Goal: Task Accomplishment & Management: Manage account settings

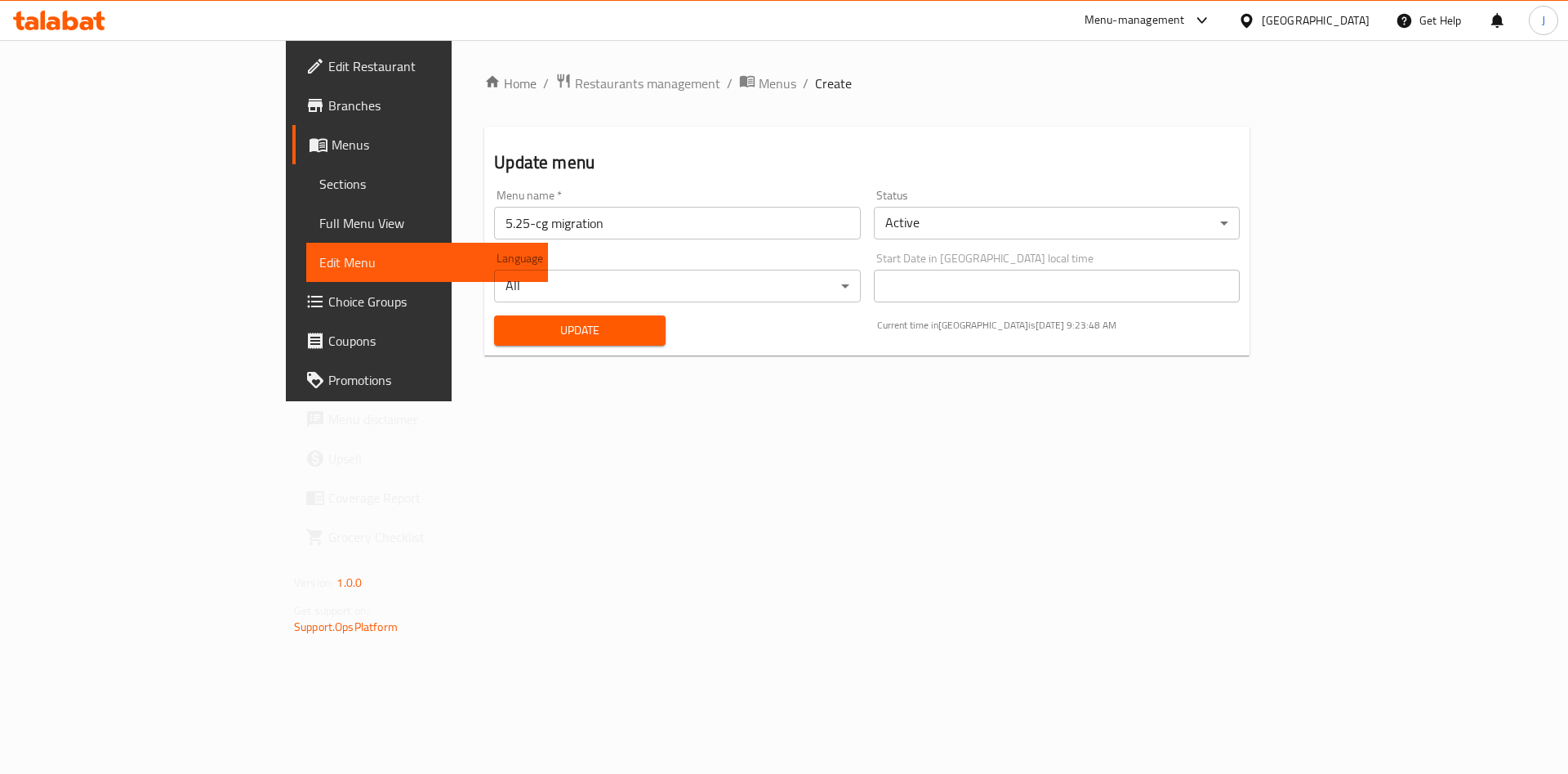
click at [332, 154] on span "Menus" at bounding box center [434, 145] width 204 height 20
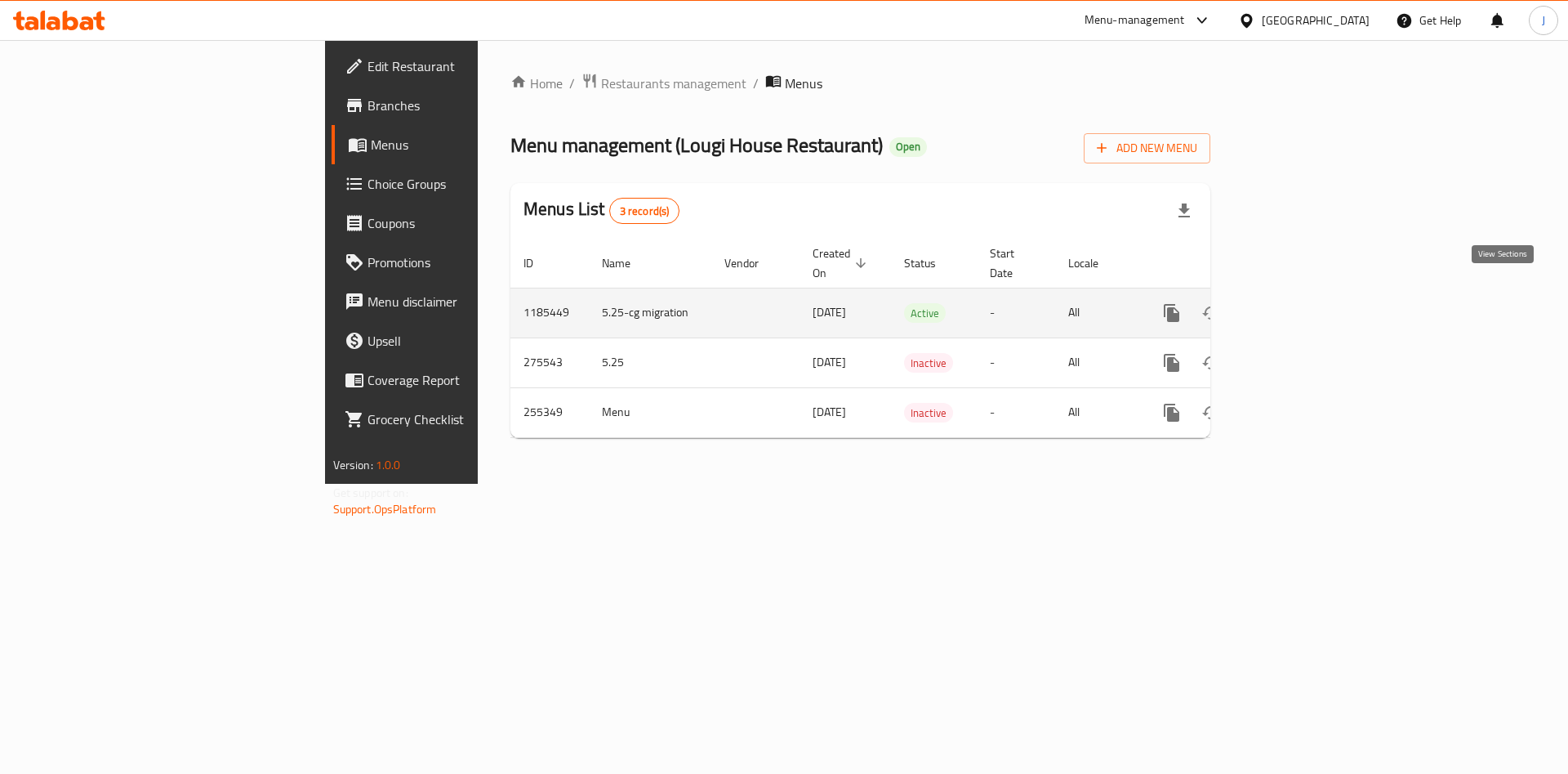
click at [1297, 306] on icon "enhanced table" at bounding box center [1290, 313] width 15 height 15
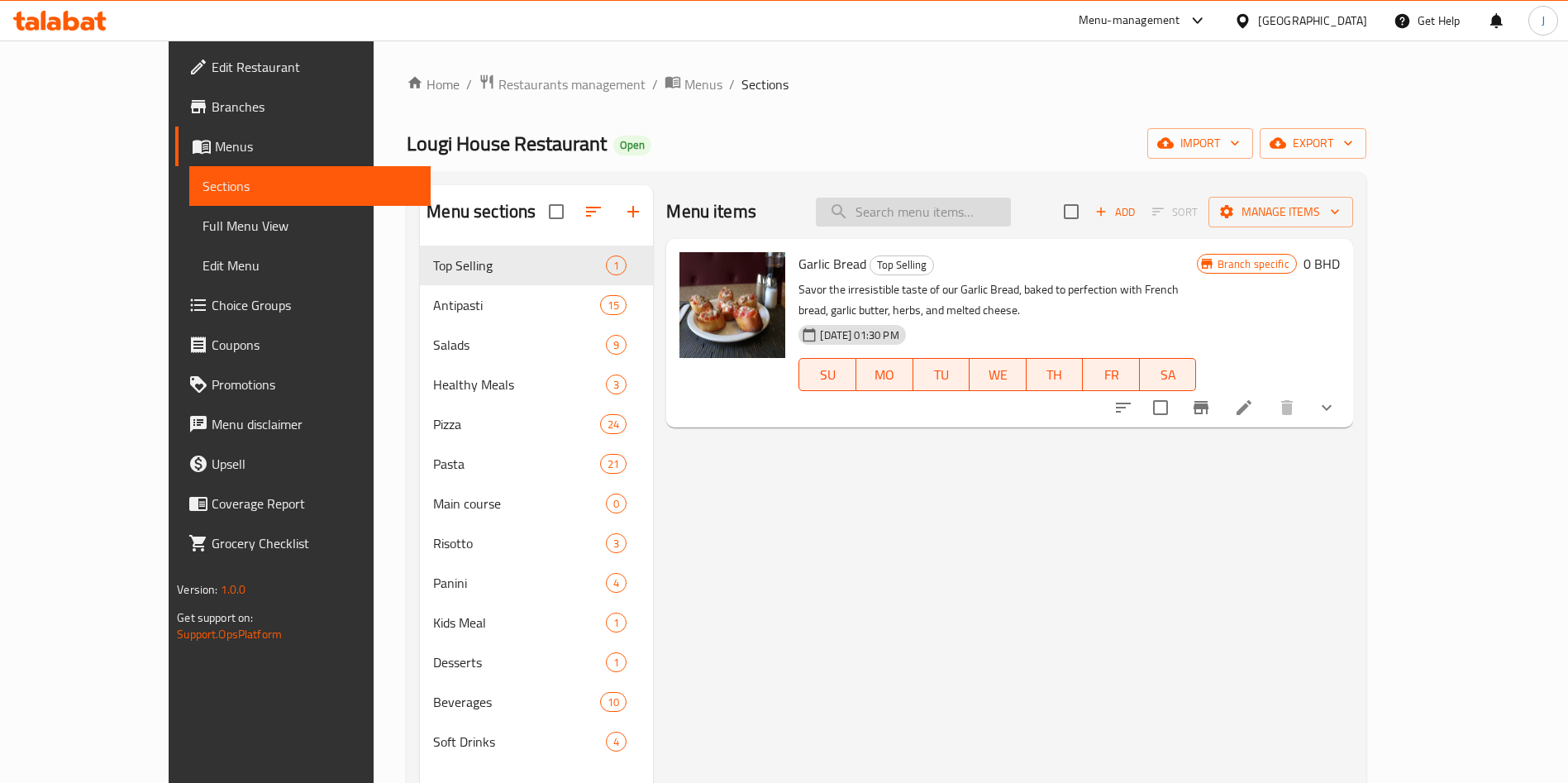
click at [980, 218] on input "search" at bounding box center [913, 212] width 195 height 29
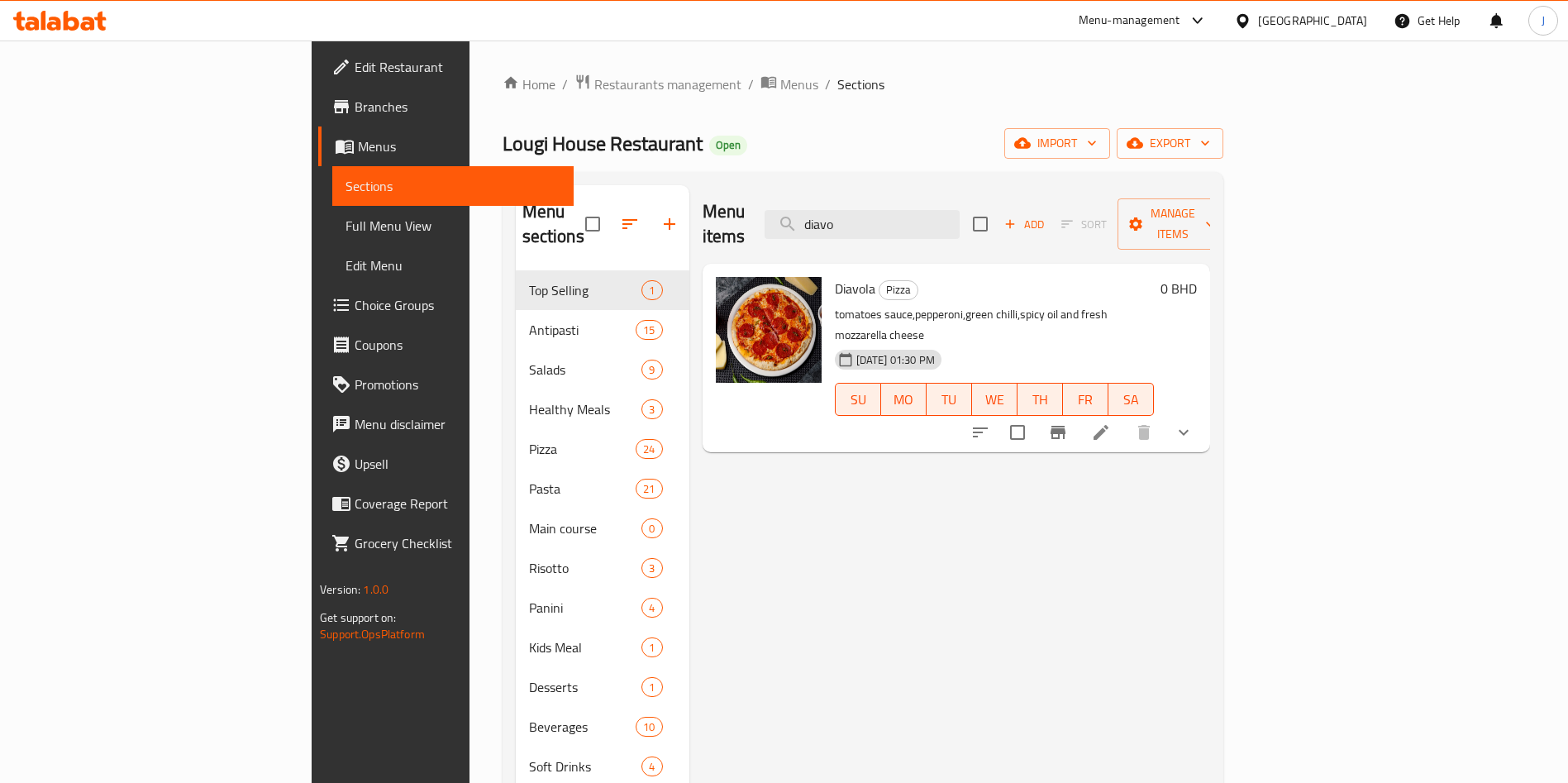
type input "diavo"
click at [1203, 412] on button "show more" at bounding box center [1183, 432] width 40 height 40
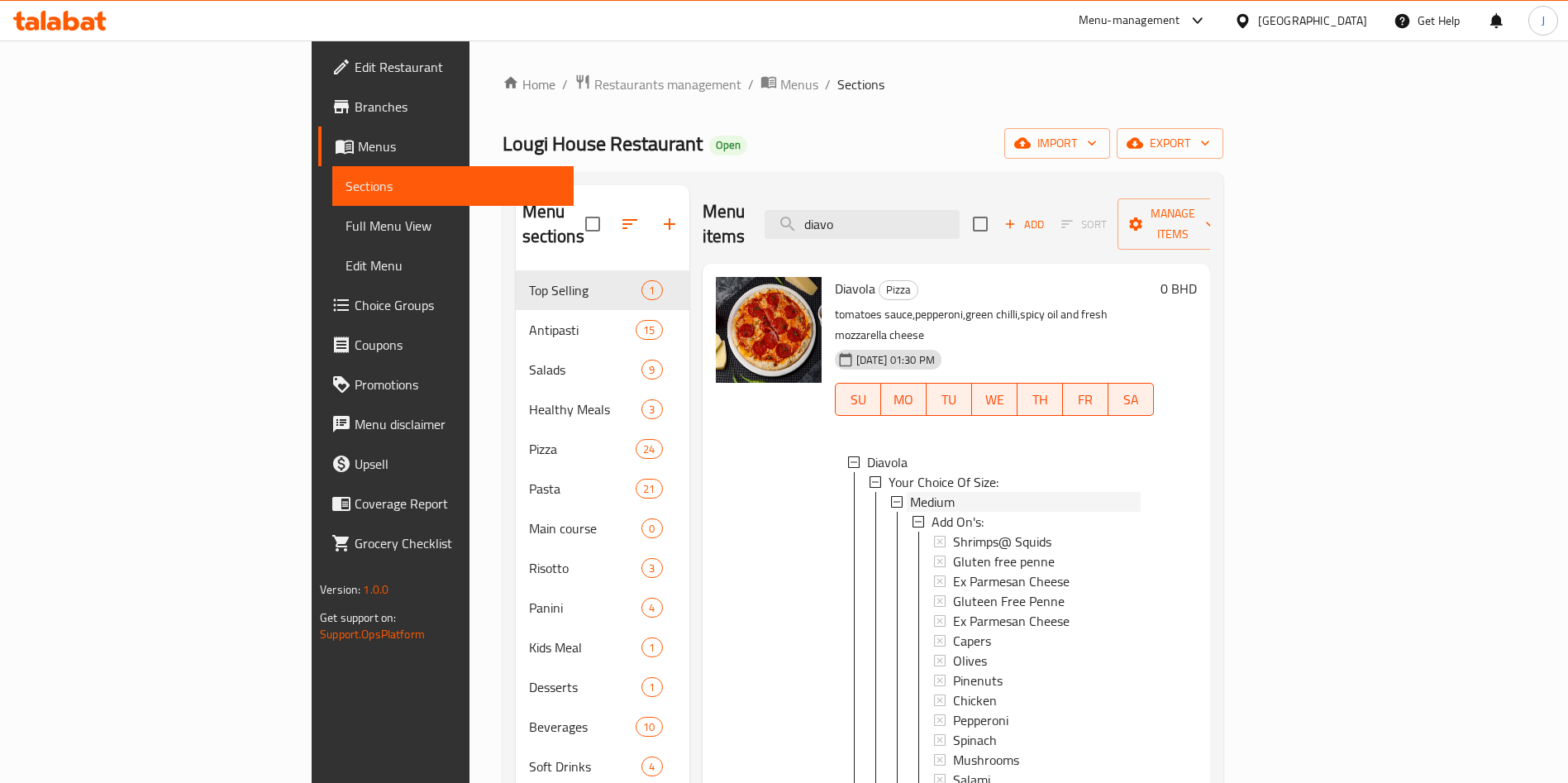
click at [910, 492] on div "Medium" at bounding box center [1024, 502] width 231 height 20
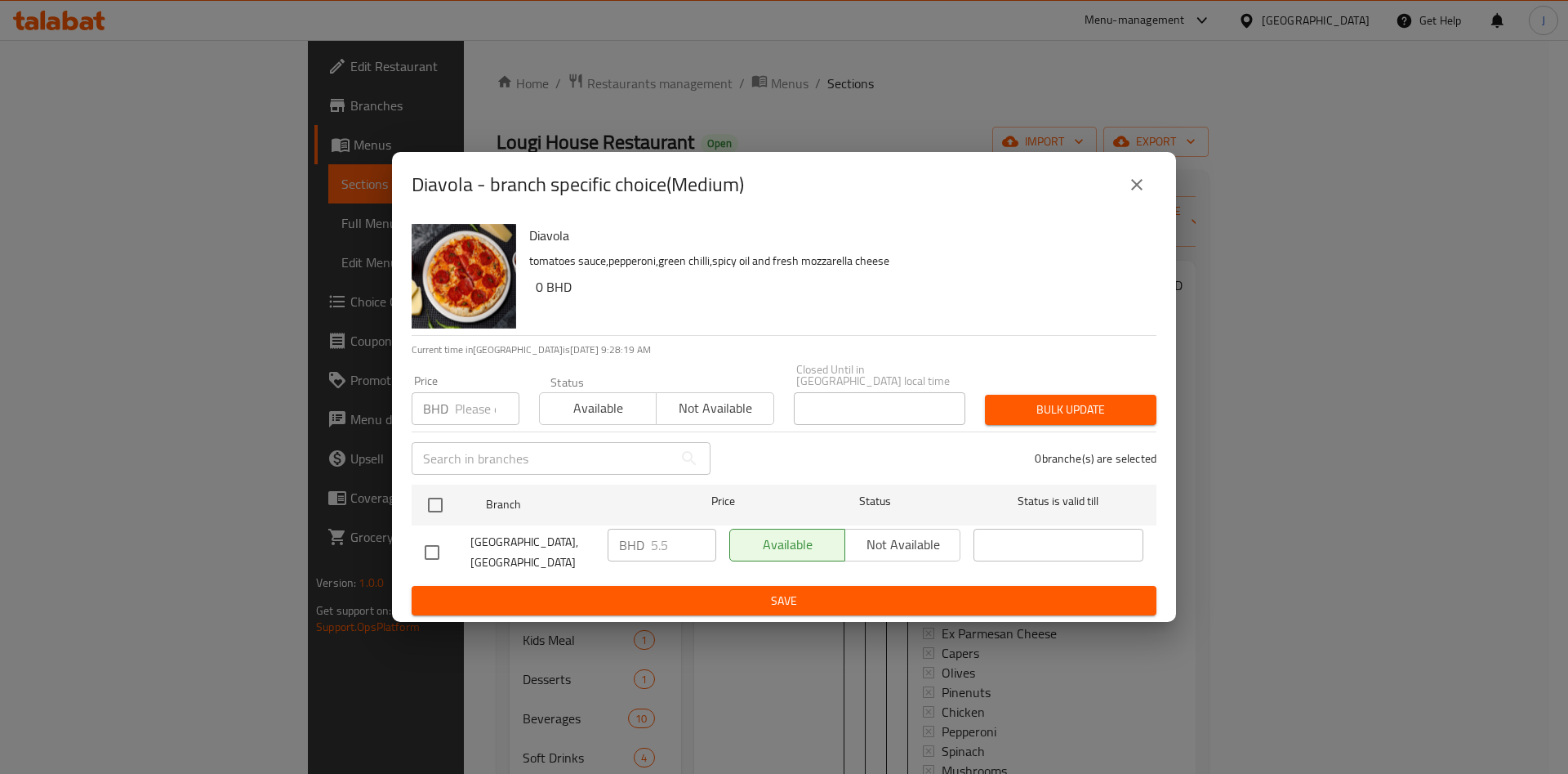
click at [482, 407] on input "number" at bounding box center [486, 408] width 65 height 33
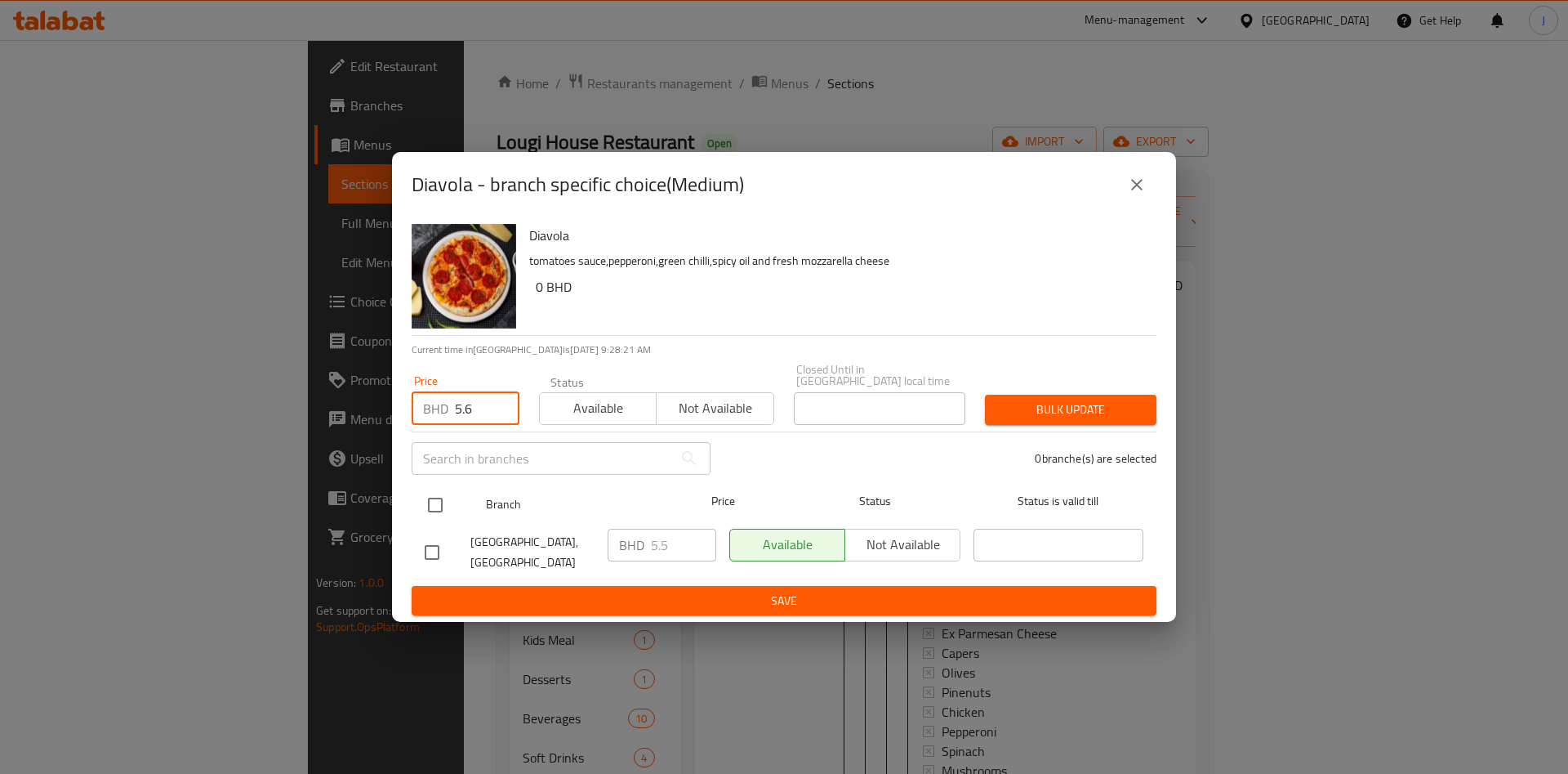
type input "5.6"
click at [438, 496] on input "checkbox" at bounding box center [435, 505] width 35 height 35
checkbox input "true"
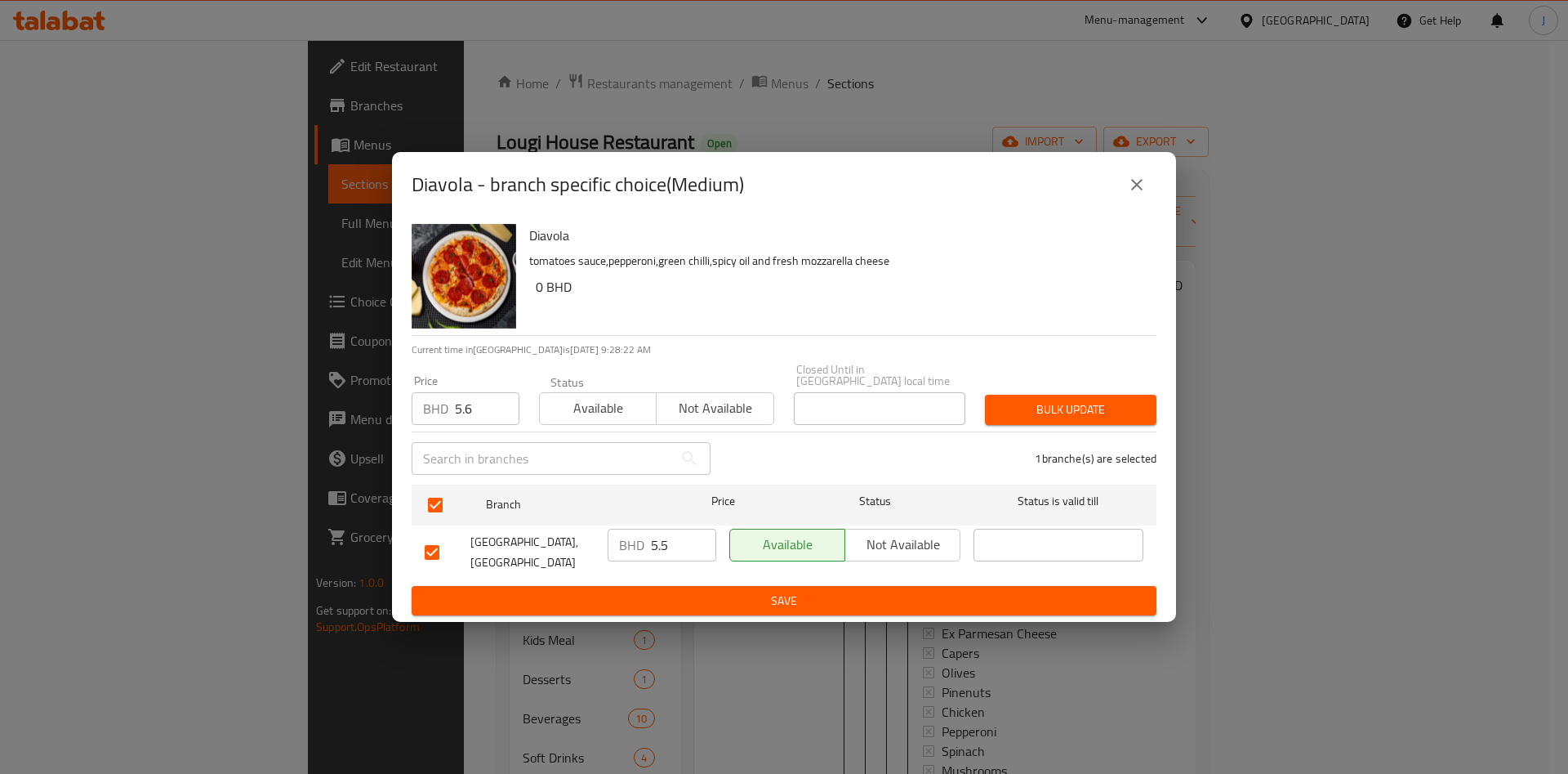
click at [1066, 414] on div "Bulk update" at bounding box center [1071, 409] width 191 height 50
click at [1068, 412] on span "Bulk update" at bounding box center [1071, 409] width 145 height 20
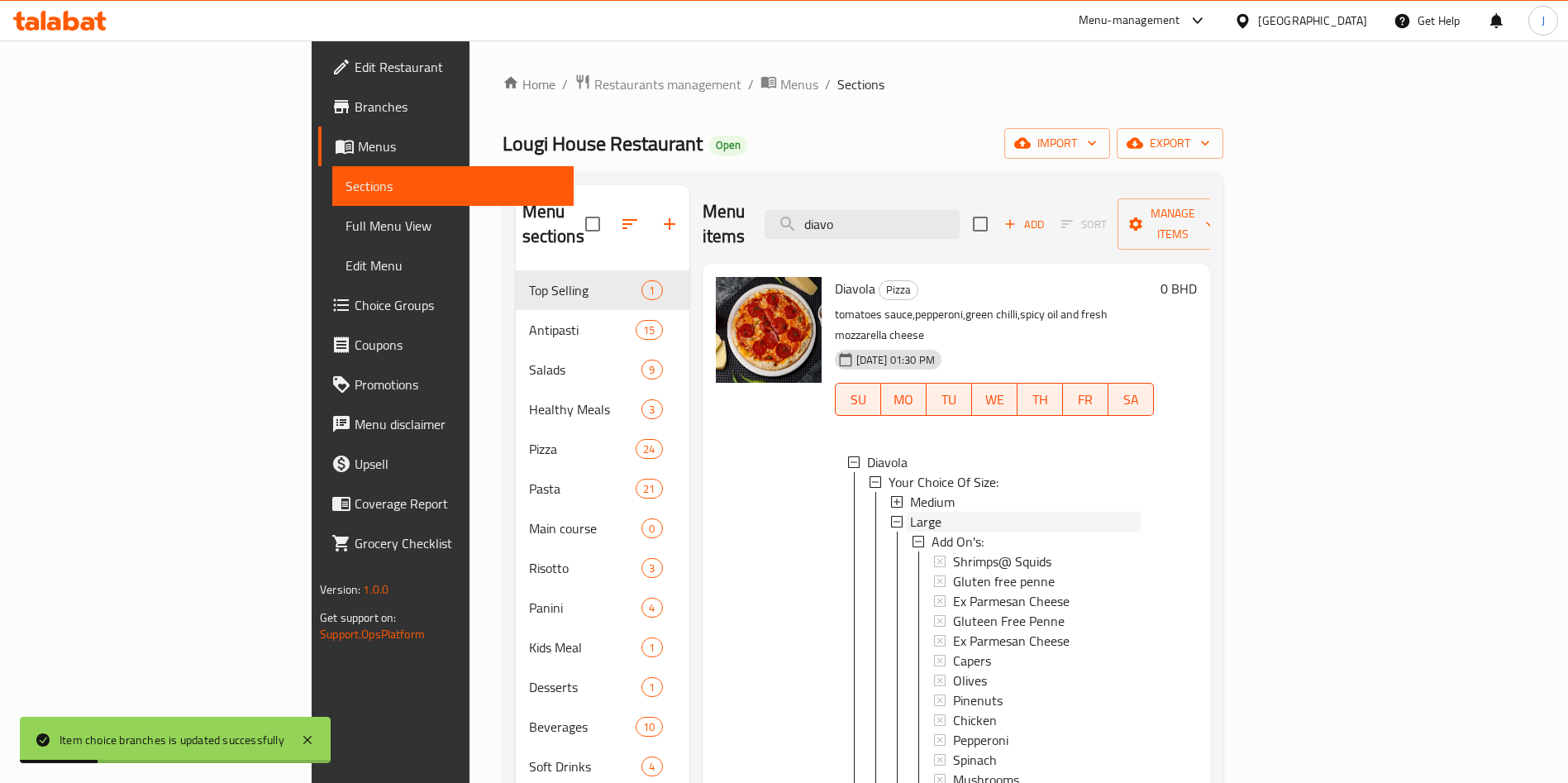
click at [911, 512] on div "Large" at bounding box center [1024, 522] width 231 height 20
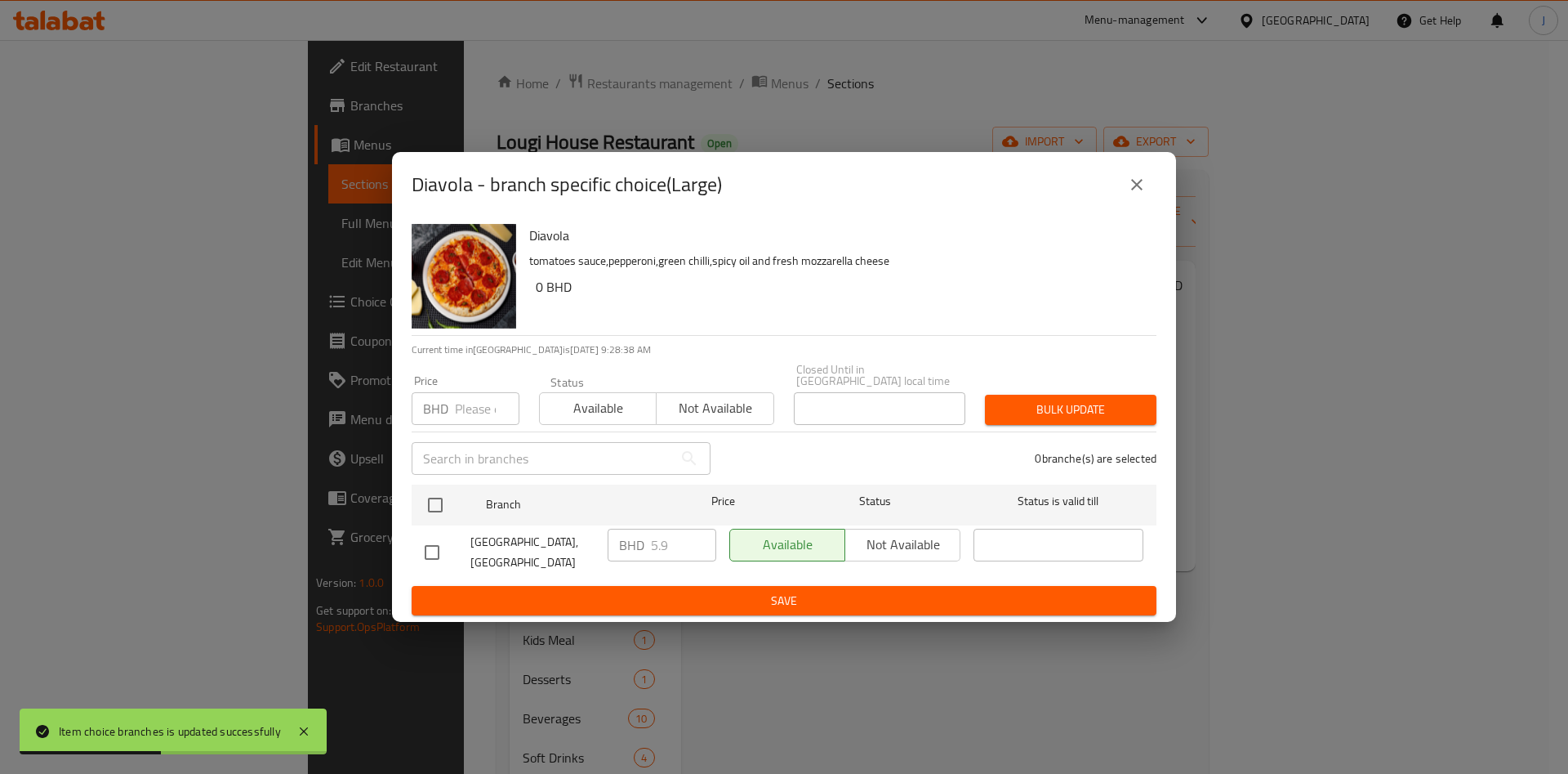
click at [464, 406] on input "number" at bounding box center [486, 408] width 65 height 33
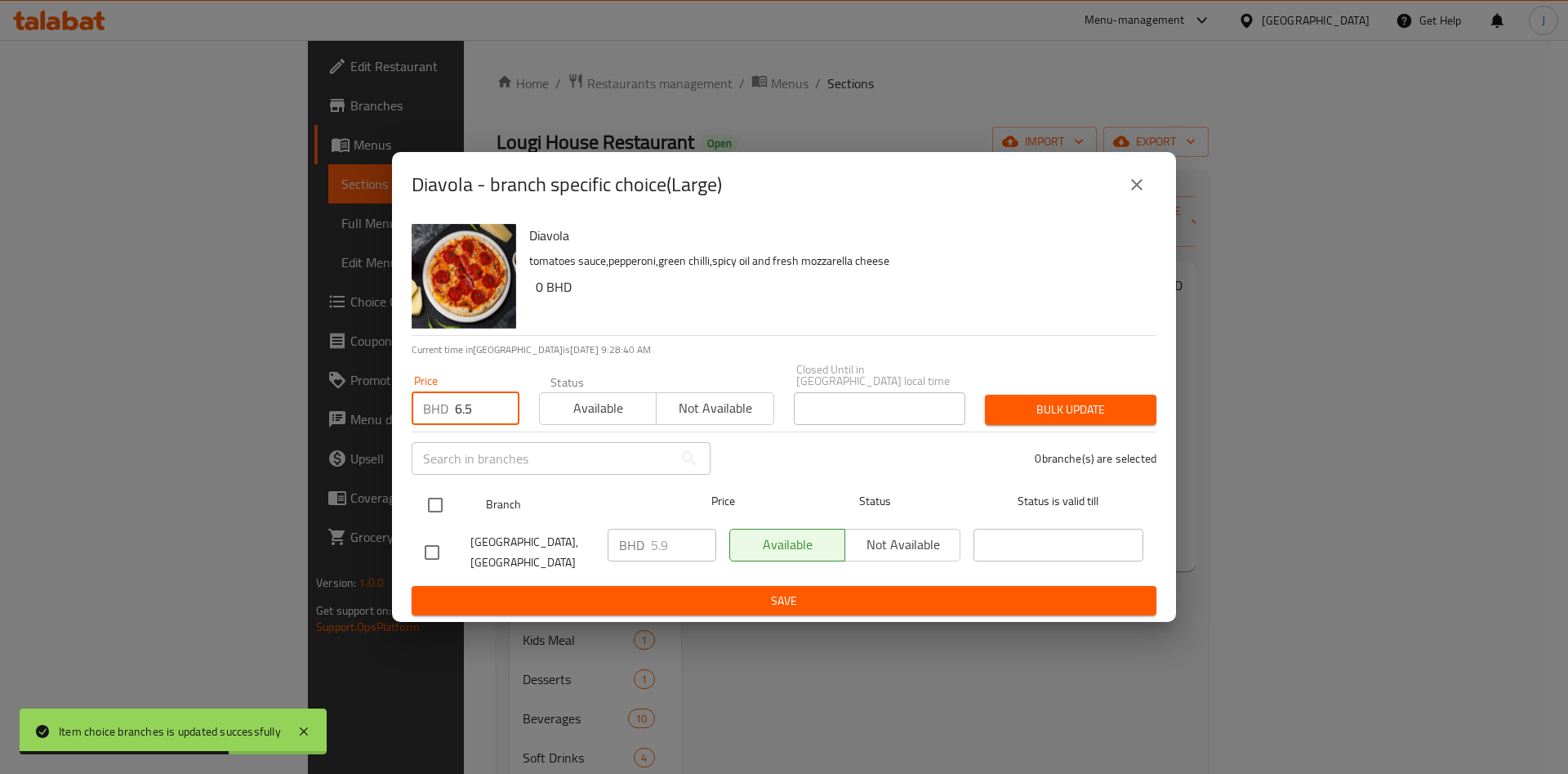
type input "6.5"
click at [444, 498] on input "checkbox" at bounding box center [435, 505] width 35 height 35
checkbox input "true"
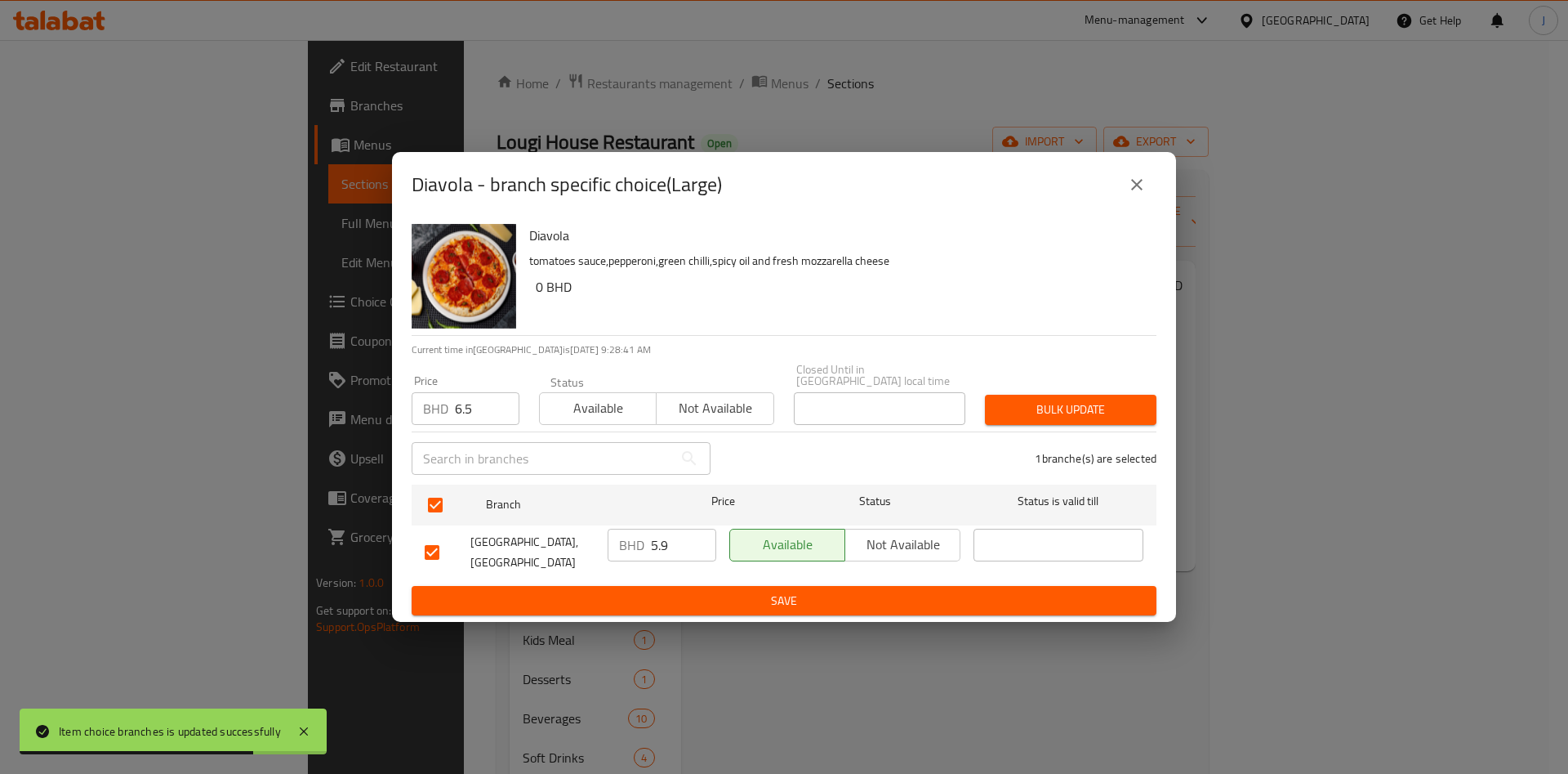
click at [1041, 407] on span "Bulk update" at bounding box center [1071, 409] width 145 height 20
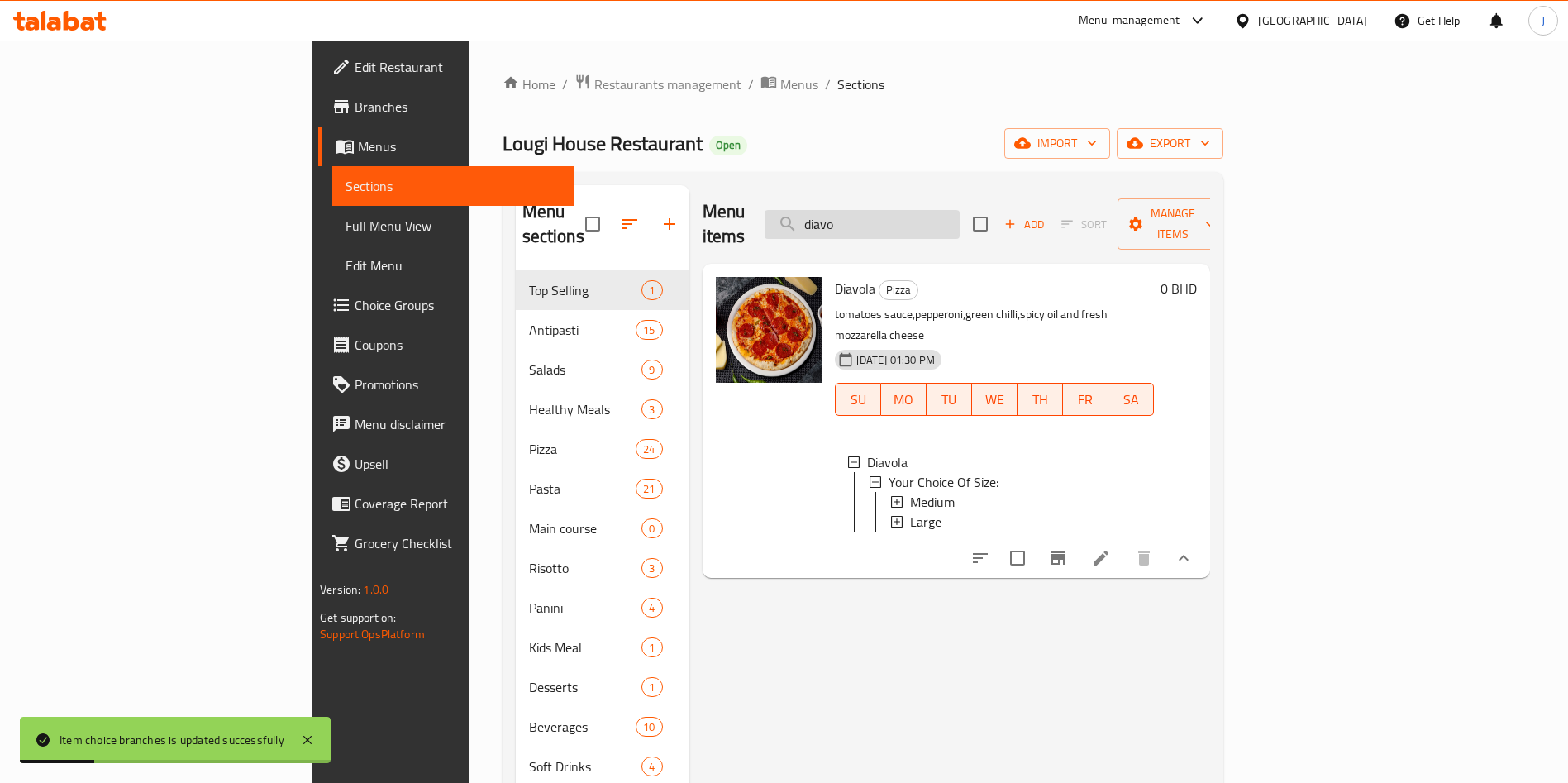
drag, startPoint x: 958, startPoint y: 213, endPoint x: 894, endPoint y: 205, distance: 64.5
click at [904, 210] on input "diavo" at bounding box center [862, 224] width 195 height 29
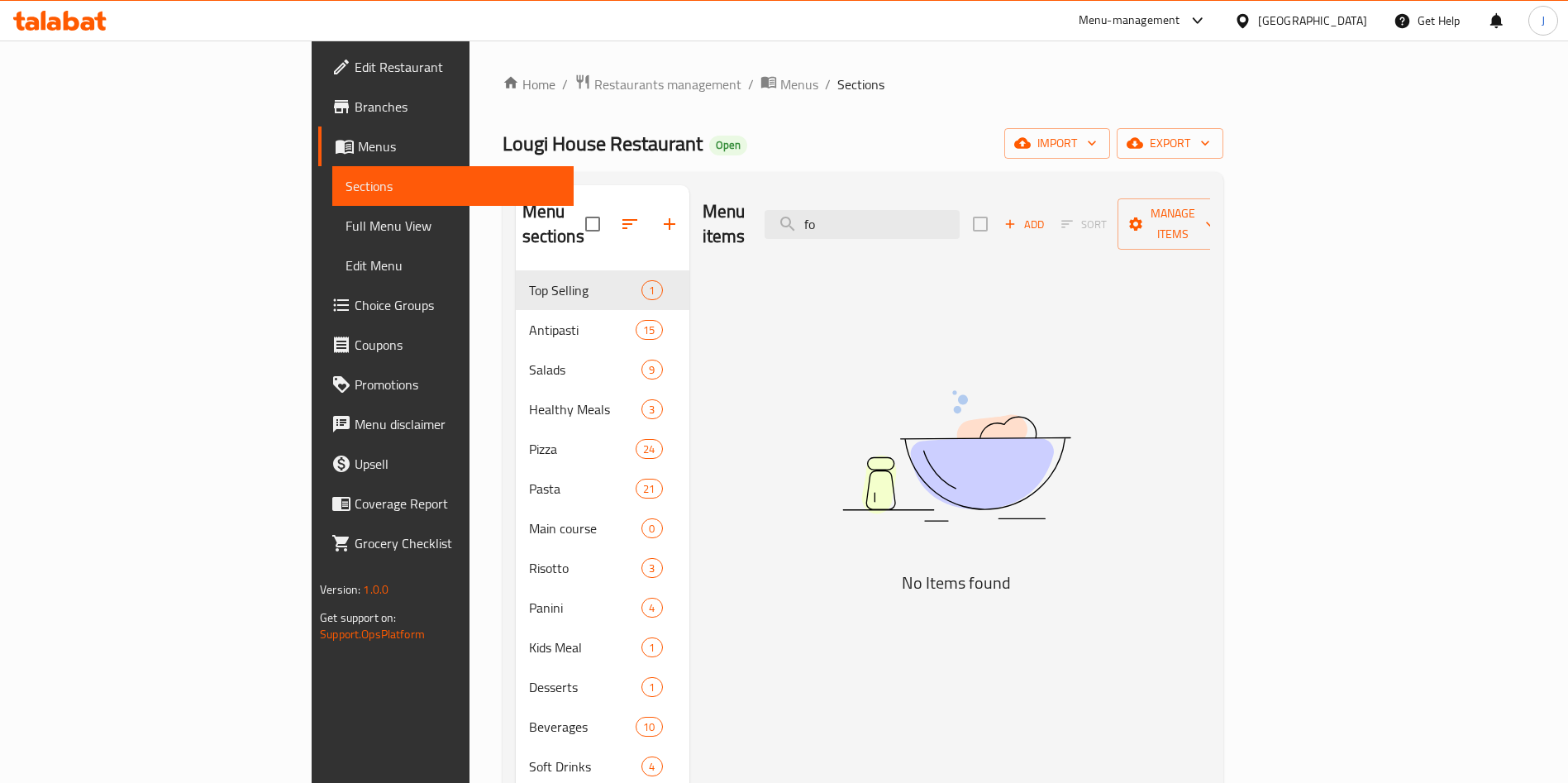
type input "f"
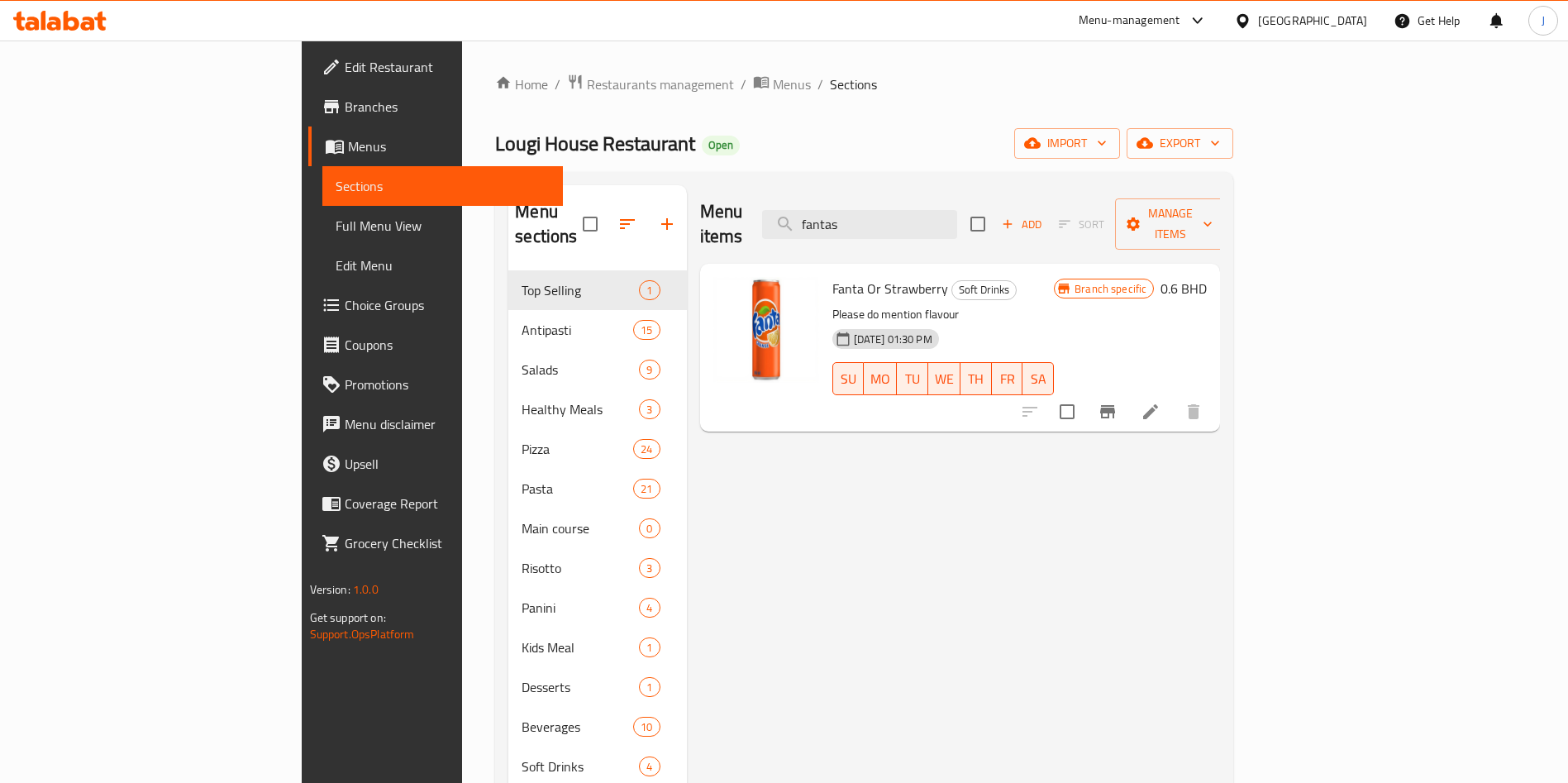
type input "fantasi"
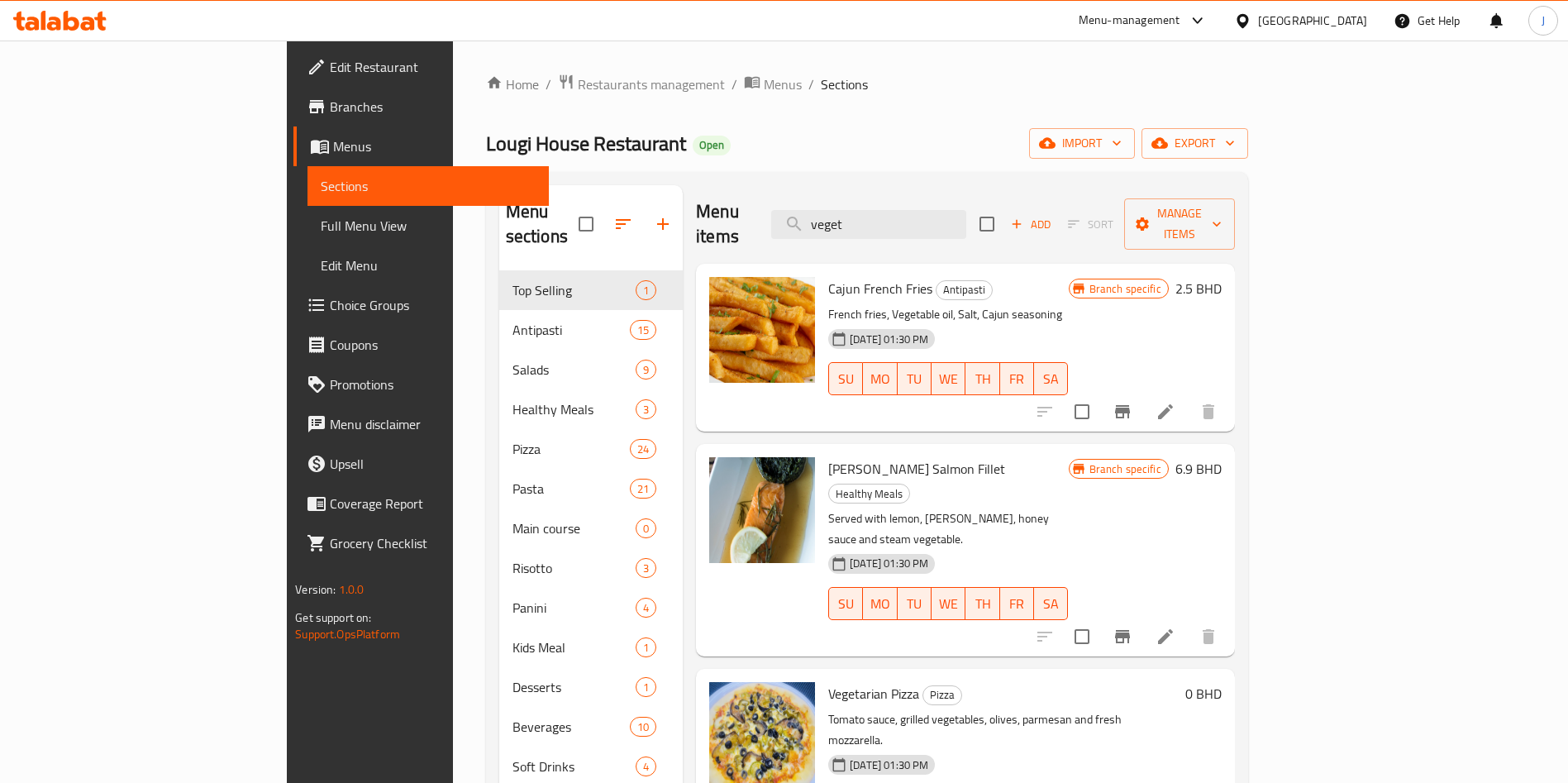
scroll to position [161, 0]
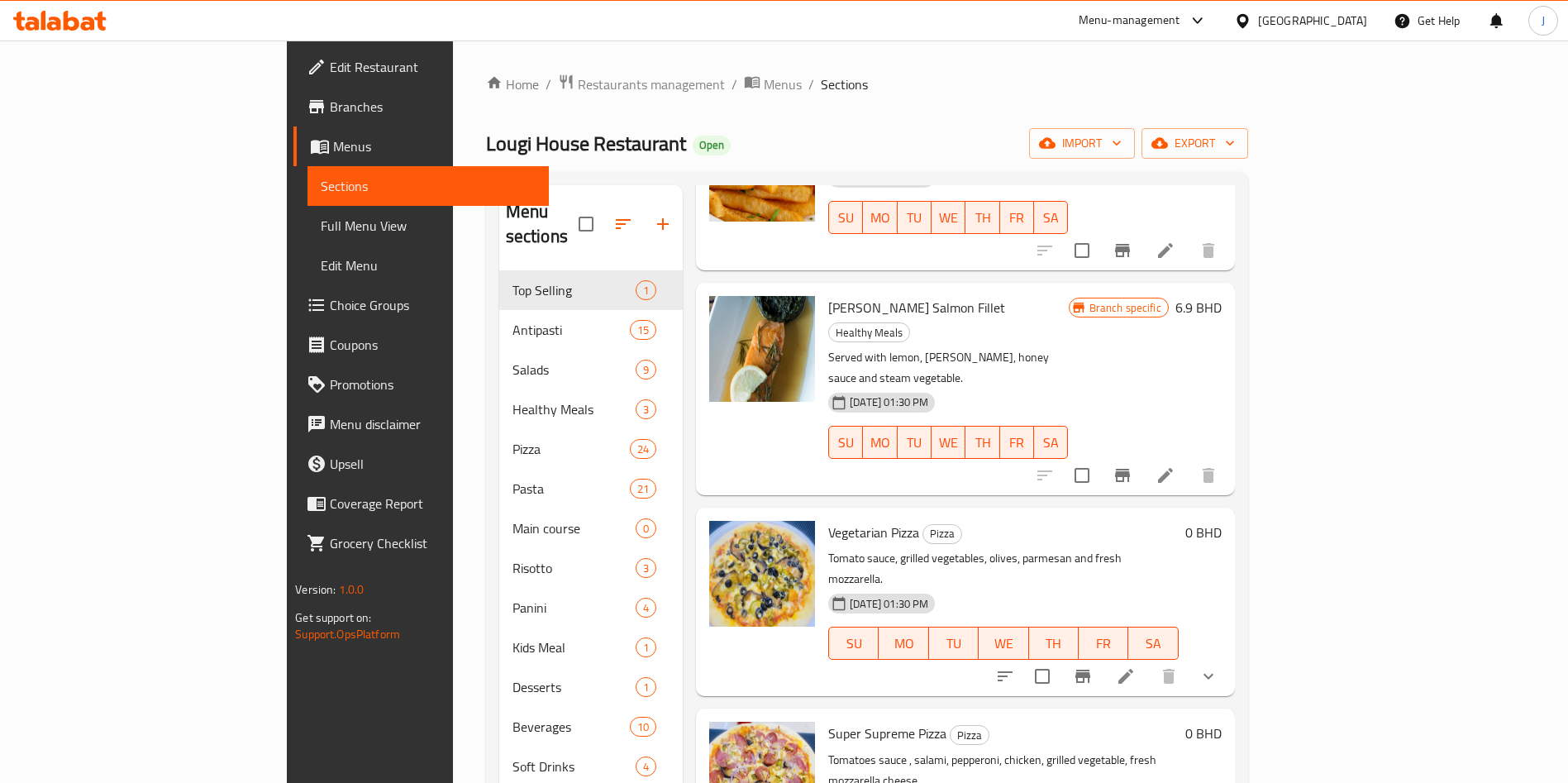
type input "veget"
click at [1218, 666] on icon "show more" at bounding box center [1208, 676] width 20 height 20
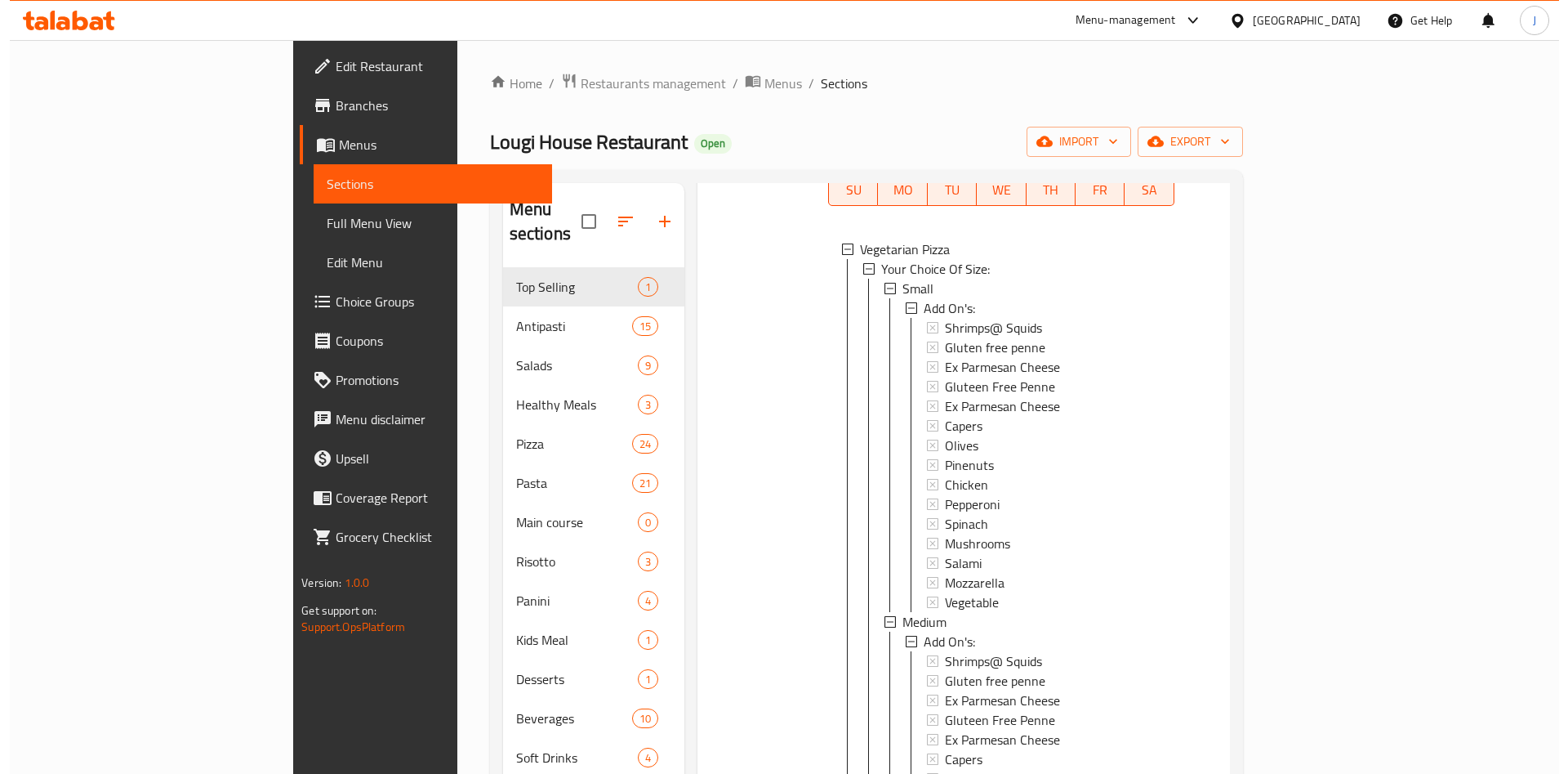
scroll to position [648, 0]
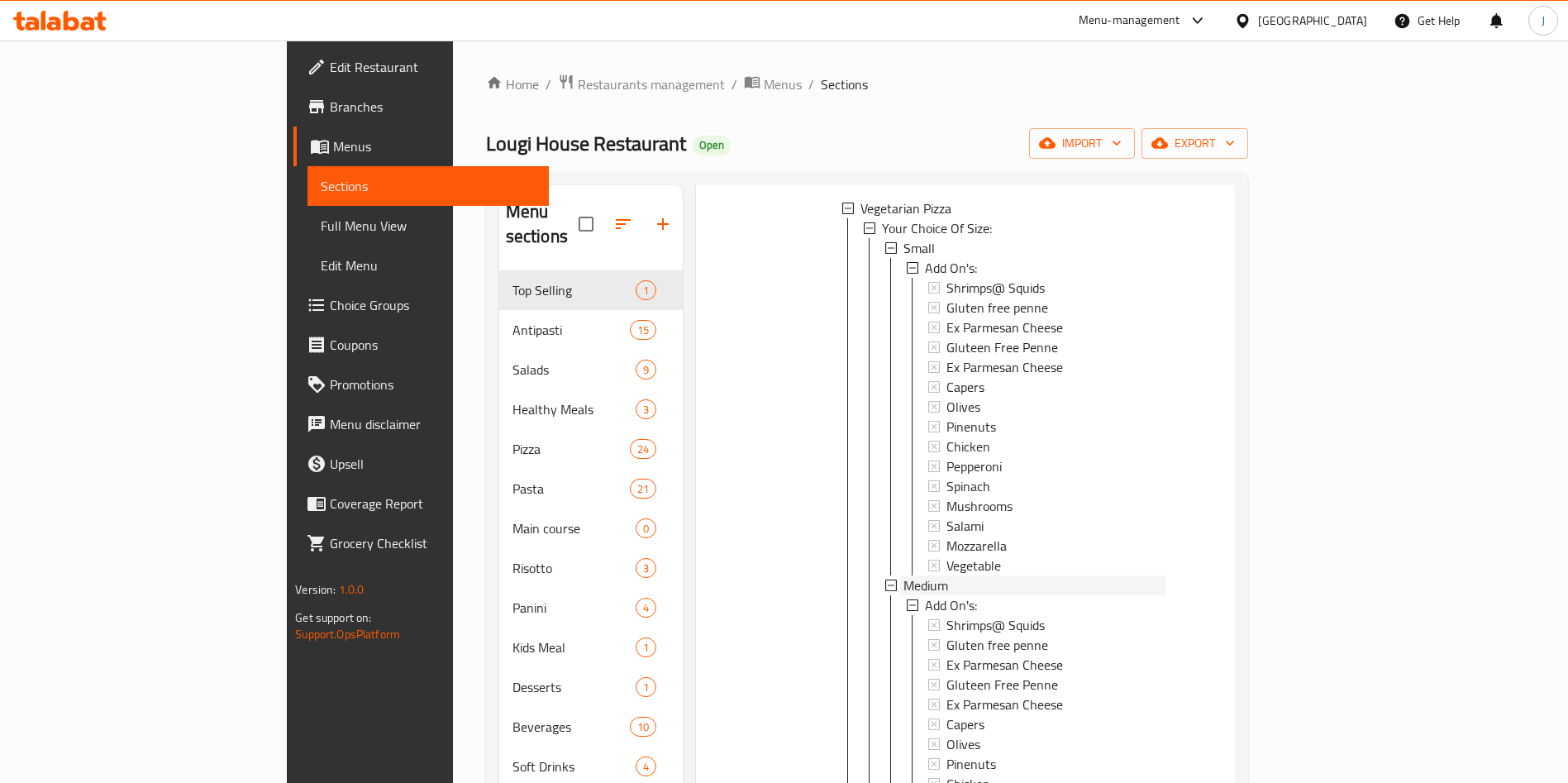
click at [995, 575] on div "Medium" at bounding box center [1034, 585] width 262 height 20
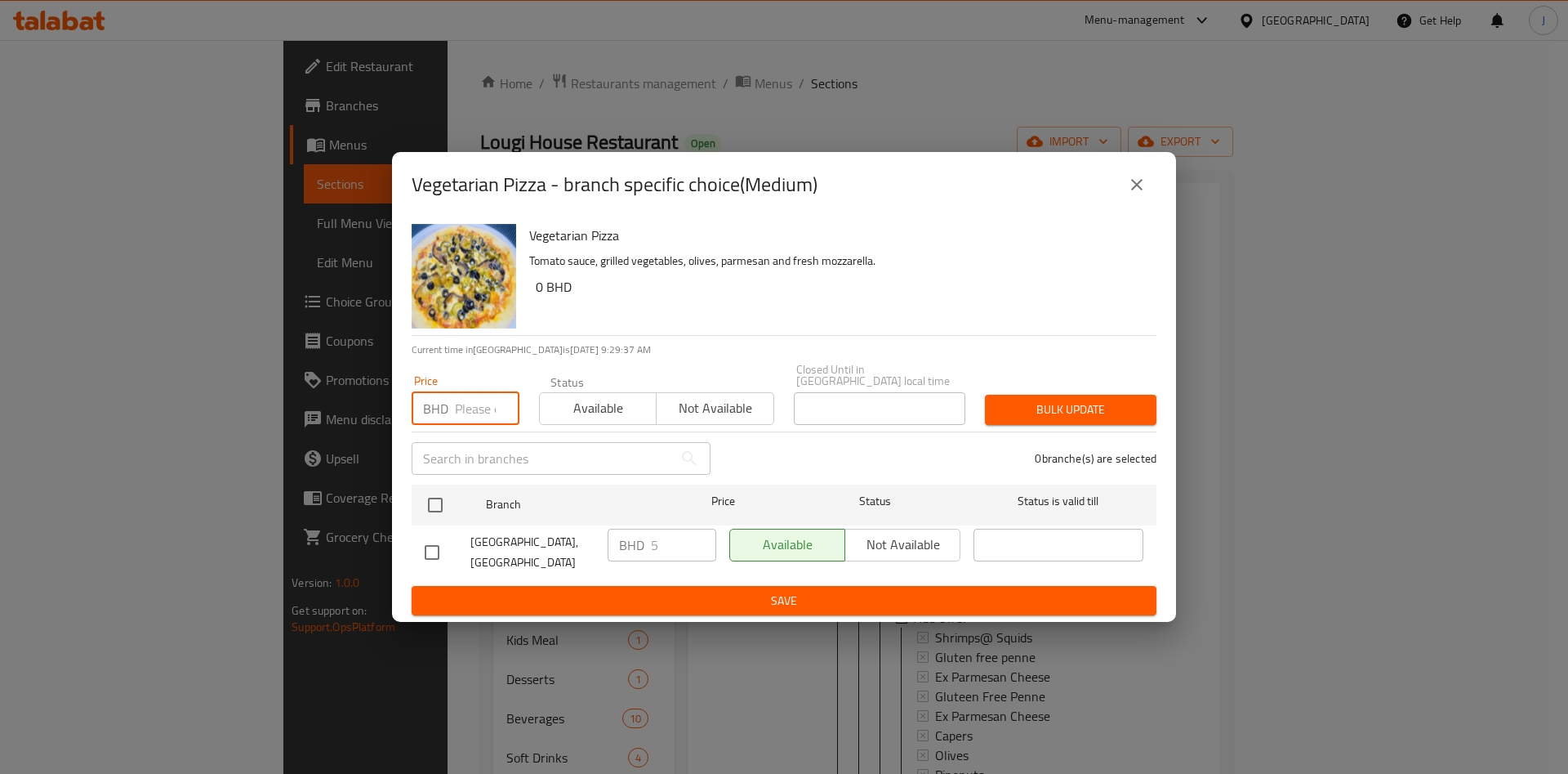
click at [471, 402] on input "number" at bounding box center [486, 408] width 65 height 33
type input "5.5"
click at [435, 496] on input "checkbox" at bounding box center [435, 505] width 35 height 35
checkbox input "true"
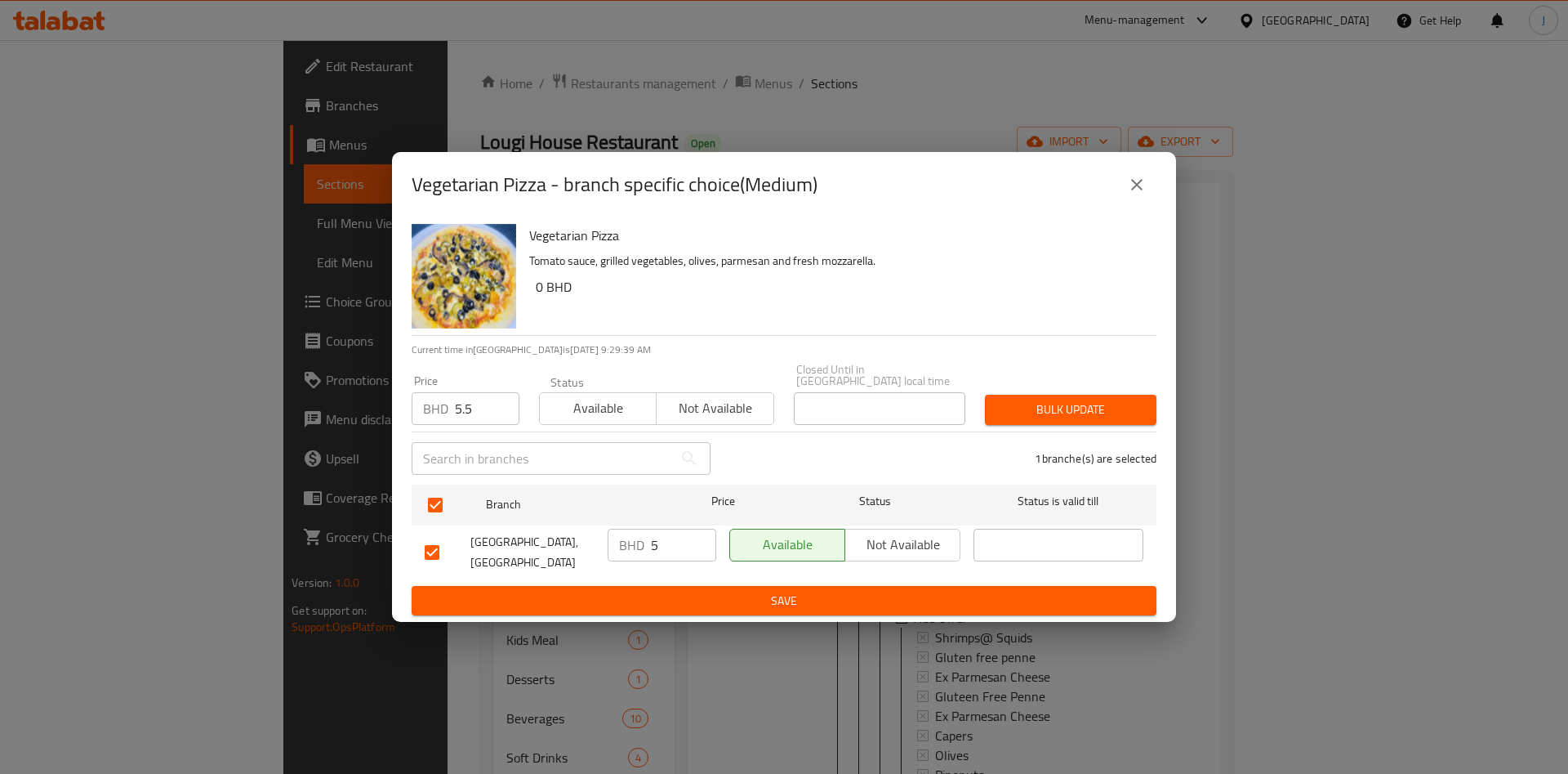
click at [1075, 403] on span "Bulk update" at bounding box center [1071, 409] width 145 height 20
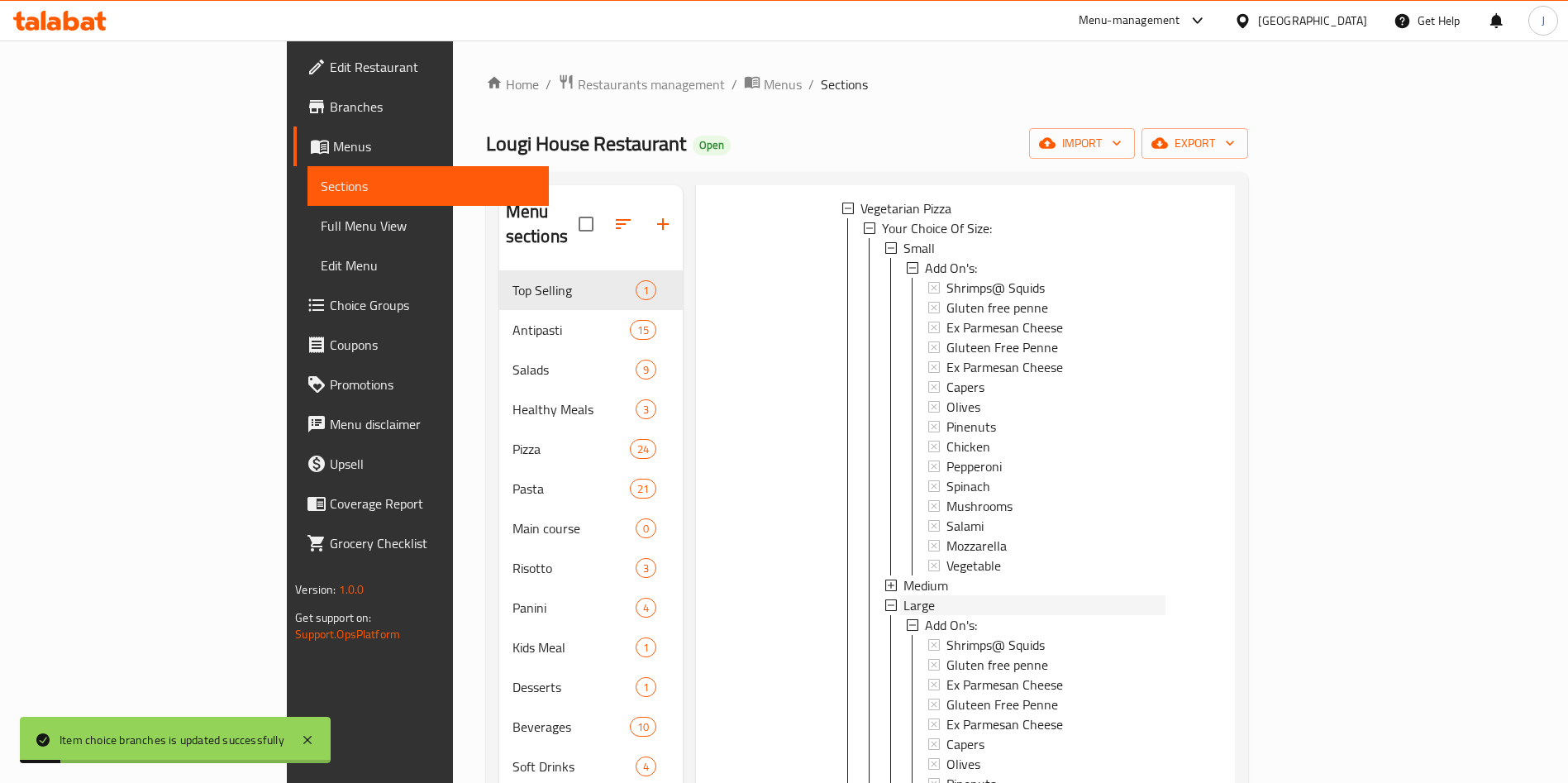
click at [921, 595] on div "Large" at bounding box center [1034, 605] width 262 height 20
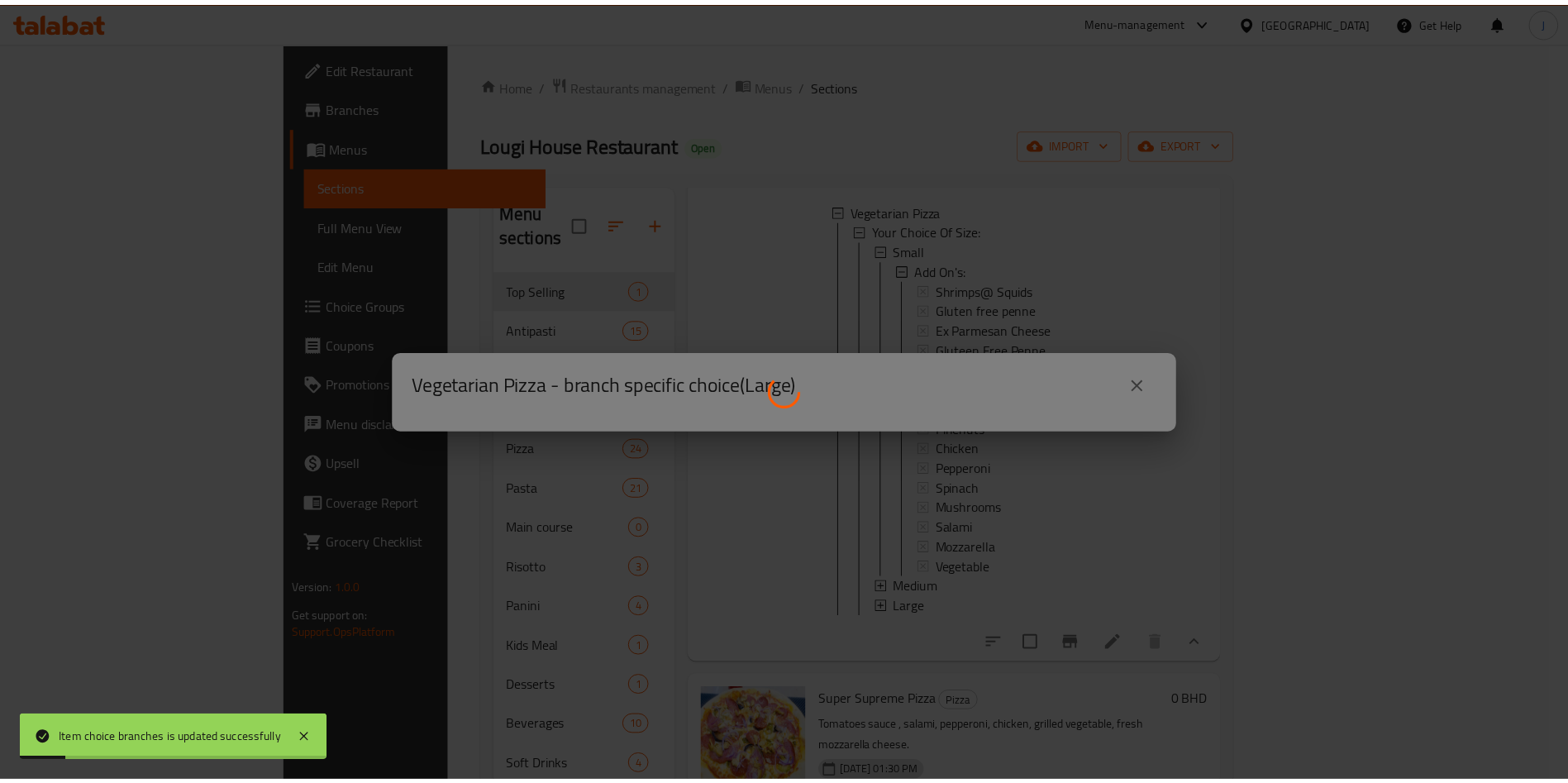
scroll to position [643, 0]
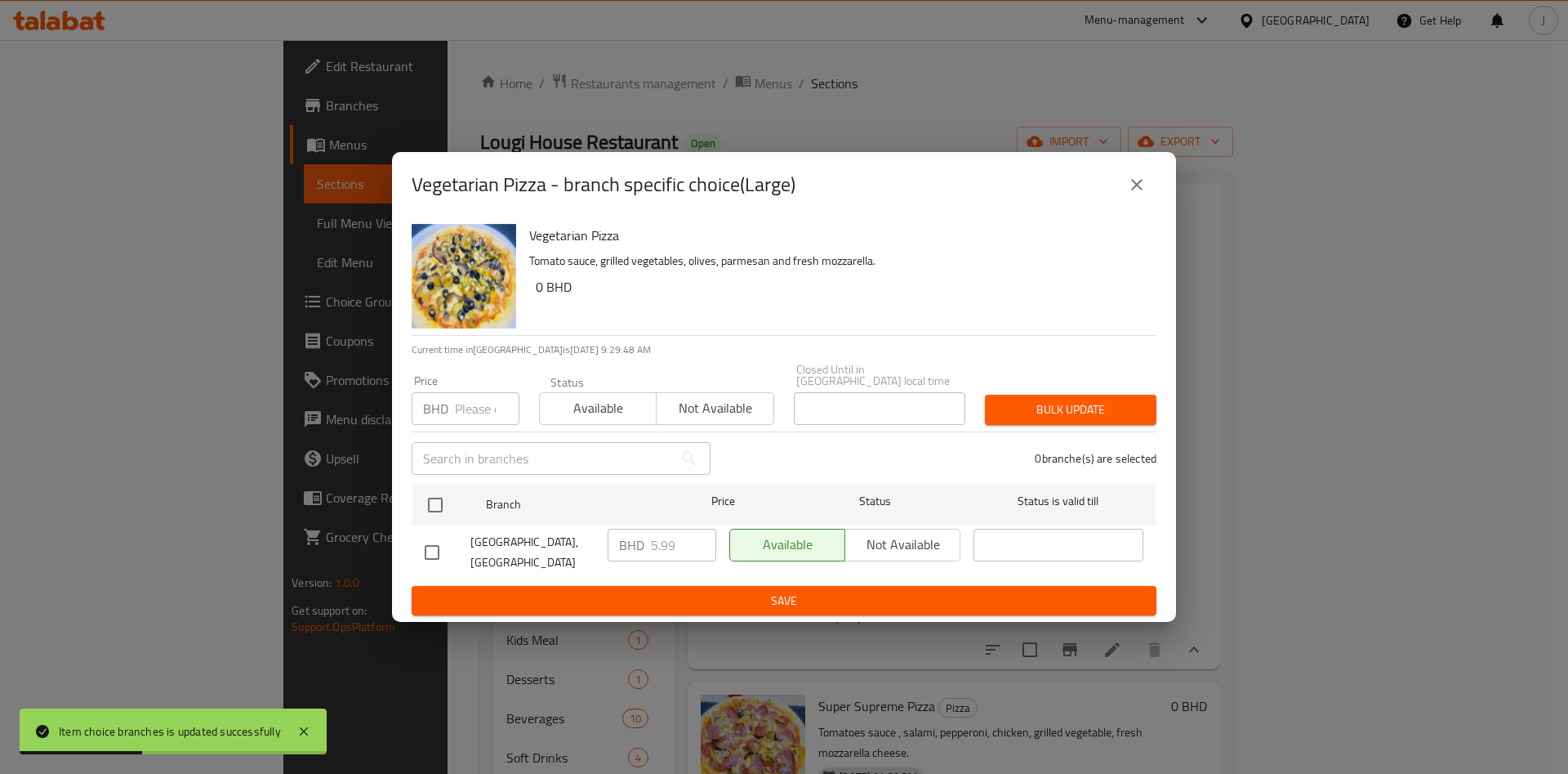
click at [474, 397] on input "number" at bounding box center [486, 408] width 65 height 33
type input "5"
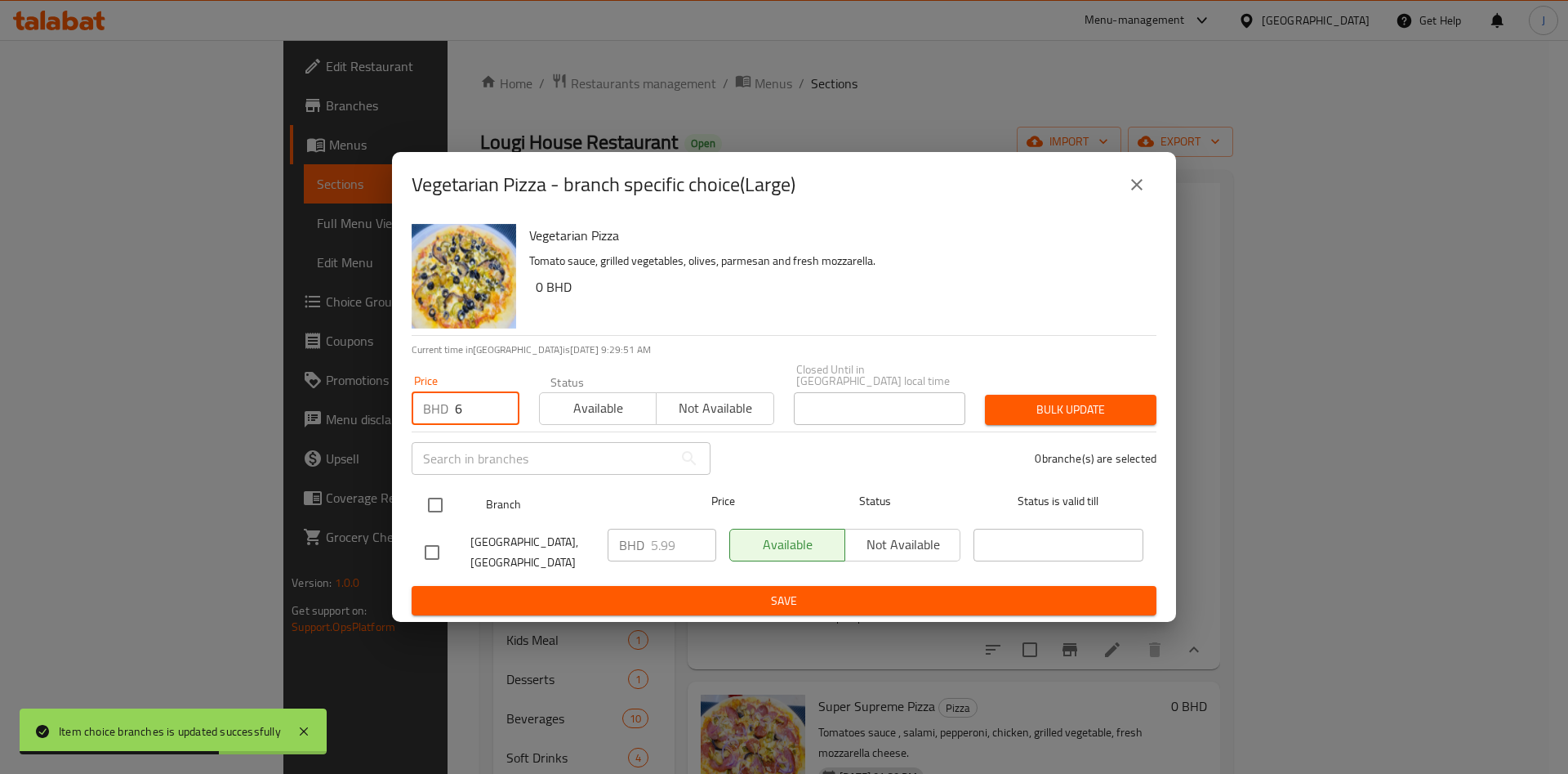
type input "6"
click at [431, 499] on input "checkbox" at bounding box center [435, 505] width 35 height 35
checkbox input "true"
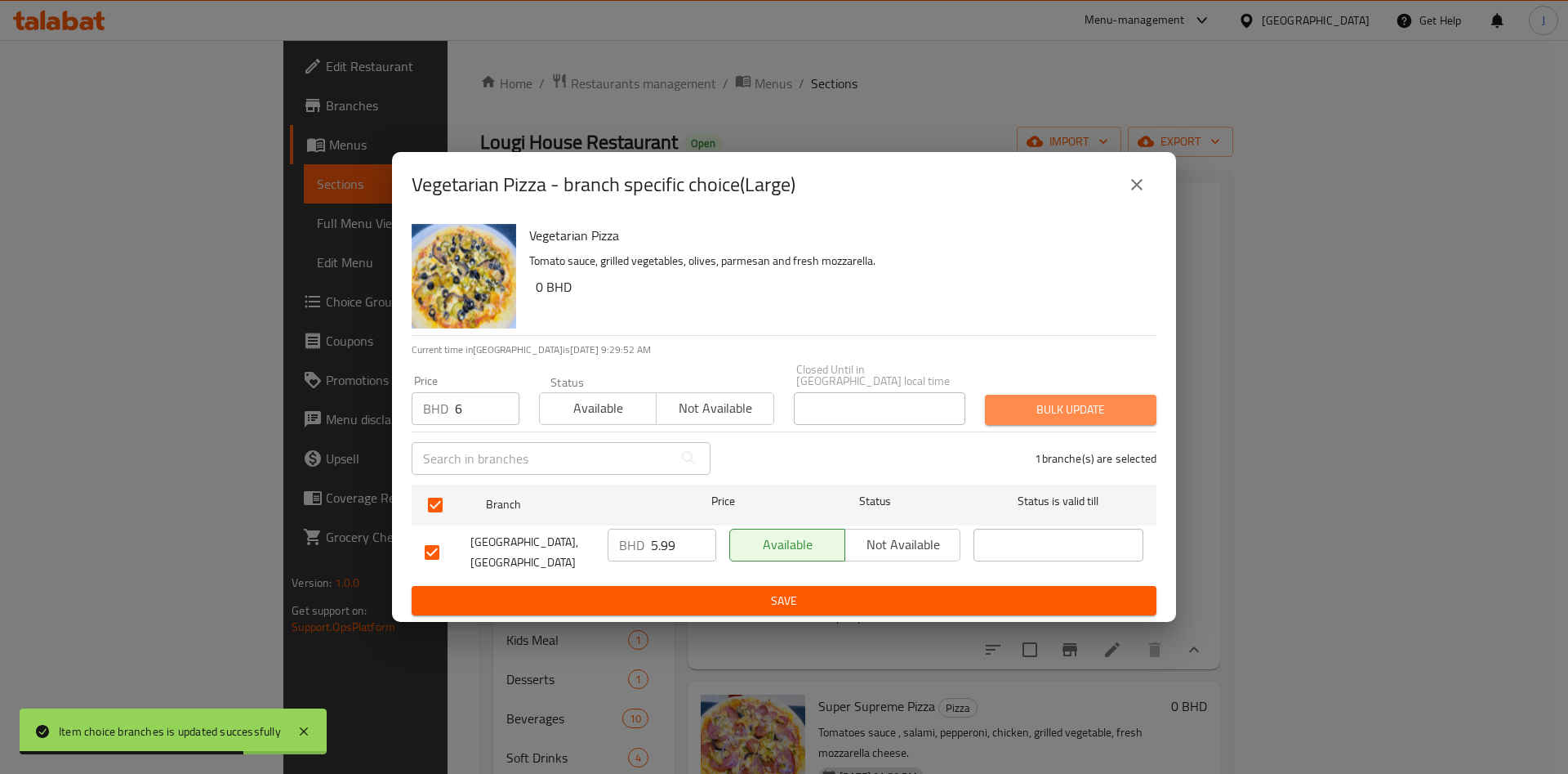
click at [1075, 400] on span "Bulk update" at bounding box center [1071, 409] width 145 height 20
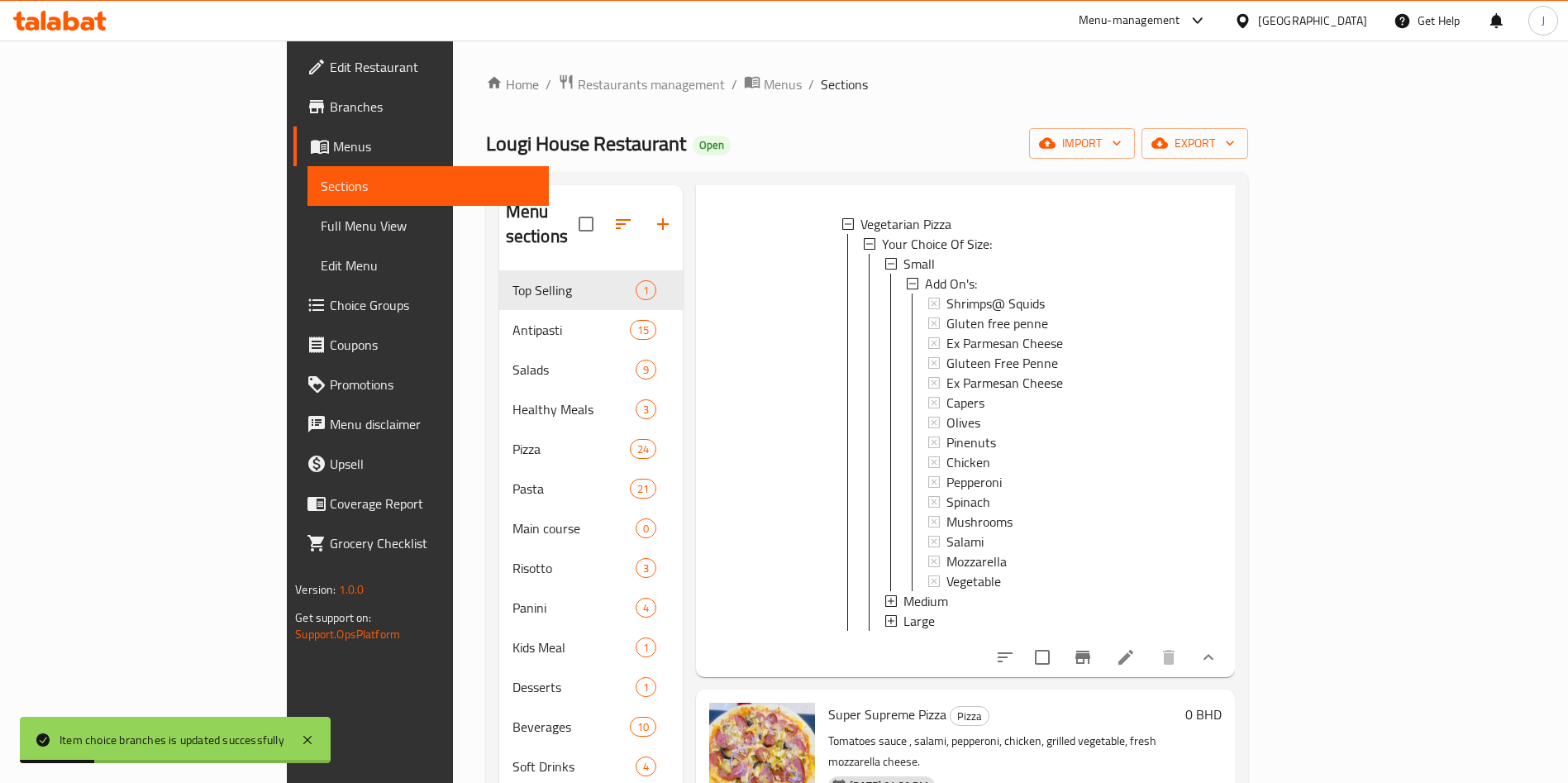
scroll to position [0, 0]
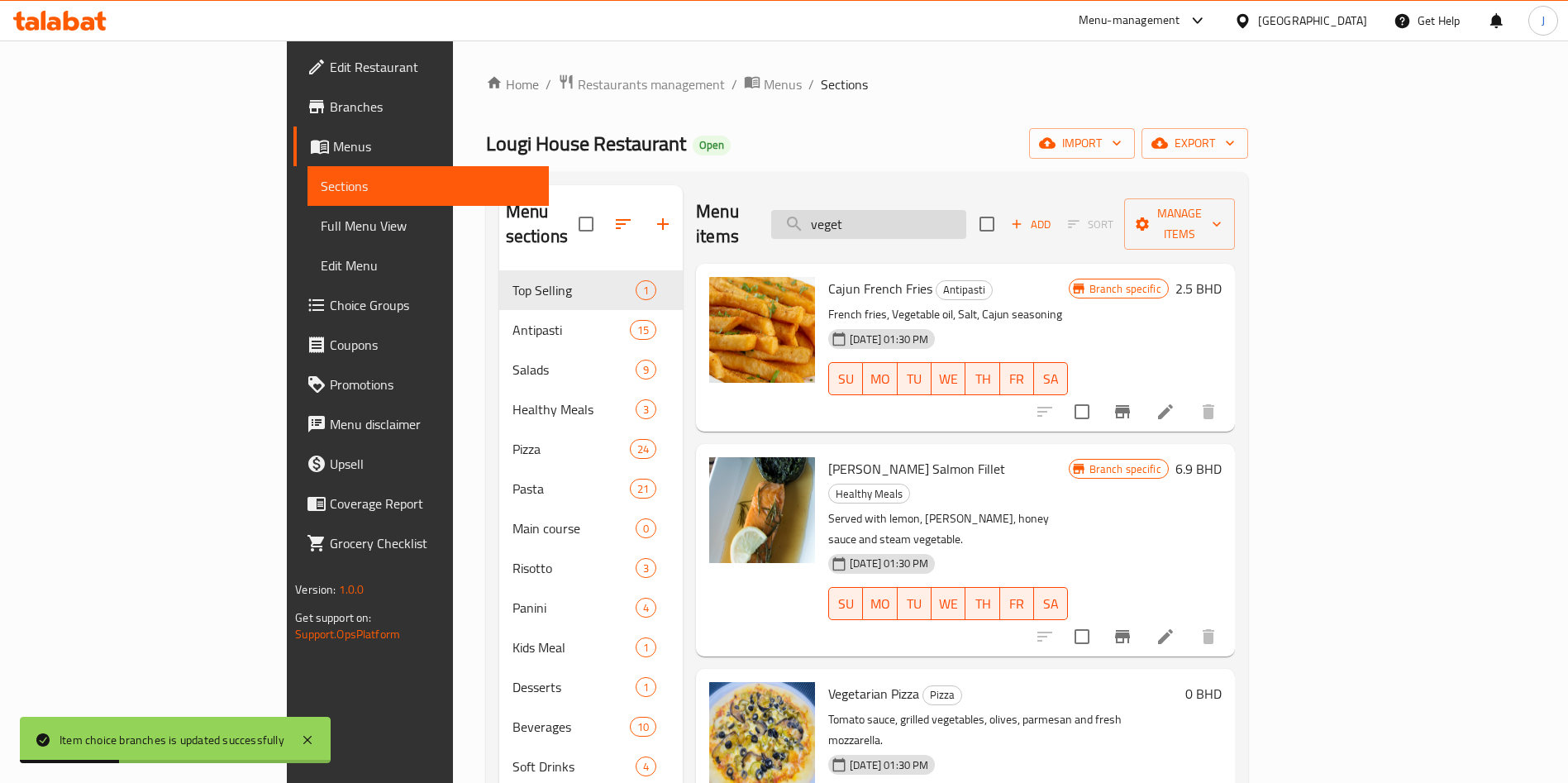
drag, startPoint x: 954, startPoint y: 218, endPoint x: 885, endPoint y: 199, distance: 71.6
click at [886, 210] on input "veget" at bounding box center [868, 224] width 195 height 29
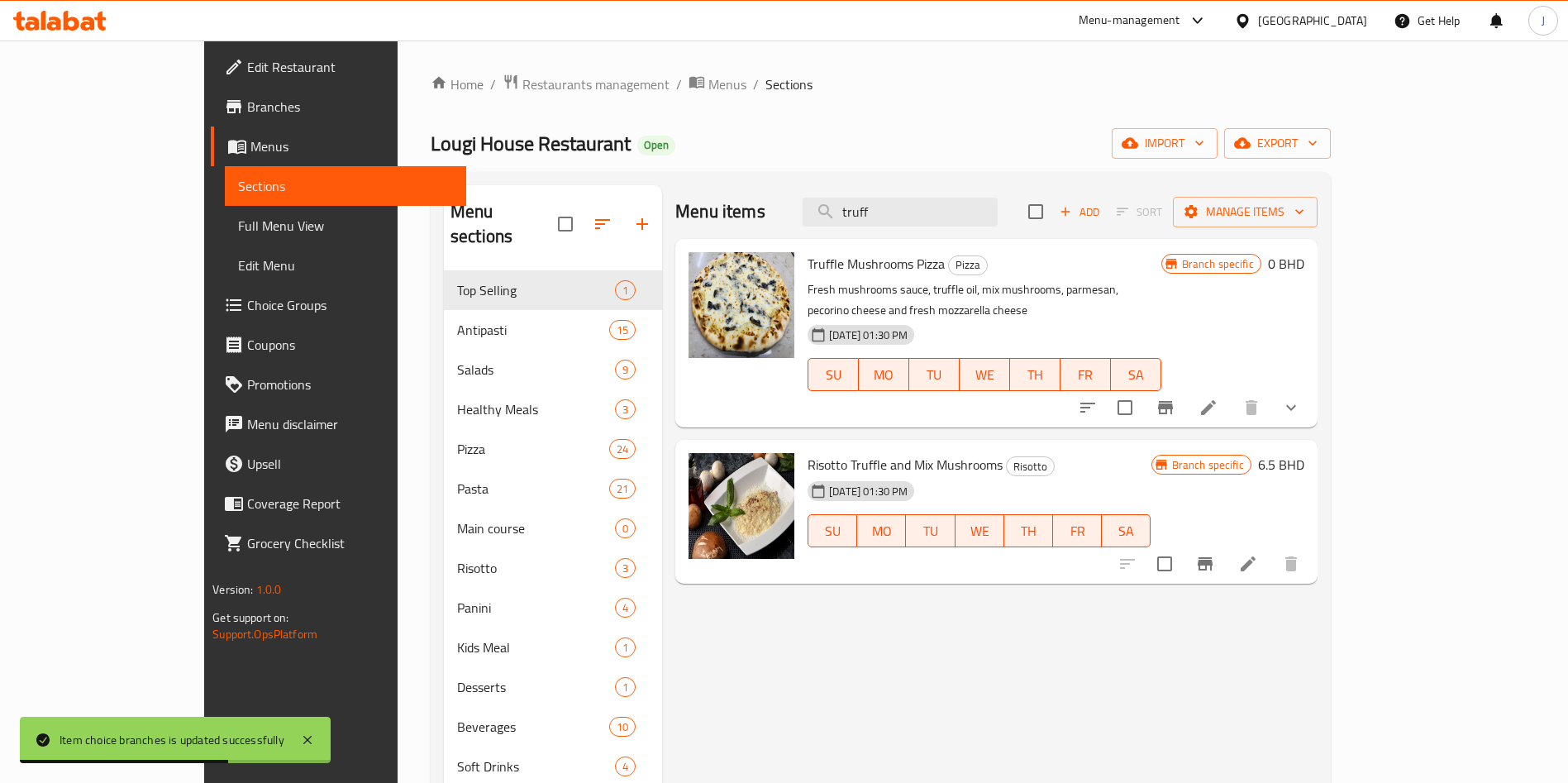
type input "truff"
drag, startPoint x: 1503, startPoint y: 386, endPoint x: 1471, endPoint y: 393, distance: 32.8
click at [1300, 397] on icon "show more" at bounding box center [1291, 408] width 20 height 20
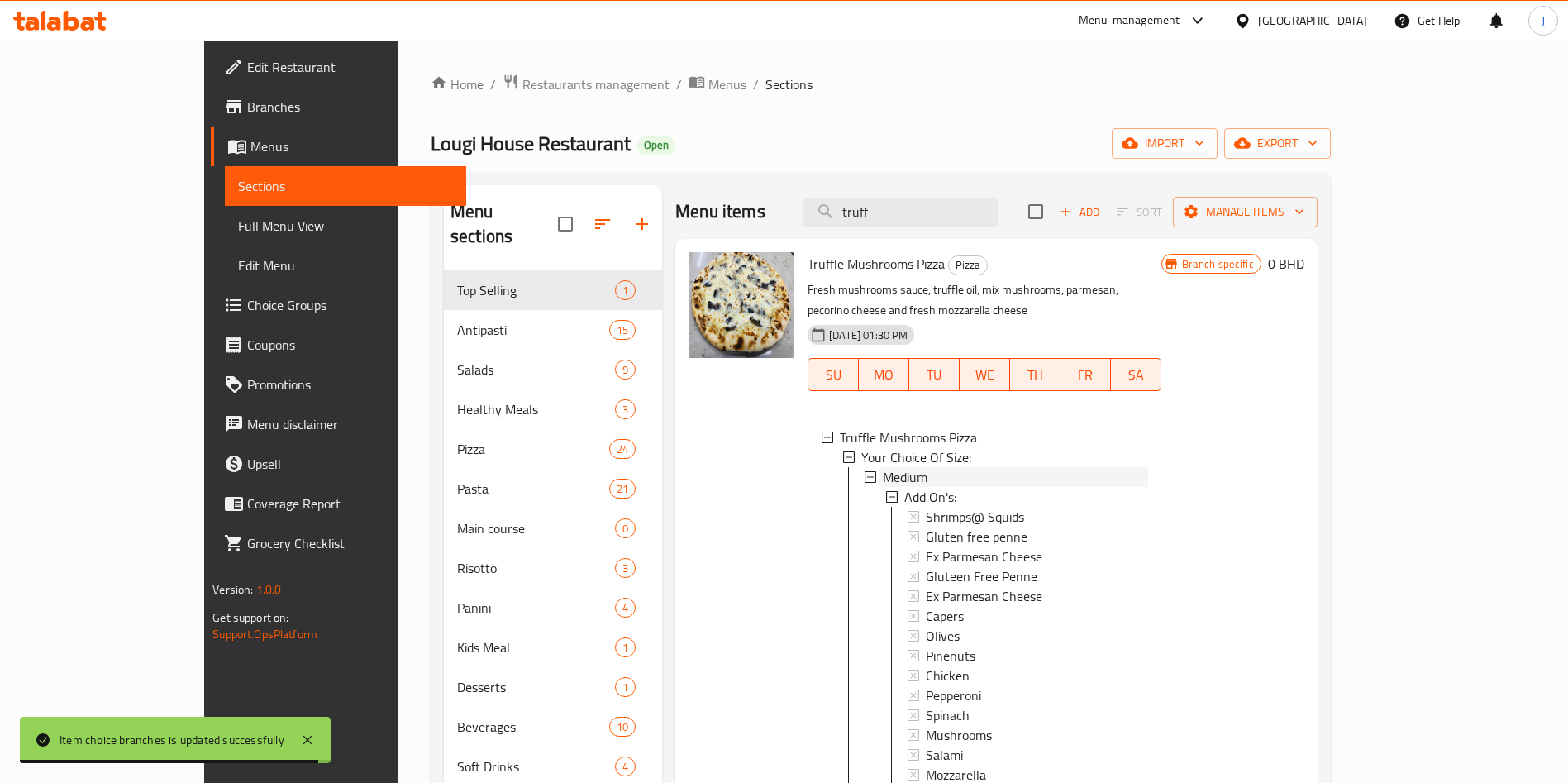
click at [883, 467] on div "Medium" at bounding box center [1015, 478] width 265 height 20
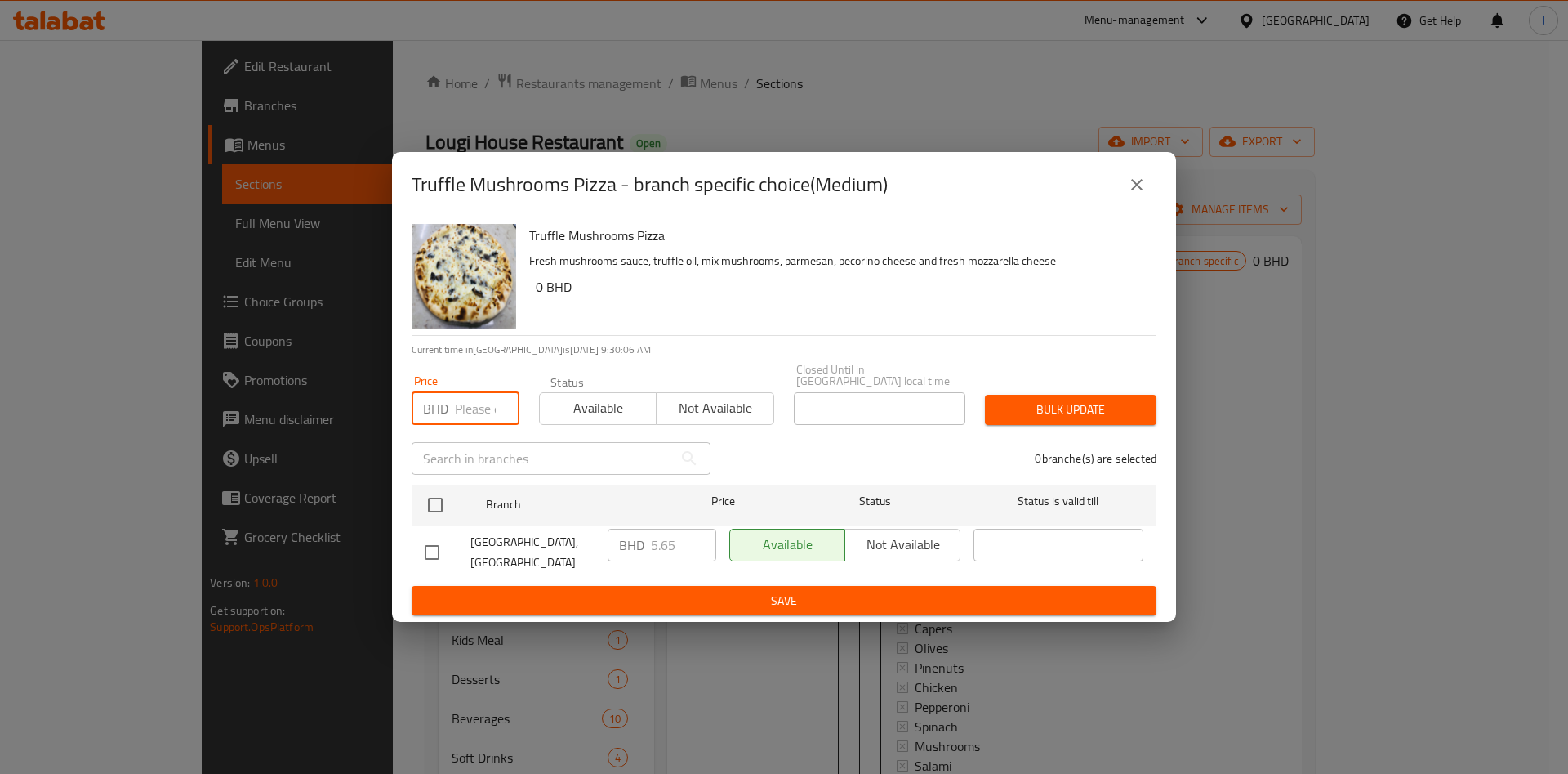
click at [465, 407] on input "number" at bounding box center [486, 408] width 65 height 33
type input "6.5"
click at [440, 497] on input "checkbox" at bounding box center [435, 505] width 35 height 35
checkbox input "true"
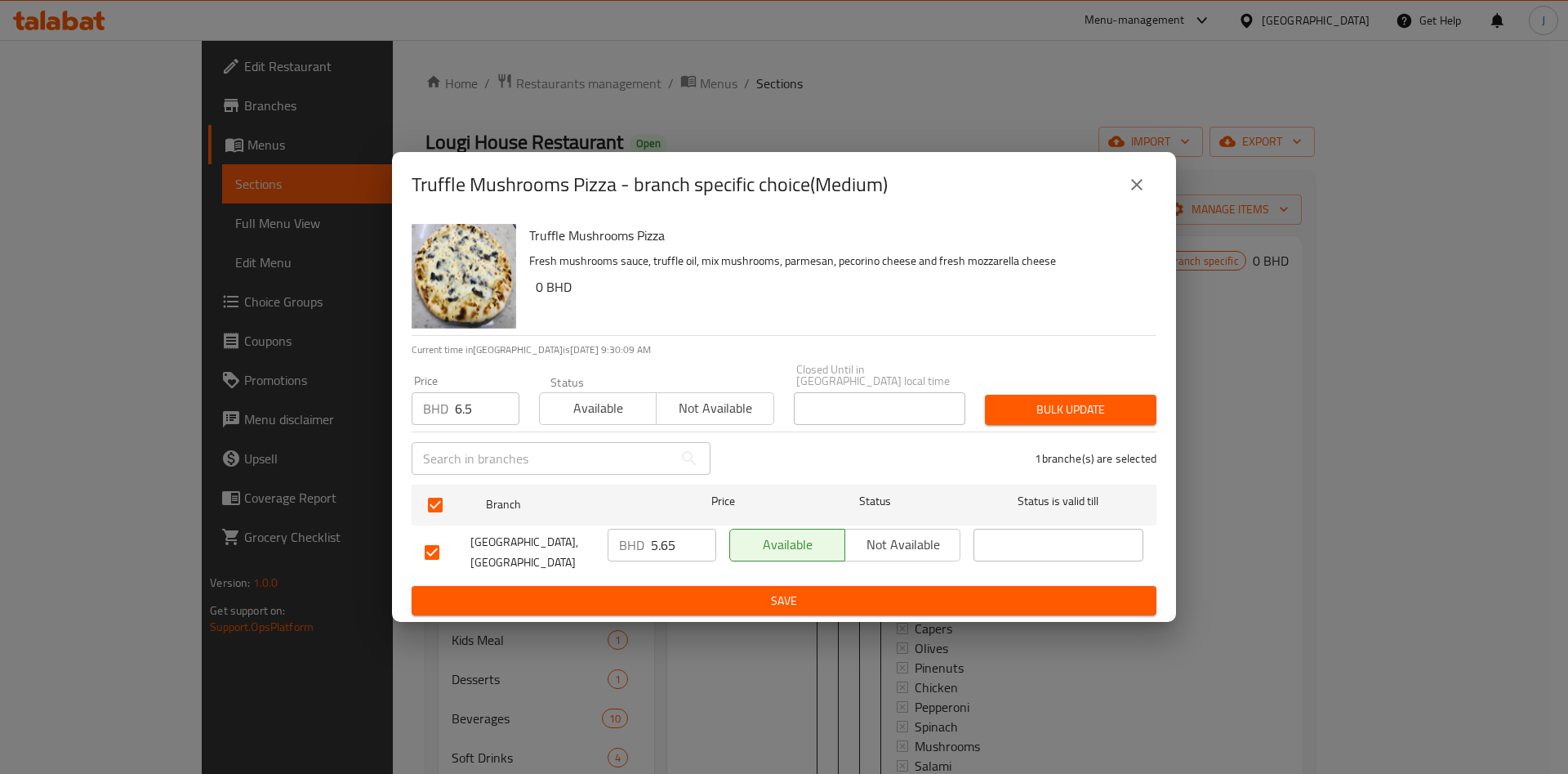
click at [1015, 401] on span "Bulk update" at bounding box center [1071, 409] width 145 height 20
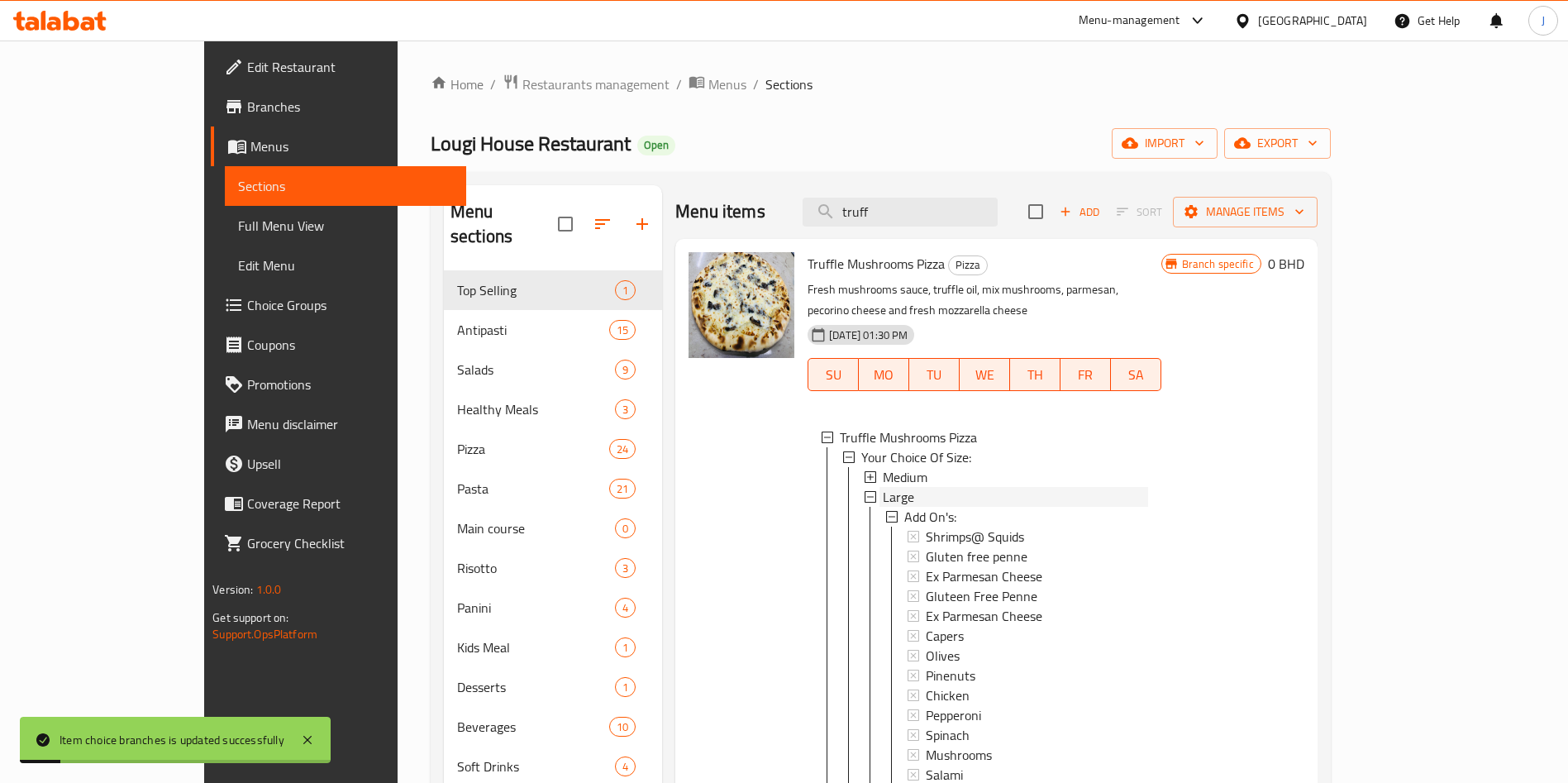
click at [917, 487] on div "Large" at bounding box center [1015, 497] width 265 height 20
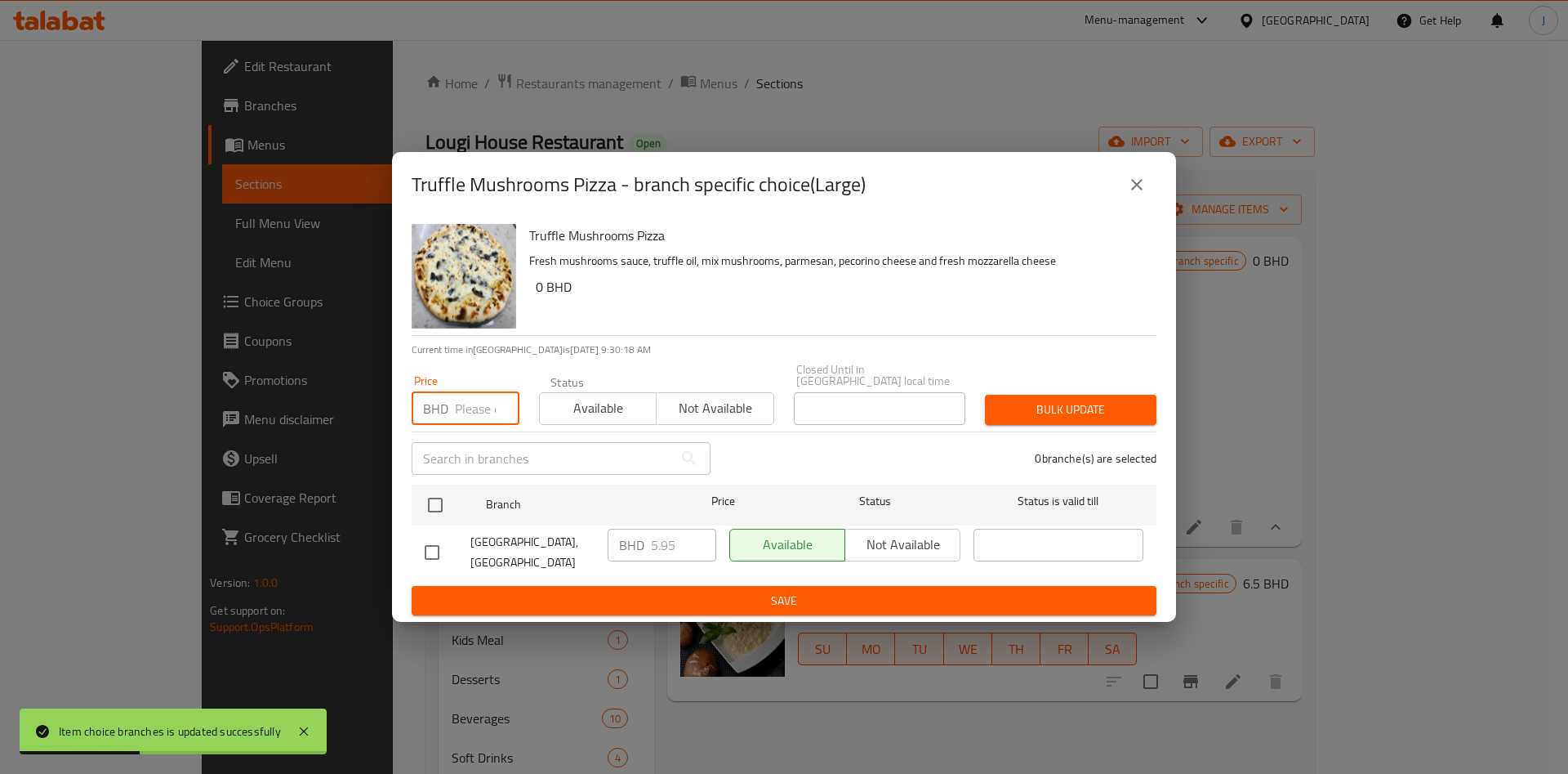
click at [483, 404] on input "number" at bounding box center [486, 408] width 65 height 33
type input "7.5"
click at [439, 496] on input "checkbox" at bounding box center [435, 505] width 35 height 35
checkbox input "true"
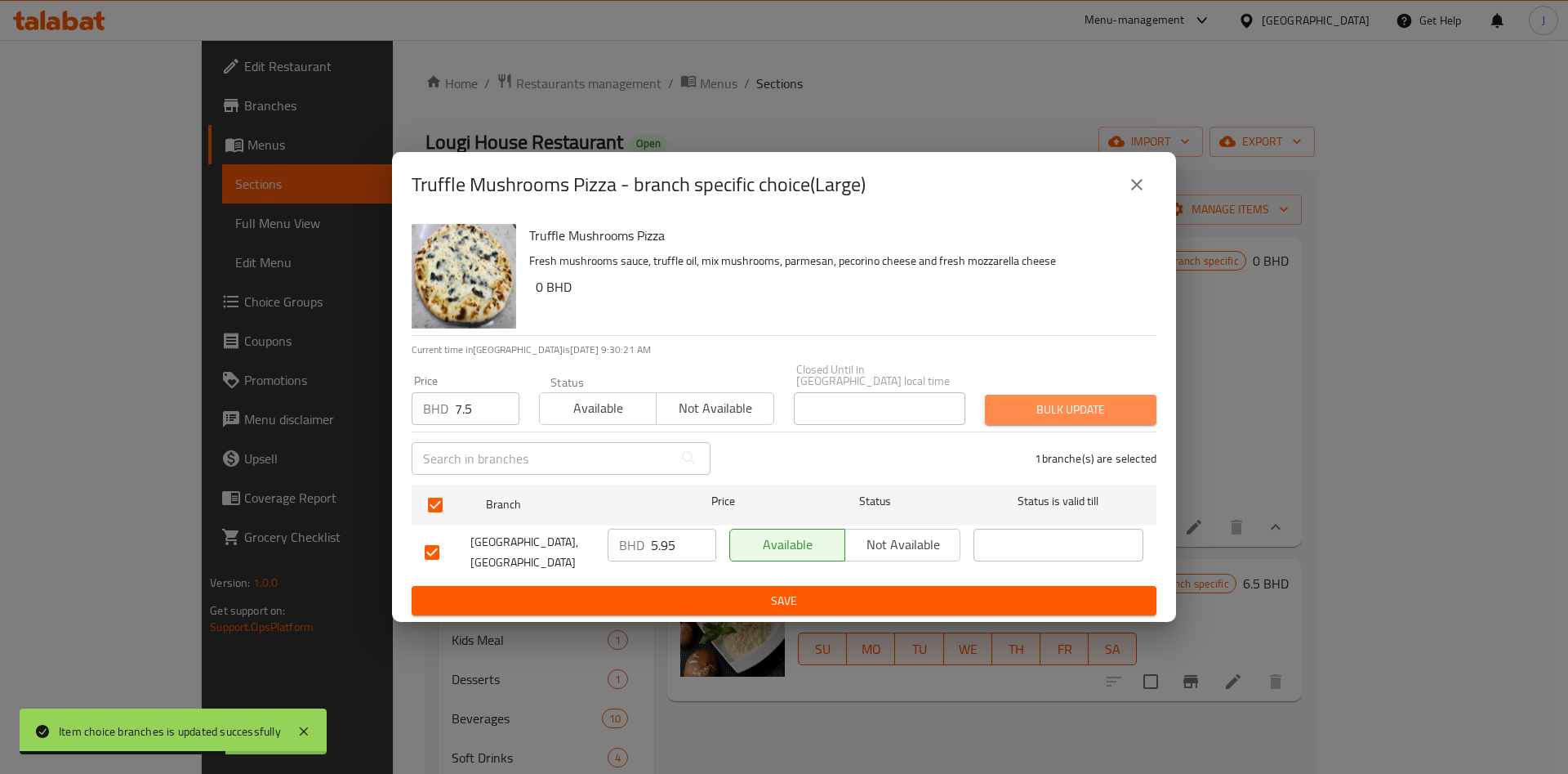
click at [1075, 407] on span "Bulk update" at bounding box center [1071, 409] width 145 height 20
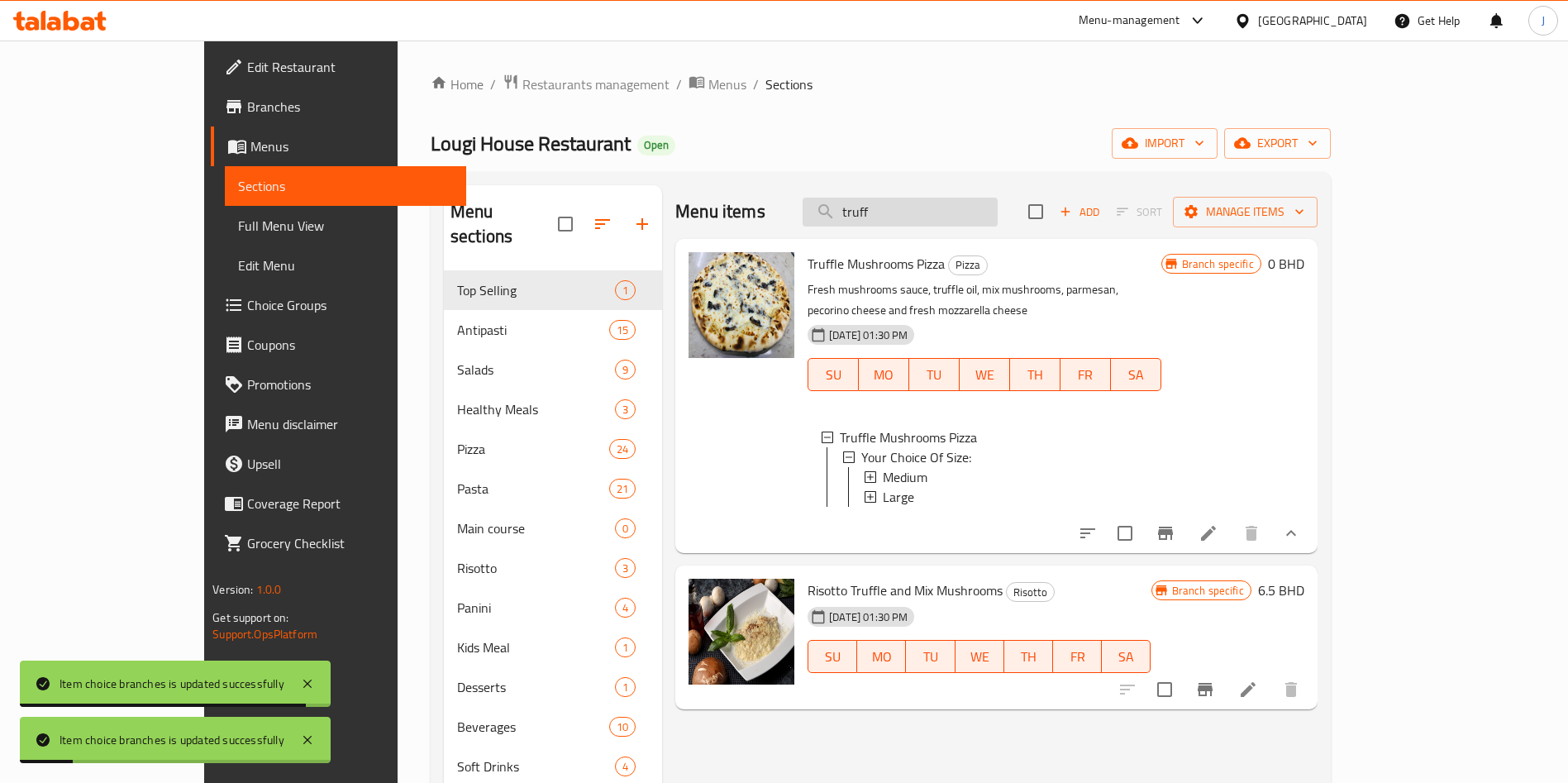
click at [974, 210] on input "truff" at bounding box center [900, 212] width 195 height 29
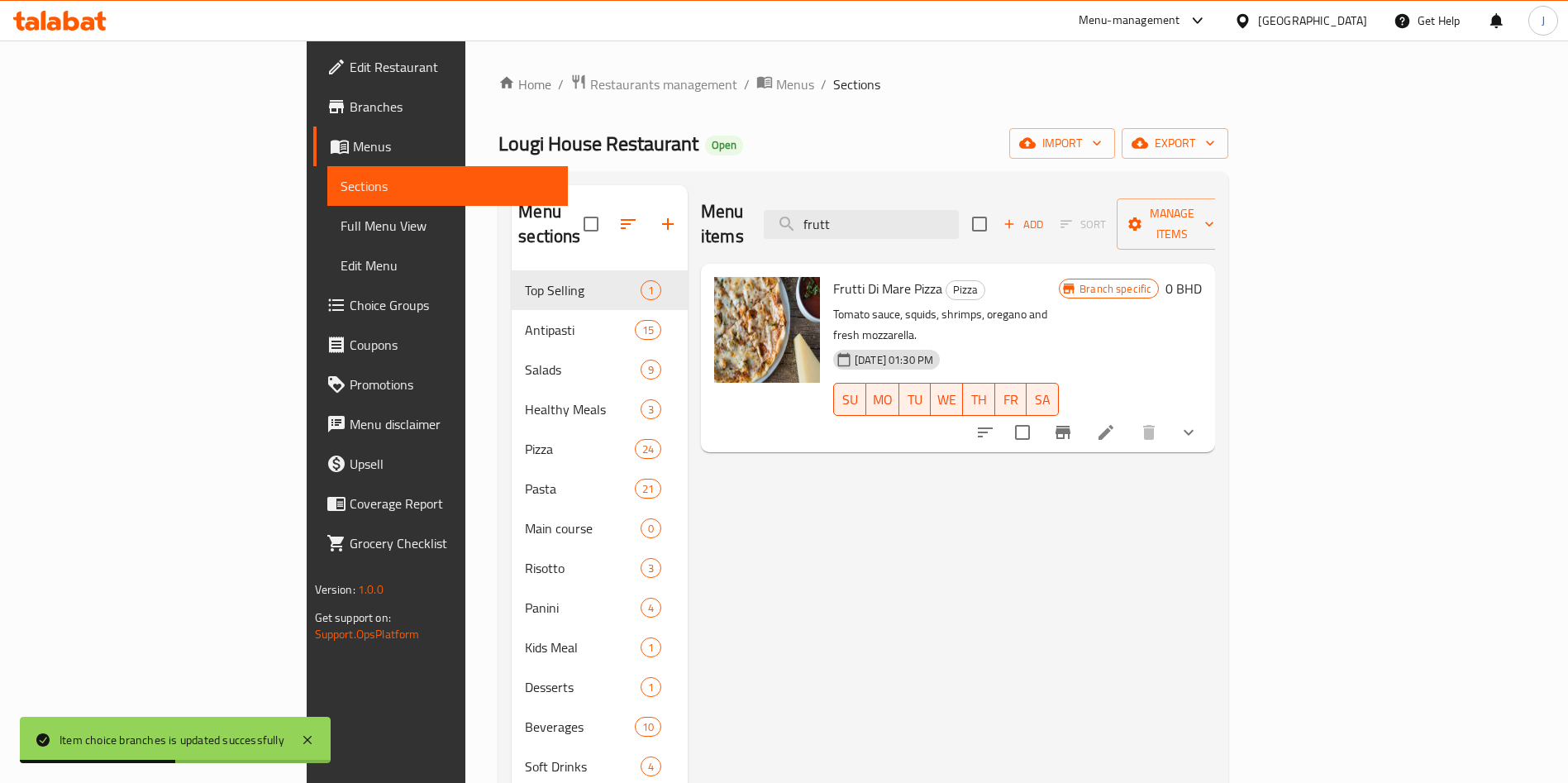
type input "frutt"
click at [1198, 422] on icon "show more" at bounding box center [1188, 432] width 20 height 20
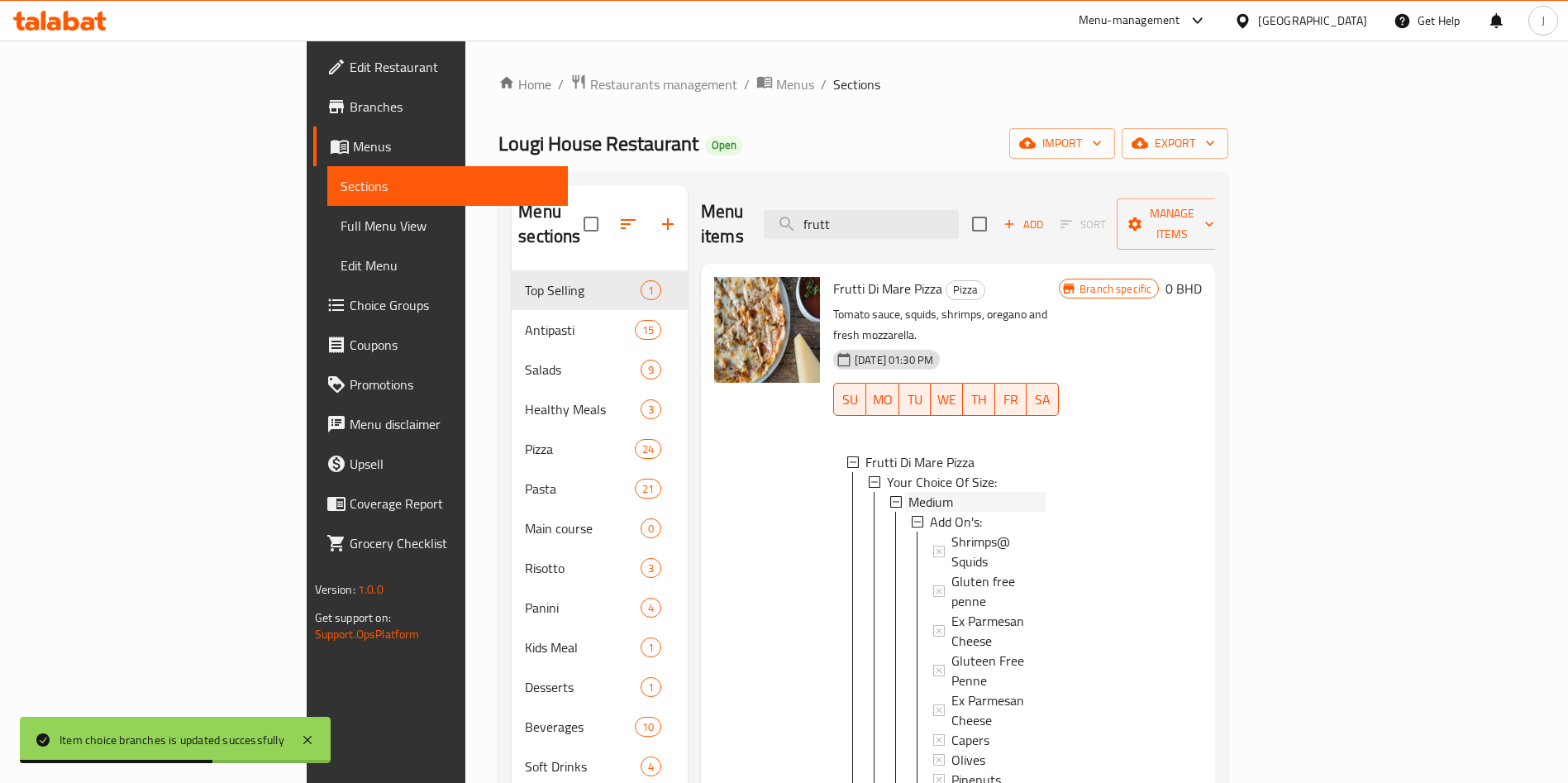
click at [1002, 492] on div "Medium" at bounding box center [977, 502] width 137 height 20
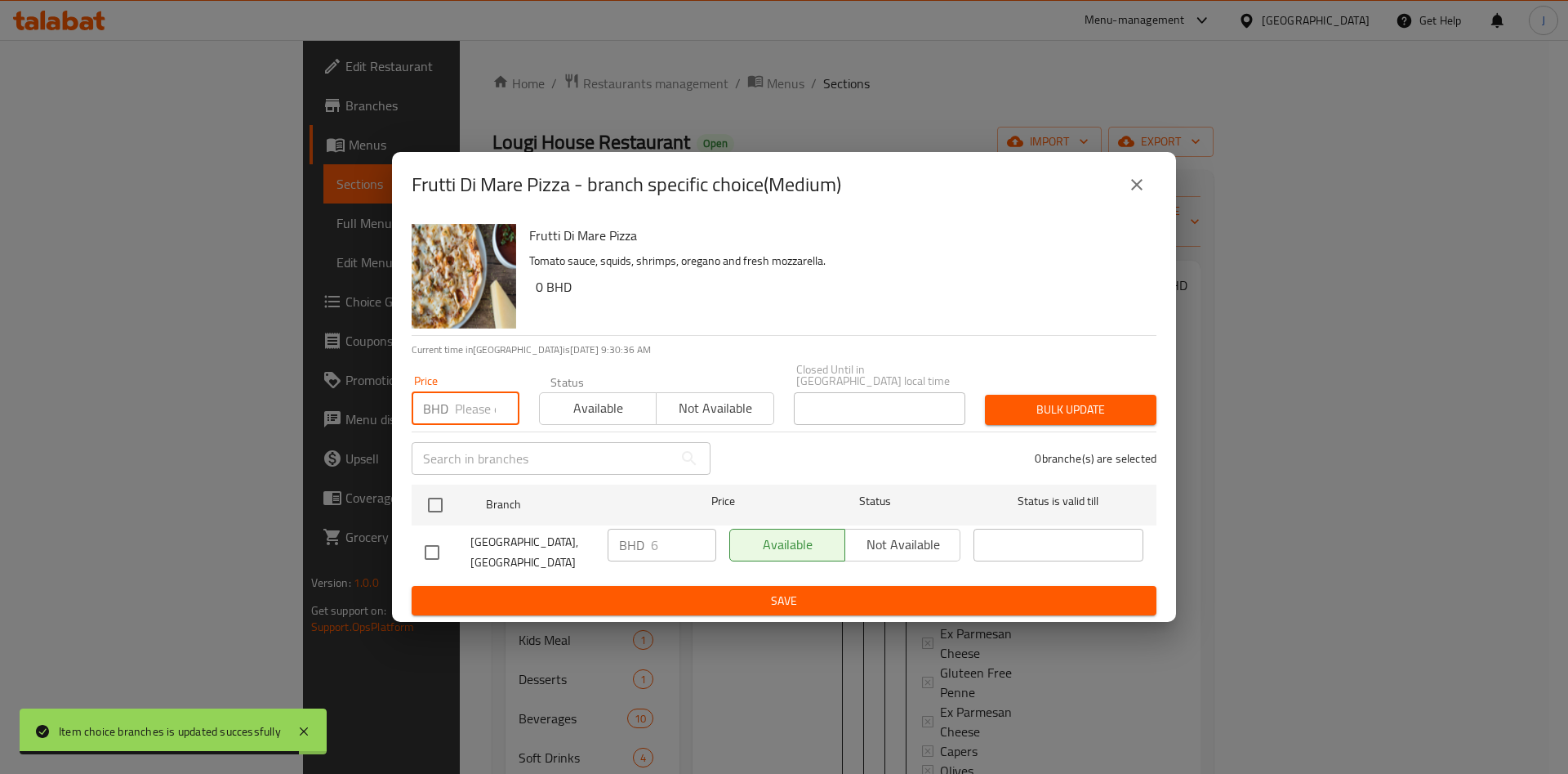
click at [485, 403] on input "number" at bounding box center [486, 408] width 65 height 33
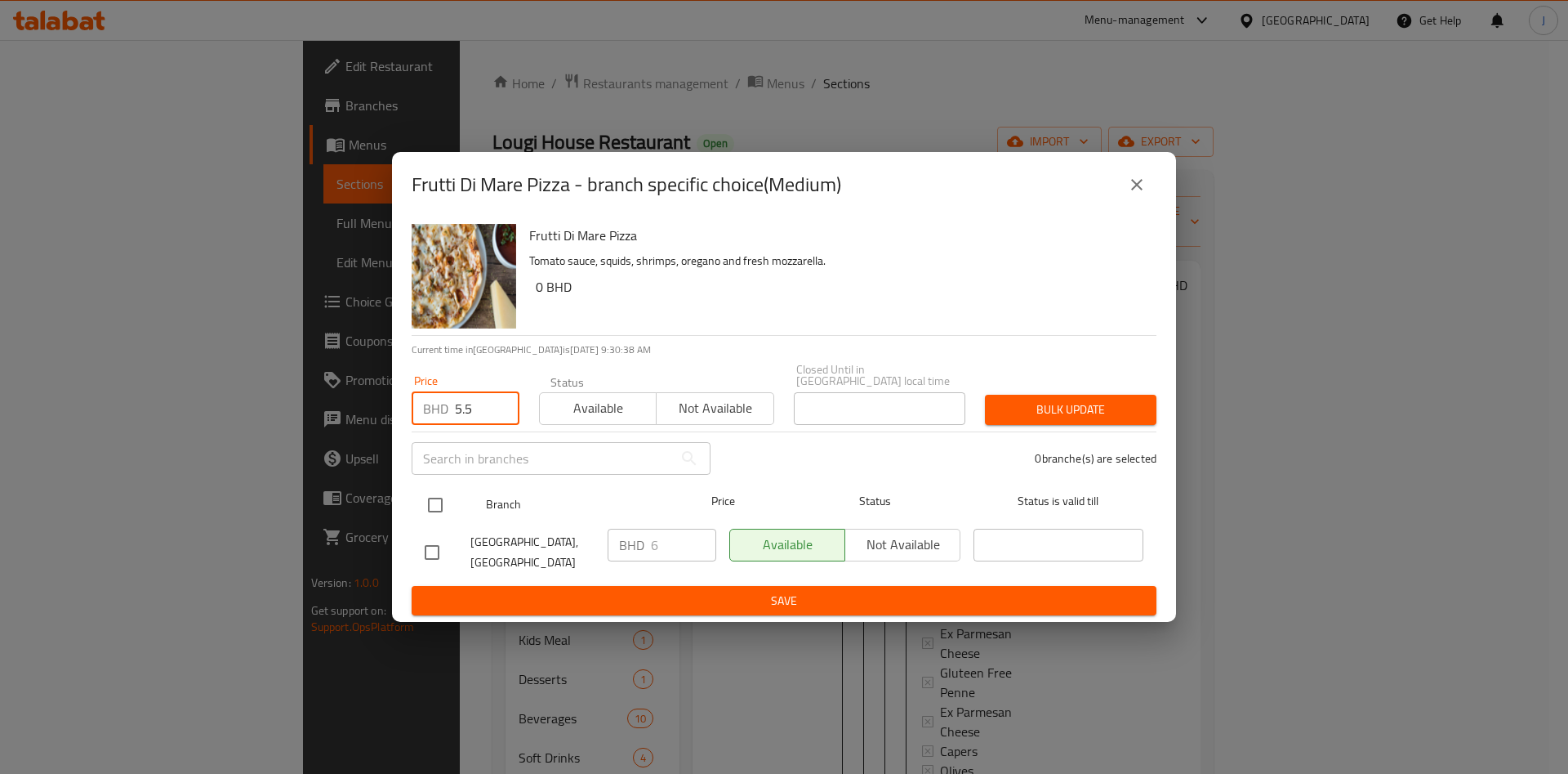
type input "5.5"
click at [442, 497] on input "checkbox" at bounding box center [435, 505] width 35 height 35
checkbox input "true"
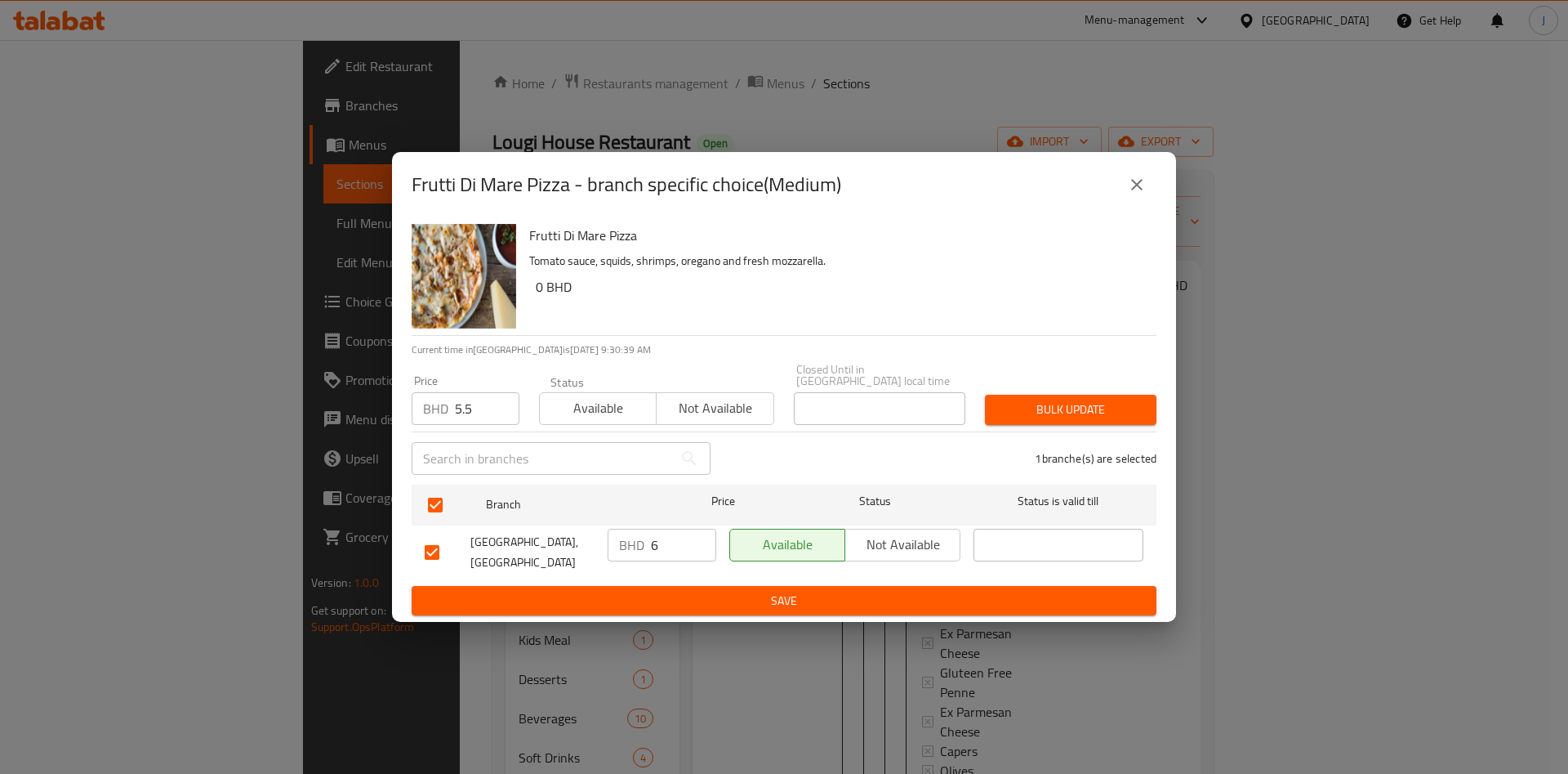
click at [1081, 429] on div "1 branche(s) are selected" at bounding box center [944, 458] width 446 height 59
click at [1083, 411] on span "Bulk update" at bounding box center [1071, 409] width 145 height 20
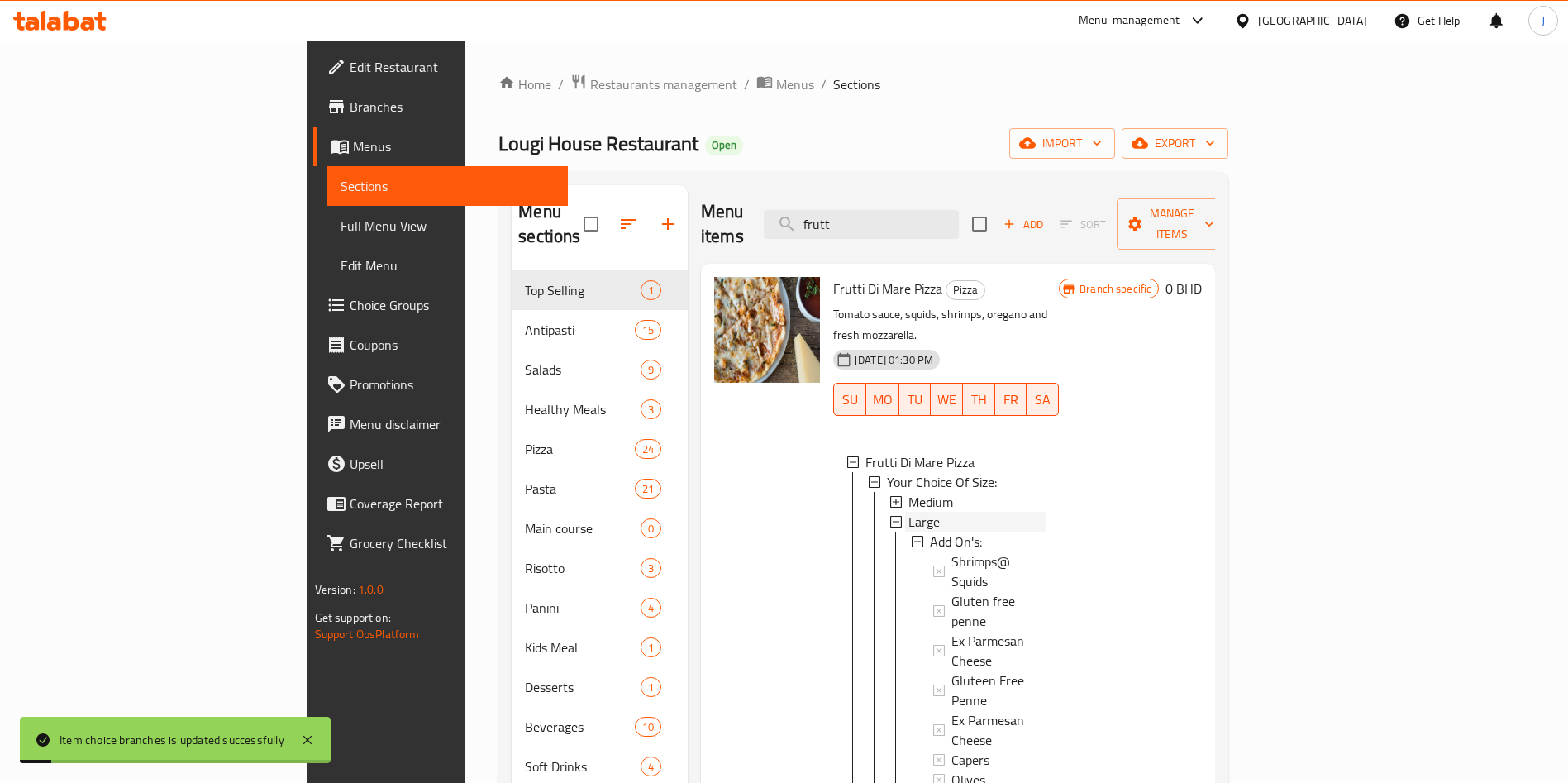
click at [909, 512] on div "Large" at bounding box center [977, 522] width 137 height 20
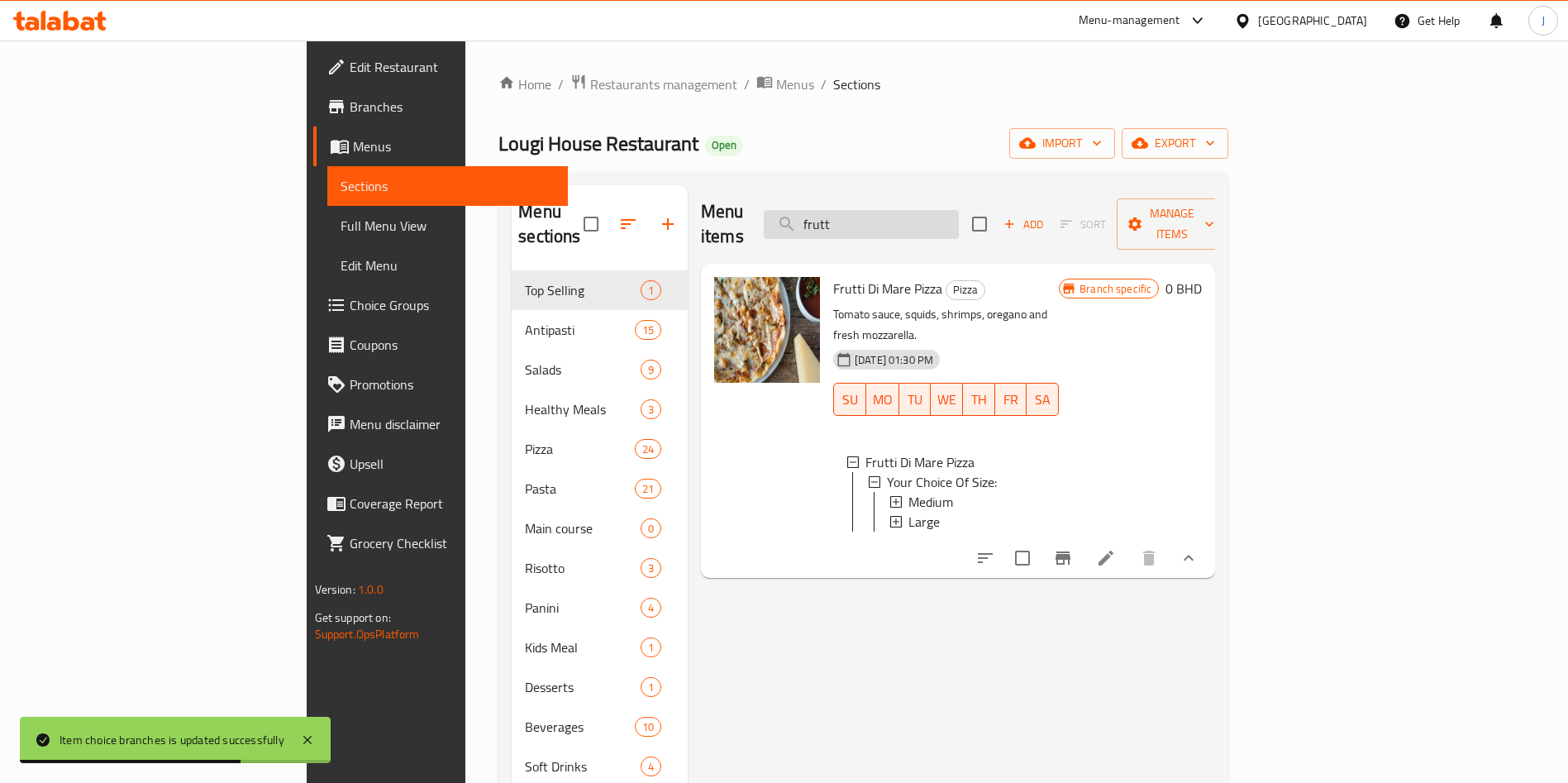
click at [958, 213] on input "frutt" at bounding box center [861, 224] width 195 height 29
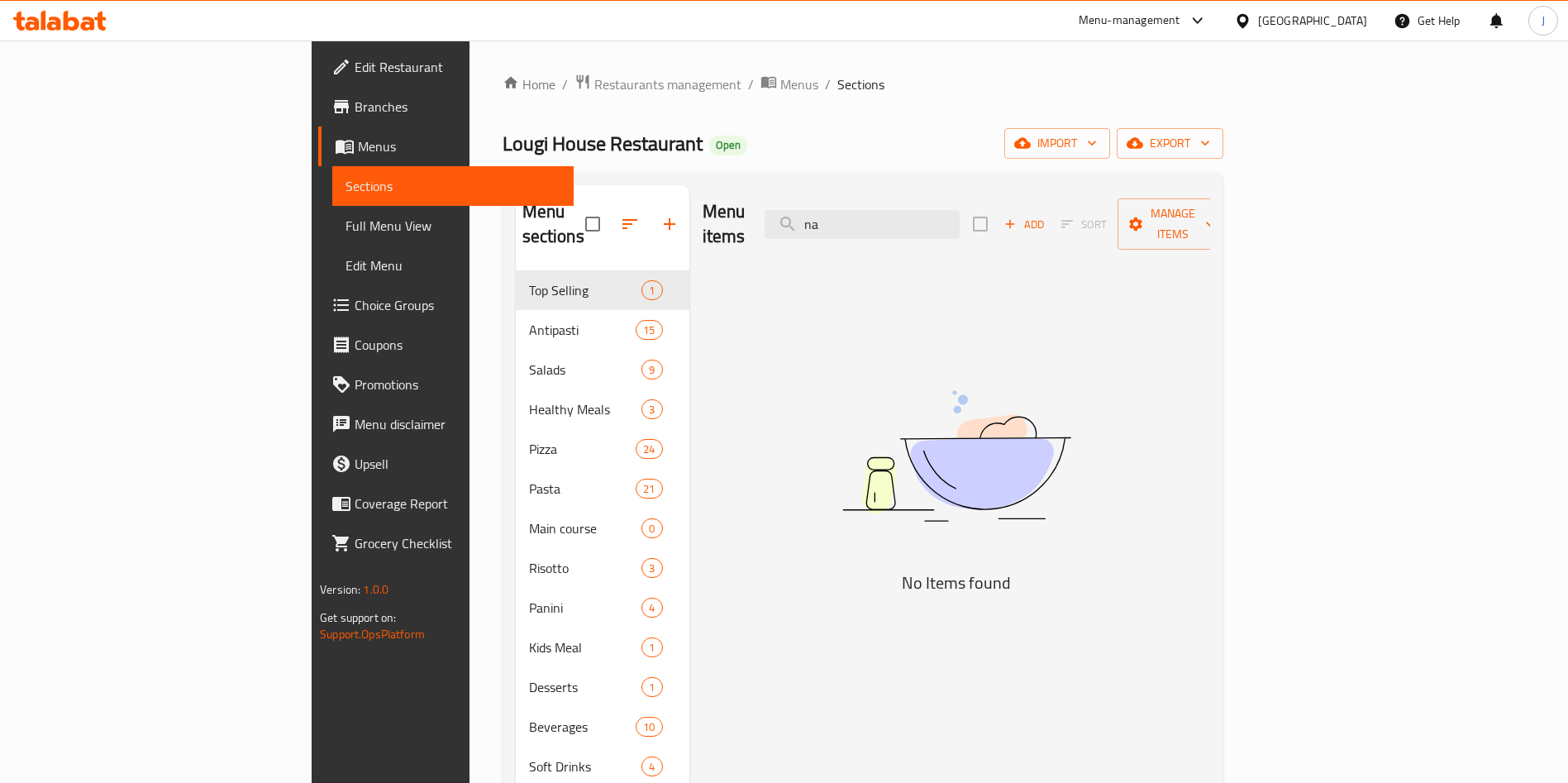
type input "n"
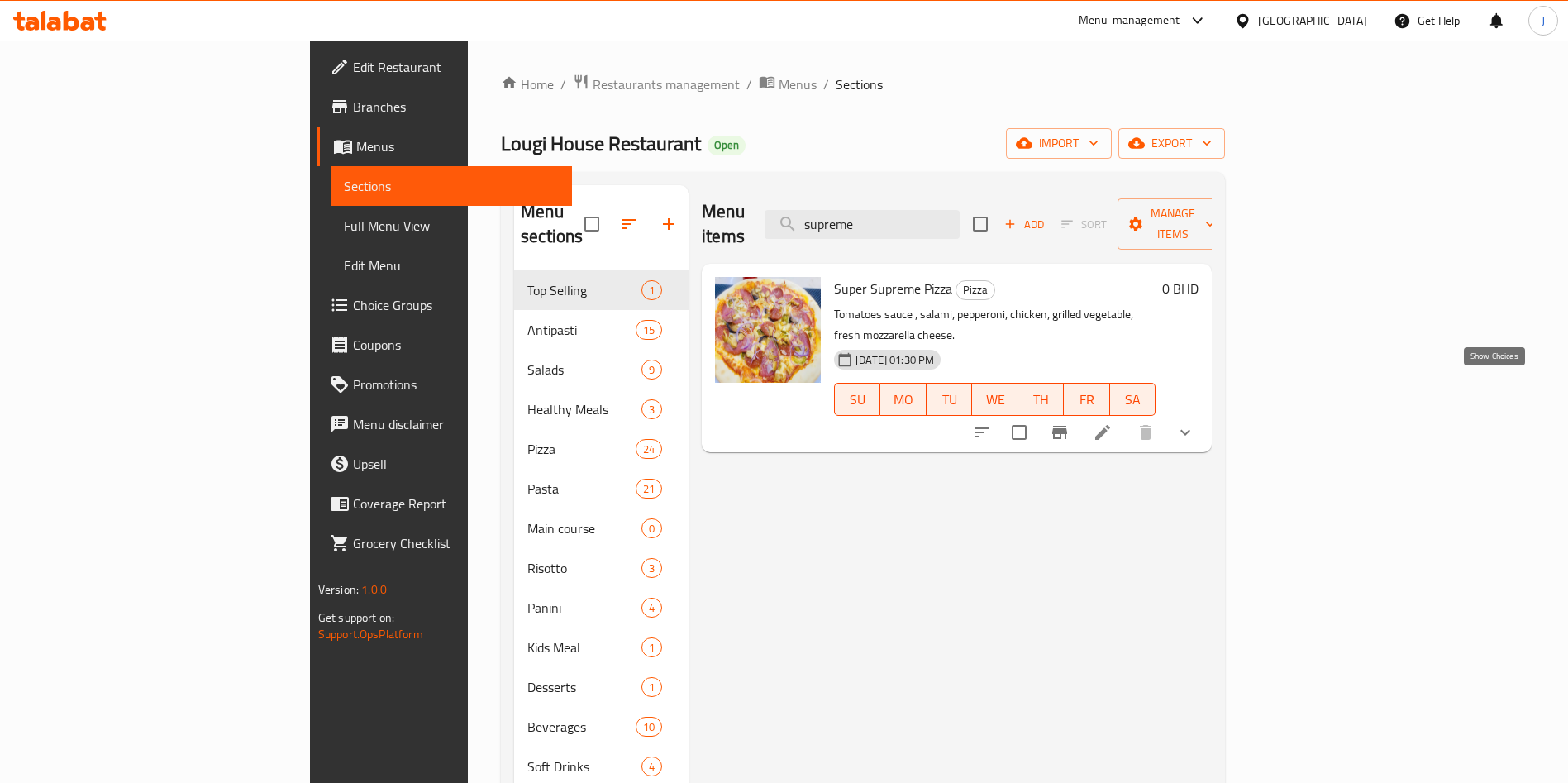
type input "supreme"
click at [1205, 412] on button "show more" at bounding box center [1185, 432] width 40 height 40
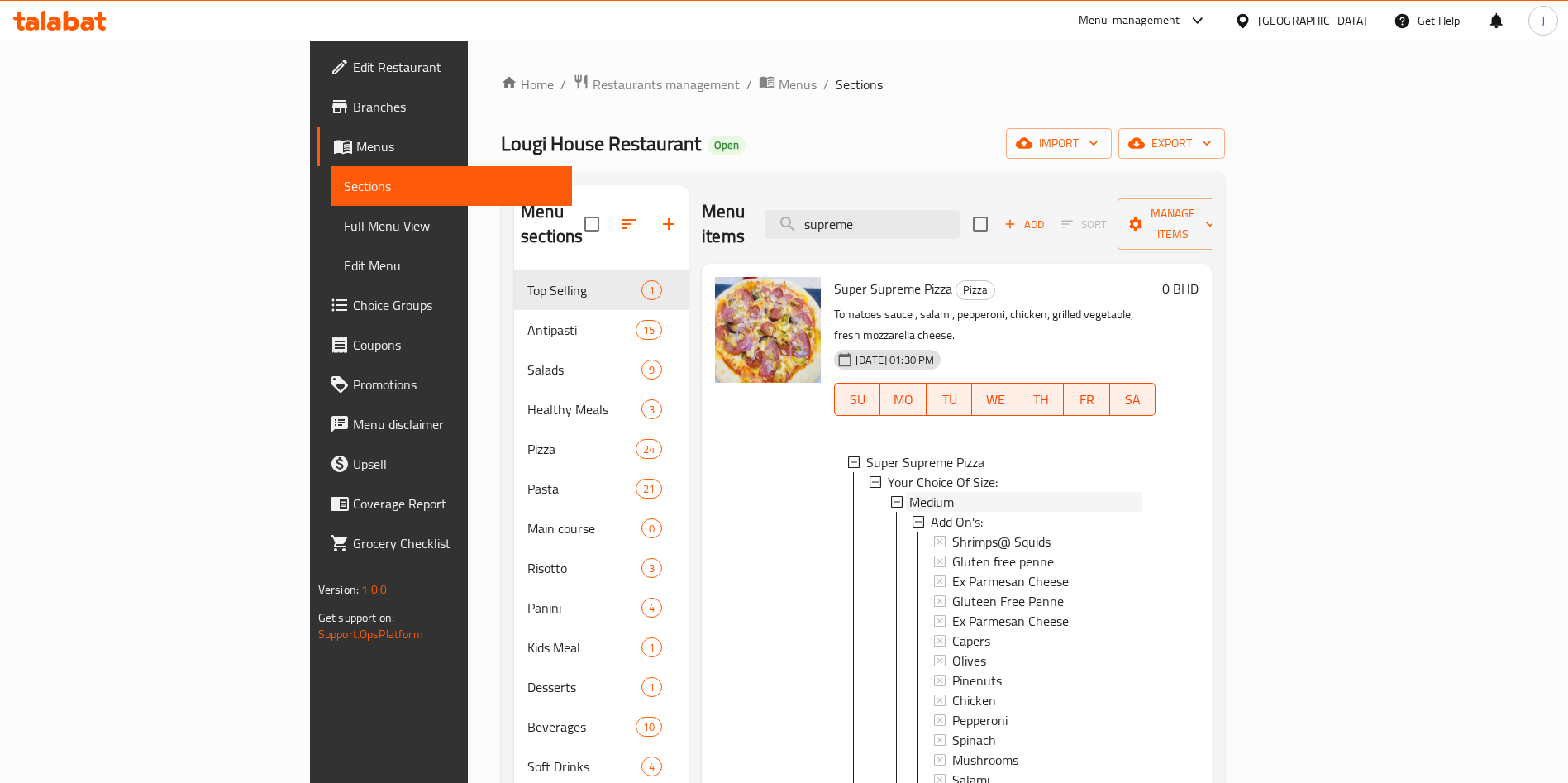
click at [968, 492] on div "Medium" at bounding box center [1024, 502] width 233 height 20
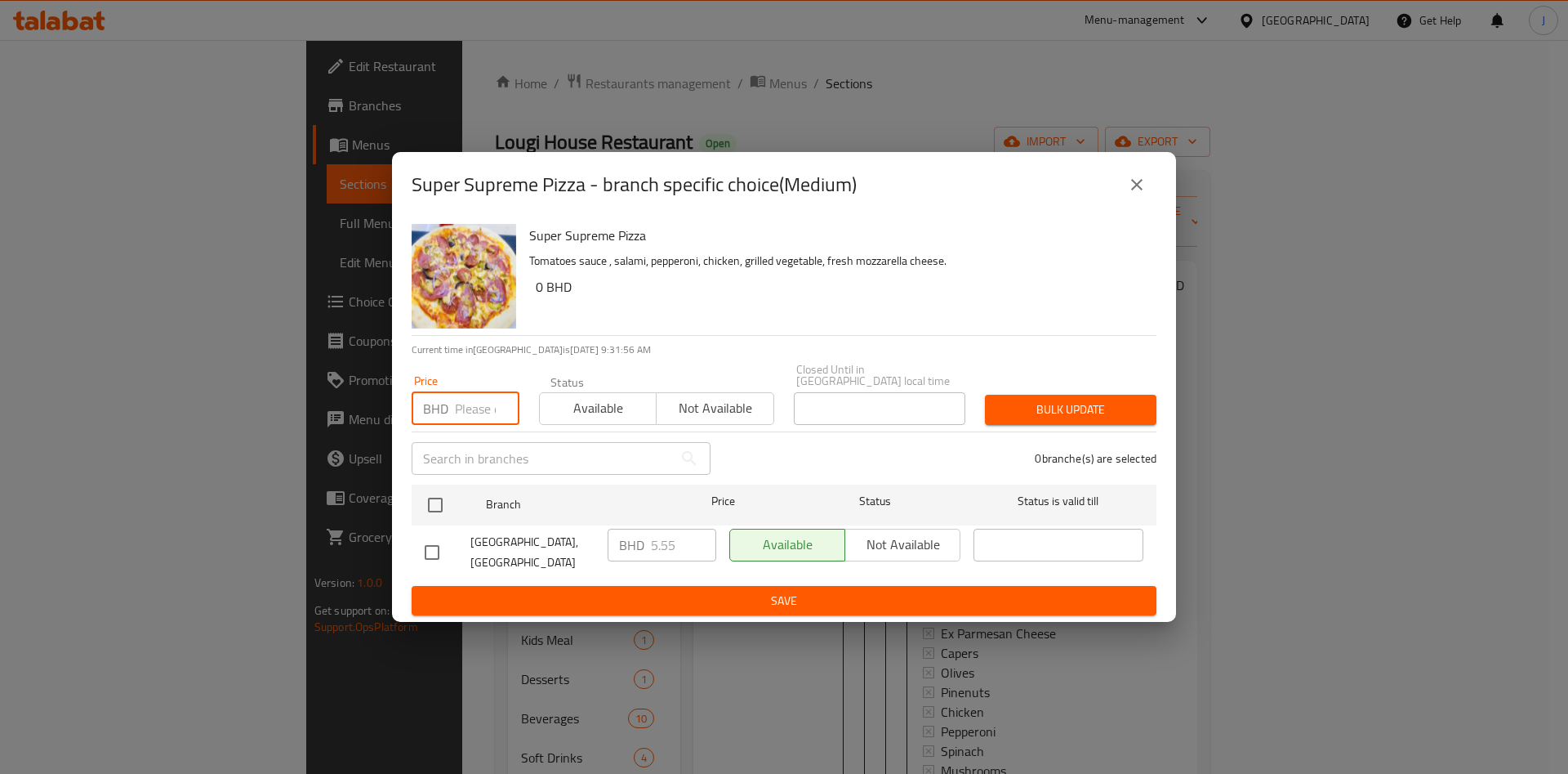
click at [471, 400] on input "number" at bounding box center [486, 408] width 65 height 33
type input "5.5"
click at [441, 504] on input "checkbox" at bounding box center [435, 505] width 35 height 35
checkbox input "true"
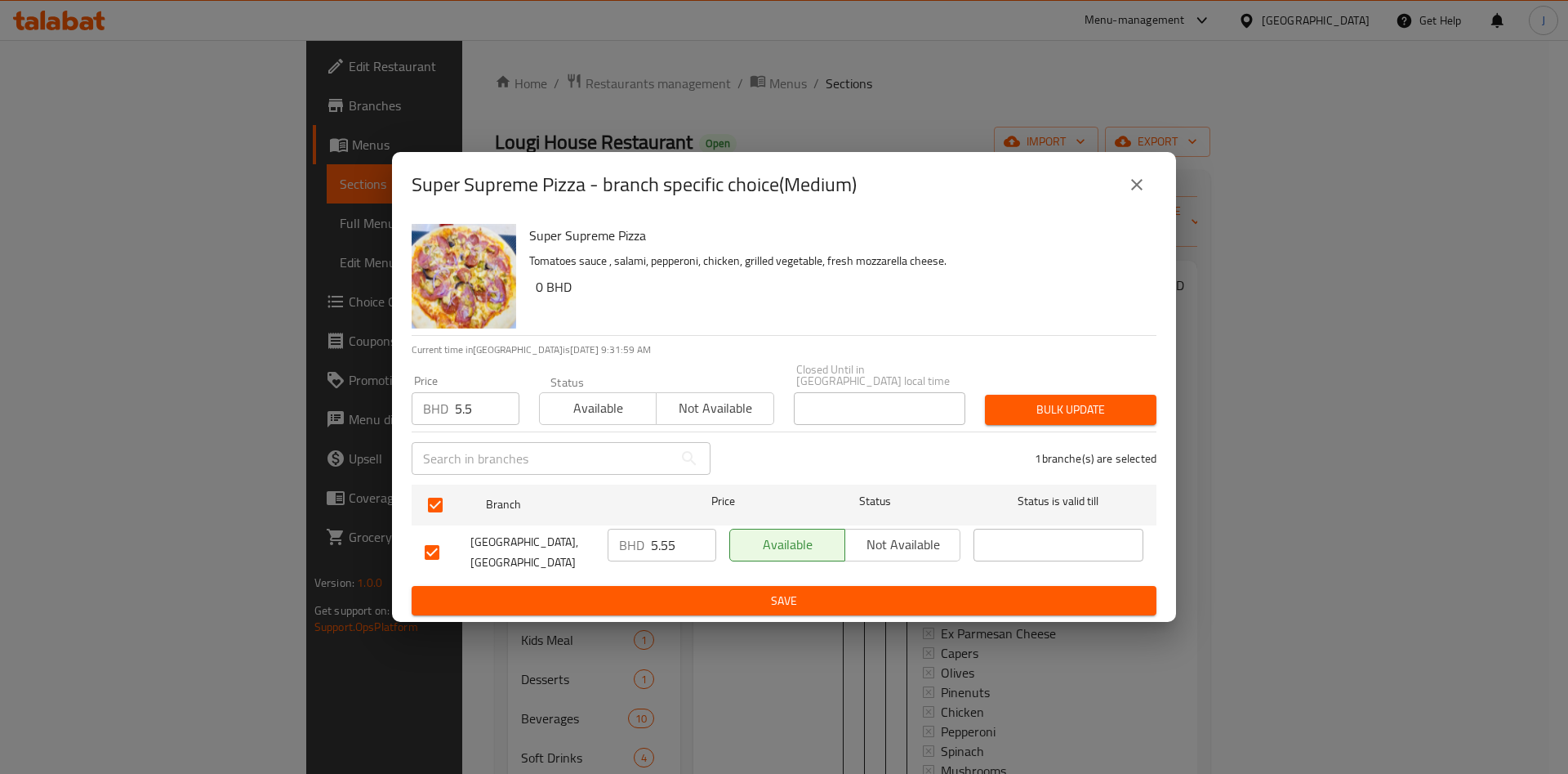
click at [1075, 420] on div "Bulk update" at bounding box center [1071, 409] width 191 height 50
click at [1075, 415] on button "Bulk update" at bounding box center [1071, 409] width 172 height 30
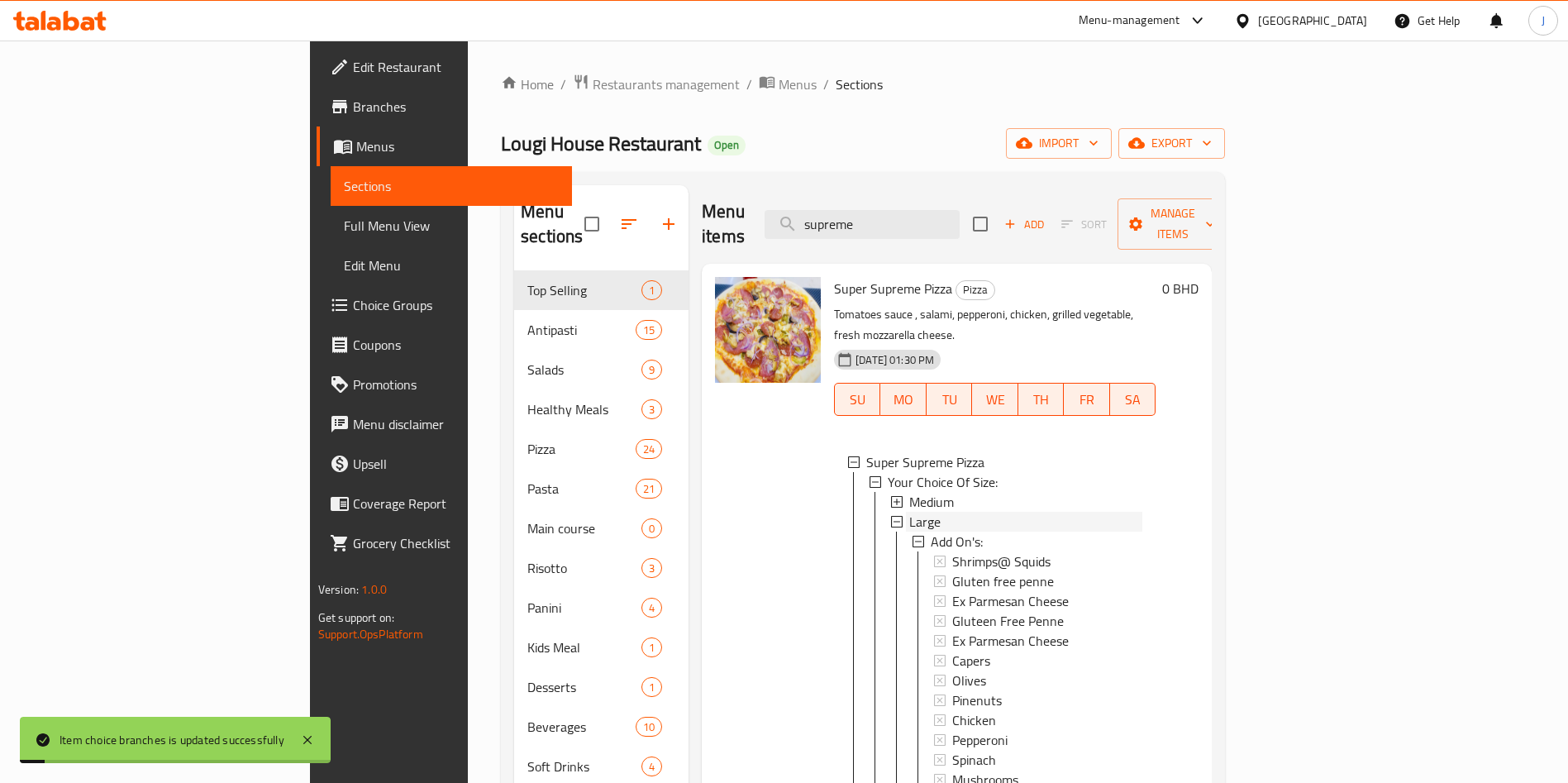
click at [909, 512] on div "Large" at bounding box center [1024, 522] width 233 height 20
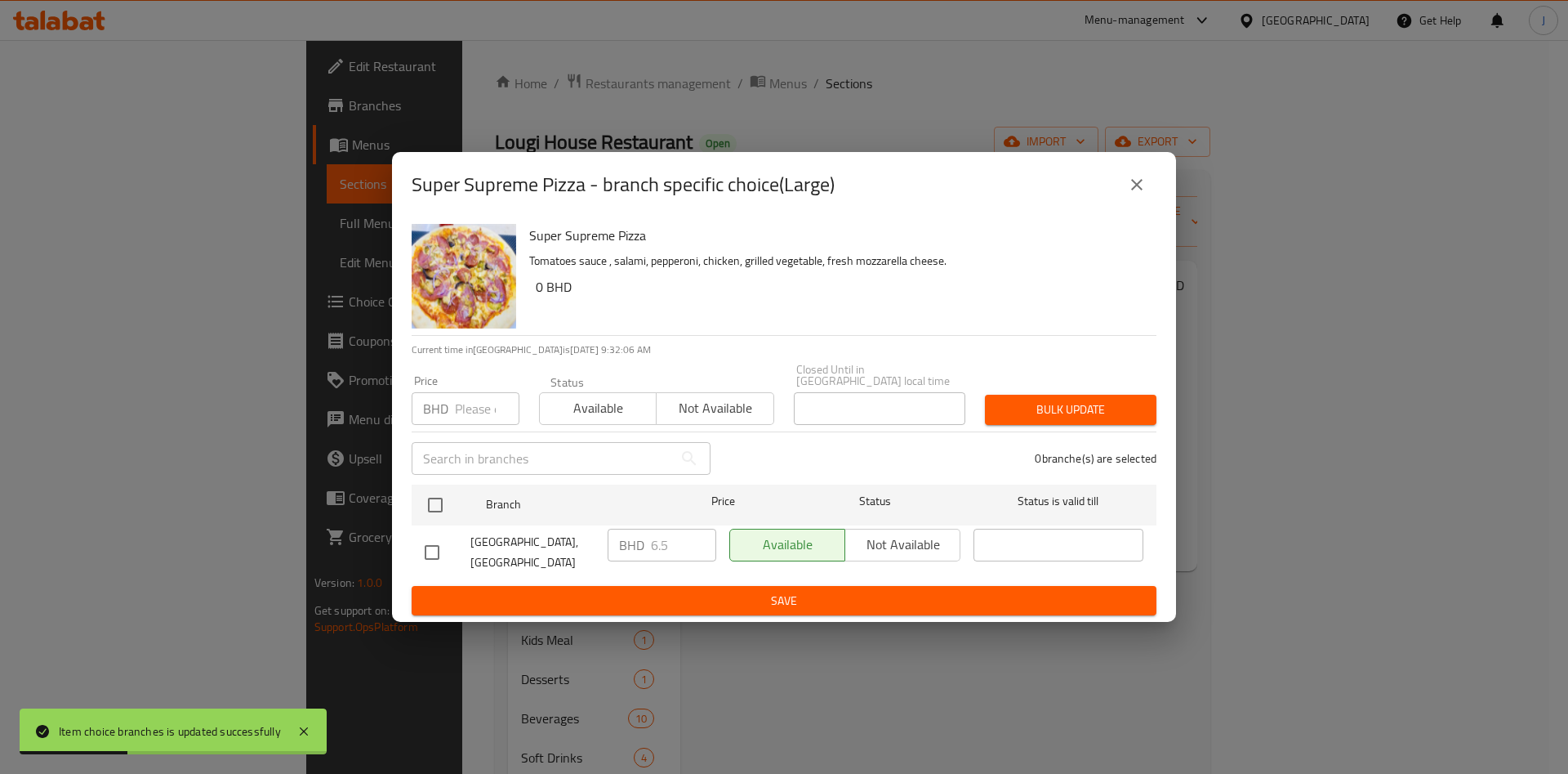
click at [1138, 192] on icon "close" at bounding box center [1137, 185] width 20 height 20
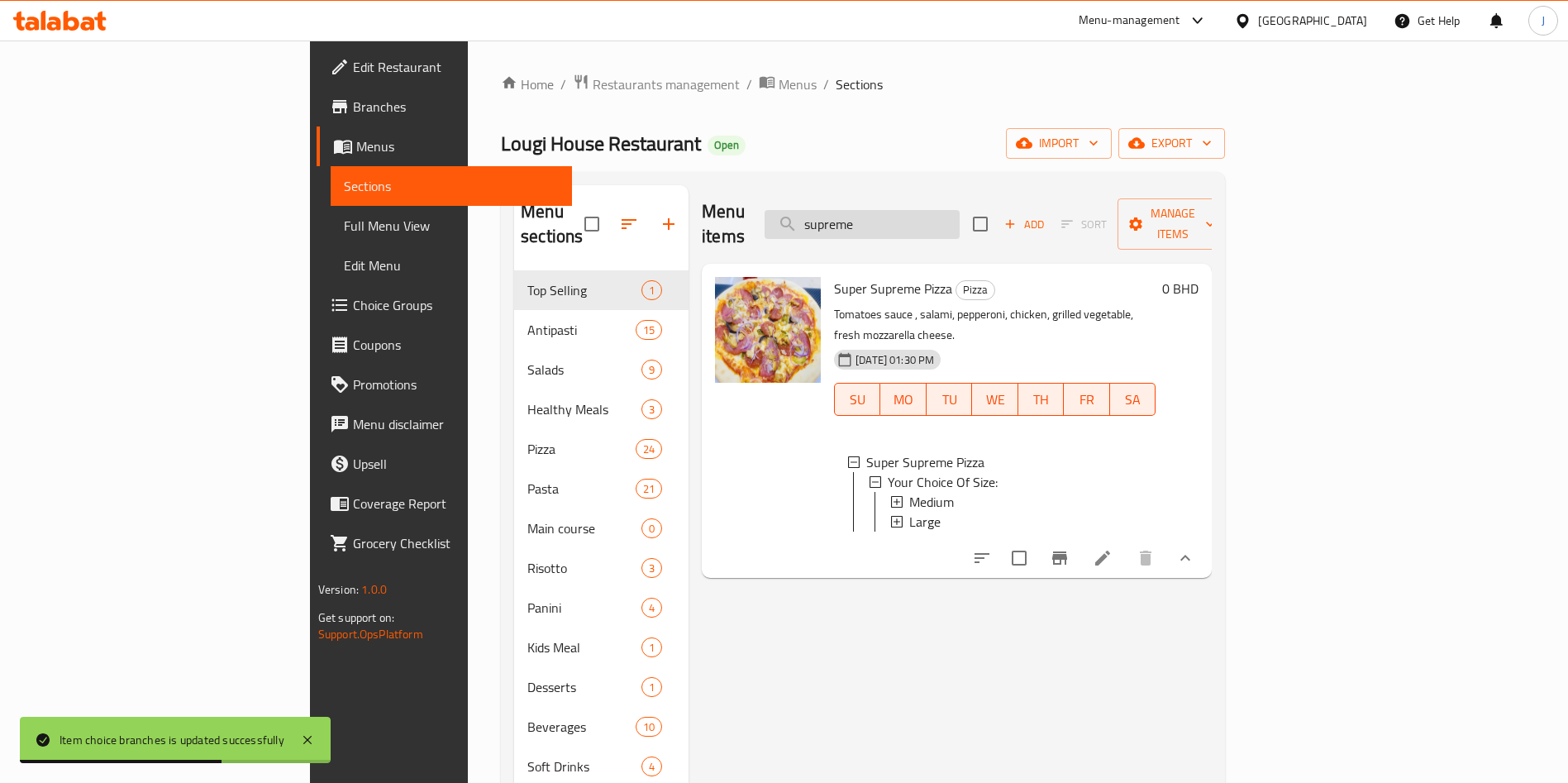
click at [959, 210] on input "supreme" at bounding box center [862, 224] width 195 height 29
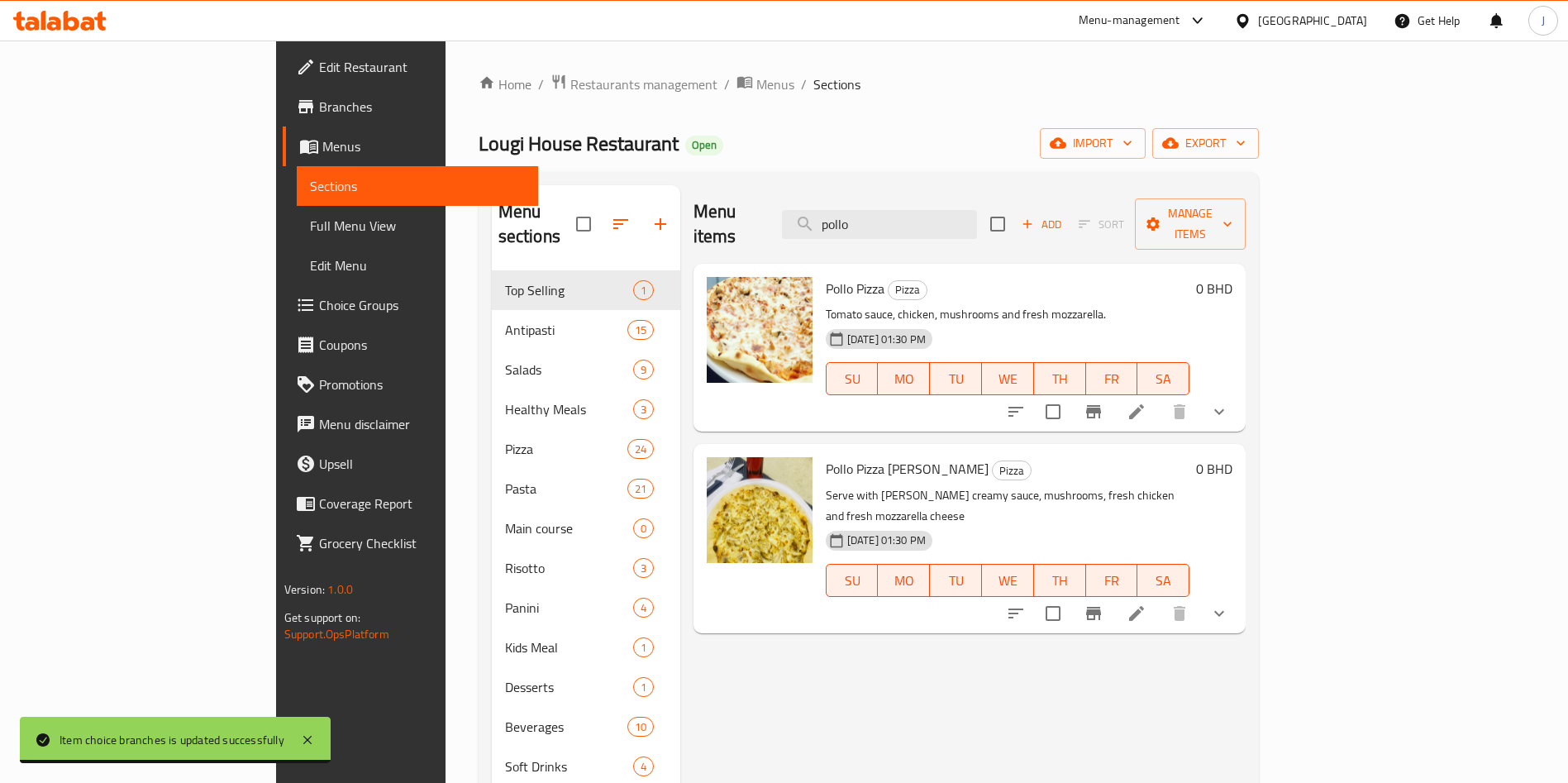
type input "pollo"
click at [1239, 392] on button "show more" at bounding box center [1219, 411] width 40 height 40
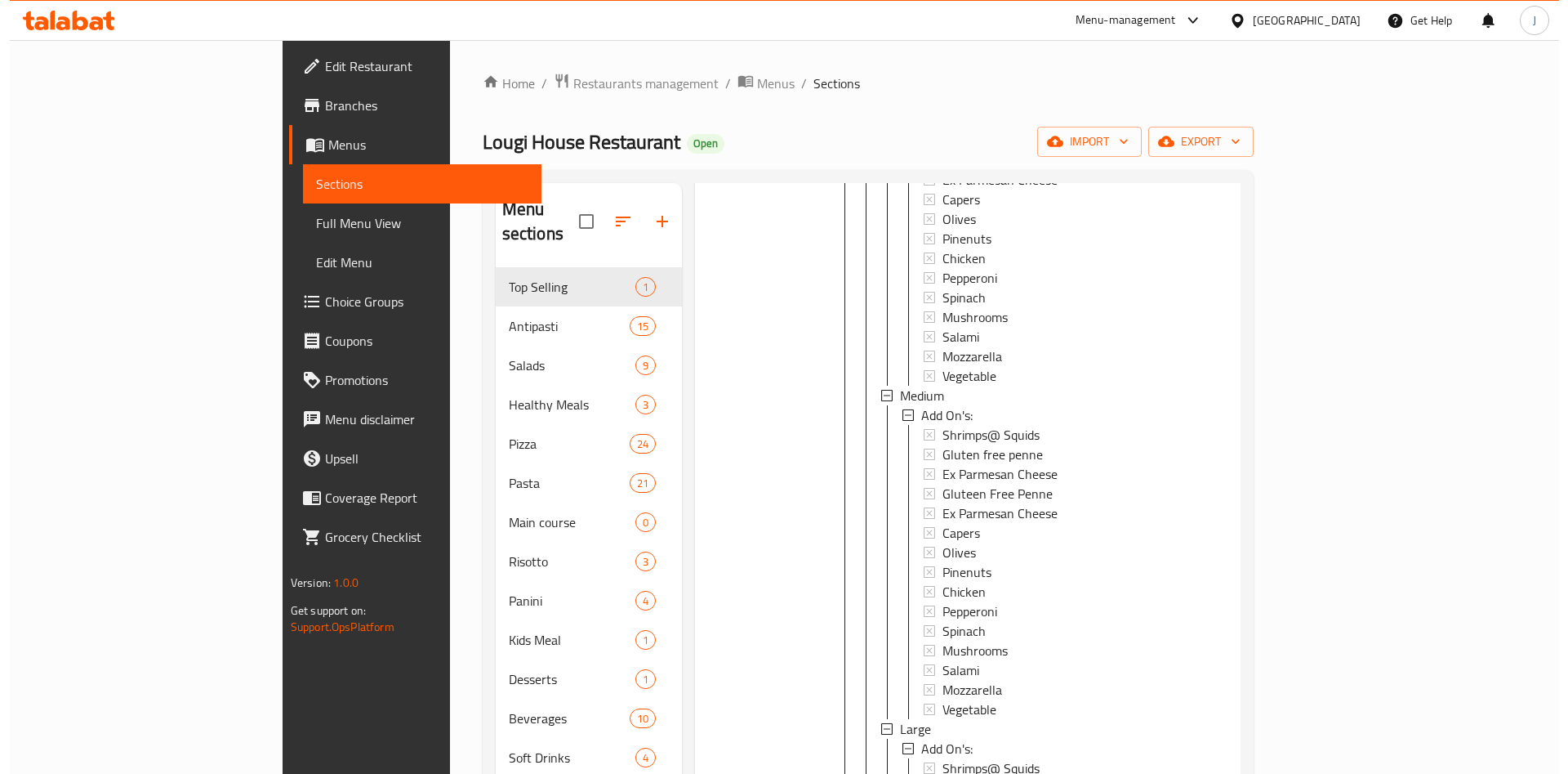
scroll to position [412, 0]
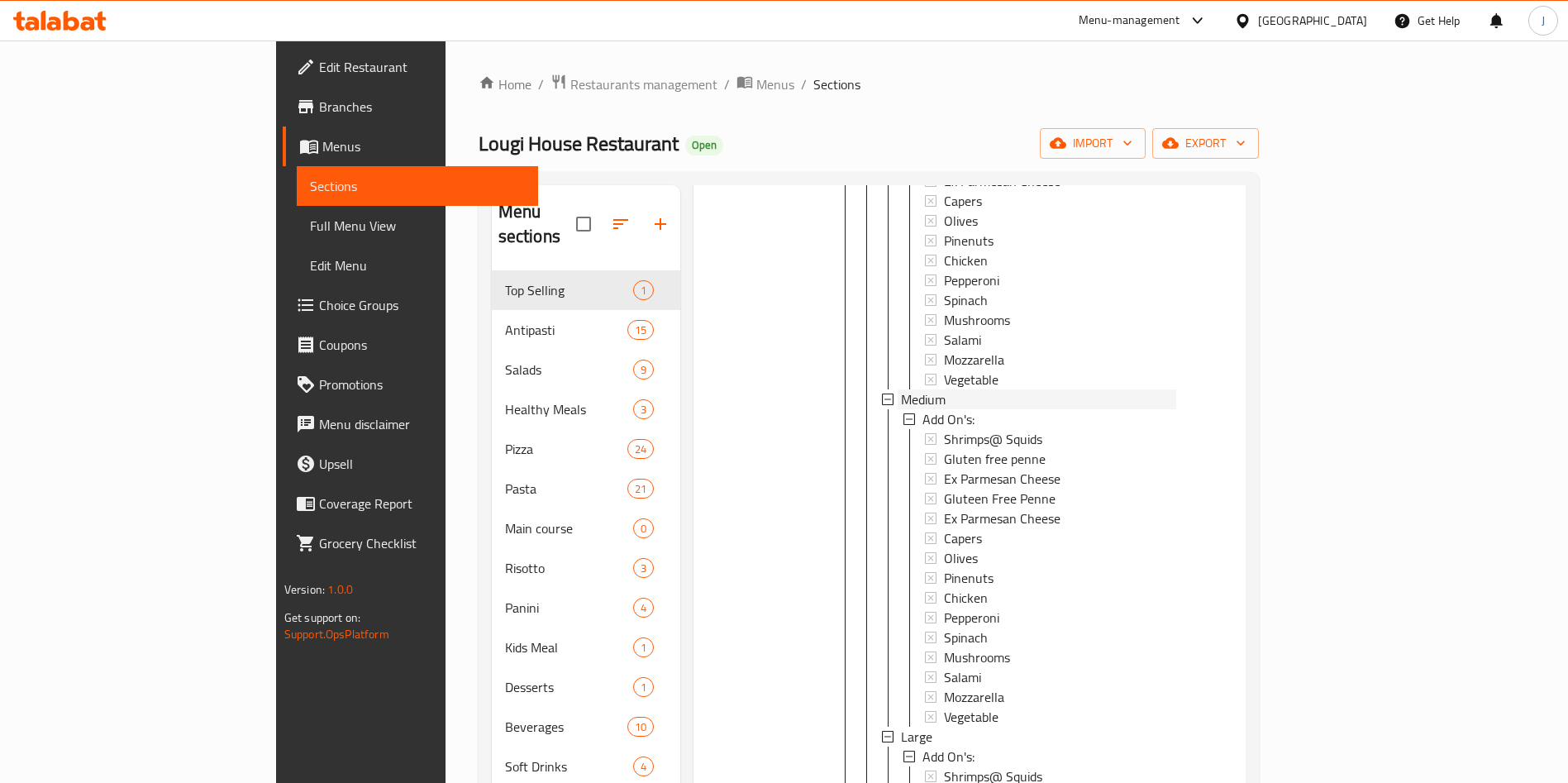
click at [915, 389] on div "Medium" at bounding box center [1037, 399] width 275 height 20
click at [905, 409] on div "Large" at bounding box center [1037, 420] width 275 height 20
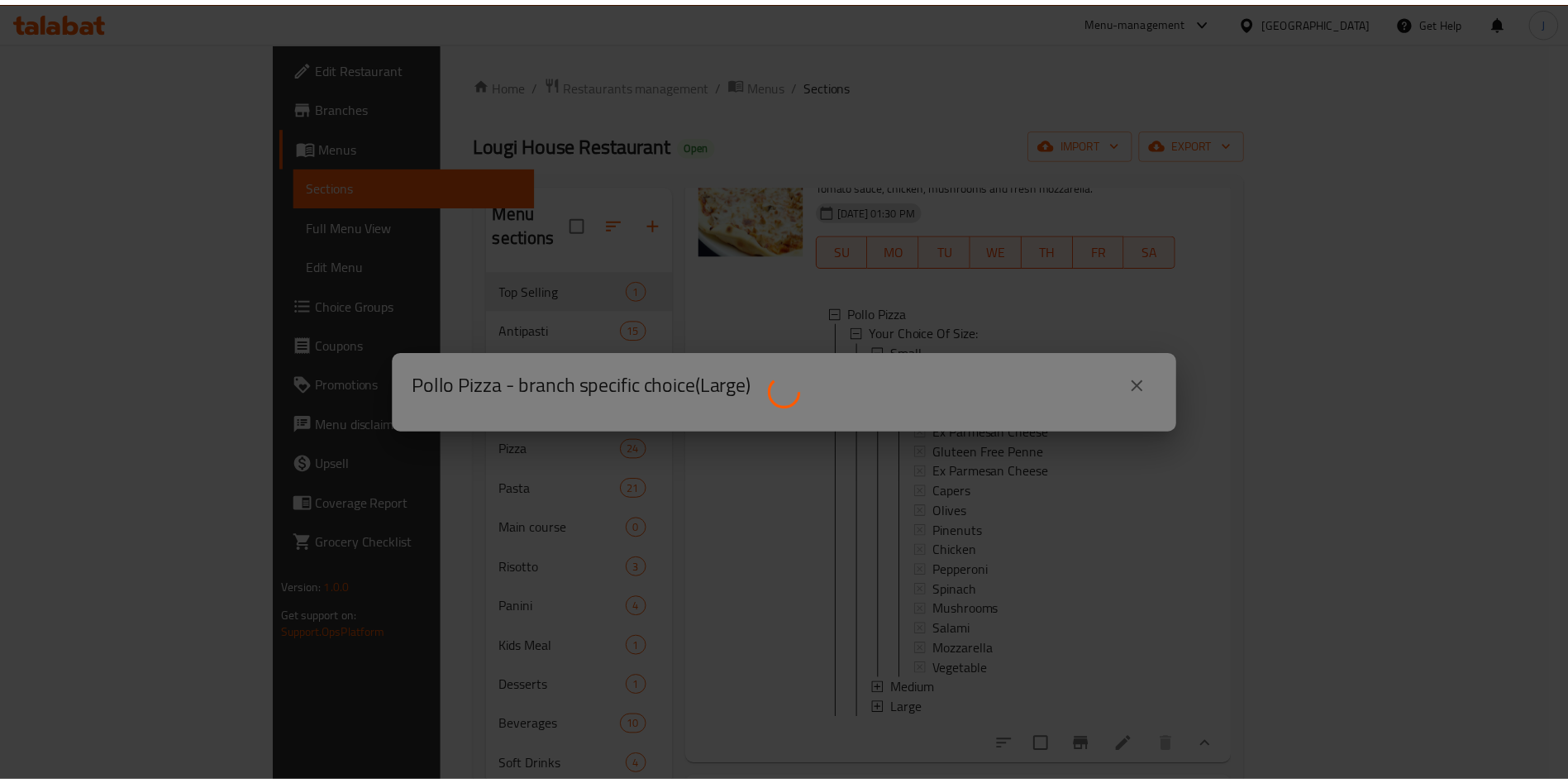
scroll to position [102, 0]
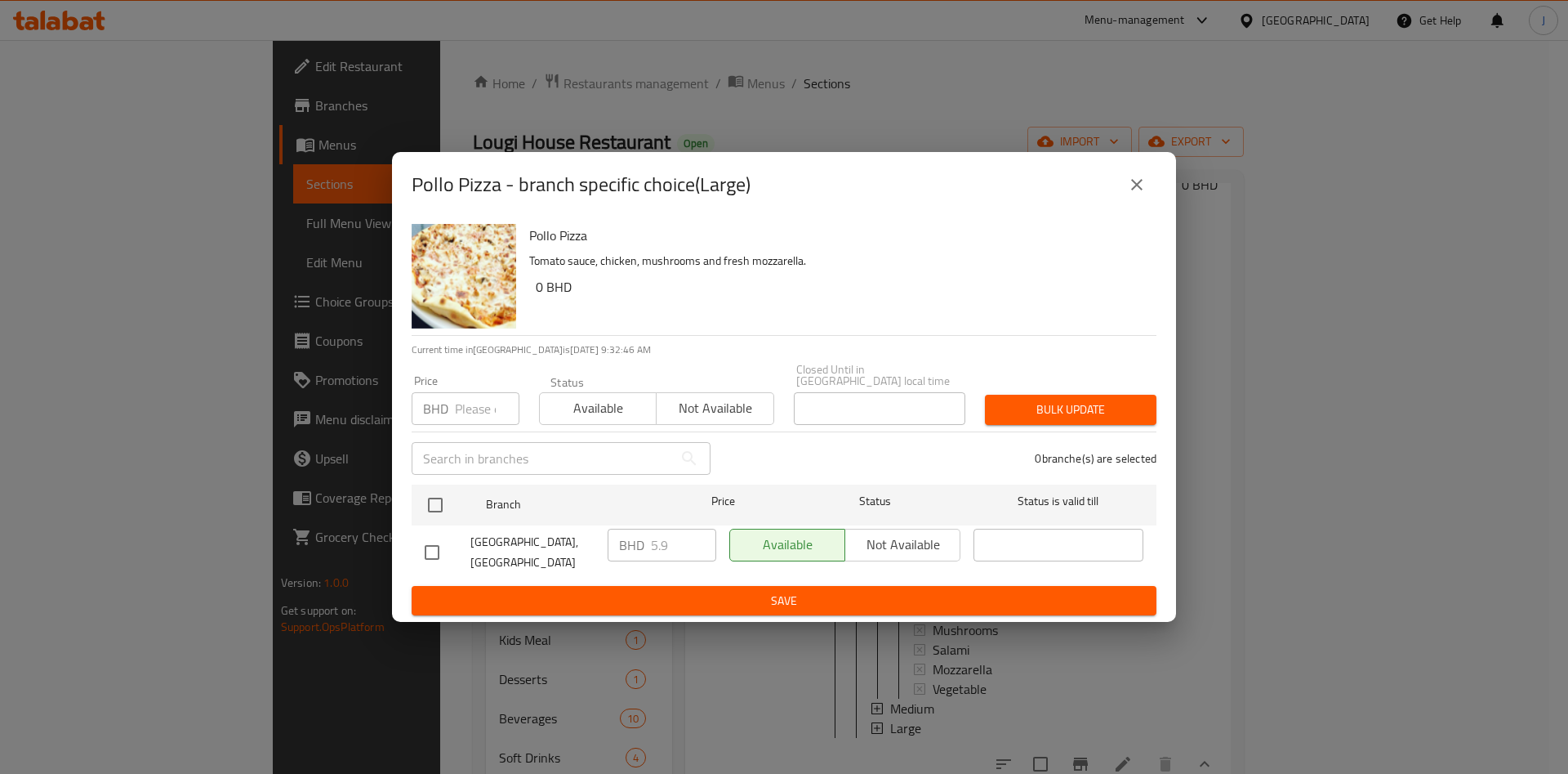
click at [477, 407] on input "number" at bounding box center [486, 408] width 65 height 33
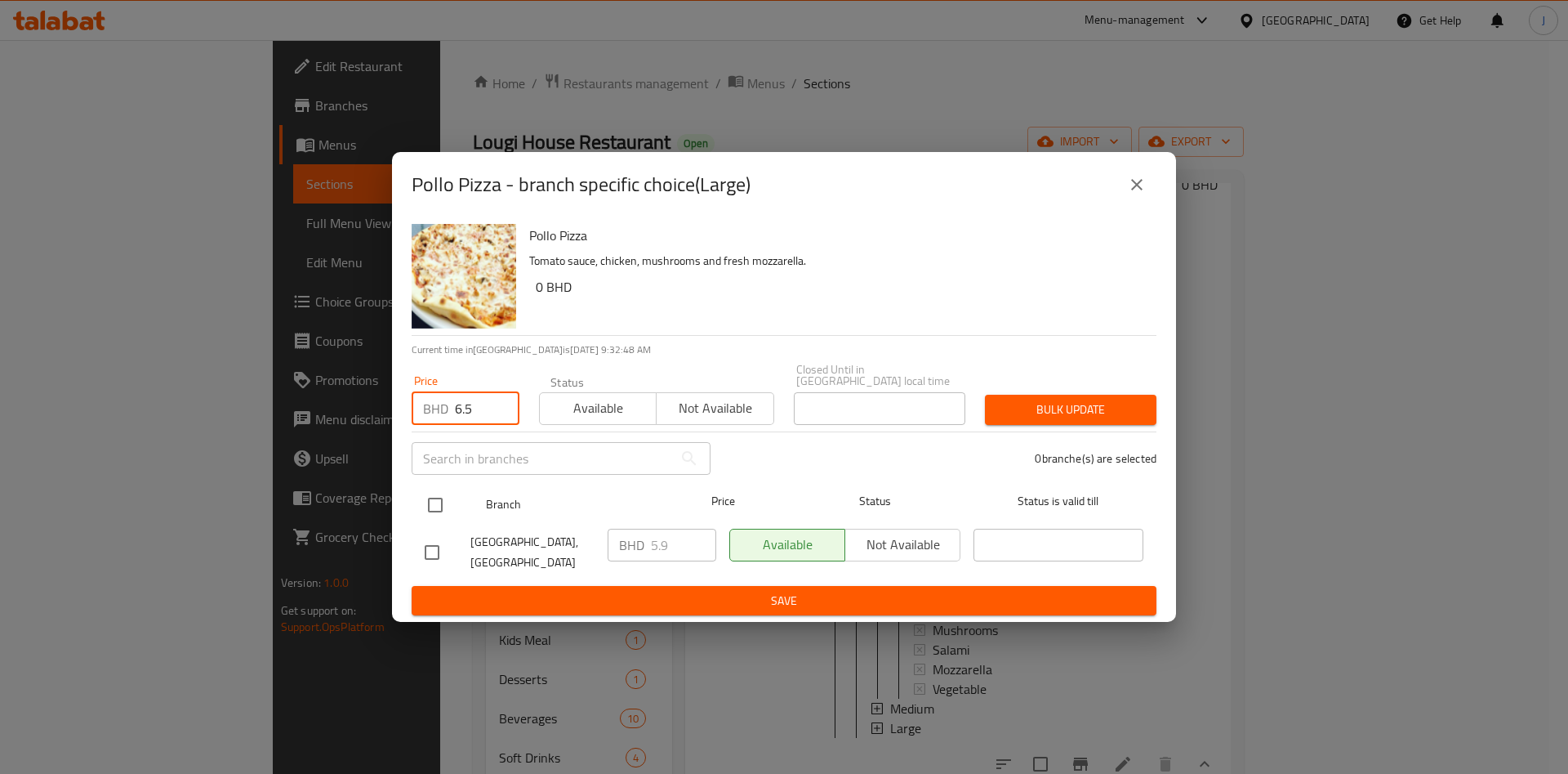
type input "6.5"
click at [436, 499] on input "checkbox" at bounding box center [435, 505] width 35 height 35
checkbox input "true"
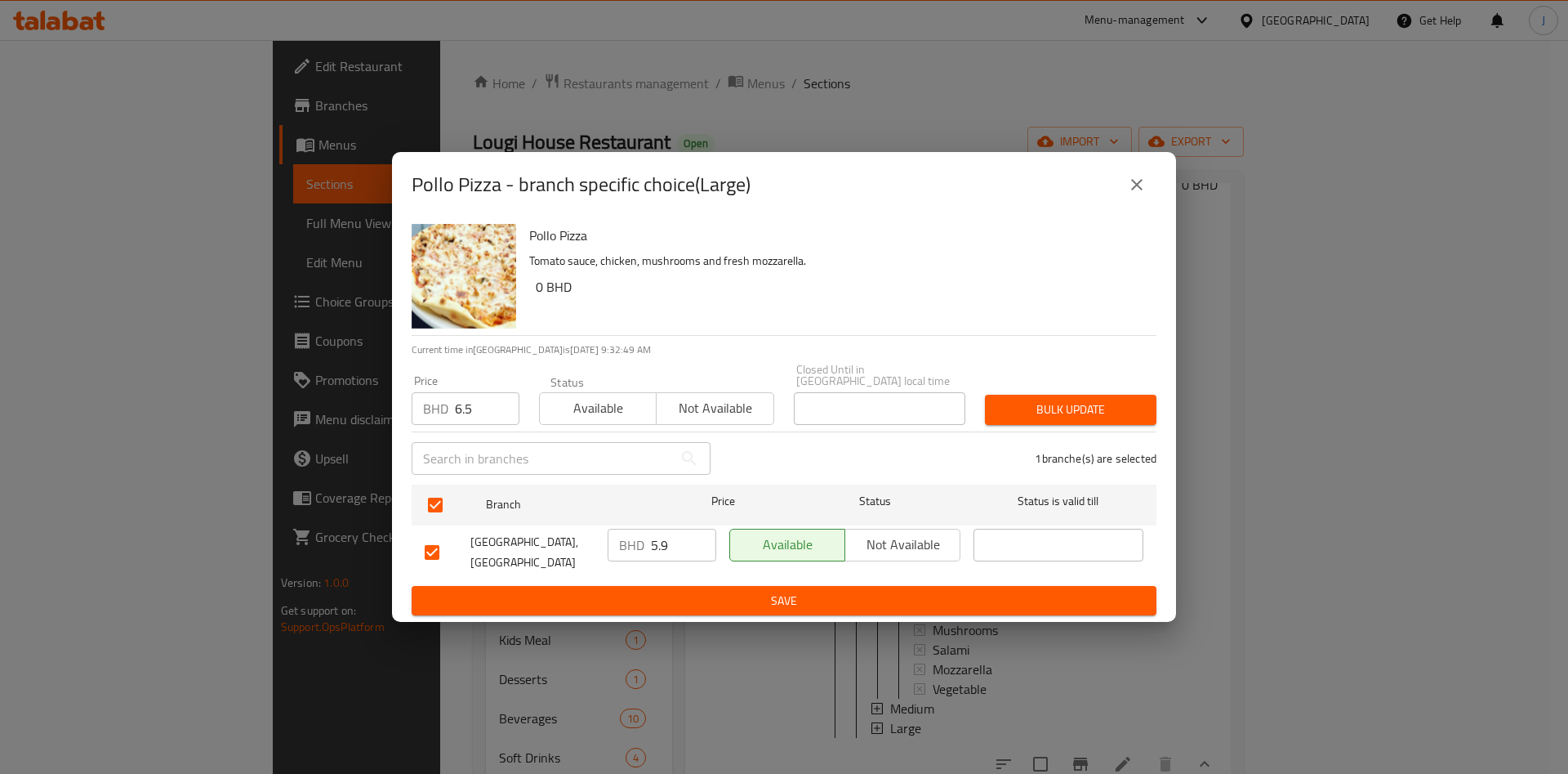
click at [1096, 406] on span "Bulk update" at bounding box center [1071, 409] width 145 height 20
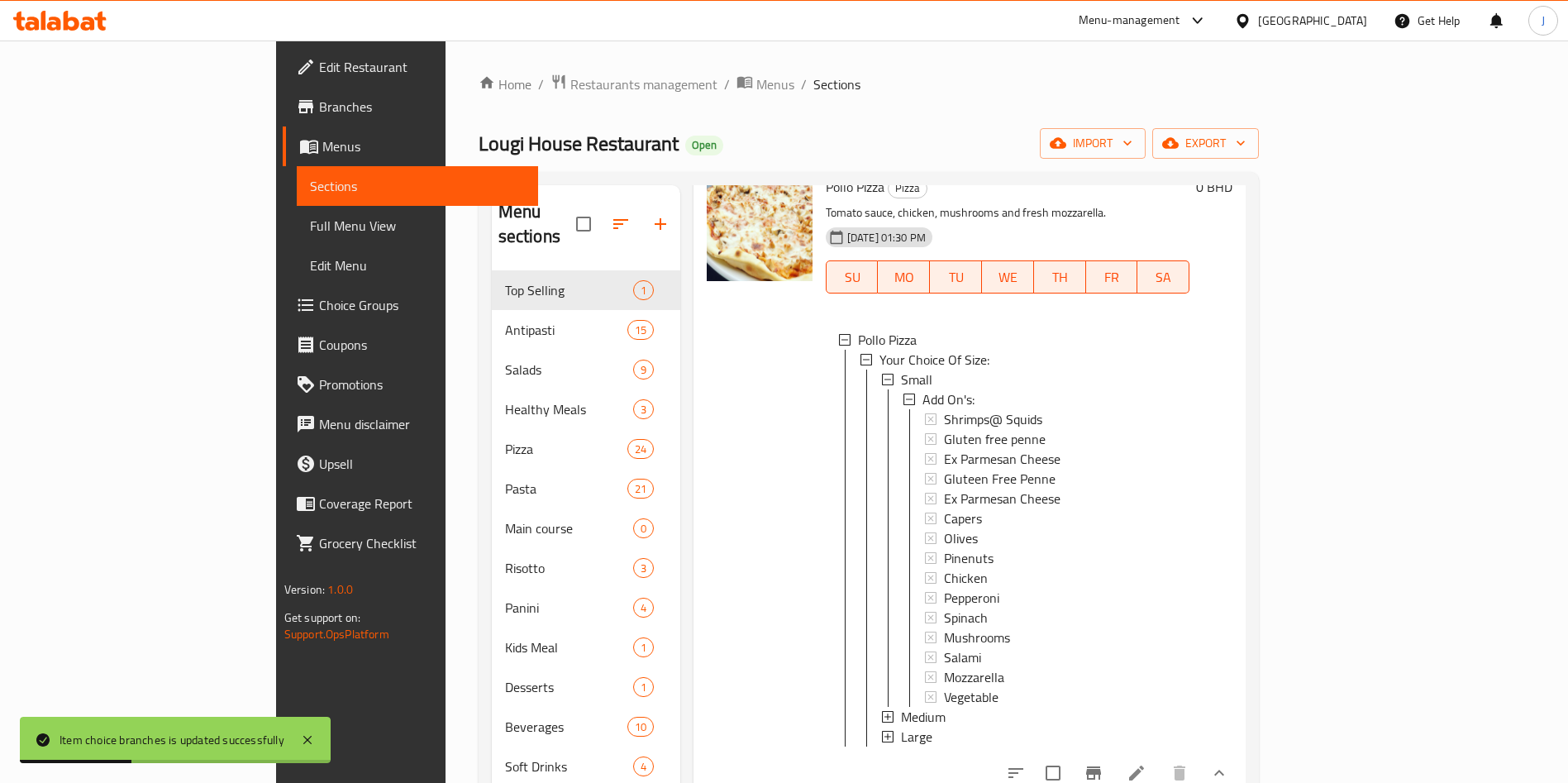
scroll to position [0, 0]
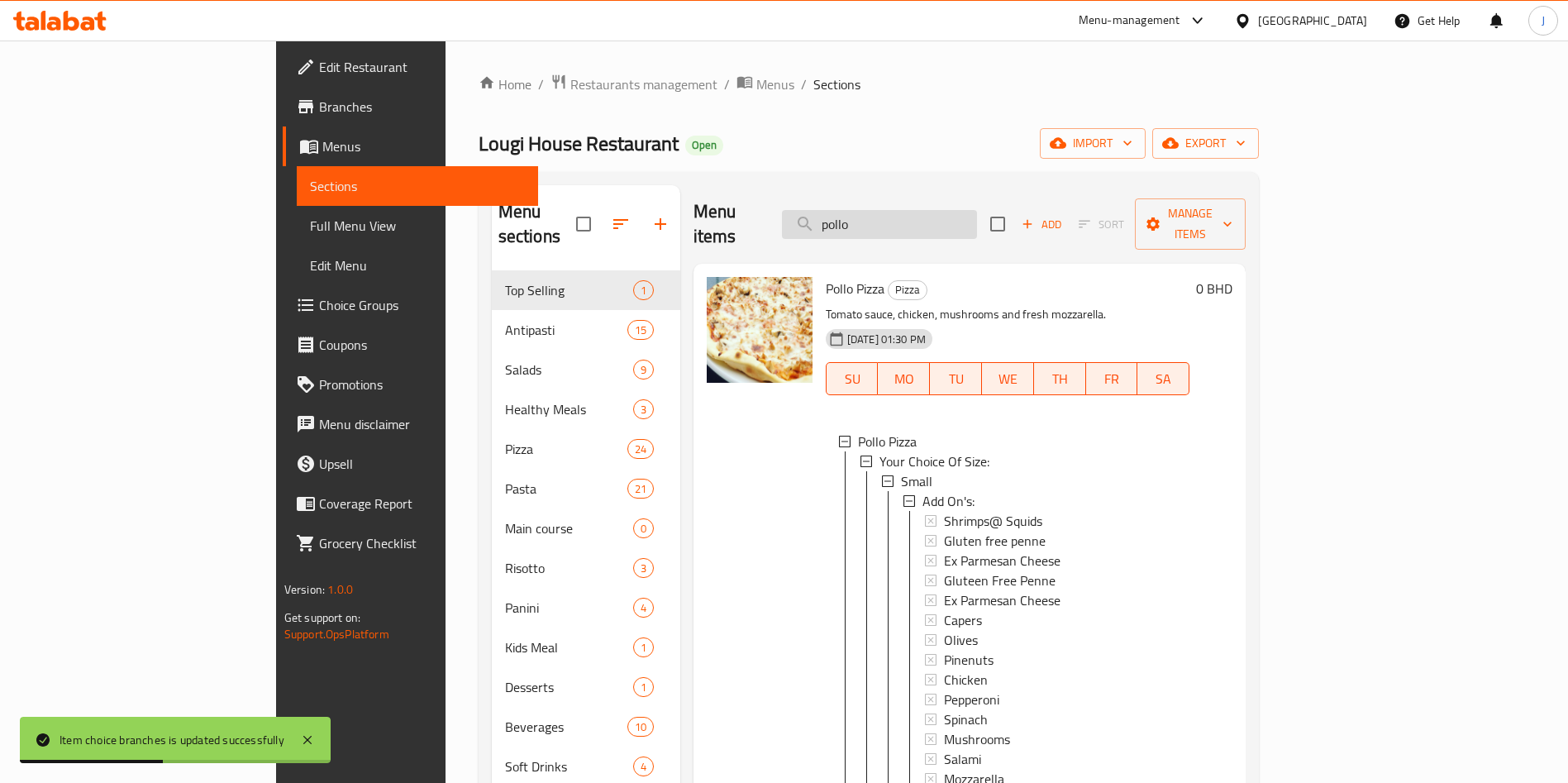
click at [965, 216] on input "pollo" at bounding box center [879, 224] width 195 height 29
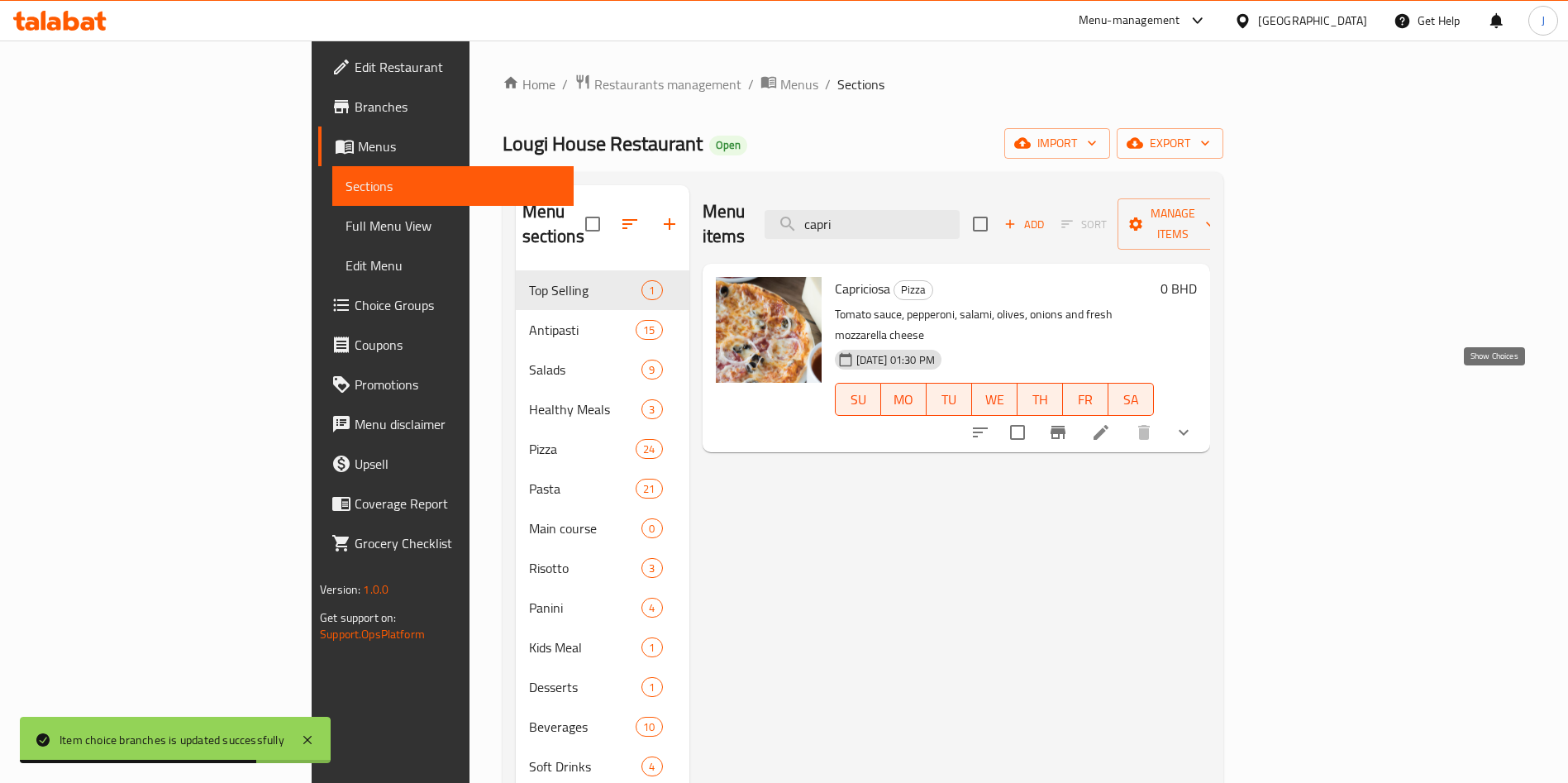
type input "capri"
click at [1194, 422] on icon "show more" at bounding box center [1184, 432] width 20 height 20
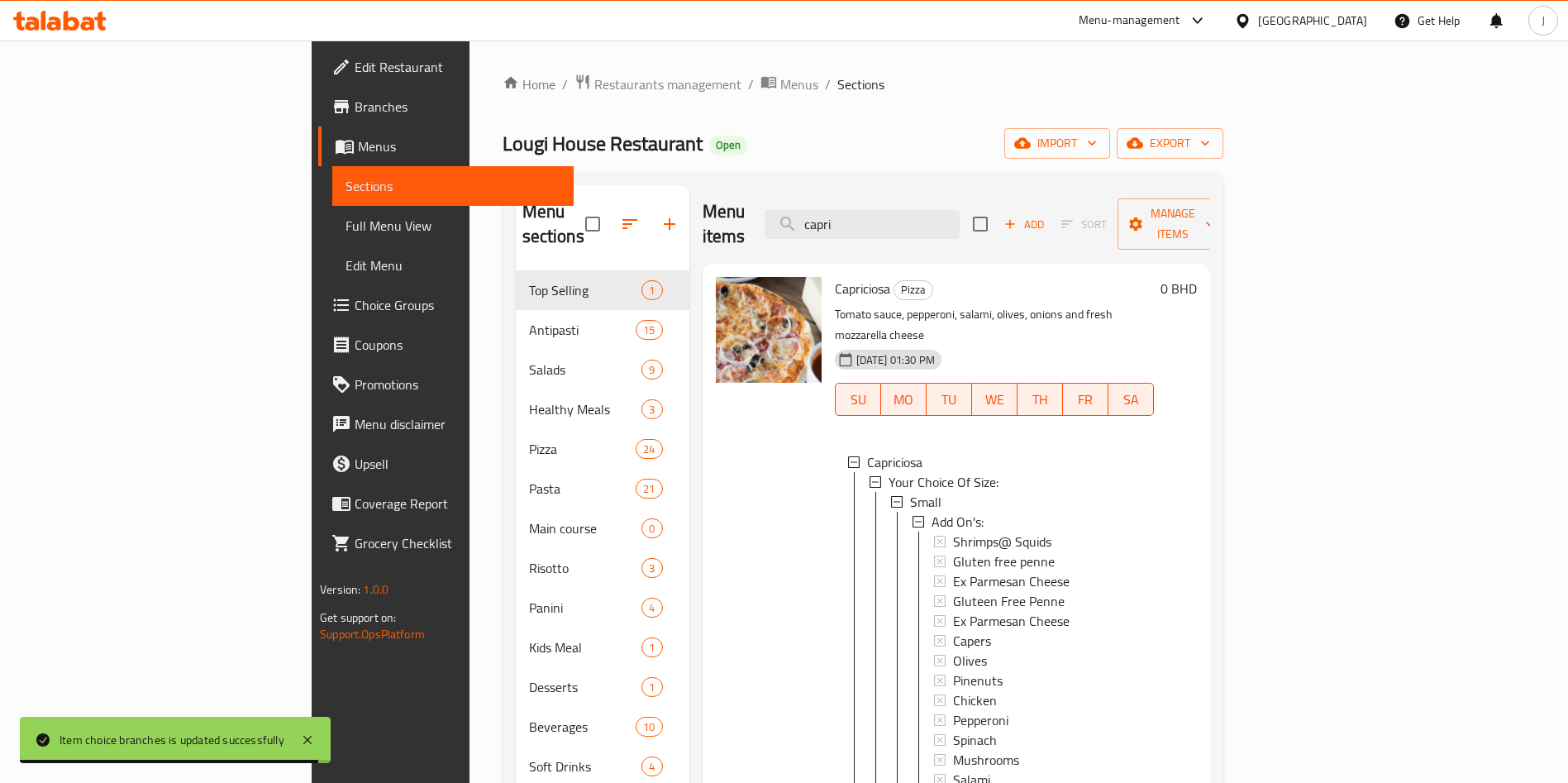
scroll to position [3, 0]
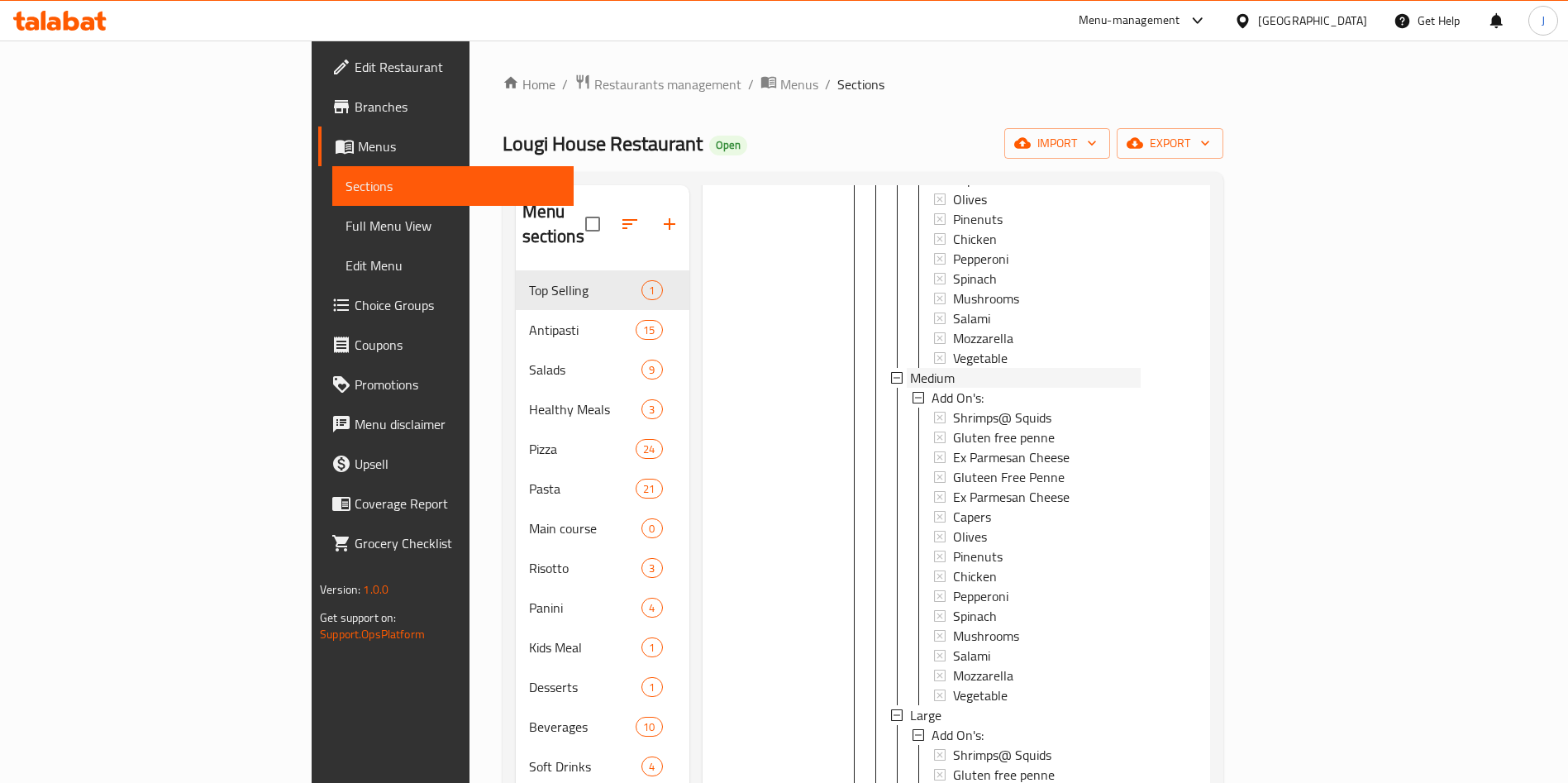
click at [952, 368] on div "Medium" at bounding box center [1024, 378] width 231 height 20
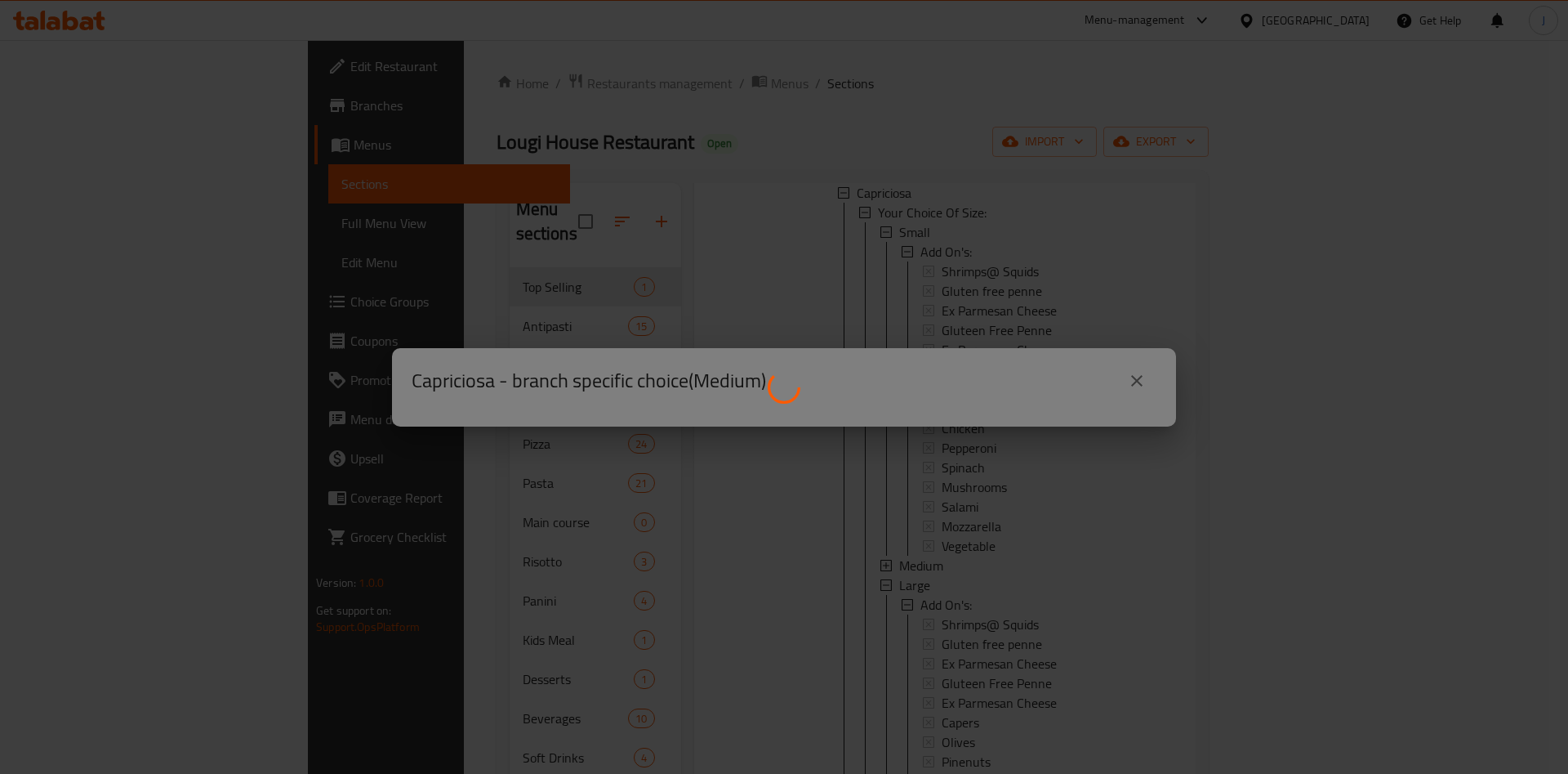
scroll to position [236, 0]
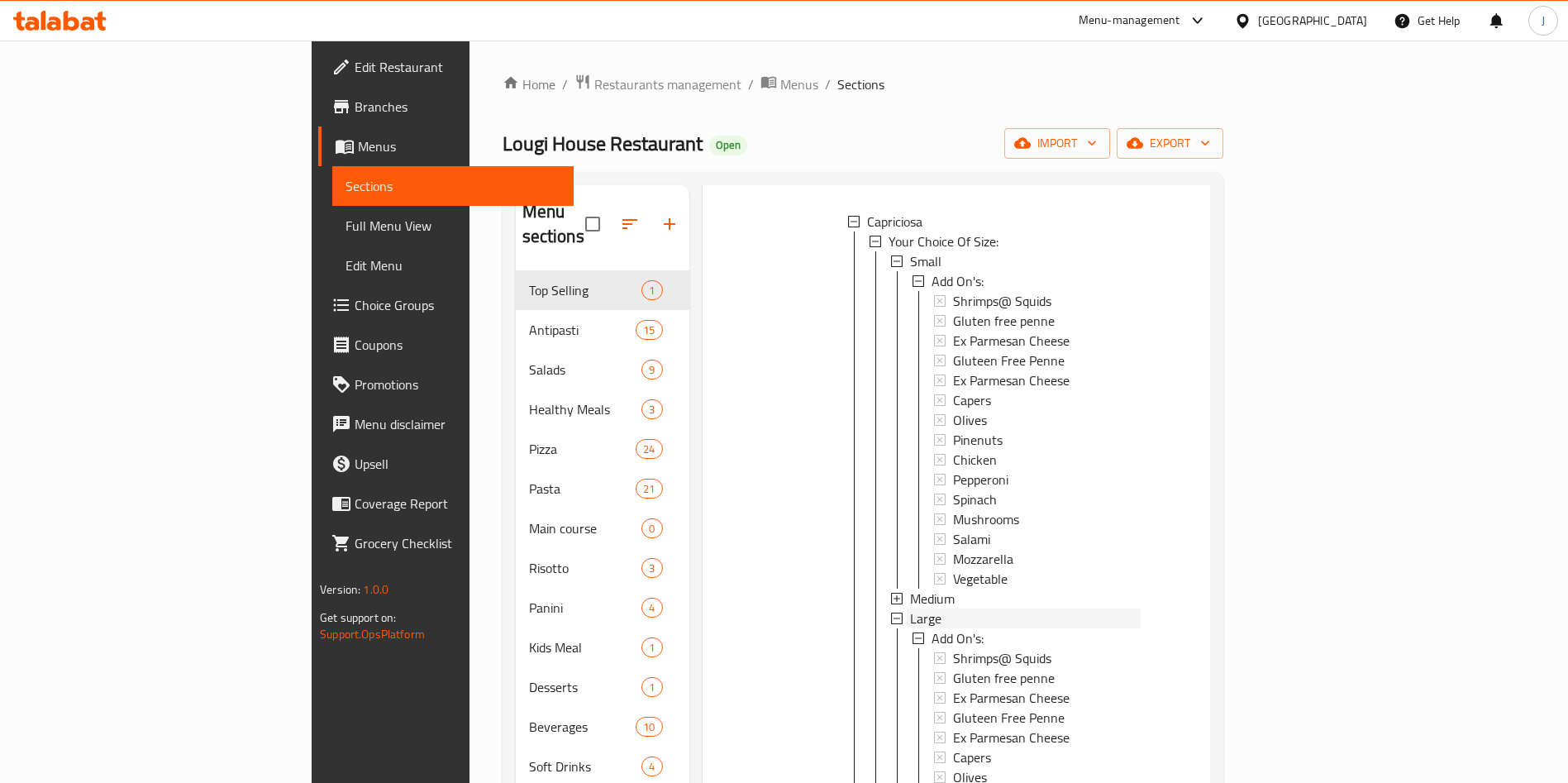
click at [966, 608] on div "Large" at bounding box center [1024, 618] width 231 height 20
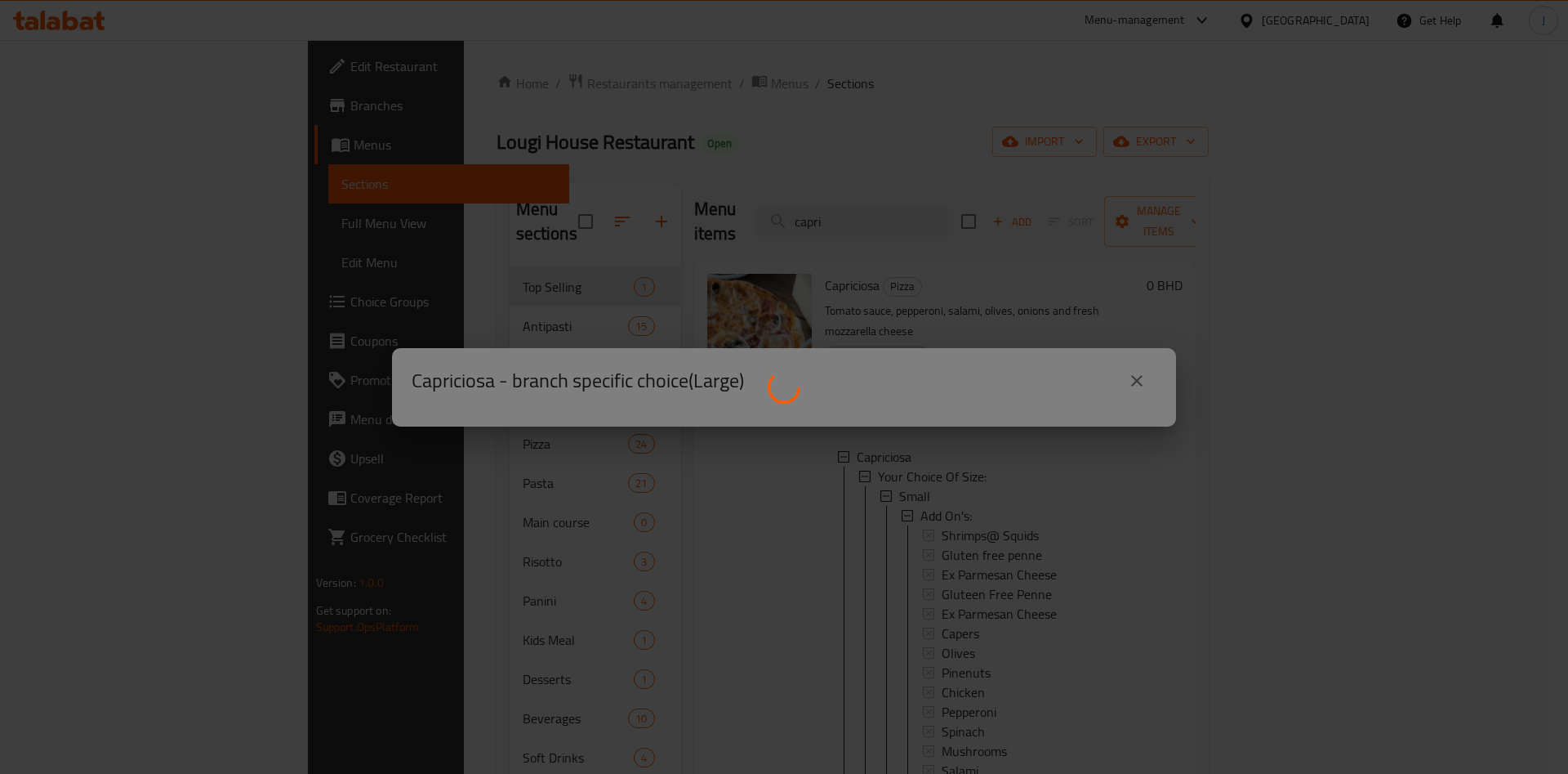
scroll to position [0, 0]
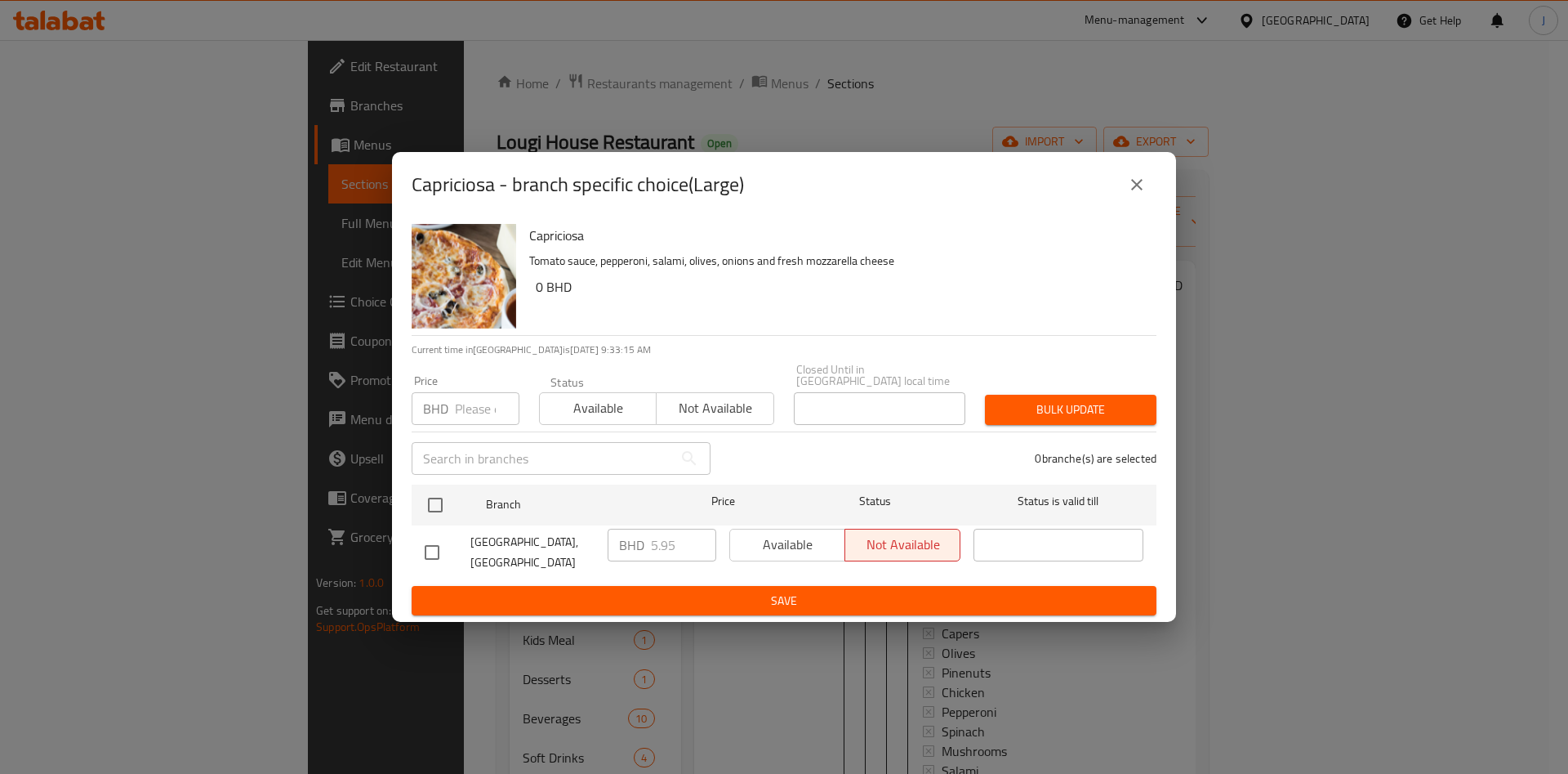
click at [482, 411] on input "number" at bounding box center [486, 408] width 65 height 33
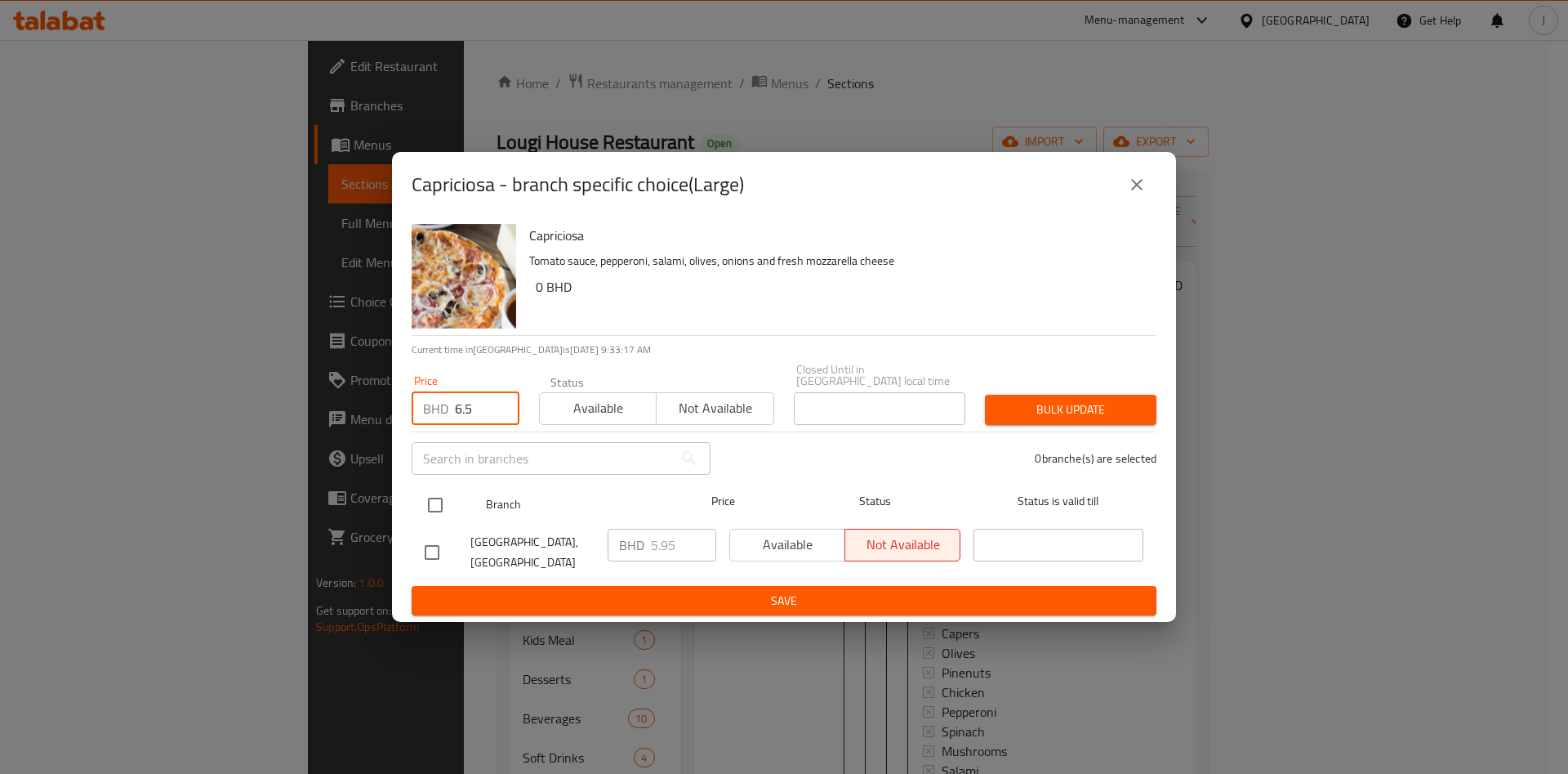
type input "6.5"
click at [445, 502] on input "checkbox" at bounding box center [435, 505] width 35 height 35
checkbox input "true"
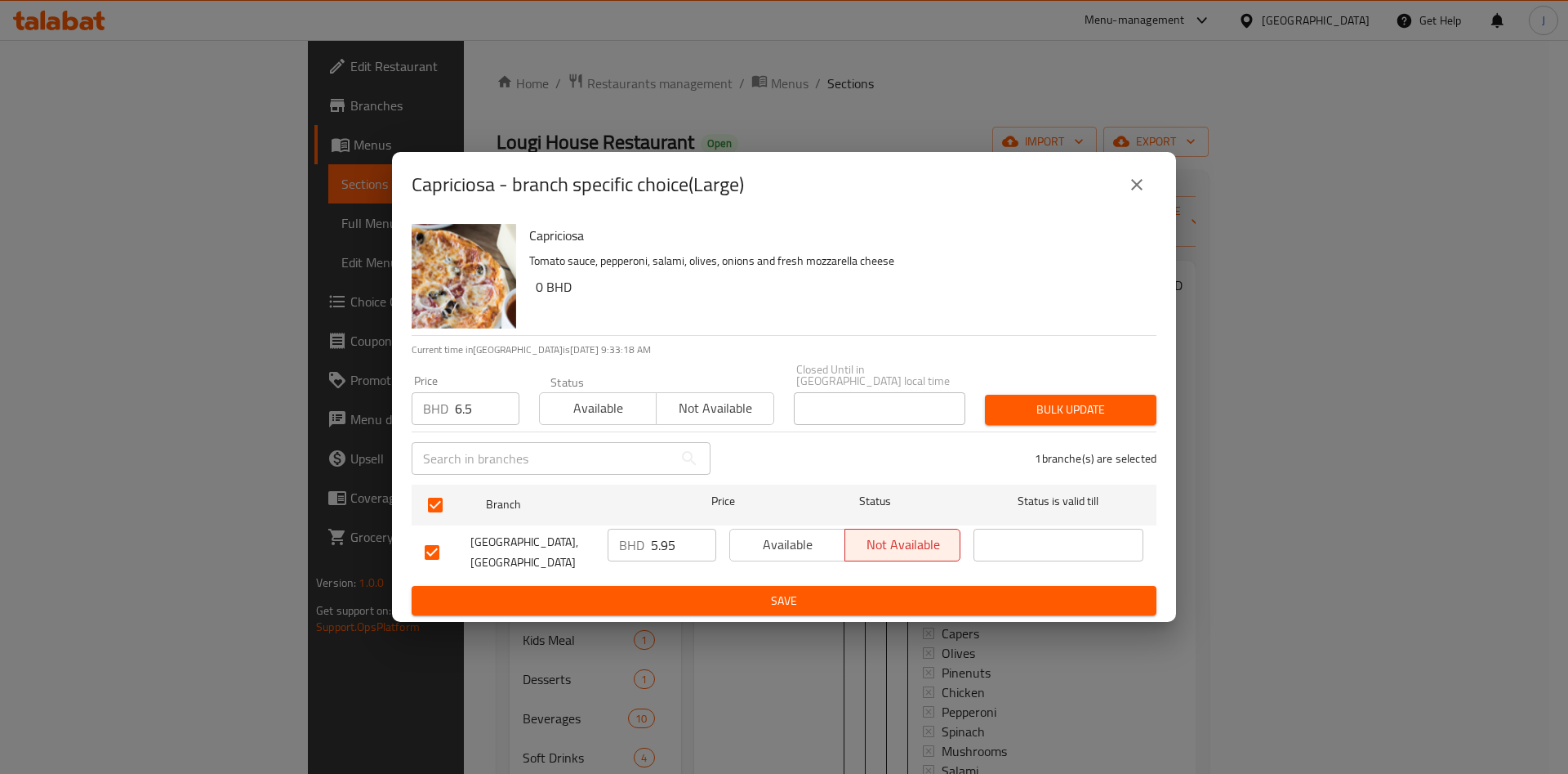
click at [1036, 410] on span "Bulk update" at bounding box center [1071, 409] width 145 height 20
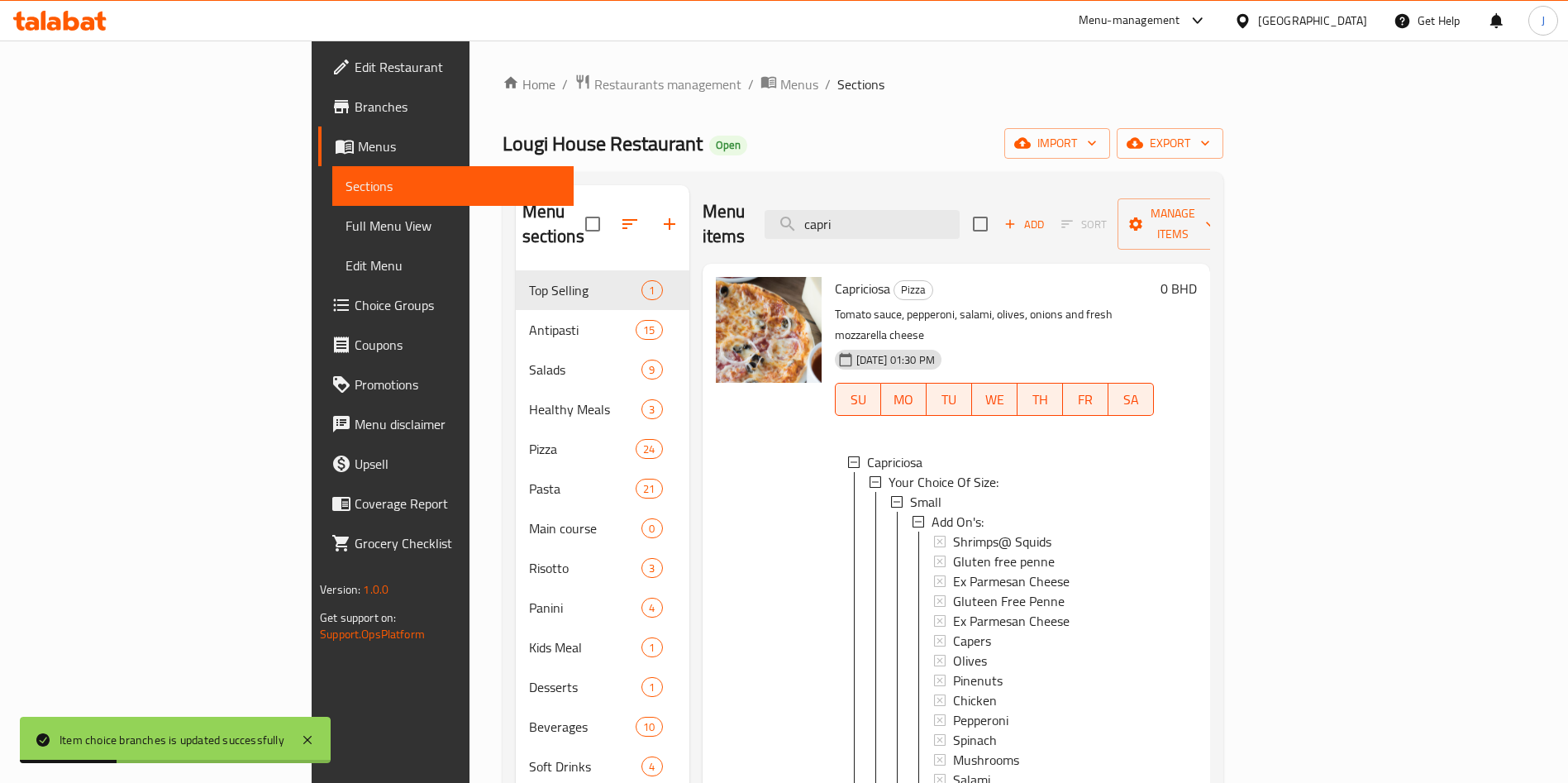
drag, startPoint x: 988, startPoint y: 206, endPoint x: 854, endPoint y: 208, distance: 134.0
click at [853, 209] on div "Menu items capri Add Sort Manage items" at bounding box center [956, 224] width 508 height 78
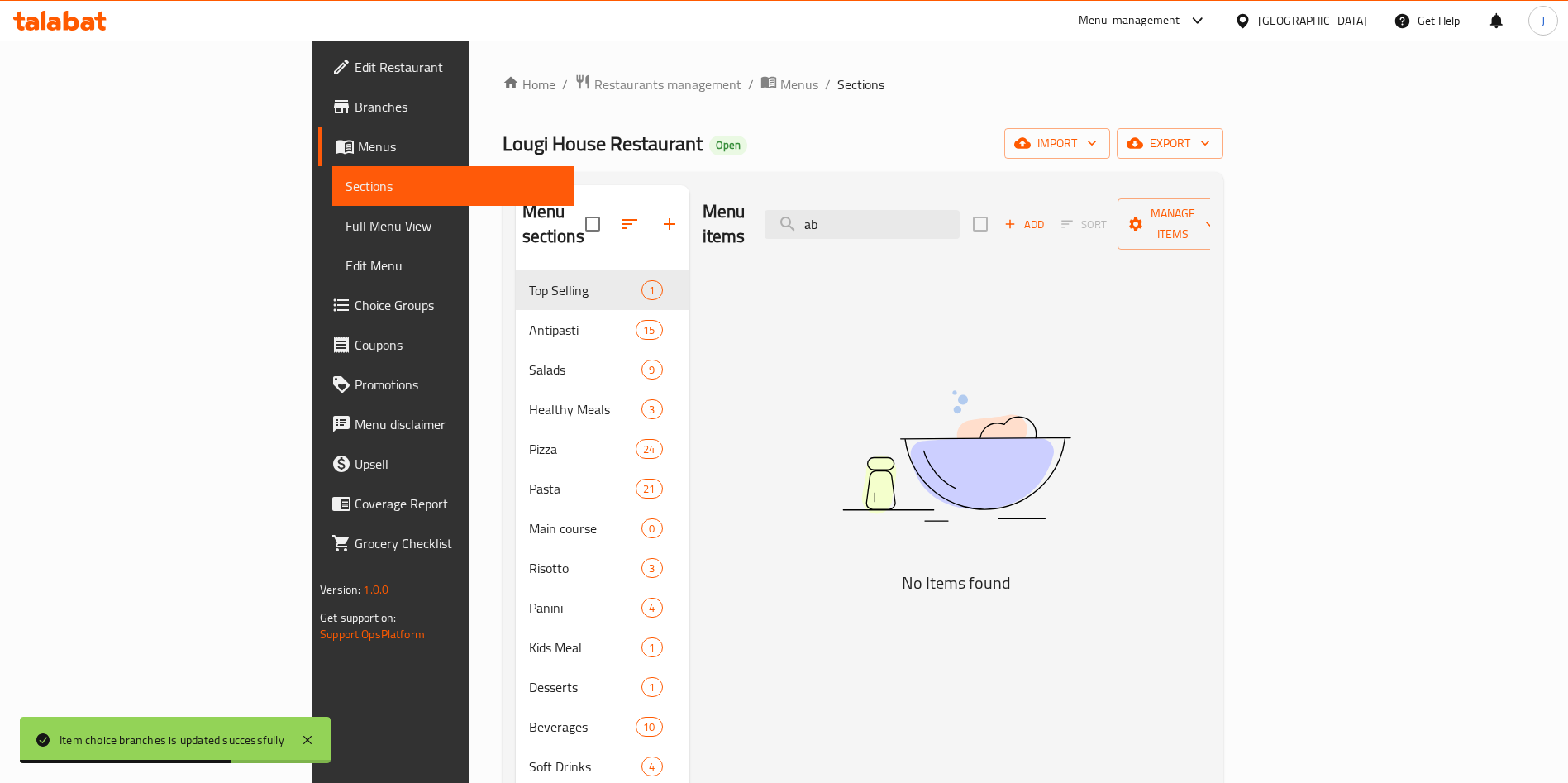
type input "a"
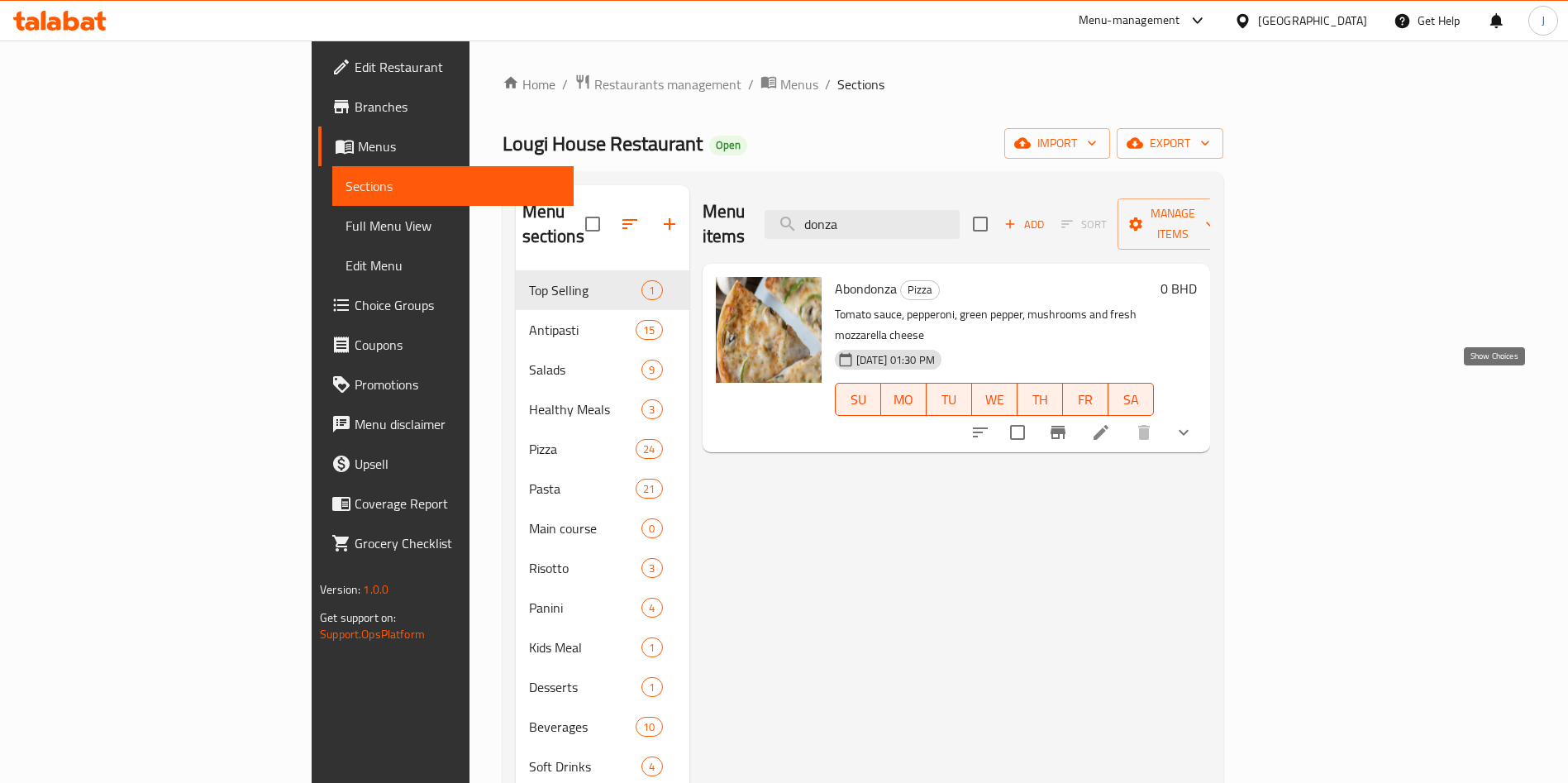
type input "donza"
click at [1188, 430] on icon "show more" at bounding box center [1183, 432] width 10 height 6
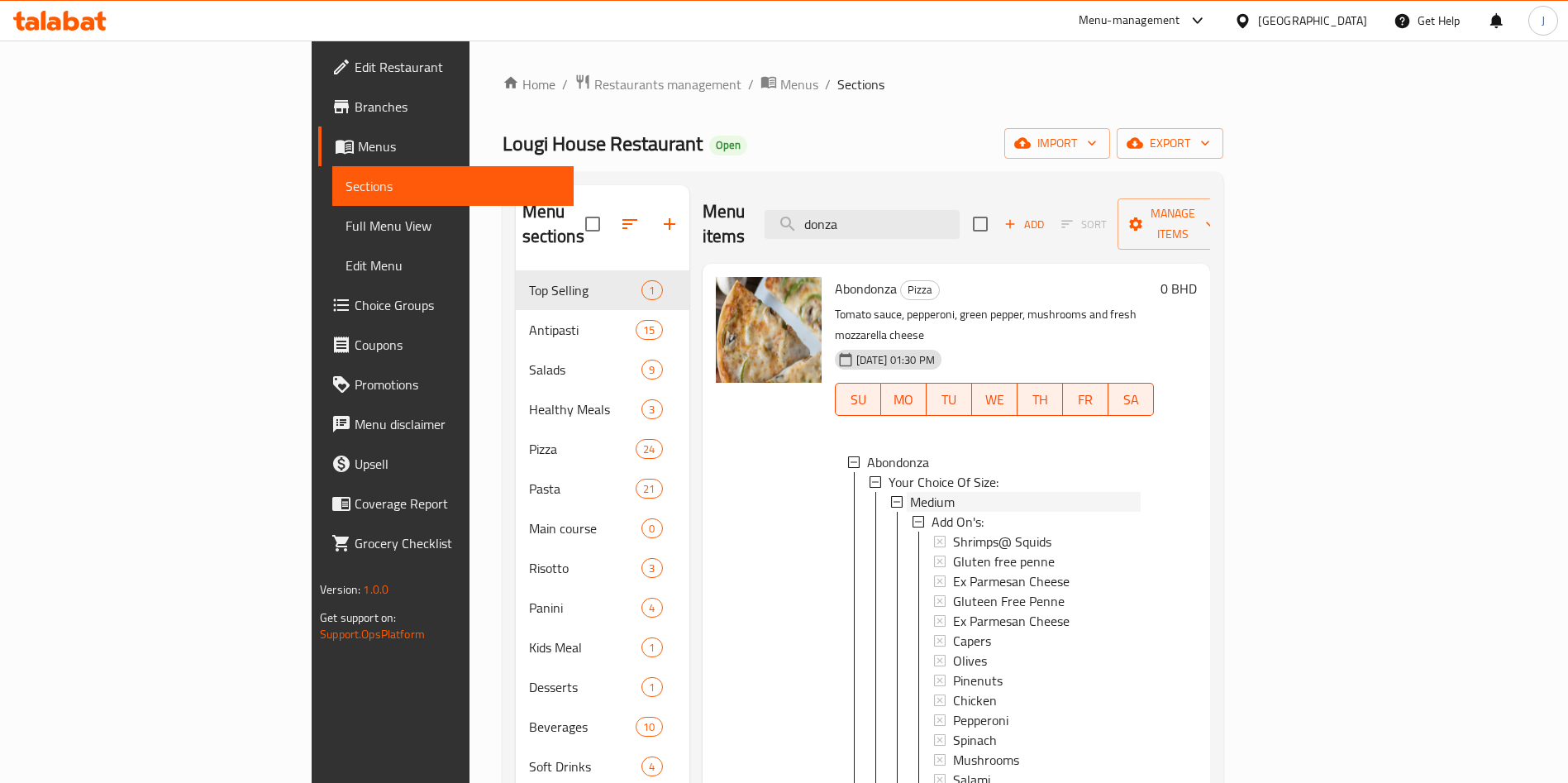
click at [1038, 492] on div "Medium" at bounding box center [1024, 502] width 231 height 20
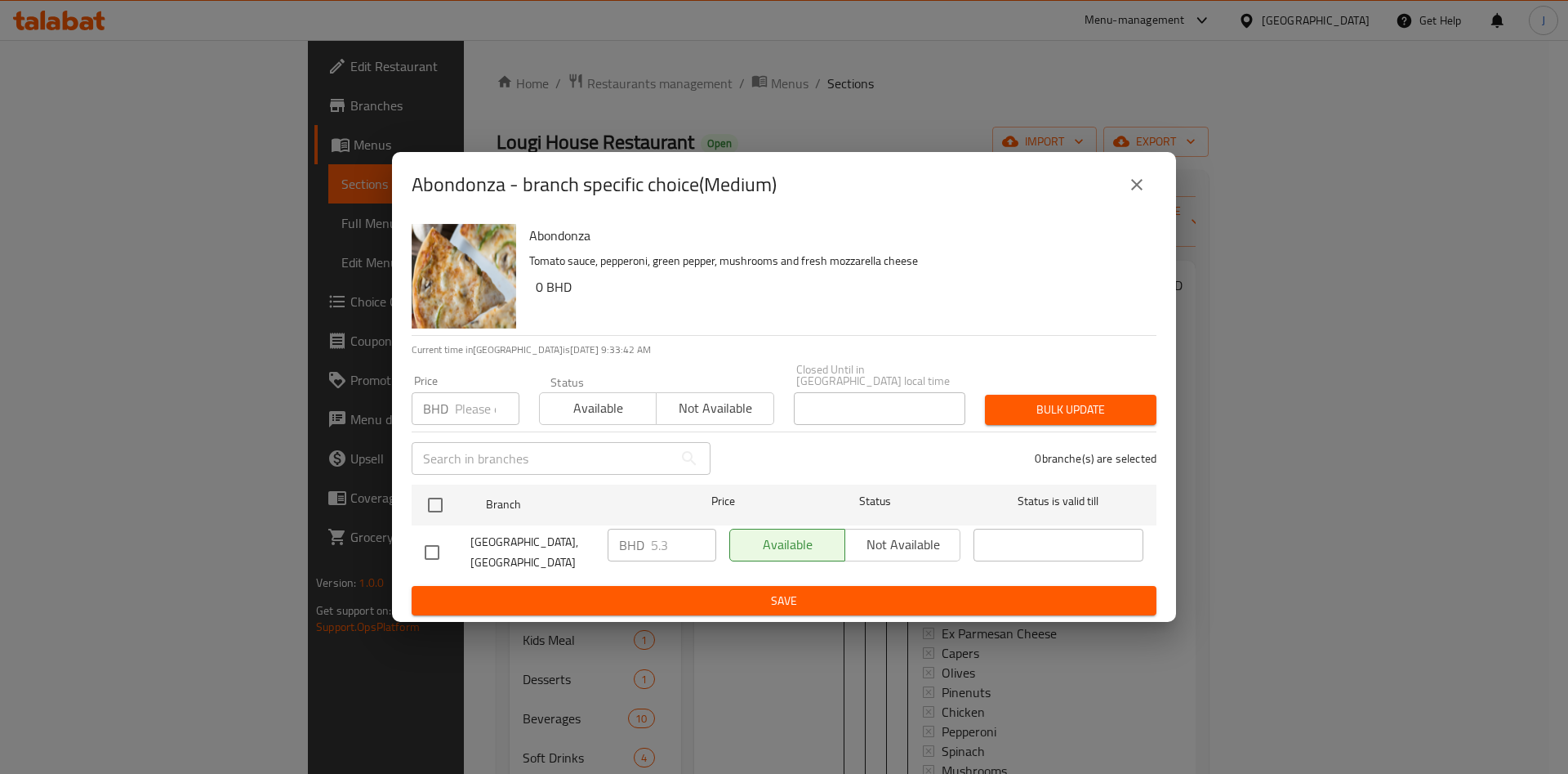
click at [478, 406] on input "number" at bounding box center [486, 408] width 65 height 33
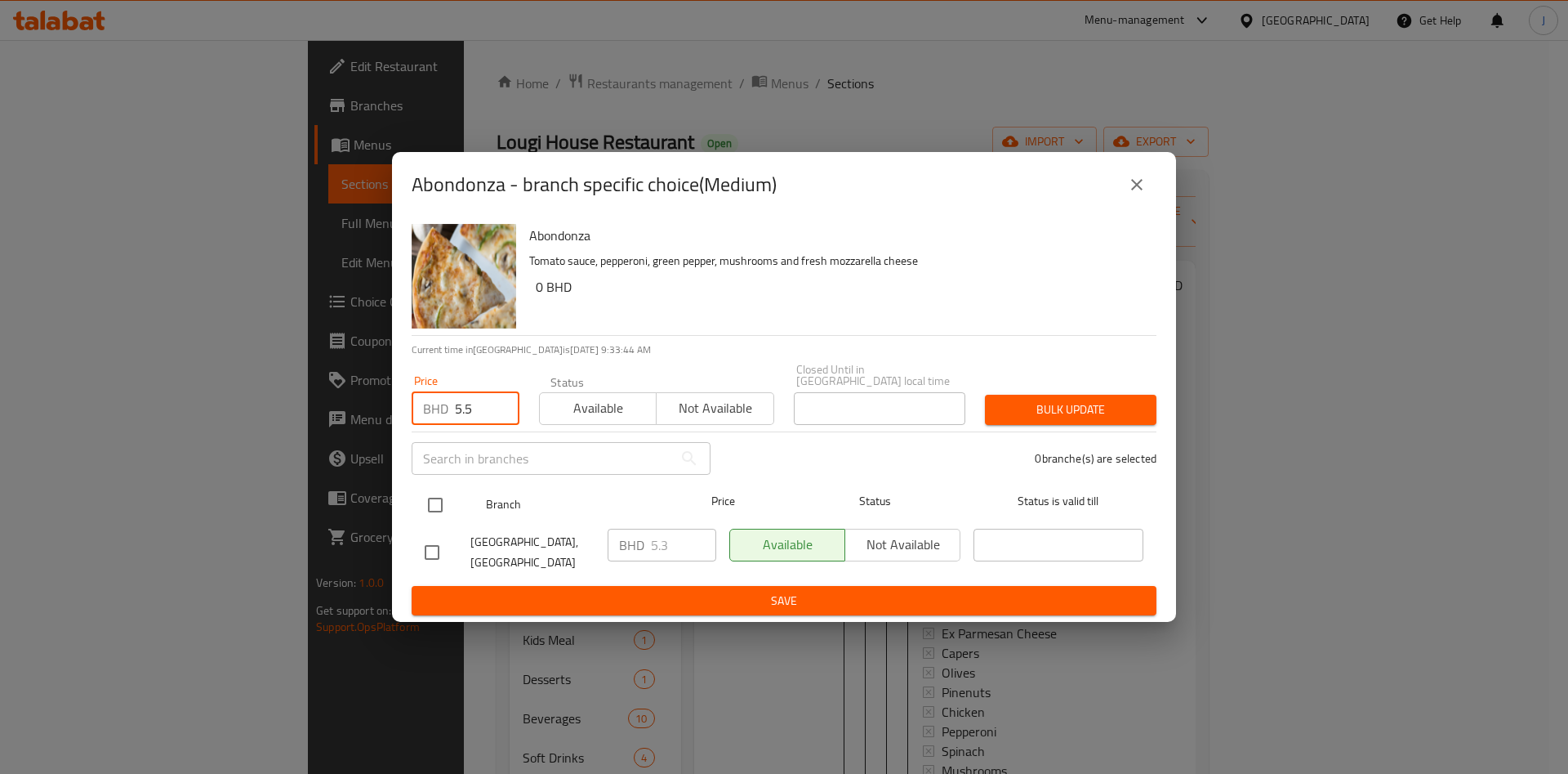
type input "5.5"
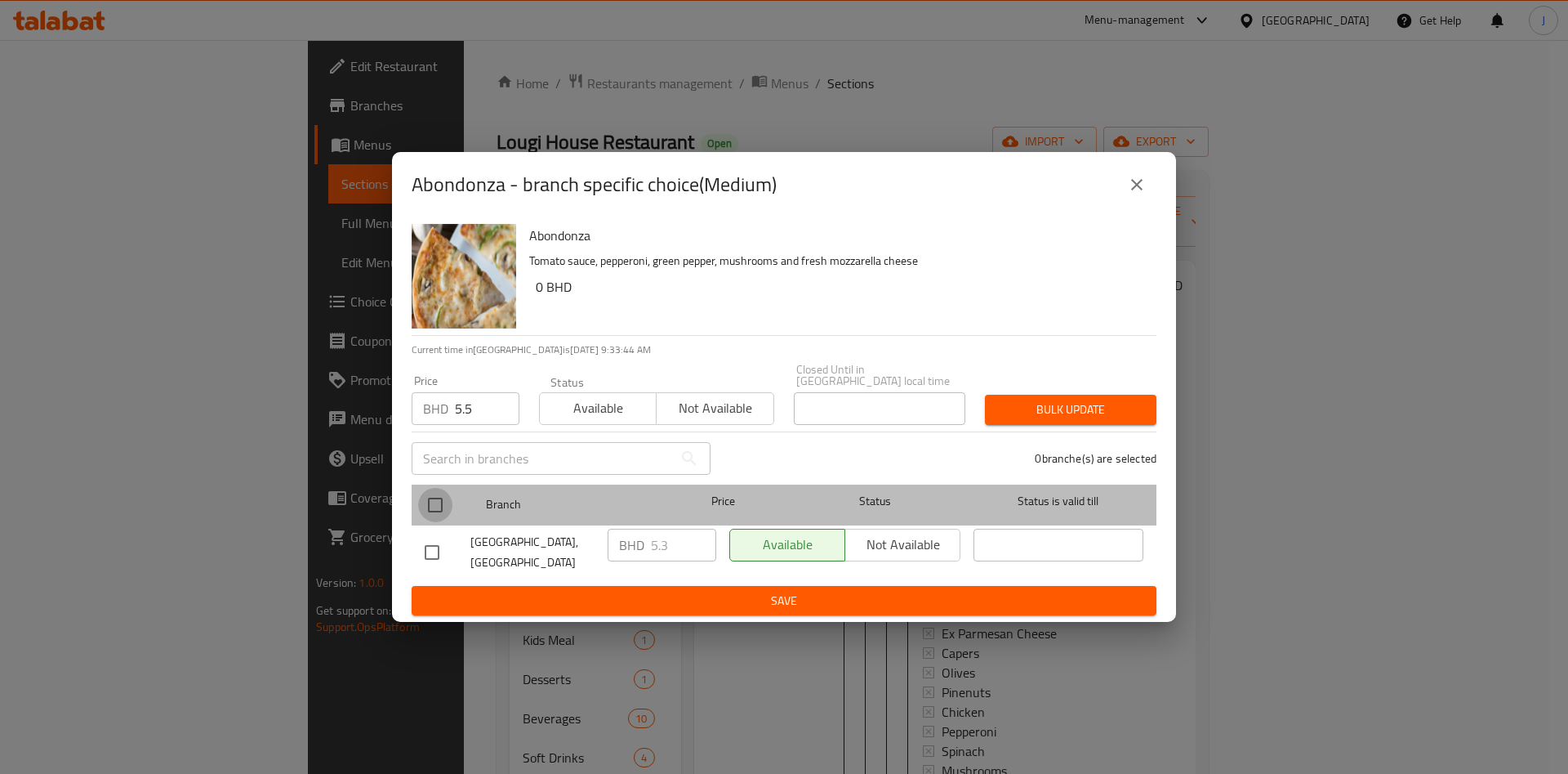
click at [444, 496] on input "checkbox" at bounding box center [435, 505] width 35 height 35
checkbox input "true"
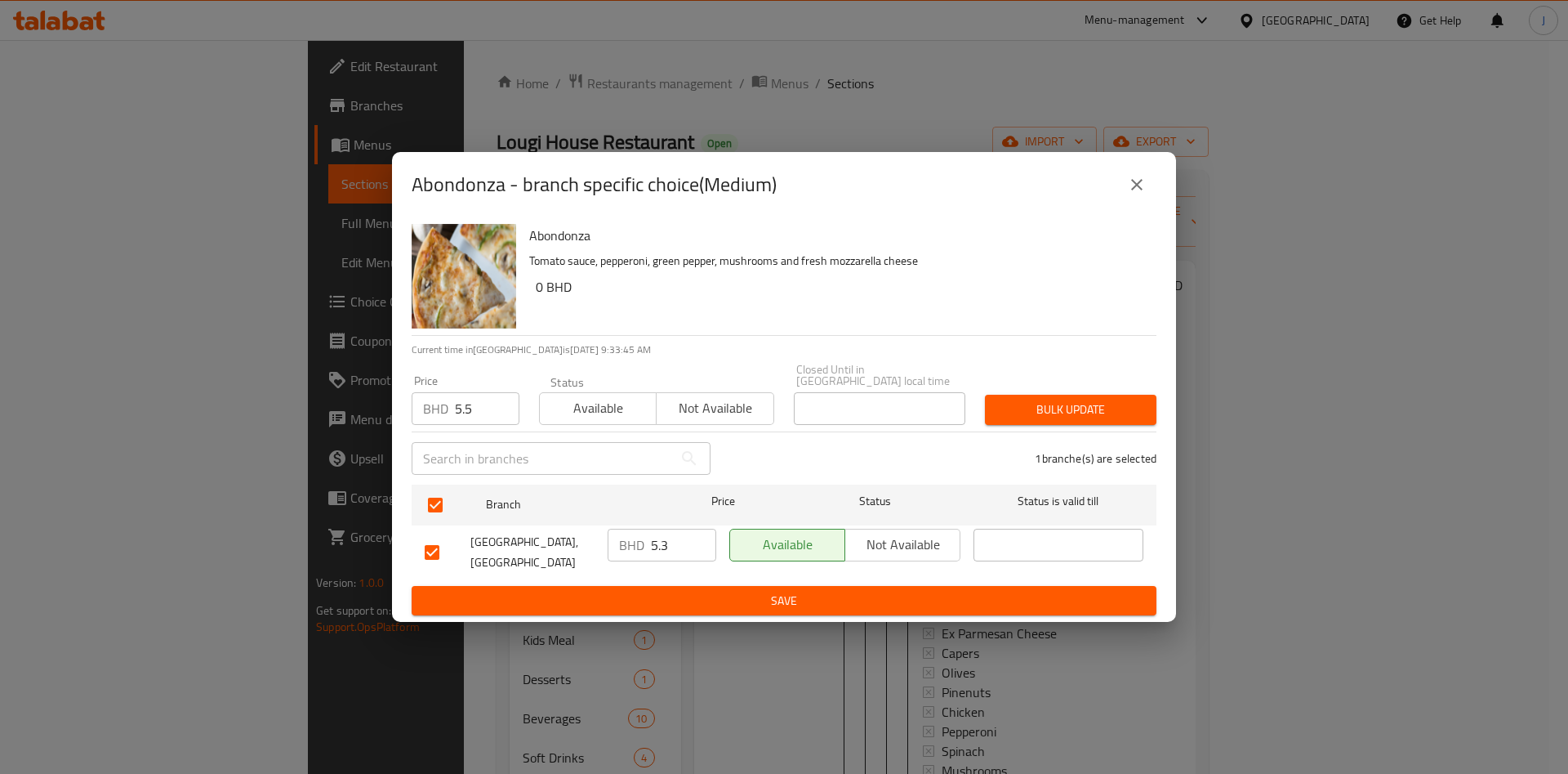
click at [1060, 407] on span "Bulk update" at bounding box center [1071, 409] width 145 height 20
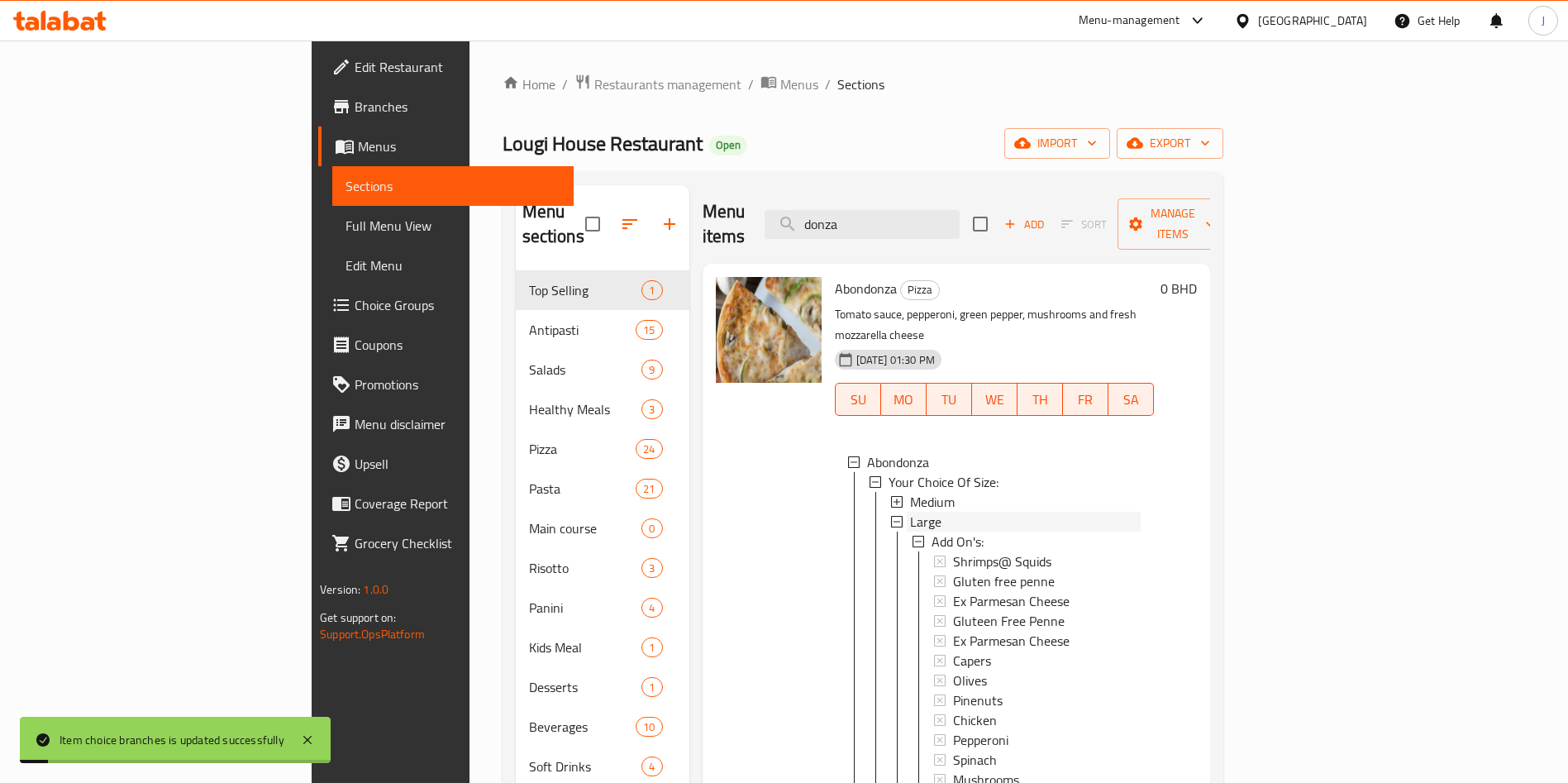
click at [927, 512] on div "Large" at bounding box center [1024, 522] width 231 height 20
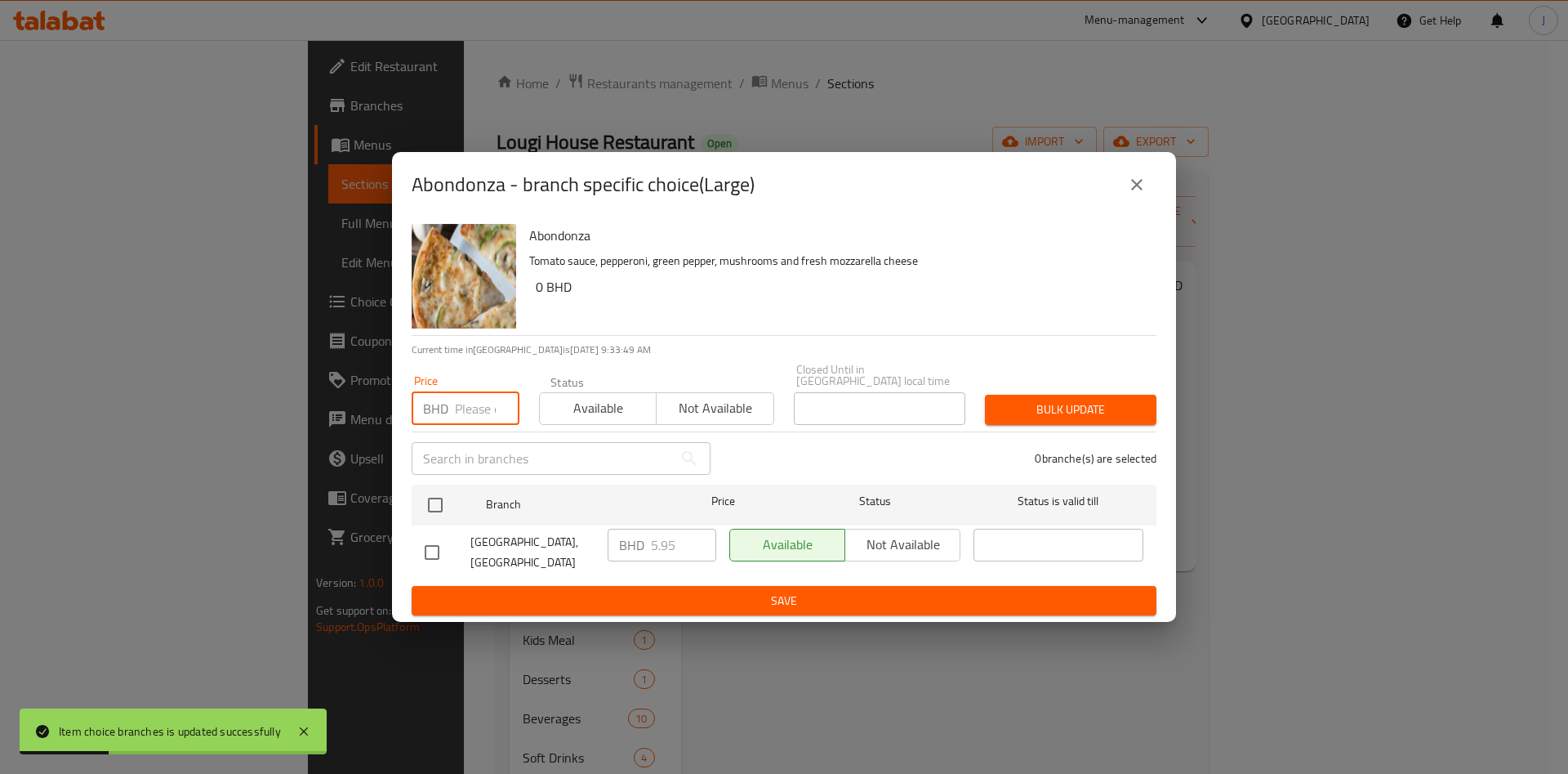
click at [475, 410] on input "number" at bounding box center [486, 408] width 65 height 33
type input "6.5"
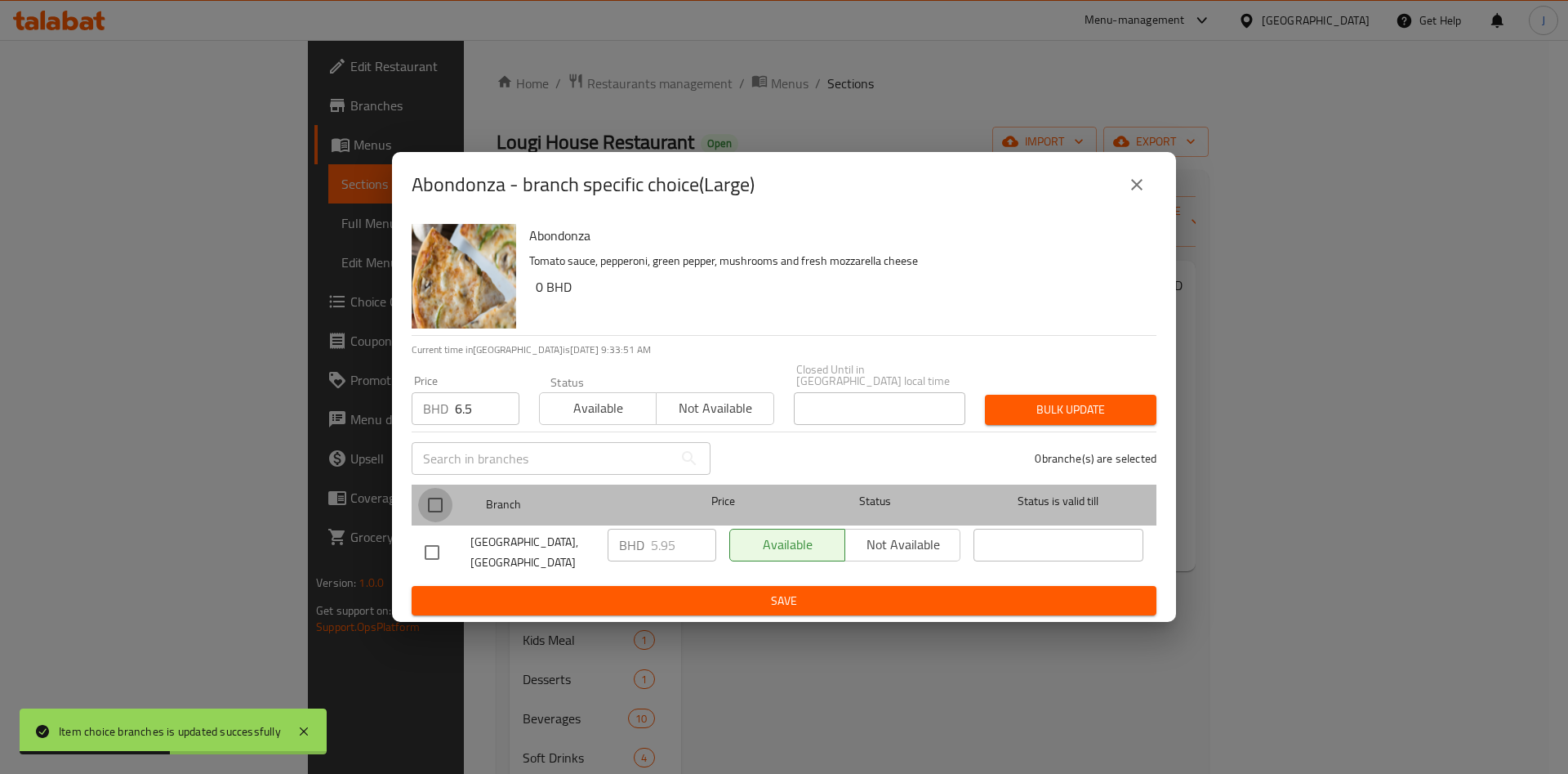
drag, startPoint x: 445, startPoint y: 498, endPoint x: 456, endPoint y: 492, distance: 12.5
click at [445, 498] on input "checkbox" at bounding box center [435, 505] width 35 height 35
checkbox input "true"
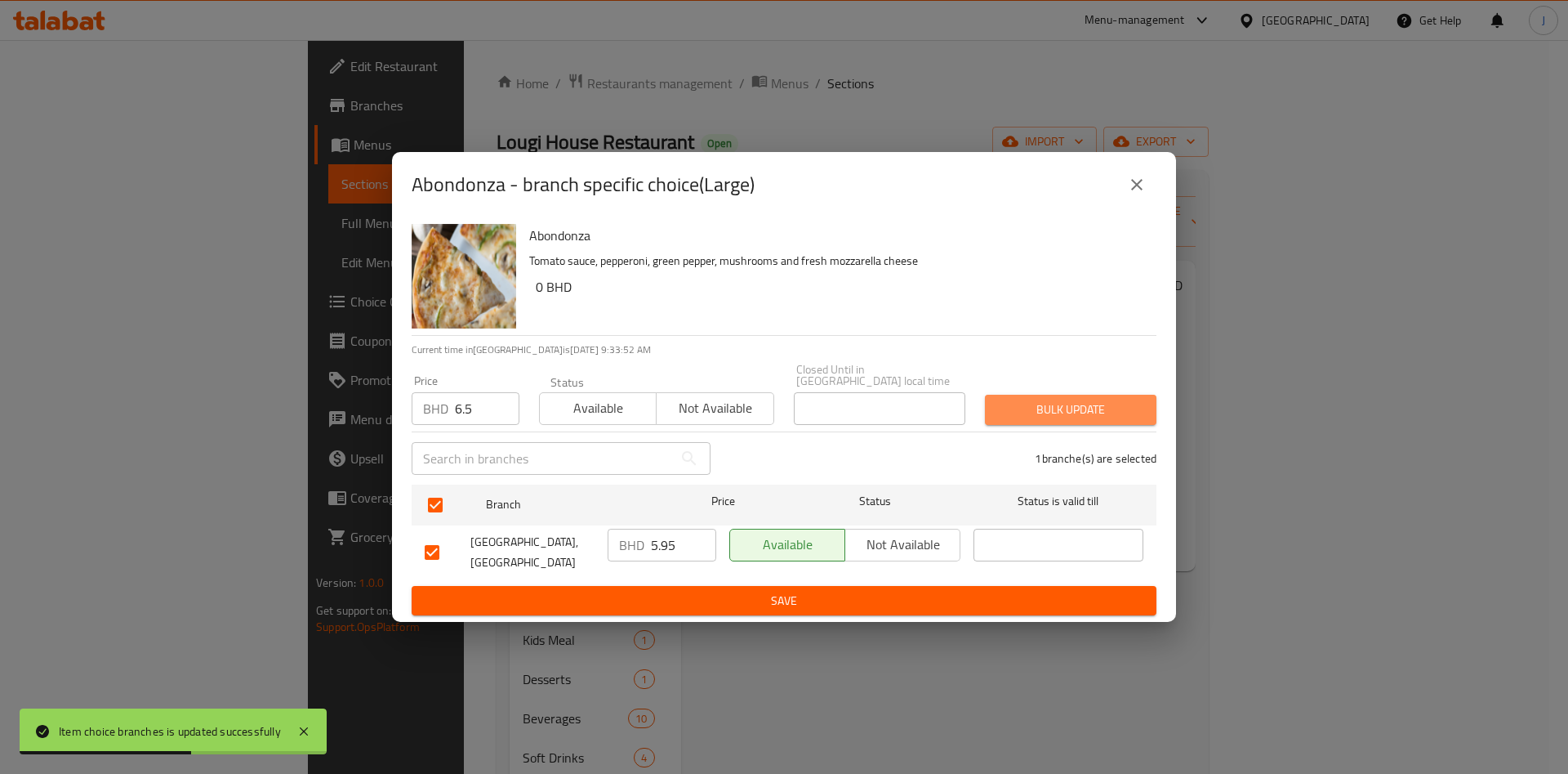
click at [1090, 411] on span "Bulk update" at bounding box center [1071, 409] width 145 height 20
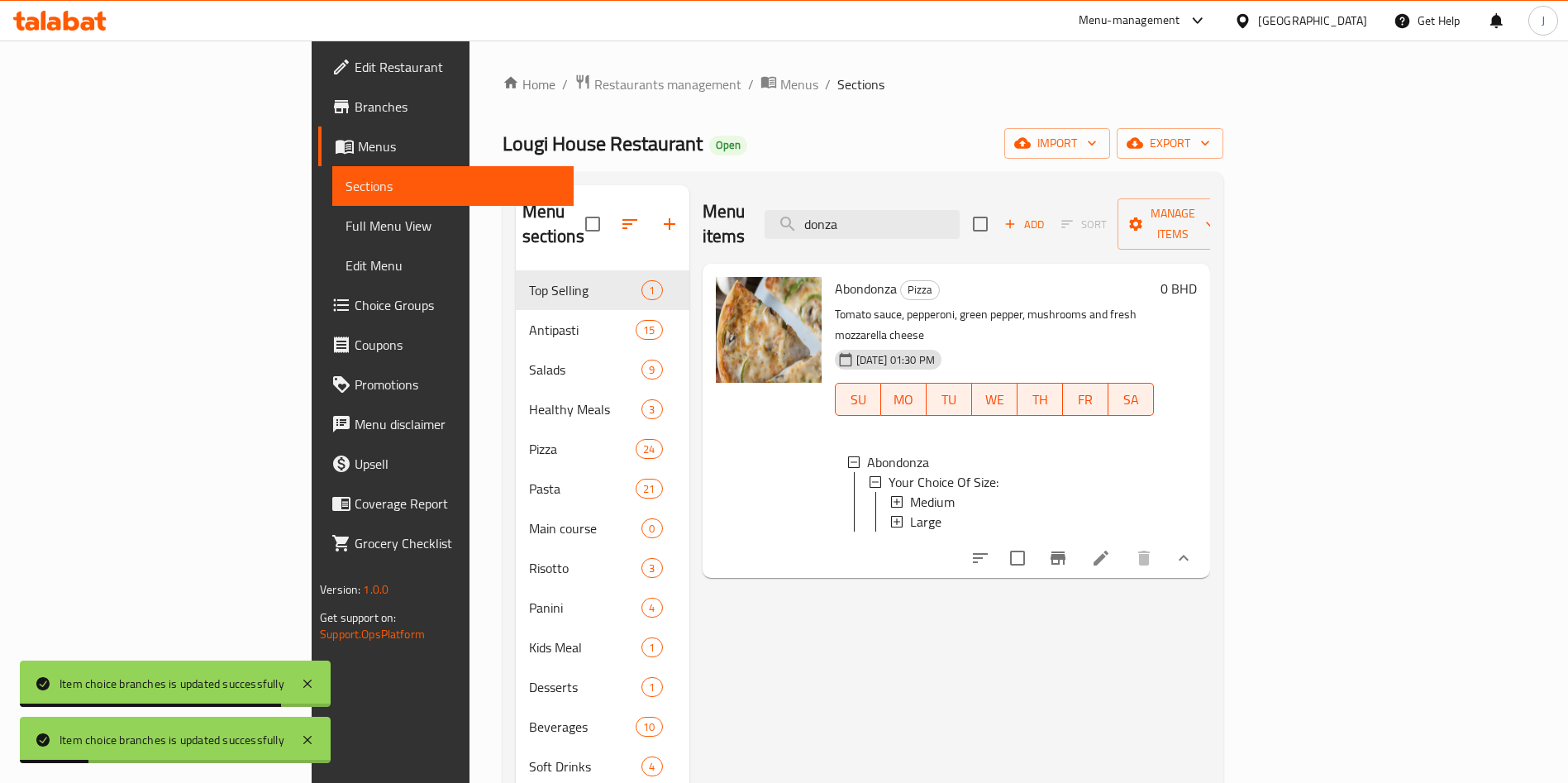
drag, startPoint x: 978, startPoint y: 208, endPoint x: 849, endPoint y: 200, distance: 129.2
click at [843, 203] on div "Menu items donza Add Sort Manage items" at bounding box center [956, 224] width 508 height 78
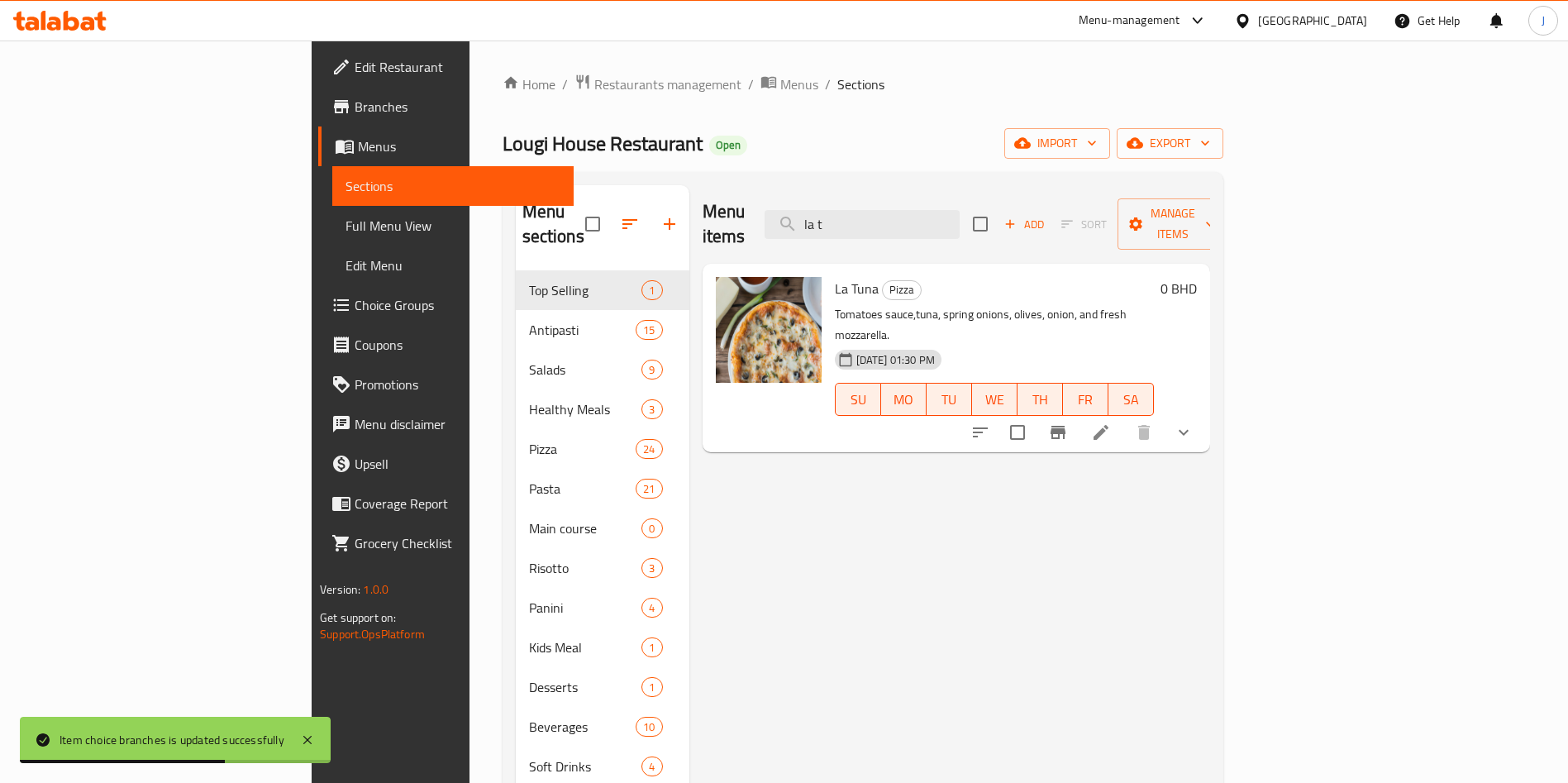
type input "la t"
click at [1194, 422] on icon "show more" at bounding box center [1184, 432] width 20 height 20
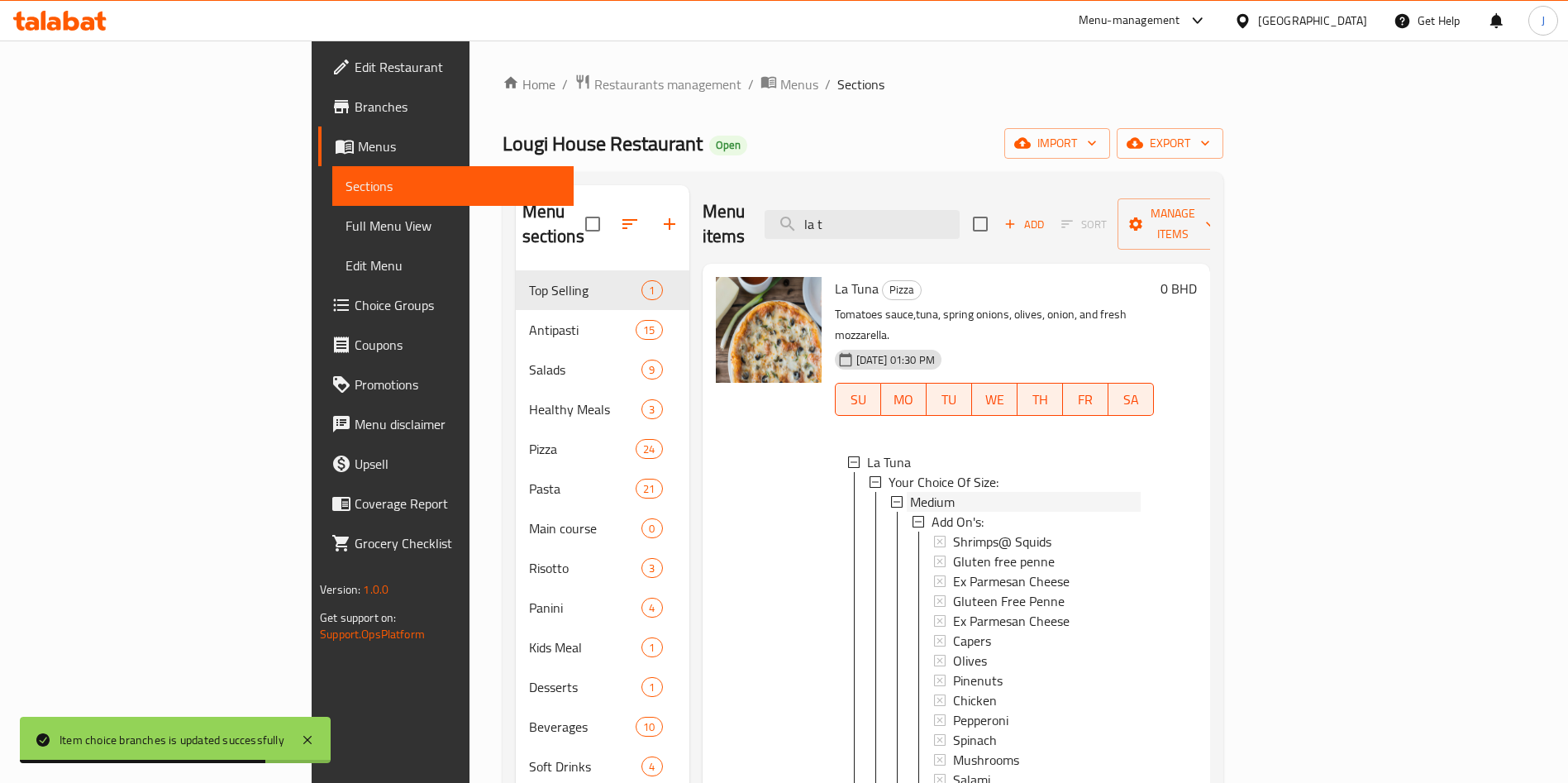
click at [1001, 492] on div "Medium" at bounding box center [1024, 502] width 231 height 20
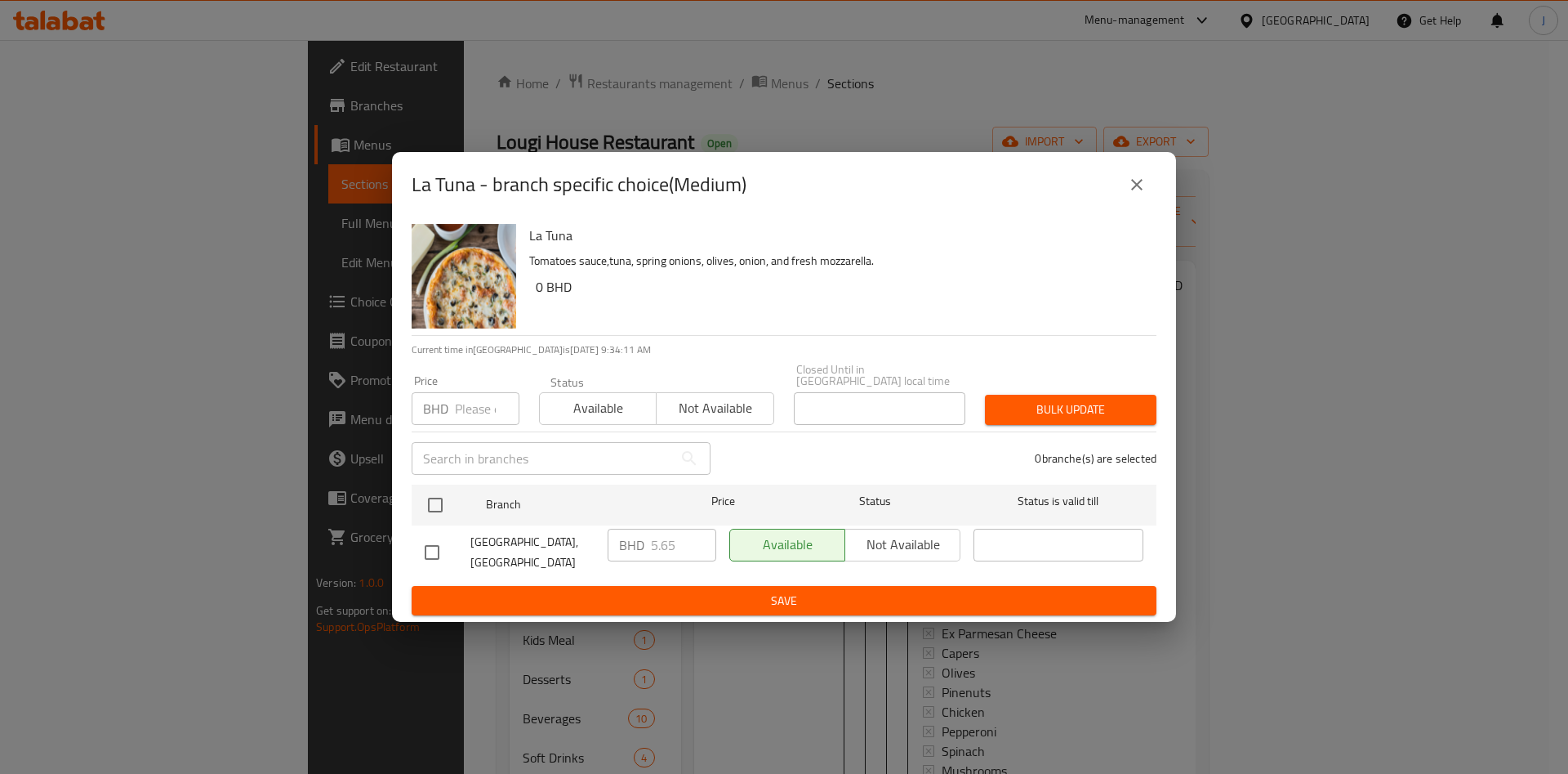
click at [469, 404] on input "number" at bounding box center [486, 408] width 65 height 33
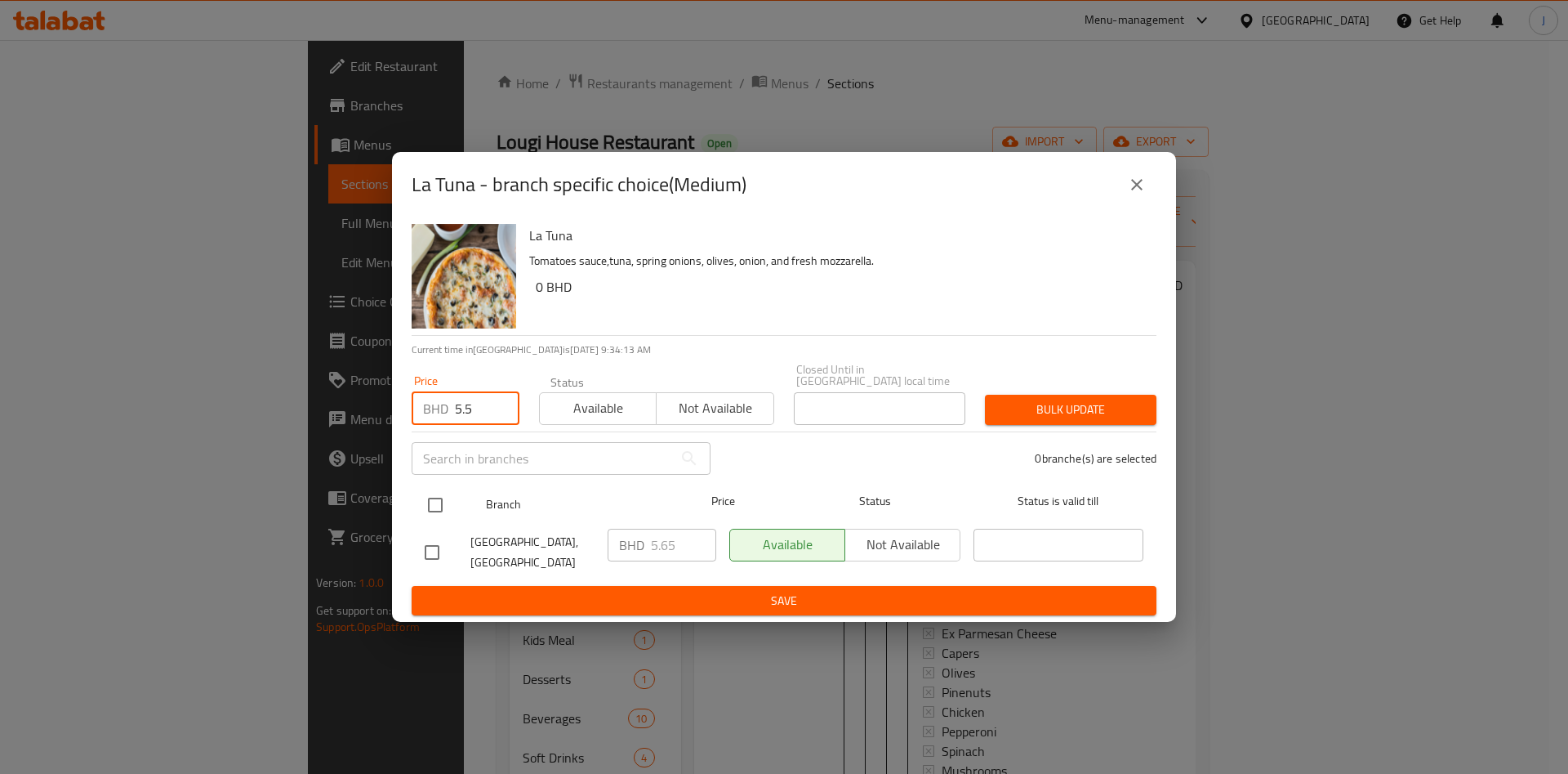
type input "5.5"
click at [439, 501] on input "checkbox" at bounding box center [435, 505] width 35 height 35
checkbox input "true"
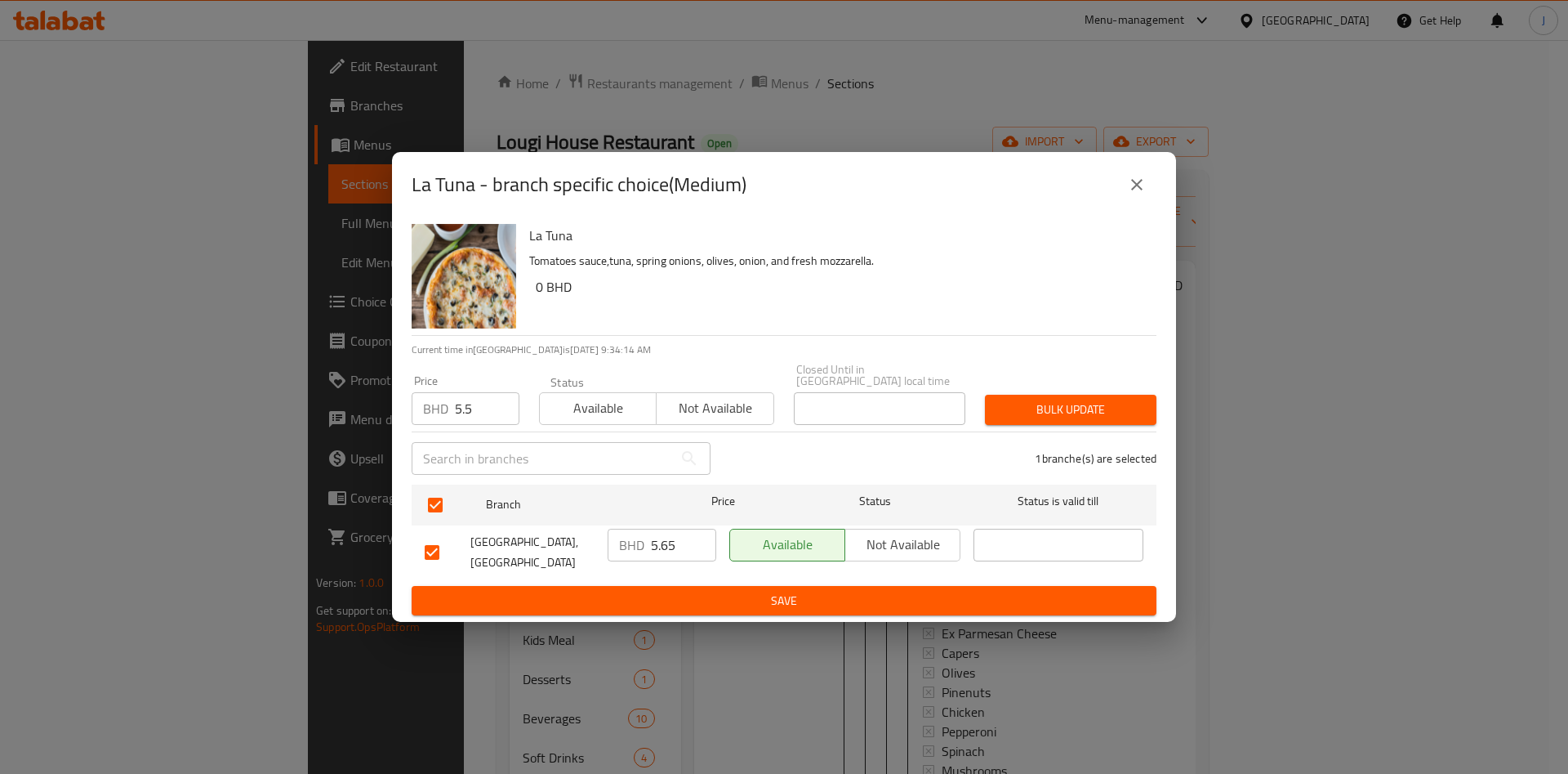
click at [1073, 399] on span "Bulk update" at bounding box center [1071, 409] width 145 height 20
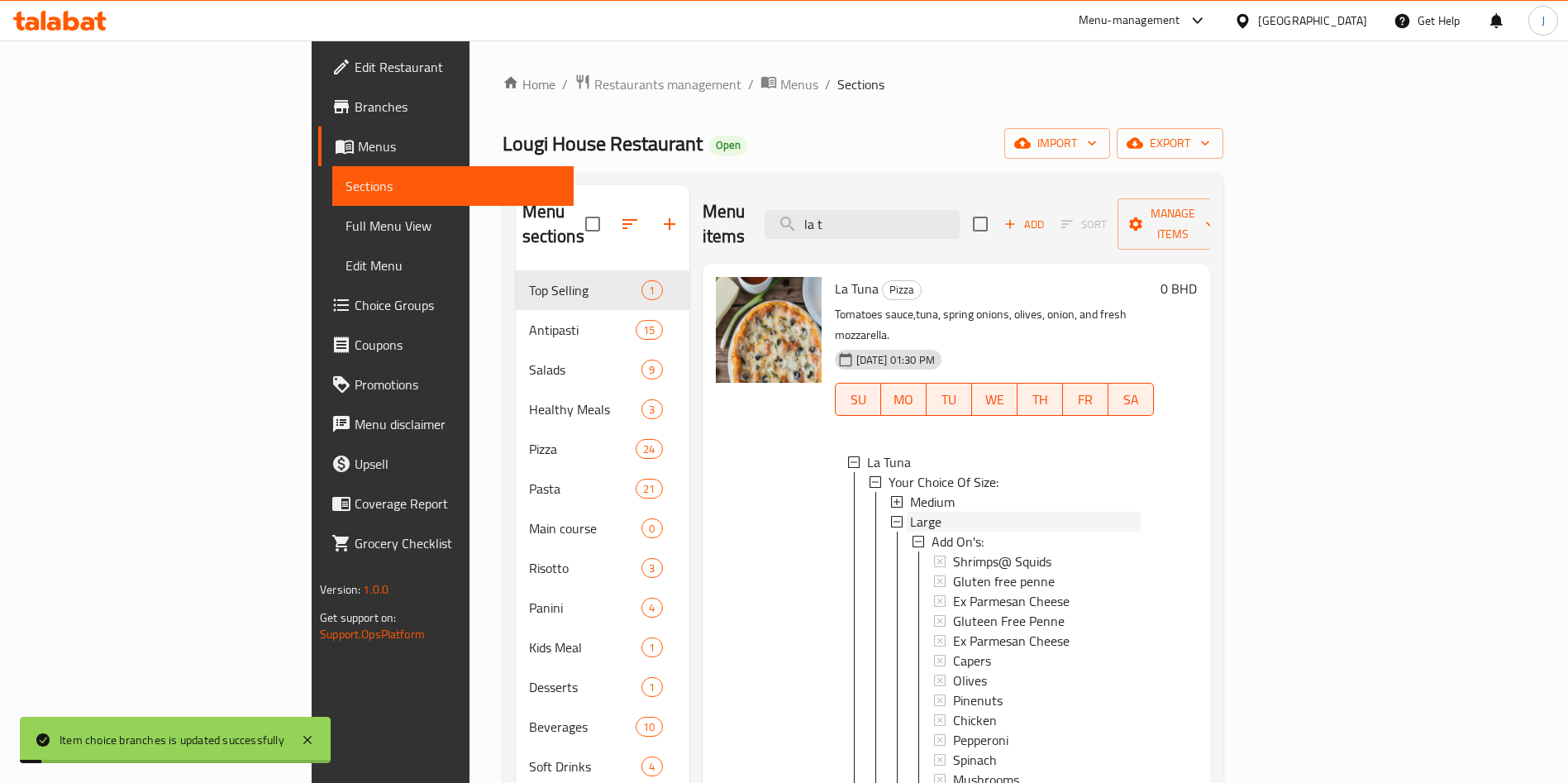
click at [910, 512] on div "Large" at bounding box center [1024, 522] width 231 height 20
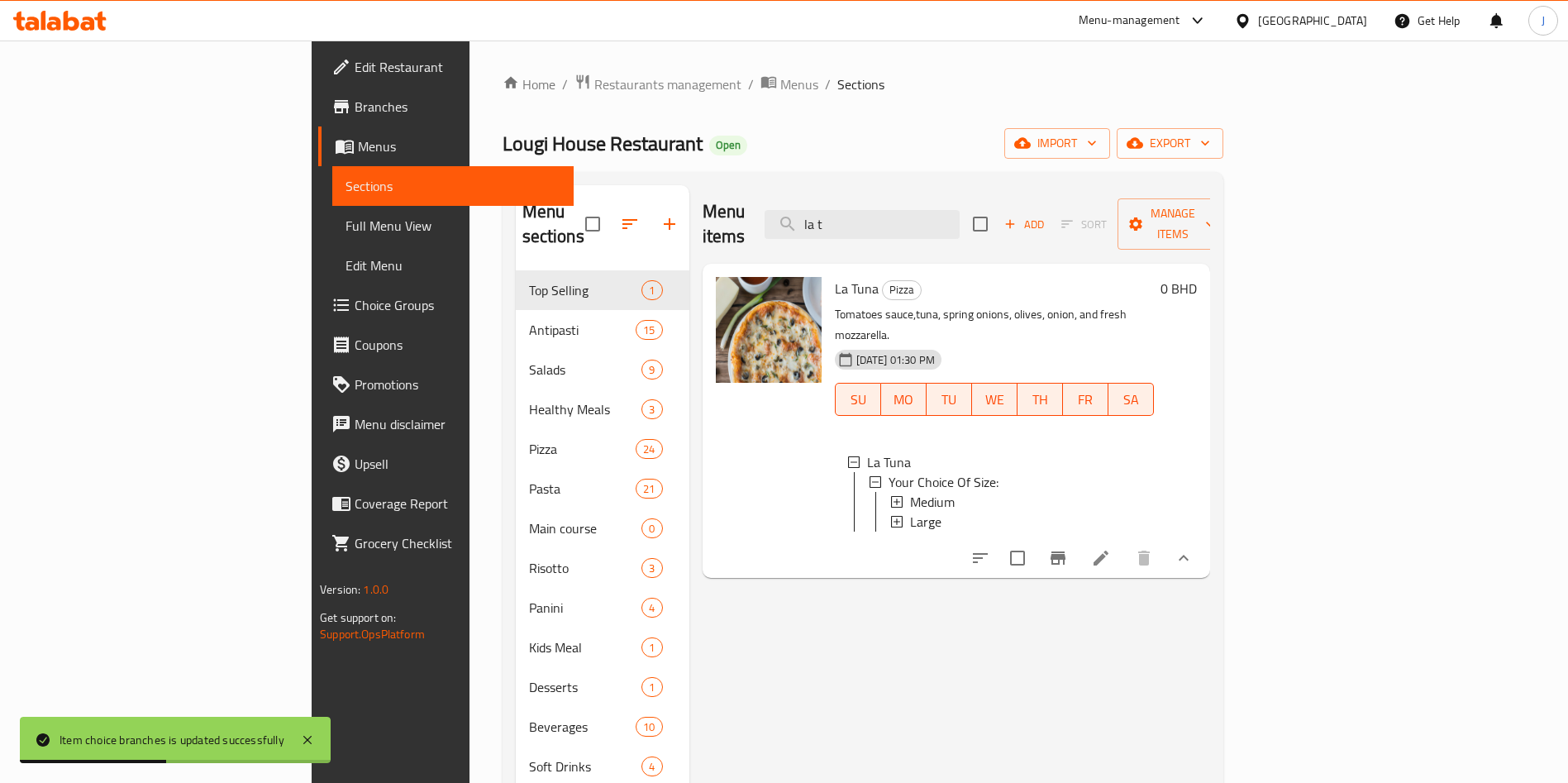
drag, startPoint x: 966, startPoint y: 215, endPoint x: 853, endPoint y: 215, distance: 113.0
click at [853, 215] on div "Menu items la t Add Sort Manage items" at bounding box center [956, 224] width 508 height 78
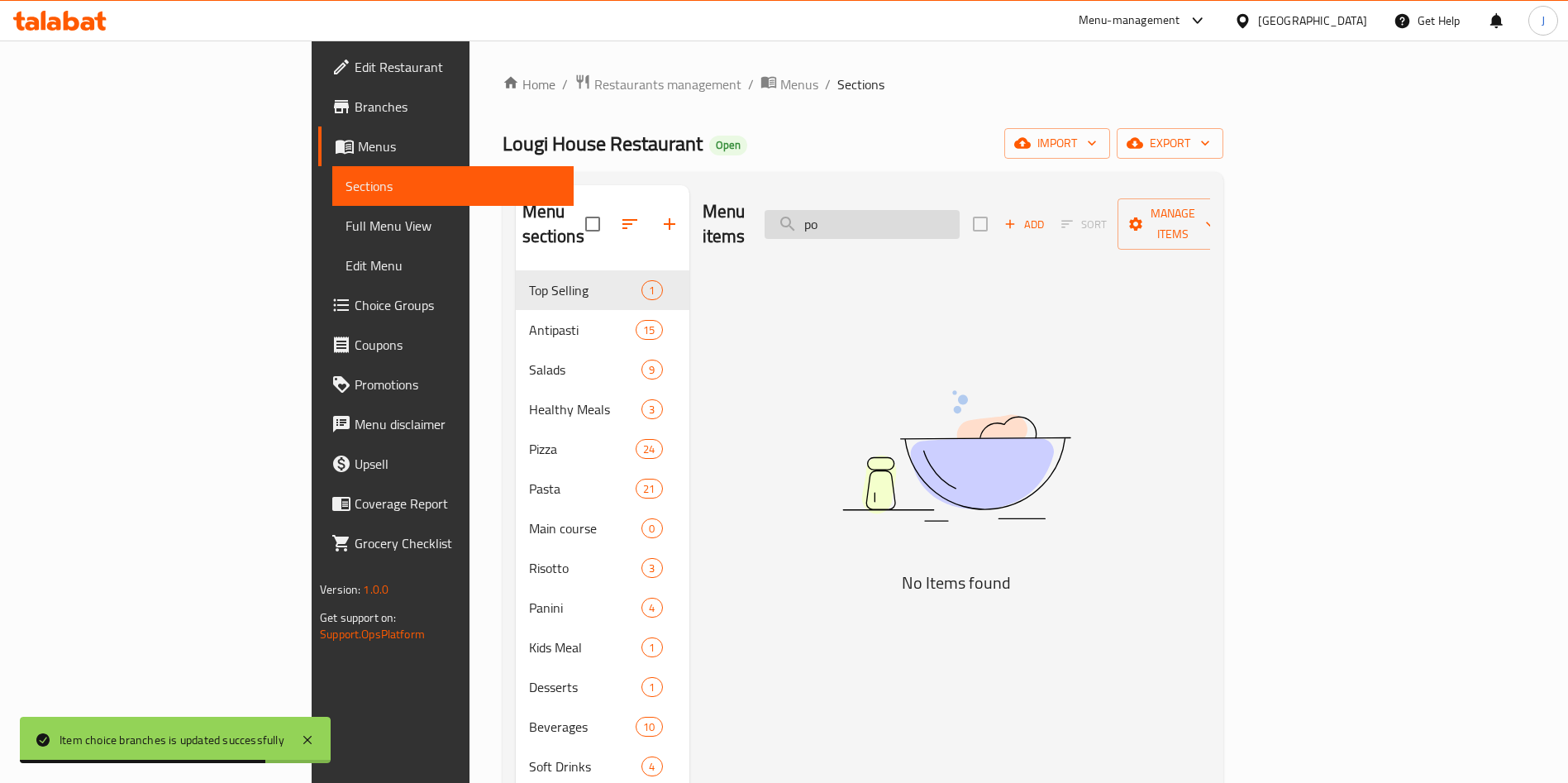
type input "p"
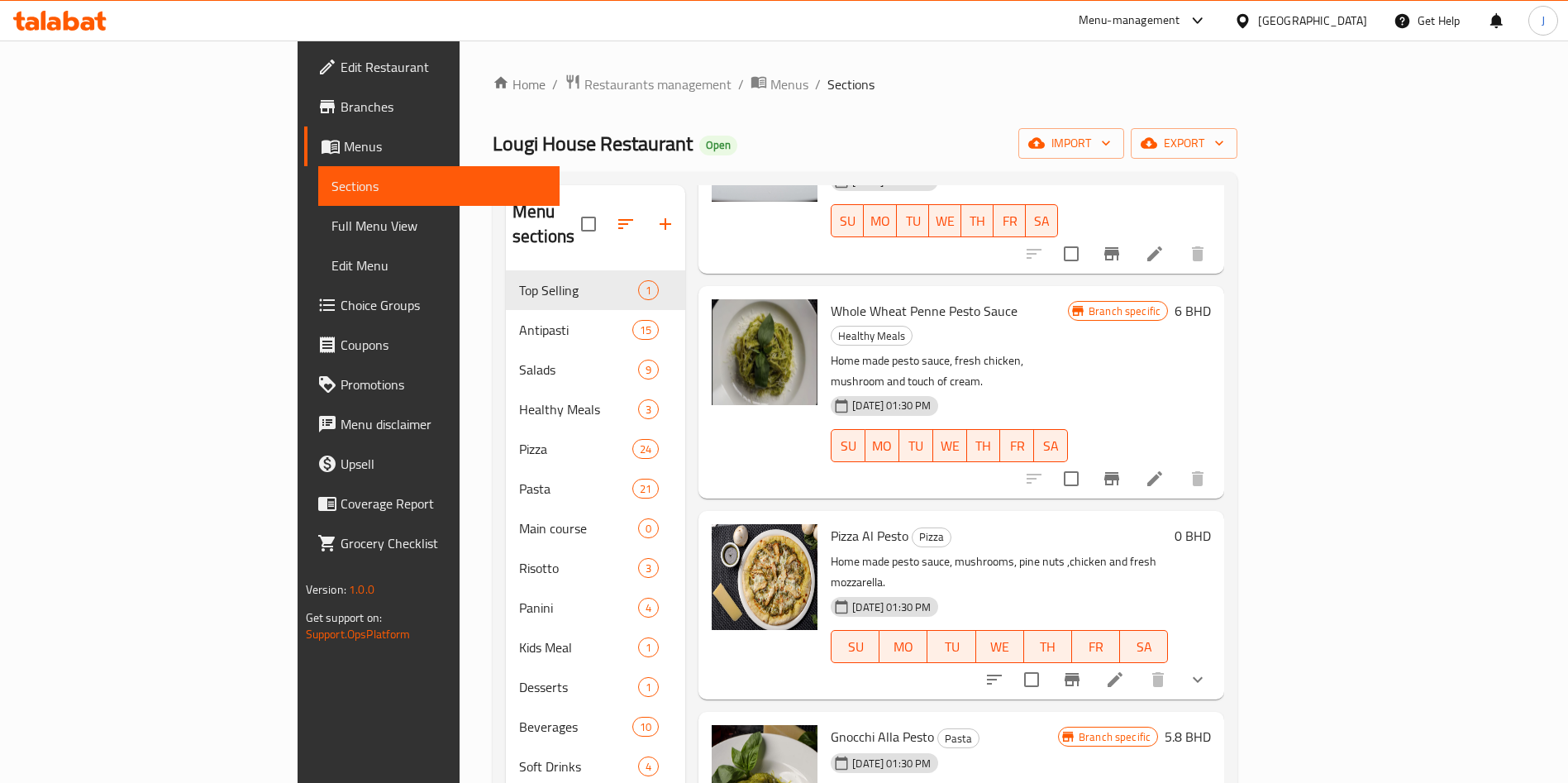
scroll to position [185, 0]
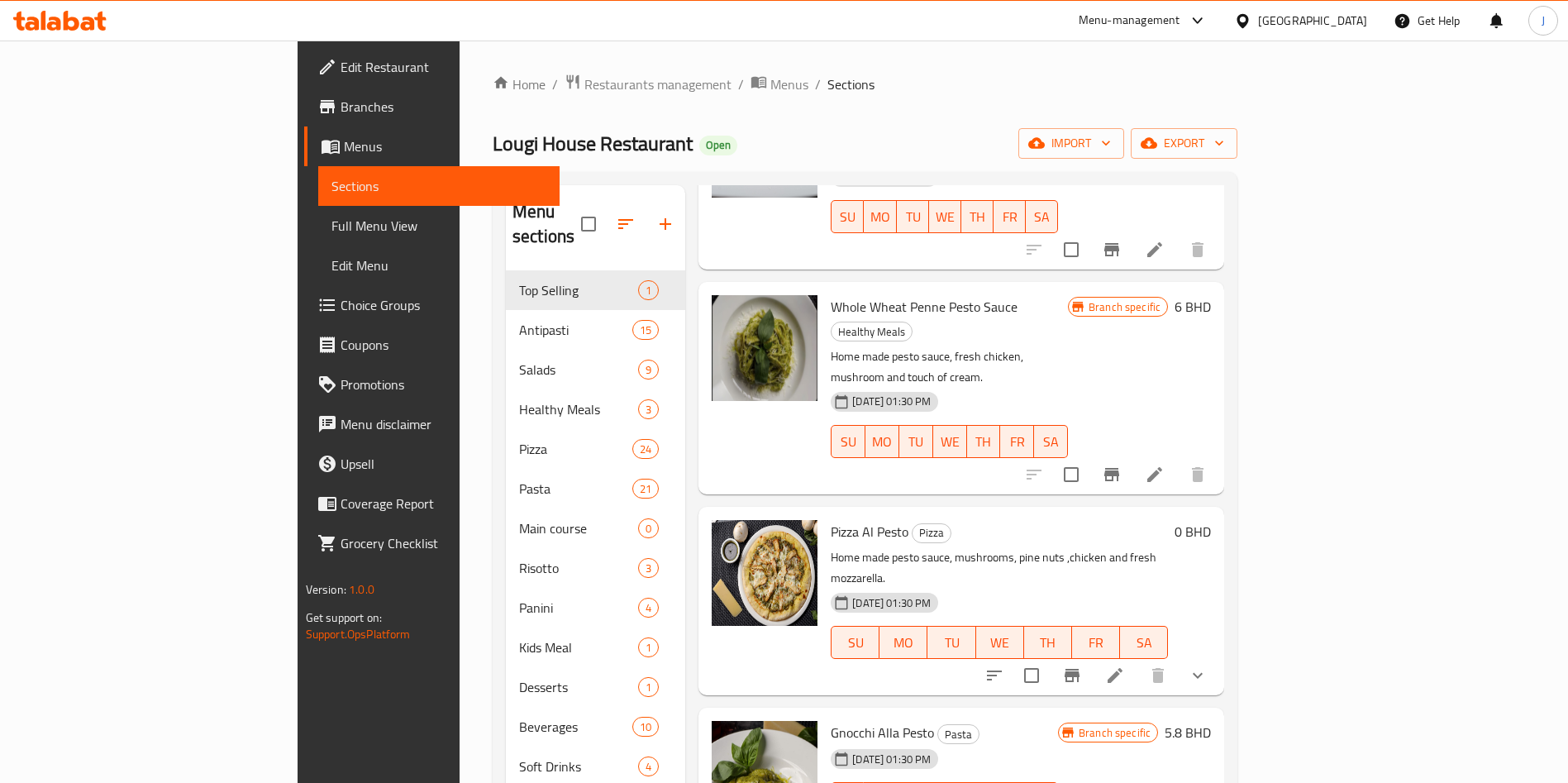
type input "pesto"
click at [1207, 665] on icon "show more" at bounding box center [1197, 675] width 20 height 20
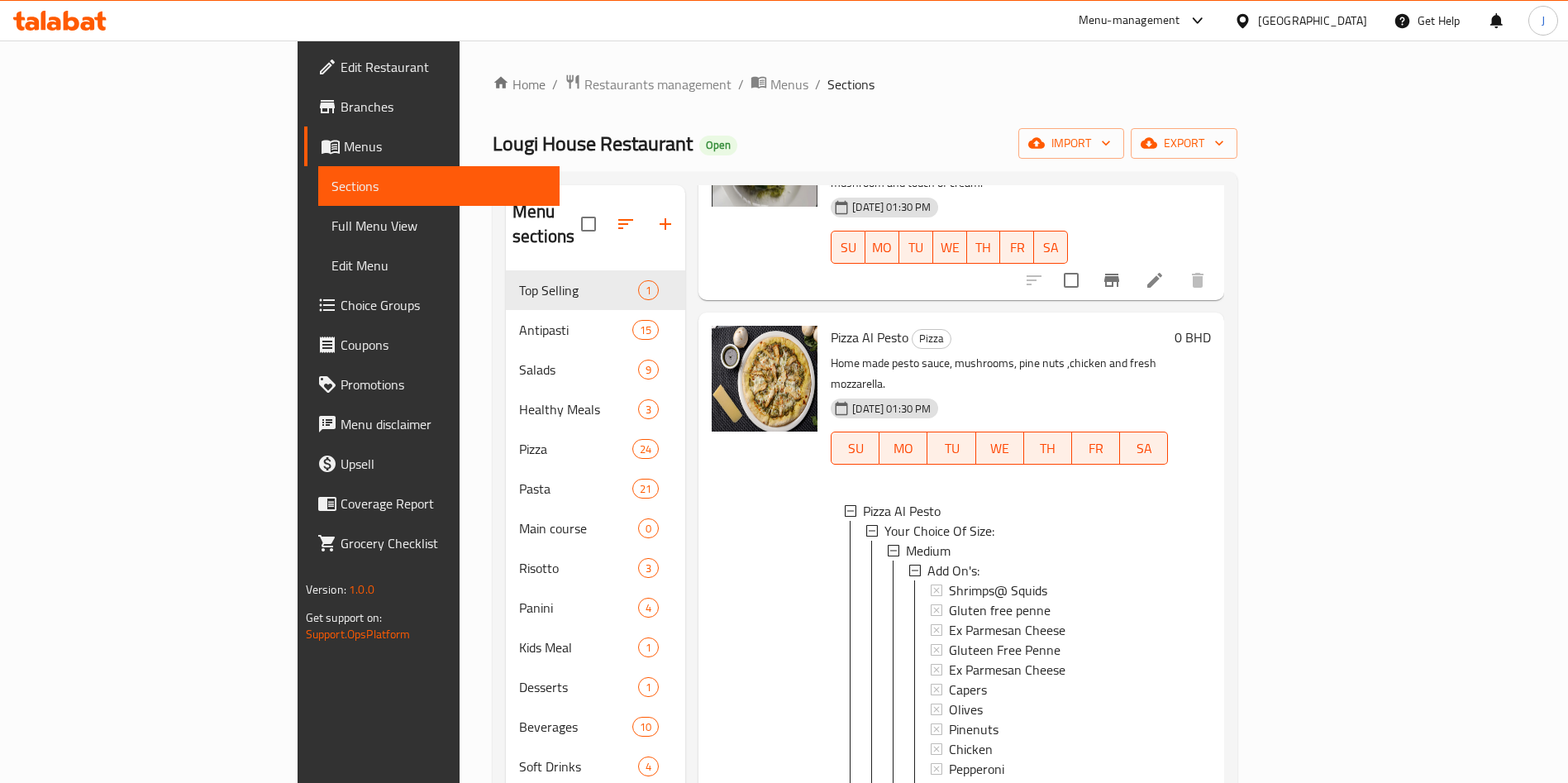
scroll to position [428, 0]
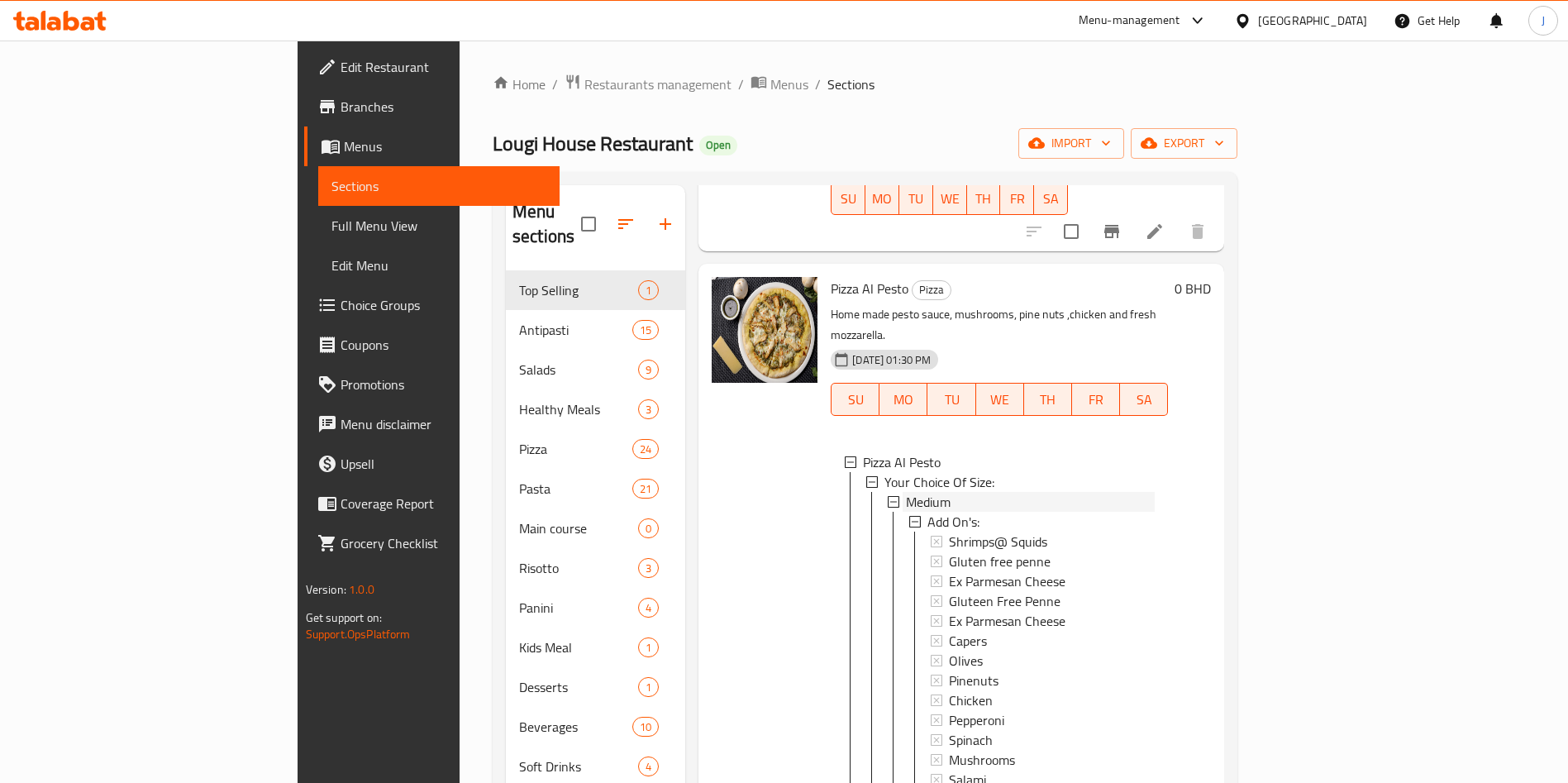
click at [923, 492] on div "Medium" at bounding box center [1030, 502] width 248 height 20
click at [906, 512] on div "Large" at bounding box center [1030, 522] width 248 height 20
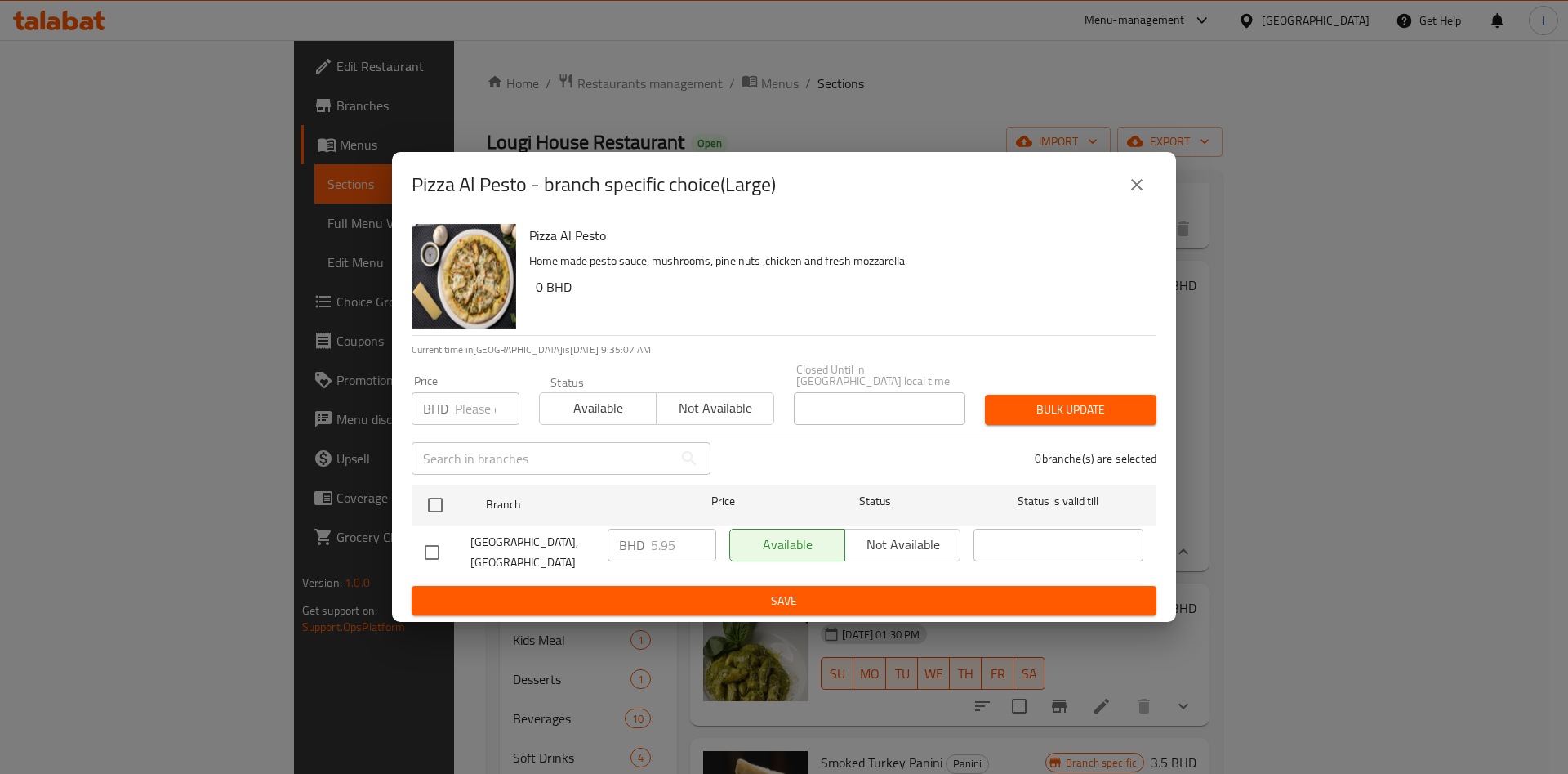
click at [455, 408] on input "number" at bounding box center [486, 408] width 65 height 33
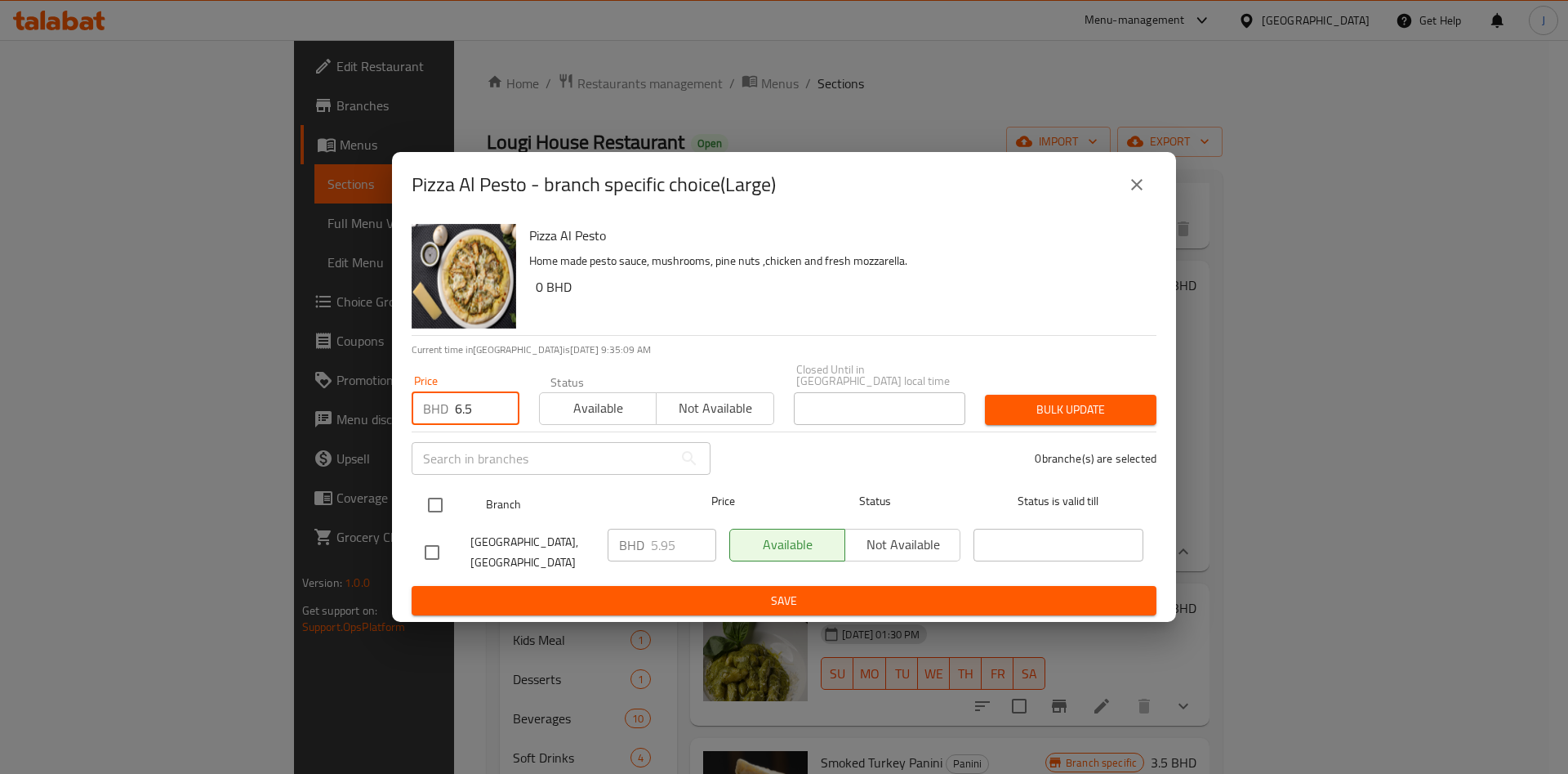
type input "6.5"
click at [444, 502] on input "checkbox" at bounding box center [435, 505] width 35 height 35
checkbox input "true"
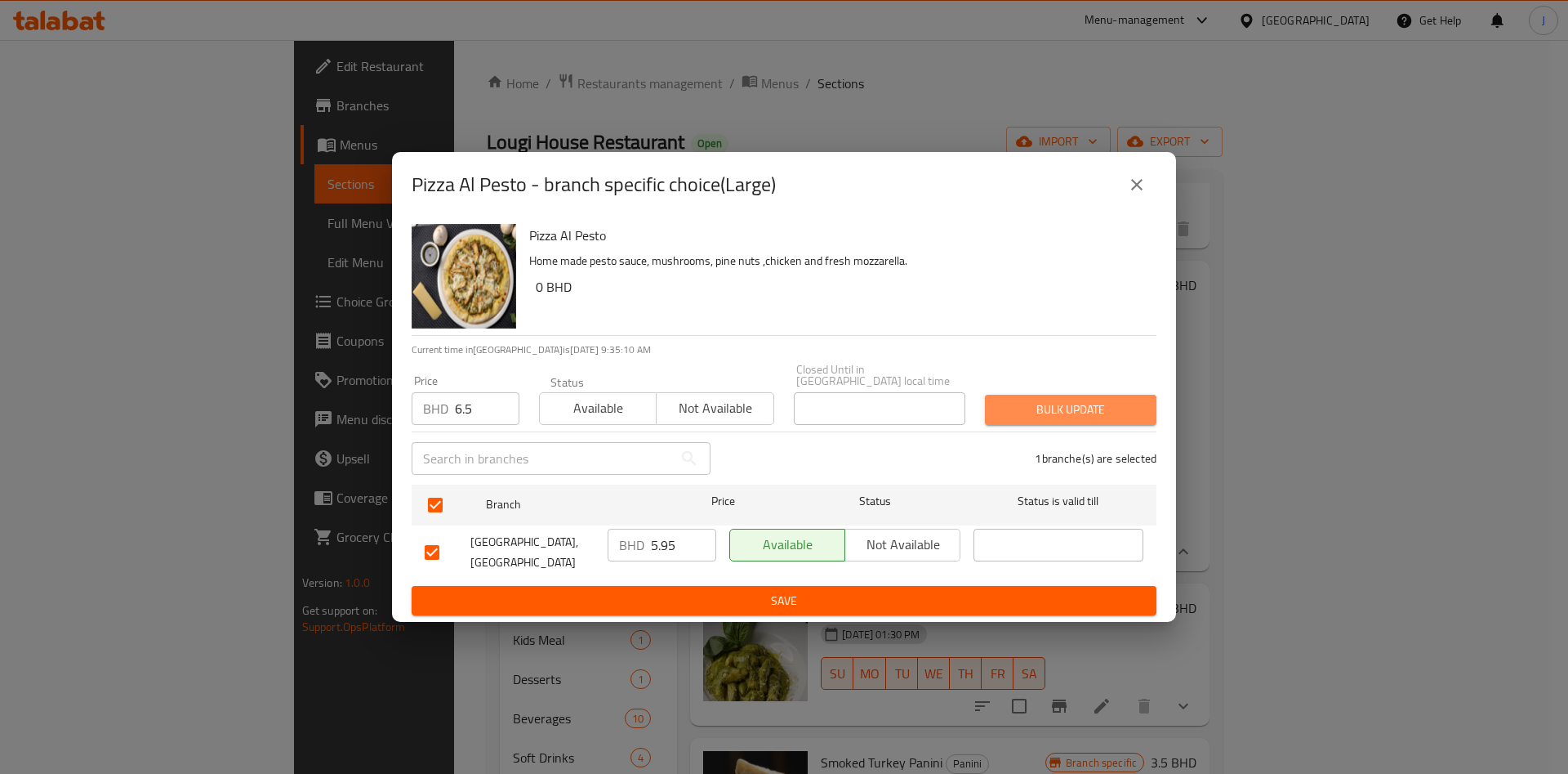
click at [1052, 395] on button "Bulk update" at bounding box center [1071, 409] width 172 height 30
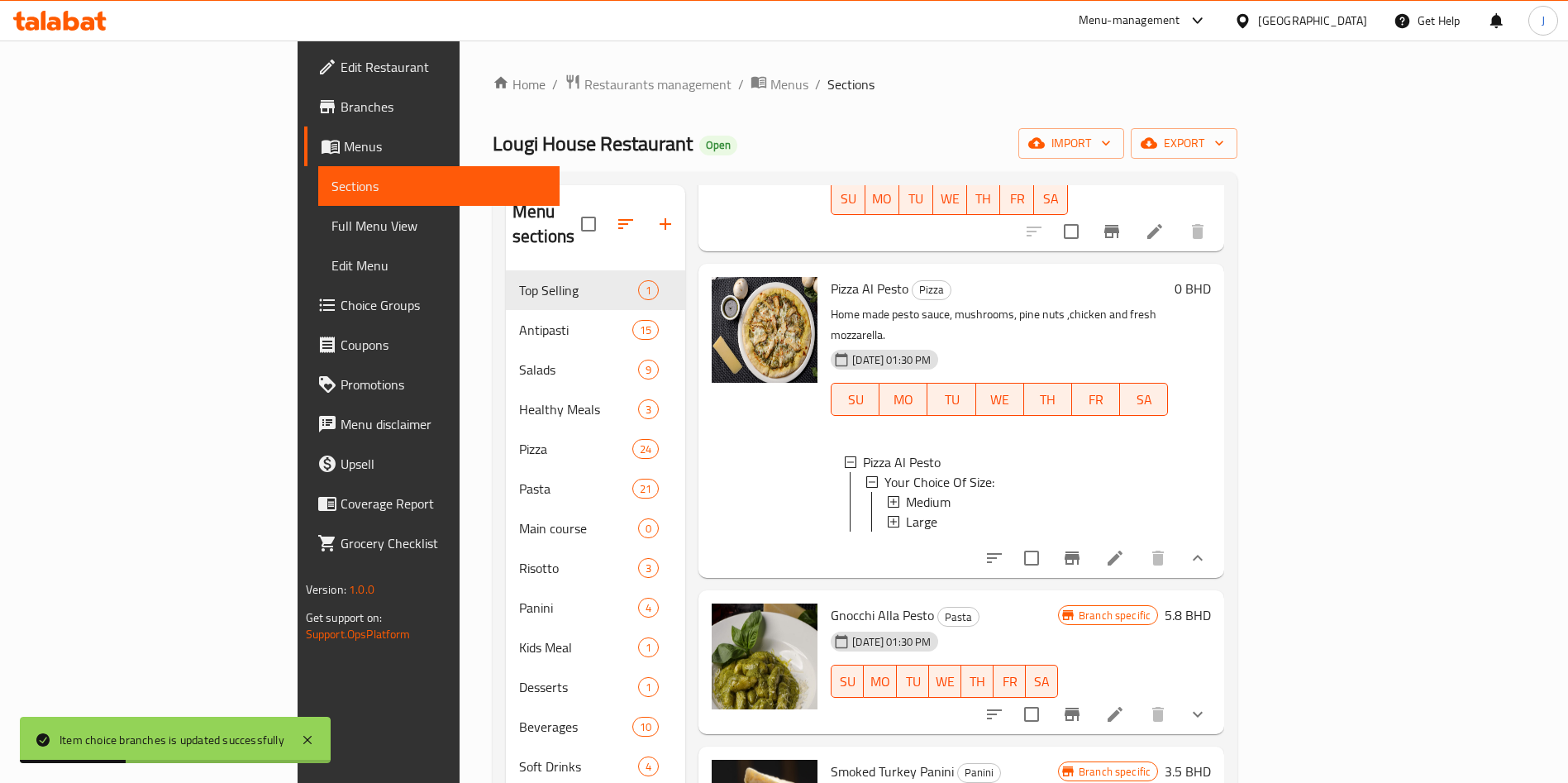
scroll to position [0, 0]
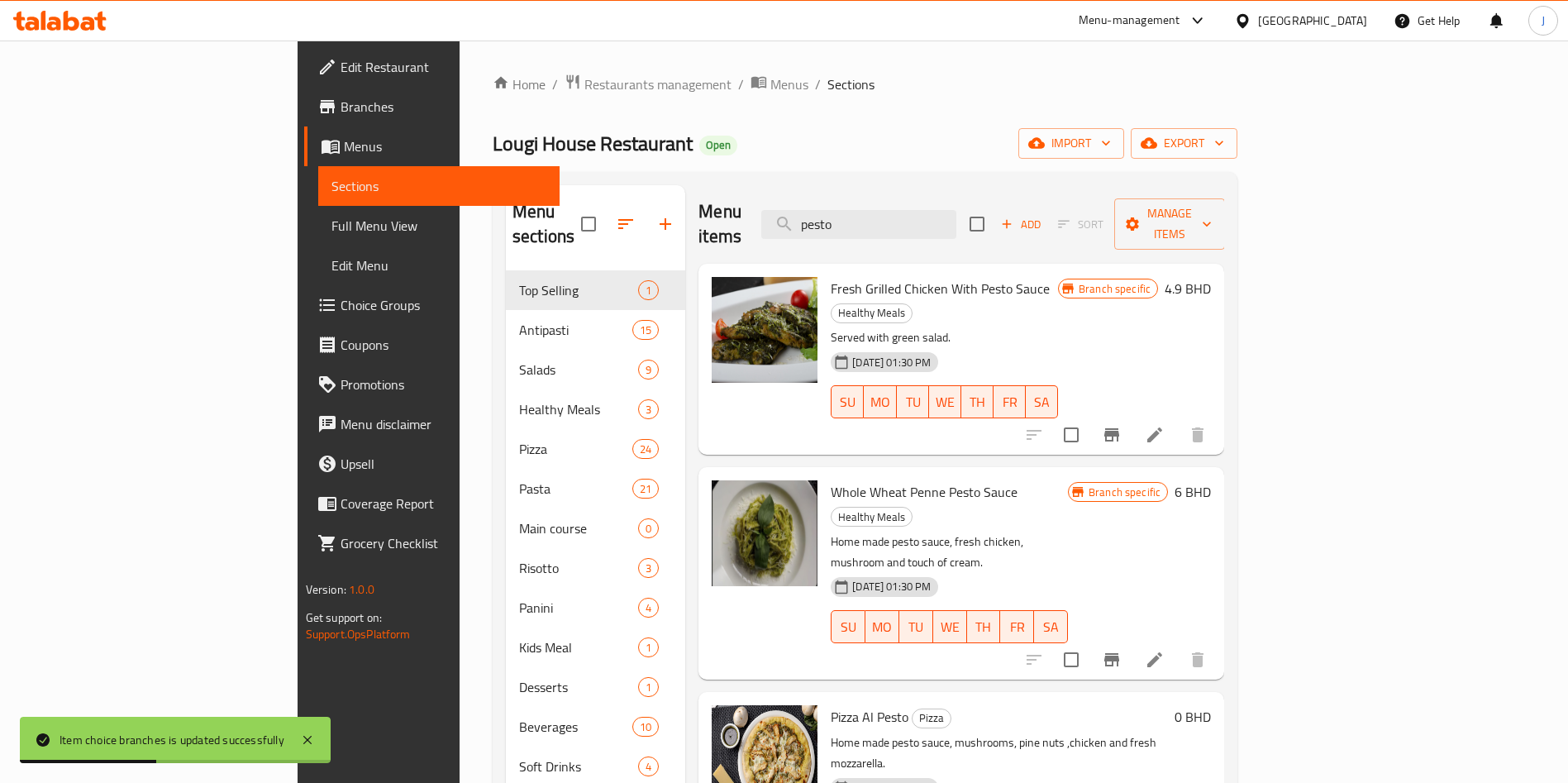
click at [974, 229] on div "Menu items pesto Add Sort Manage items" at bounding box center [960, 224] width 525 height 78
click at [956, 220] on input "pesto" at bounding box center [859, 224] width 195 height 29
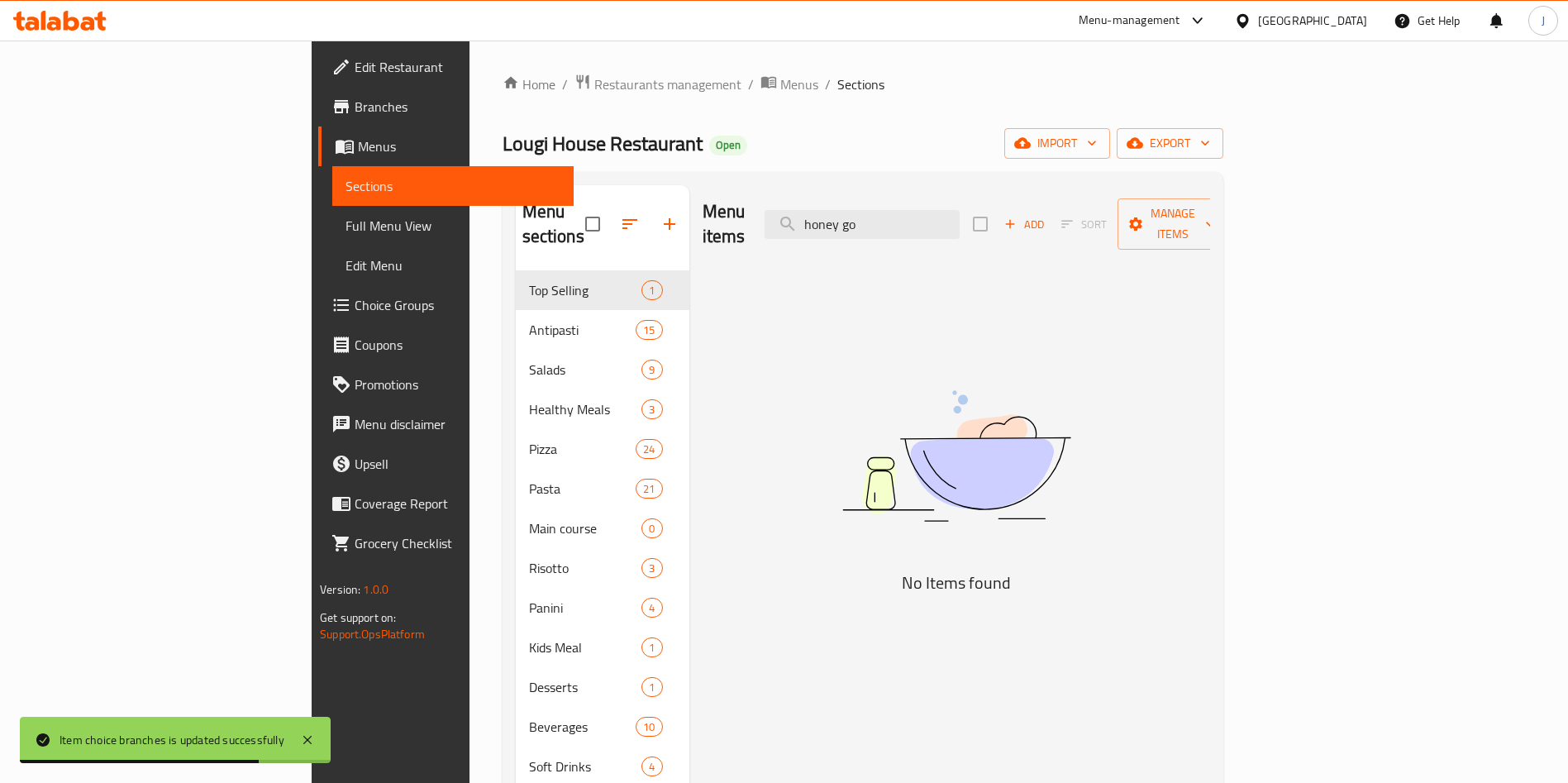
drag, startPoint x: 994, startPoint y: 220, endPoint x: 855, endPoint y: 213, distance: 139.2
click at [855, 213] on div "Menu items honey go Add Sort Manage items" at bounding box center [956, 224] width 508 height 78
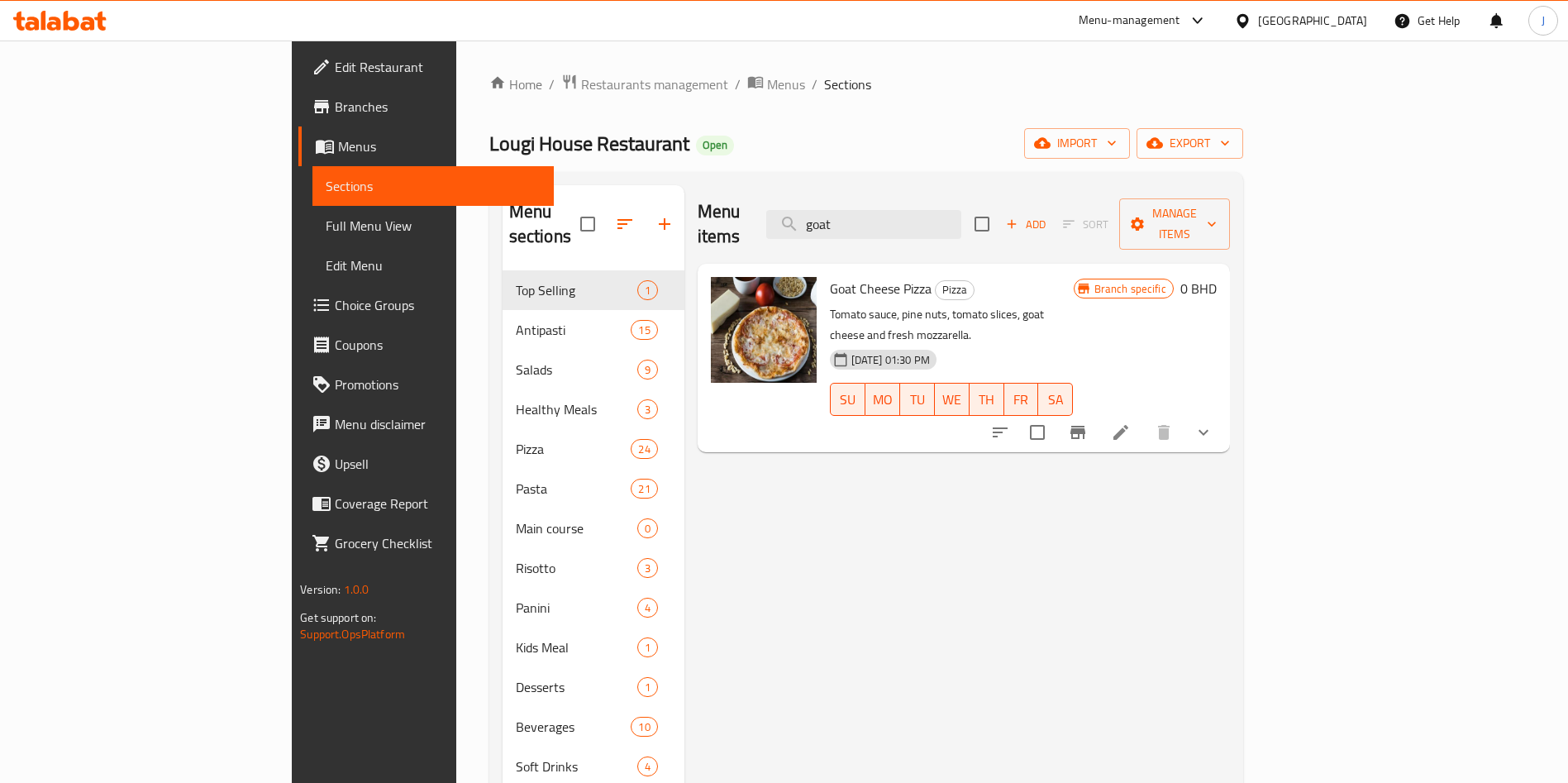
type input "goat"
click at [1213, 422] on icon "show more" at bounding box center [1204, 432] width 20 height 20
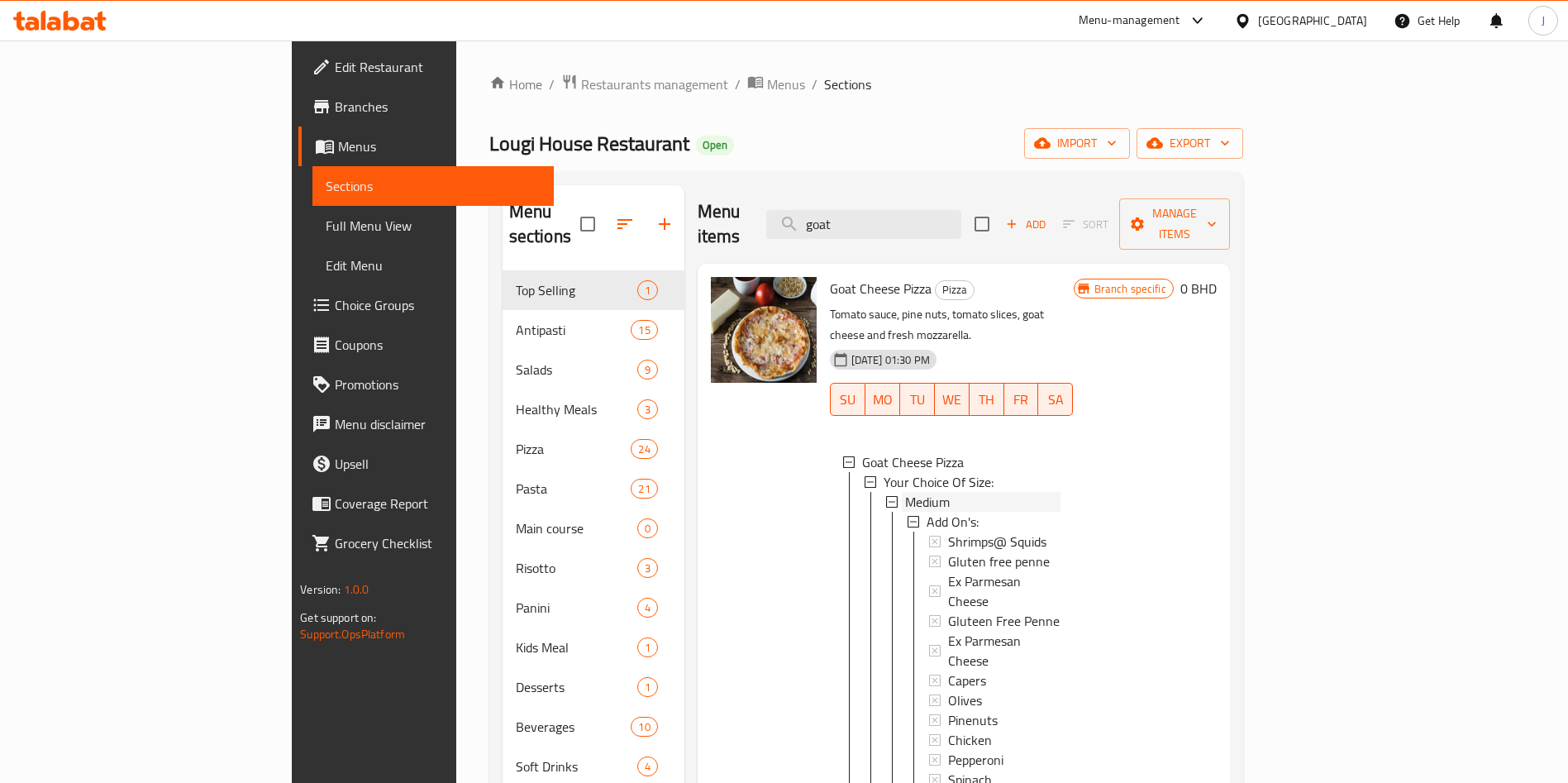
click at [956, 492] on div "Medium" at bounding box center [982, 502] width 155 height 20
click at [905, 512] on div "Large" at bounding box center [982, 522] width 155 height 20
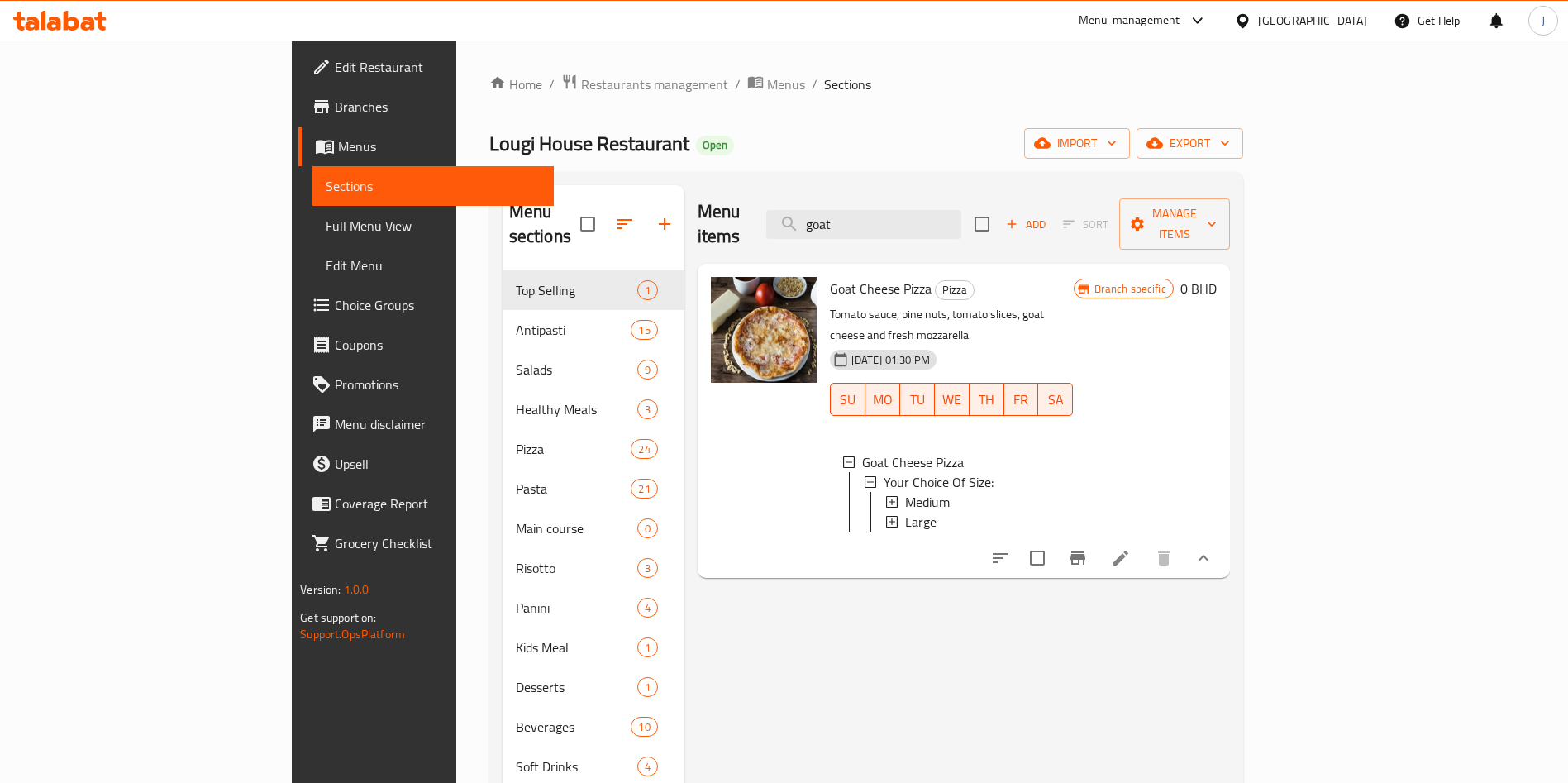
drag, startPoint x: 906, startPoint y: 211, endPoint x: 876, endPoint y: 213, distance: 30.1
click at [882, 213] on input "goat" at bounding box center [864, 224] width 195 height 29
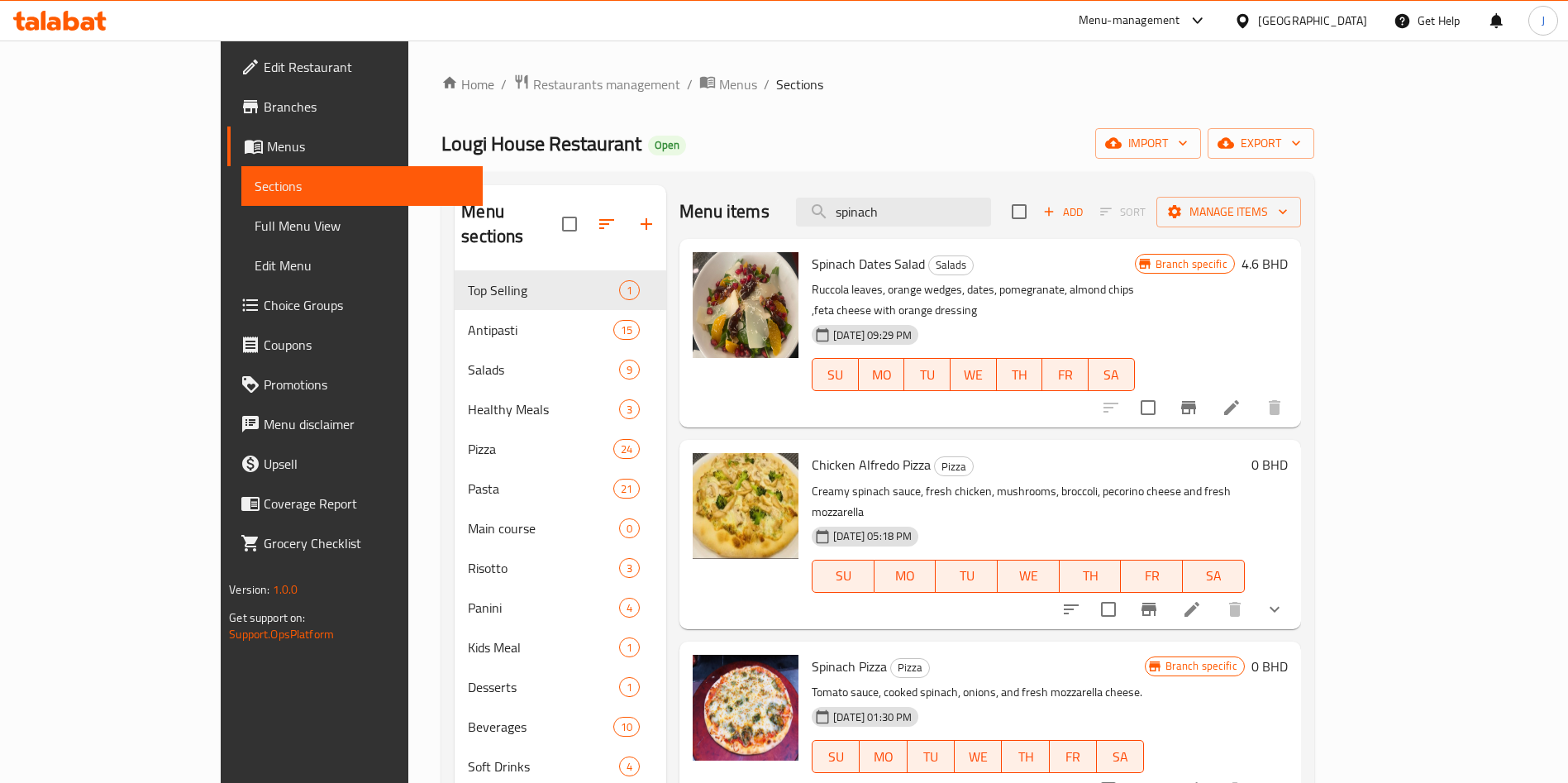
type input "spinach"
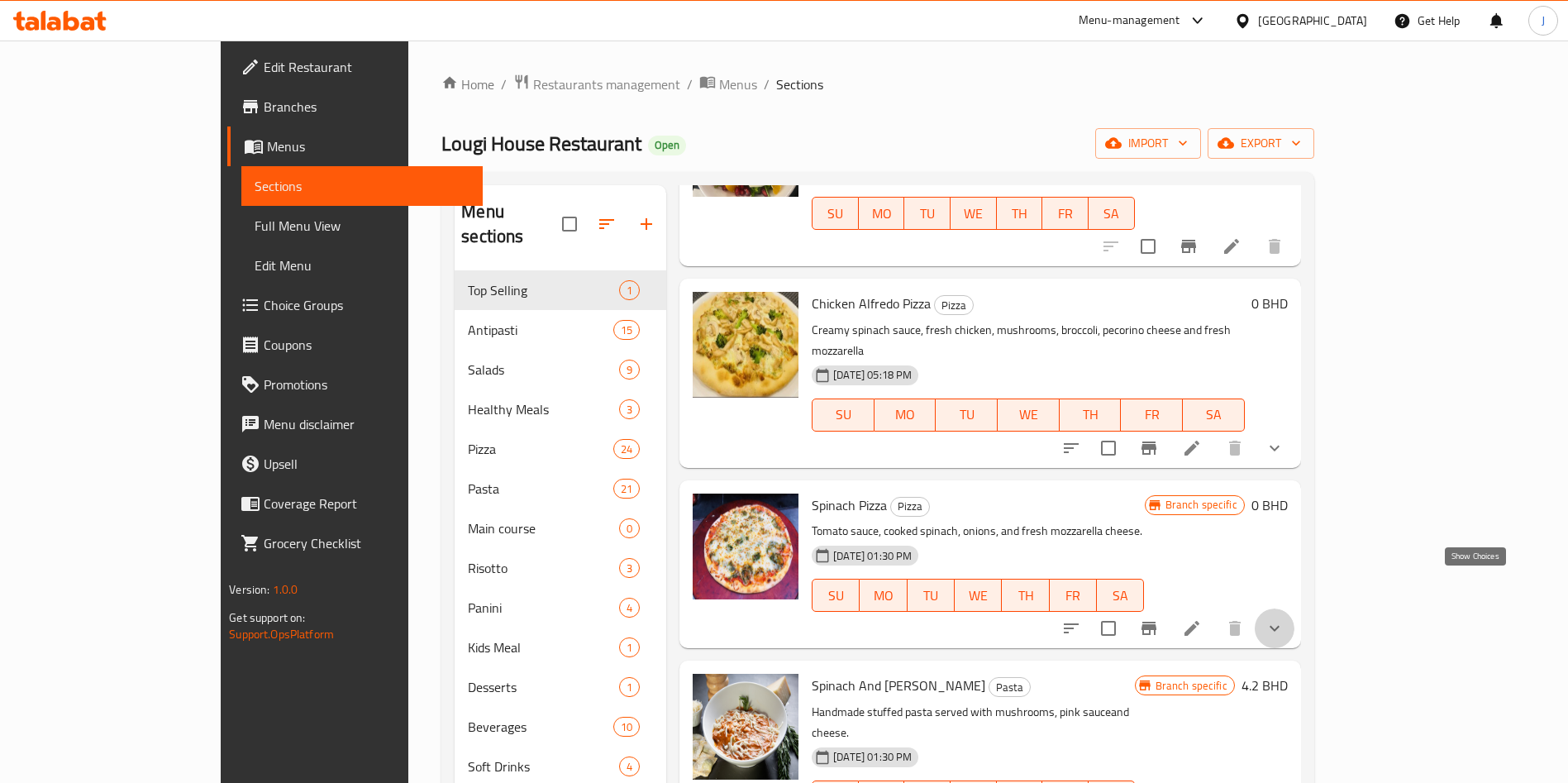
click at [1284, 618] on icon "show more" at bounding box center [1275, 628] width 20 height 20
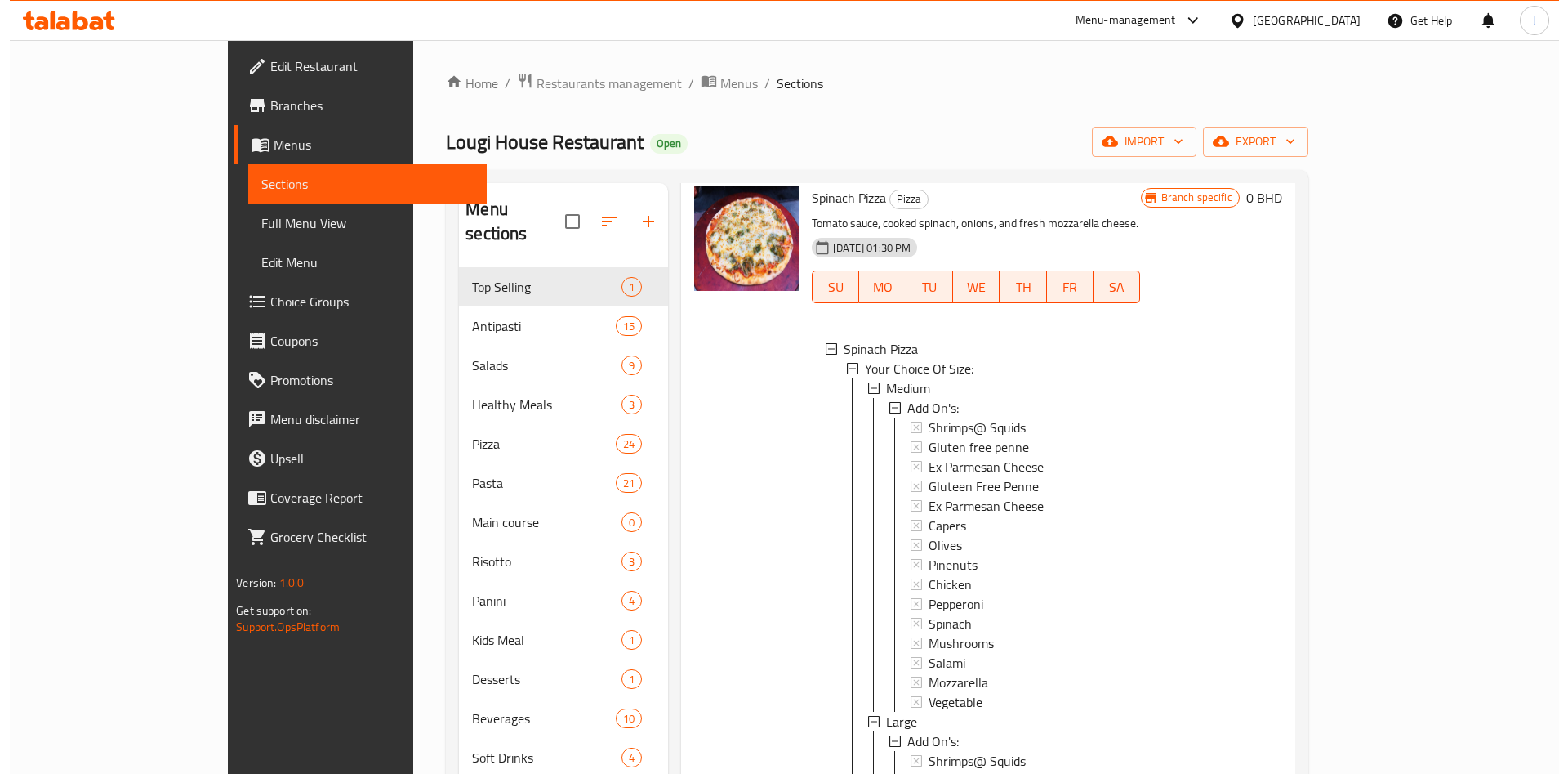
scroll to position [470, 0]
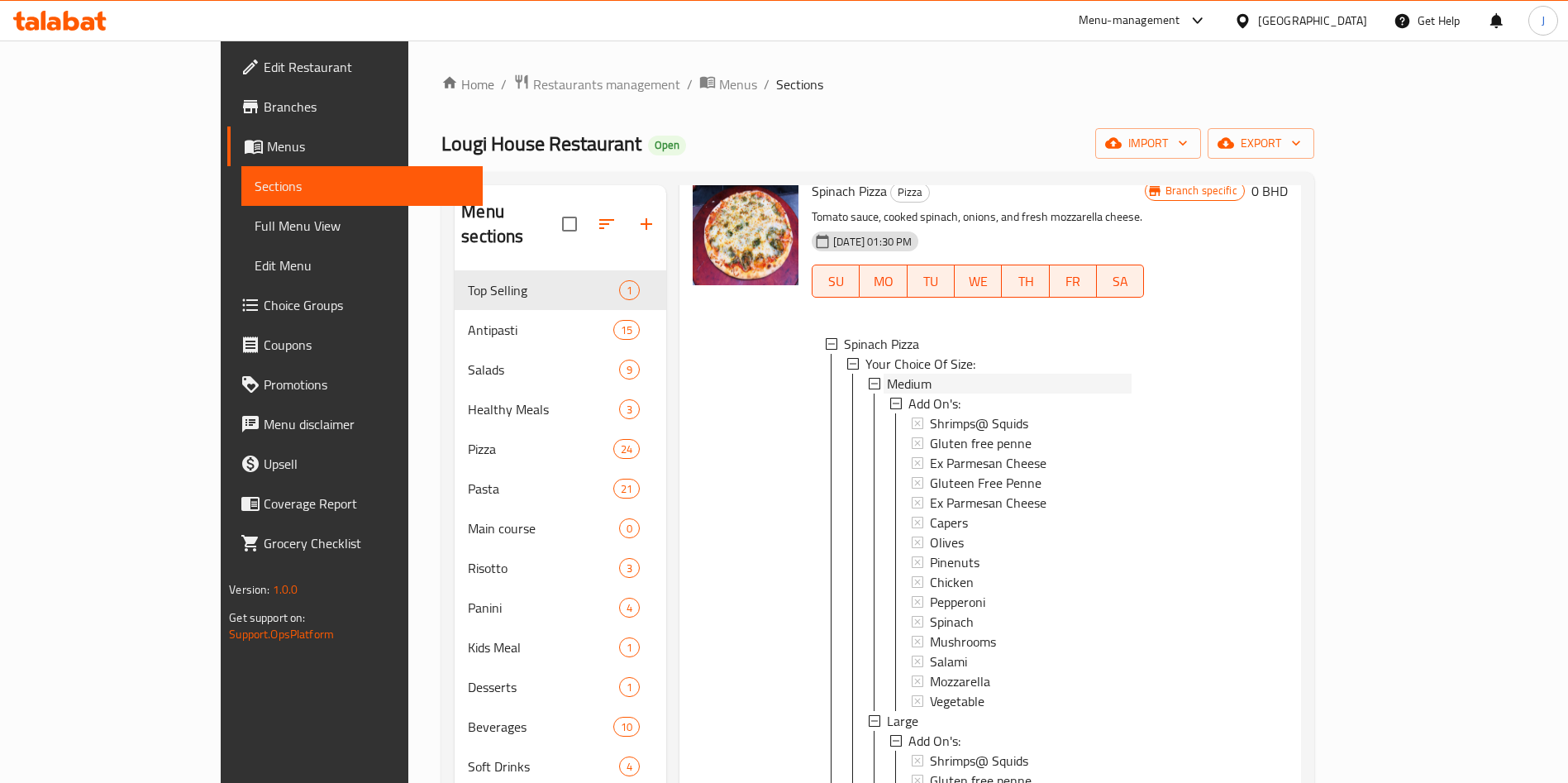
click at [910, 374] on div "Medium" at bounding box center [1008, 384] width 244 height 20
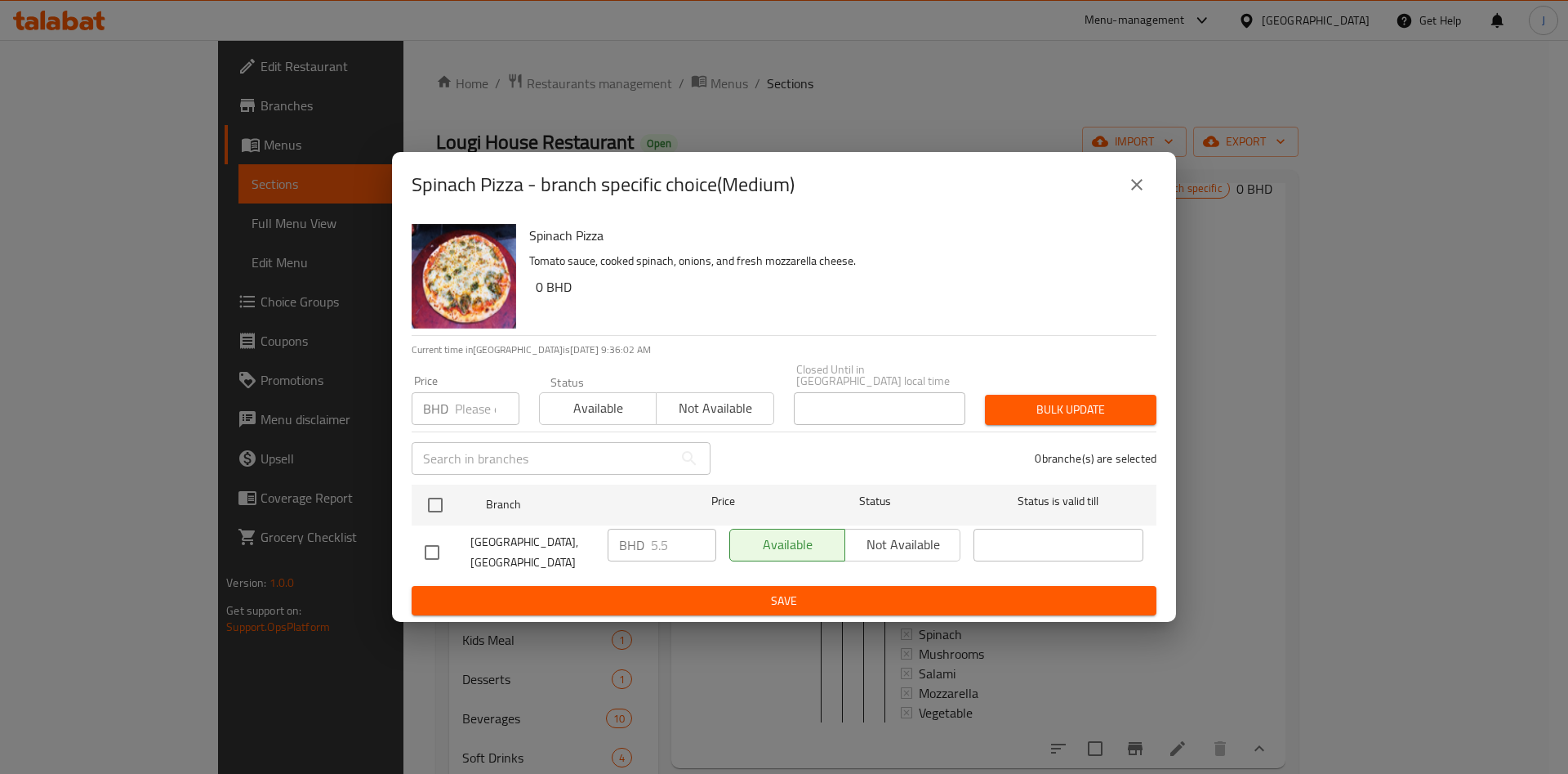
click at [1250, 419] on div "Spinach Pizza - branch specific choice(Medium) Spinach Pizza Tomato sauce, cook…" at bounding box center [784, 387] width 1568 height 774
click at [1141, 186] on icon "close" at bounding box center [1137, 185] width 12 height 12
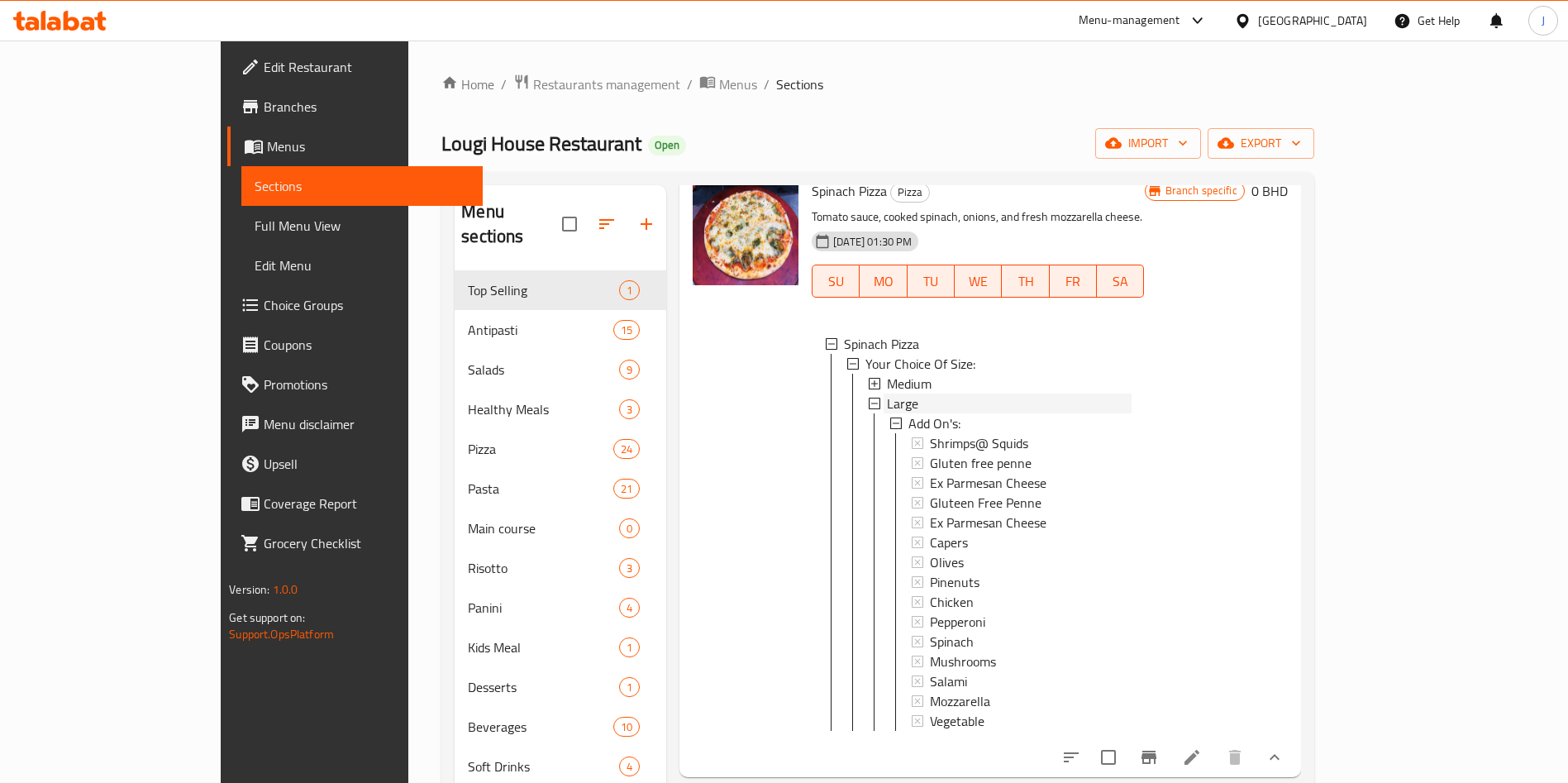
click at [887, 394] on div "Large" at bounding box center [1008, 404] width 244 height 20
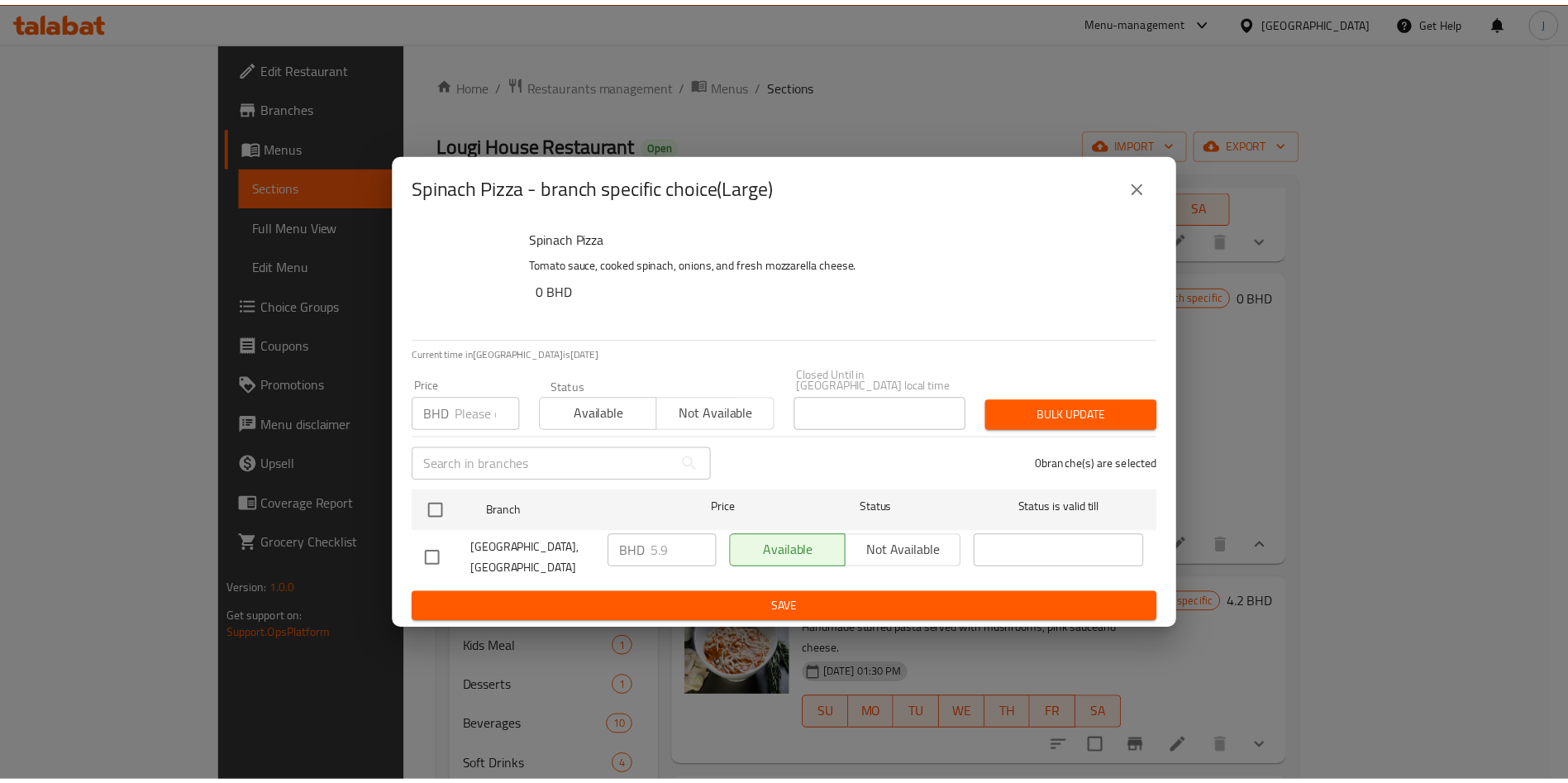
scroll to position [305, 0]
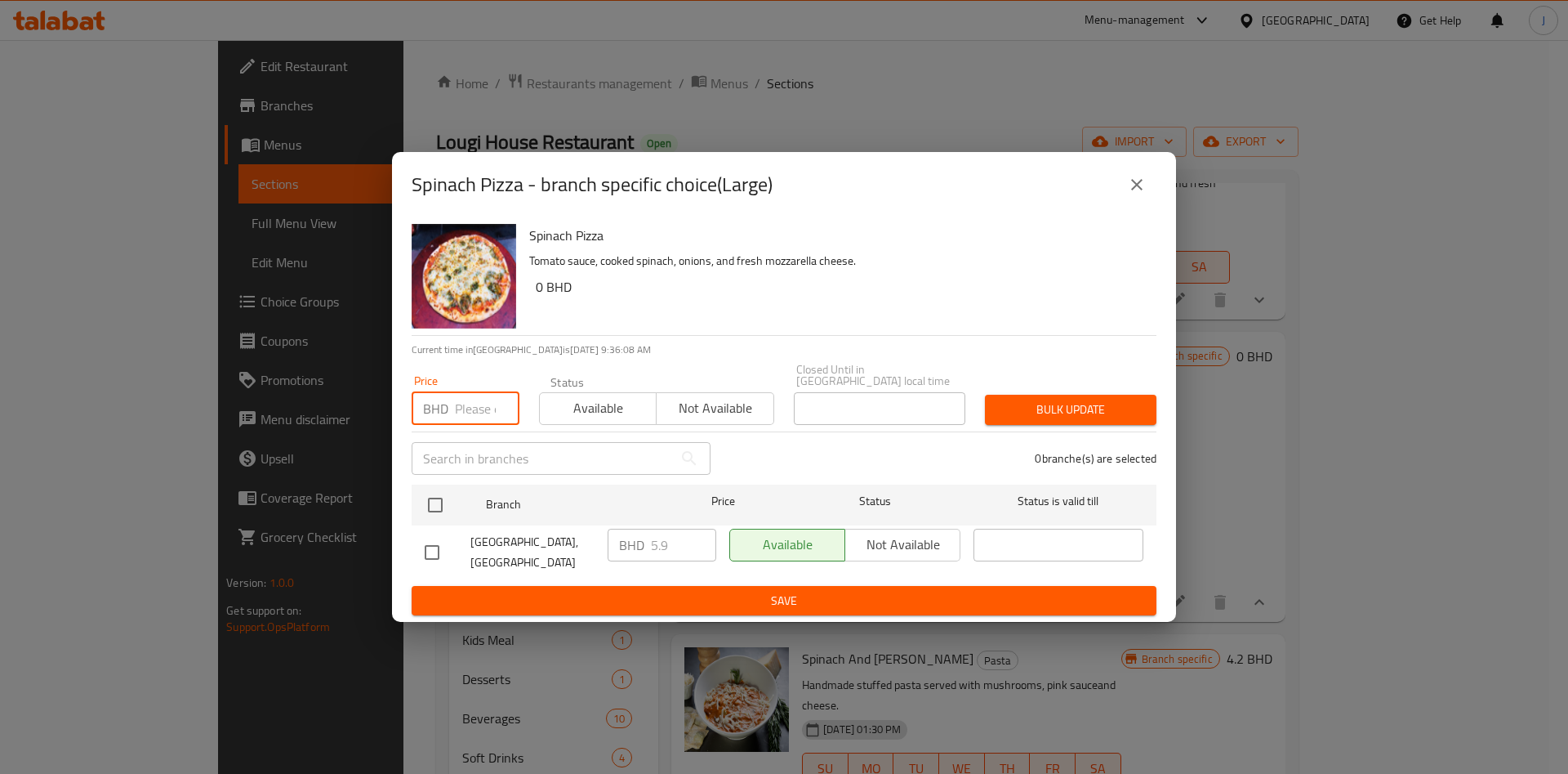
click at [464, 404] on input "number" at bounding box center [486, 408] width 65 height 33
type input "6.5"
click at [445, 502] on input "checkbox" at bounding box center [435, 505] width 35 height 35
checkbox input "true"
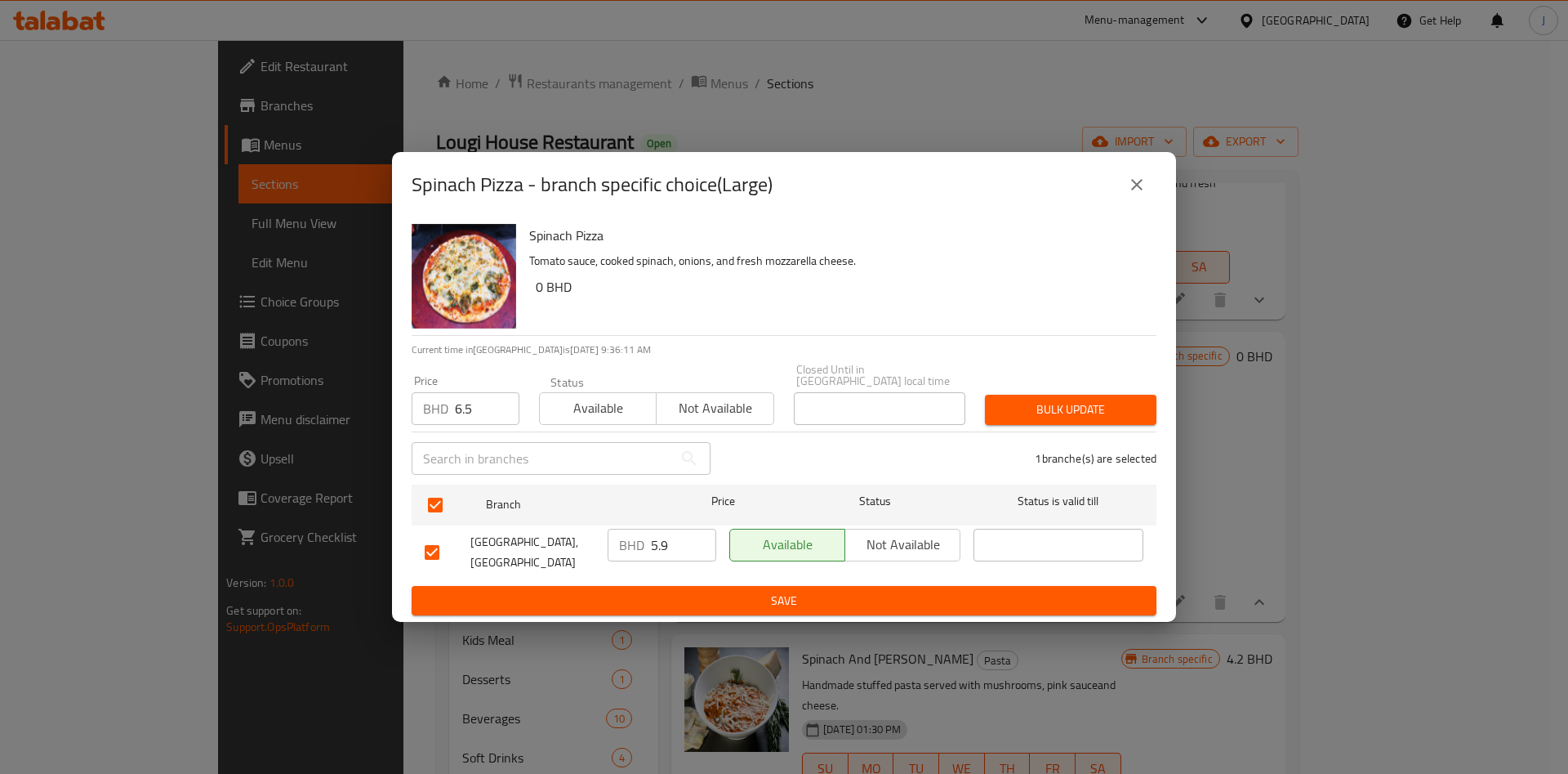
click at [1043, 417] on button "Bulk update" at bounding box center [1071, 409] width 172 height 30
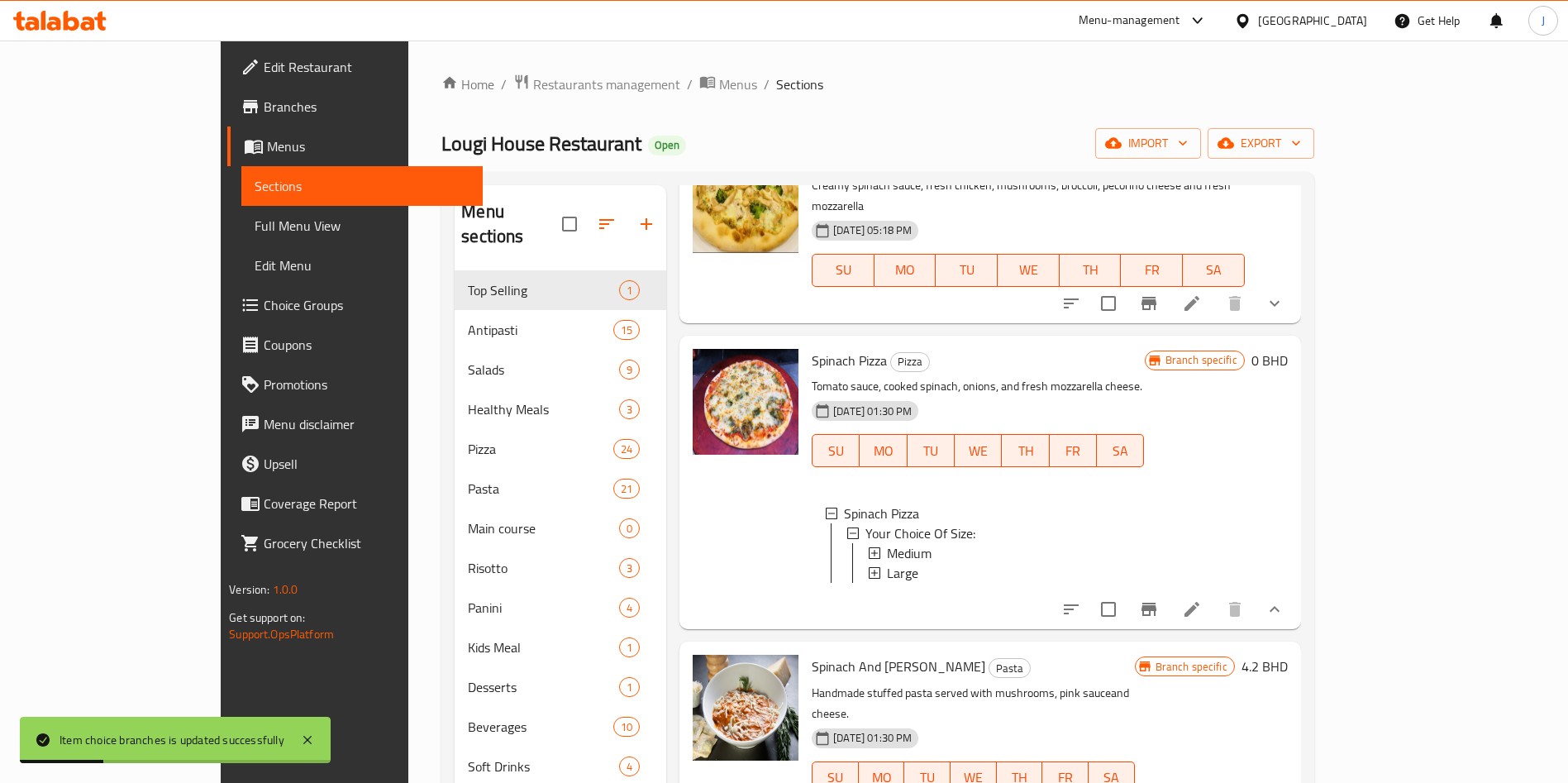
scroll to position [0, 0]
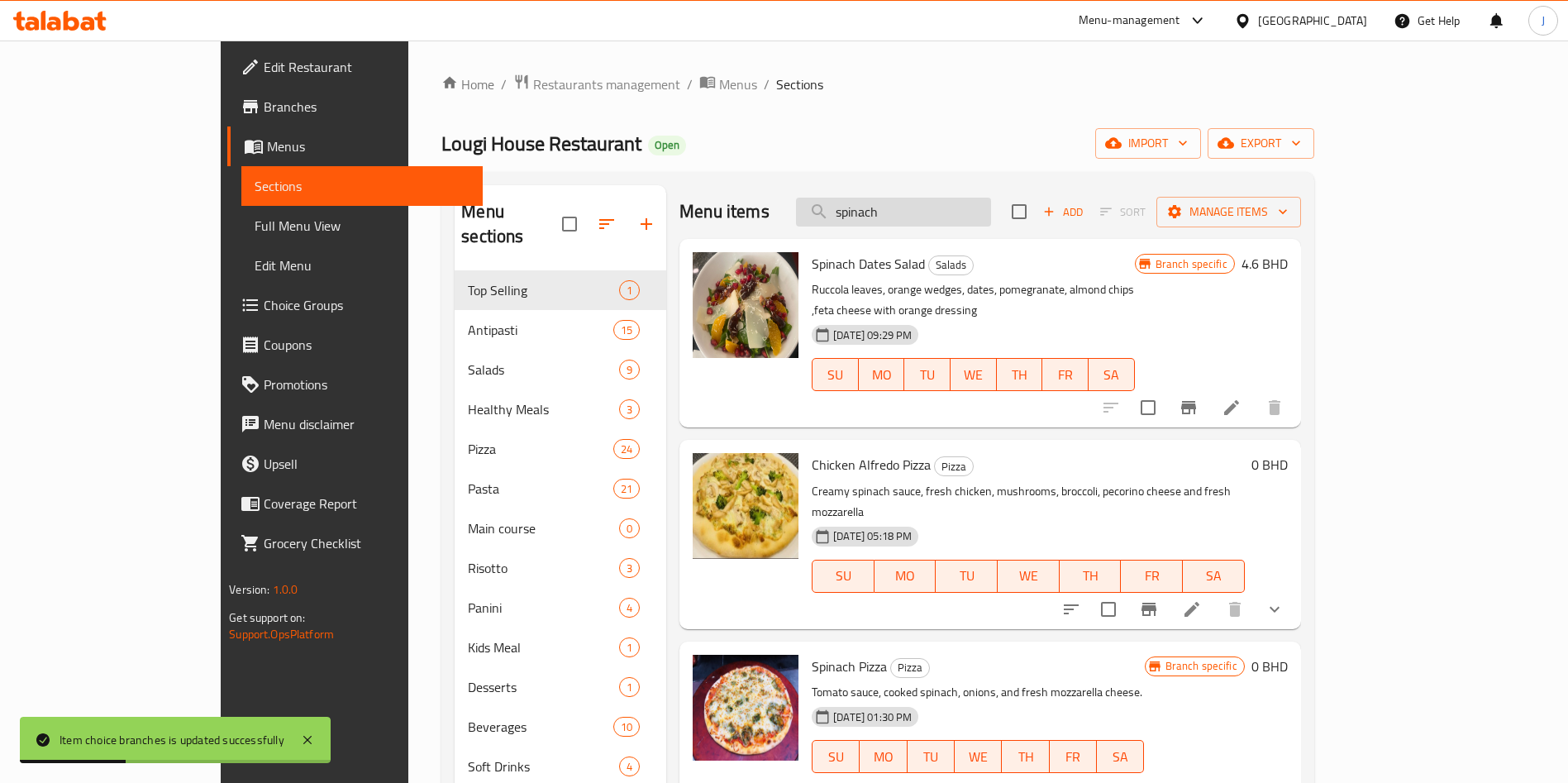
click at [977, 208] on input "spinach" at bounding box center [893, 212] width 195 height 29
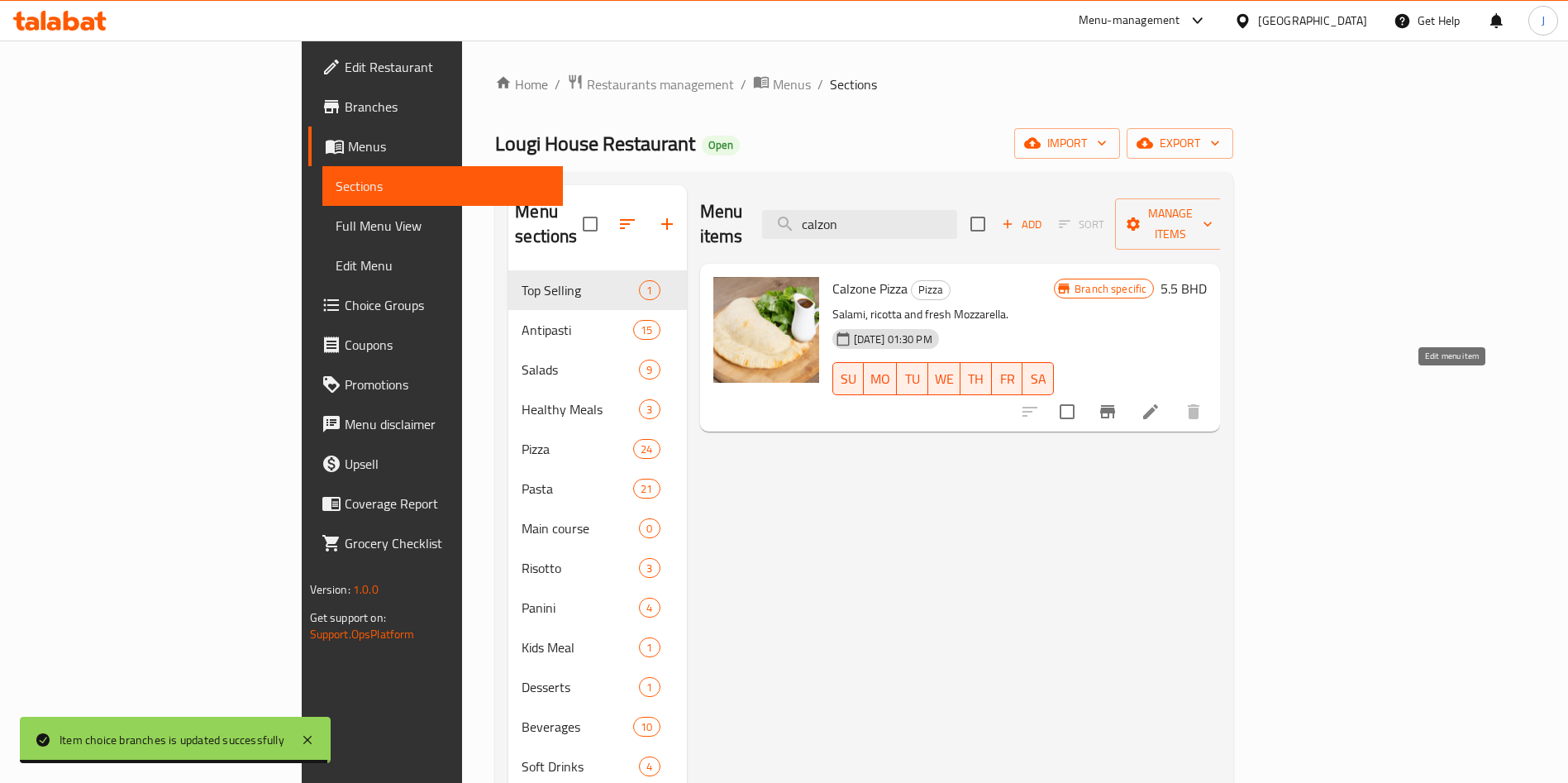
type input "calzon"
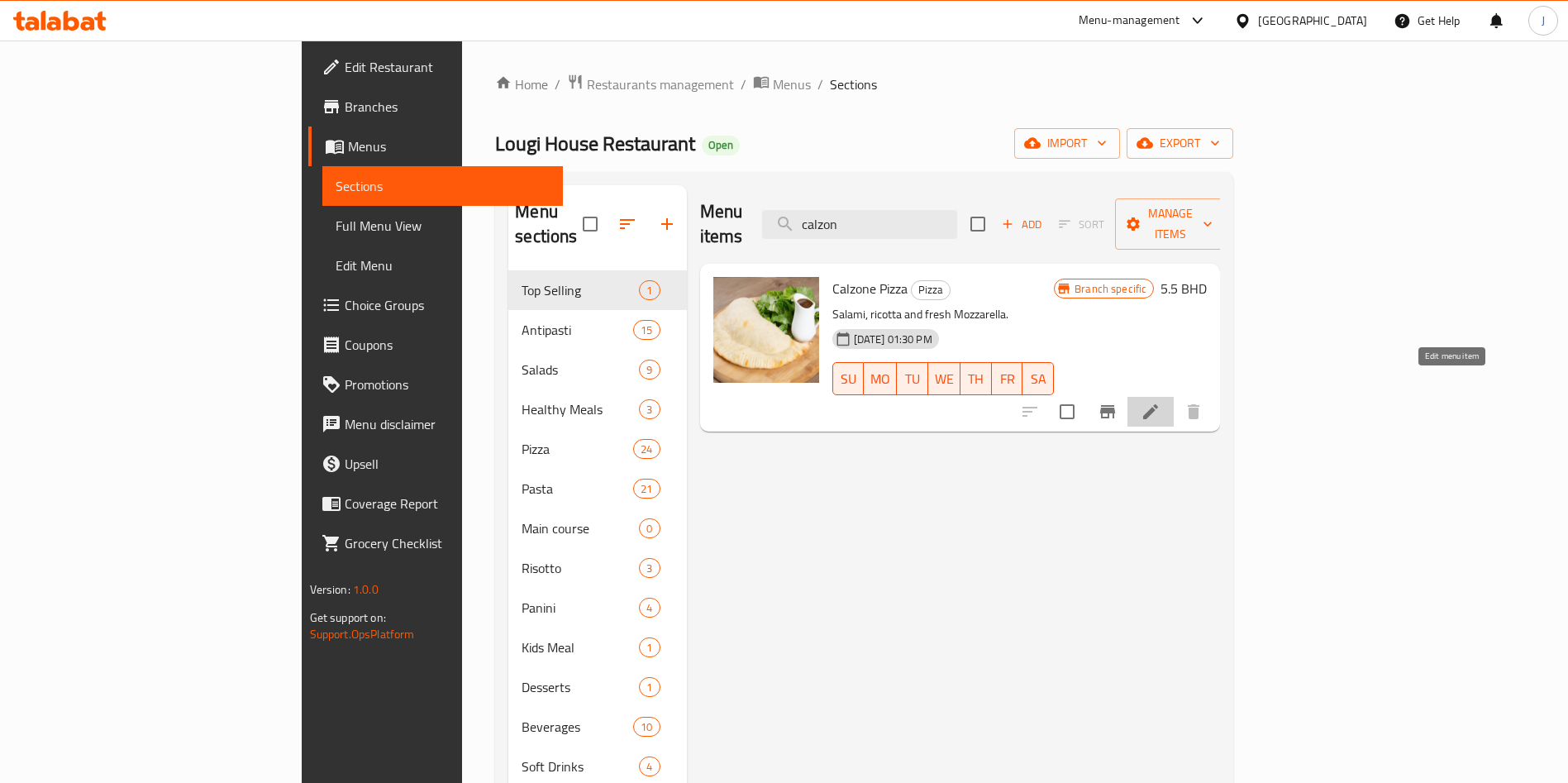
click at [1158, 404] on icon at bounding box center [1150, 411] width 15 height 15
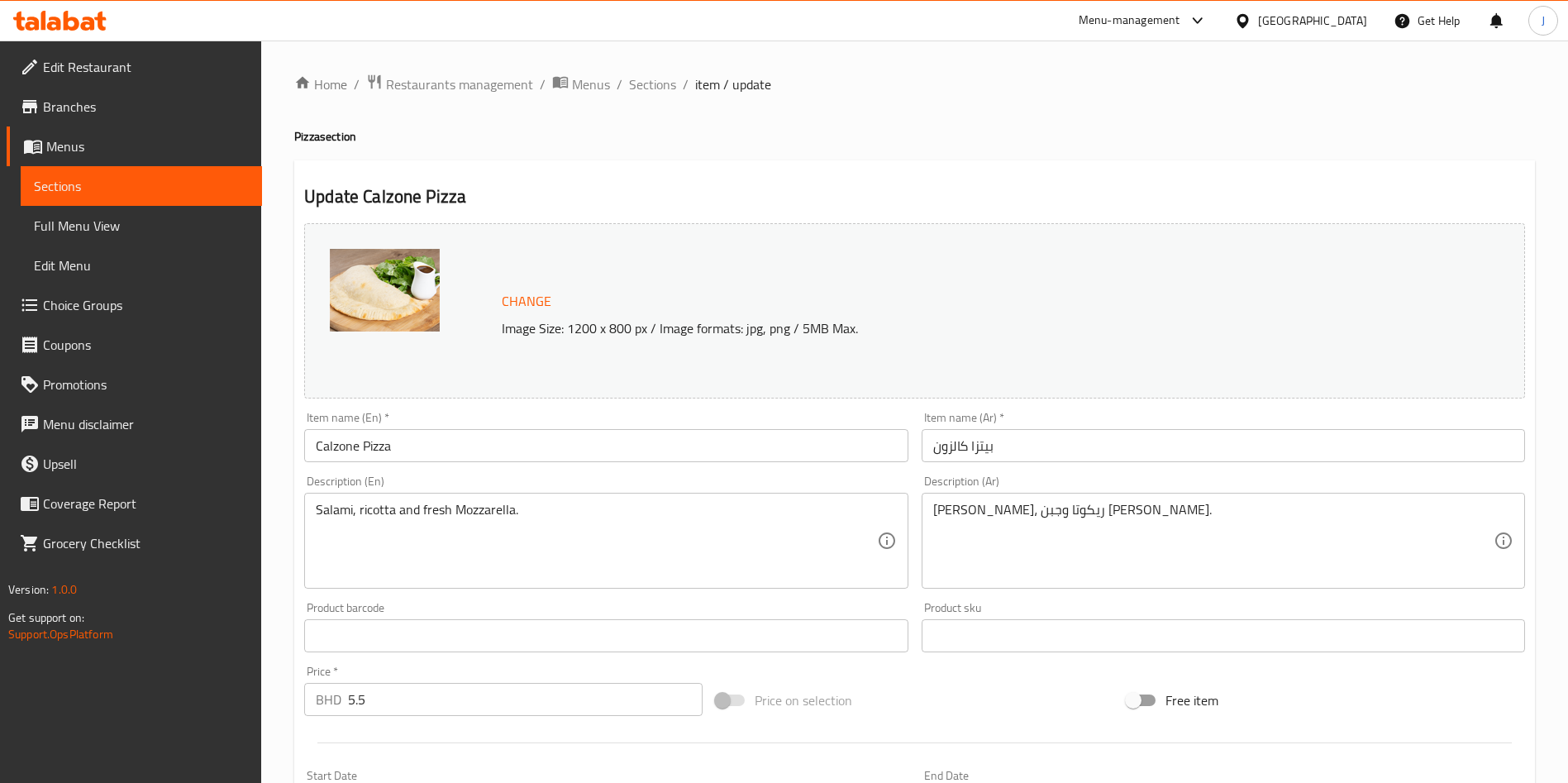
drag, startPoint x: 429, startPoint y: 695, endPoint x: 314, endPoint y: 694, distance: 115.0
click at [314, 694] on div "BHD 5.5 Price *" at bounding box center [503, 699] width 398 height 33
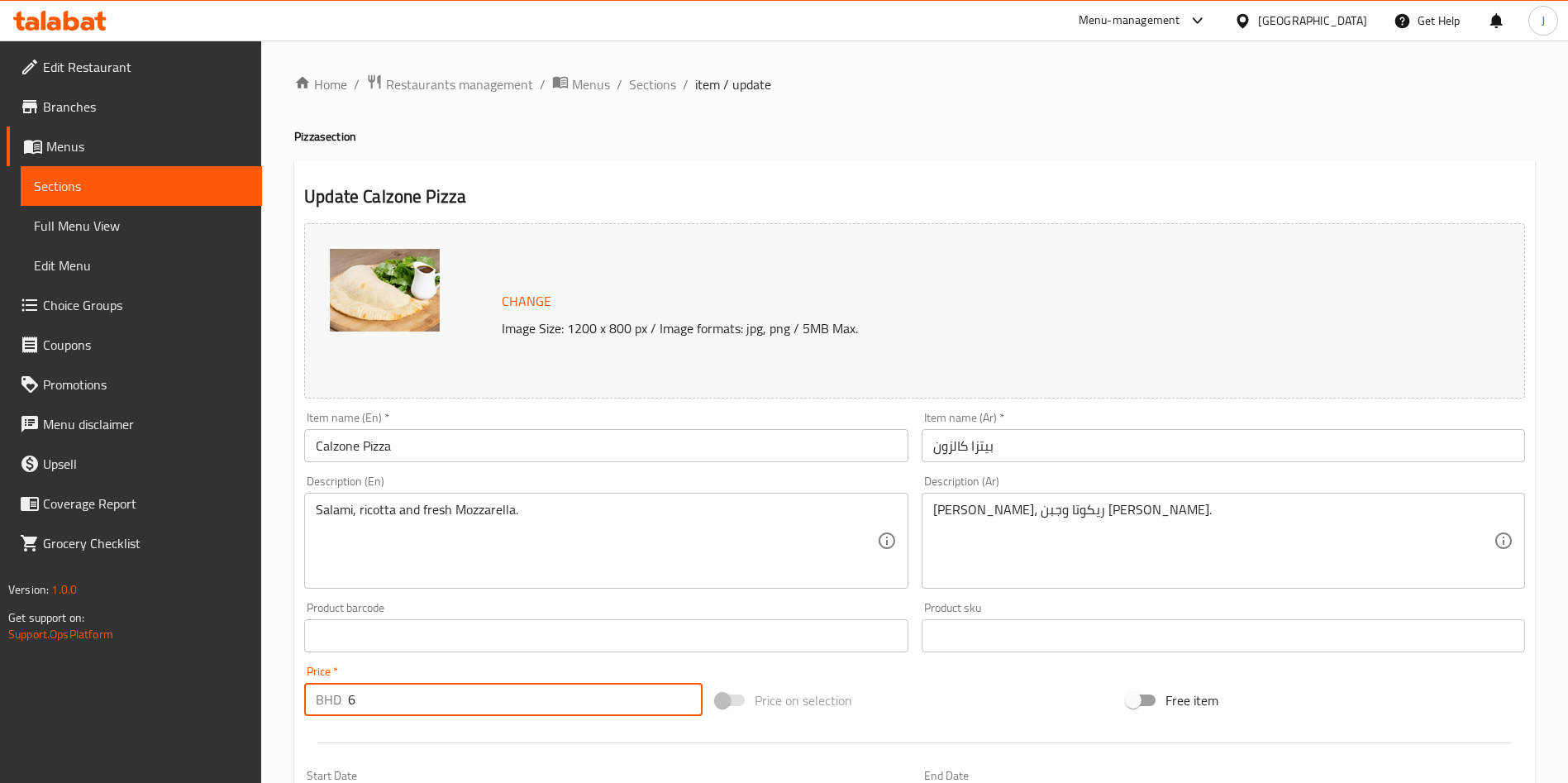
scroll to position [409, 0]
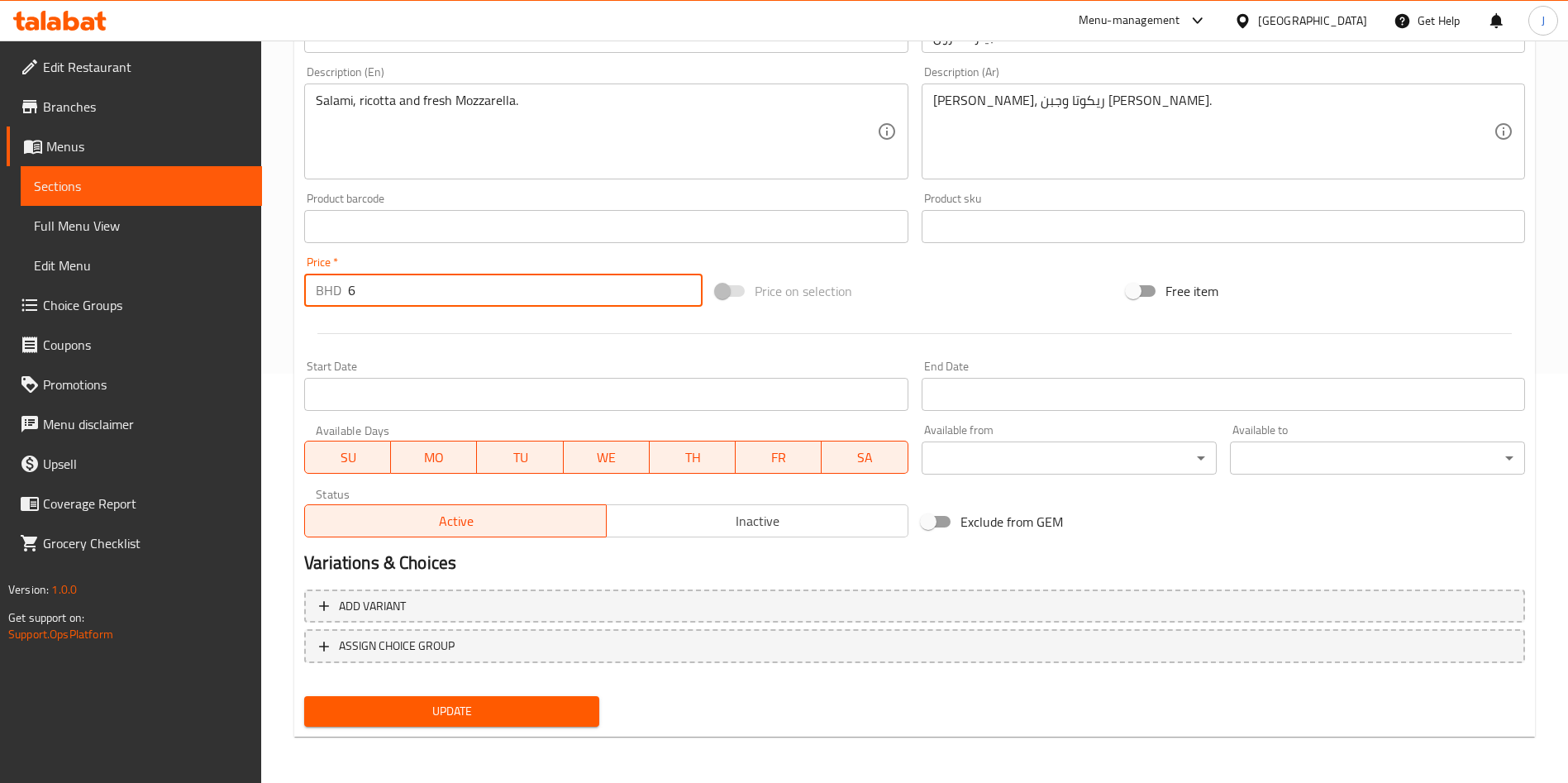
type input "6"
click at [500, 705] on span "Update" at bounding box center [452, 711] width 269 height 20
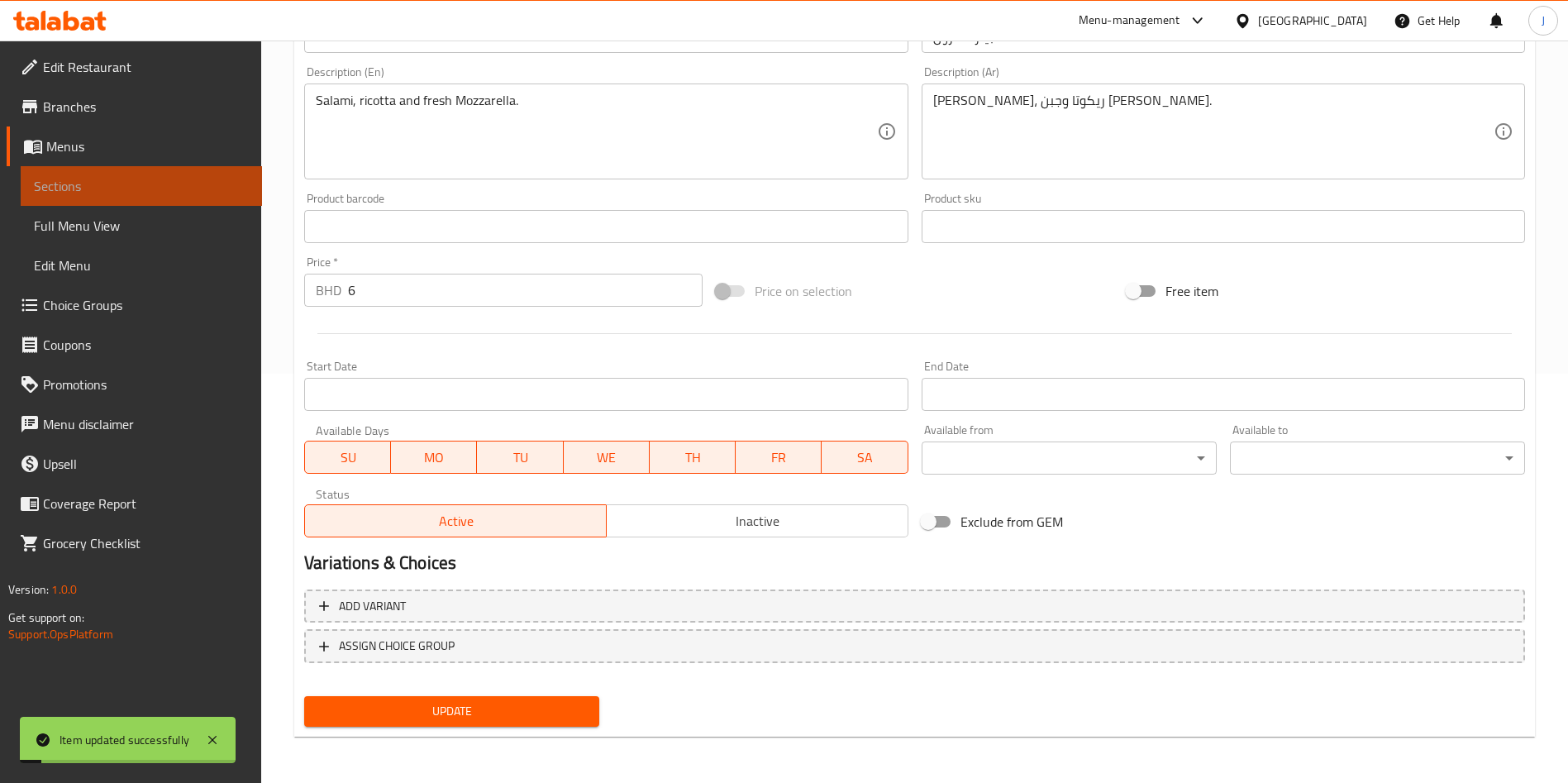
click at [76, 185] on span "Sections" at bounding box center [142, 186] width 215 height 20
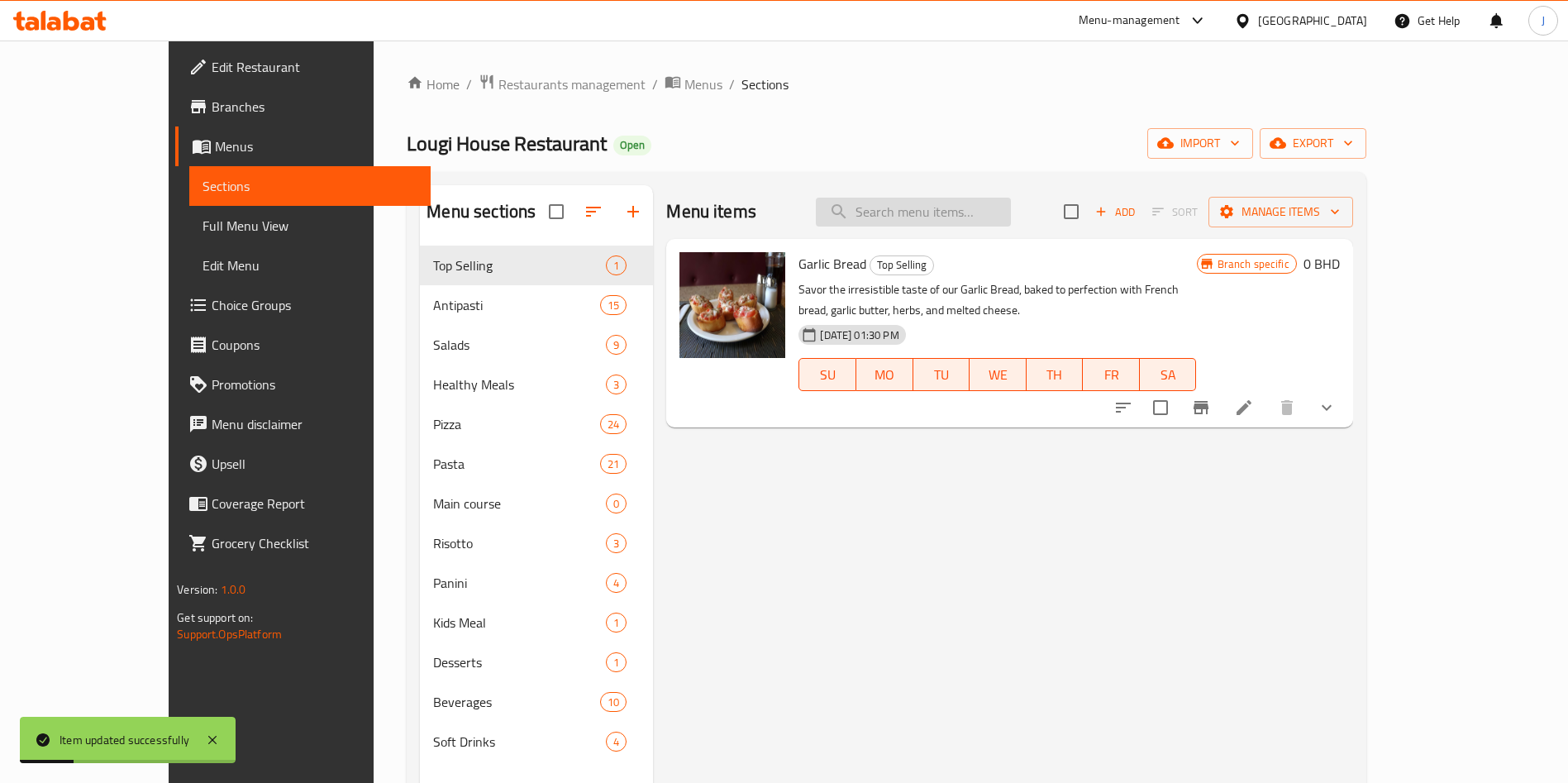
click at [966, 201] on input "search" at bounding box center [913, 212] width 195 height 29
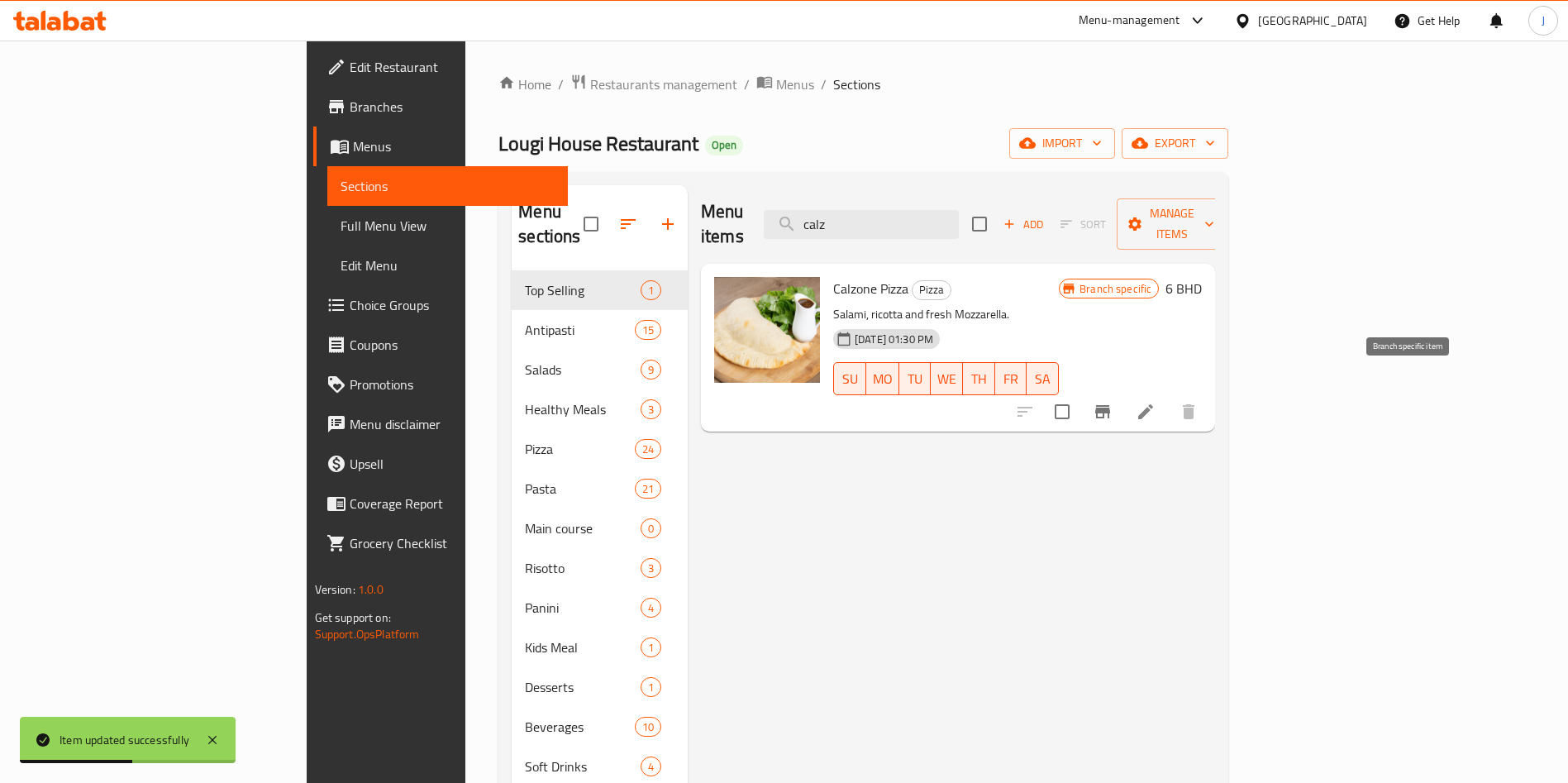
type input "calz"
click at [1112, 402] on icon "Branch-specific-item" at bounding box center [1103, 412] width 20 height 20
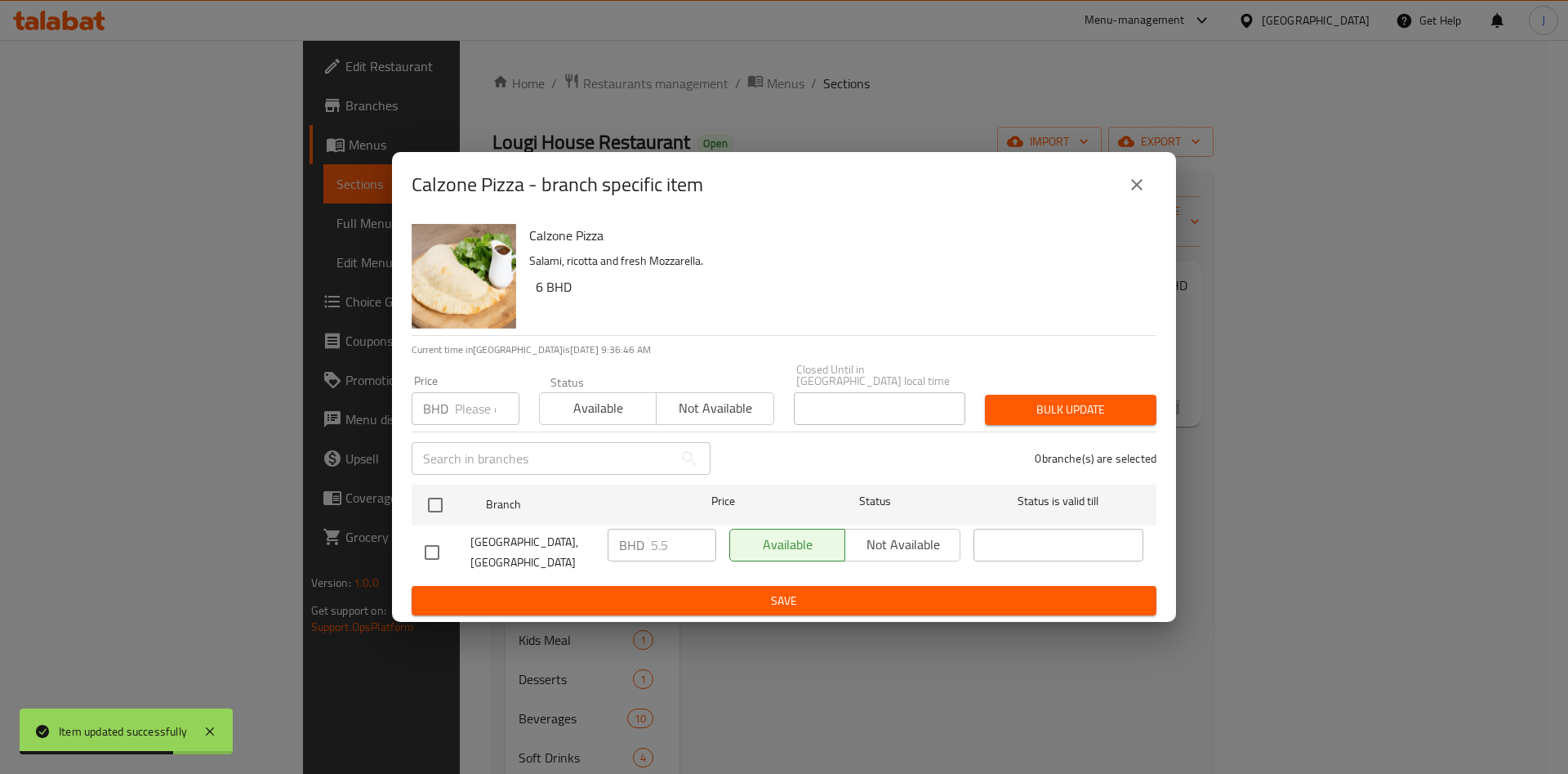
click at [464, 404] on input "number" at bounding box center [486, 408] width 65 height 33
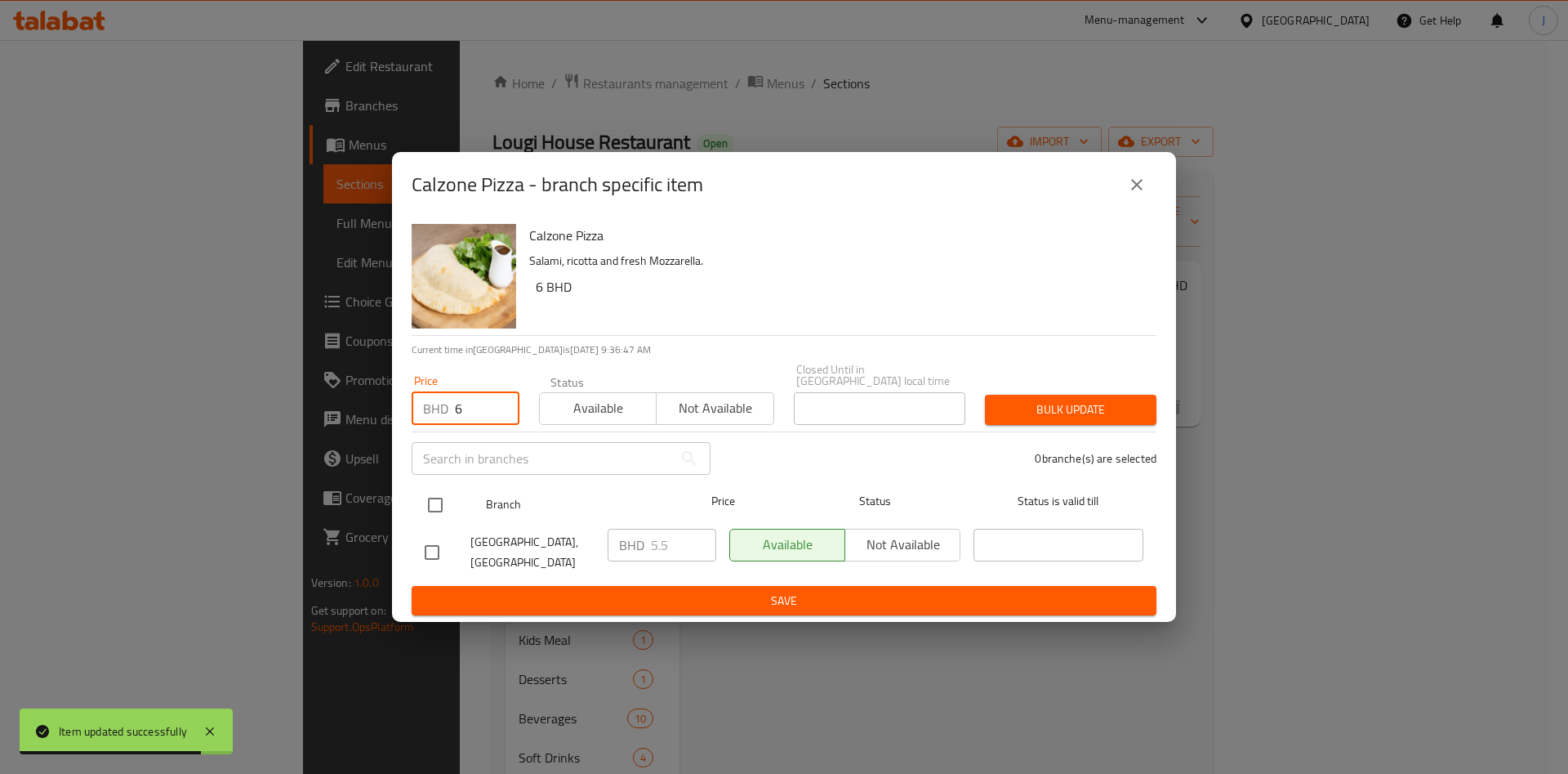
type input "6"
click at [435, 497] on input "checkbox" at bounding box center [435, 505] width 35 height 35
checkbox input "true"
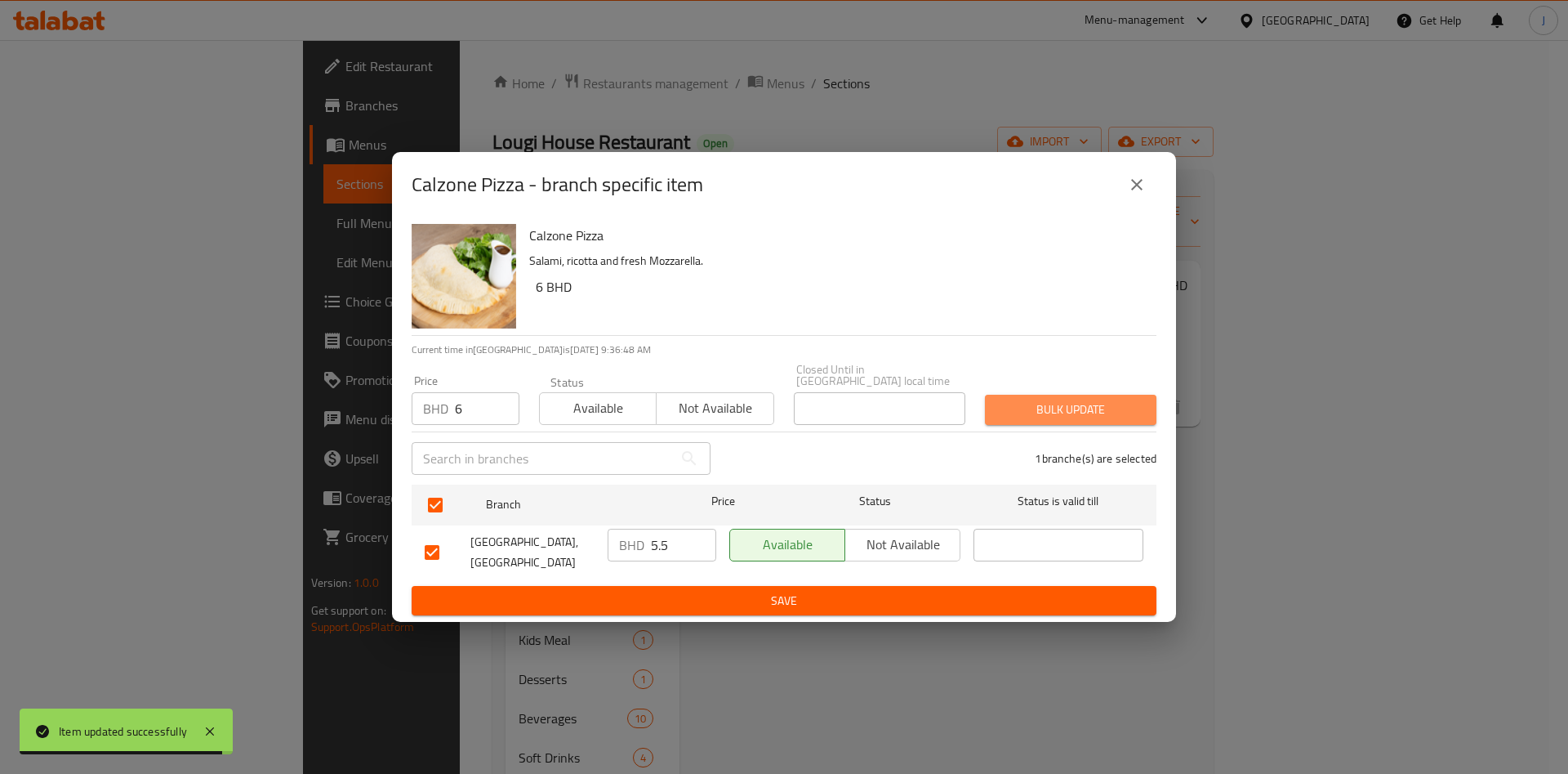
click at [1094, 399] on span "Bulk update" at bounding box center [1071, 409] width 145 height 20
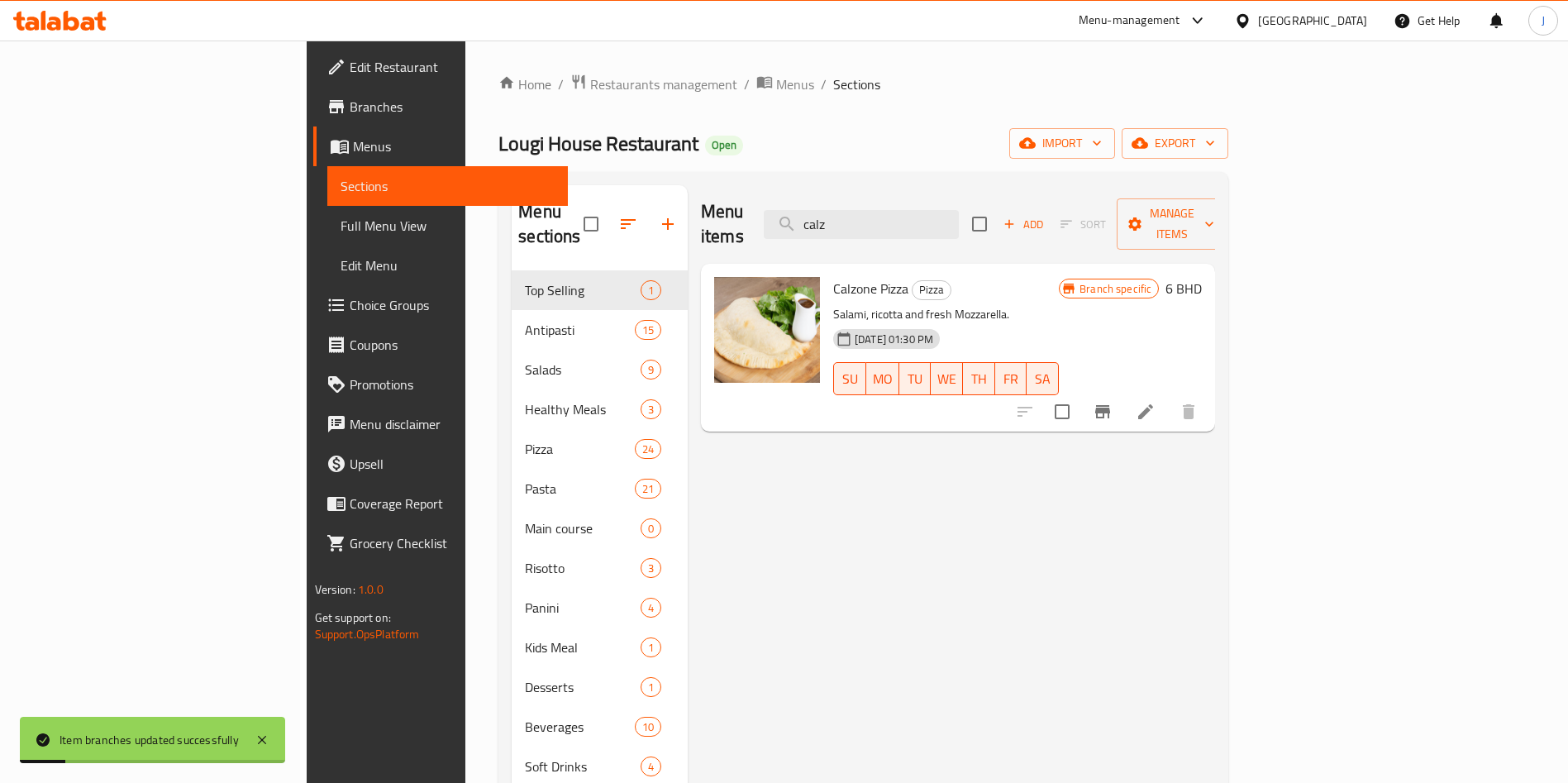
drag, startPoint x: 972, startPoint y: 216, endPoint x: 817, endPoint y: 213, distance: 155.0
click at [817, 213] on div "Menu items calz Add Sort Manage items" at bounding box center [957, 224] width 514 height 78
paste input "Pollo pizza [PERSON_NAME]"
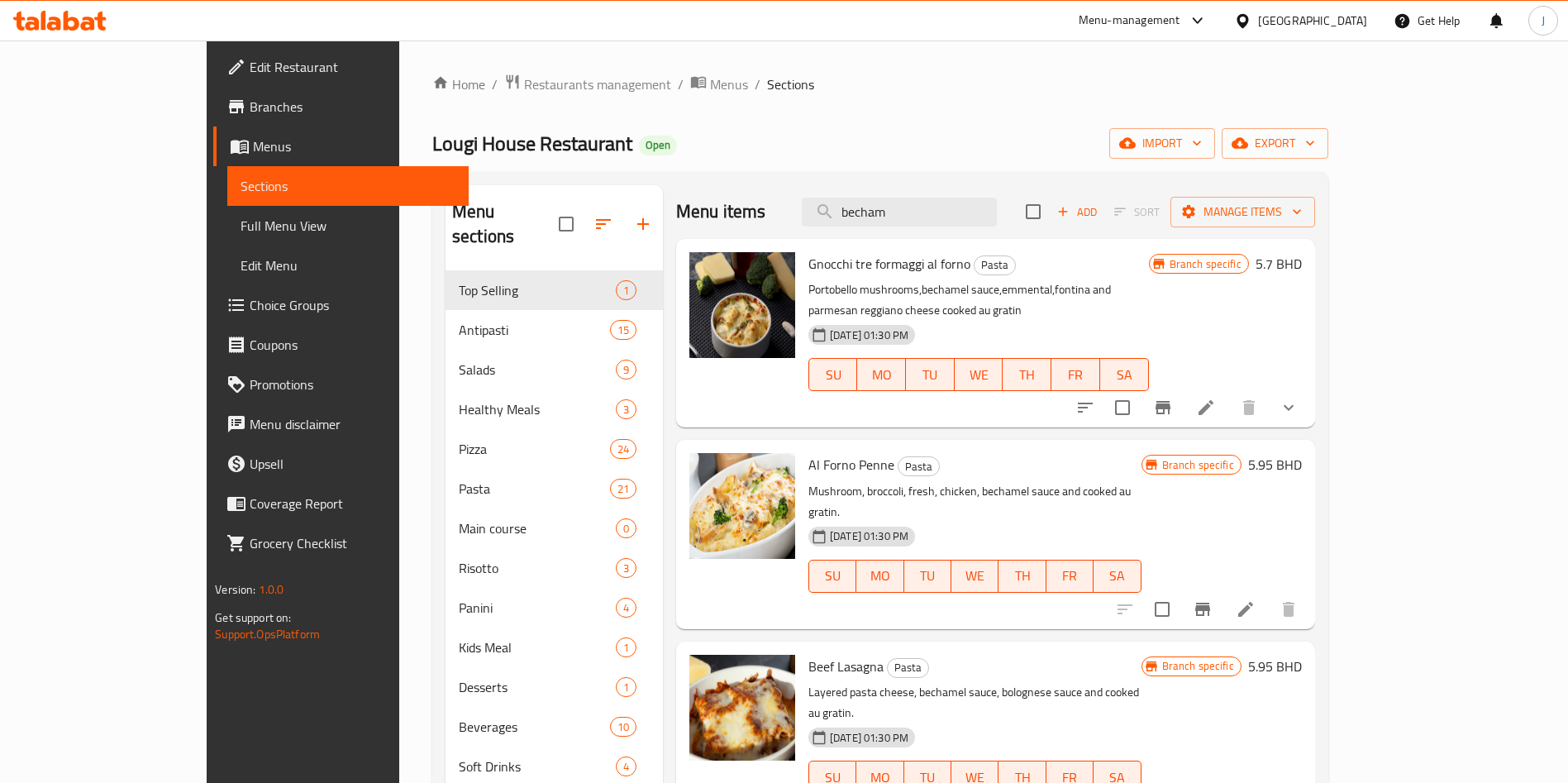
type input "becham"
click at [240, 261] on span "Edit Menu" at bounding box center [348, 266] width 215 height 20
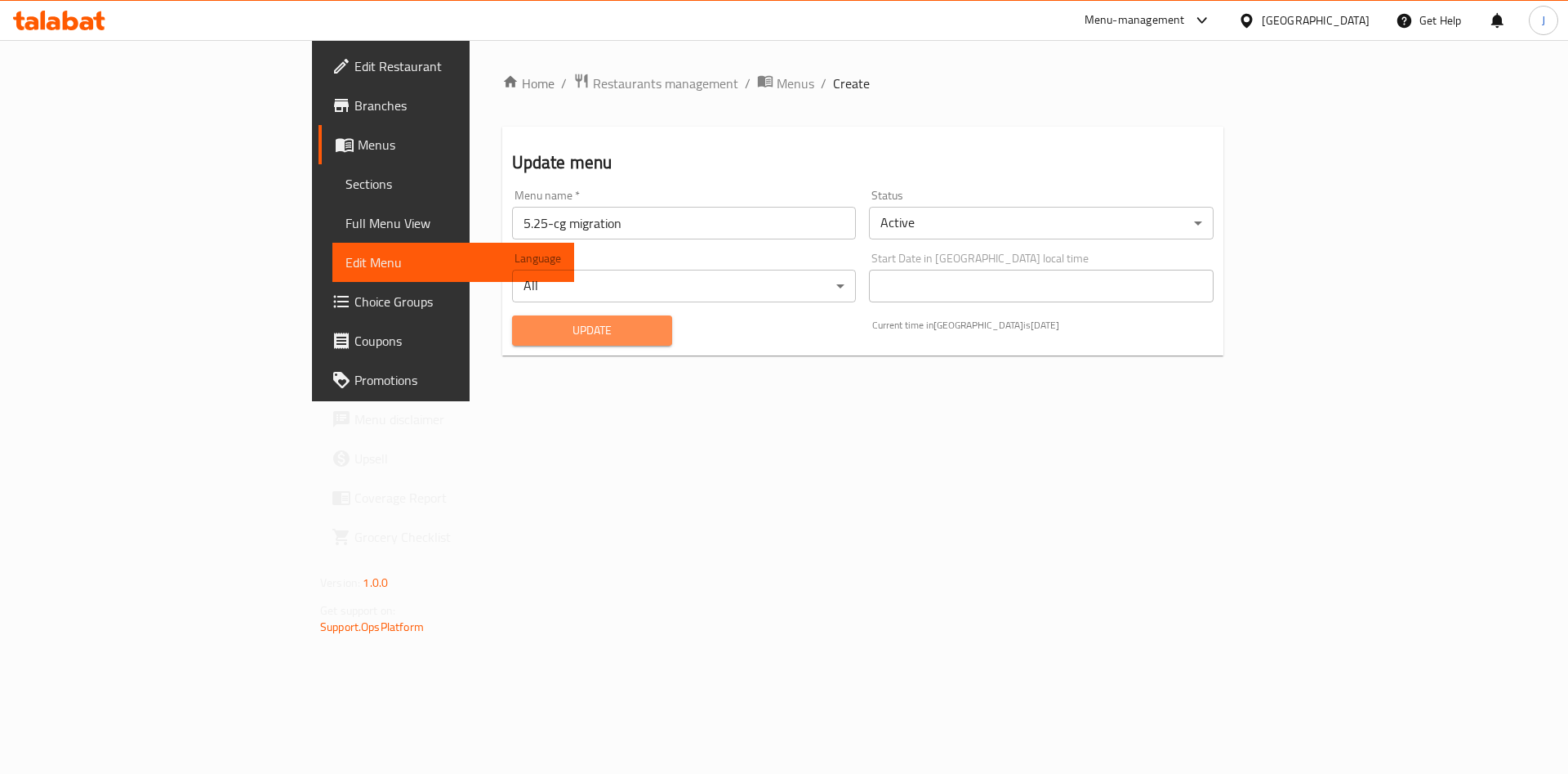
click at [525, 324] on span "Update" at bounding box center [593, 330] width 135 height 20
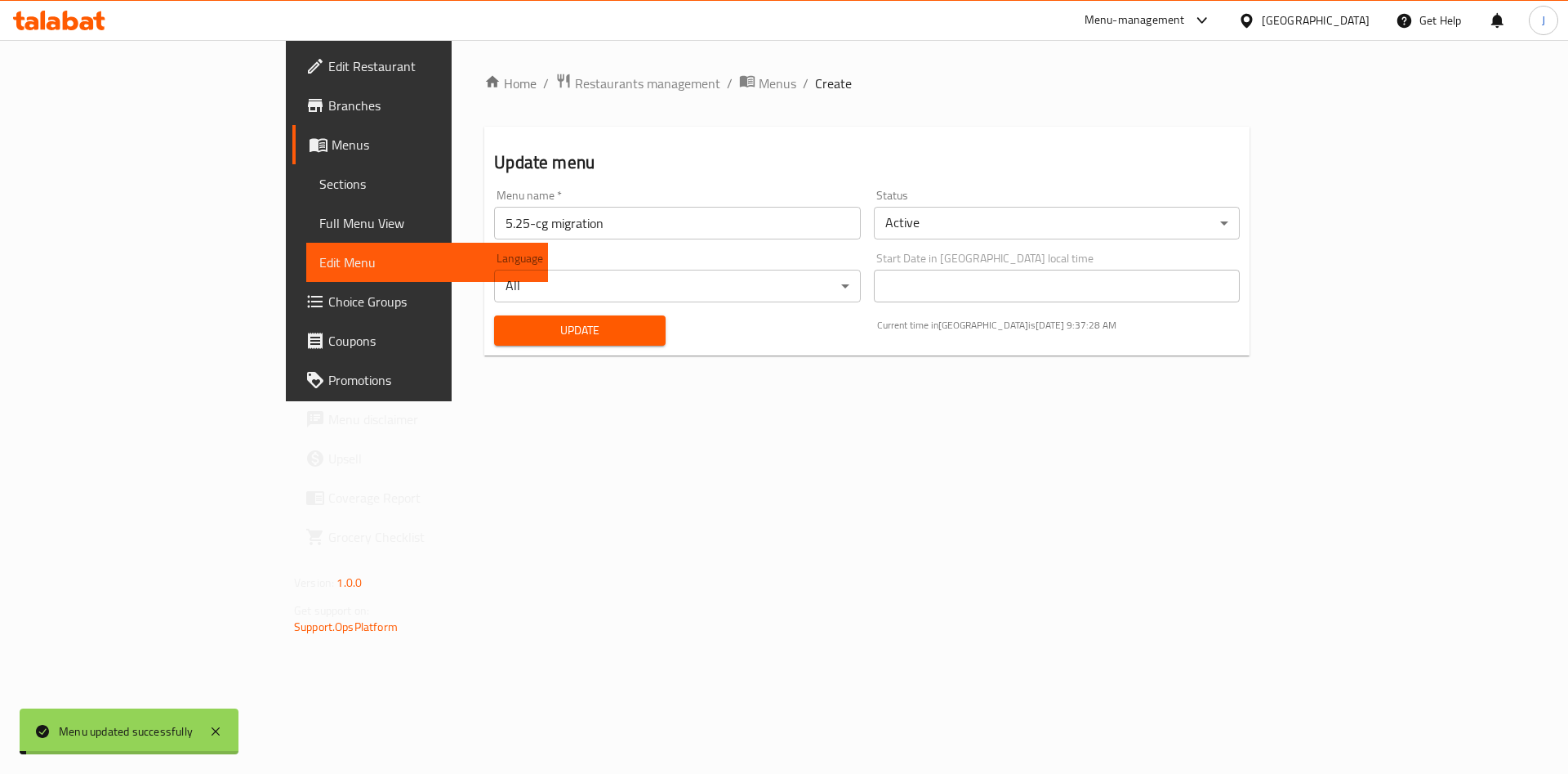
click at [319, 184] on span "Sections" at bounding box center [426, 184] width 215 height 20
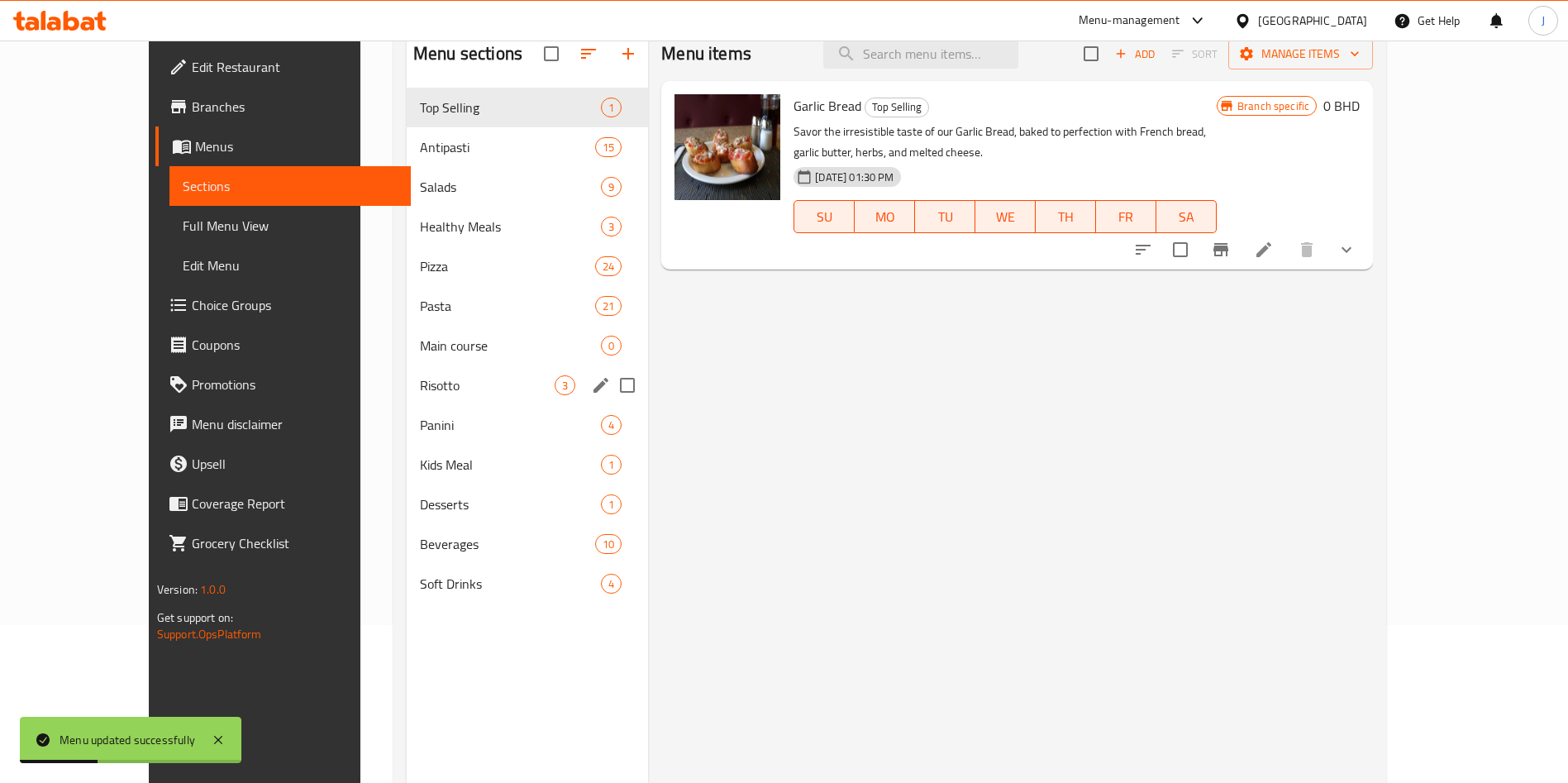
scroll to position [159, 0]
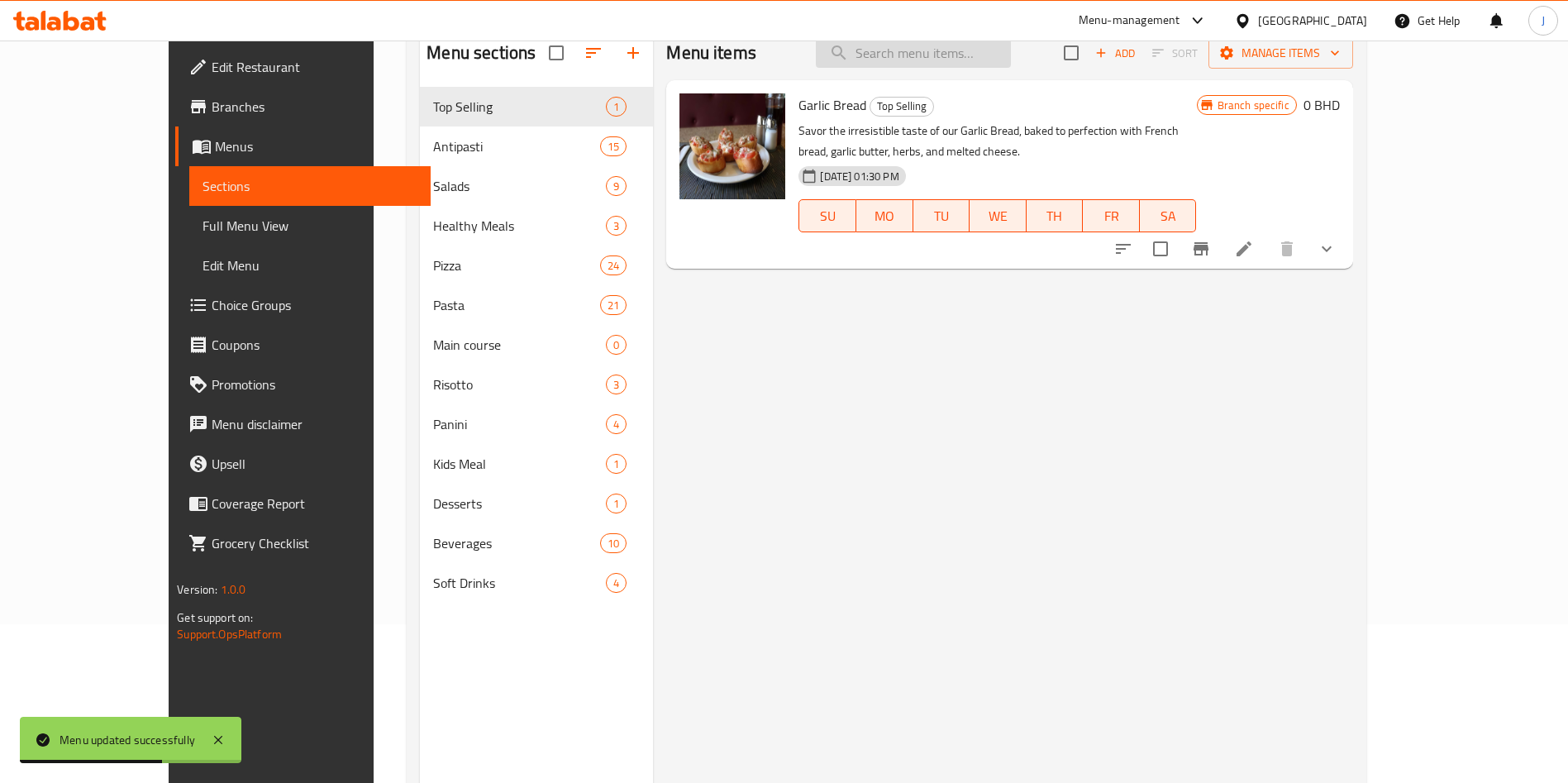
click at [994, 61] on input "search" at bounding box center [913, 52] width 195 height 29
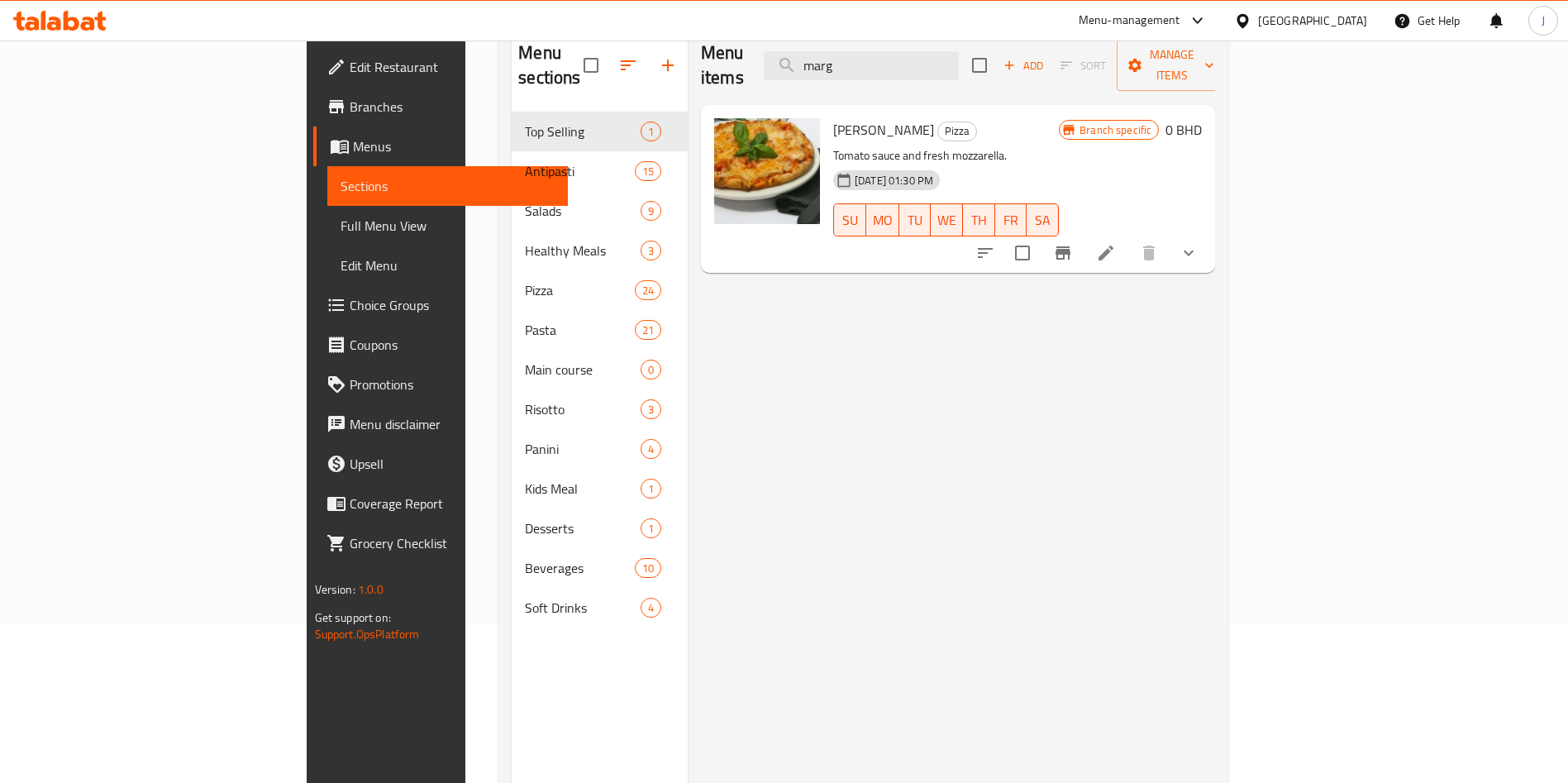
type input "marg"
click at [1198, 243] on icon "show more" at bounding box center [1188, 253] width 20 height 20
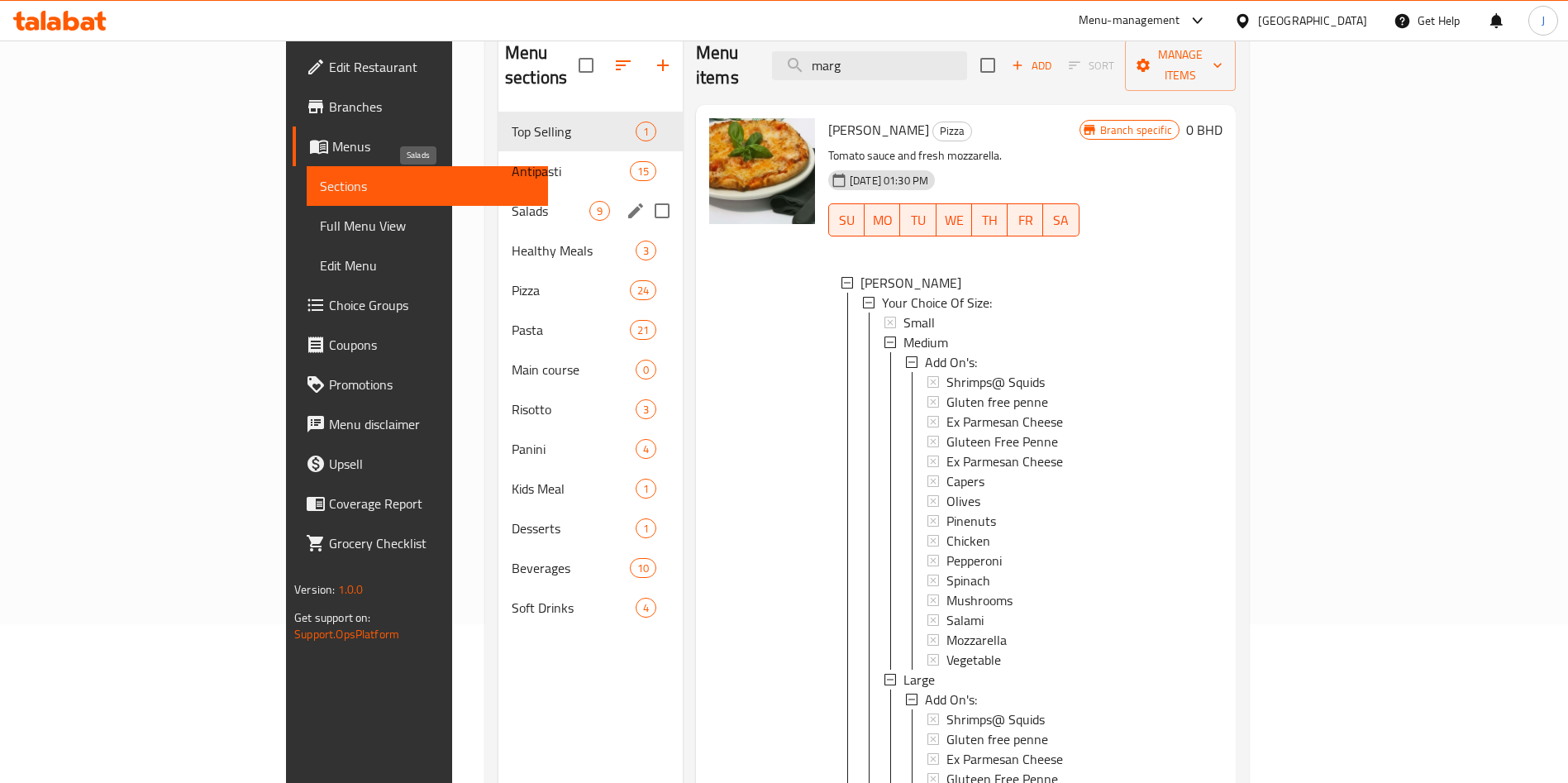
click at [511, 201] on span "Salads" at bounding box center [550, 211] width 77 height 20
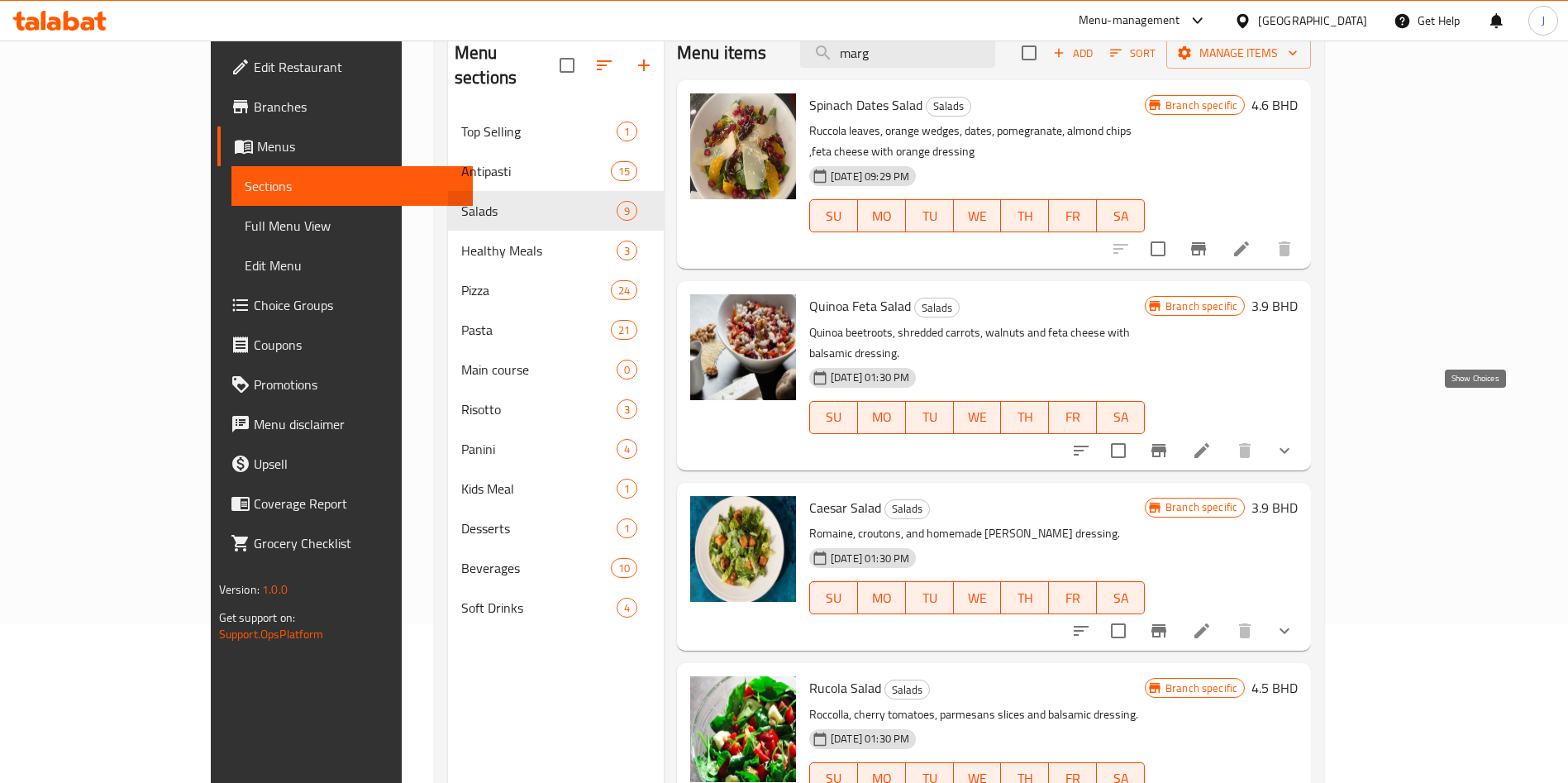
click at [1294, 441] on icon "show more" at bounding box center [1285, 451] width 20 height 20
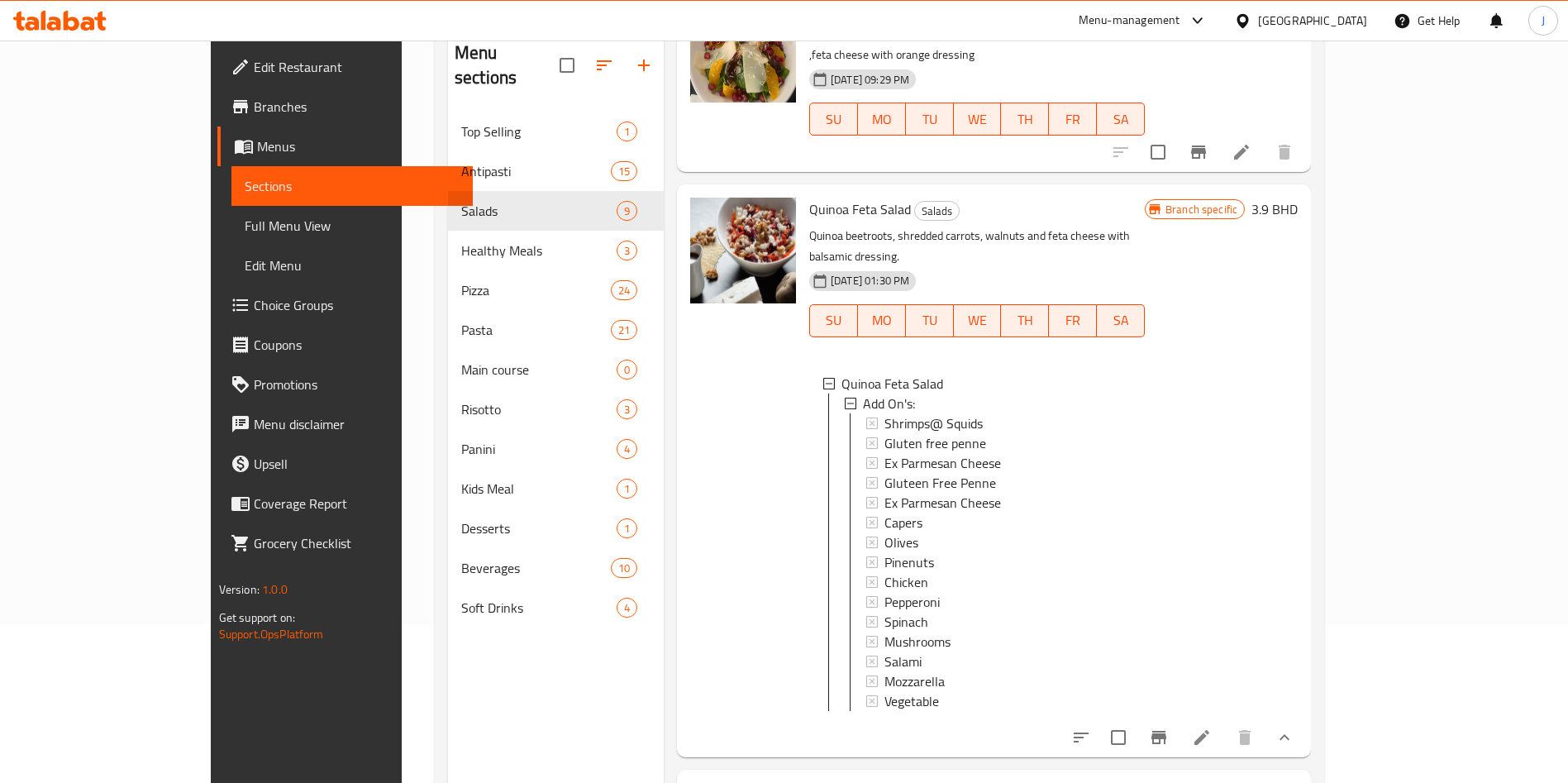
scroll to position [98, 0]
click at [1209, 729] on icon at bounding box center [1201, 736] width 15 height 15
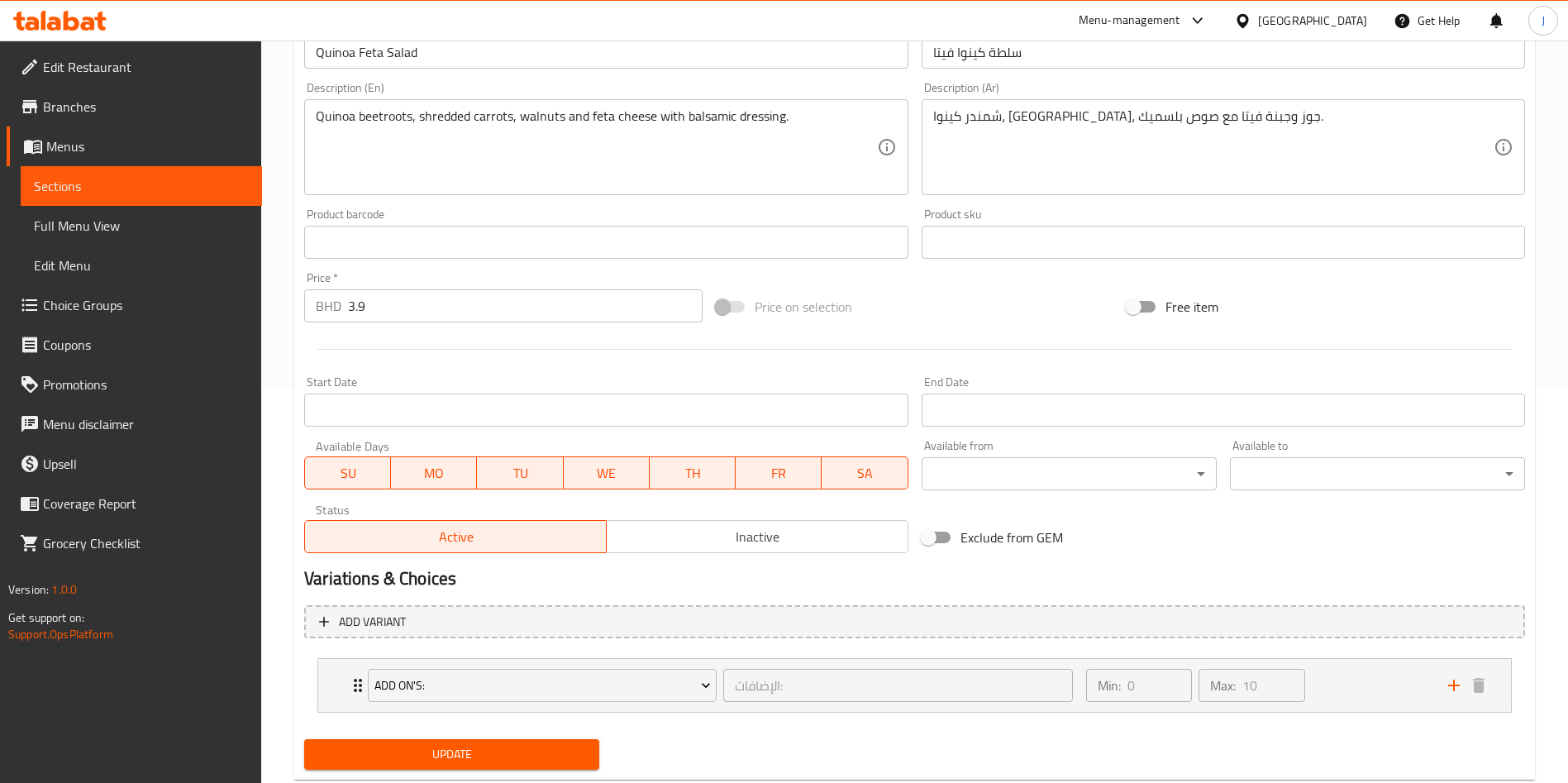
scroll to position [436, 0]
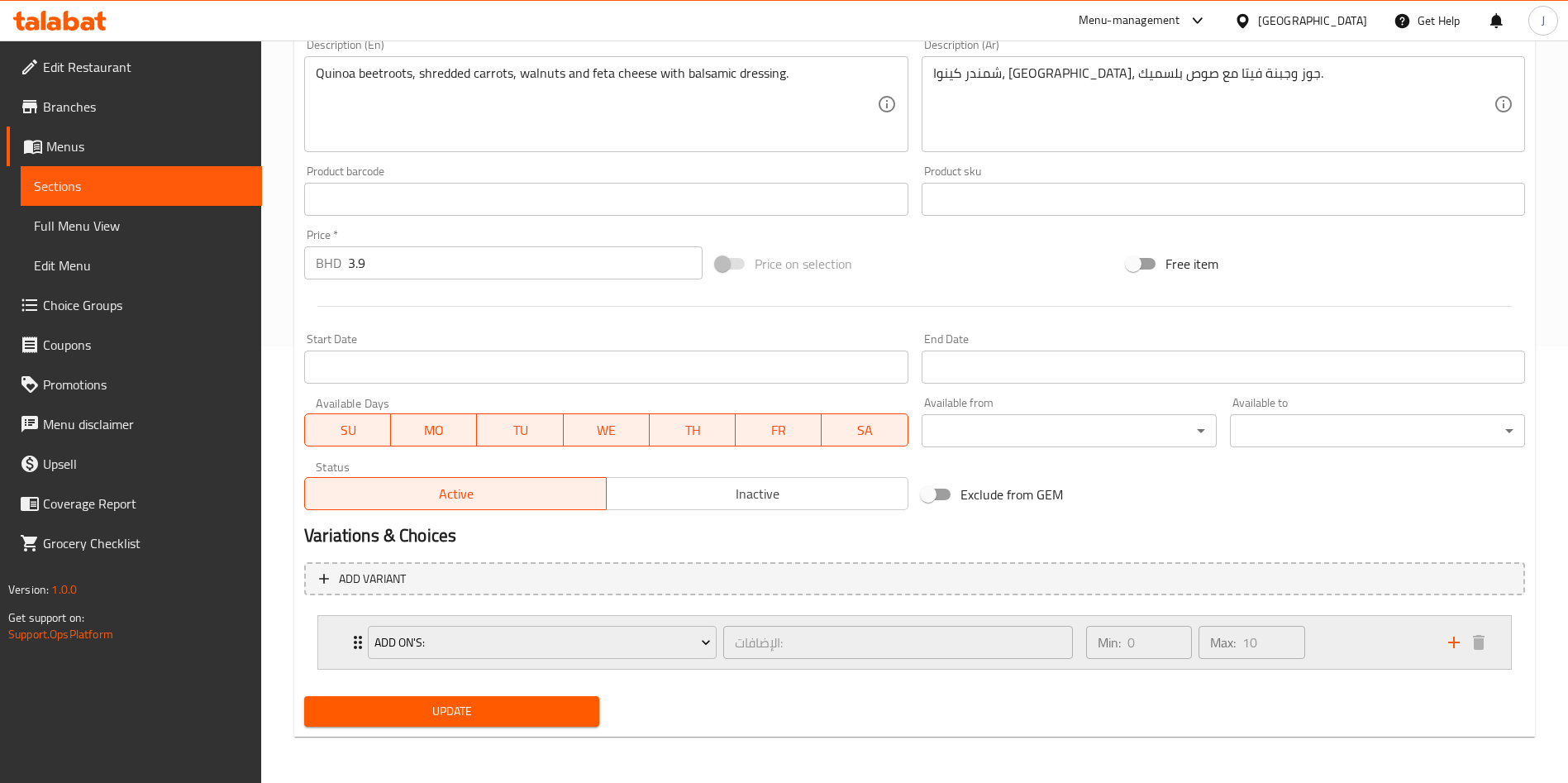
click at [342, 649] on div "Add On's: الإضافات: ​ Min: 0 ​ Max: 10 ​" at bounding box center [914, 642] width 1193 height 53
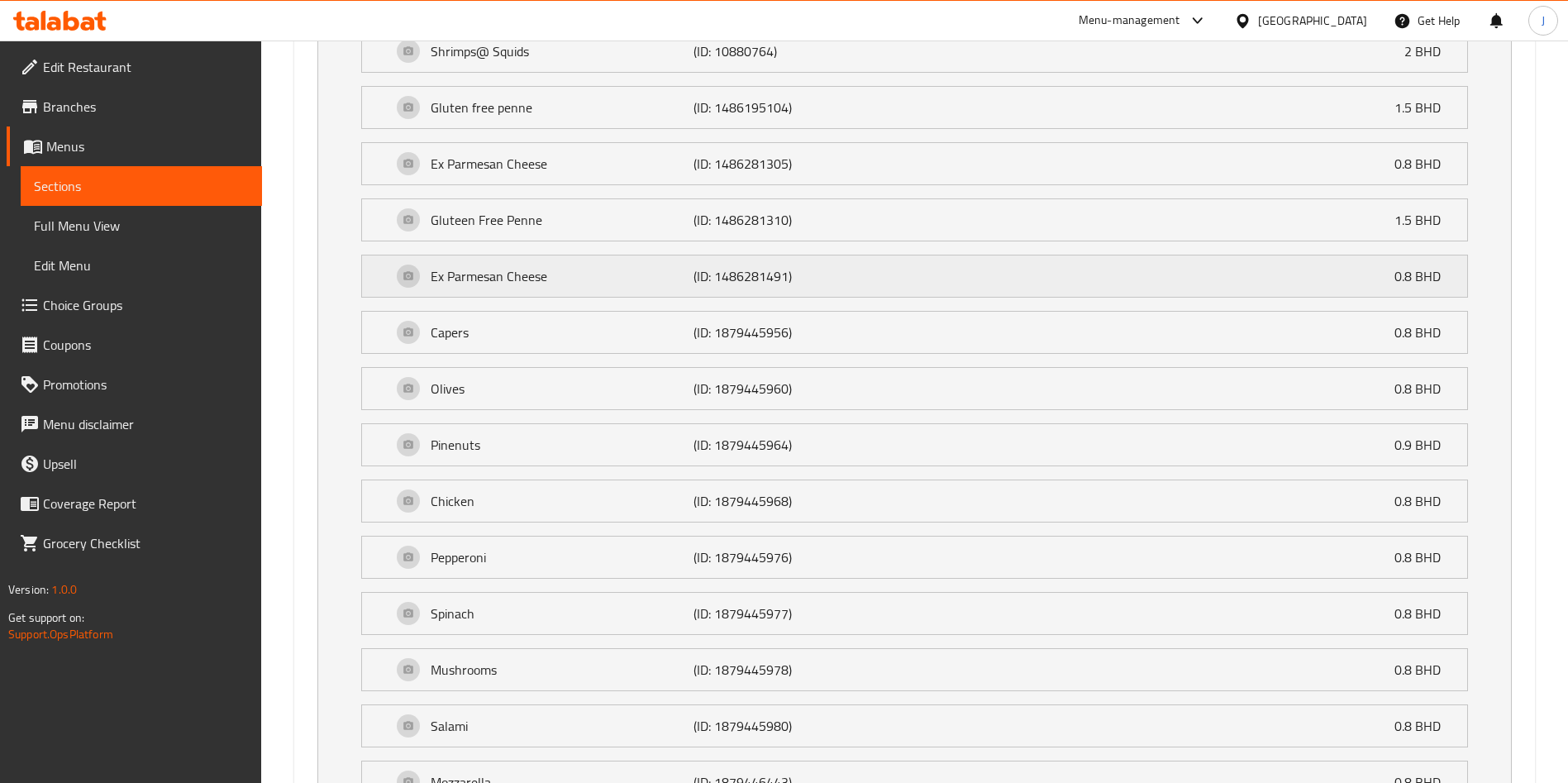
scroll to position [1314, 0]
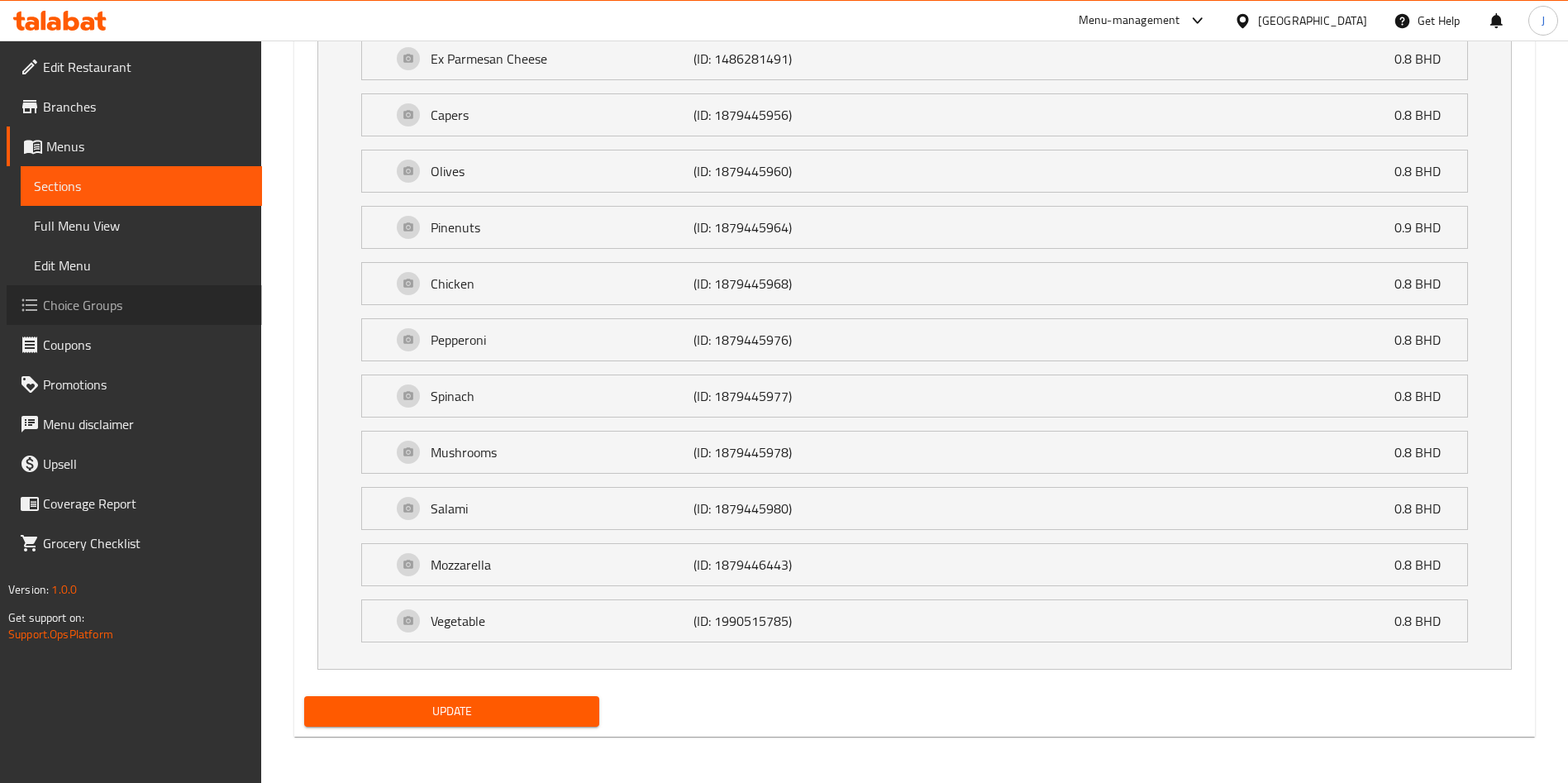
click at [134, 305] on span "Choice Groups" at bounding box center [146, 305] width 206 height 20
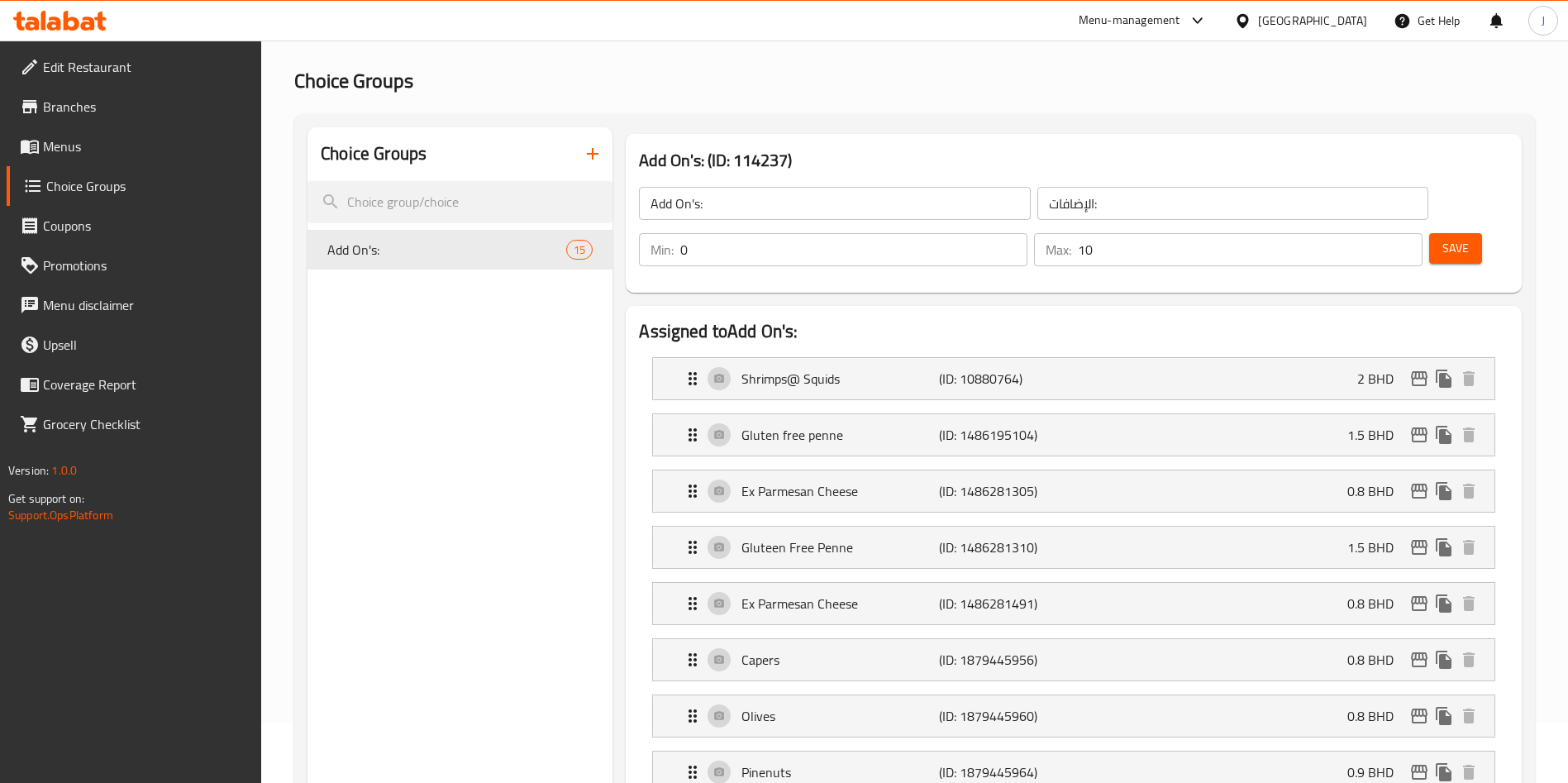
scroll to position [60, 0]
click at [401, 261] on div "Add On's: 15" at bounding box center [460, 250] width 305 height 40
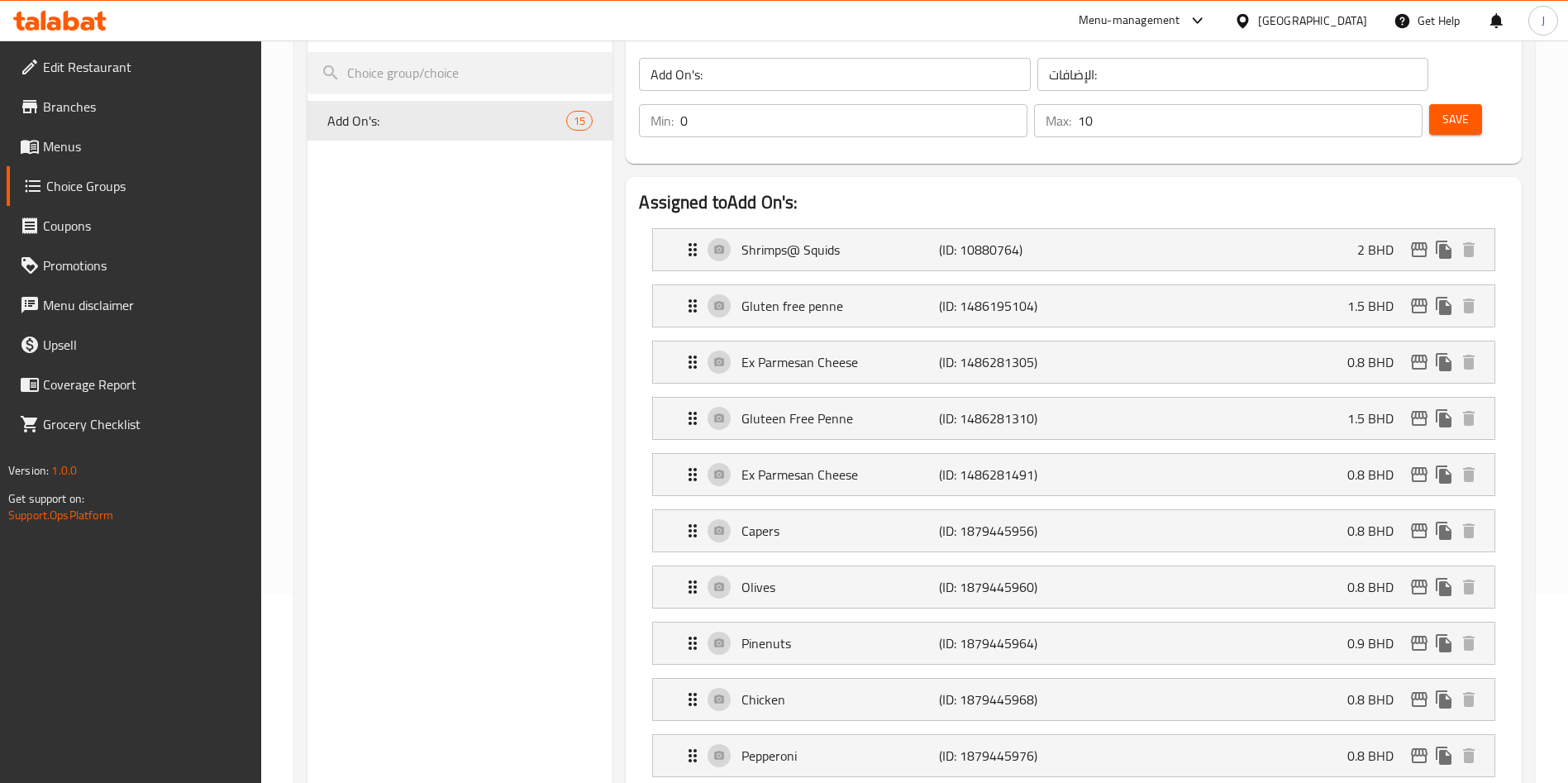
scroll to position [191, 0]
click at [884, 631] on p "Pinenuts" at bounding box center [840, 641] width 197 height 20
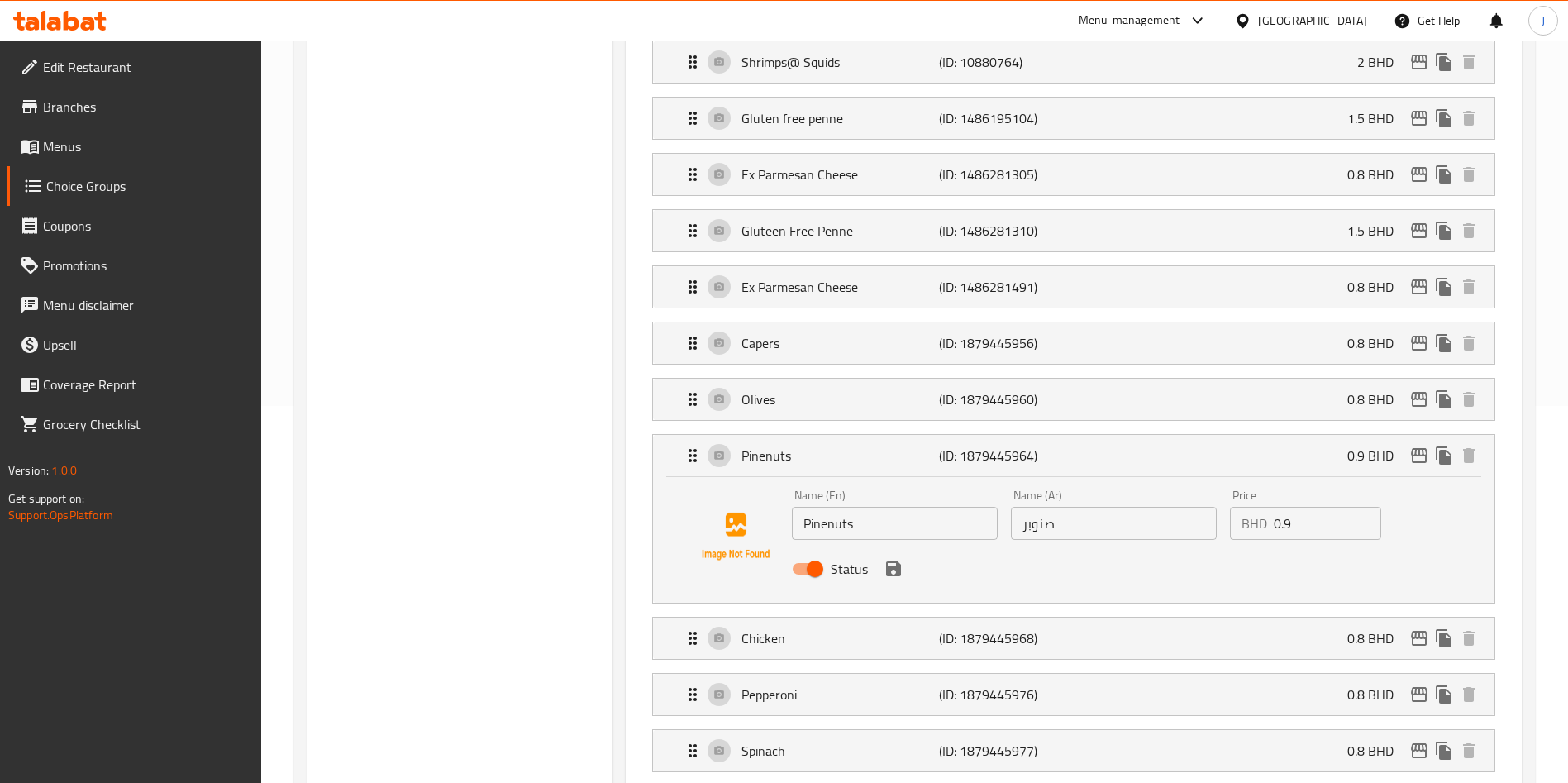
scroll to position [379, 0]
drag, startPoint x: 1270, startPoint y: 476, endPoint x: 1258, endPoint y: 471, distance: 13.0
click at [1259, 504] on div "BHD 0.9 Price" at bounding box center [1305, 521] width 151 height 33
click at [898, 558] on icon "save" at bounding box center [893, 566] width 15 height 15
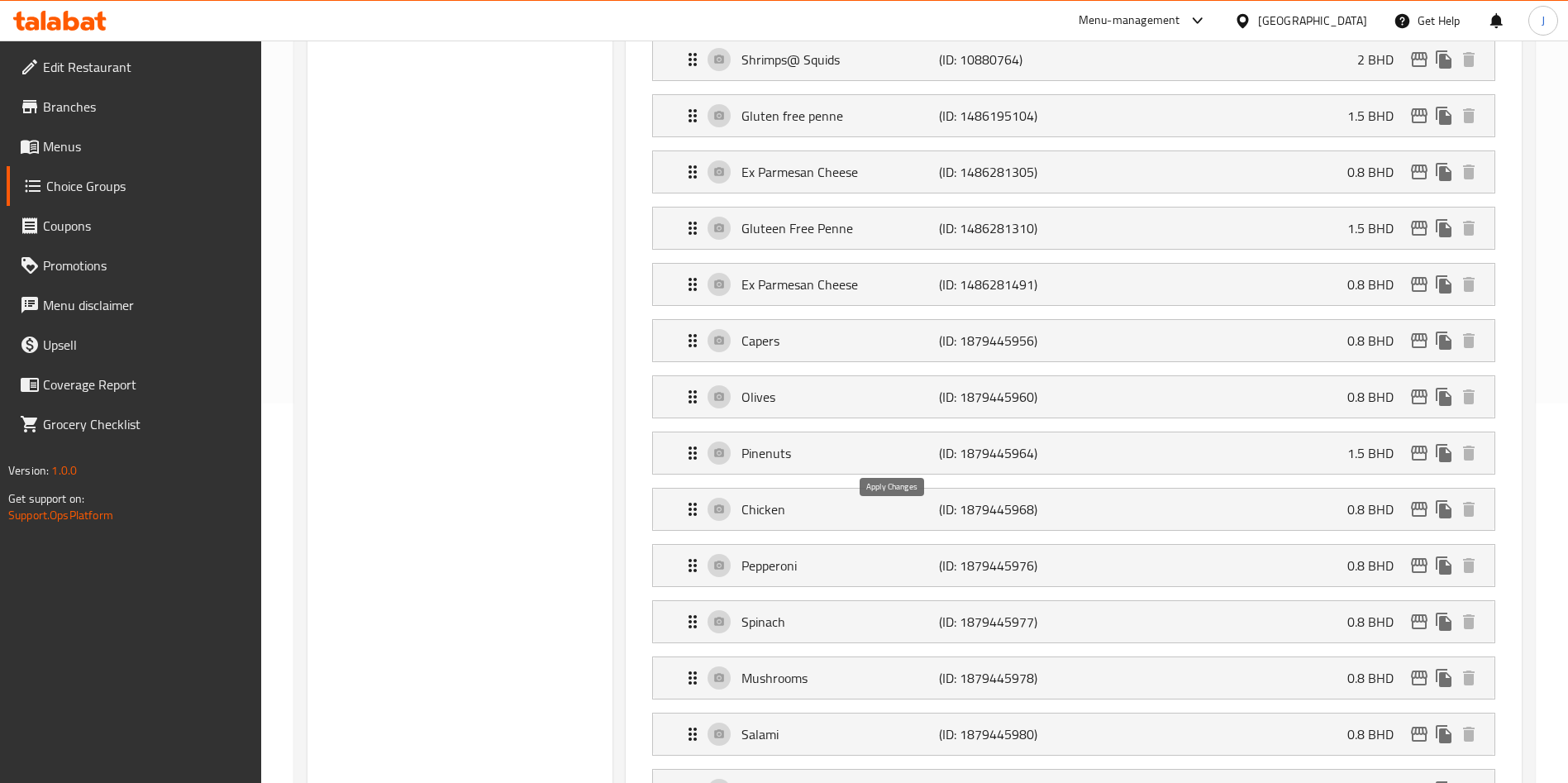
type input "1.5"
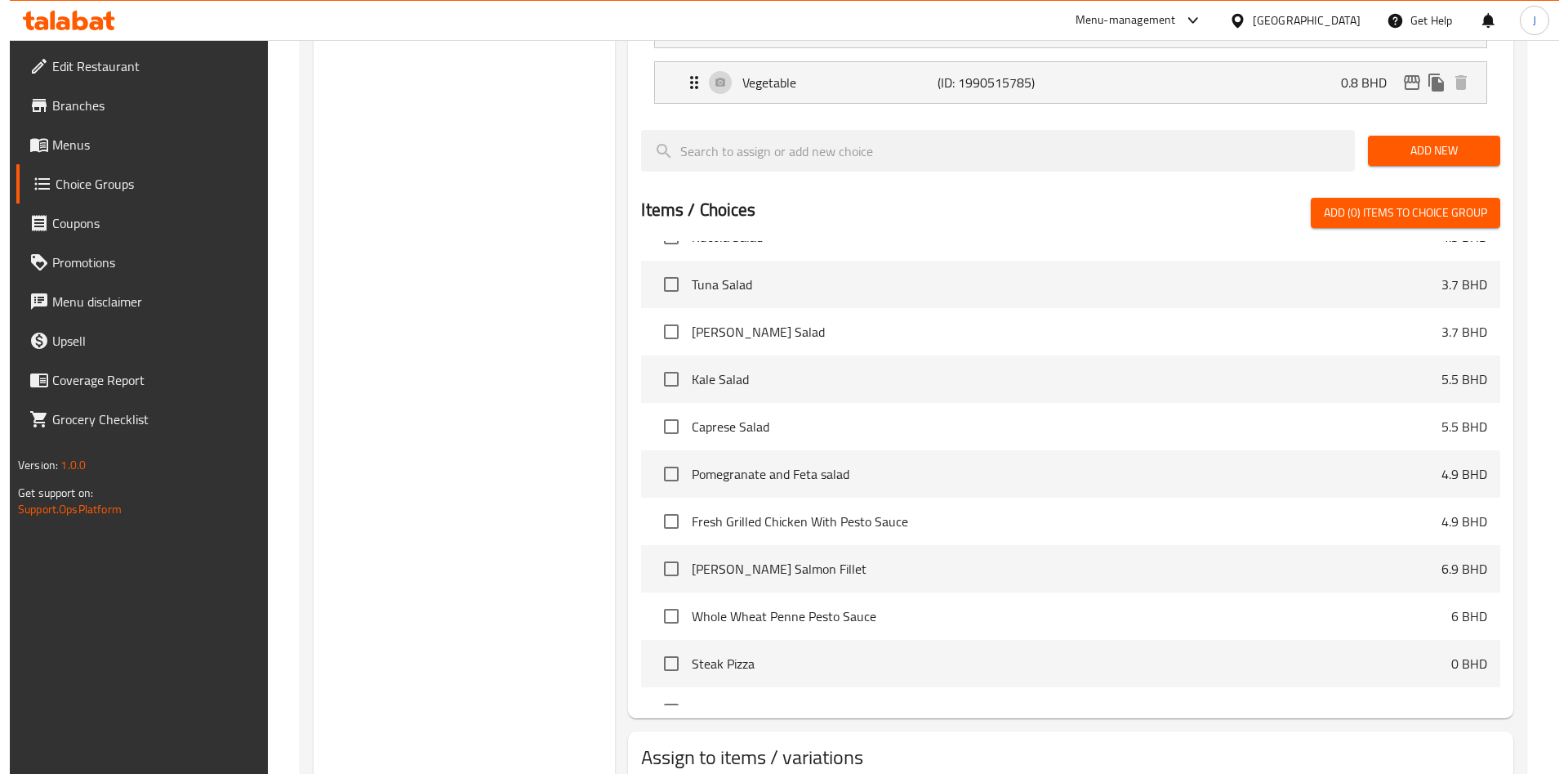
scroll to position [1195, 0]
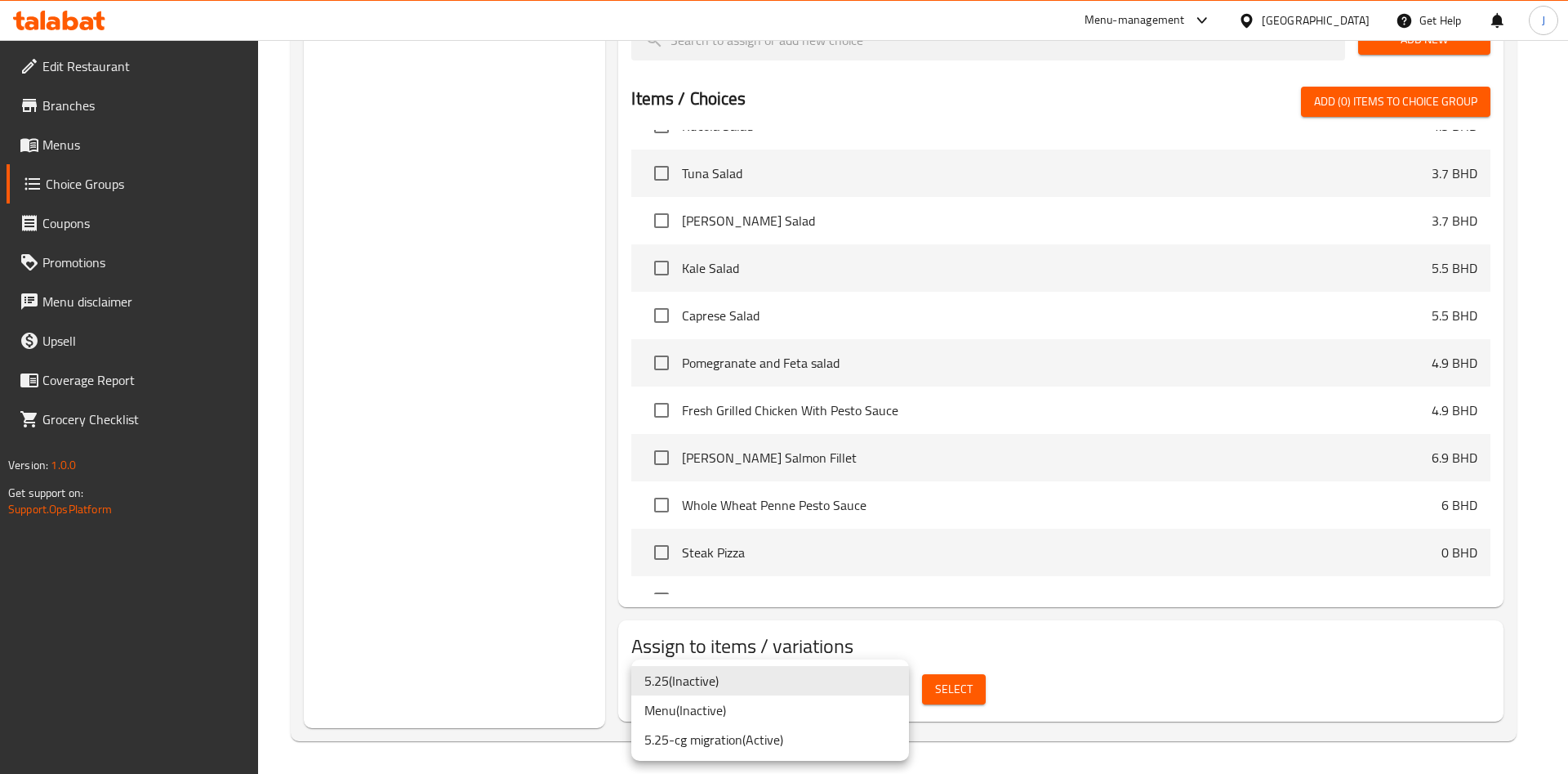
click at [844, 737] on li "5.25-cg migration ( Active )" at bounding box center [771, 739] width 278 height 29
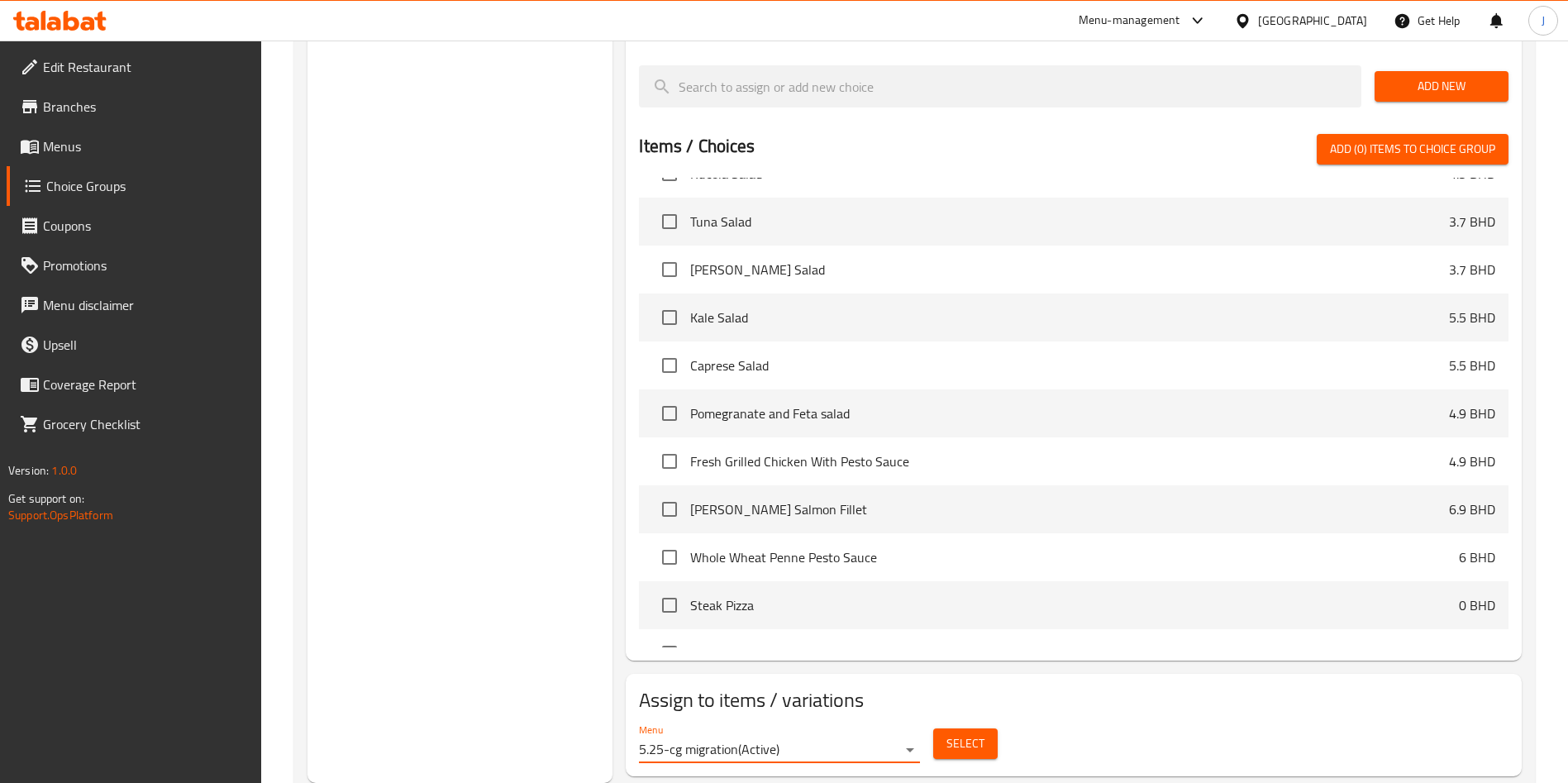
click at [966, 733] on span "Select" at bounding box center [965, 743] width 38 height 20
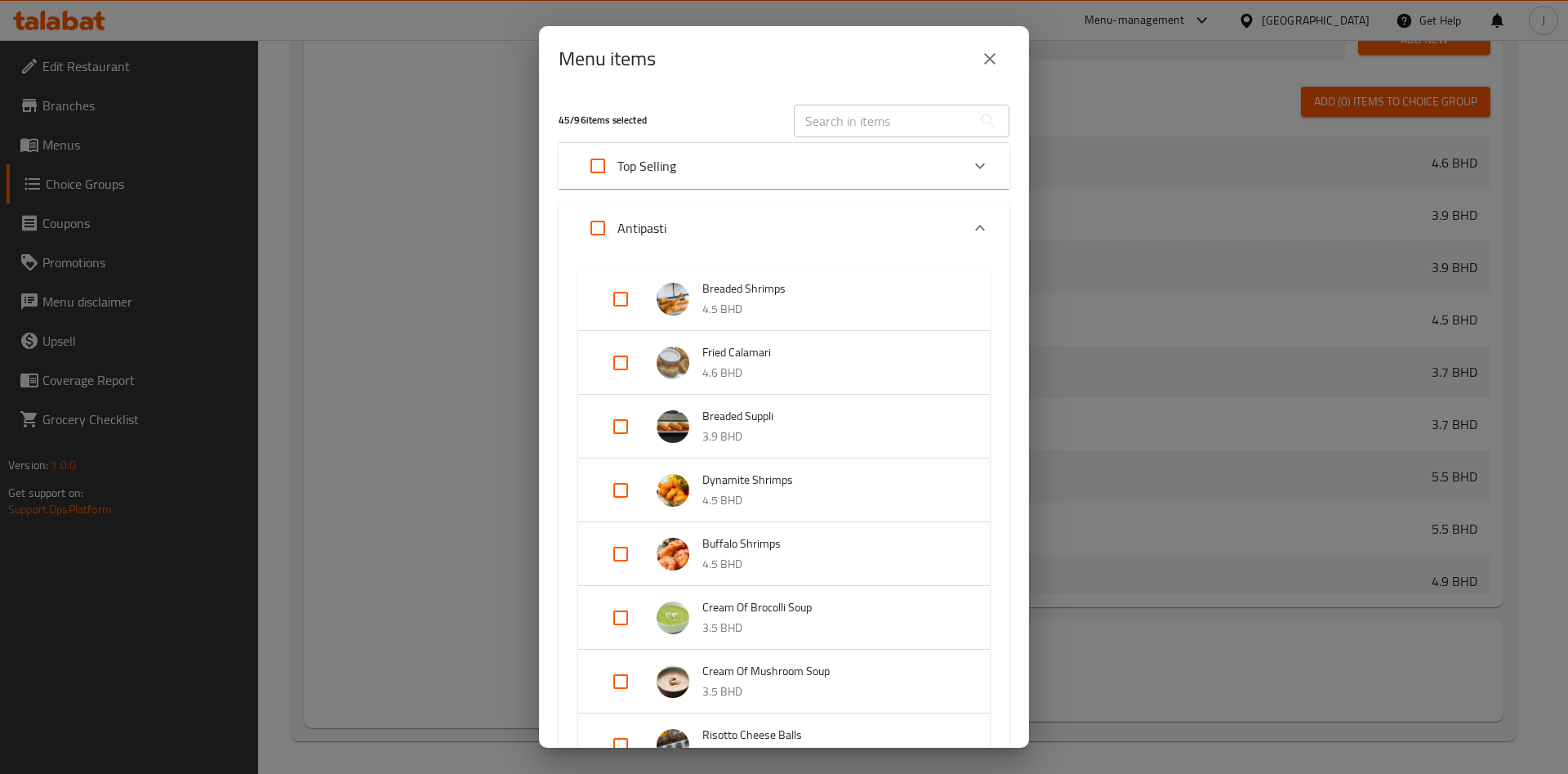
scroll to position [2101, 0]
click at [970, 225] on icon "Expand" at bounding box center [980, 228] width 20 height 20
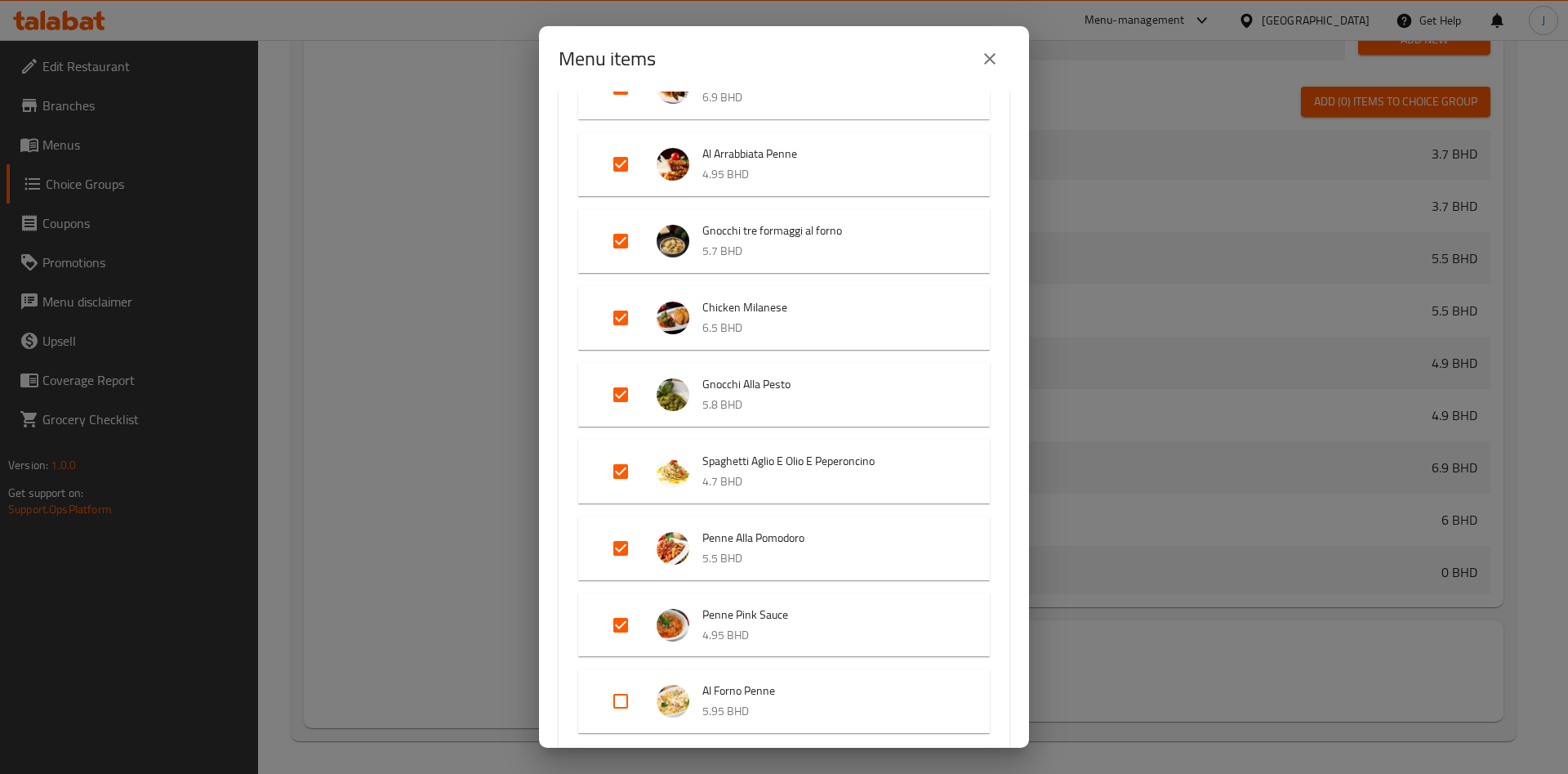
scroll to position [11218, 0]
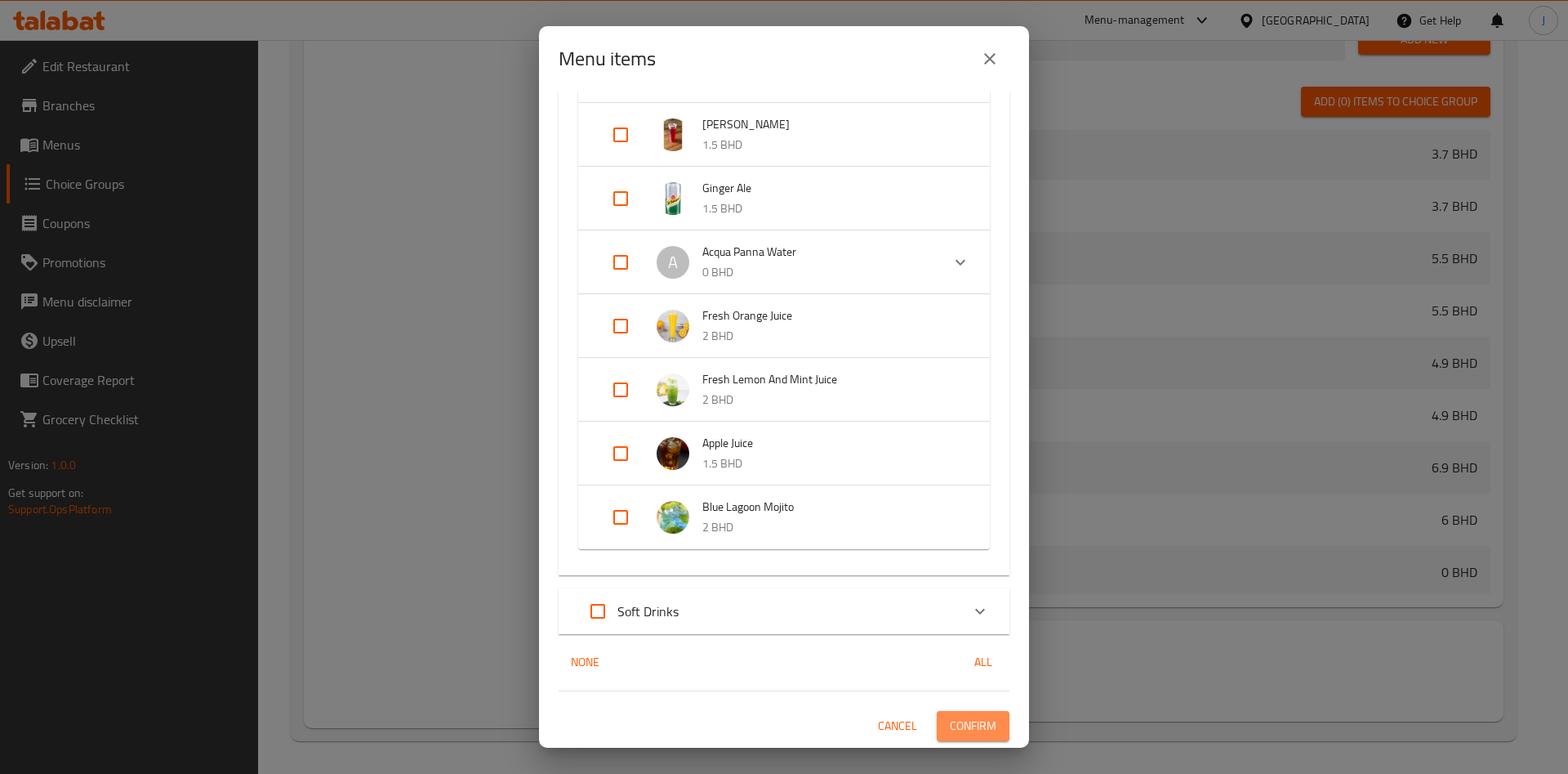
click at [961, 725] on span "Confirm" at bounding box center [973, 726] width 46 height 20
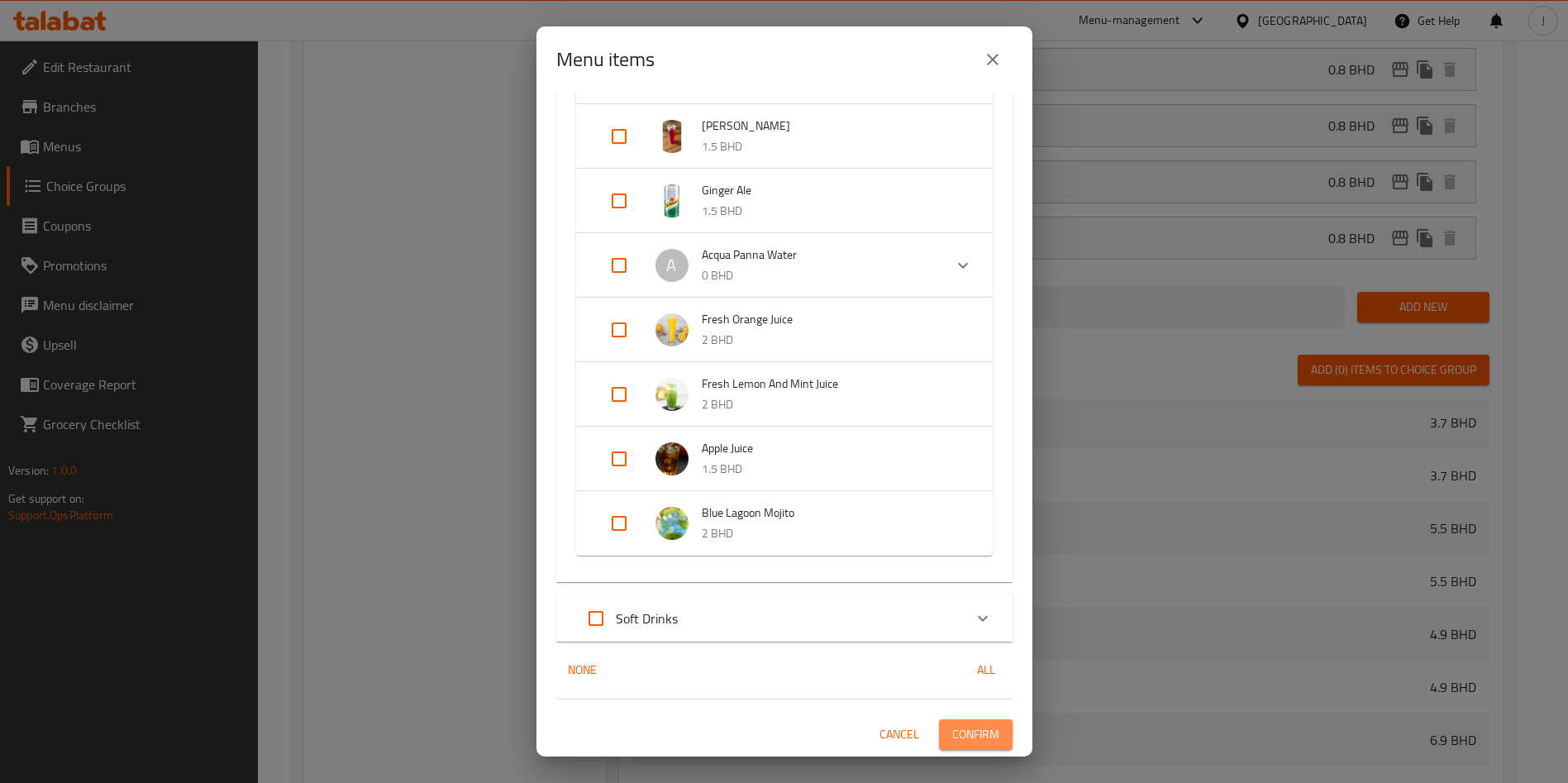
scroll to position [1905, 0]
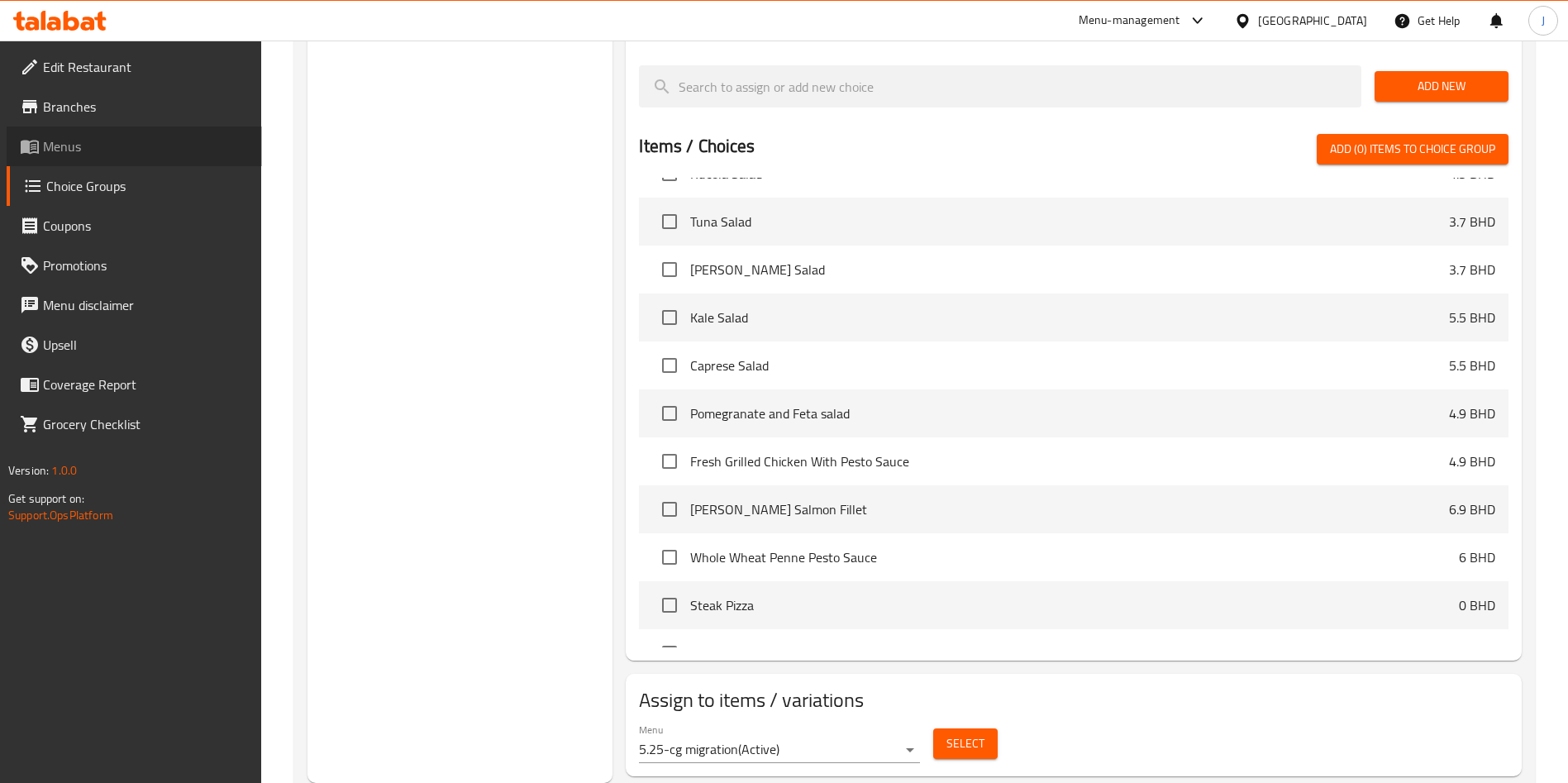
click at [116, 144] on span "Menus" at bounding box center [146, 146] width 206 height 20
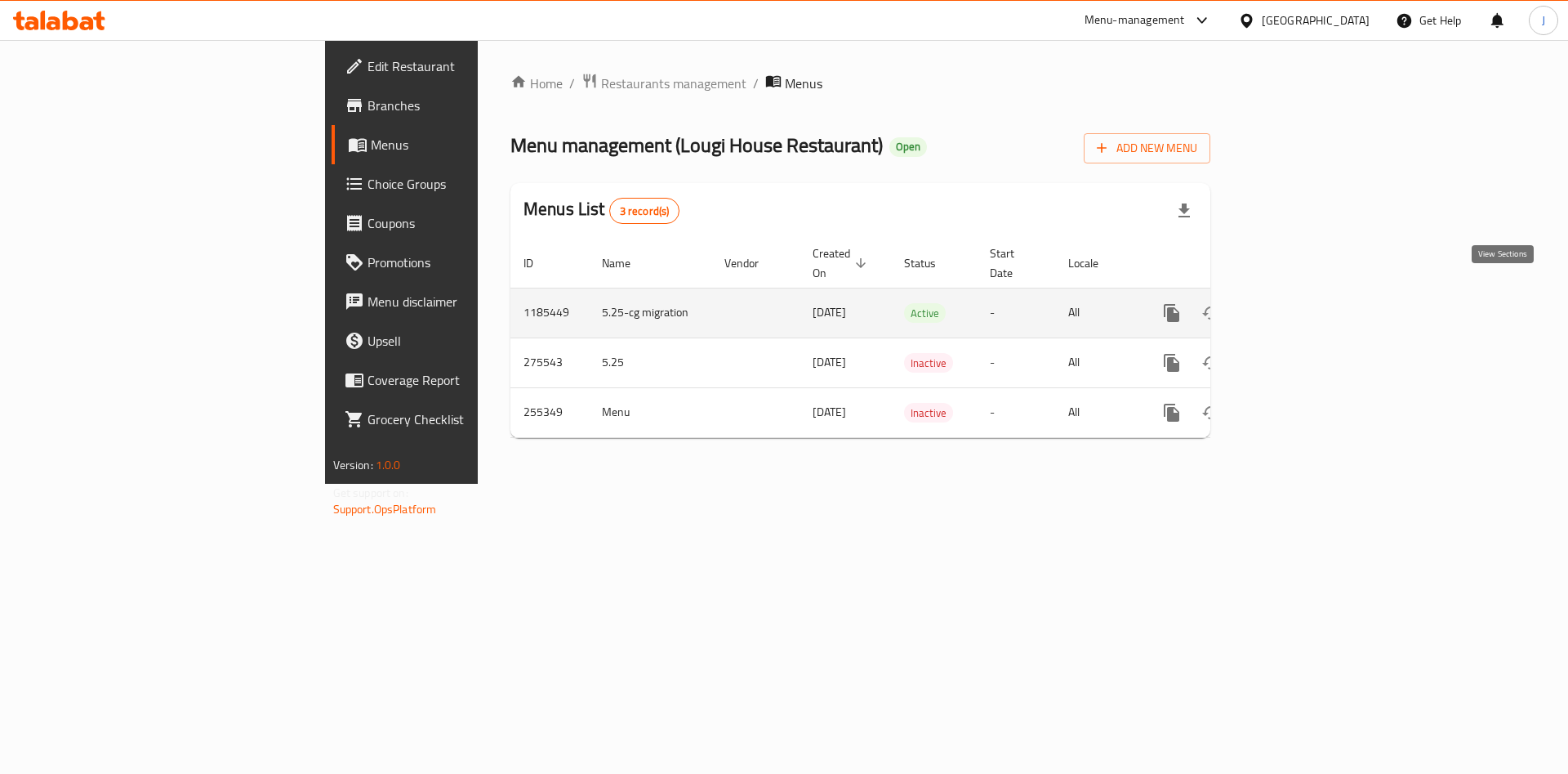
click at [1300, 303] on icon "enhanced table" at bounding box center [1290, 313] width 20 height 20
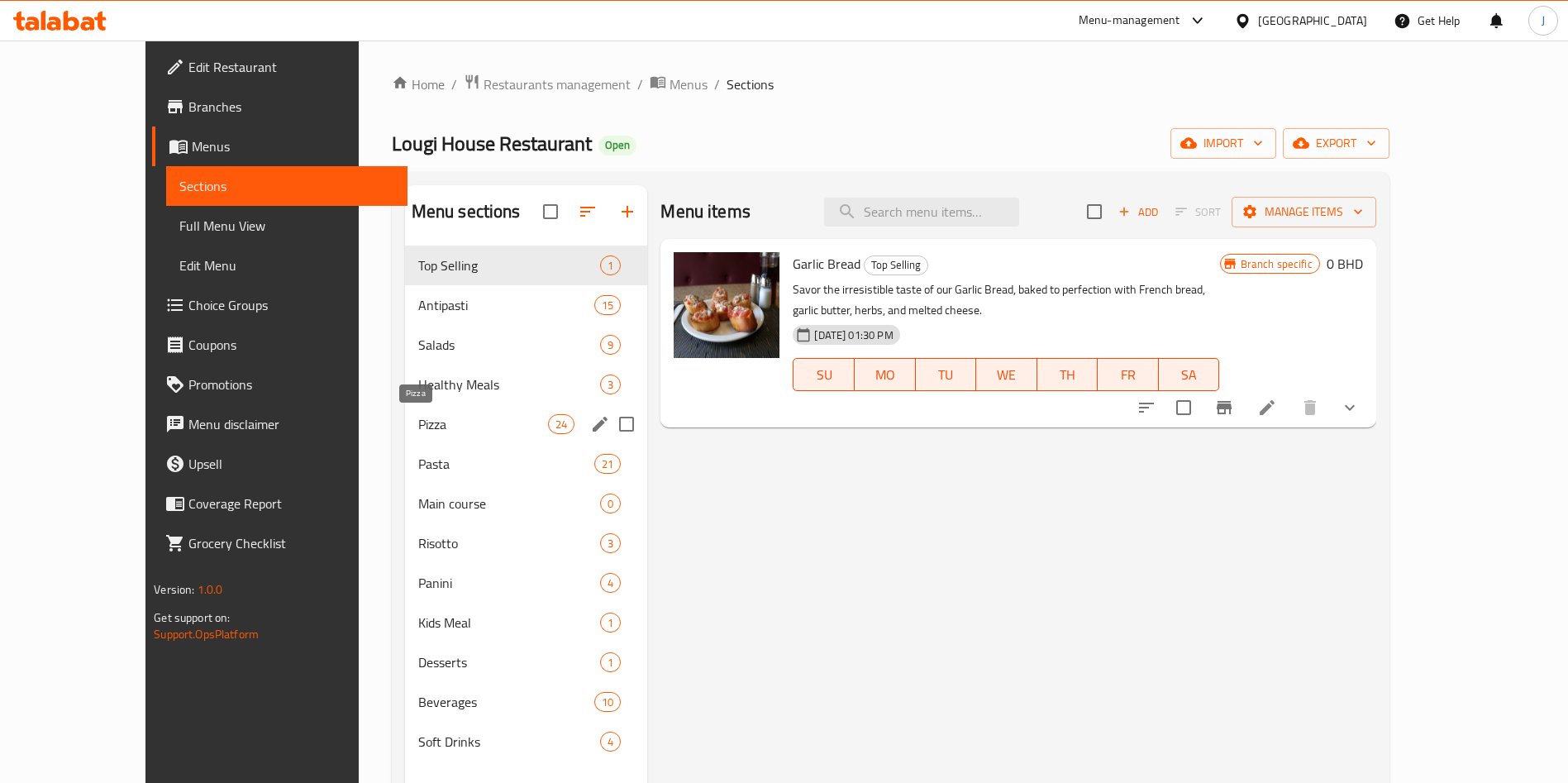
click at [422, 429] on span "Pizza" at bounding box center [483, 424] width 130 height 20
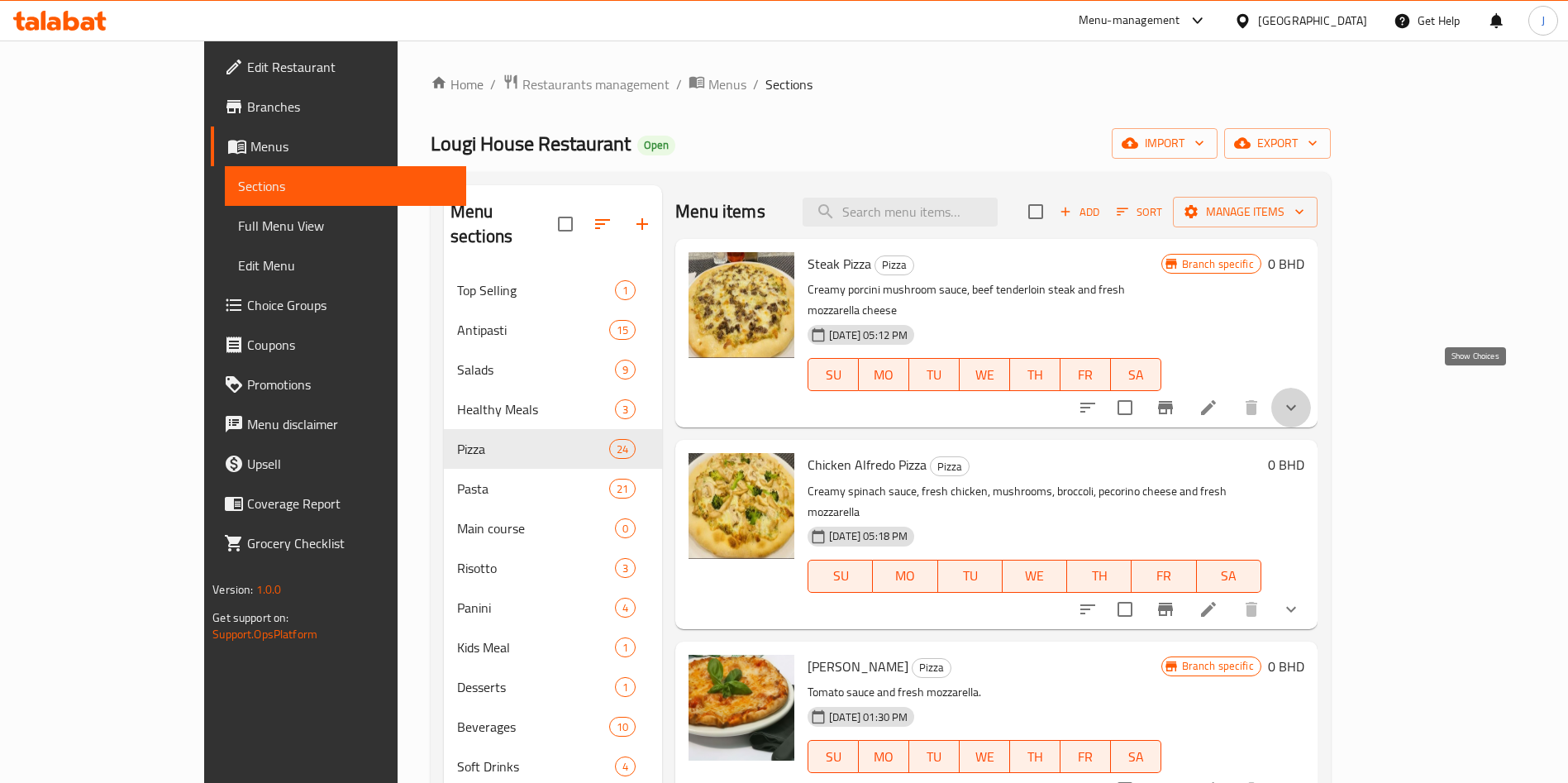
click at [1300, 397] on icon "show more" at bounding box center [1291, 408] width 20 height 20
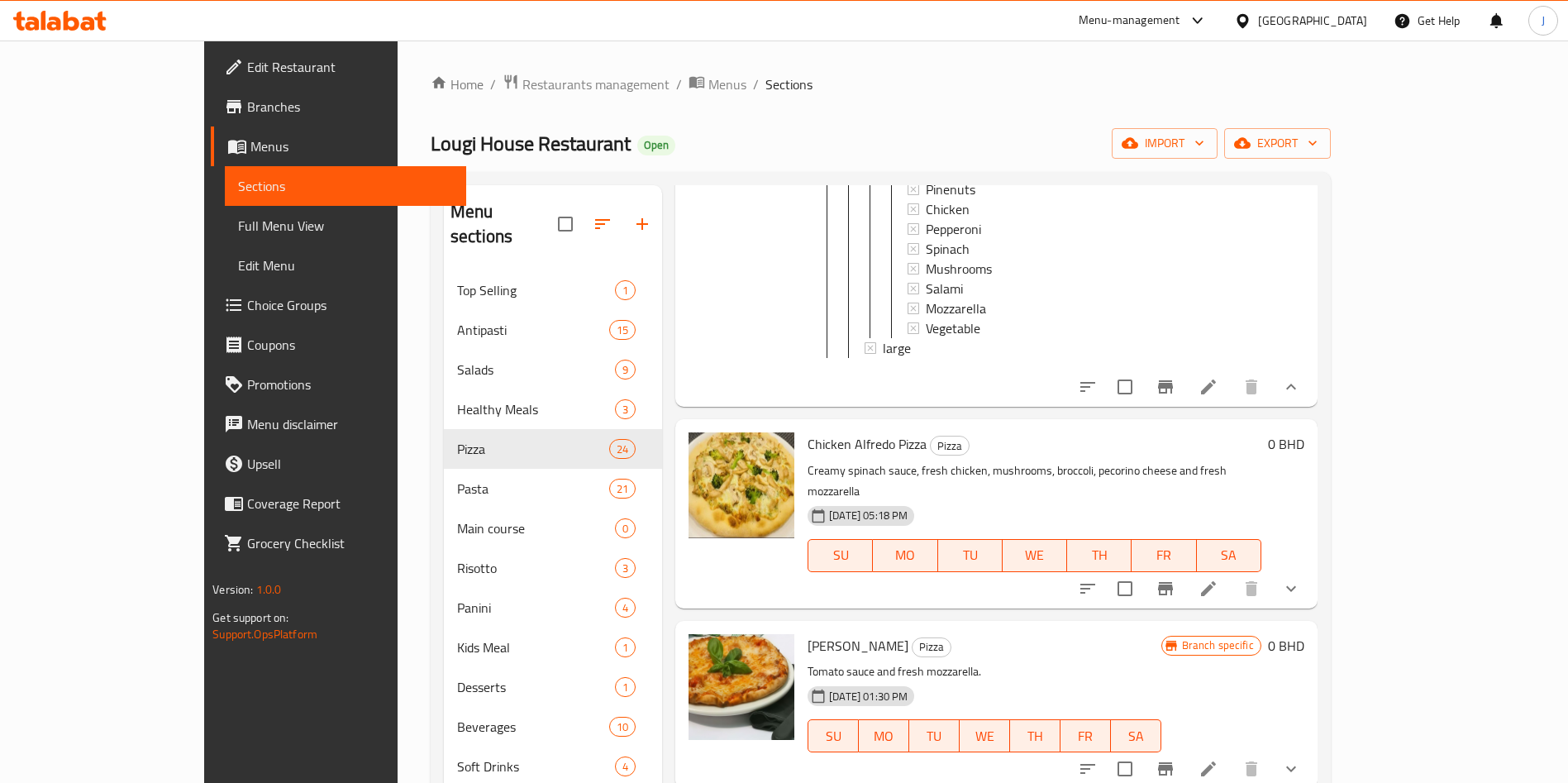
scroll to position [463, 0]
click at [247, 310] on span "Choice Groups" at bounding box center [350, 305] width 206 height 20
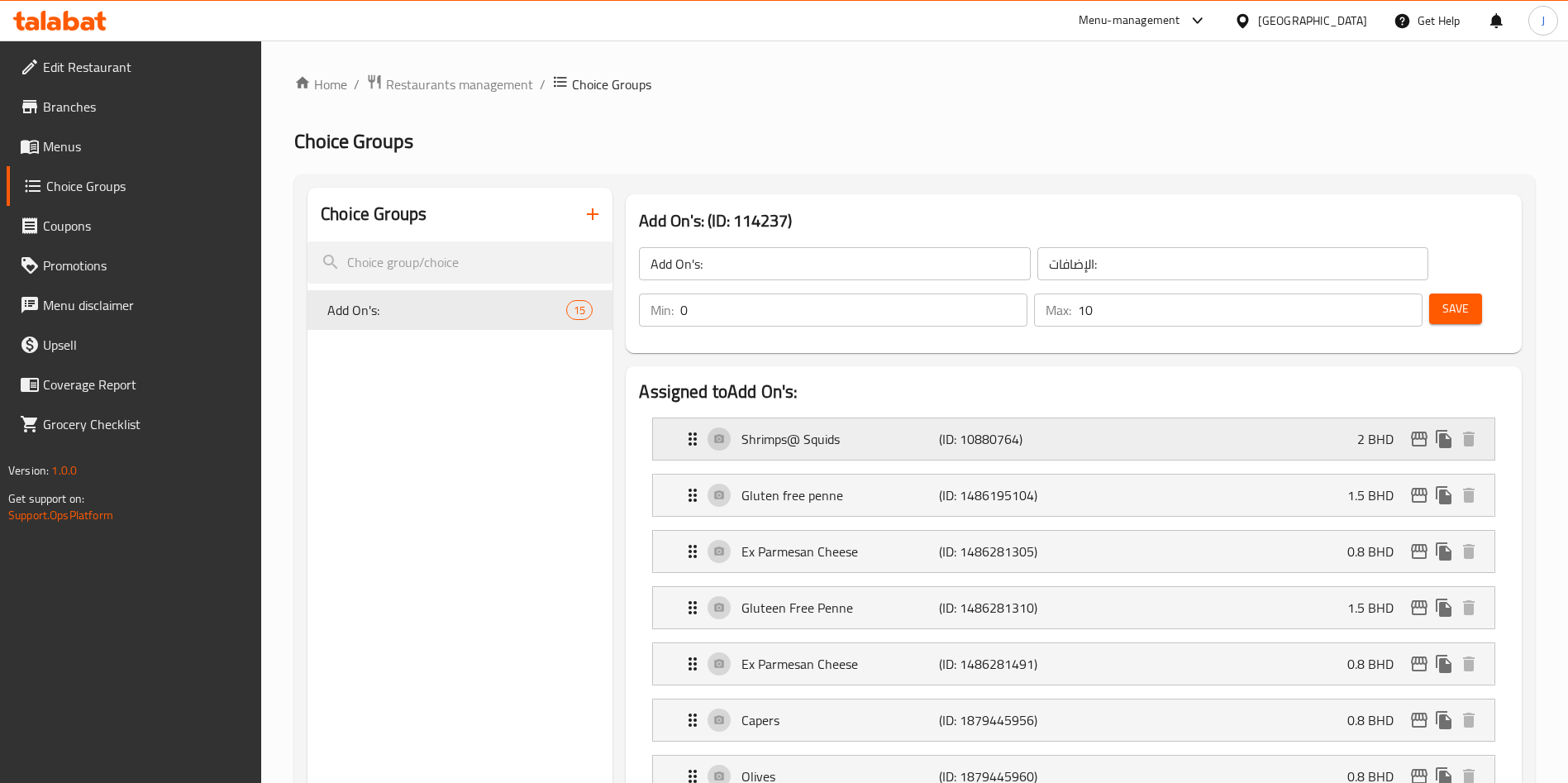
click at [1137, 419] on div "Shrimps@ Squids (ID: 10880764) 2 BHD" at bounding box center [1078, 439] width 792 height 41
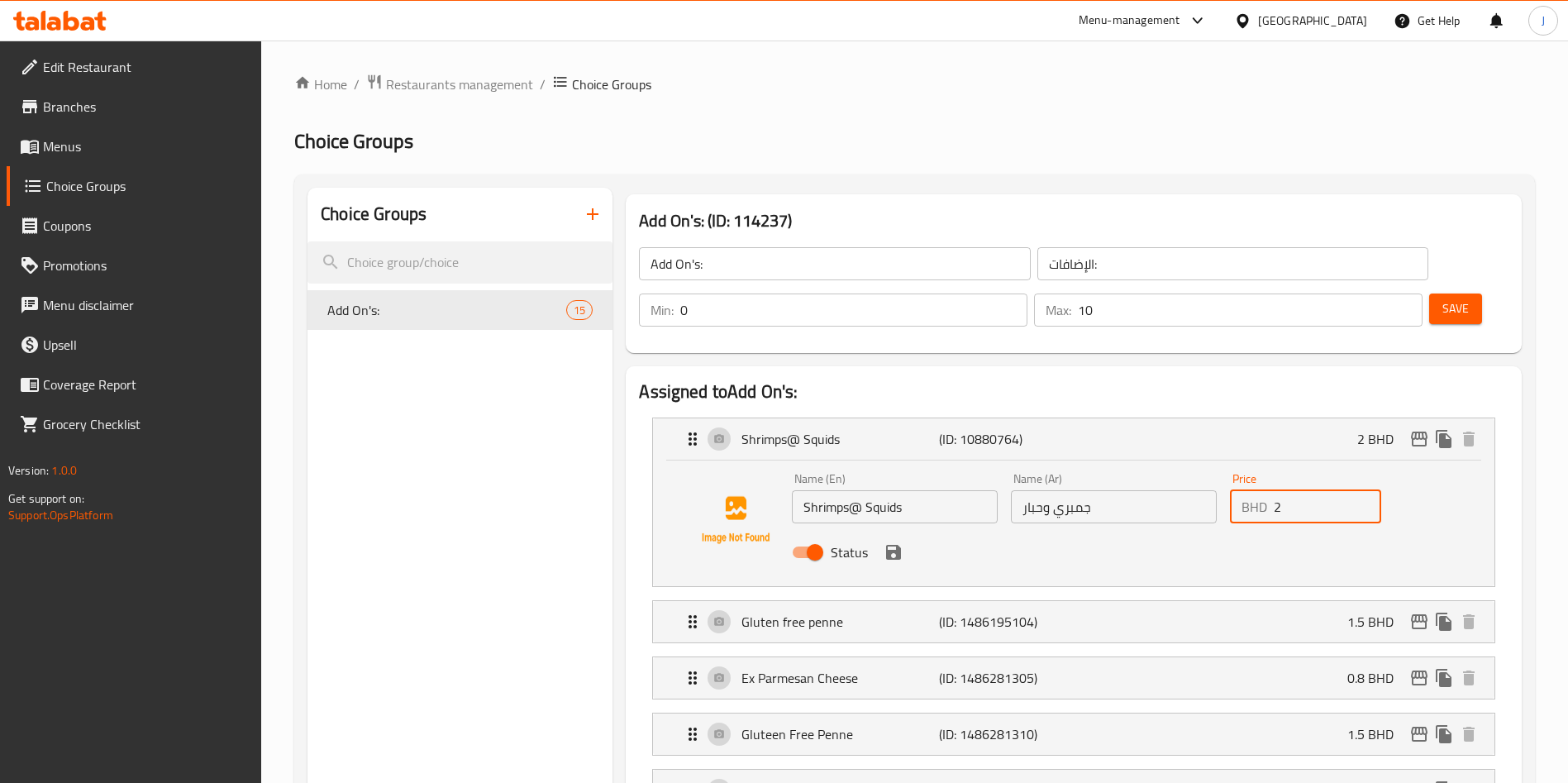
drag, startPoint x: 1315, startPoint y: 461, endPoint x: 1249, endPoint y: 464, distance: 66.1
click at [1250, 490] on div "BHD 2 Price" at bounding box center [1305, 507] width 151 height 33
click at [898, 545] on icon "save" at bounding box center [893, 552] width 15 height 15
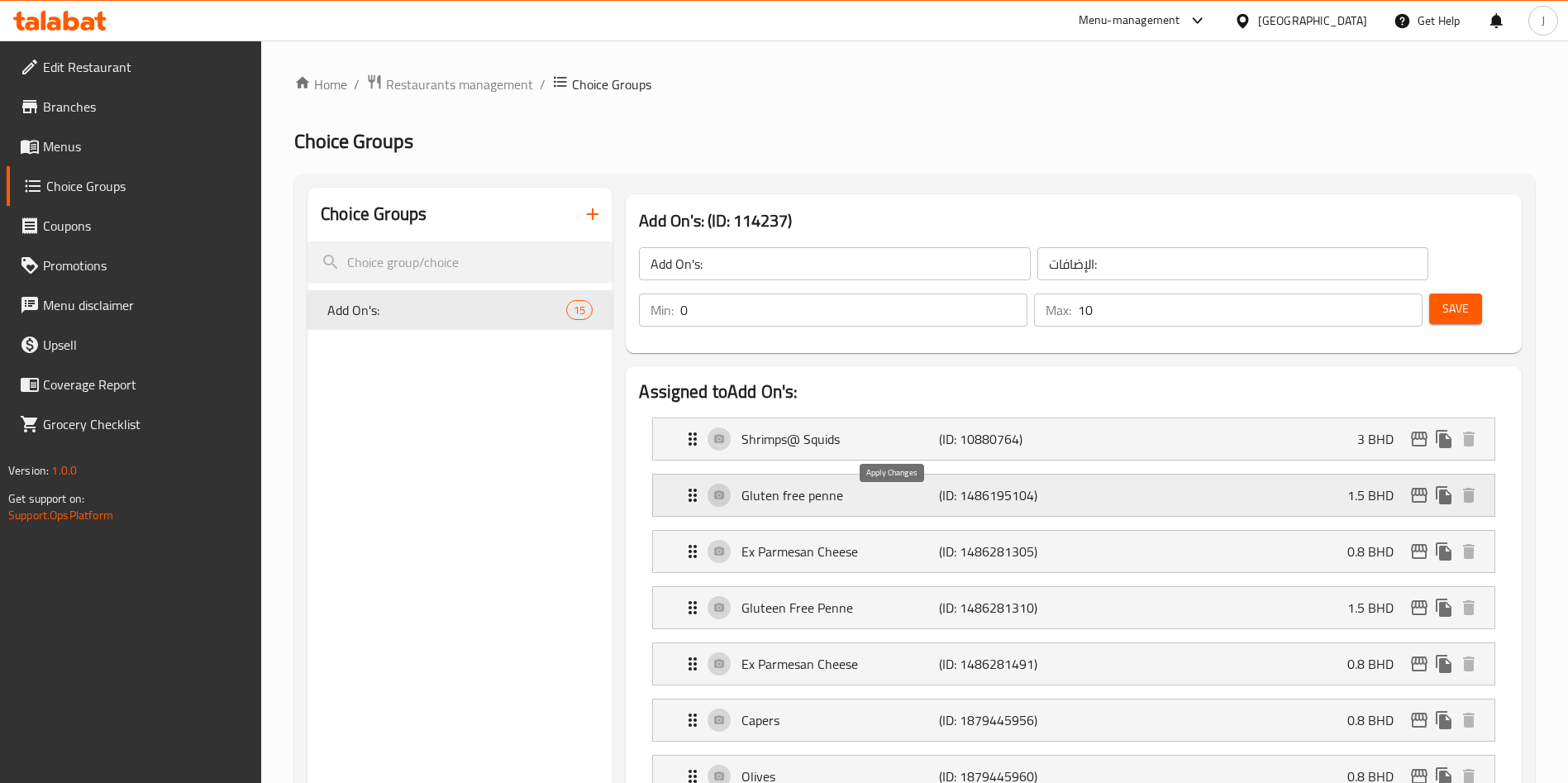
type input "3"
click at [1059, 429] on p "(ID: 10880764)" at bounding box center [1004, 439] width 132 height 20
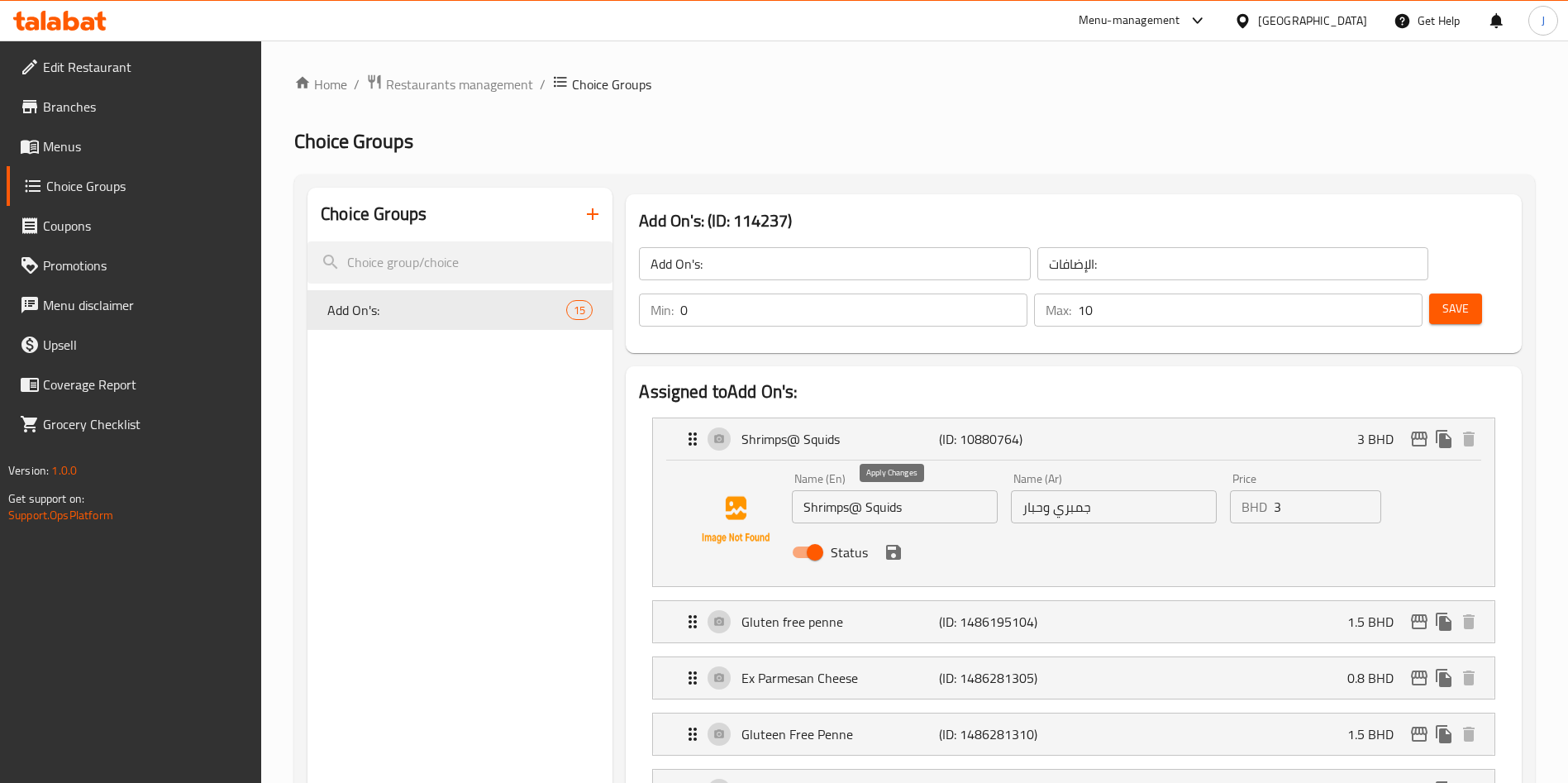
click at [894, 542] on icon "save" at bounding box center [894, 552] width 20 height 20
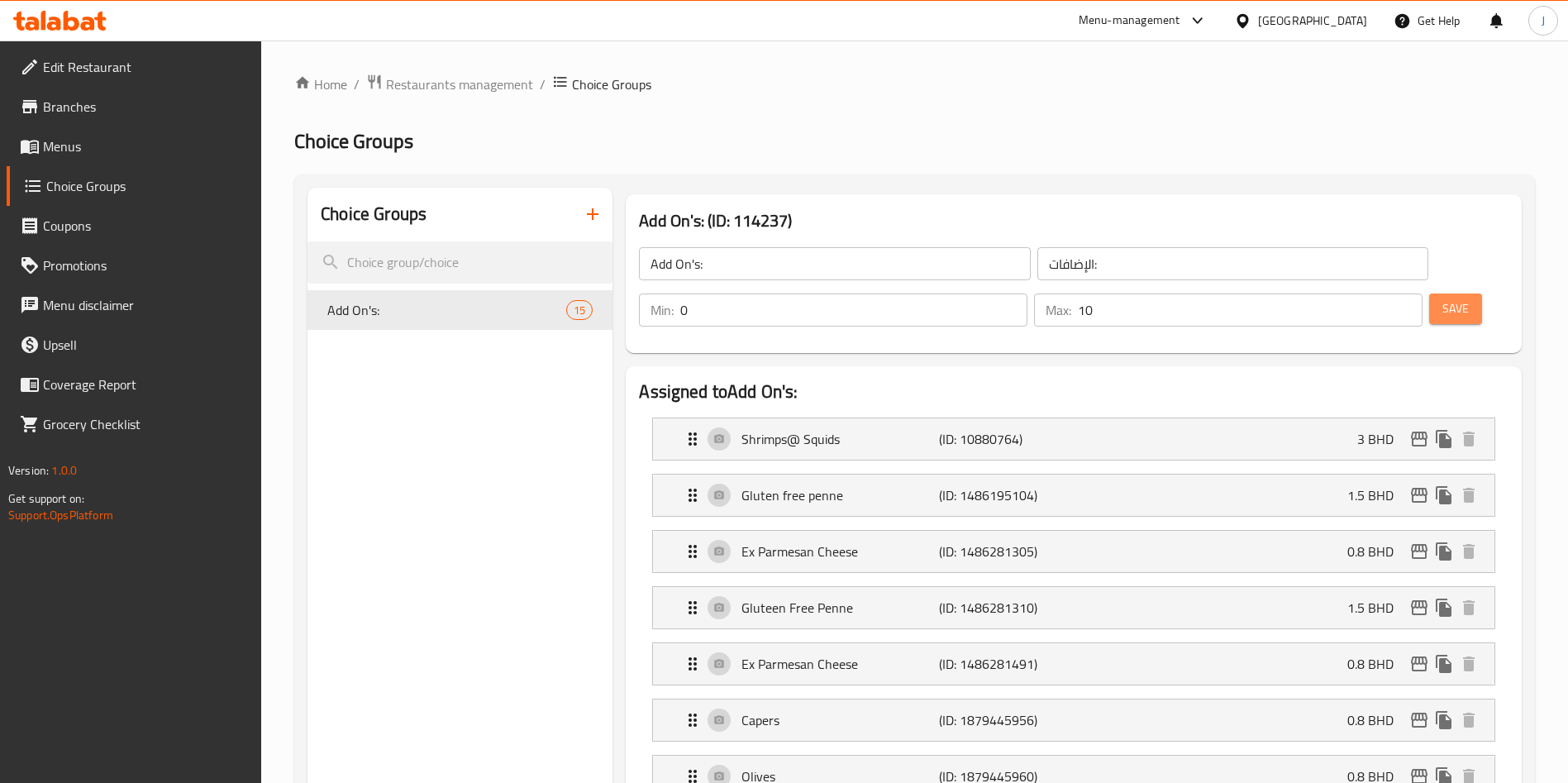
click at [1444, 294] on button "Save" at bounding box center [1456, 308] width 53 height 30
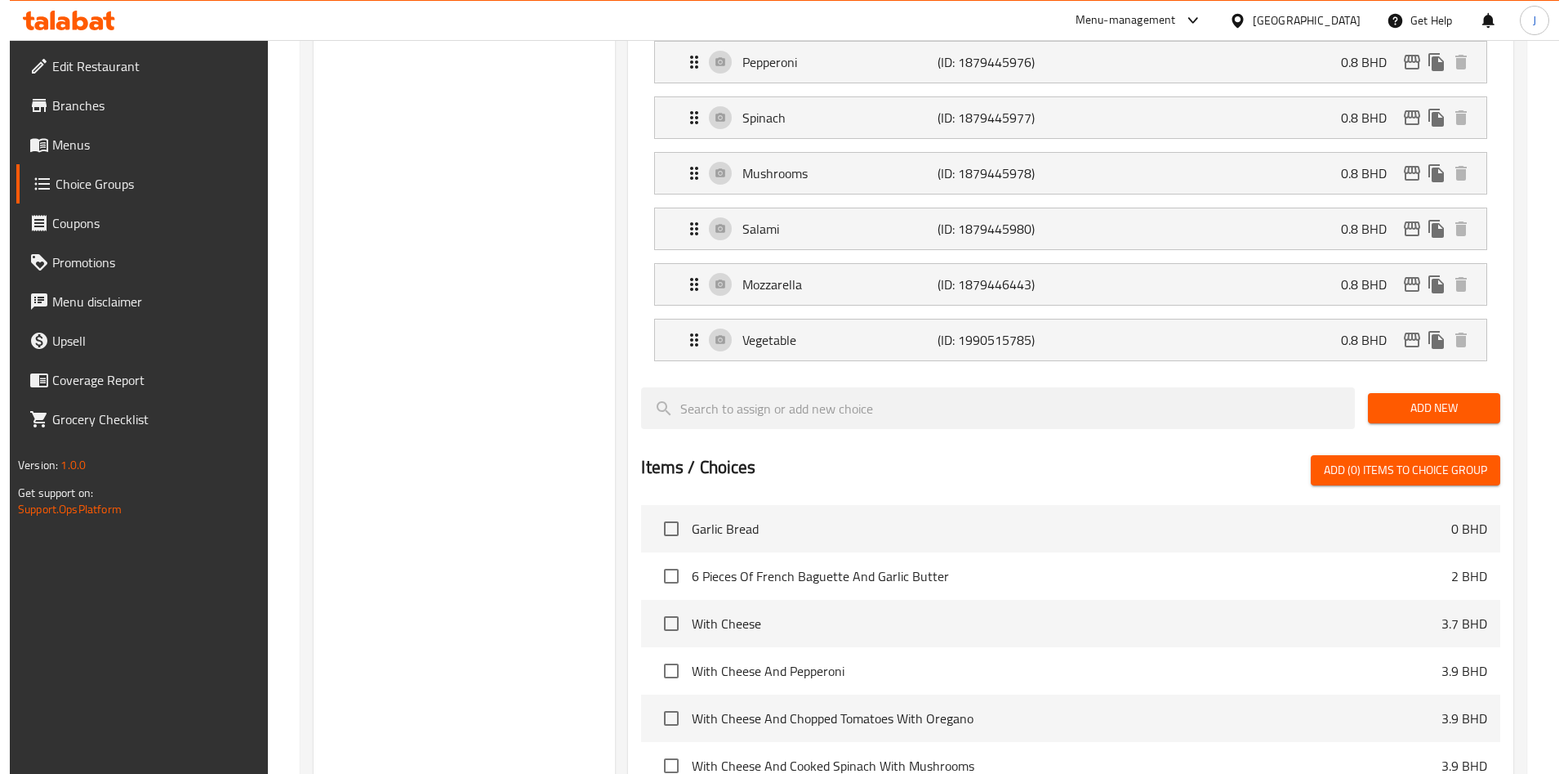
scroll to position [1195, 0]
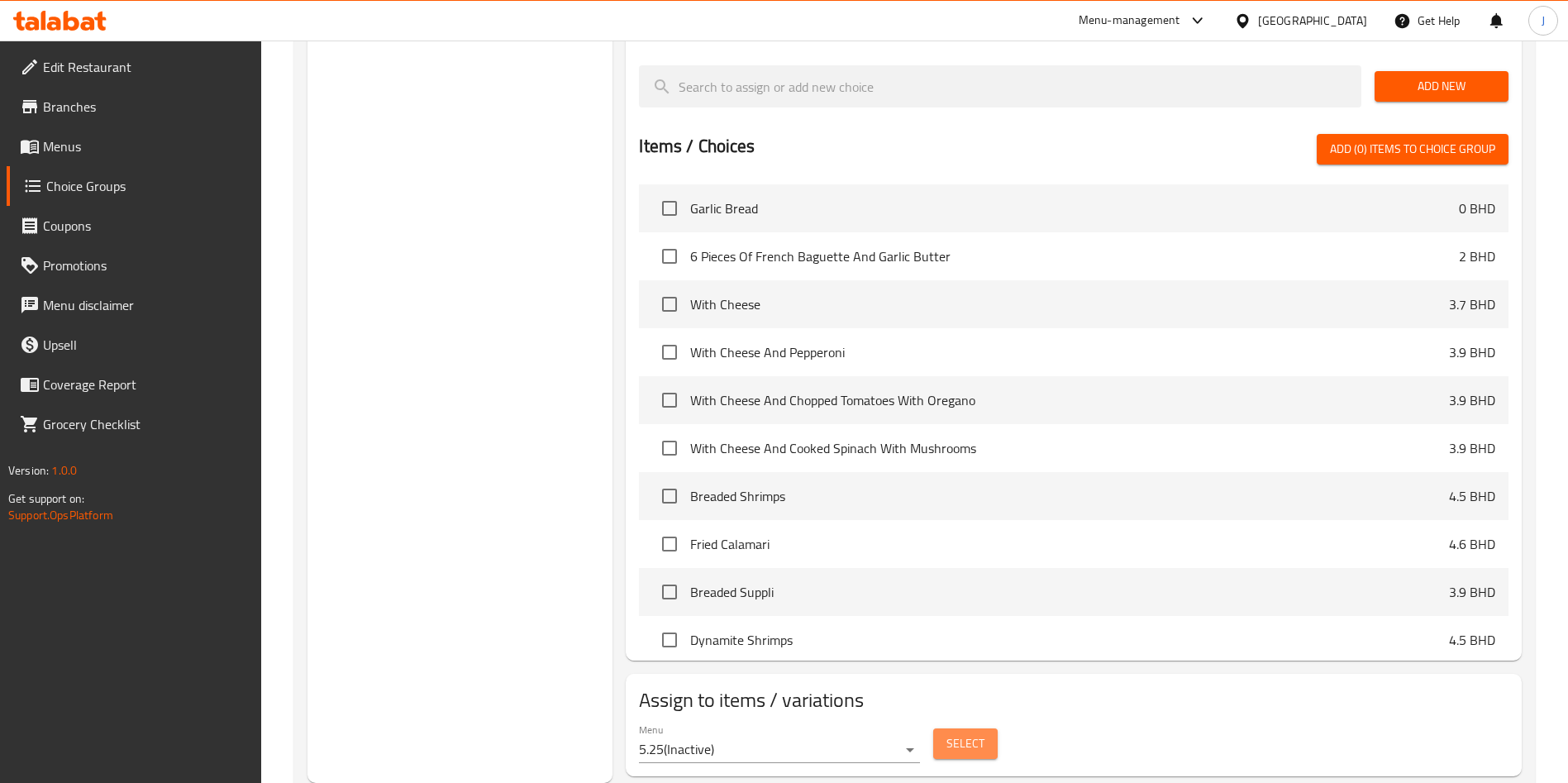
click at [973, 733] on span "Select" at bounding box center [965, 743] width 38 height 20
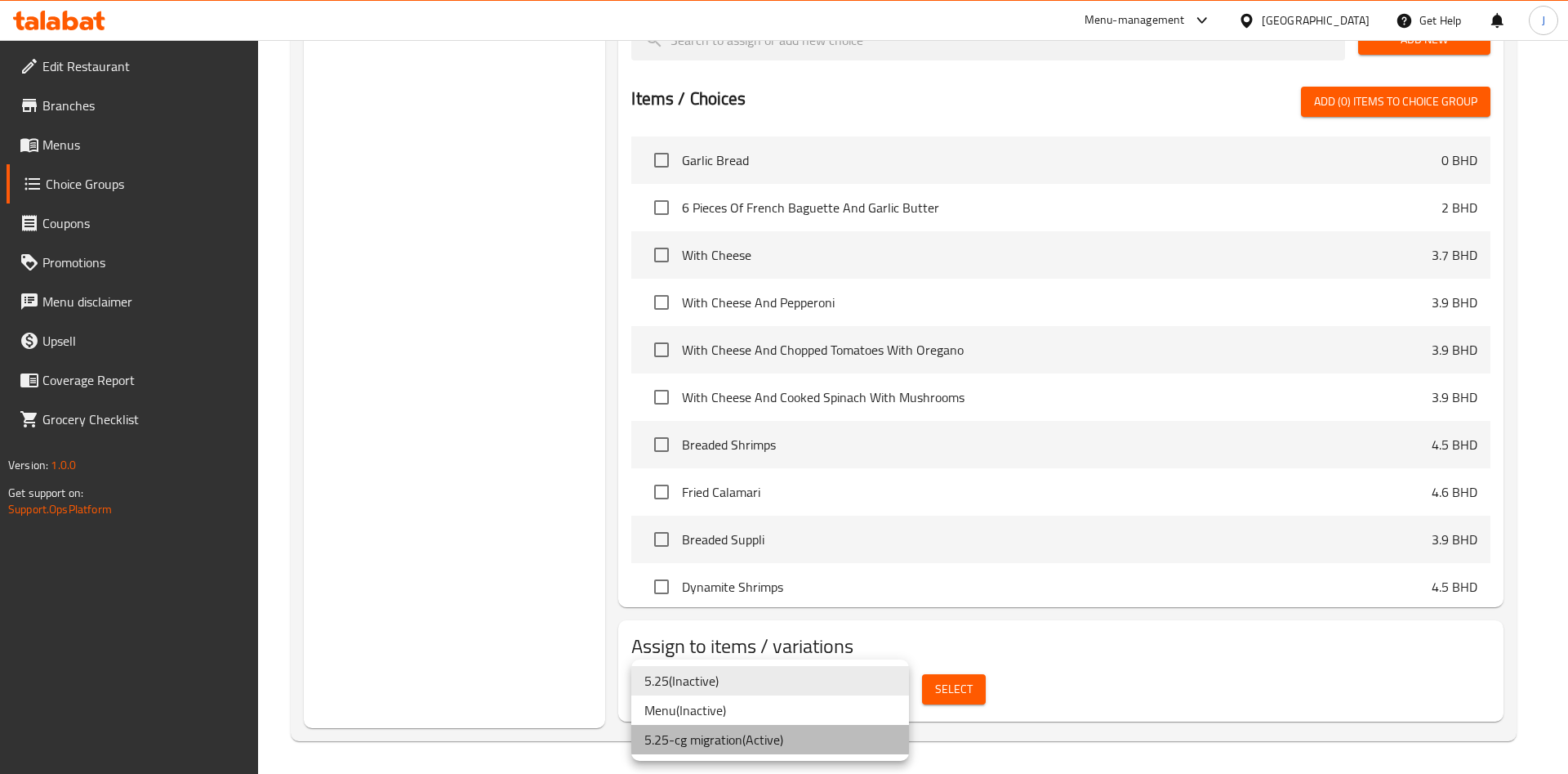
click at [847, 728] on li "5.25-cg migration ( Active )" at bounding box center [771, 739] width 278 height 29
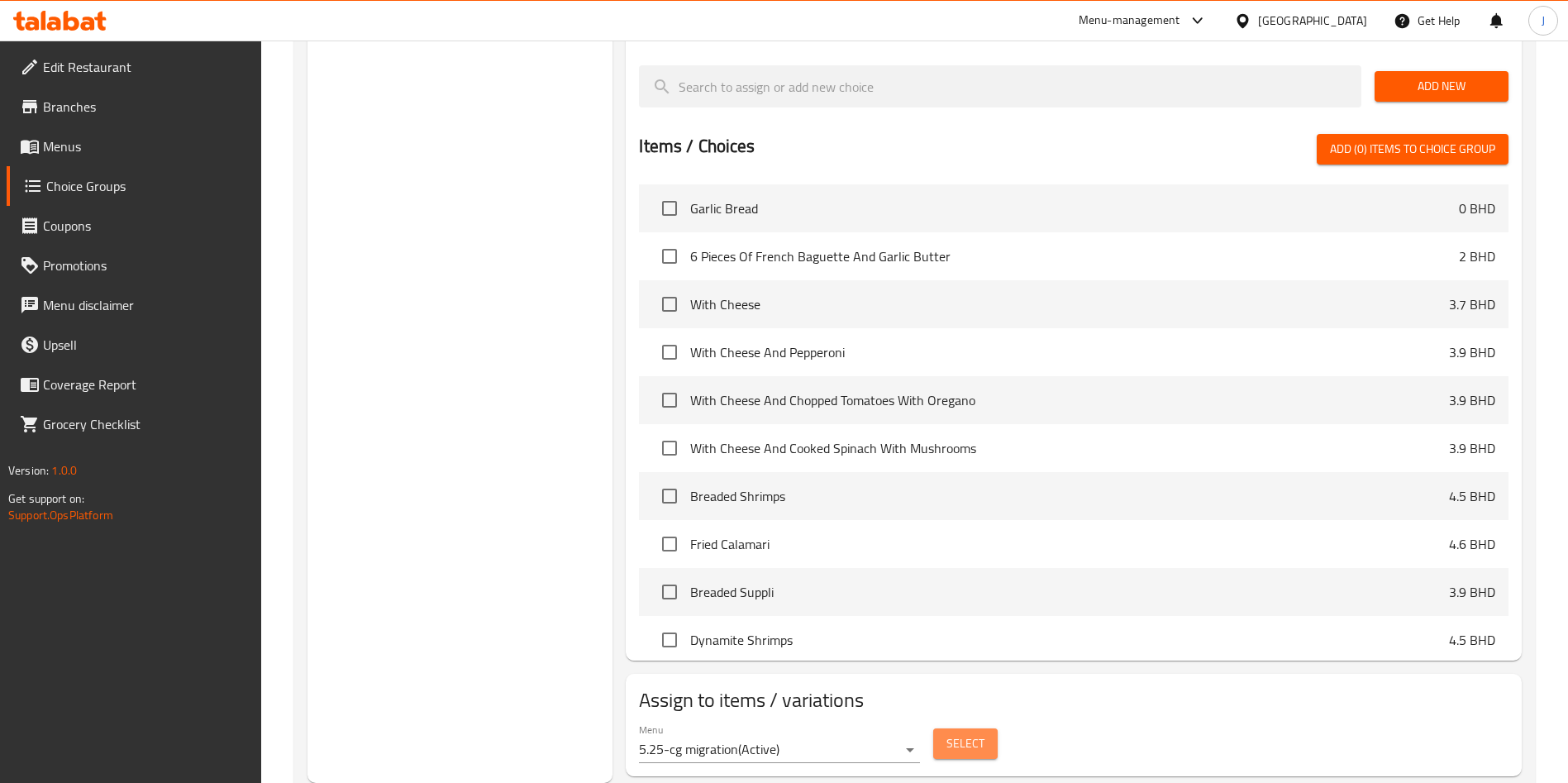
click at [955, 733] on span "Select" at bounding box center [965, 743] width 38 height 20
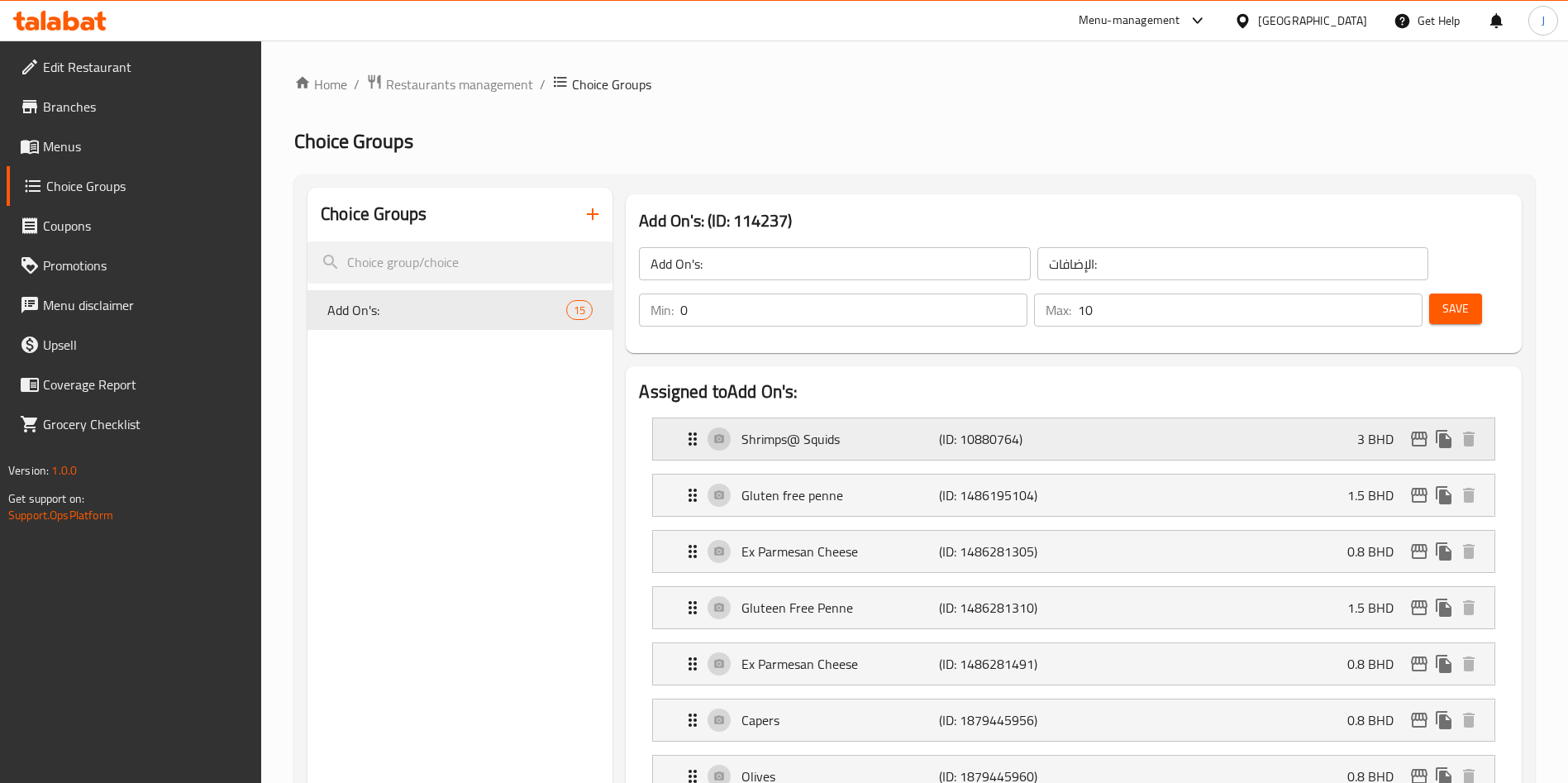
click at [868, 429] on p "Shrimps@ Squids" at bounding box center [840, 439] width 197 height 20
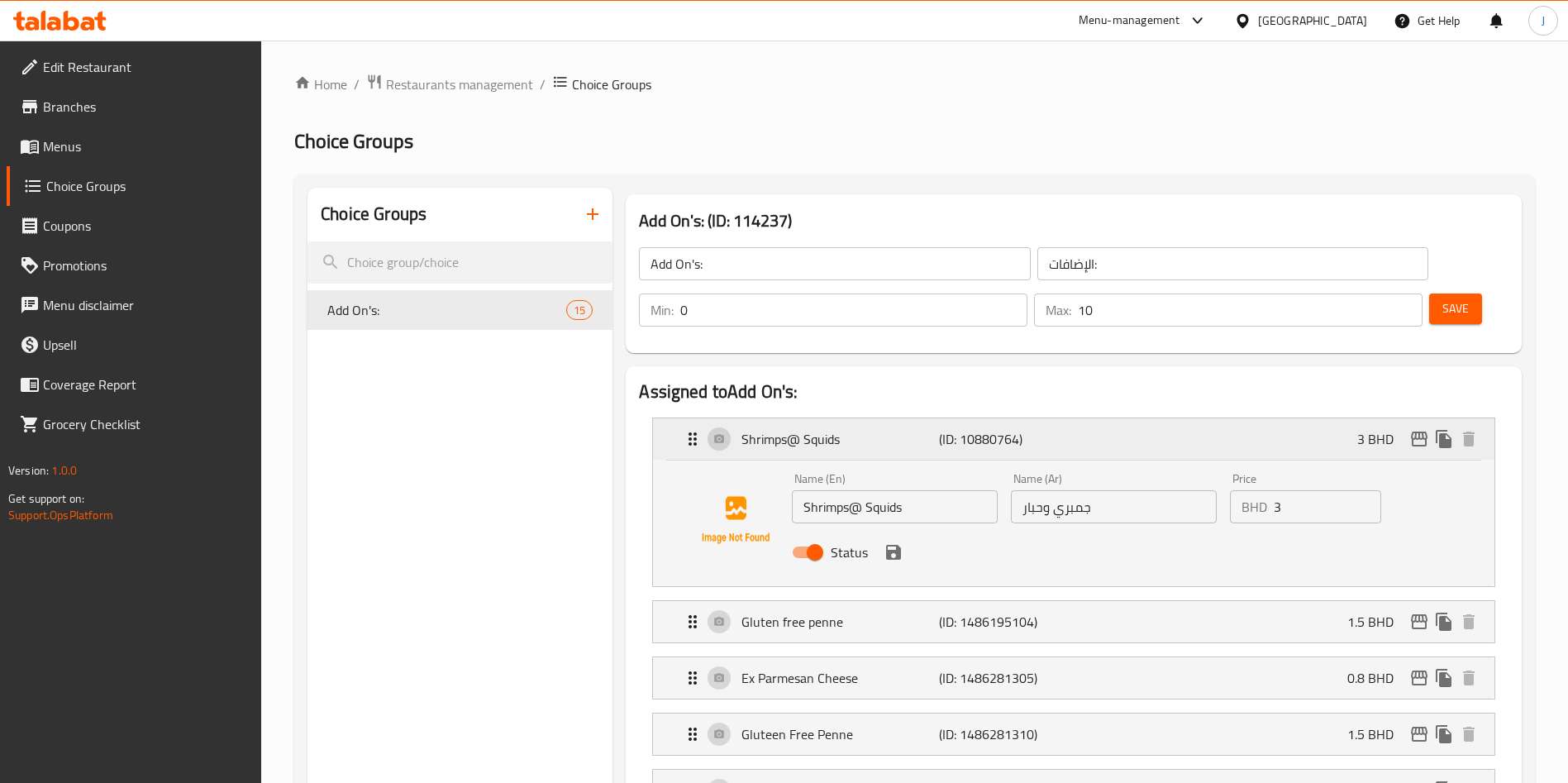
click at [868, 429] on p "Shrimps@ Squids" at bounding box center [840, 439] width 197 height 20
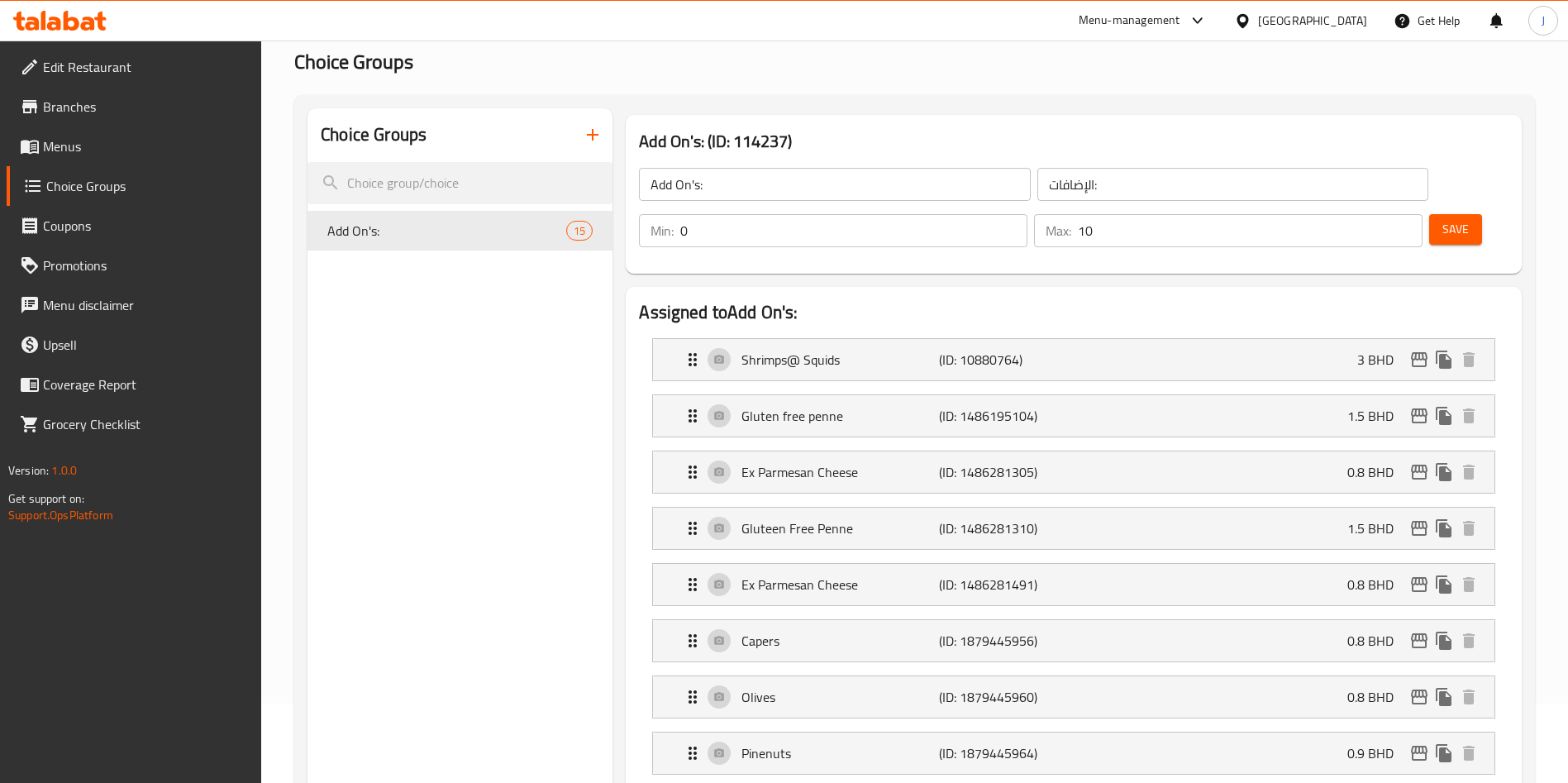
scroll to position [81, 0]
click at [1442, 217] on span "Save" at bounding box center [1455, 227] width 27 height 20
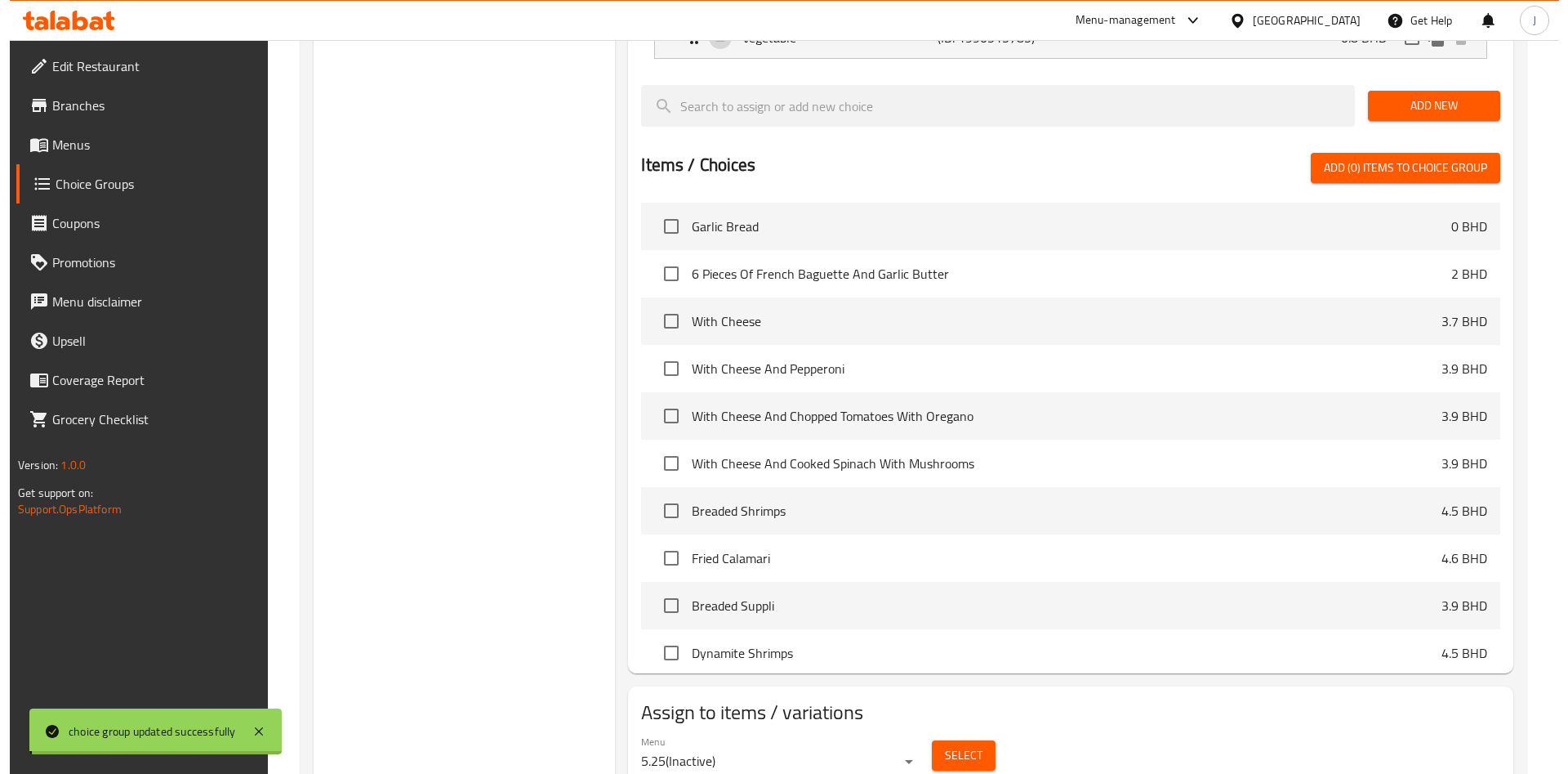
scroll to position [1195, 0]
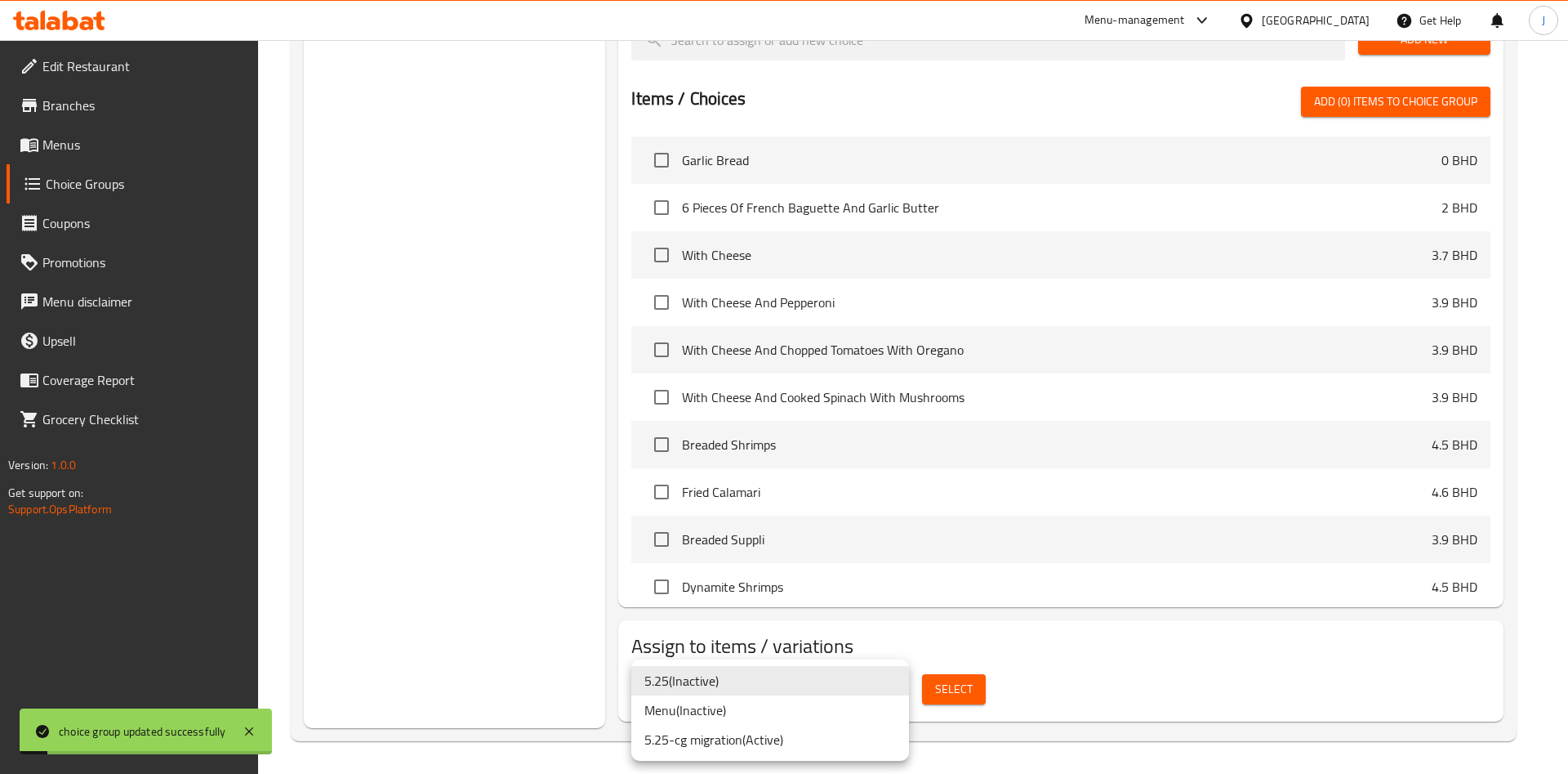
click at [822, 740] on li "5.25-cg migration ( Active )" at bounding box center [771, 739] width 278 height 29
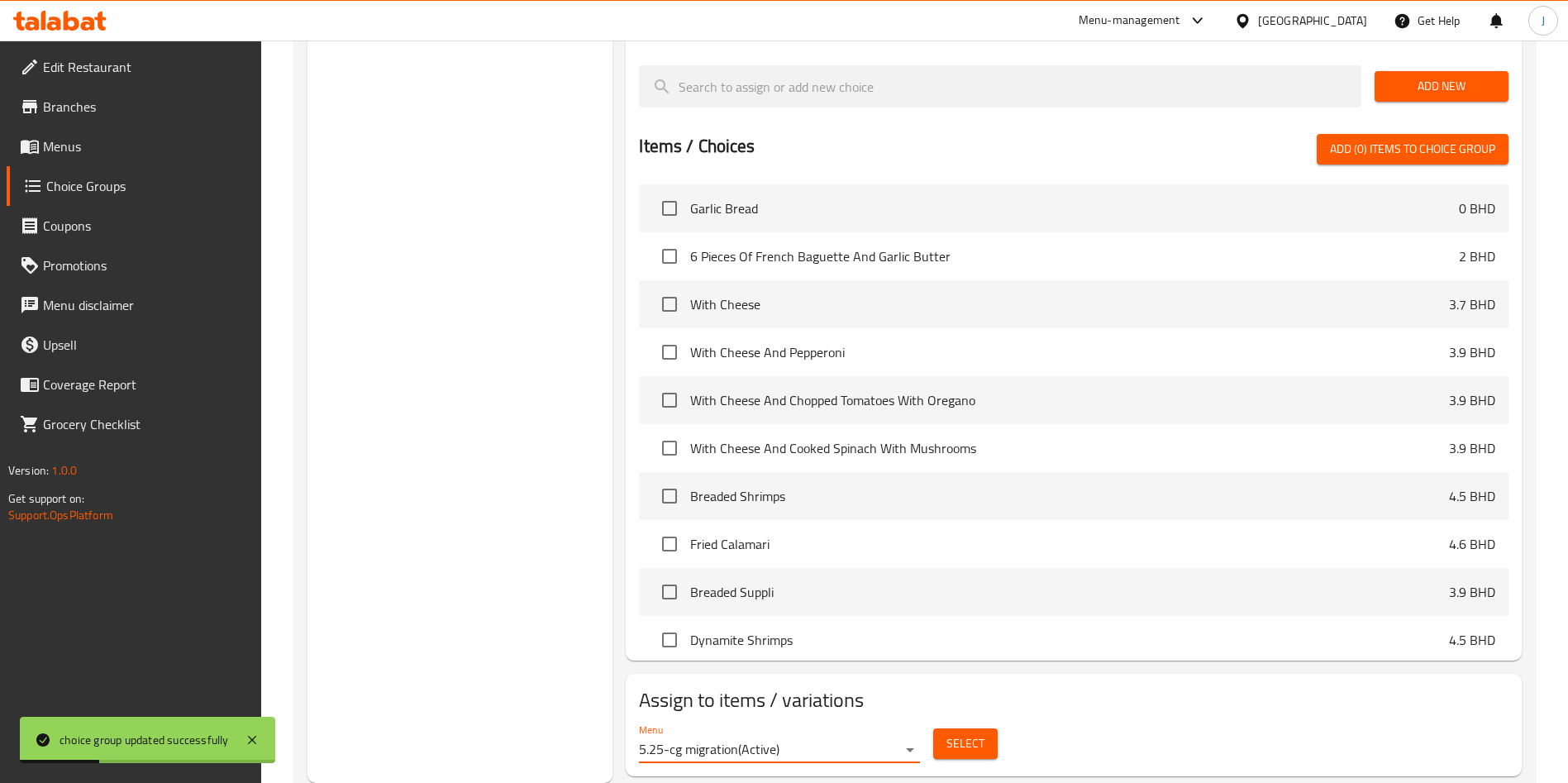
click at [962, 733] on span "Select" at bounding box center [965, 743] width 38 height 20
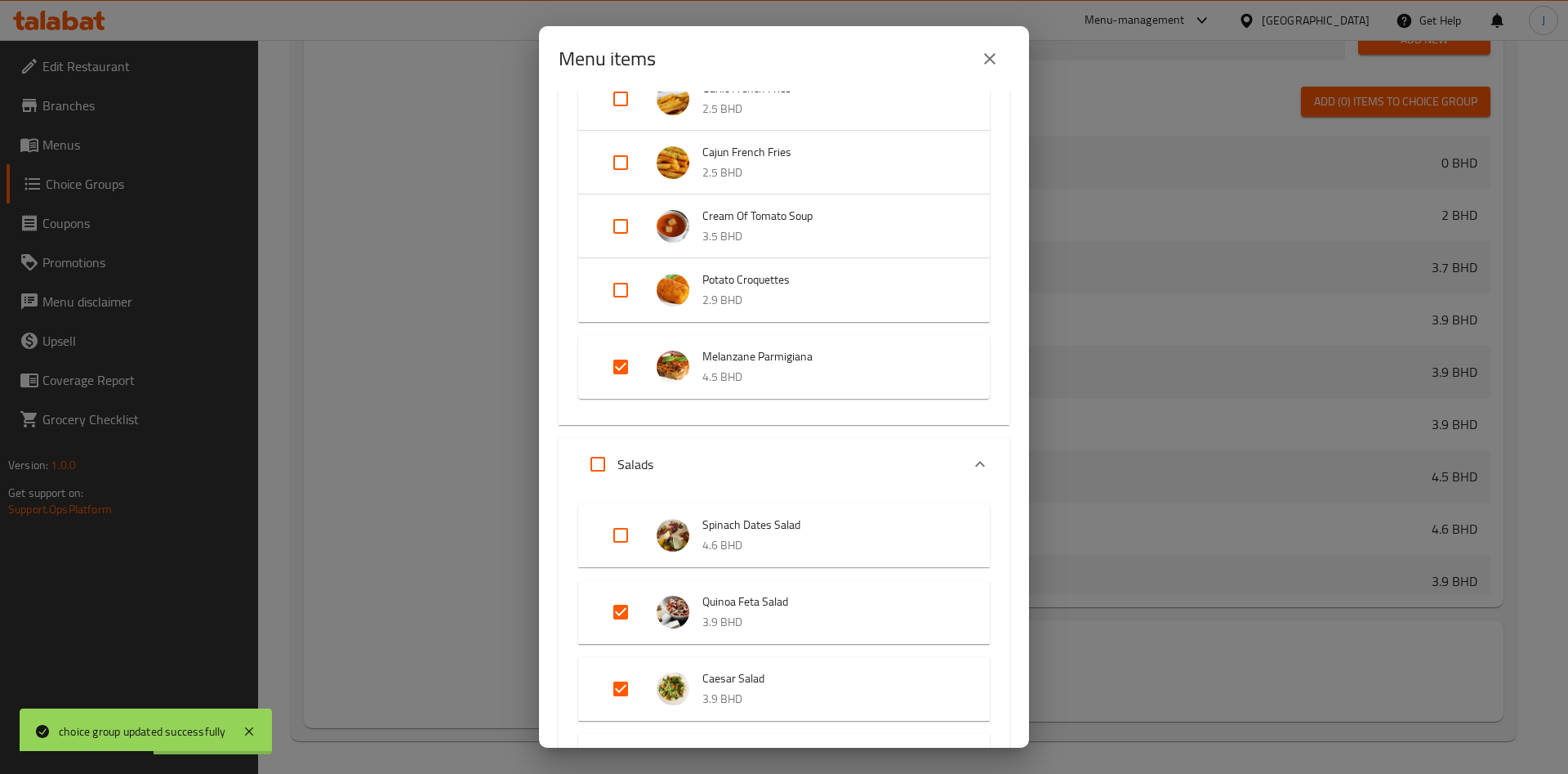
scroll to position [1135, 0]
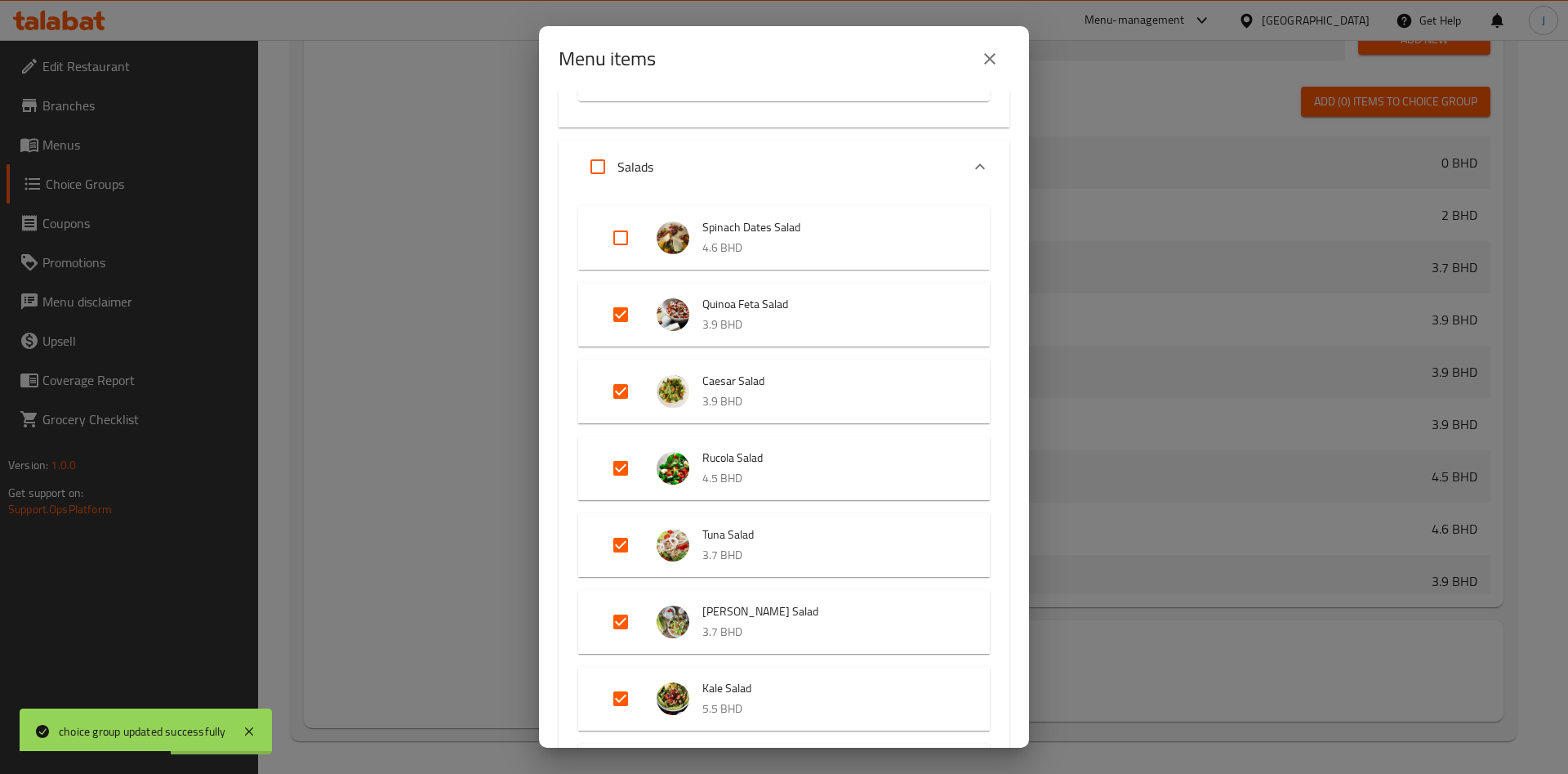
click at [941, 163] on div "Salads" at bounding box center [769, 166] width 383 height 39
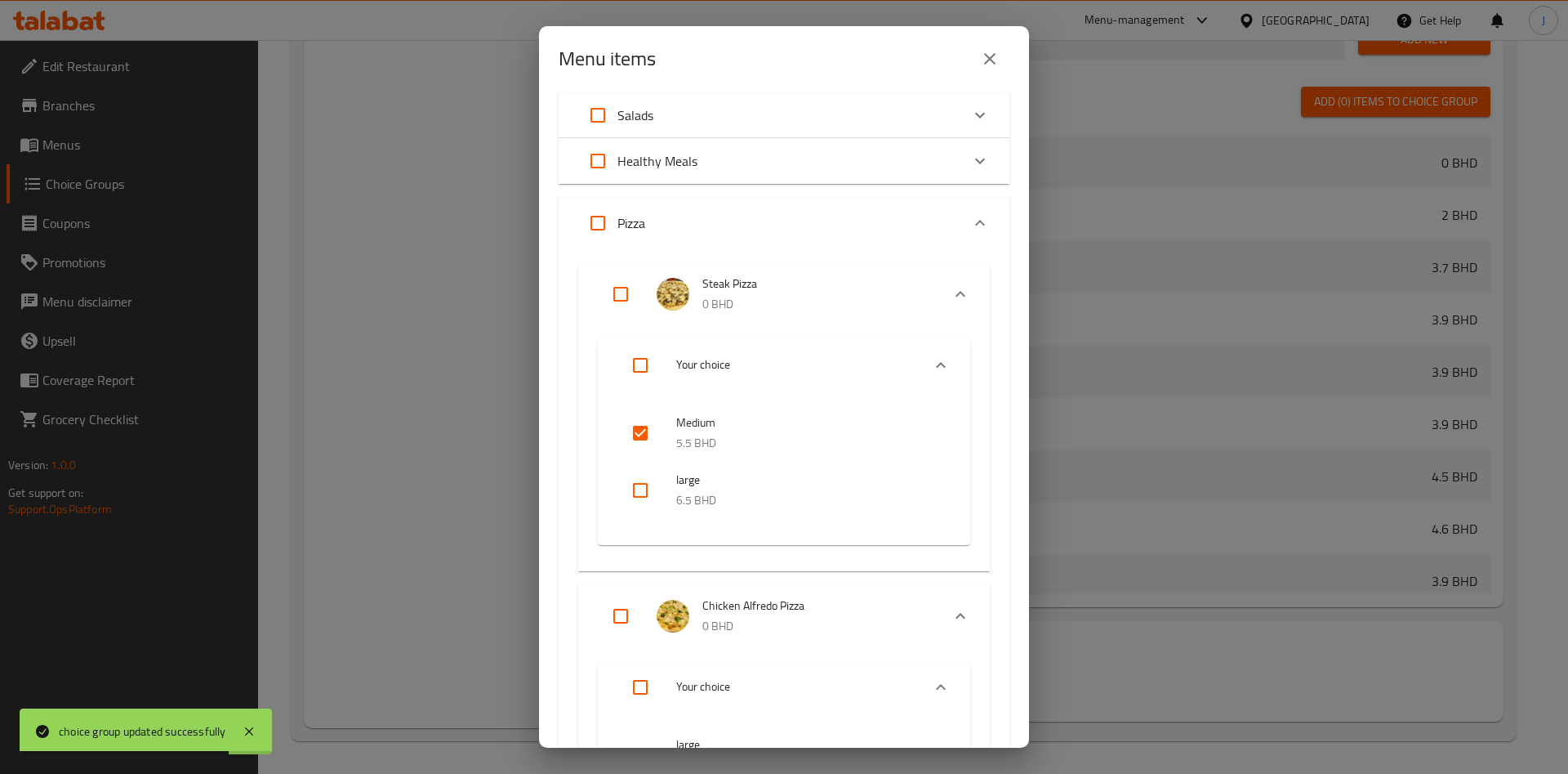
scroll to position [1191, 0]
click at [638, 426] on input "checkbox" at bounding box center [640, 426] width 39 height 39
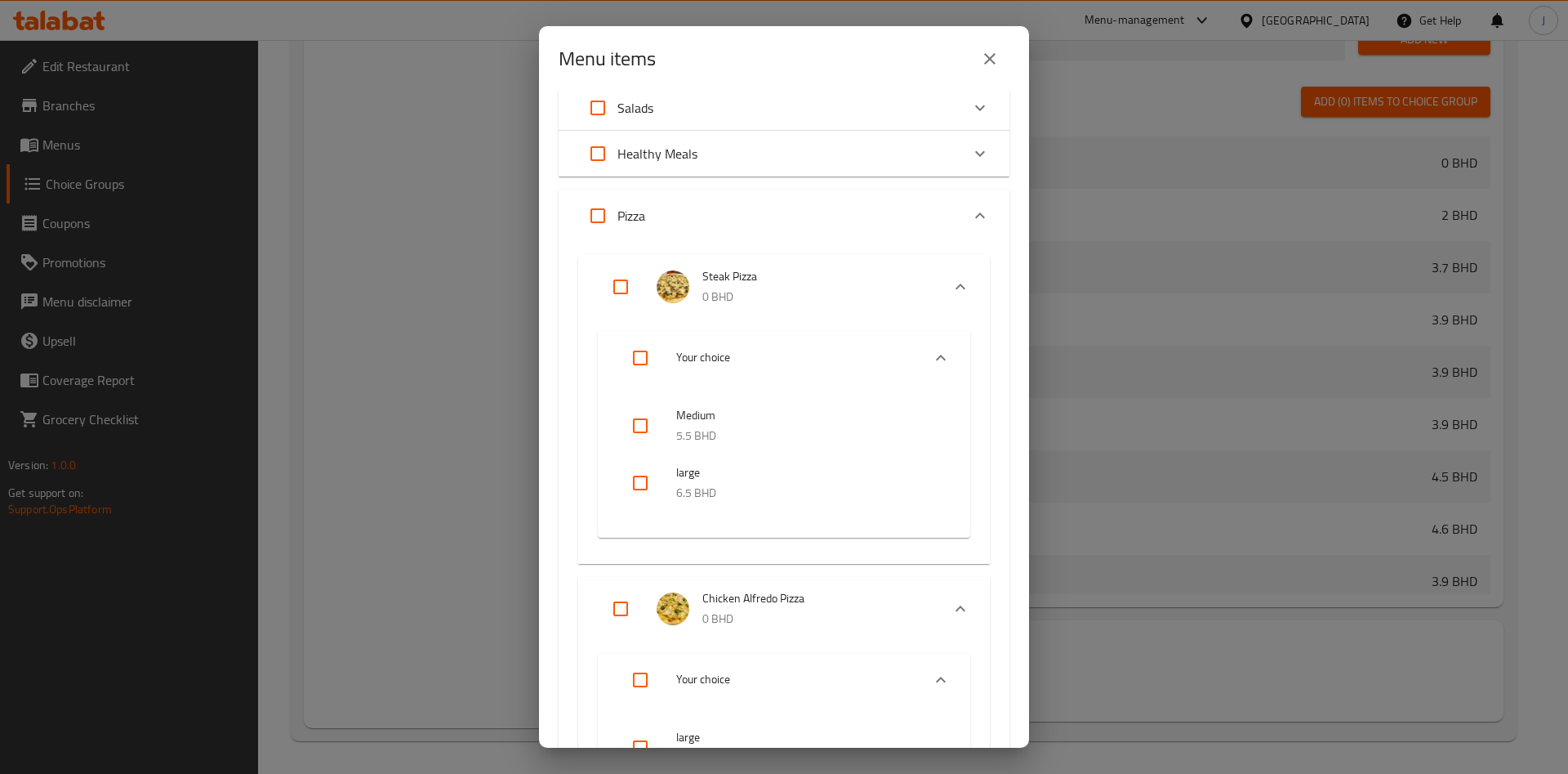
click at [638, 427] on input "checkbox" at bounding box center [640, 426] width 39 height 39
checkbox input "true"
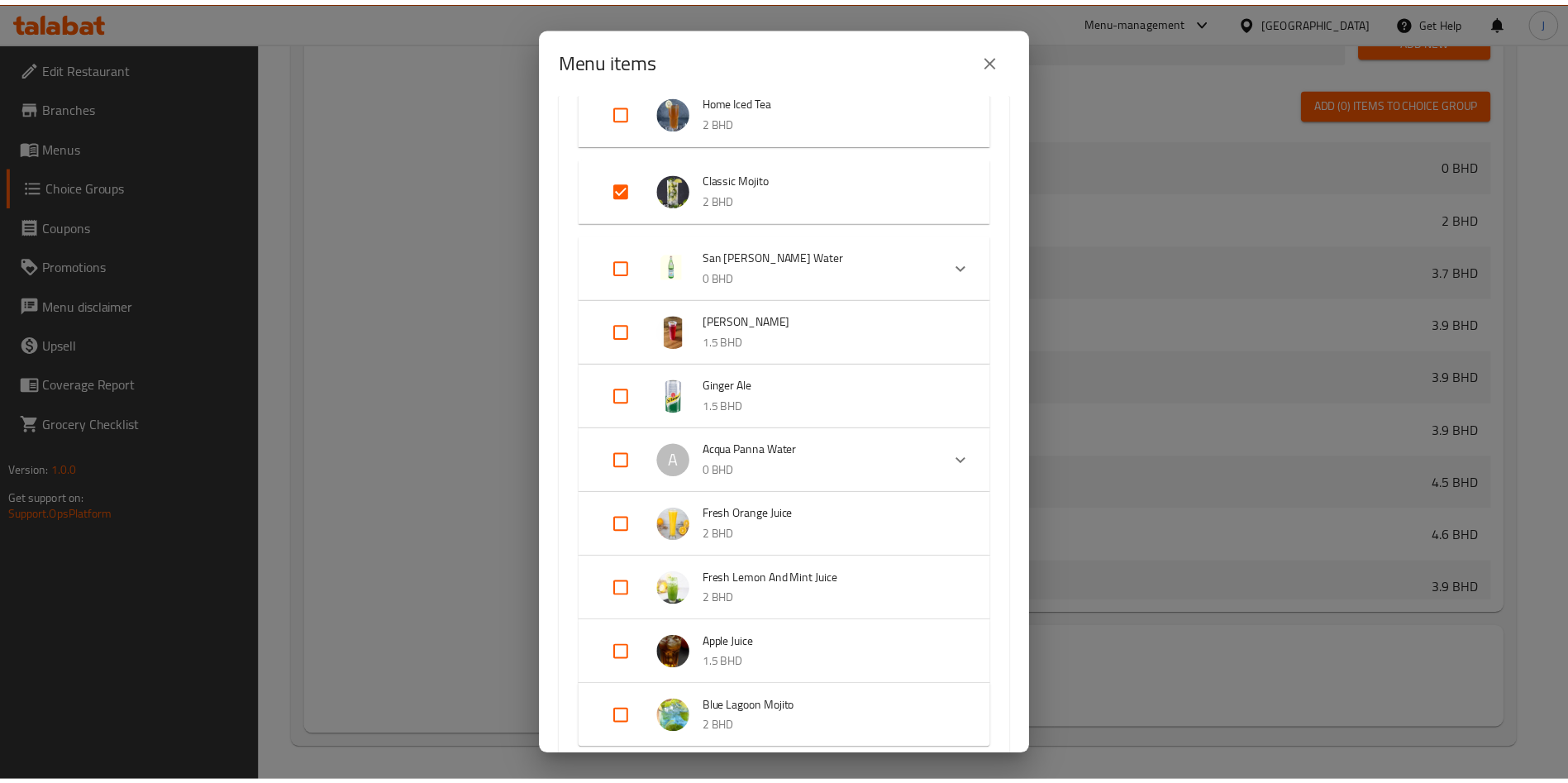
scroll to position [11655, 0]
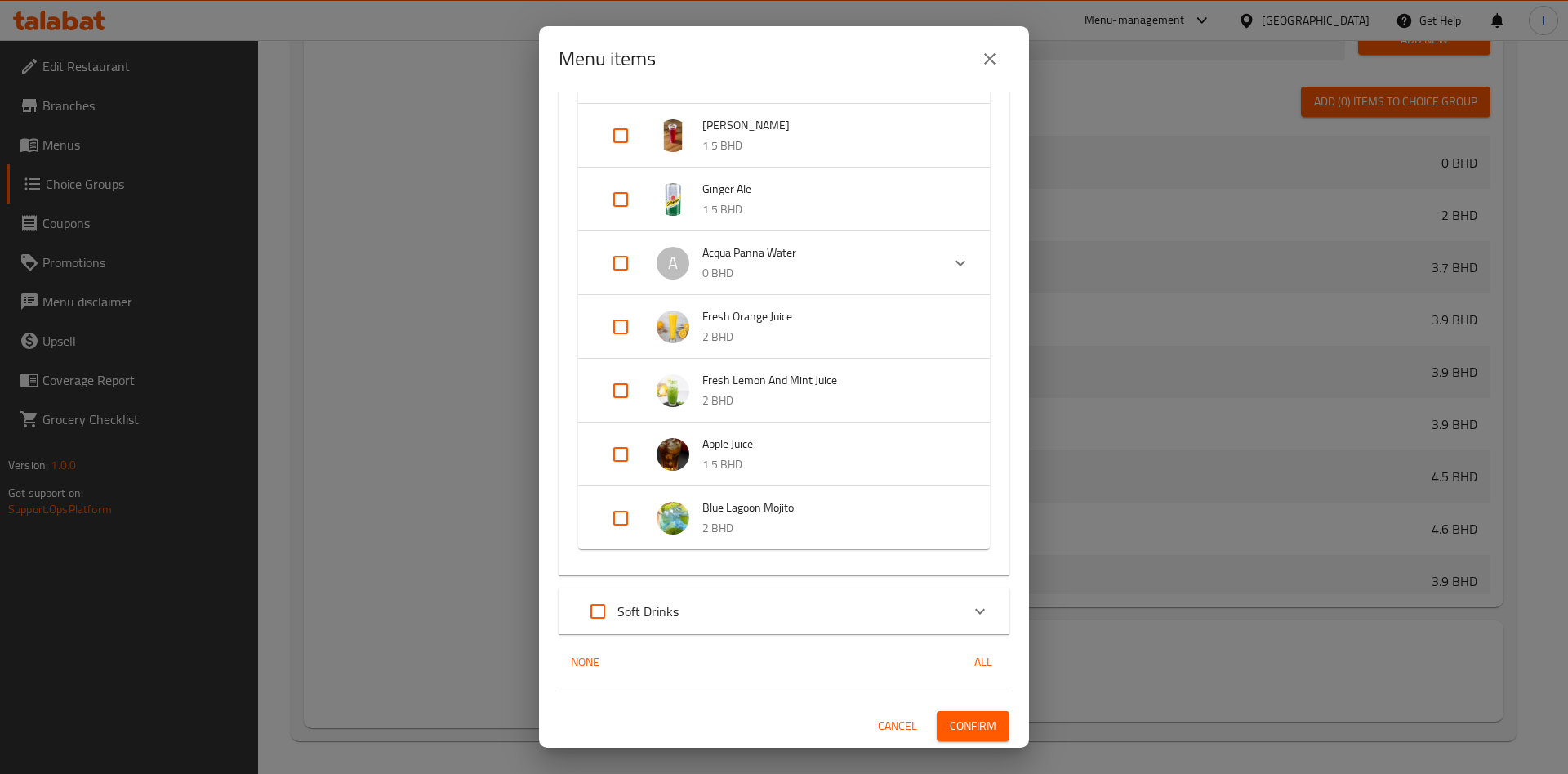
click at [963, 729] on span "Confirm" at bounding box center [973, 726] width 46 height 20
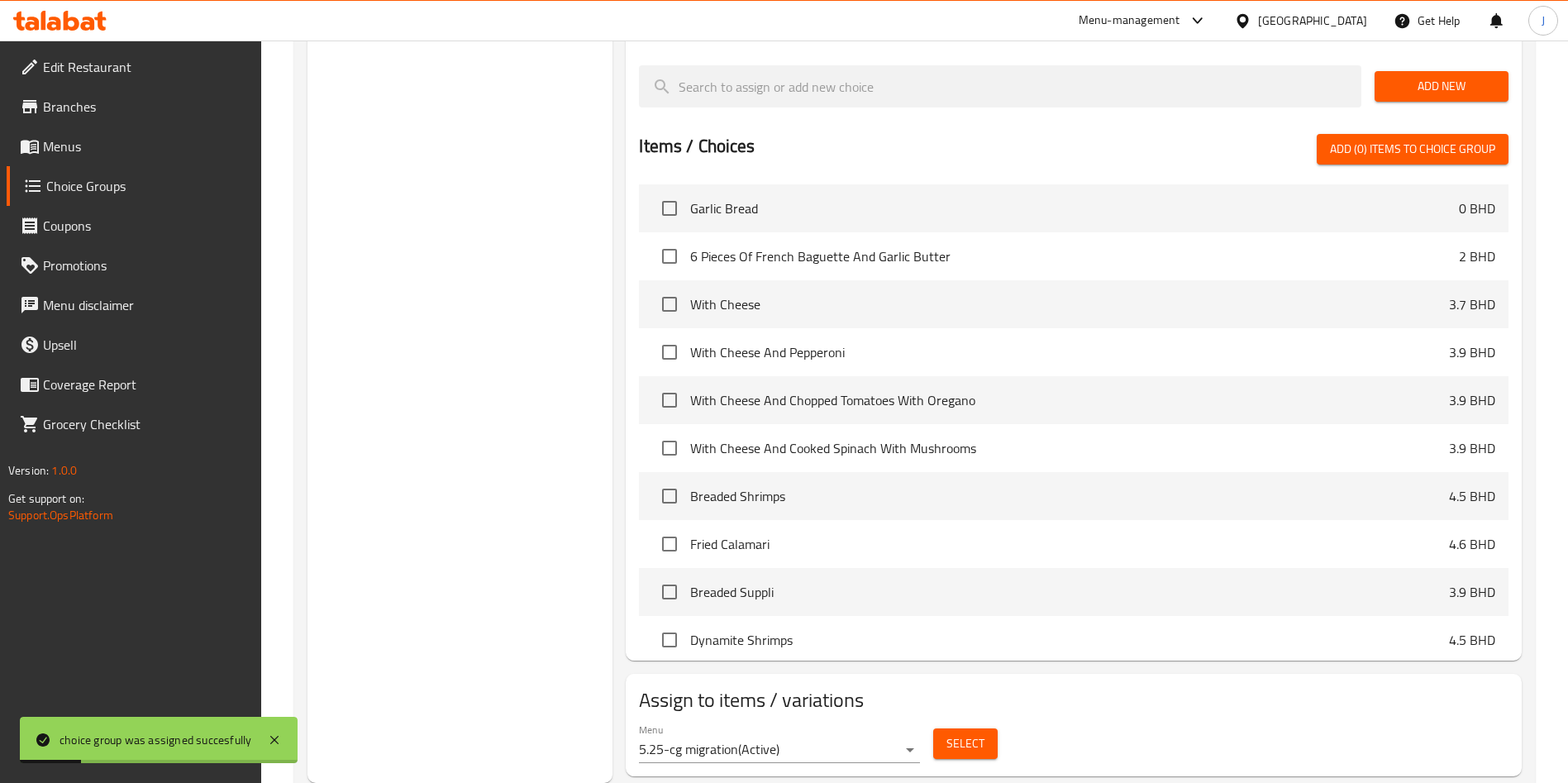
click at [89, 154] on span "Menus" at bounding box center [146, 146] width 206 height 20
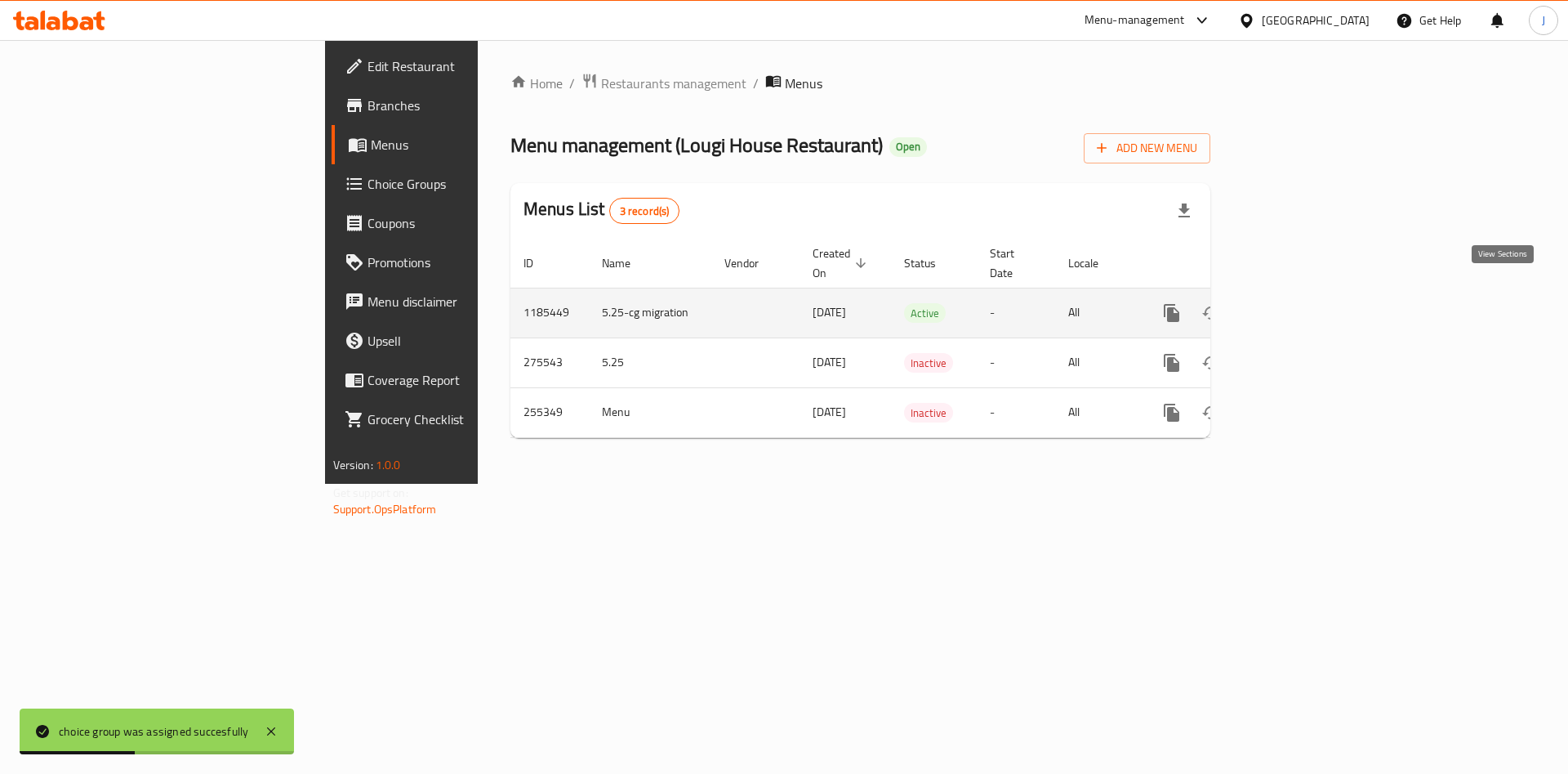
click at [1300, 303] on icon "enhanced table" at bounding box center [1290, 313] width 20 height 20
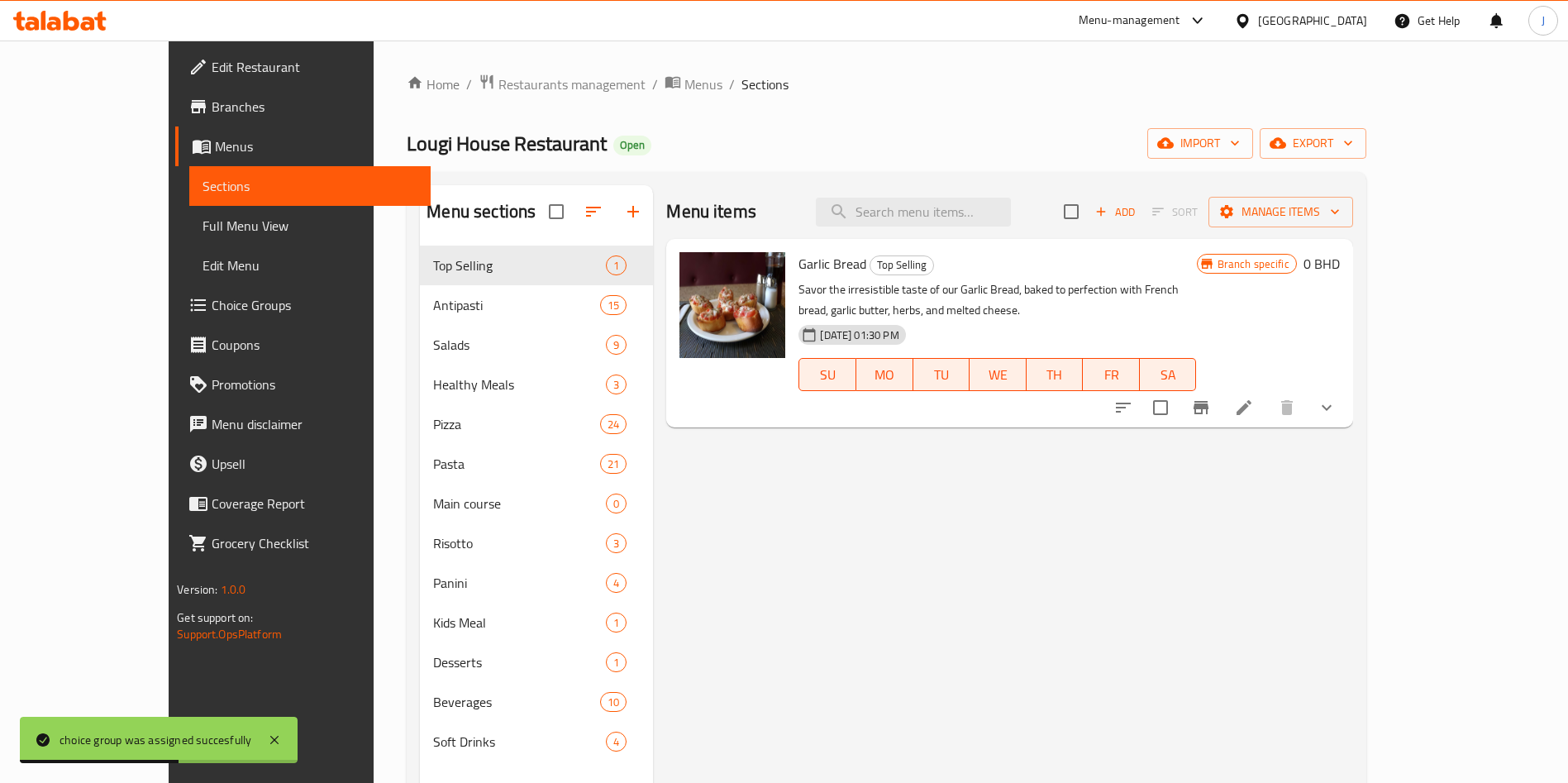
click at [202, 257] on span "Edit Menu" at bounding box center [310, 266] width 215 height 20
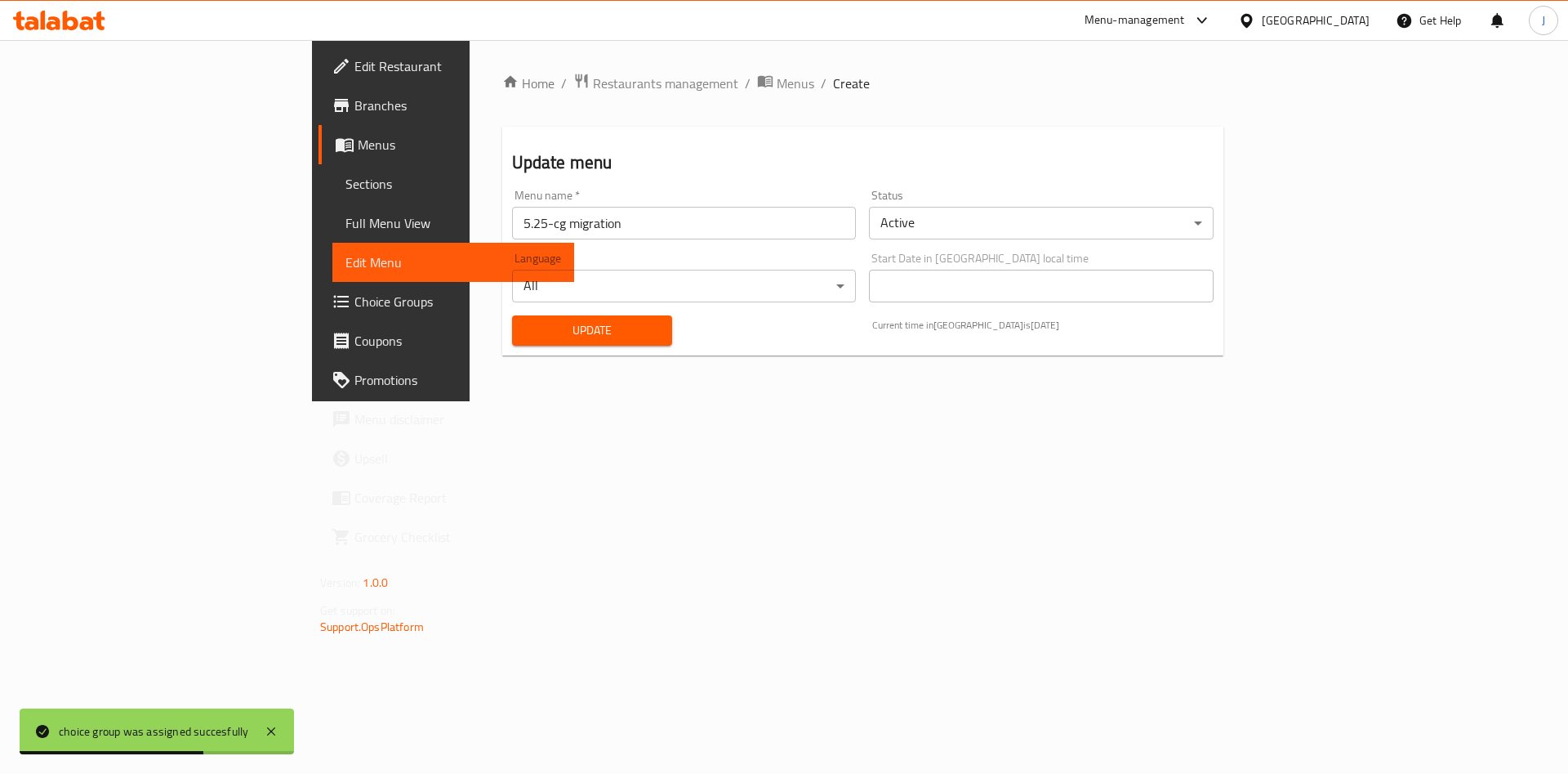
click at [525, 322] on span "Update" at bounding box center [593, 330] width 135 height 20
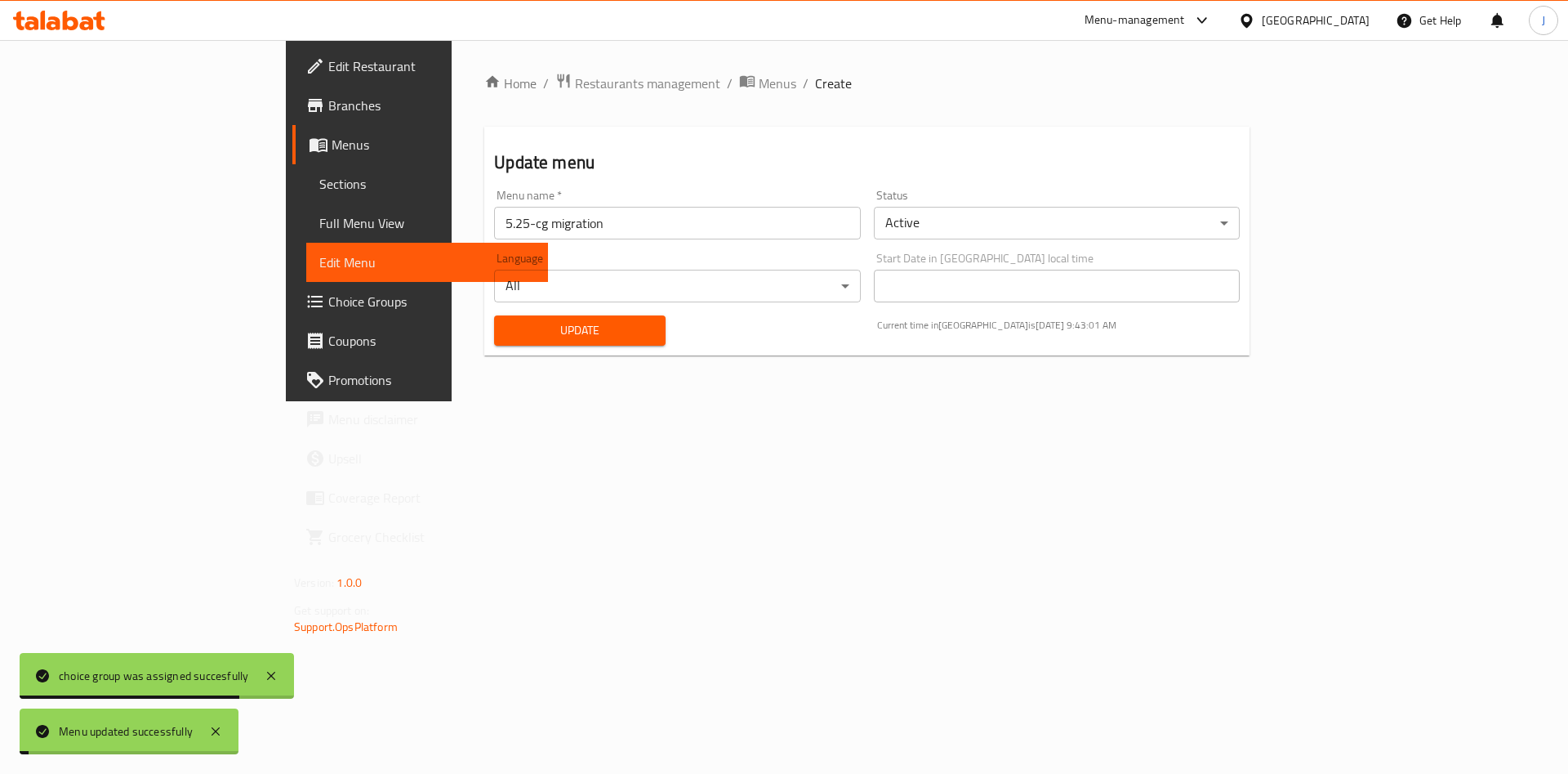
click at [332, 150] on span "Menus" at bounding box center [434, 145] width 204 height 20
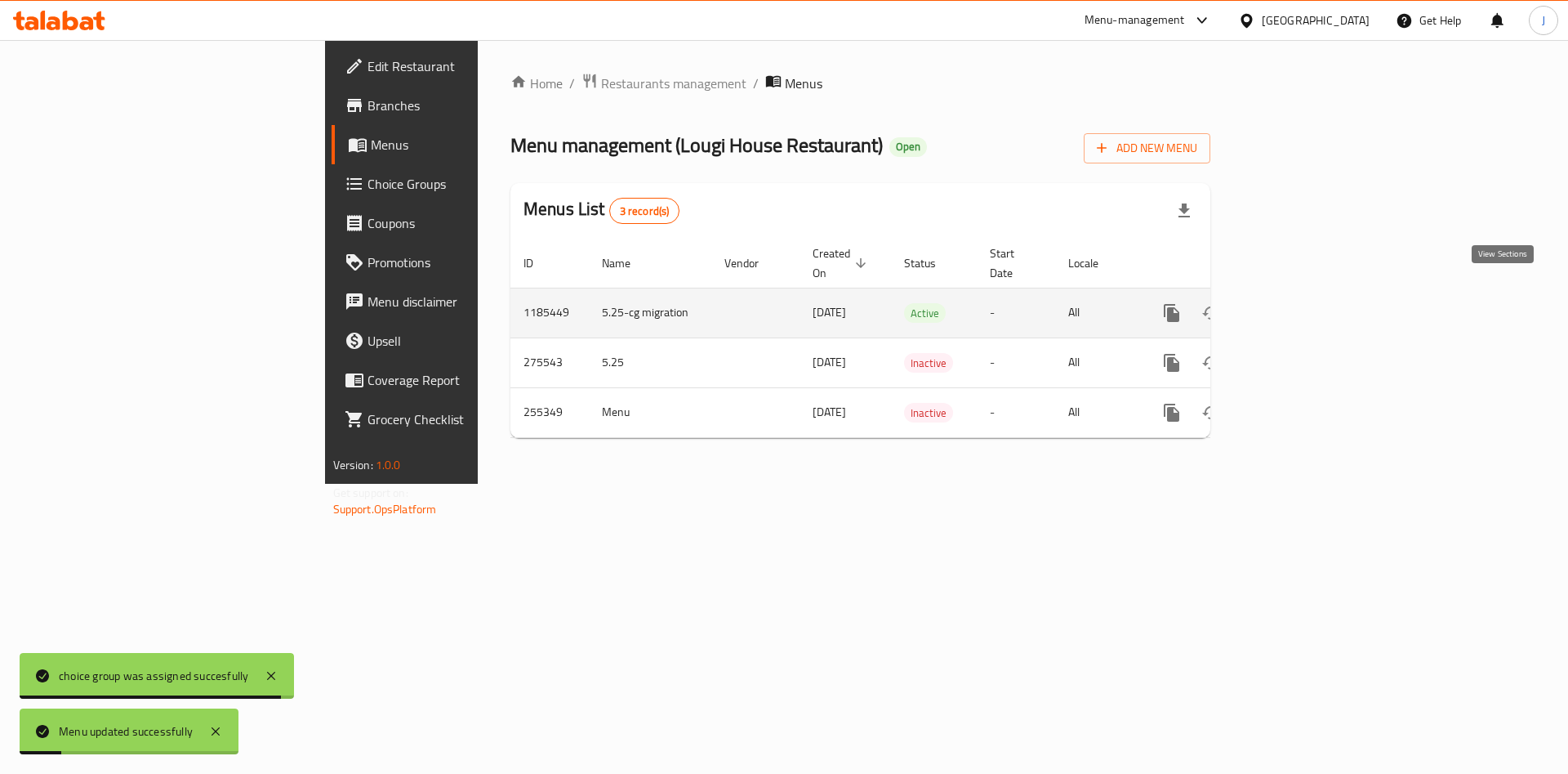
click at [1300, 303] on icon "enhanced table" at bounding box center [1290, 313] width 20 height 20
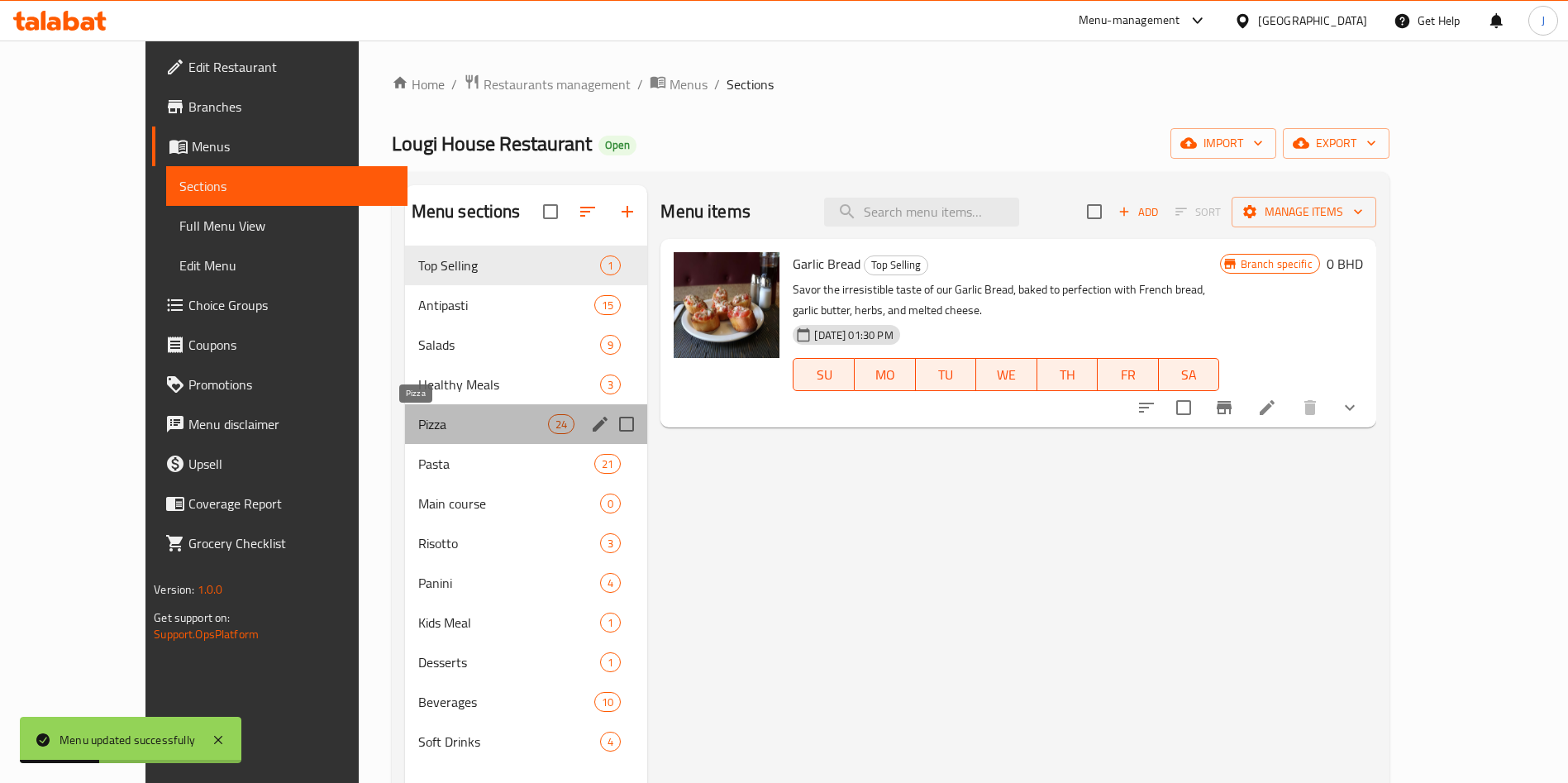
click at [418, 428] on span "Pizza" at bounding box center [483, 424] width 130 height 20
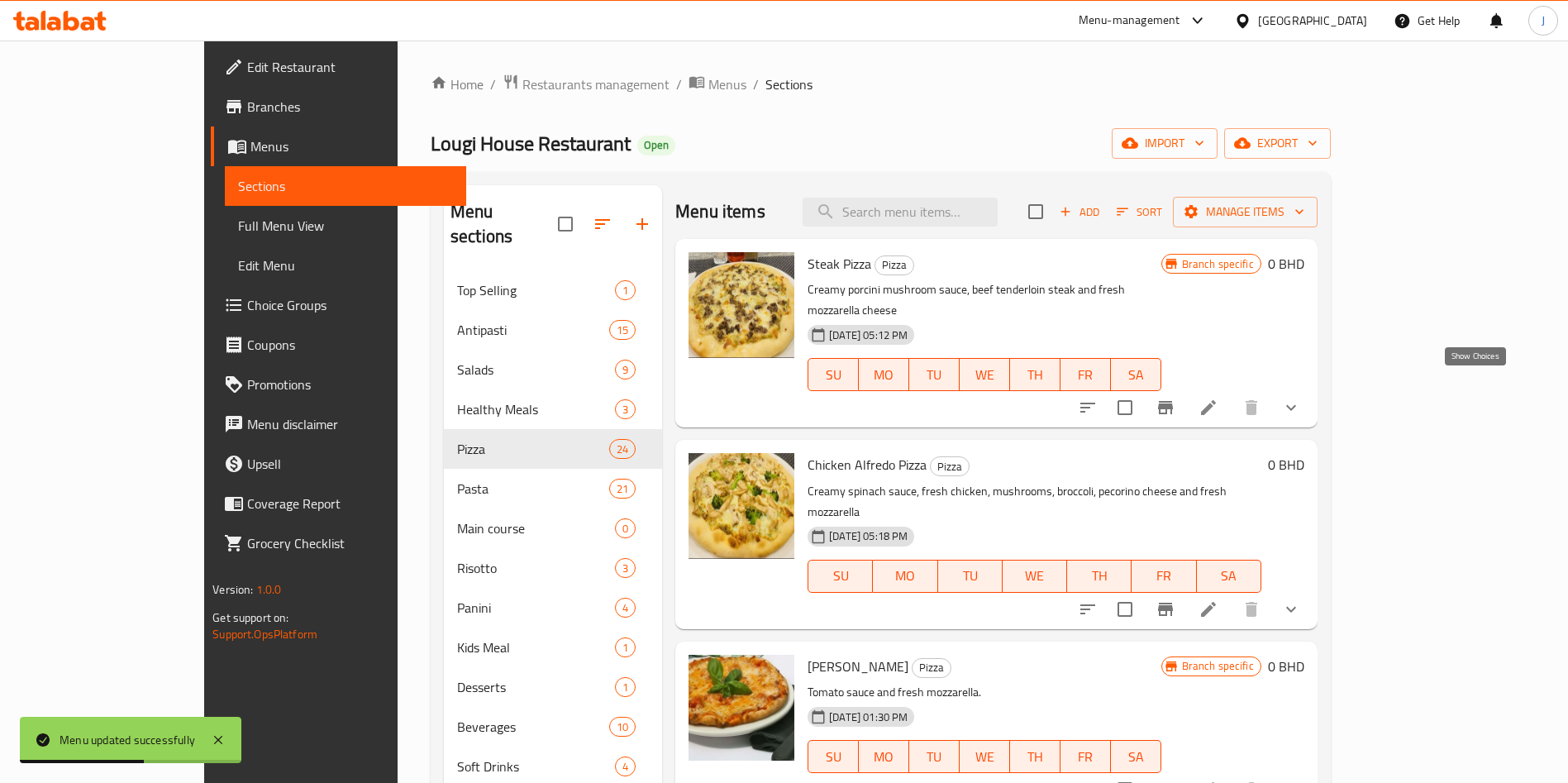
click at [1300, 397] on icon "show more" at bounding box center [1291, 408] width 20 height 20
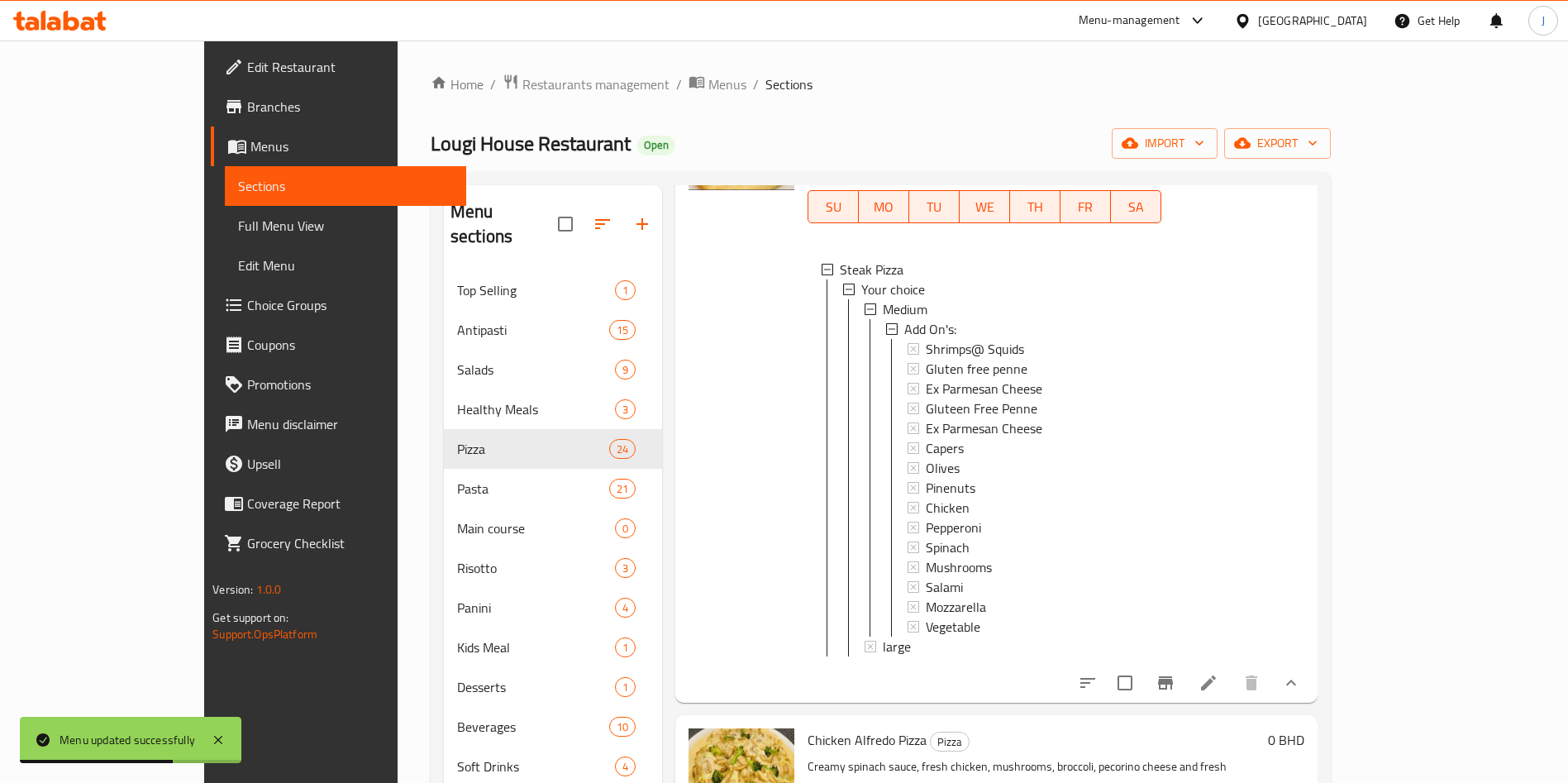
scroll to position [186, 0]
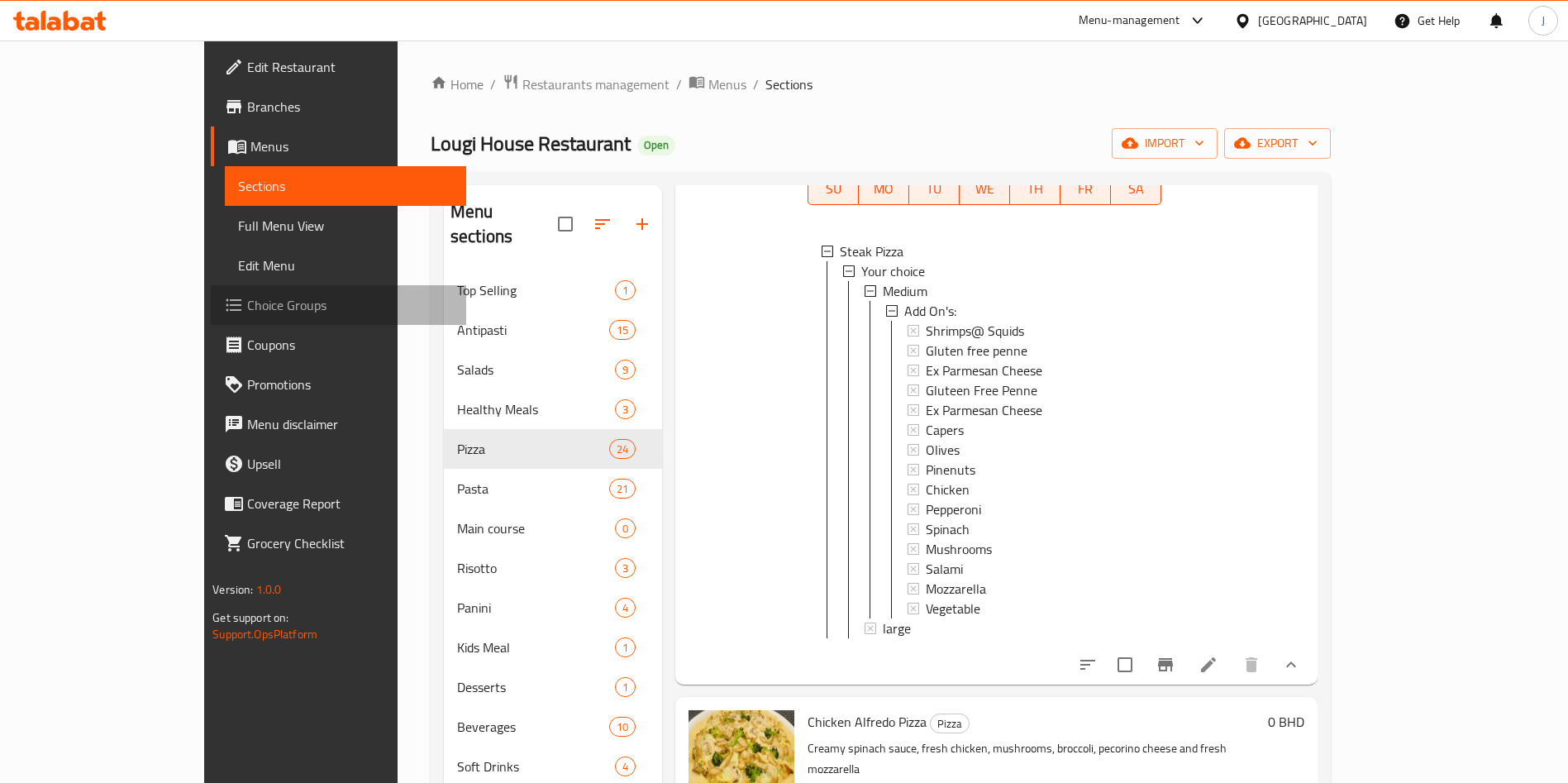
click at [247, 305] on span "Choice Groups" at bounding box center [350, 305] width 206 height 20
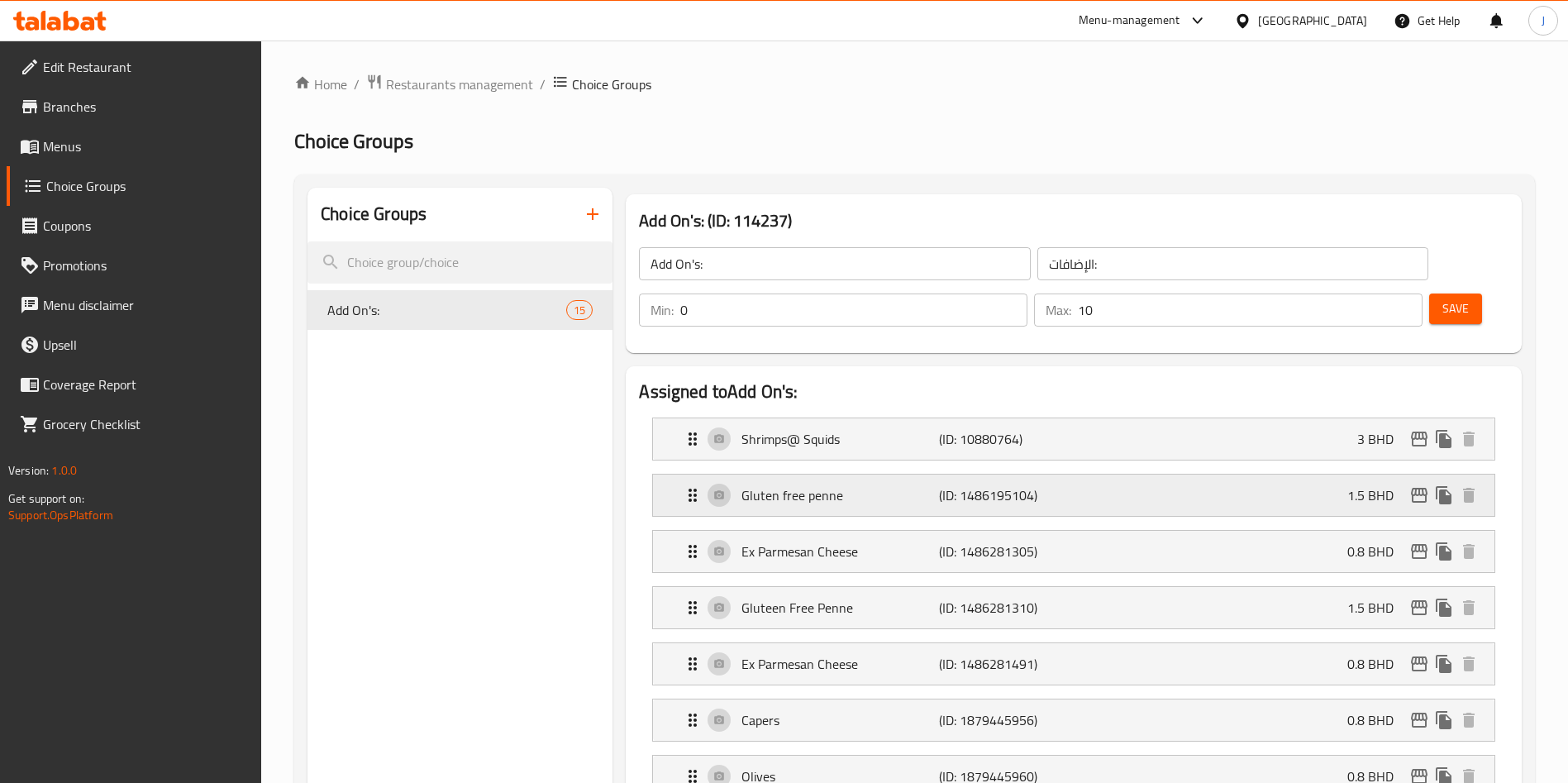
click at [990, 475] on div "Gluten free penne (ID: 1486195104) 1.5 BHD" at bounding box center [1078, 495] width 792 height 41
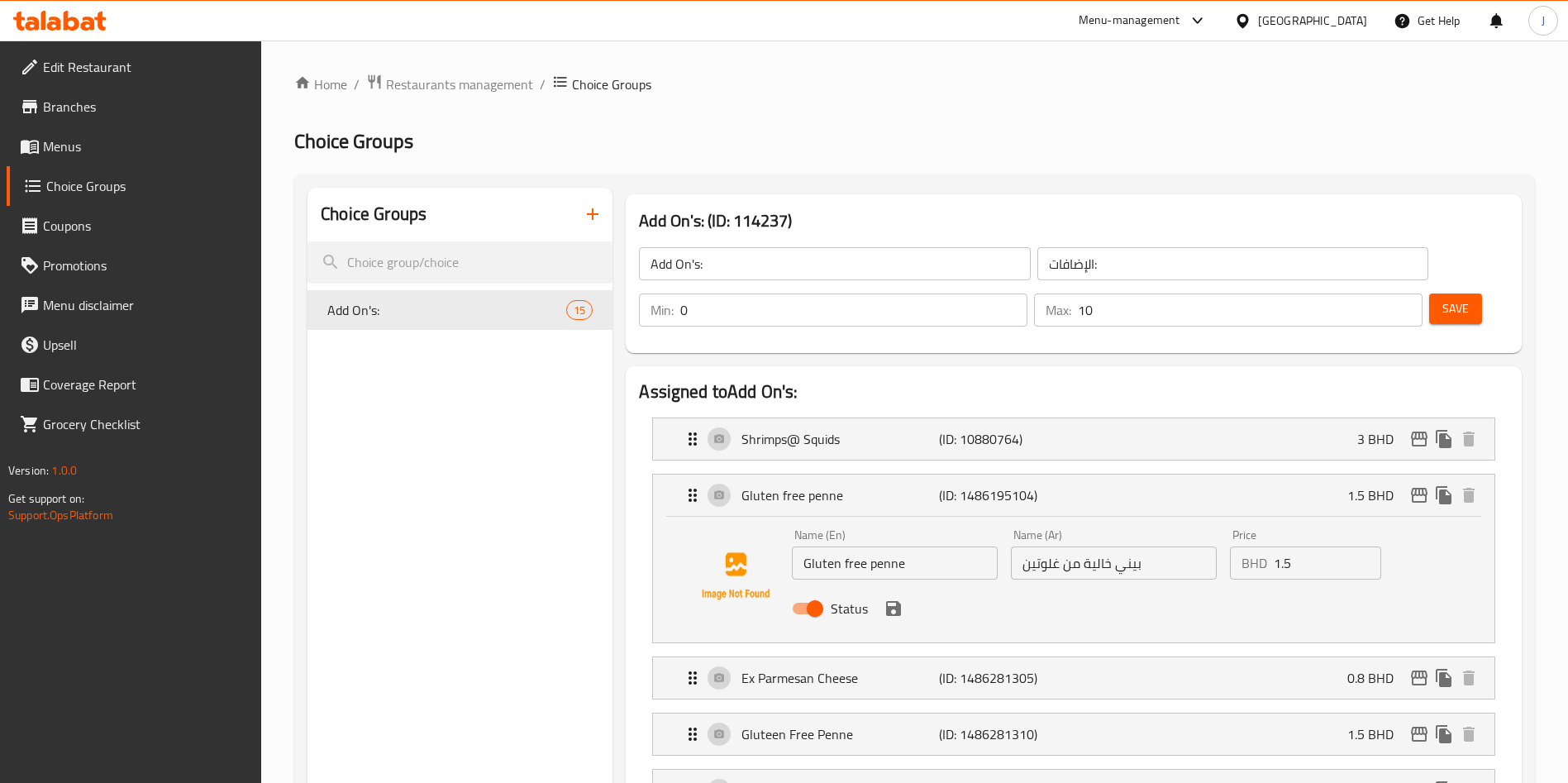
scroll to position [578, 0]
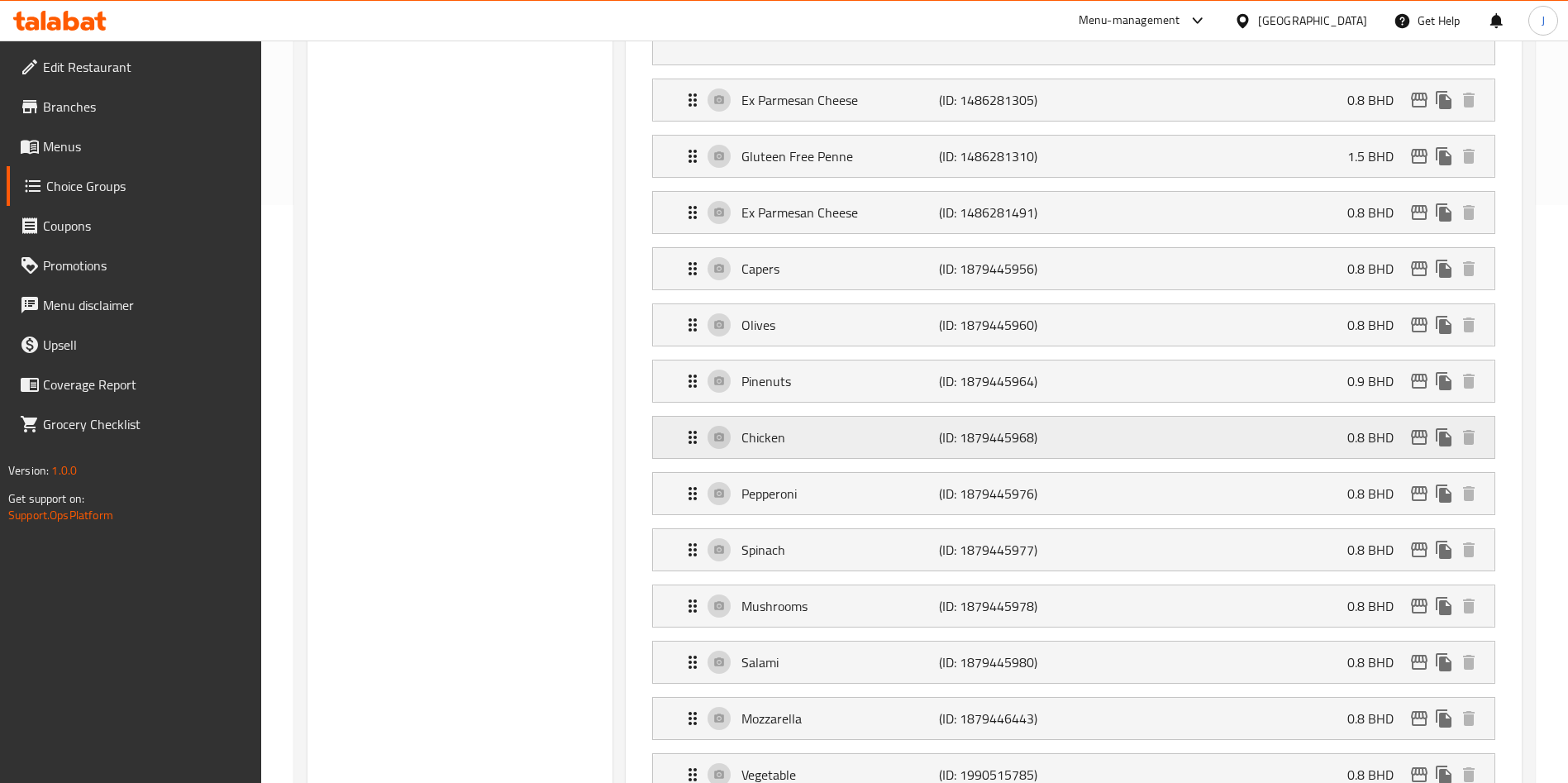
click at [856, 428] on p "Chicken" at bounding box center [840, 438] width 197 height 20
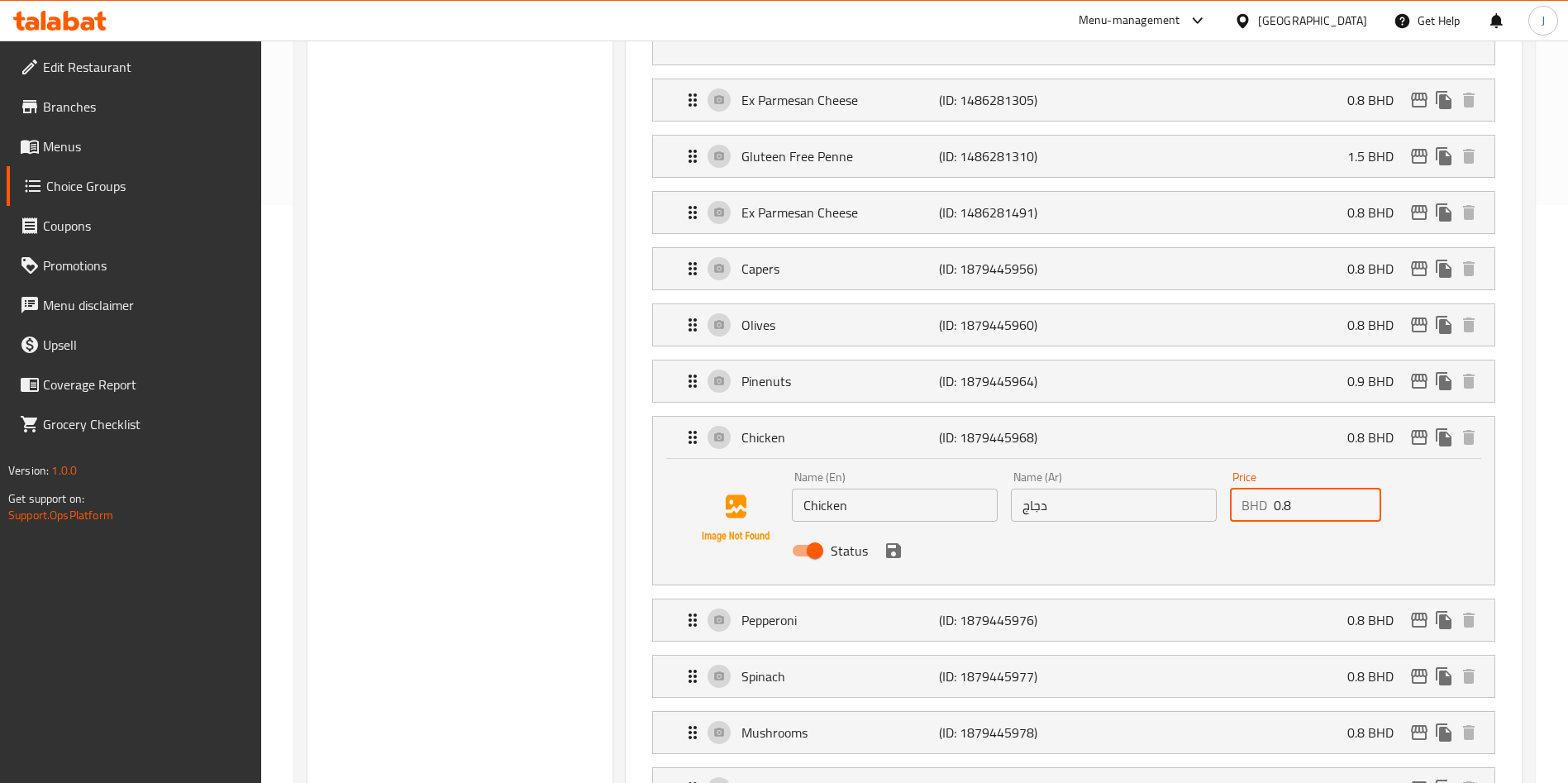
drag, startPoint x: 1321, startPoint y: 462, endPoint x: 1250, endPoint y: 463, distance: 71.0
click at [1250, 489] on div "BHD 0.8 Price" at bounding box center [1305, 505] width 151 height 33
click at [894, 543] on icon "save" at bounding box center [893, 550] width 15 height 15
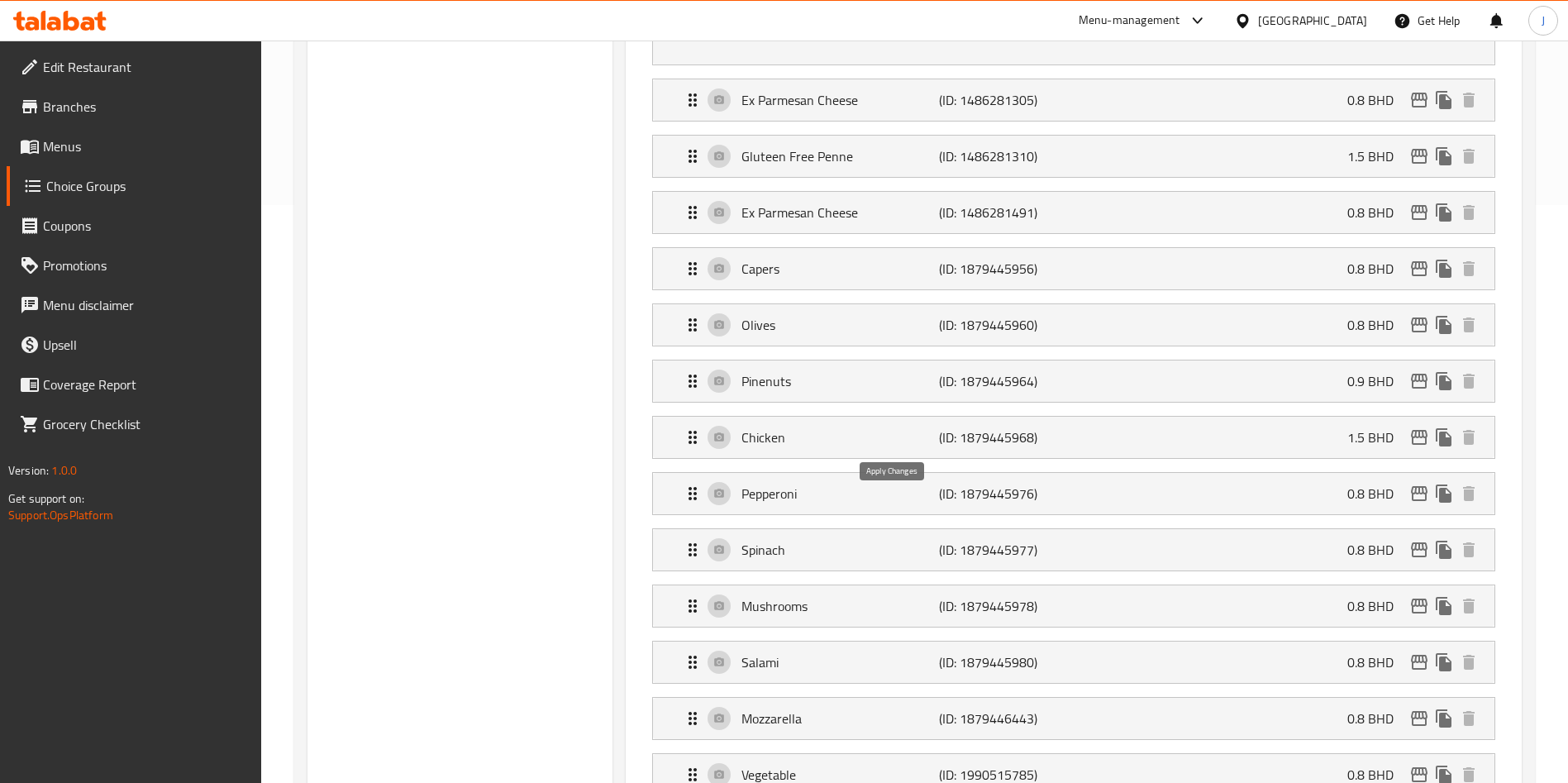
type input "1.5"
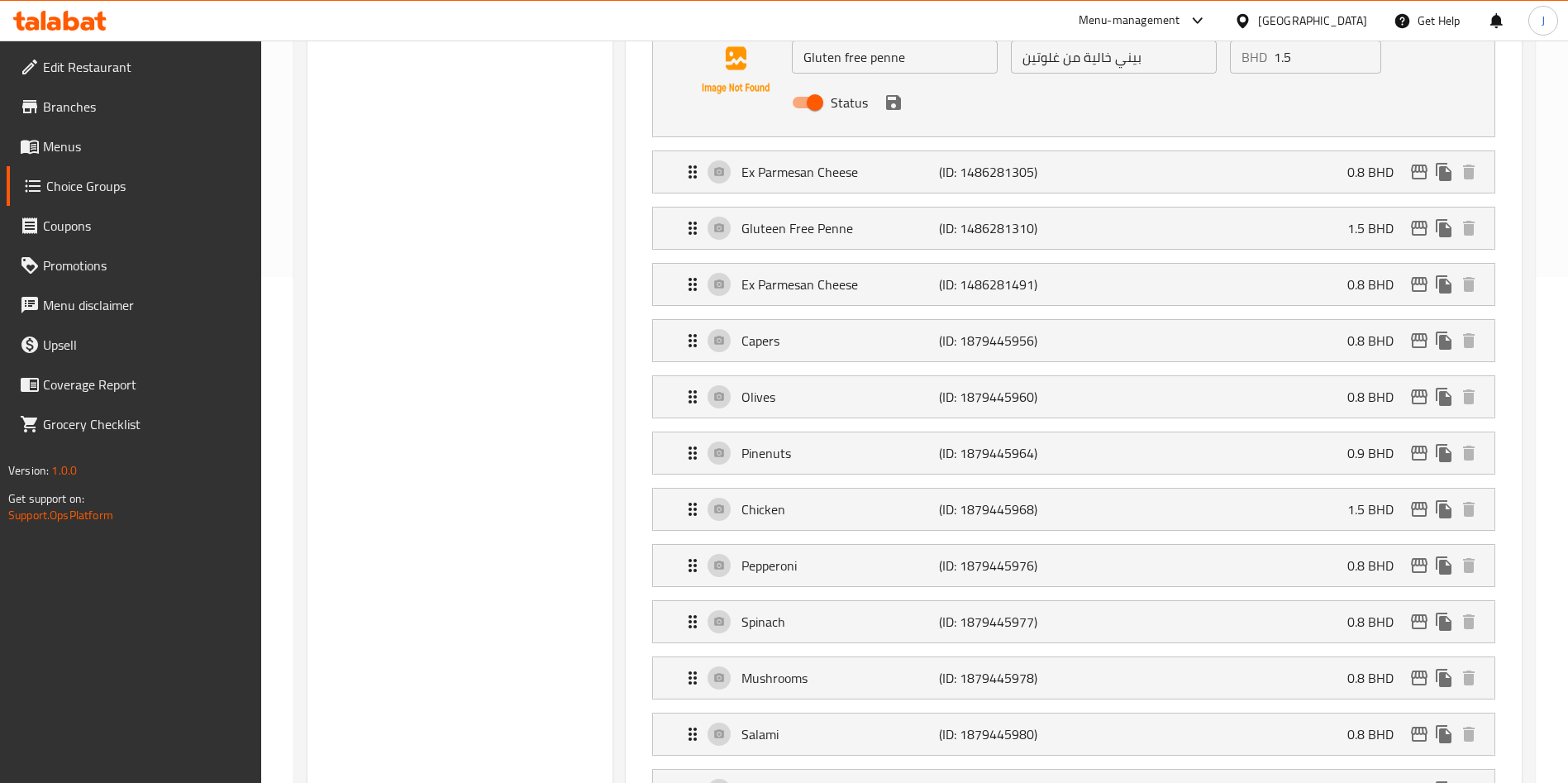
scroll to position [504, 0]
click at [810, 332] on p "Capers" at bounding box center [840, 342] width 197 height 20
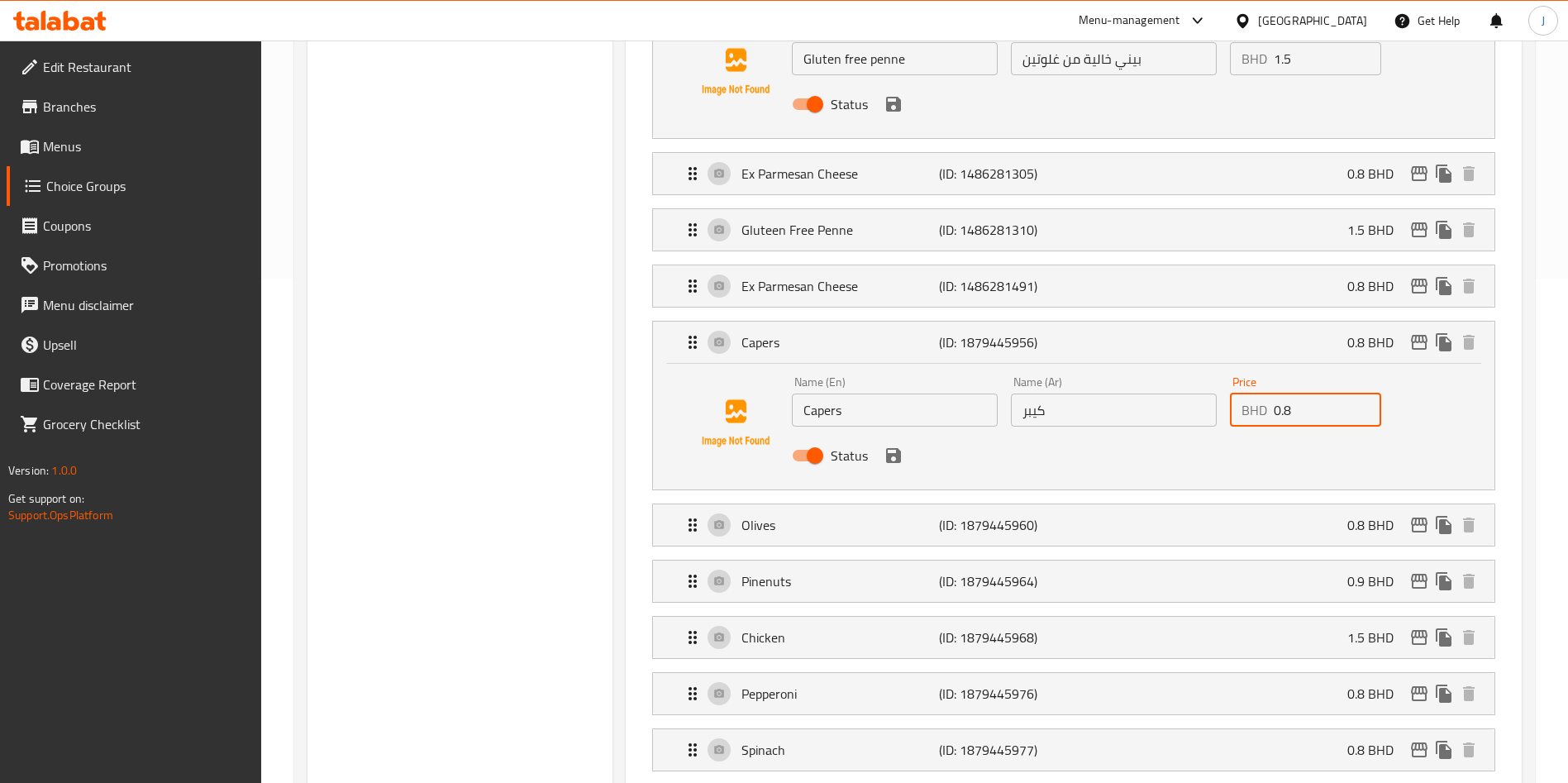
drag, startPoint x: 1322, startPoint y: 364, endPoint x: 1242, endPoint y: 376, distance: 80.9
click at [1242, 394] on div "BHD 0.8 Price" at bounding box center [1305, 410] width 151 height 33
click at [891, 445] on icon "save" at bounding box center [894, 455] width 20 height 20
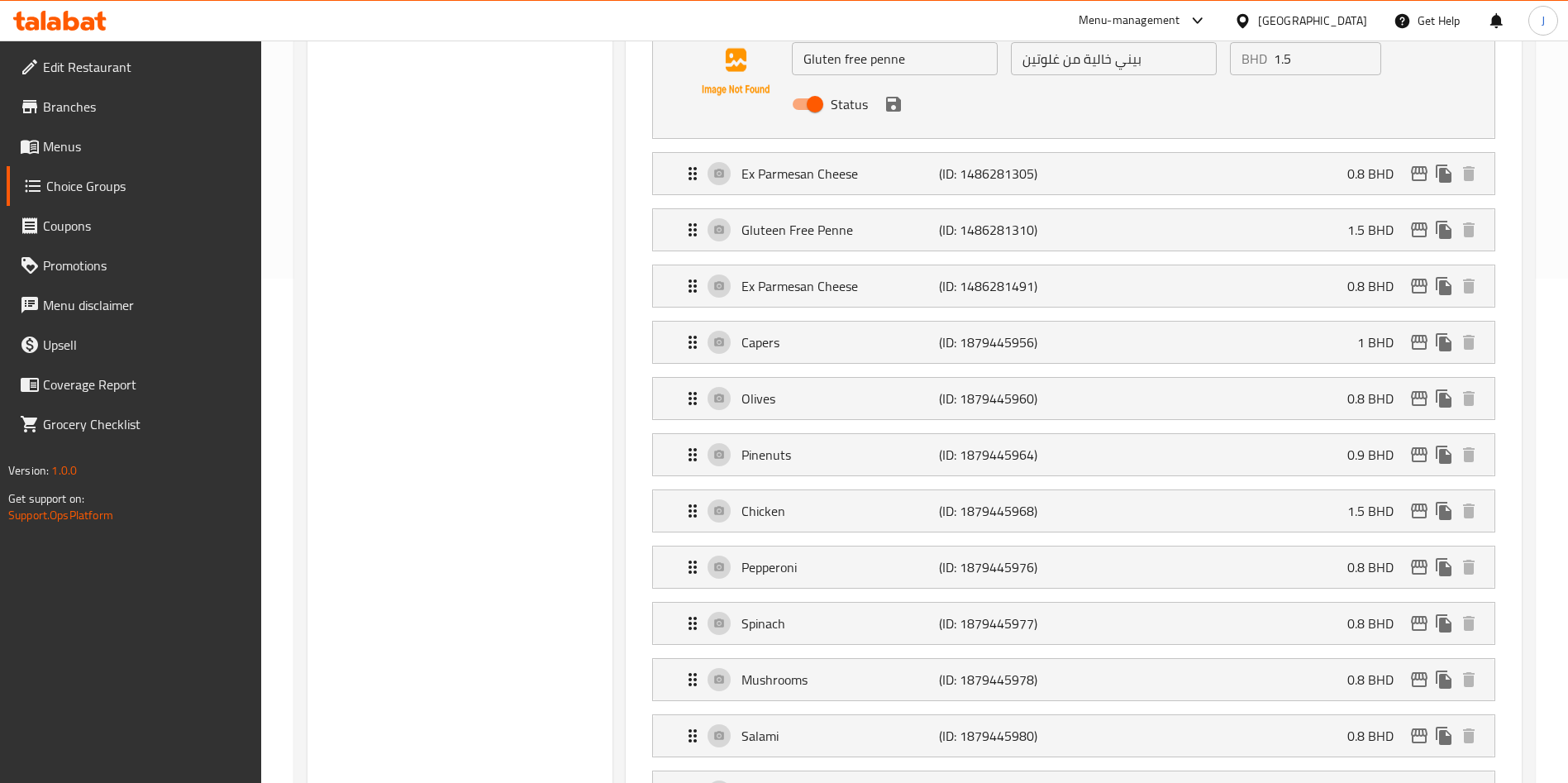
type input "1"
click at [855, 388] on p "Olives" at bounding box center [840, 398] width 197 height 20
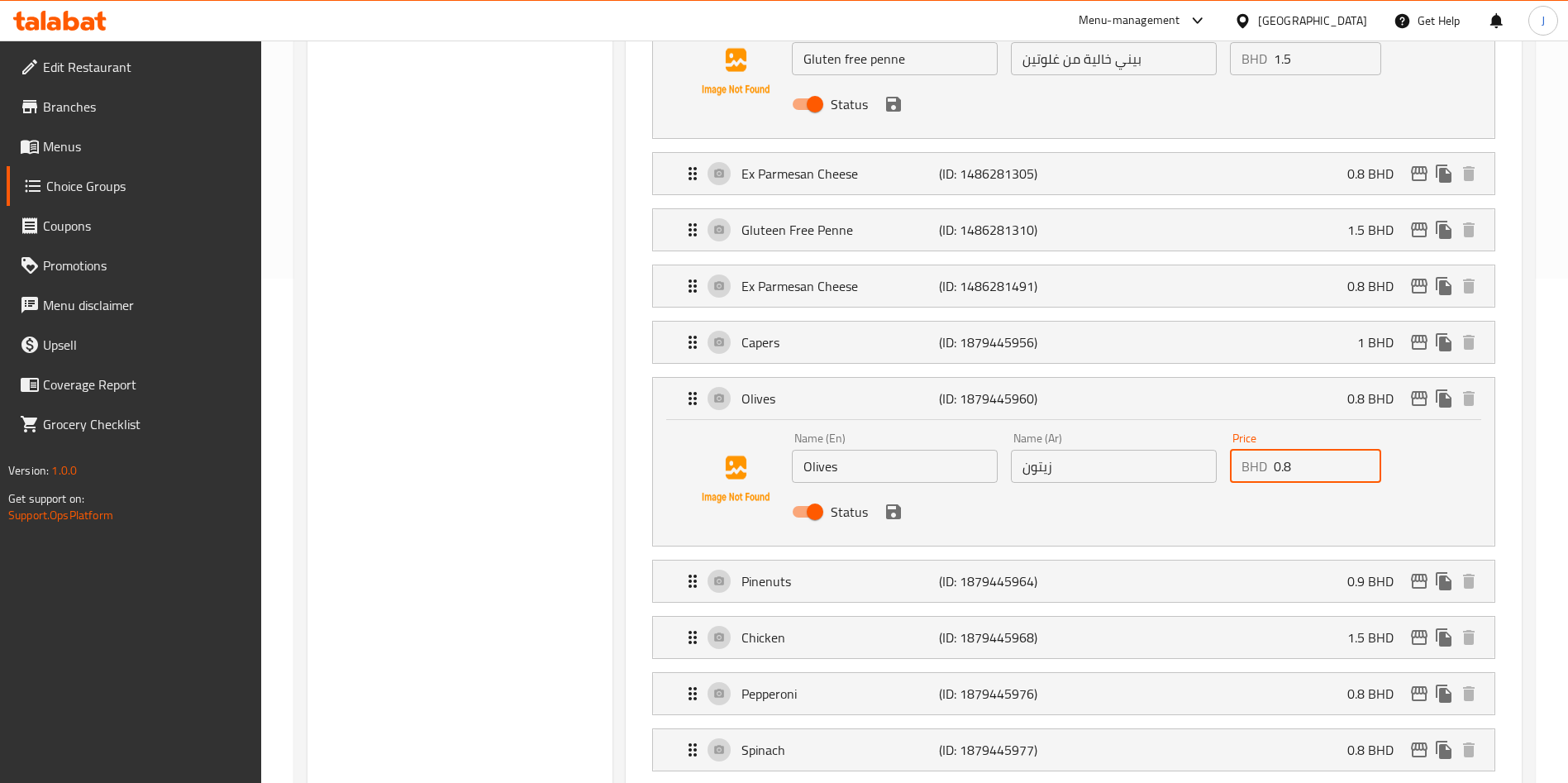
drag, startPoint x: 1323, startPoint y: 417, endPoint x: 1245, endPoint y: 432, distance: 79.4
click at [1245, 450] on div "BHD 0.8 Price" at bounding box center [1305, 466] width 151 height 33
click at [898, 501] on icon "save" at bounding box center [894, 512] width 20 height 20
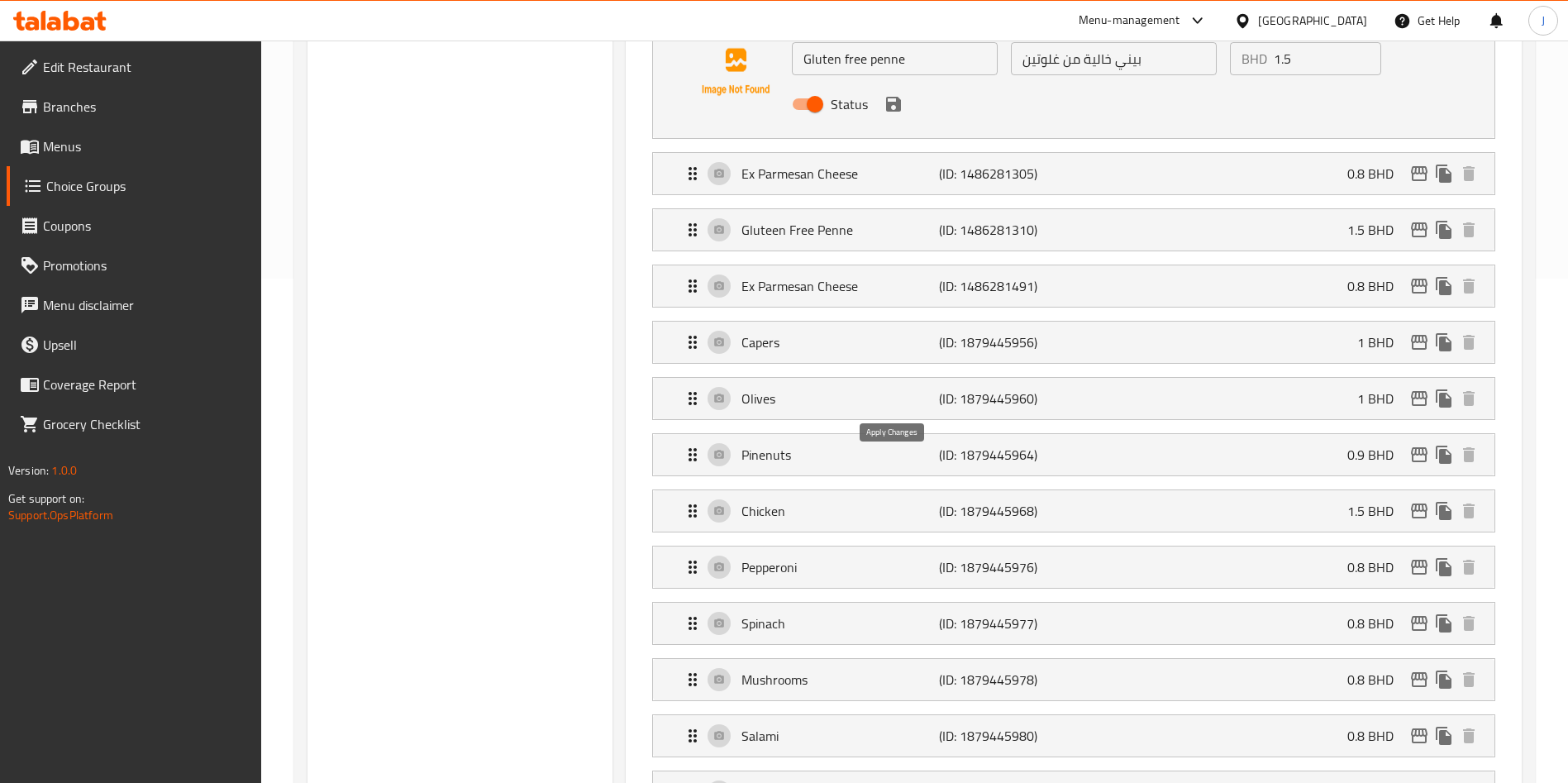
type input "1"
click at [807, 444] on p "Pinenuts" at bounding box center [840, 455] width 197 height 20
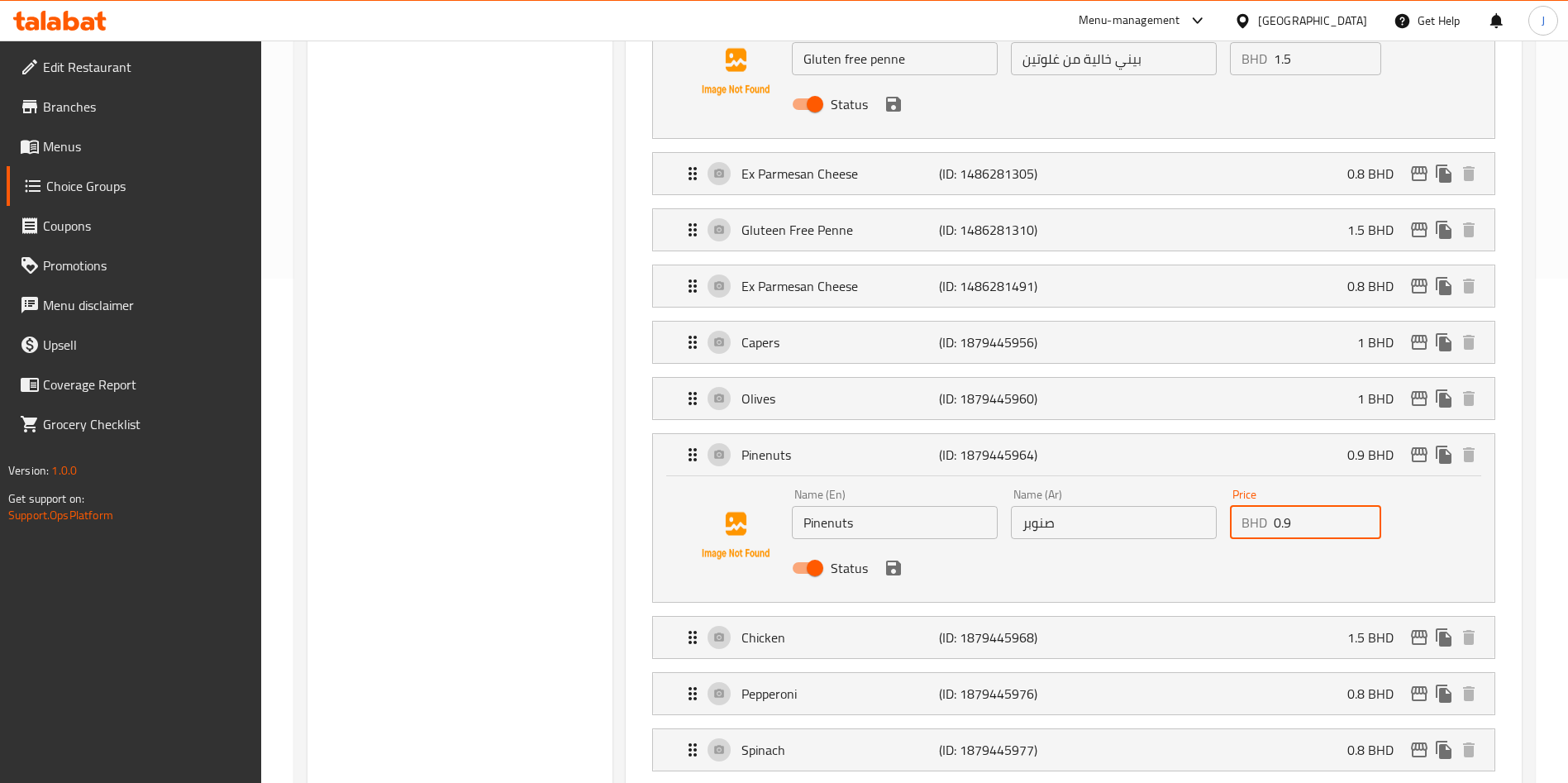
drag, startPoint x: 1259, startPoint y: 481, endPoint x: 1231, endPoint y: 480, distance: 28.0
click at [1230, 506] on div "BHD 0.9 Price" at bounding box center [1305, 523] width 151 height 33
click at [898, 560] on icon "save" at bounding box center [893, 568] width 15 height 15
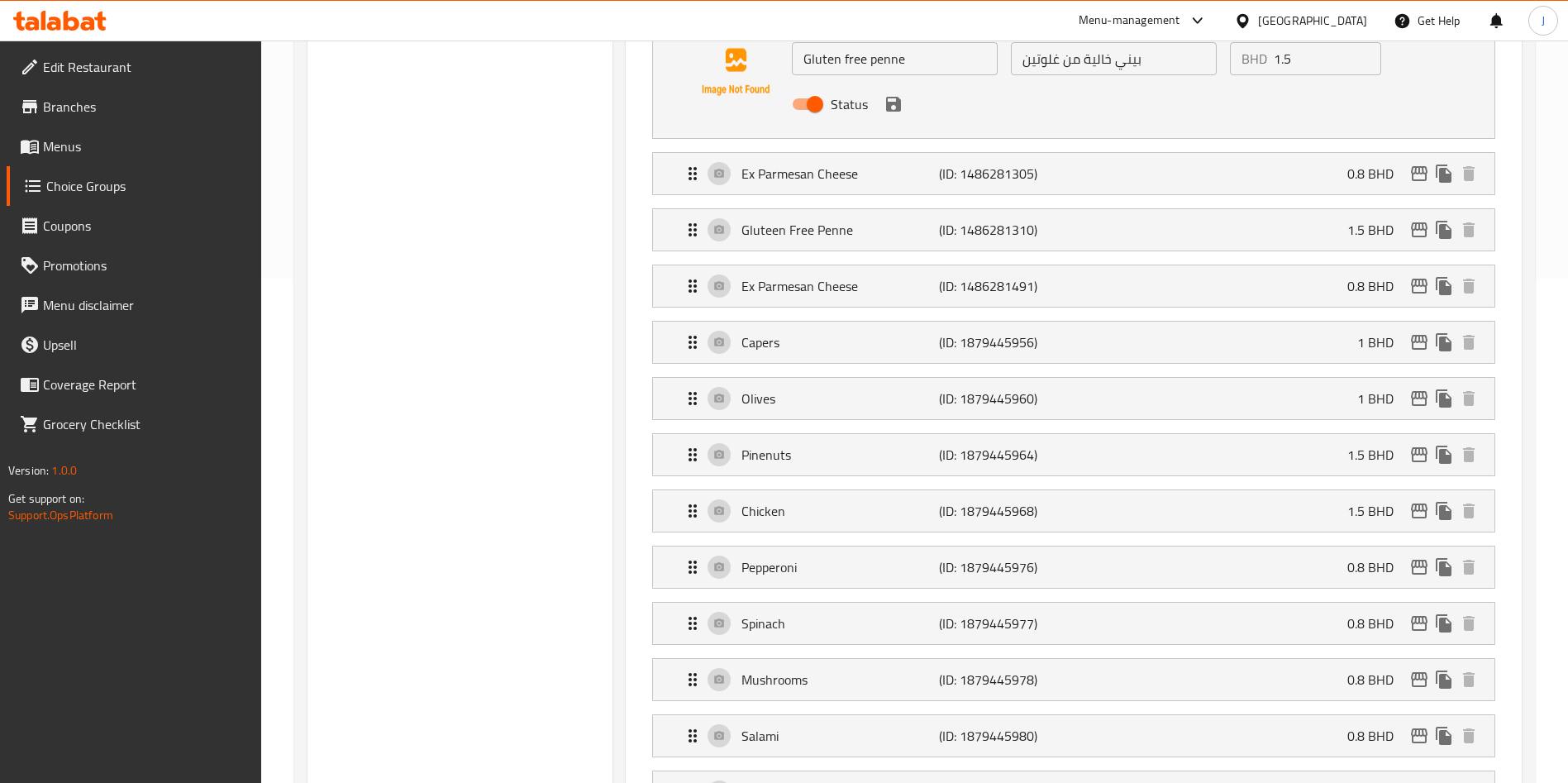
type input "1.5"
click at [853, 558] on p "Pepperoni" at bounding box center [840, 568] width 197 height 20
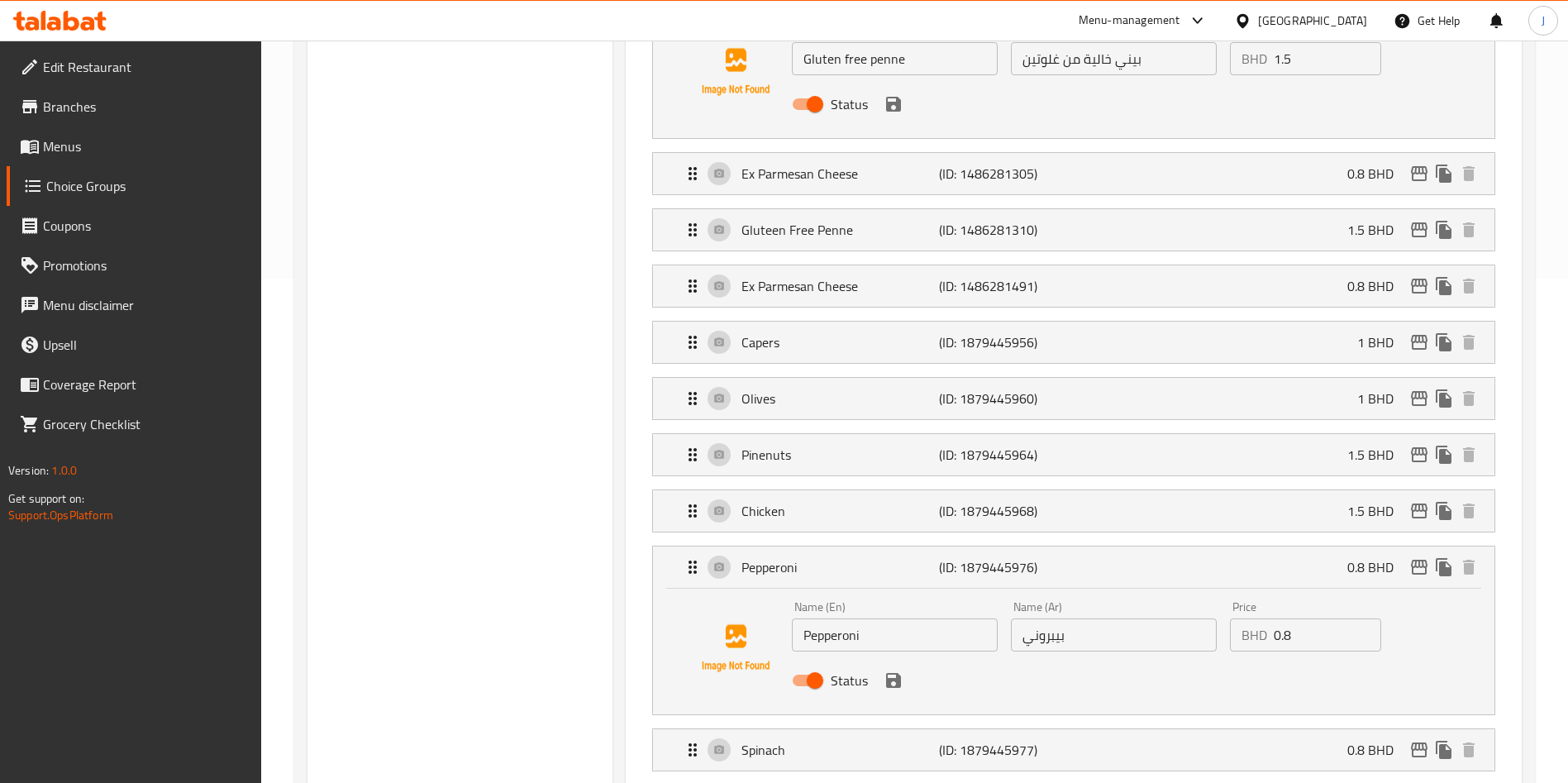
click at [1230, 618] on div "BHD 0.8 Price" at bounding box center [1305, 635] width 151 height 33
click at [894, 673] on icon "save" at bounding box center [893, 680] width 15 height 15
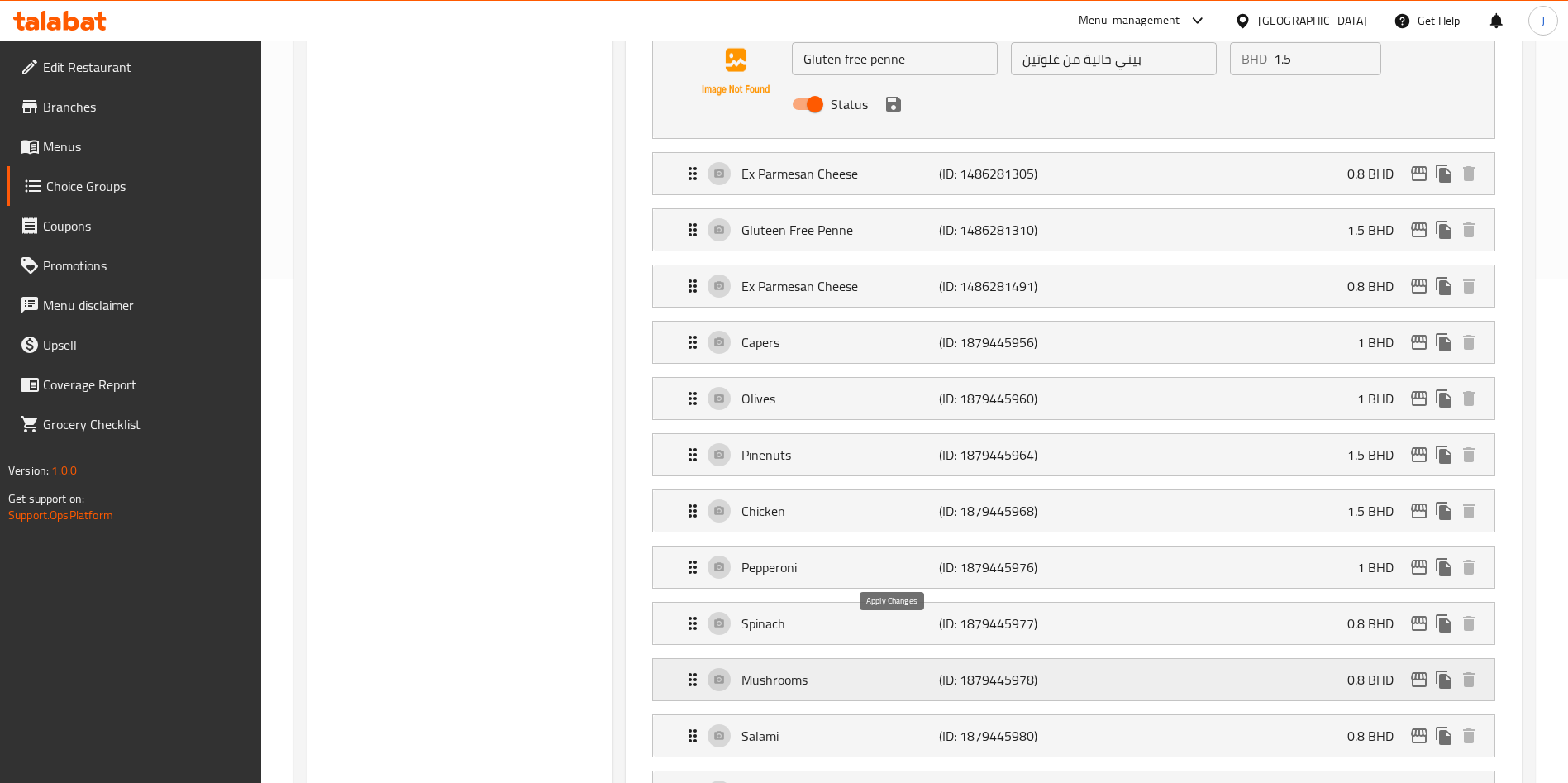
type input "1"
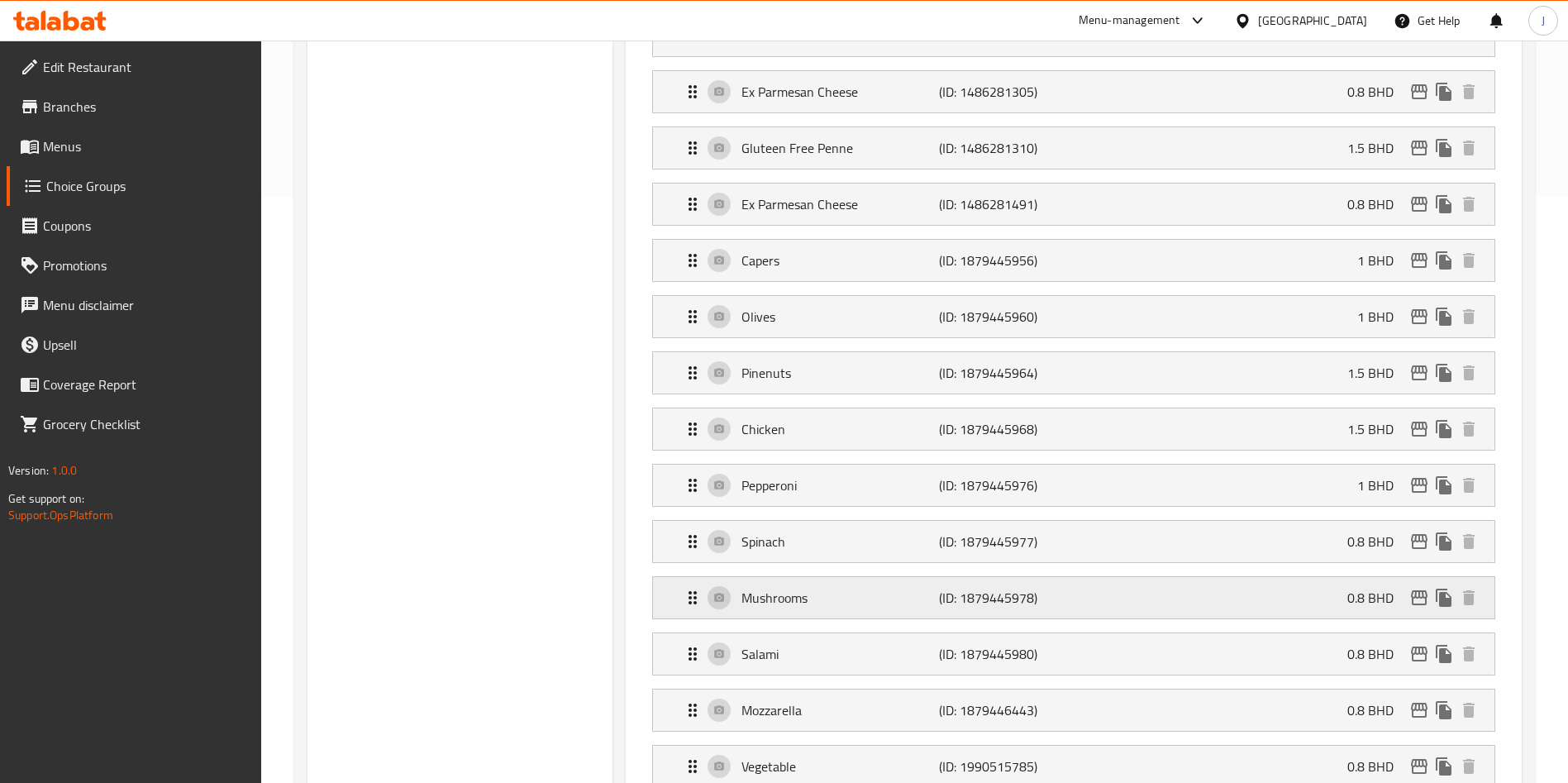
scroll to position [618, 0]
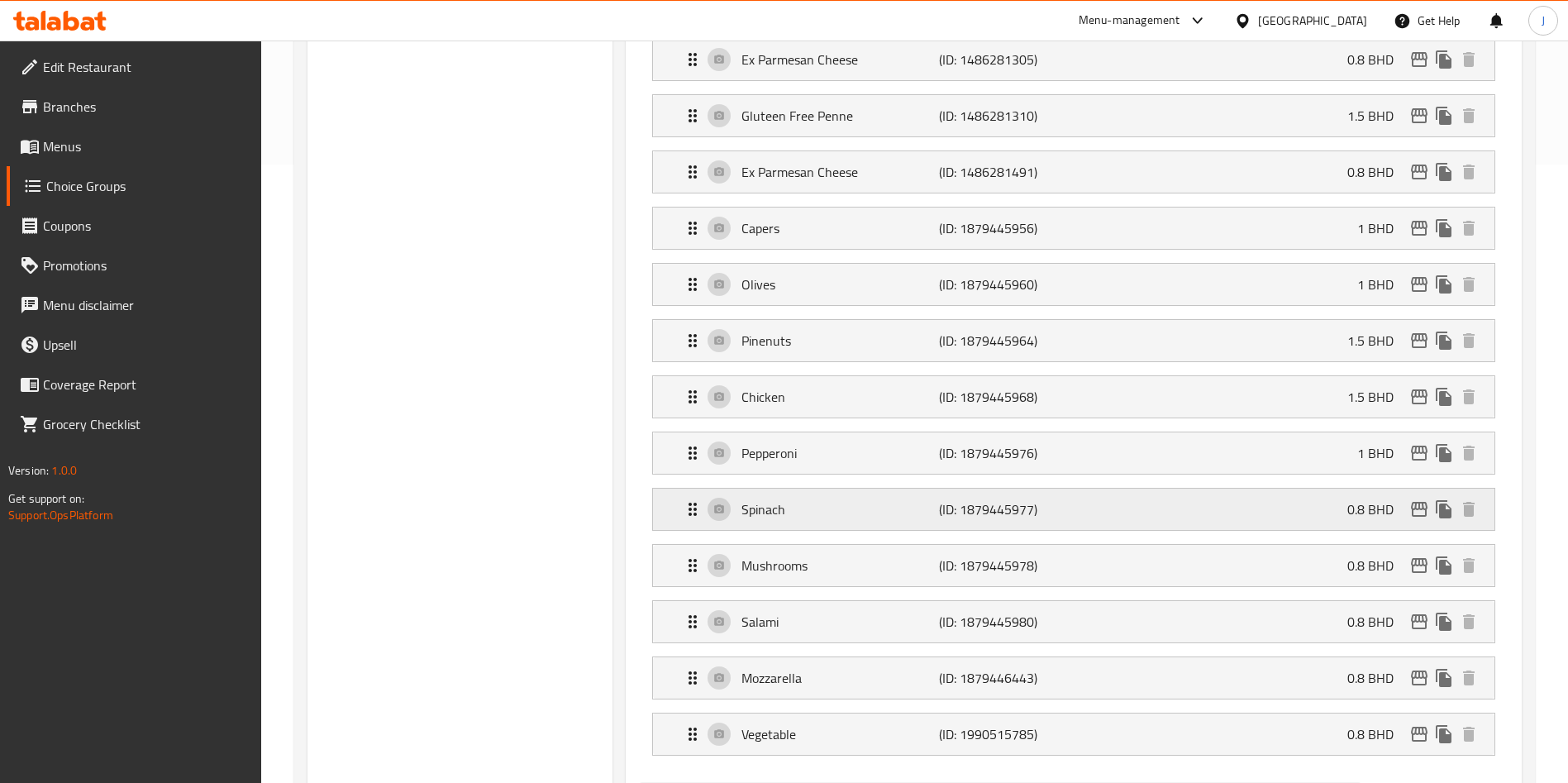
click at [828, 489] on div "Spinach (ID: 1879445977) 0.8 BHD" at bounding box center [1078, 509] width 792 height 41
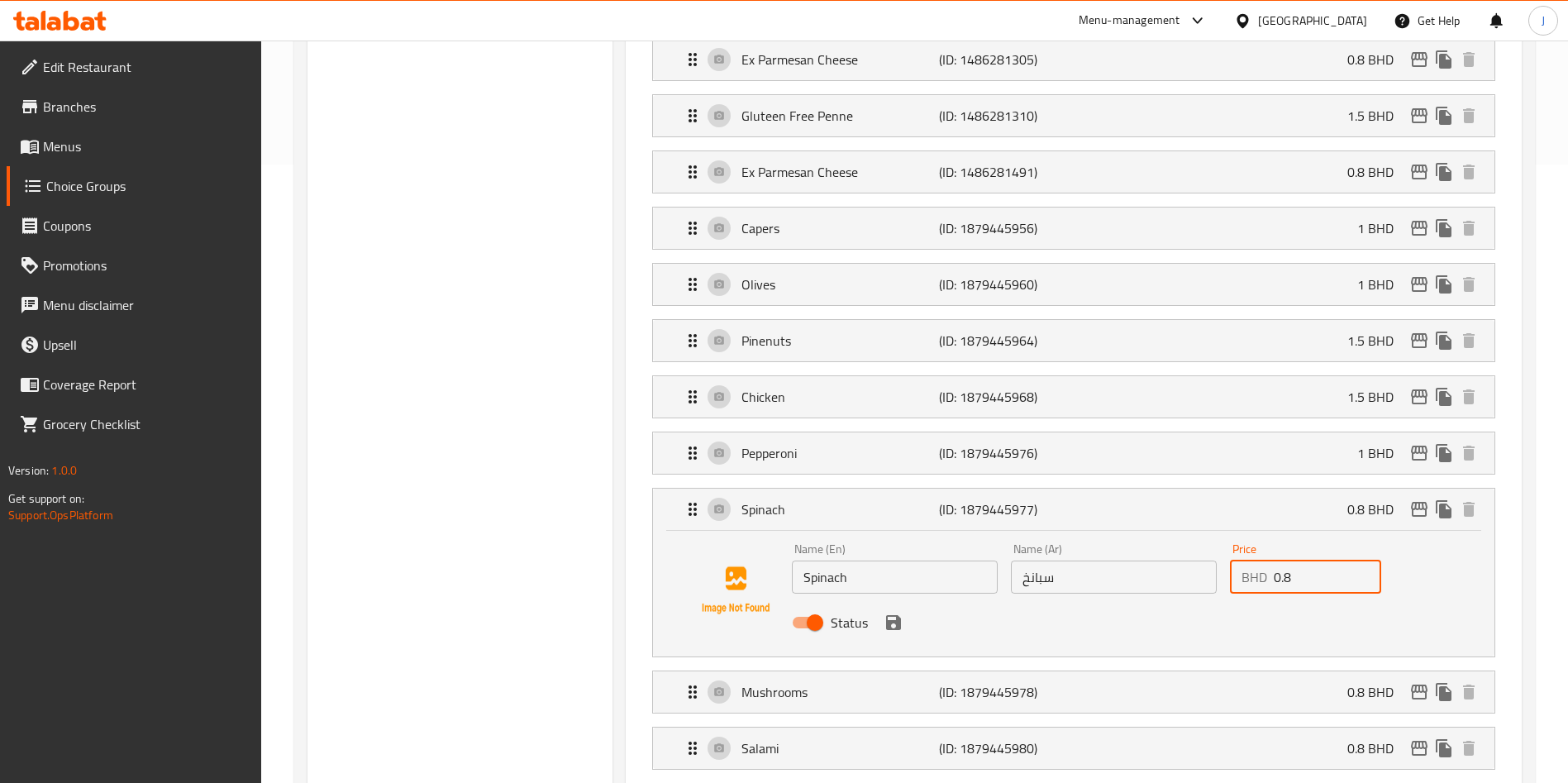
drag, startPoint x: 1243, startPoint y: 536, endPoint x: 1226, endPoint y: 536, distance: 17.0
click at [1226, 536] on div "Price BHD 0.8 Price" at bounding box center [1305, 568] width 165 height 63
click at [893, 613] on icon "save" at bounding box center [894, 623] width 20 height 20
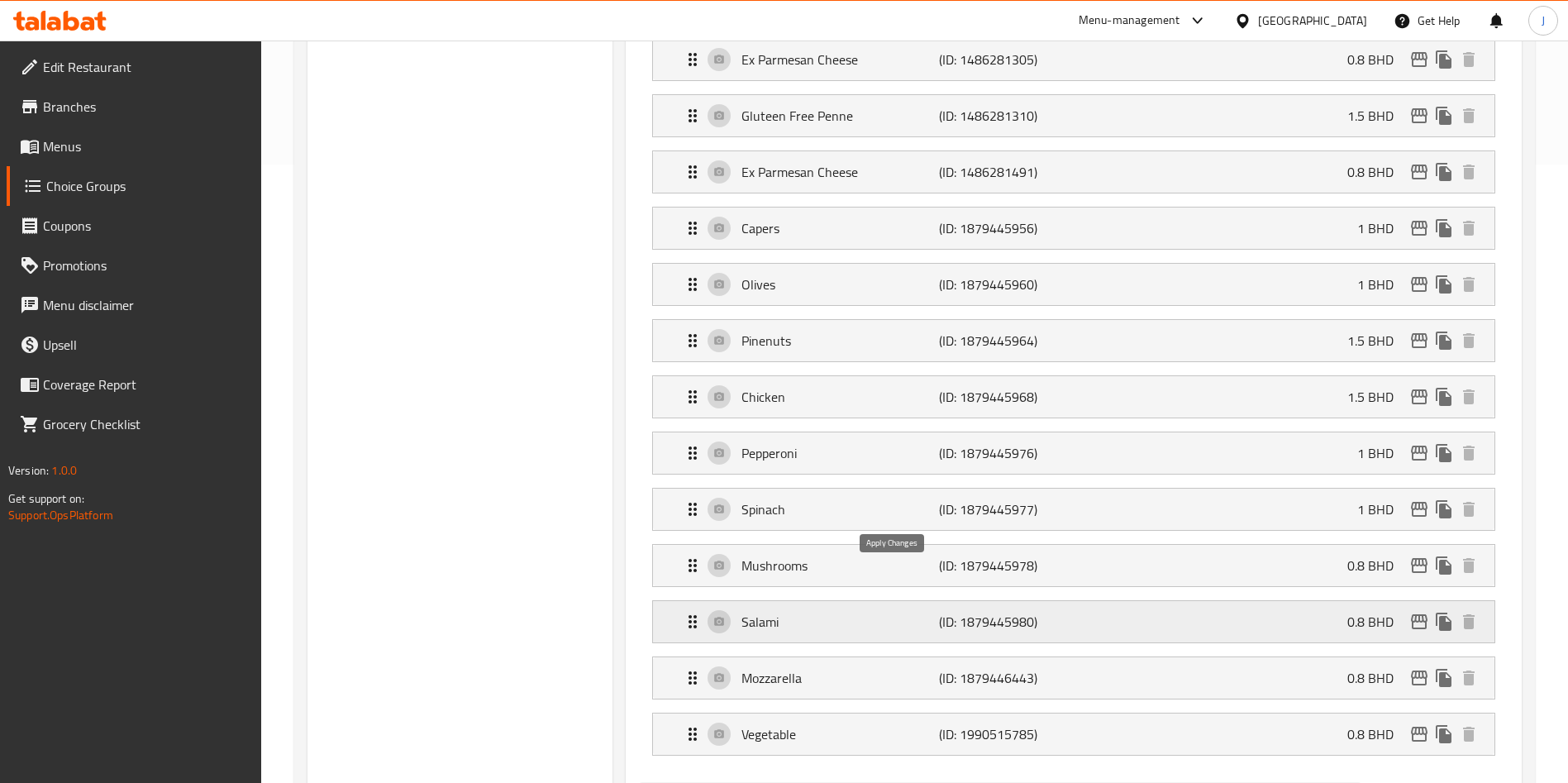
type input "1"
click at [883, 556] on p "Mushrooms" at bounding box center [840, 566] width 197 height 20
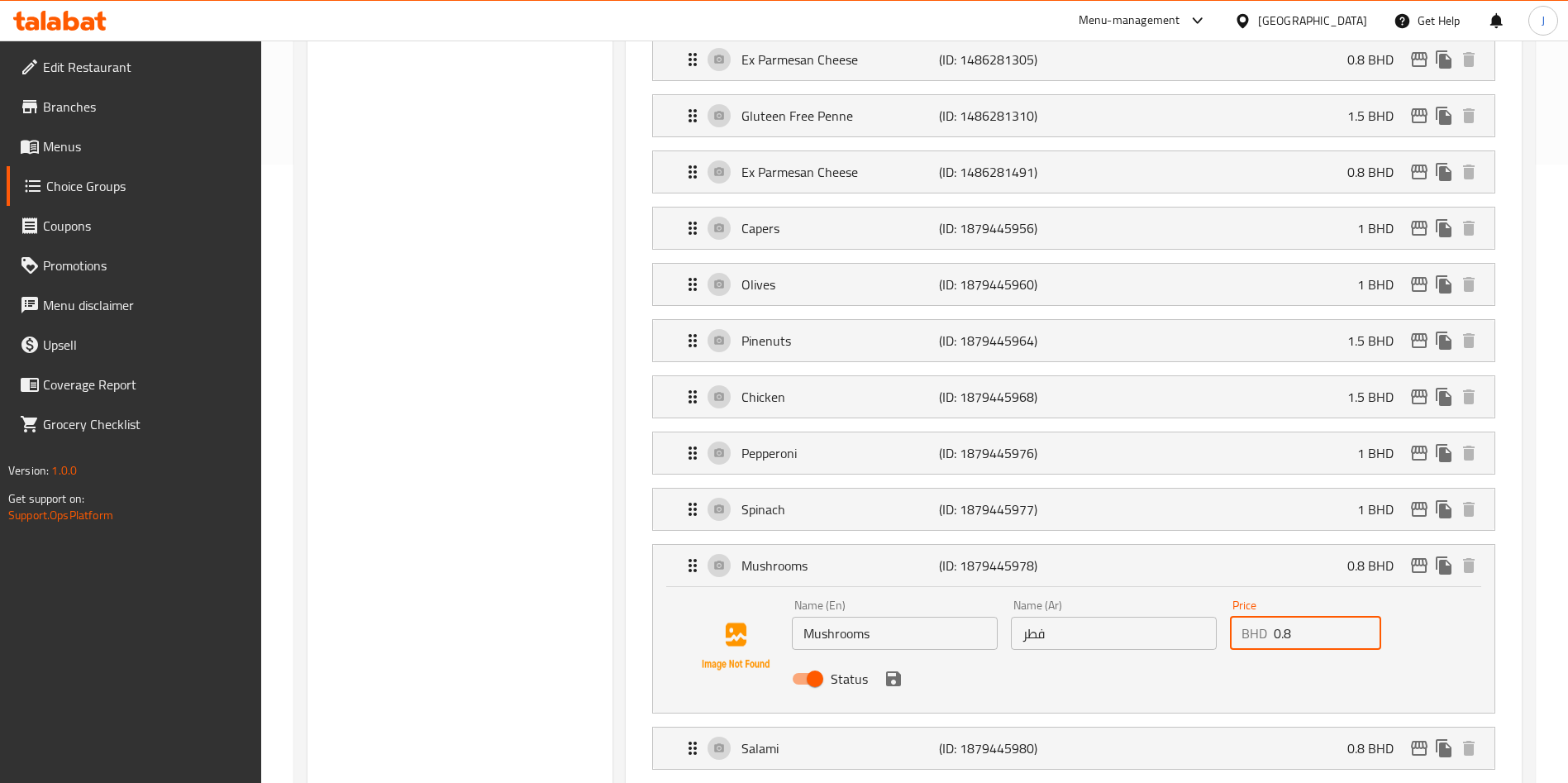
drag, startPoint x: 1265, startPoint y: 591, endPoint x: 1252, endPoint y: 593, distance: 13.2
click at [1252, 616] on div "BHD 0.8 Price" at bounding box center [1305, 633] width 151 height 33
click at [895, 672] on icon "save" at bounding box center [893, 679] width 15 height 15
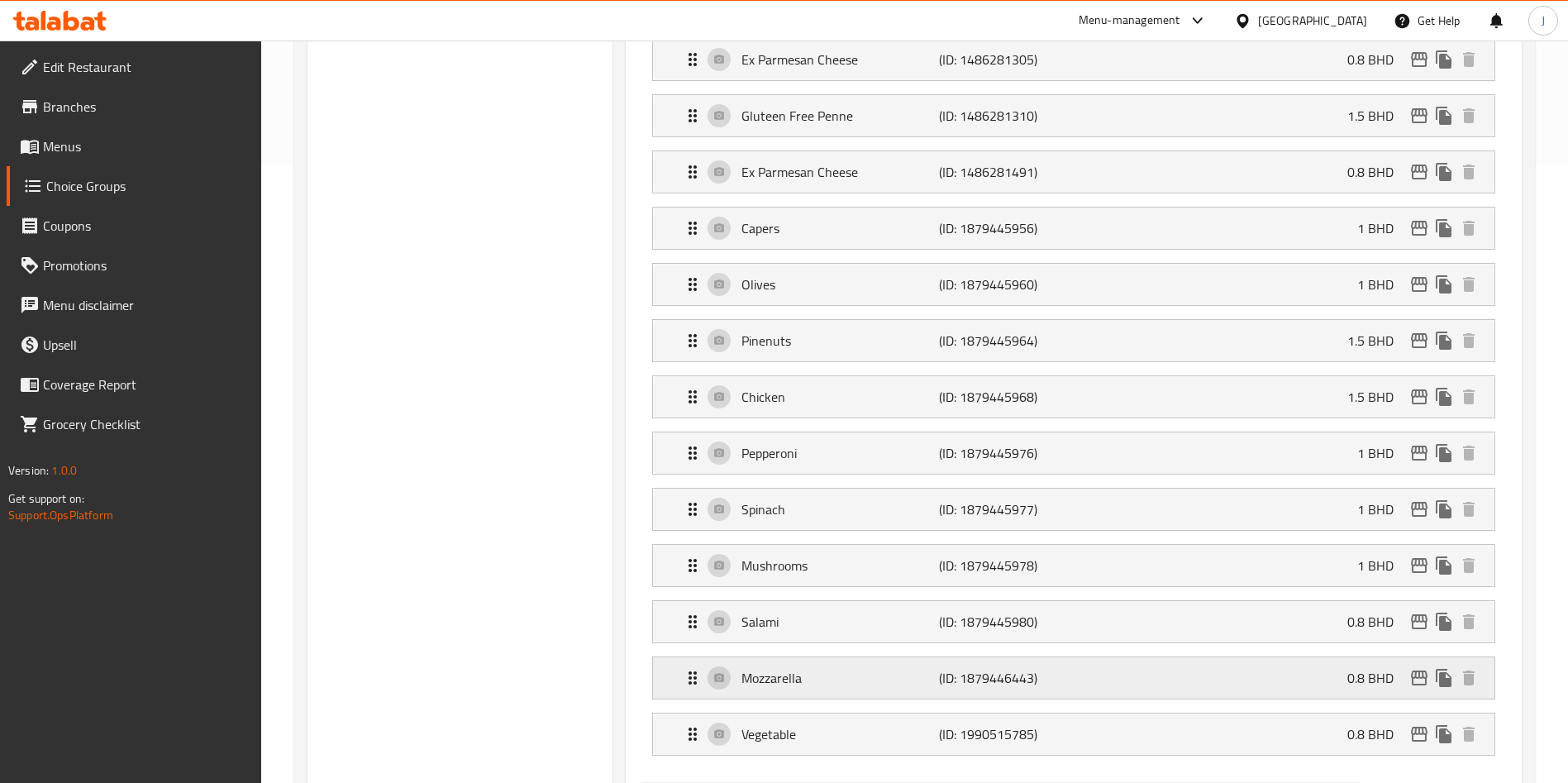
type input "1"
click at [1101, 601] on div "Salami (ID: 1879445980) 0.8 BHD" at bounding box center [1078, 621] width 792 height 41
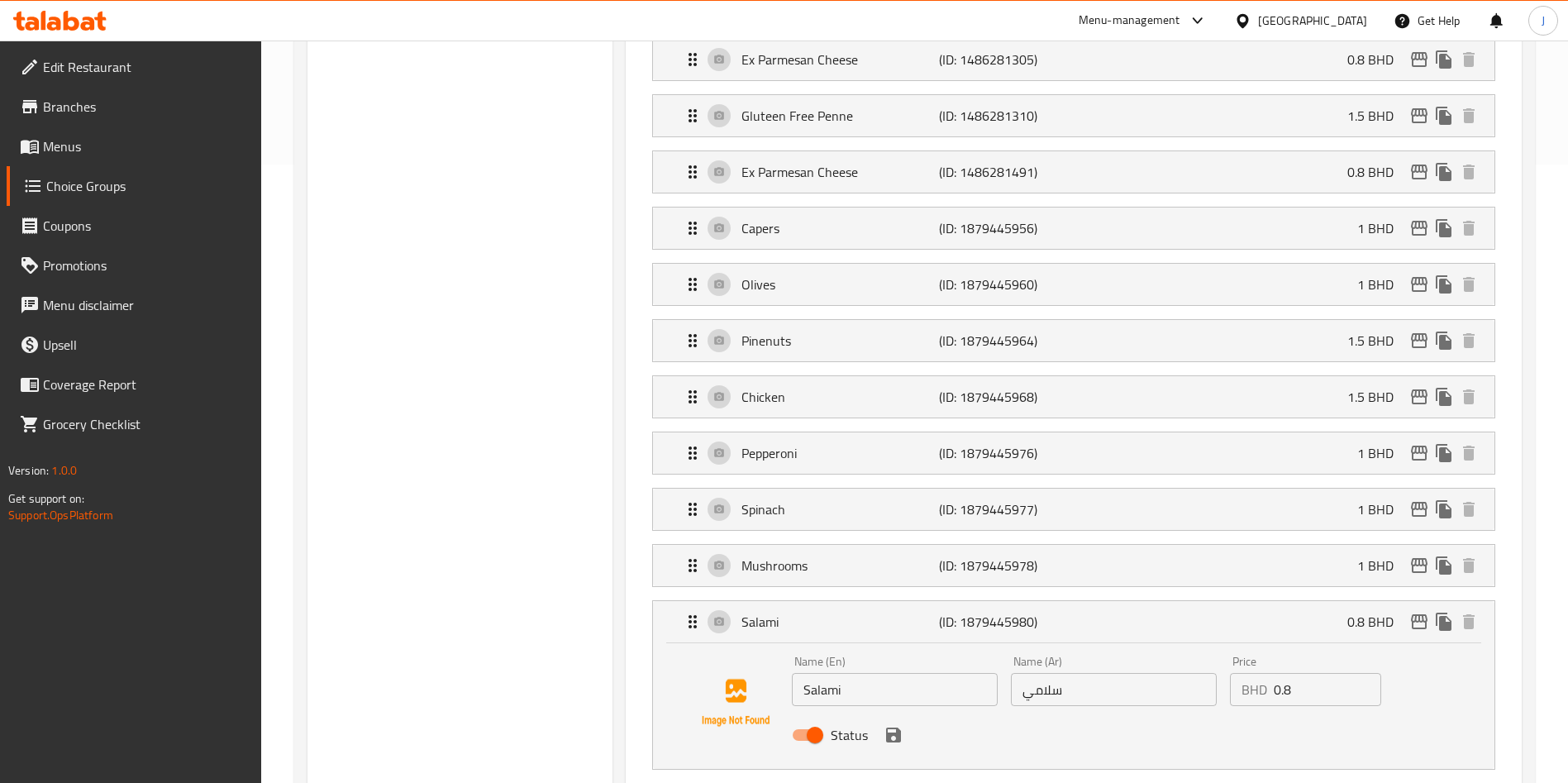
click at [1267, 673] on div "BHD 0.8 Price" at bounding box center [1305, 689] width 151 height 33
click at [897, 728] on icon "save" at bounding box center [893, 735] width 15 height 15
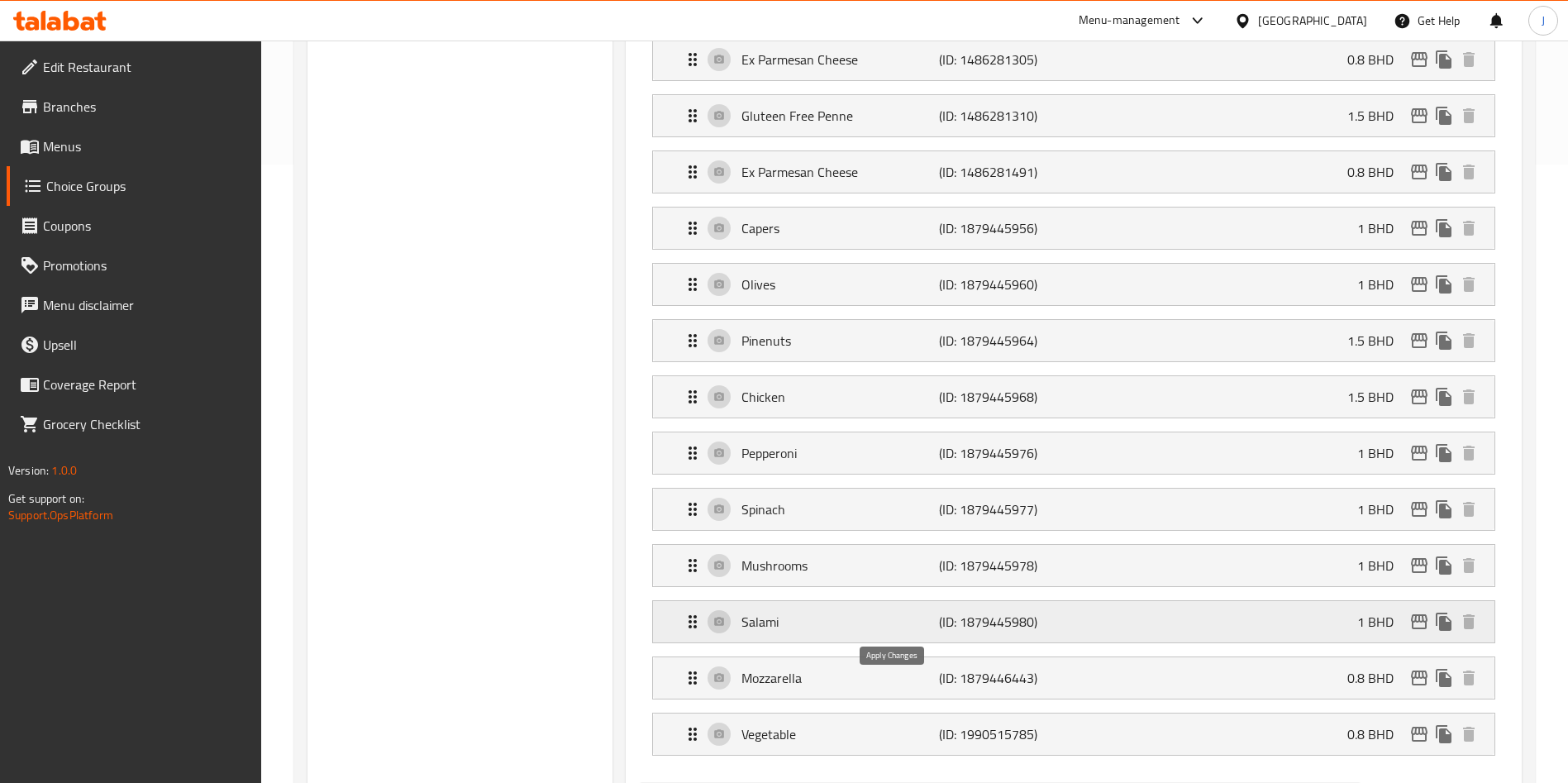
type input "1"
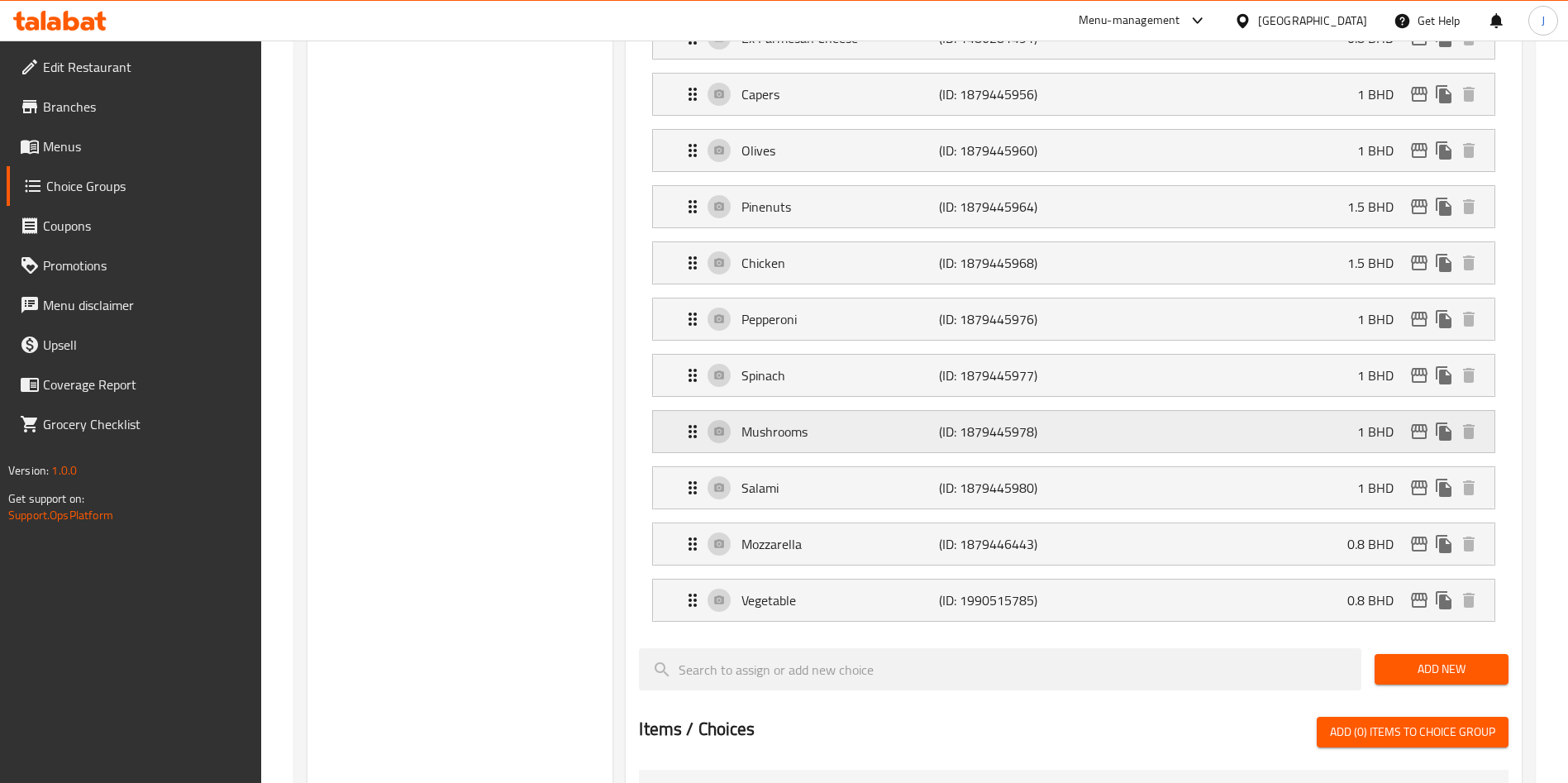
scroll to position [760, 0]
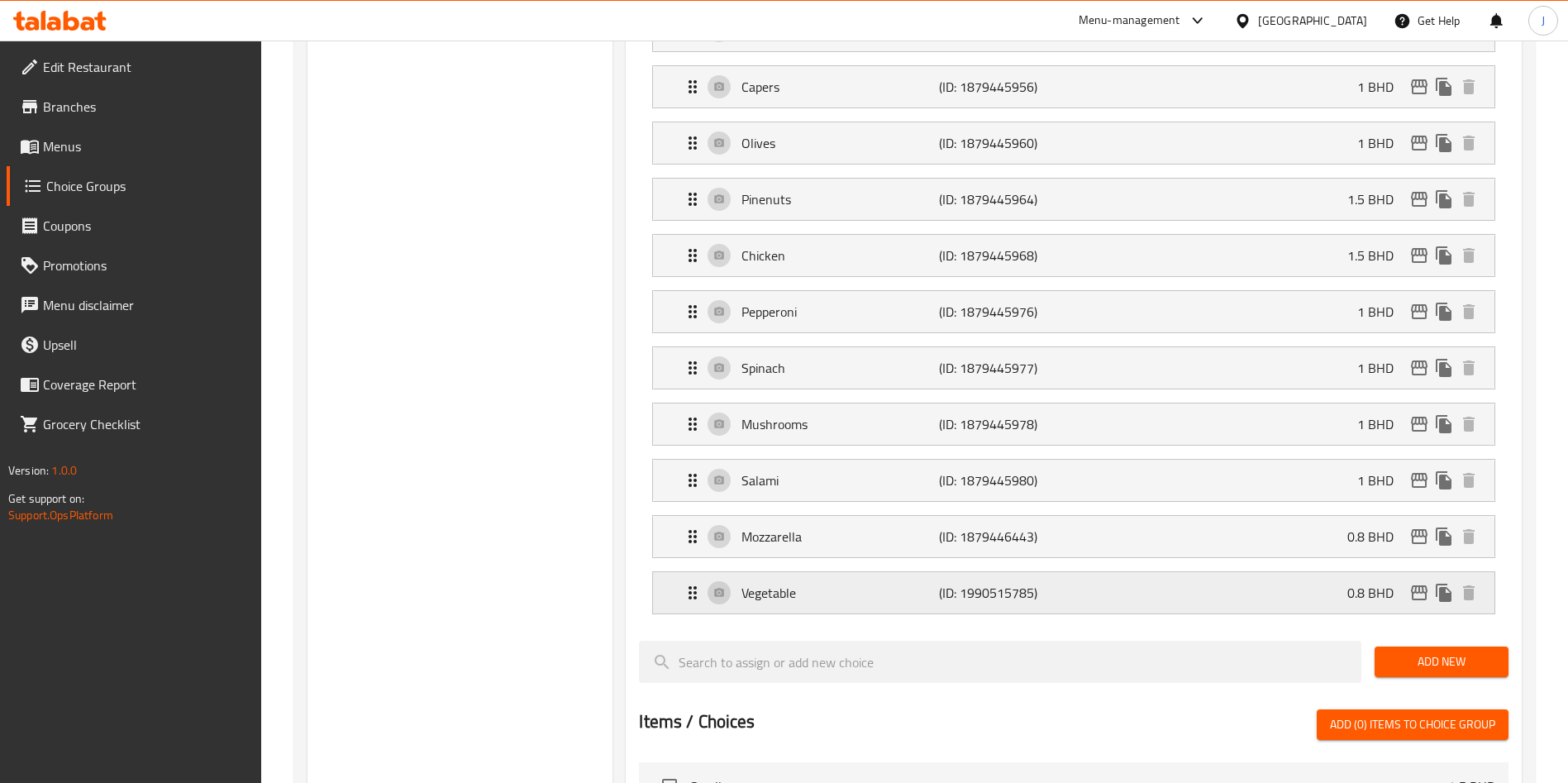
click at [870, 582] on p "Vegetable" at bounding box center [840, 593] width 197 height 20
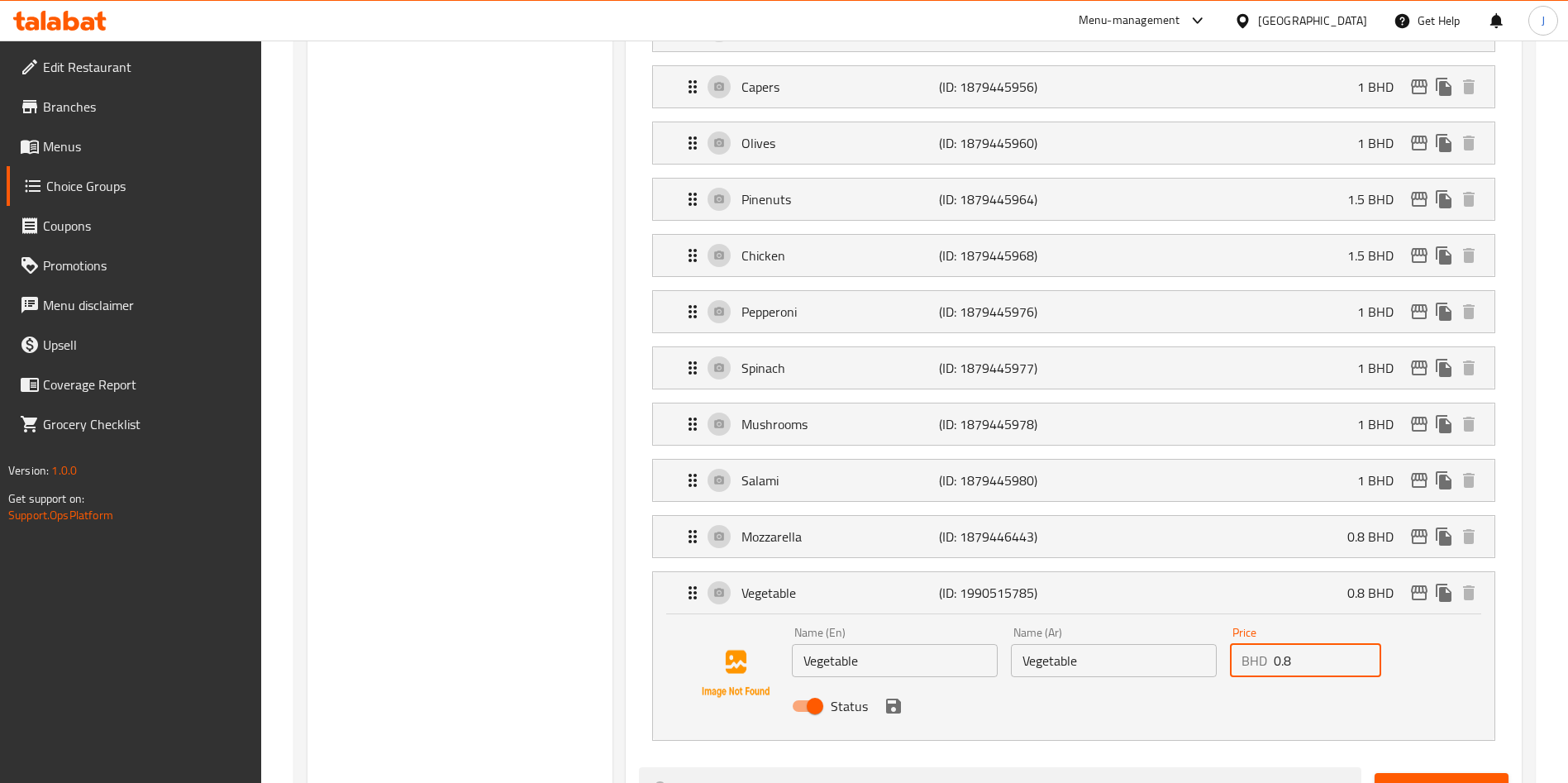
drag, startPoint x: 1308, startPoint y: 617, endPoint x: 1243, endPoint y: 618, distance: 65.0
click at [1243, 644] on div "BHD 0.8 Price" at bounding box center [1305, 661] width 151 height 33
click at [897, 698] on icon "save" at bounding box center [893, 706] width 15 height 15
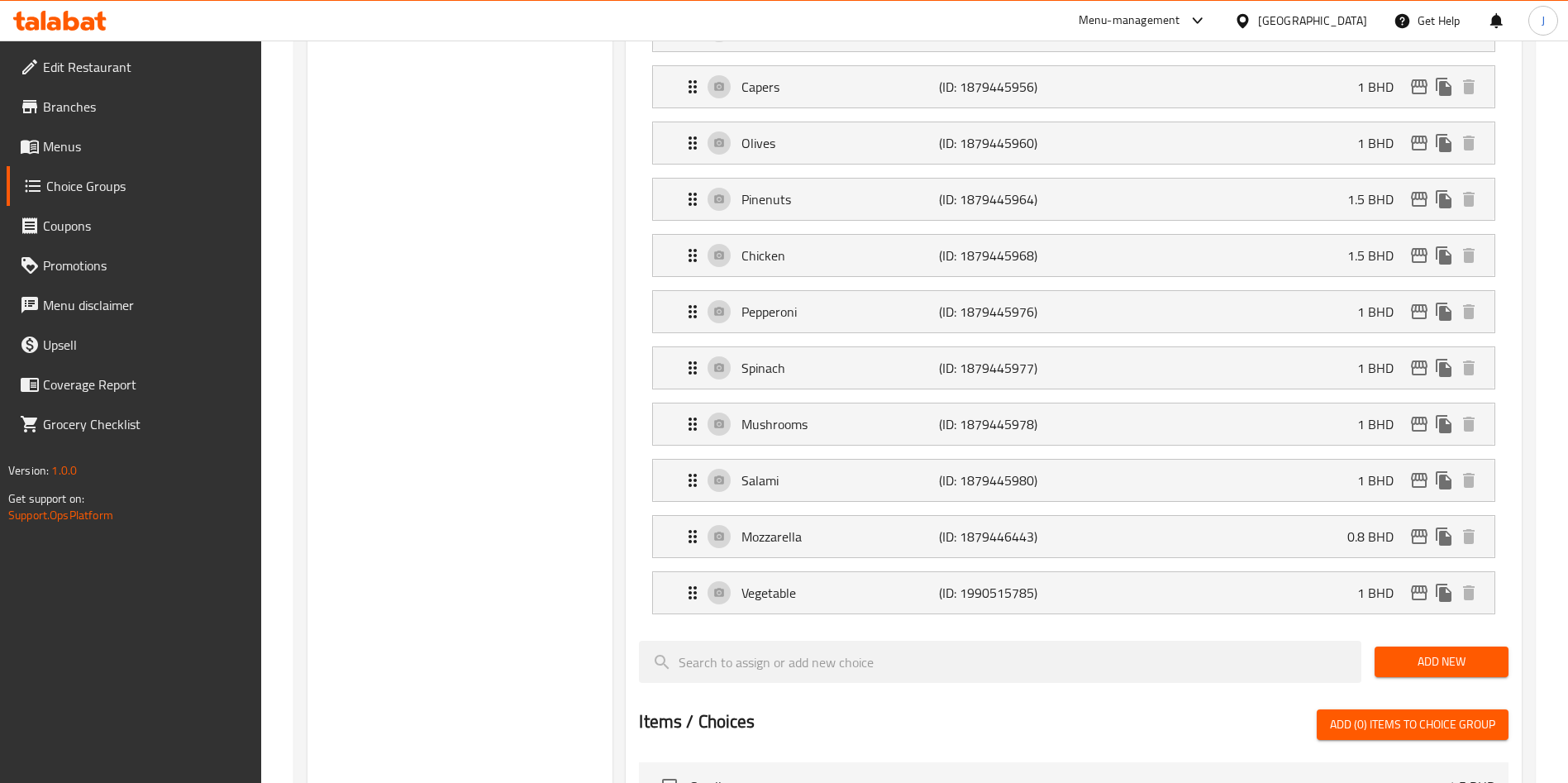
type input "1"
click at [875, 515] on li "Mozzarella (ID: 1879446443) 0.8 BHD Name (En) Mozzarella Name (En) Name (Ar) مو…" at bounding box center [1073, 536] width 869 height 56
click at [876, 516] on div "Mozzarella (ID: 1879446443) 0.8 BHD" at bounding box center [1078, 536] width 792 height 41
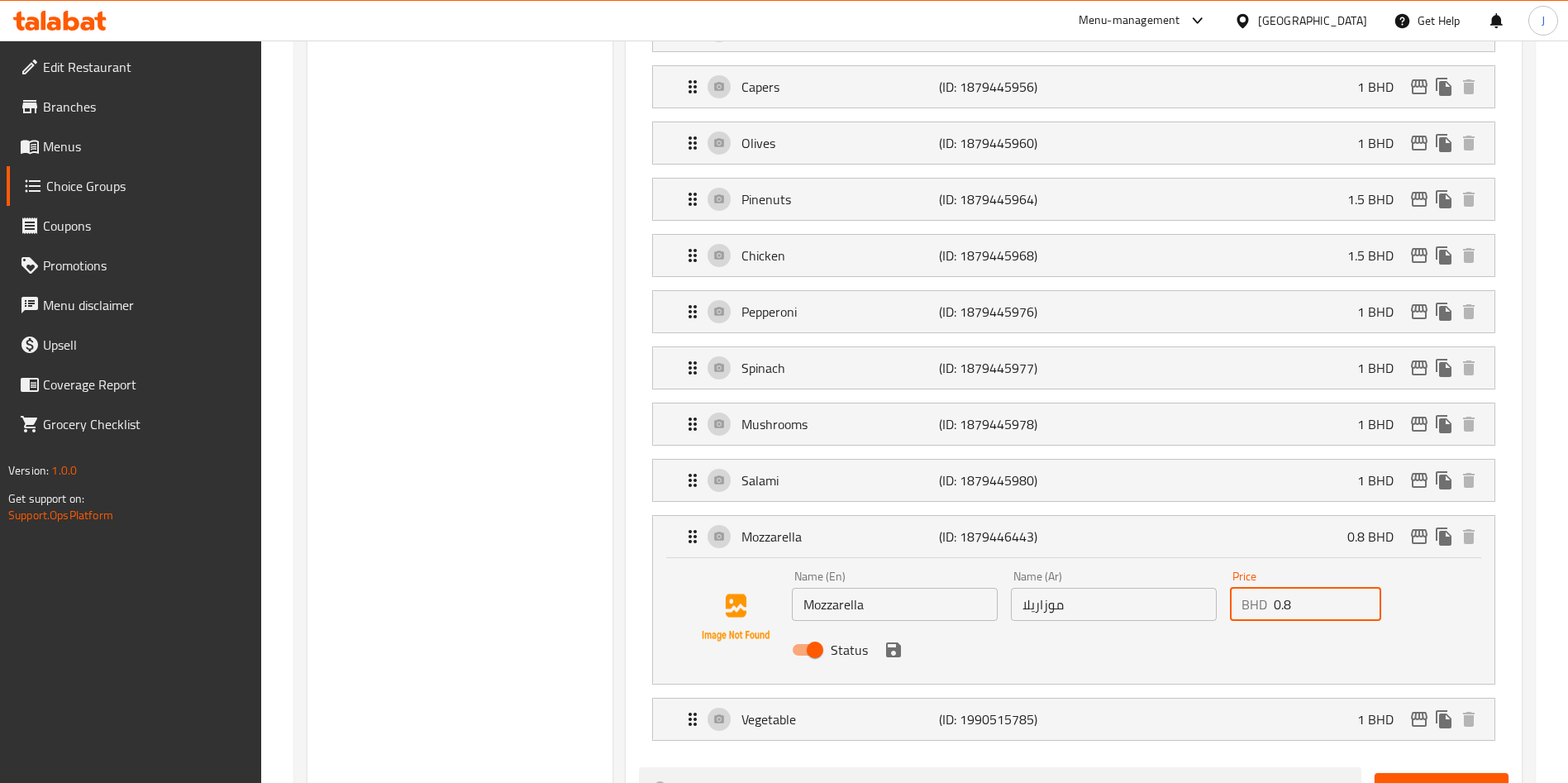
drag, startPoint x: 1331, startPoint y: 563, endPoint x: 1217, endPoint y: 556, distance: 114.2
click at [1217, 564] on div "Name (En) Mozzarella Name (En) Name (Ar) موزاريلا Name (Ar) Price BHD 0.8 Price…" at bounding box center [1114, 618] width 657 height 109
click at [895, 642] on icon "save" at bounding box center [893, 650] width 15 height 15
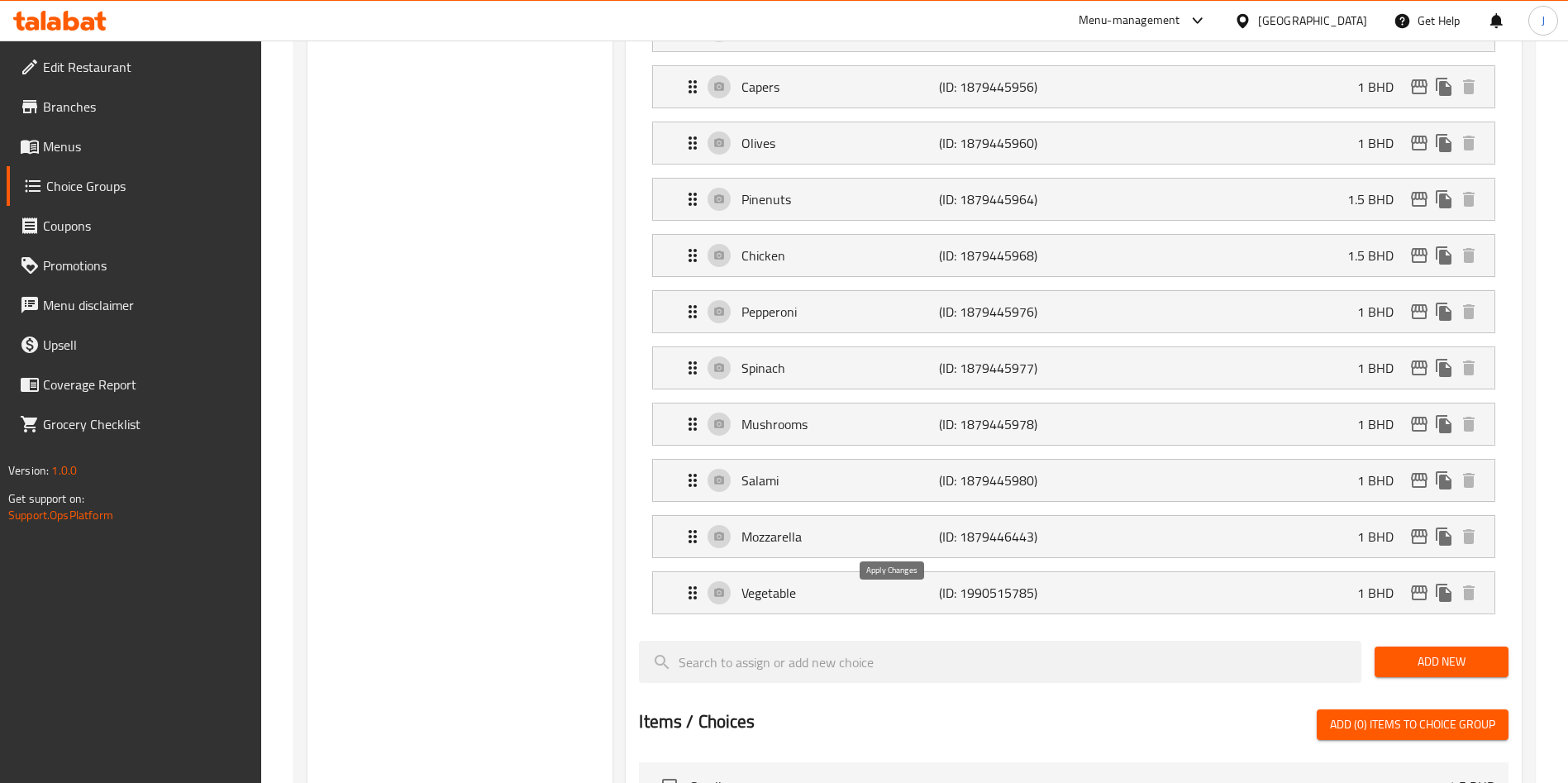
type input "1"
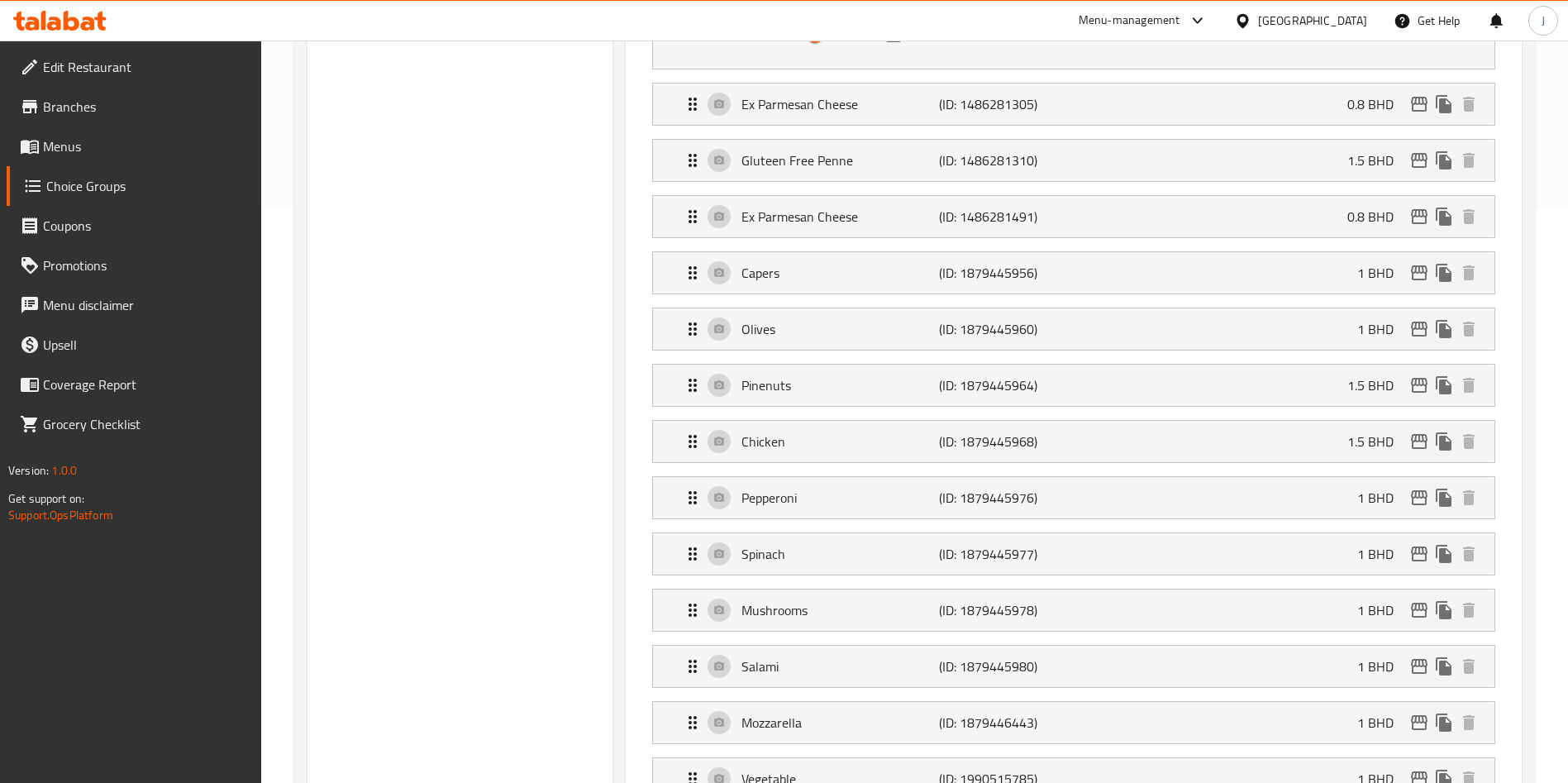
scroll to position [534, 0]
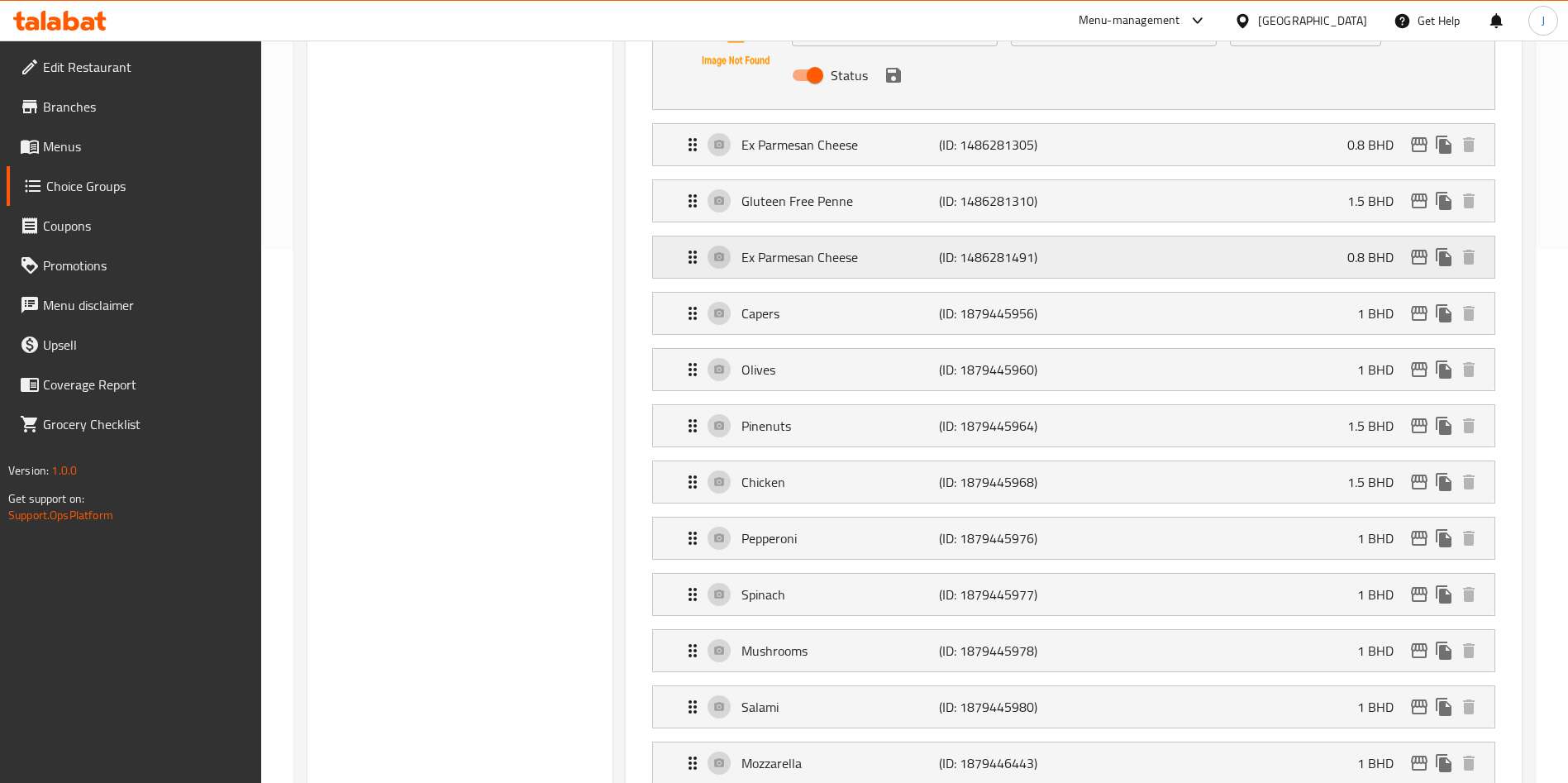
click at [853, 248] on p "Ex Parmesan Cheese" at bounding box center [840, 258] width 197 height 20
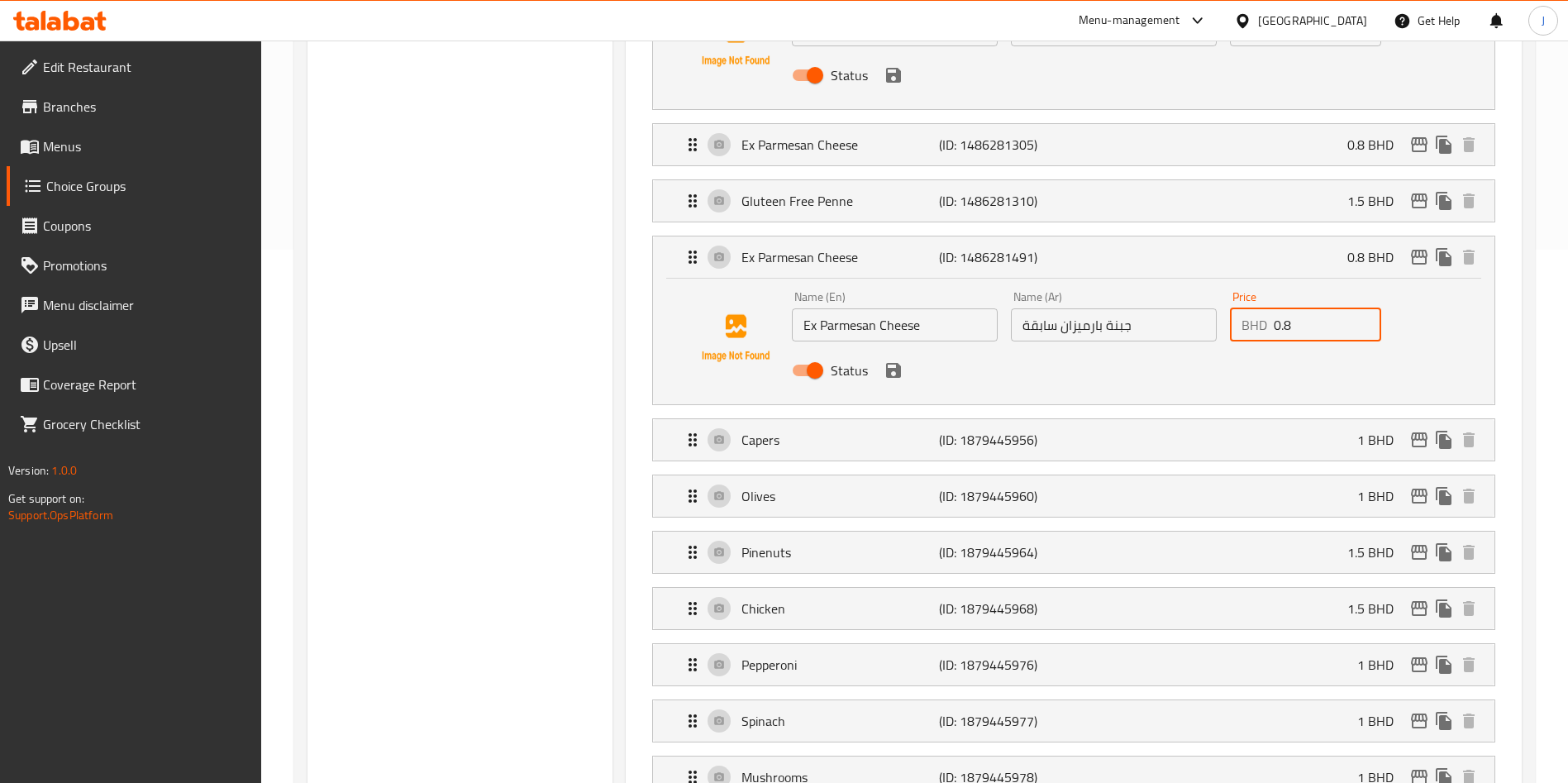
drag, startPoint x: 1301, startPoint y: 285, endPoint x: 1234, endPoint y: 282, distance: 67.1
click at [1234, 308] on div "BHD 0.8 Price" at bounding box center [1305, 325] width 151 height 33
click at [899, 363] on icon "save" at bounding box center [893, 370] width 15 height 15
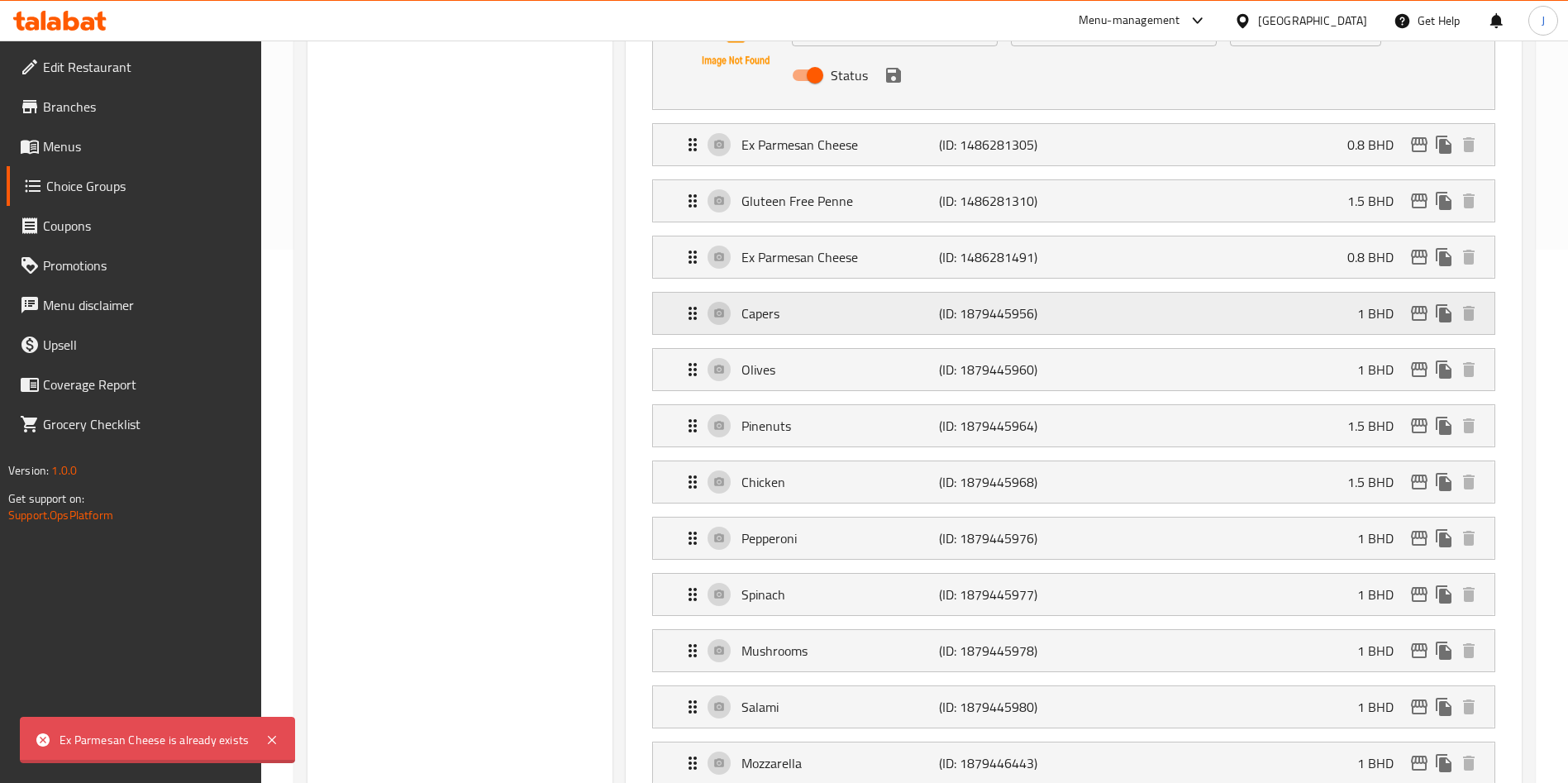
type input "1"
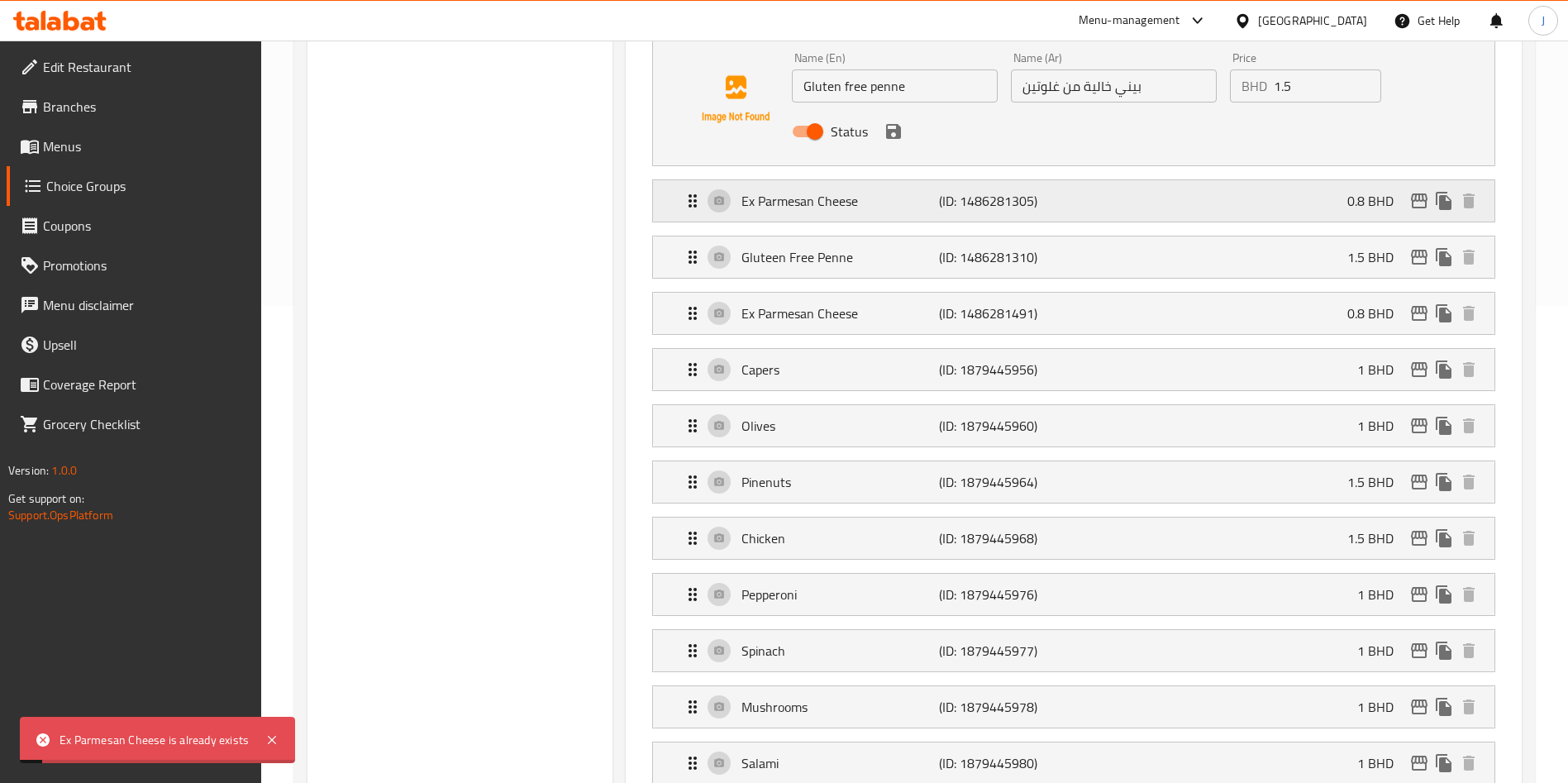
scroll to position [477, 0]
click at [852, 181] on div "Ex Parmesan Cheese (ID: 1486281305) 0.8 BHD" at bounding box center [1078, 202] width 792 height 41
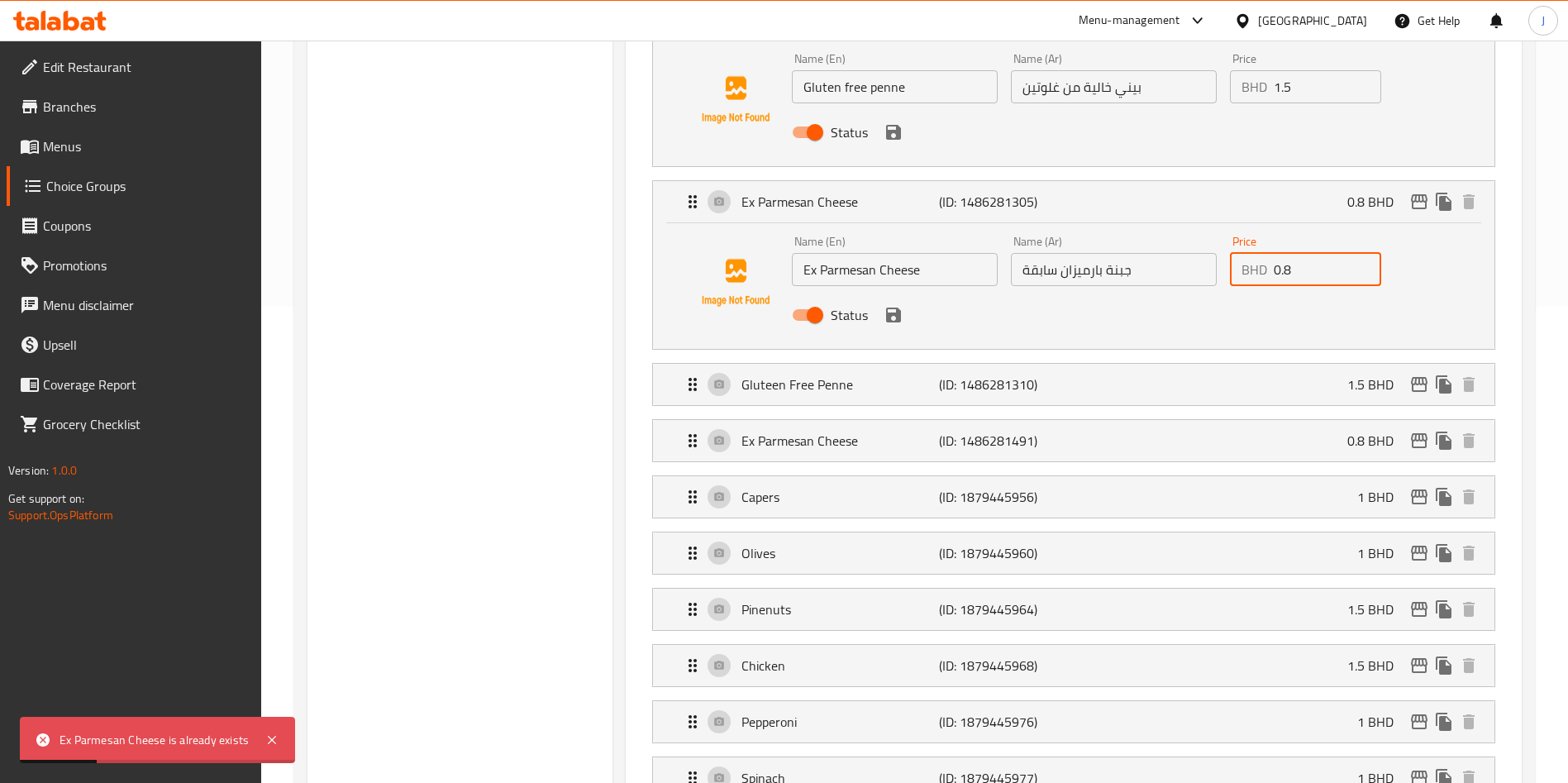
drag, startPoint x: 1290, startPoint y: 230, endPoint x: 1235, endPoint y: 230, distance: 55.0
click at [1235, 253] on div "BHD 0.8 Price" at bounding box center [1305, 270] width 151 height 33
click at [898, 307] on icon "save" at bounding box center [893, 315] width 15 height 15
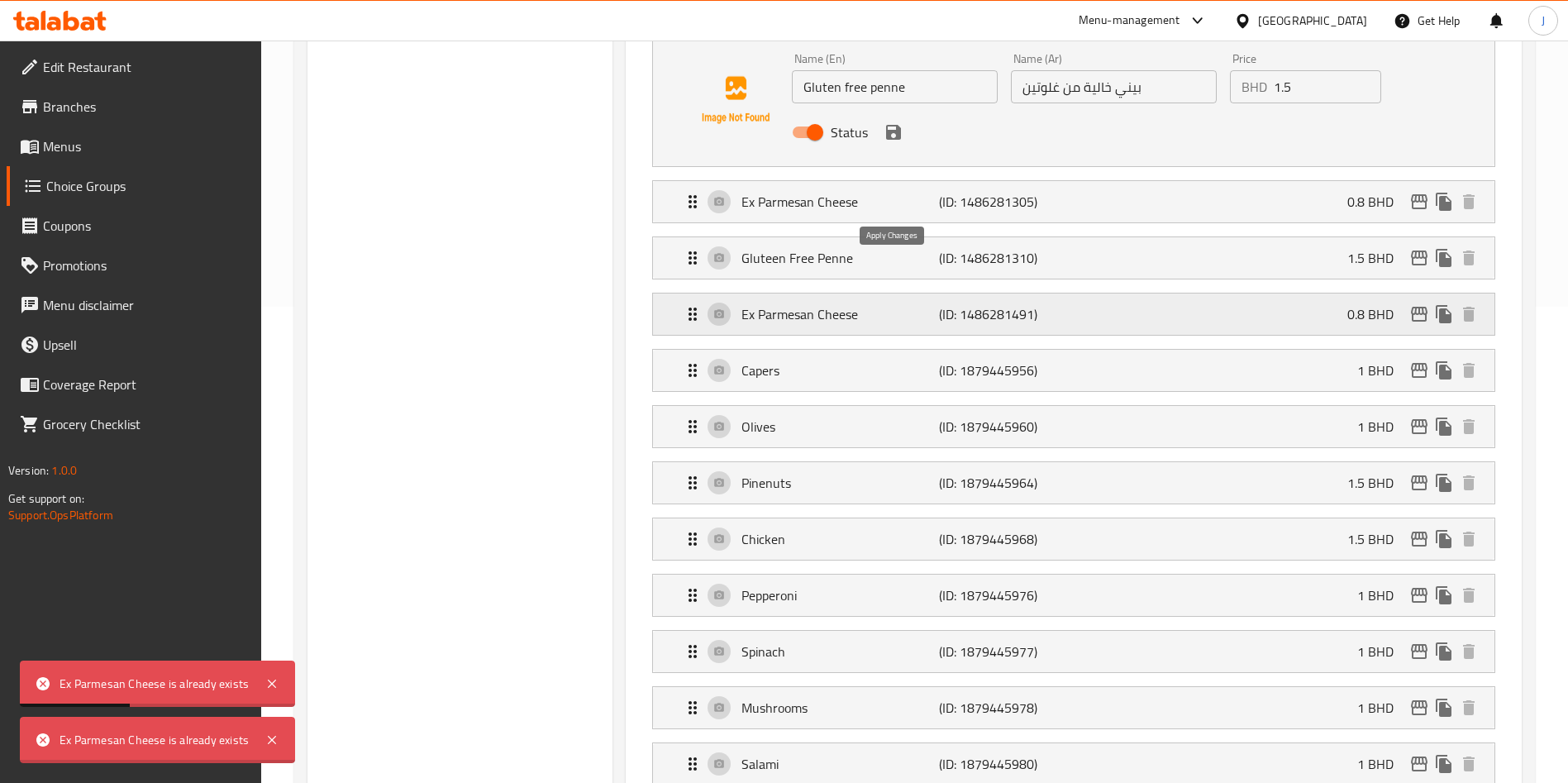
type input "1"
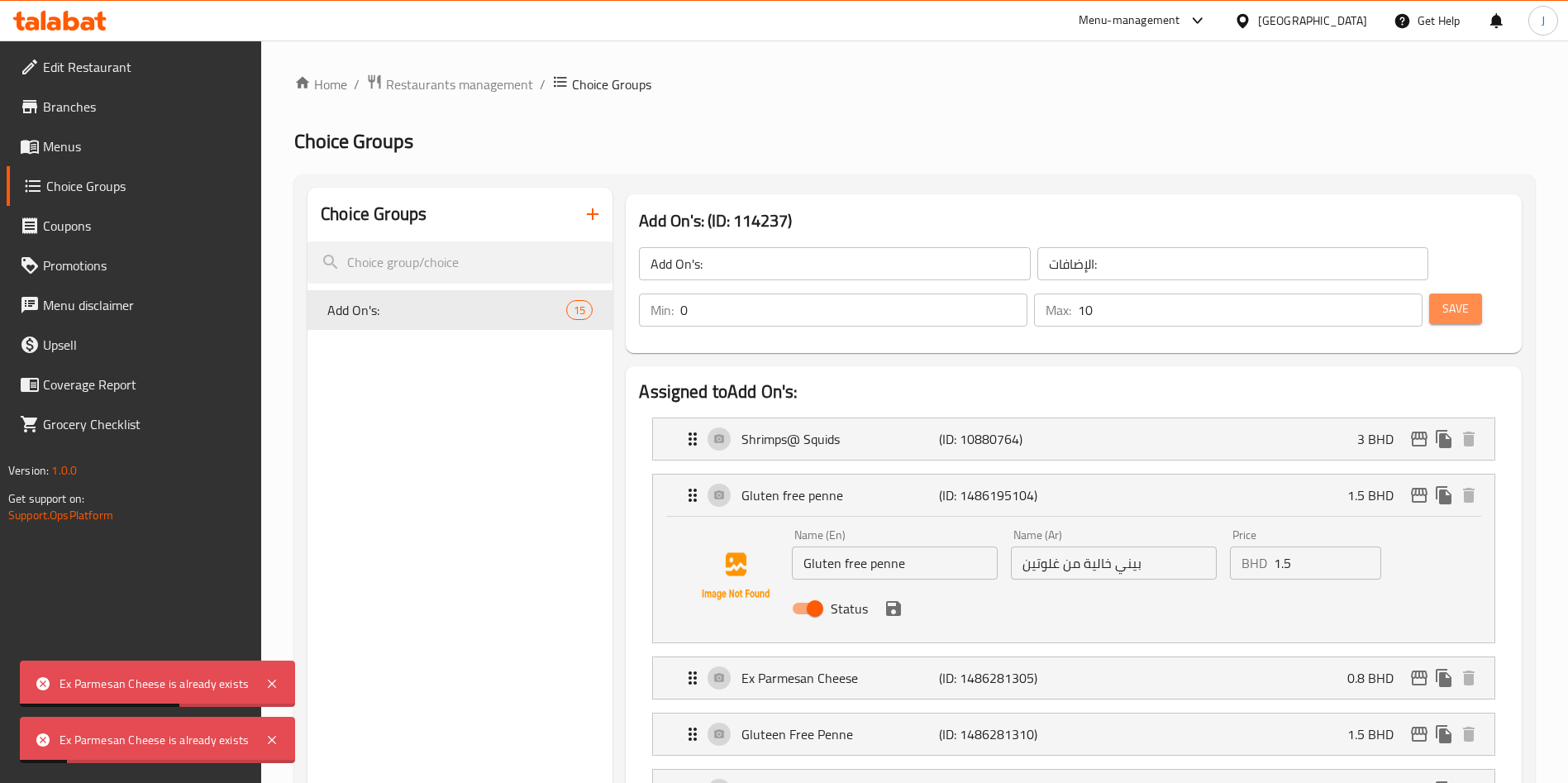
click at [1442, 298] on span "Save" at bounding box center [1455, 308] width 27 height 20
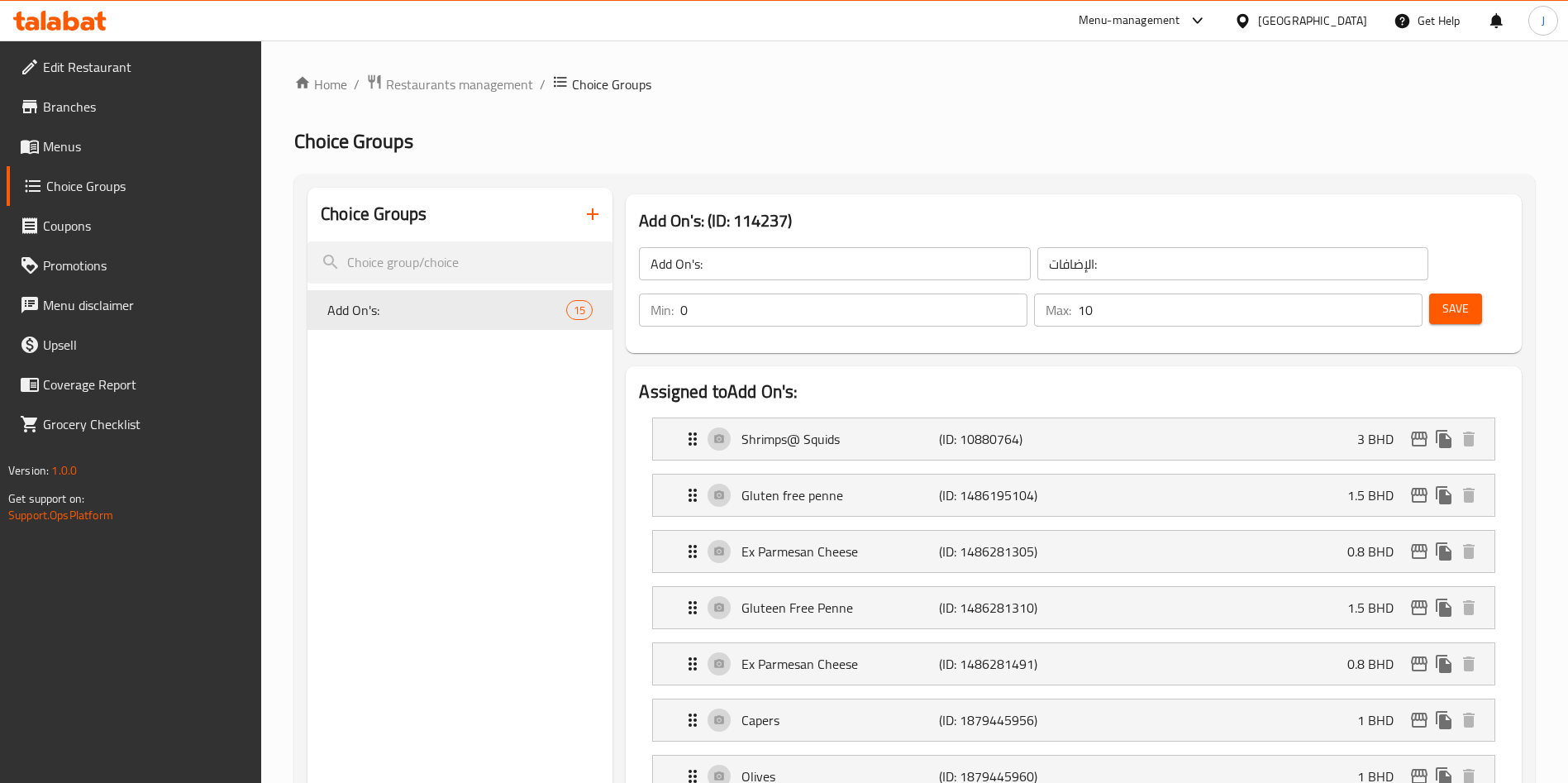
click at [1439, 294] on button "Save" at bounding box center [1456, 308] width 53 height 30
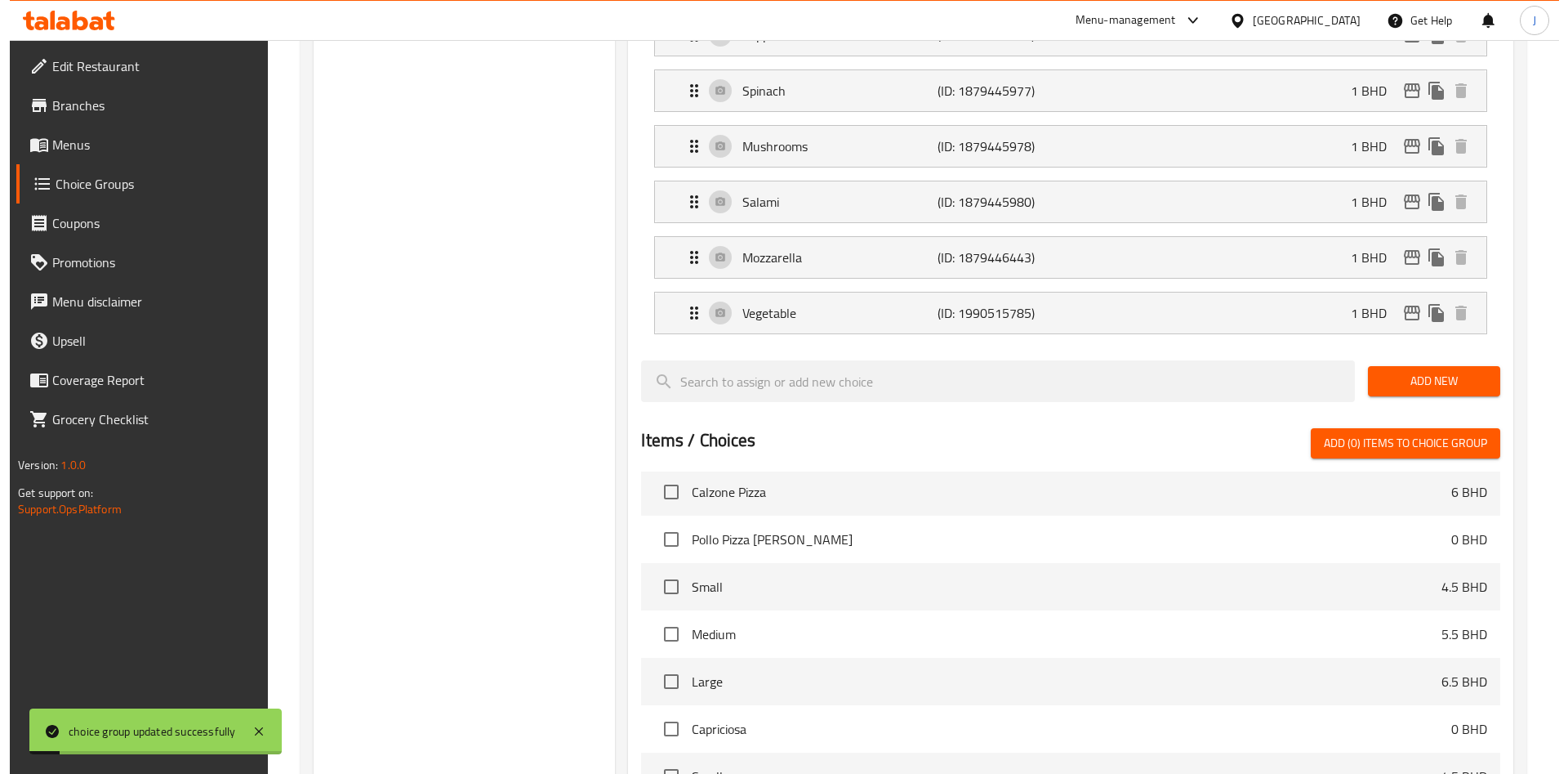
scroll to position [1195, 0]
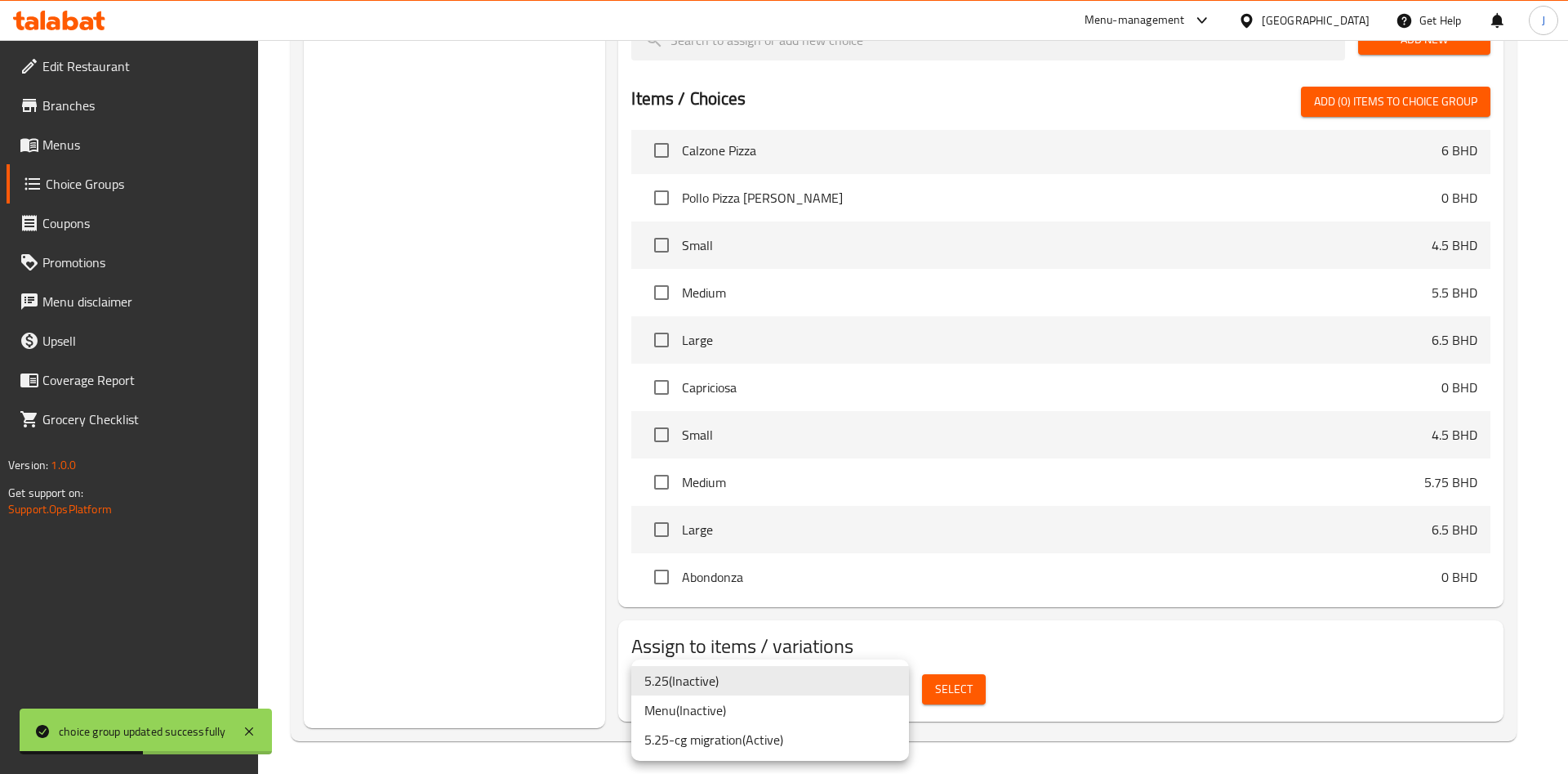
click at [800, 738] on li "5.25-cg migration ( Active )" at bounding box center [771, 739] width 278 height 29
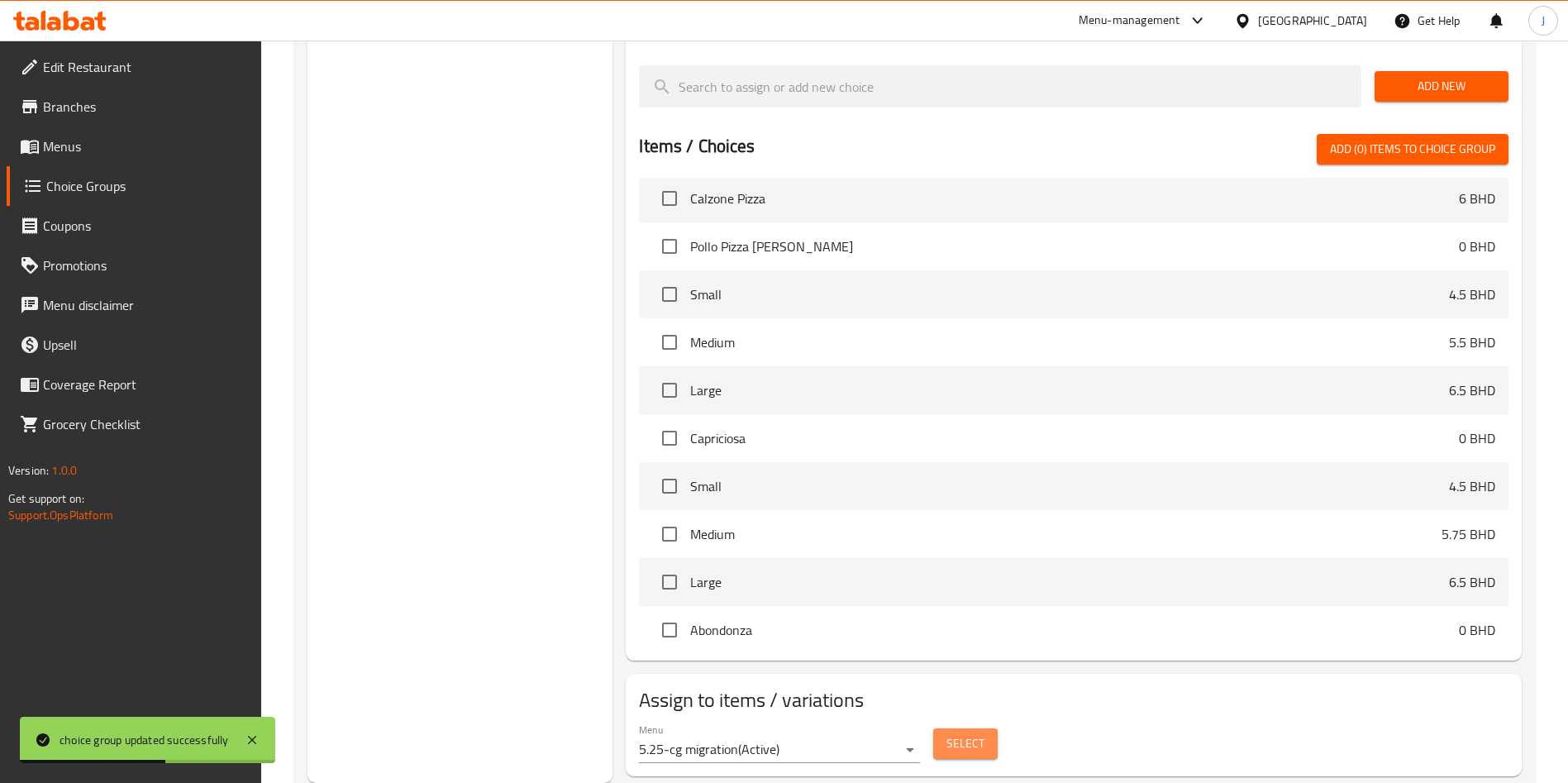
click at [974, 733] on span "Select" at bounding box center [965, 743] width 38 height 20
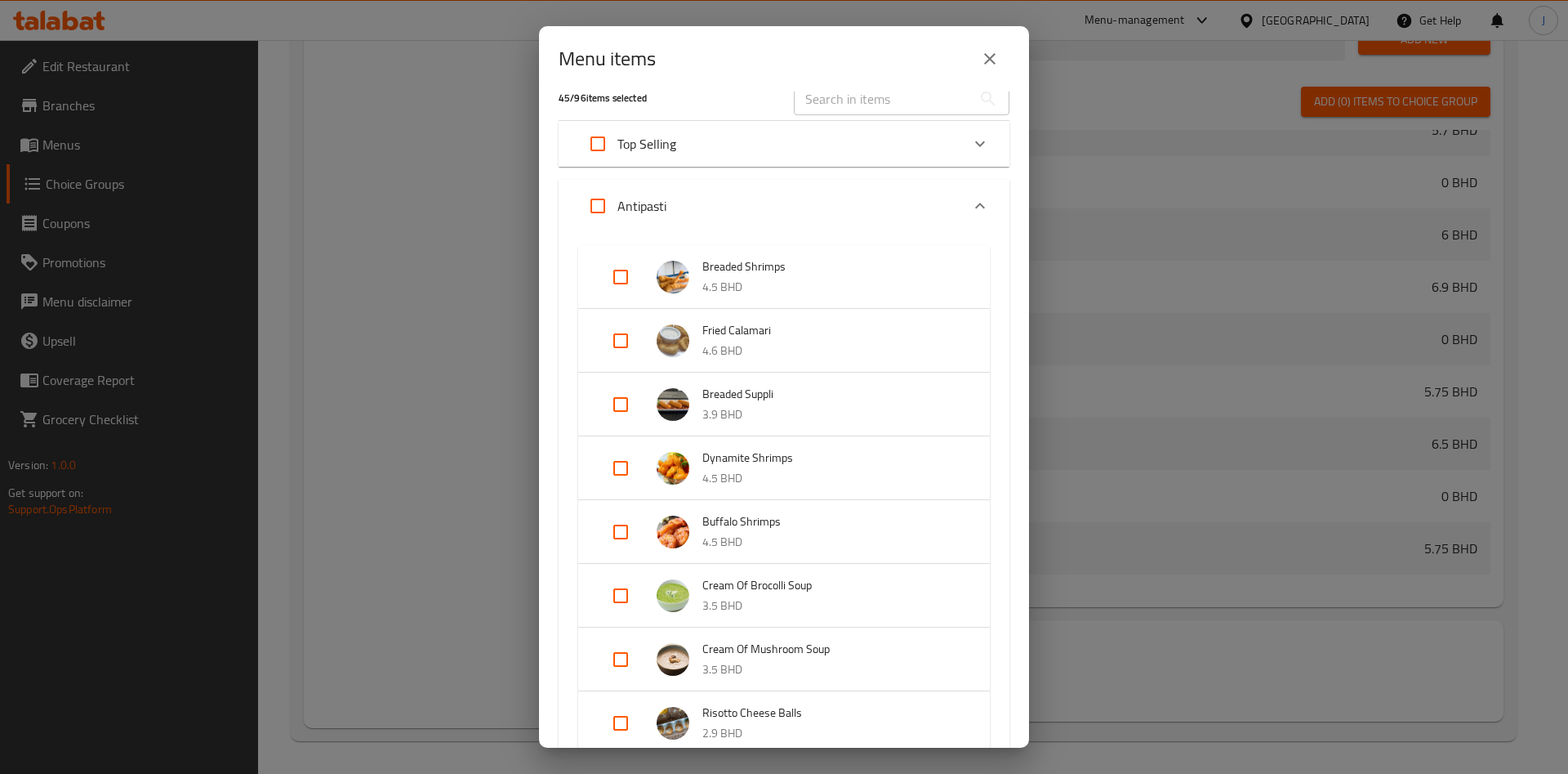
scroll to position [0, 0]
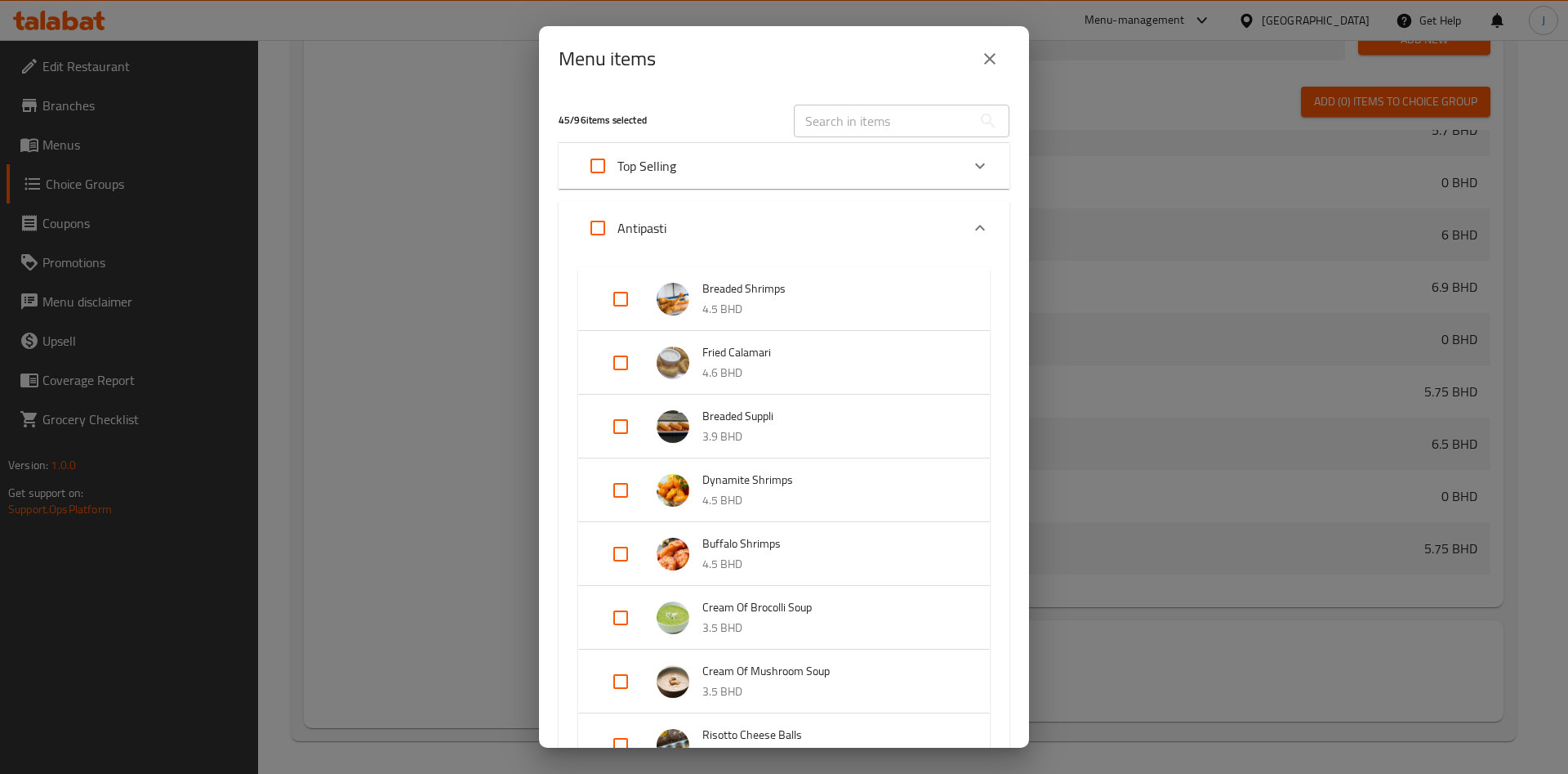
click at [963, 214] on div "Expand" at bounding box center [980, 227] width 39 height 39
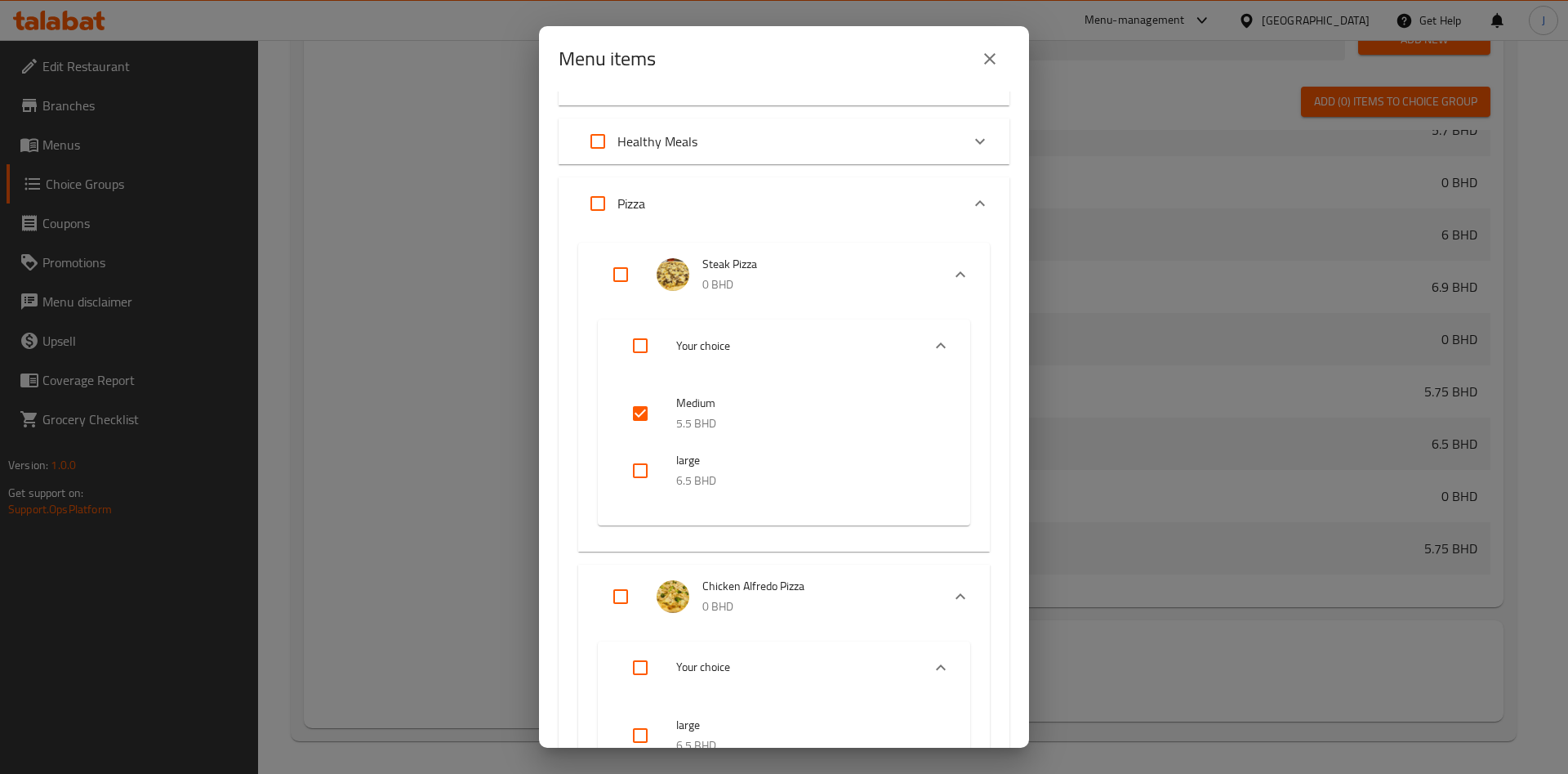
scroll to position [924, 0]
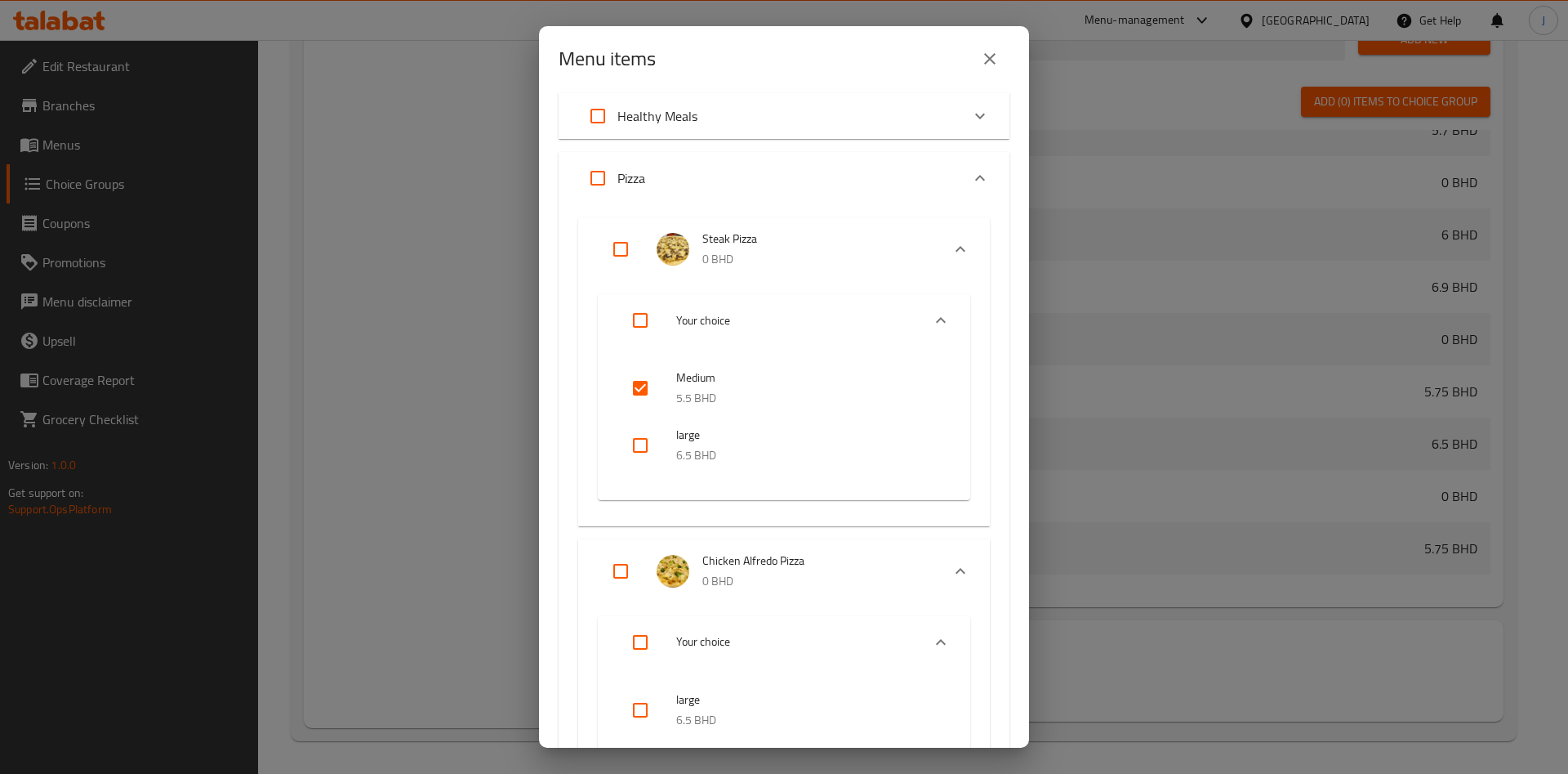
click at [642, 443] on input "checkbox" at bounding box center [640, 445] width 39 height 39
checkbox input "true"
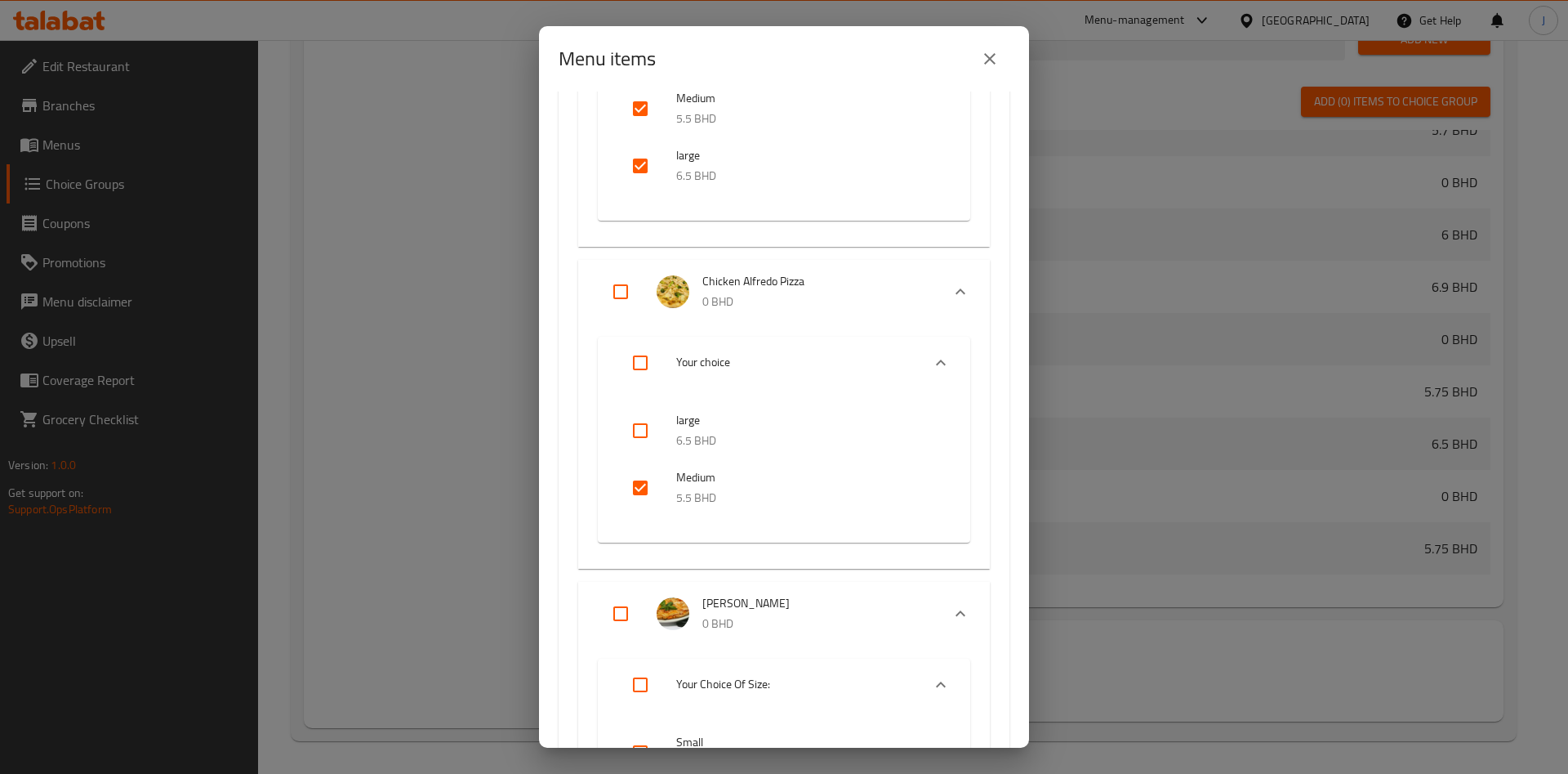
scroll to position [1208, 0]
click at [640, 421] on input "checkbox" at bounding box center [640, 426] width 39 height 39
checkbox input "true"
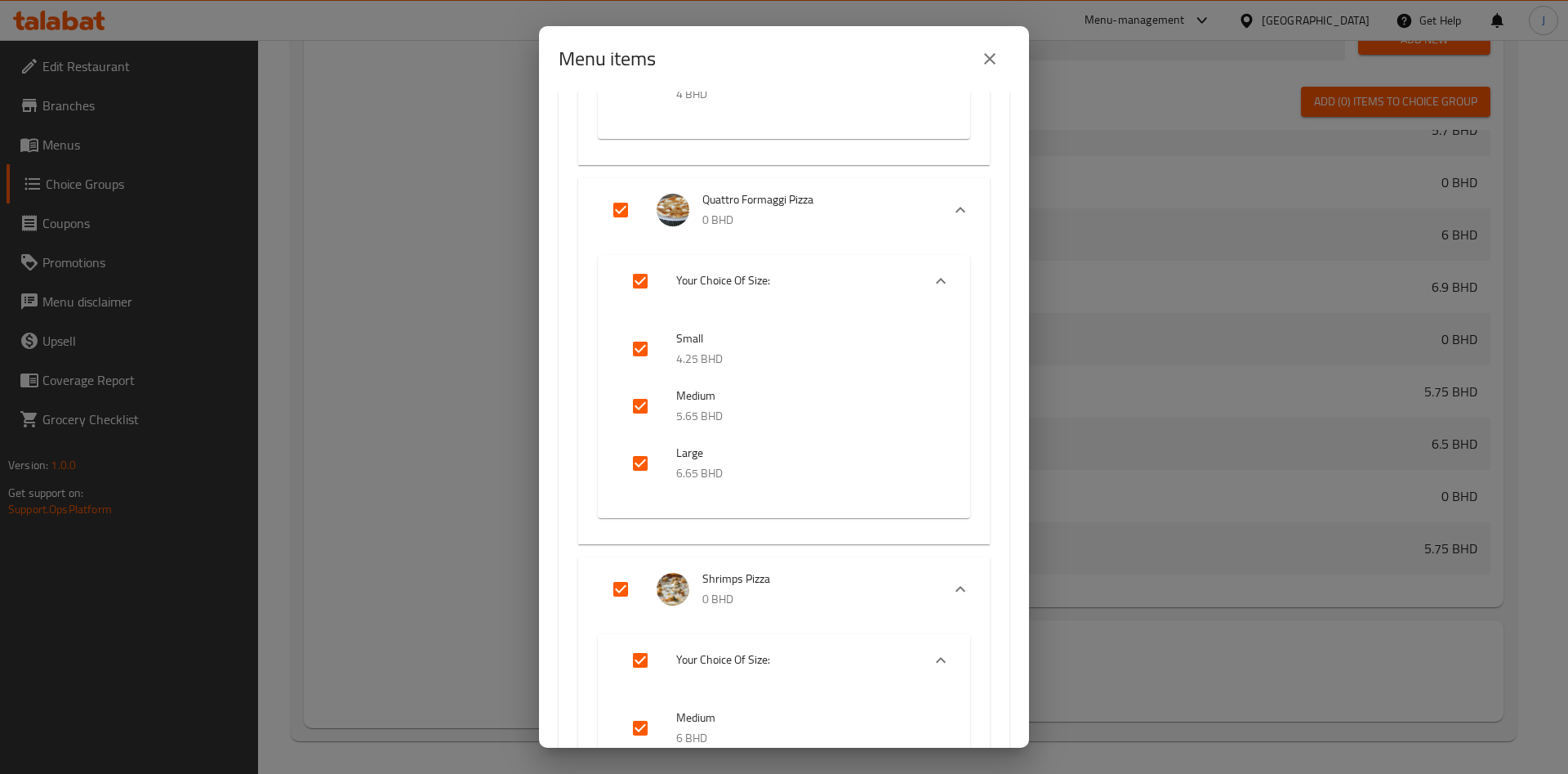
scroll to position [2371, 0]
click at [642, 344] on input "checkbox" at bounding box center [640, 344] width 39 height 39
checkbox input "false"
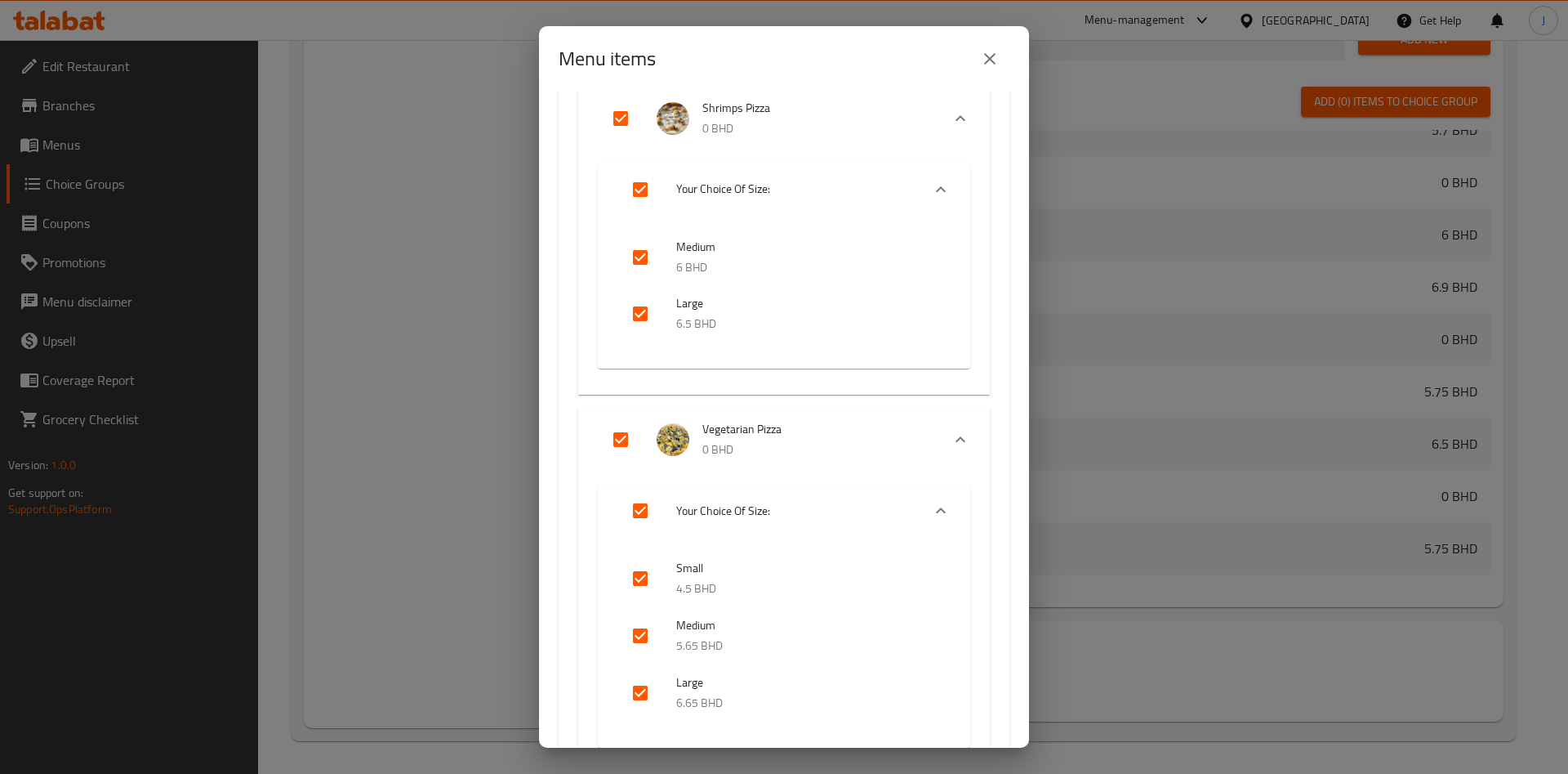
scroll to position [2999, 0]
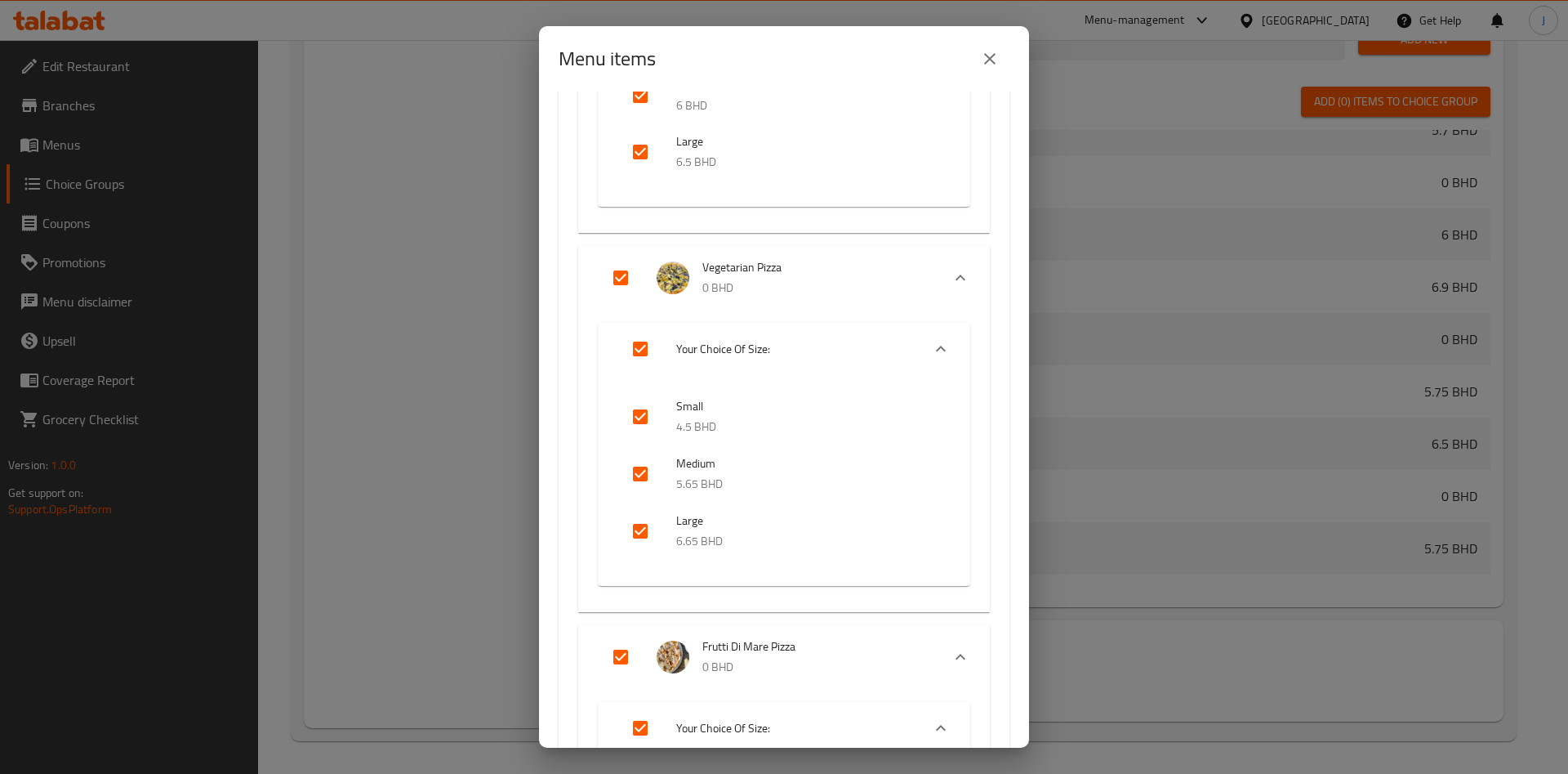
click at [642, 415] on input "checkbox" at bounding box center [640, 417] width 39 height 39
checkbox input "false"
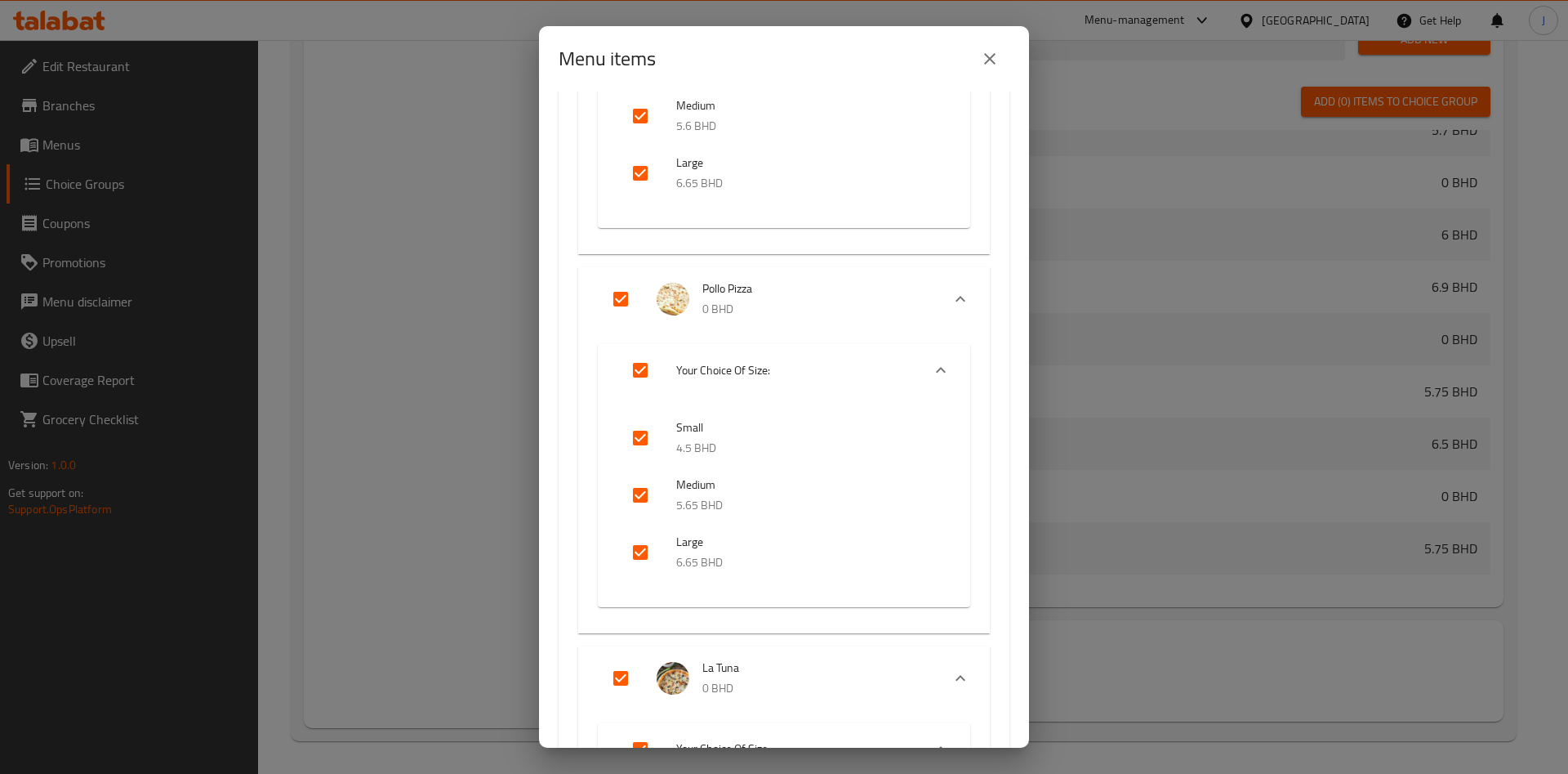
click at [642, 442] on input "checkbox" at bounding box center [640, 437] width 39 height 39
checkbox input "false"
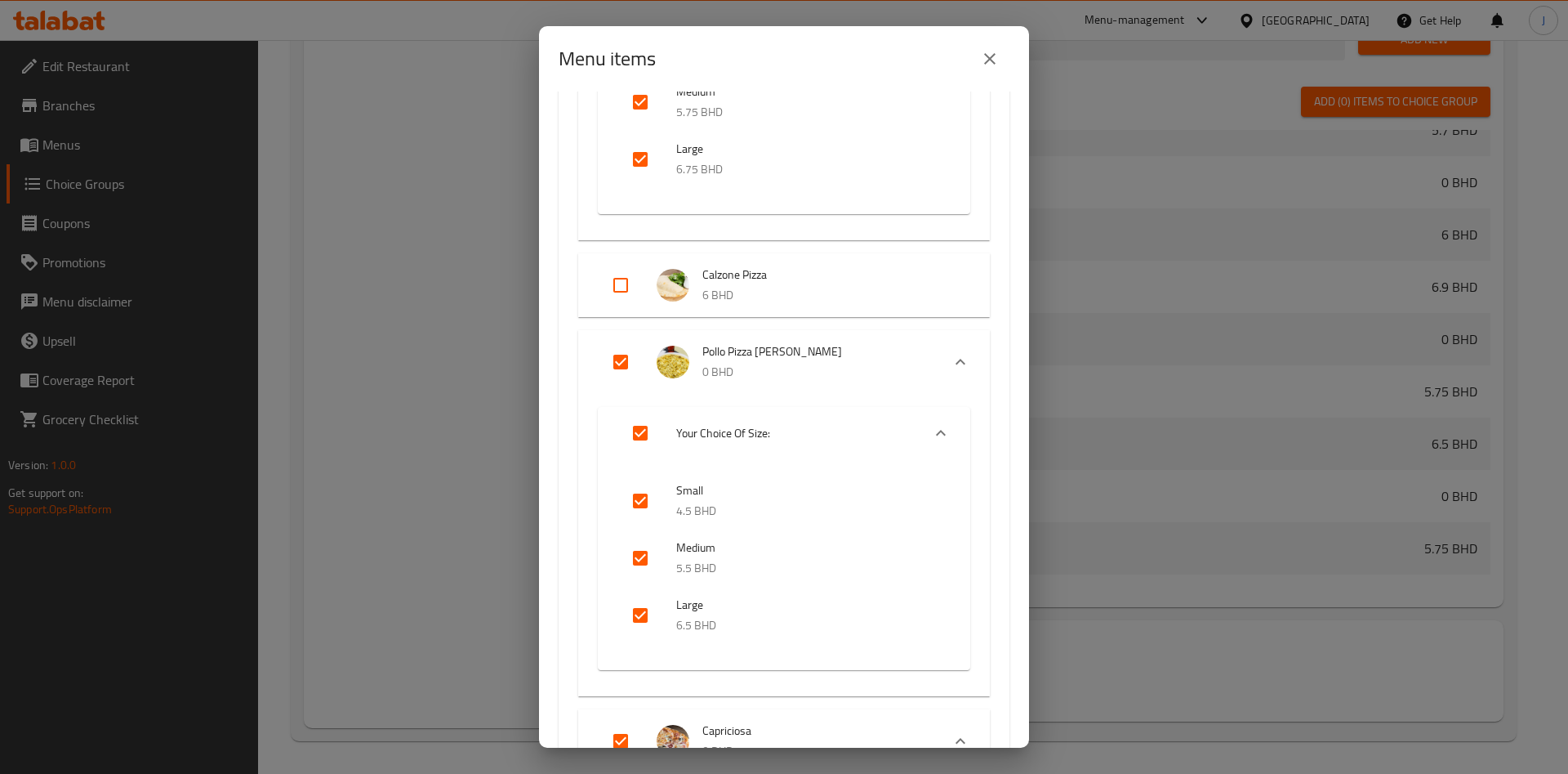
scroll to position [6394, 0]
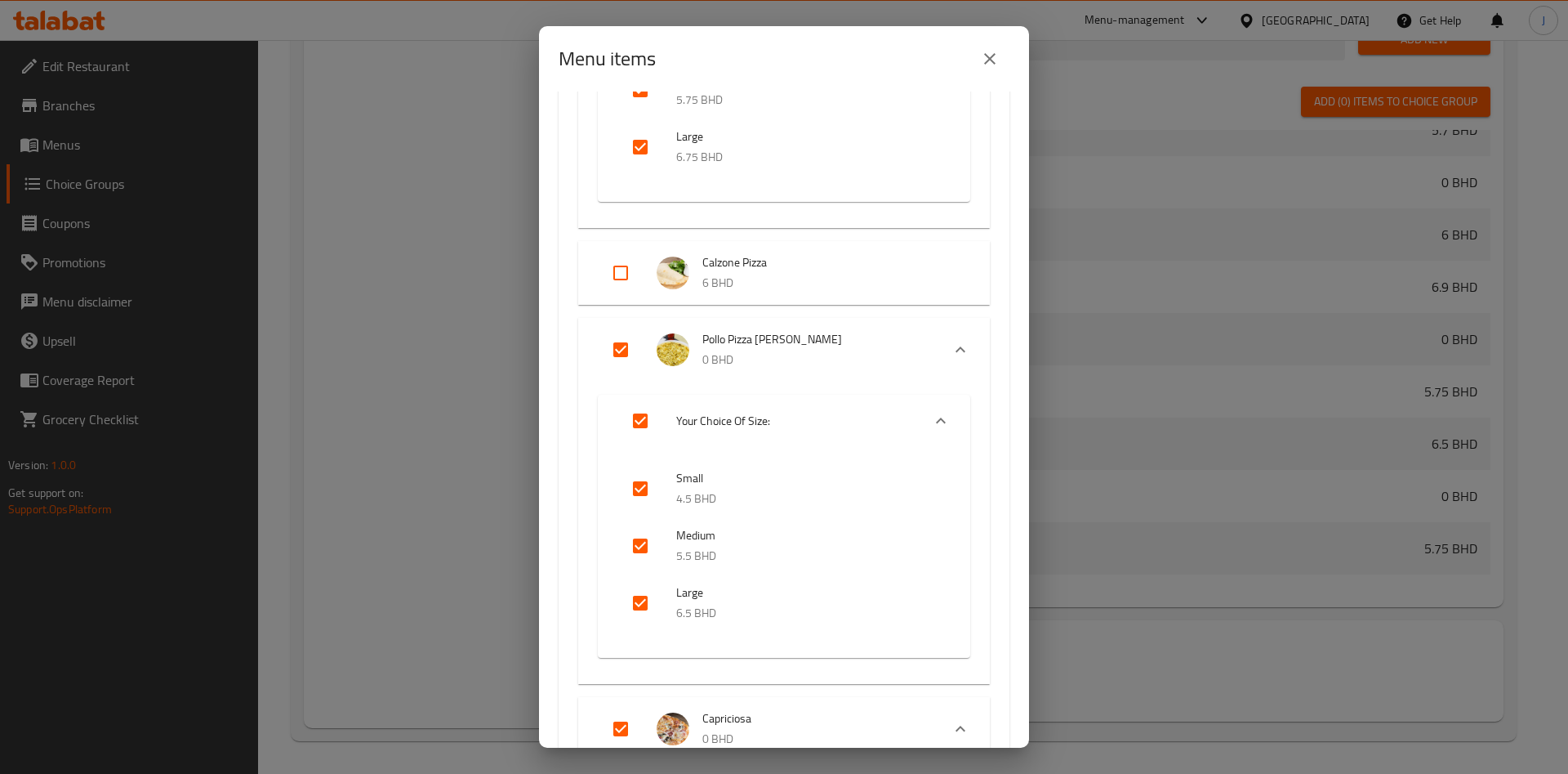
click at [641, 486] on input "checkbox" at bounding box center [640, 488] width 39 height 39
checkbox input "false"
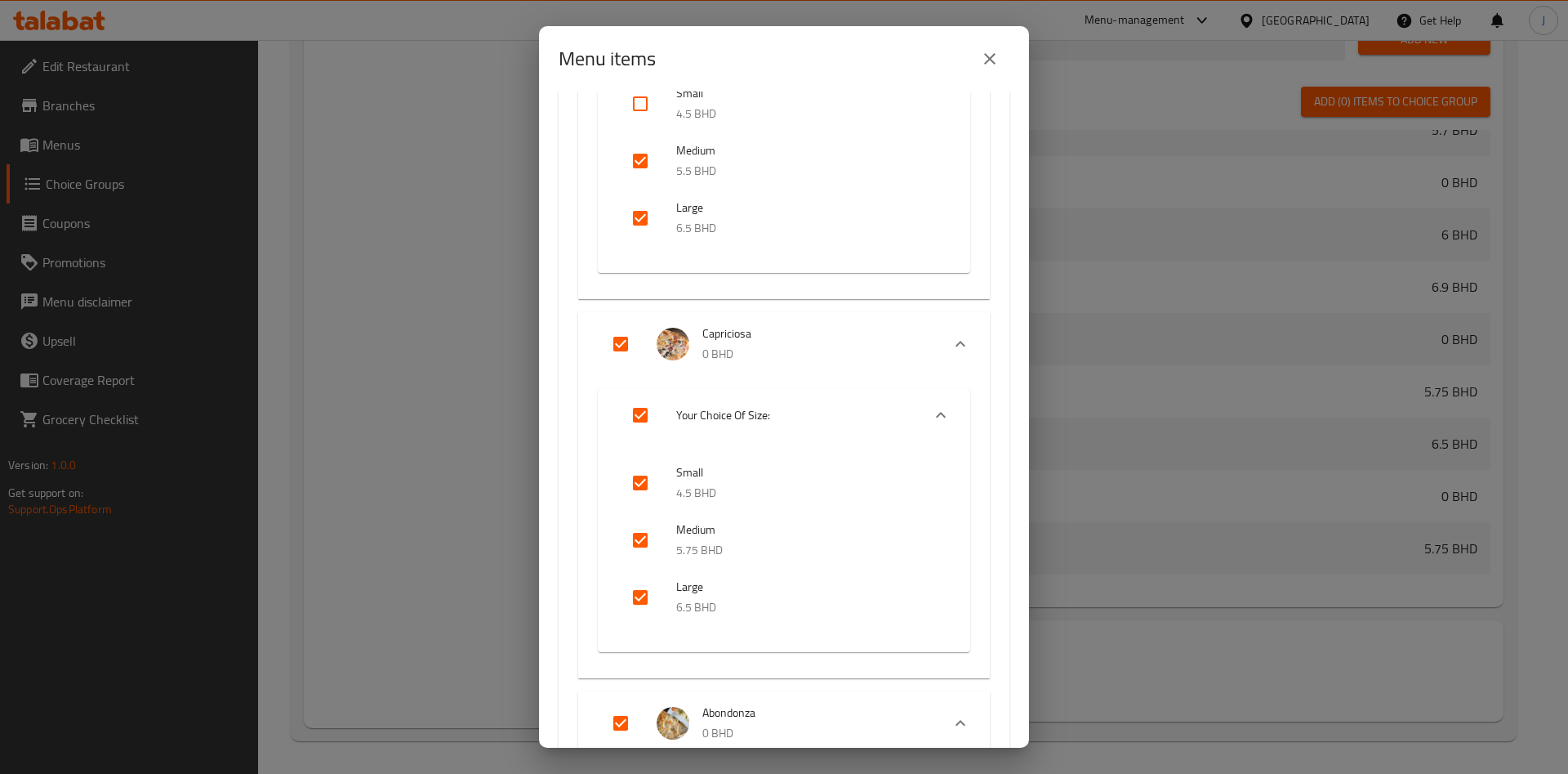
click at [633, 487] on input "checkbox" at bounding box center [640, 482] width 39 height 39
checkbox input "false"
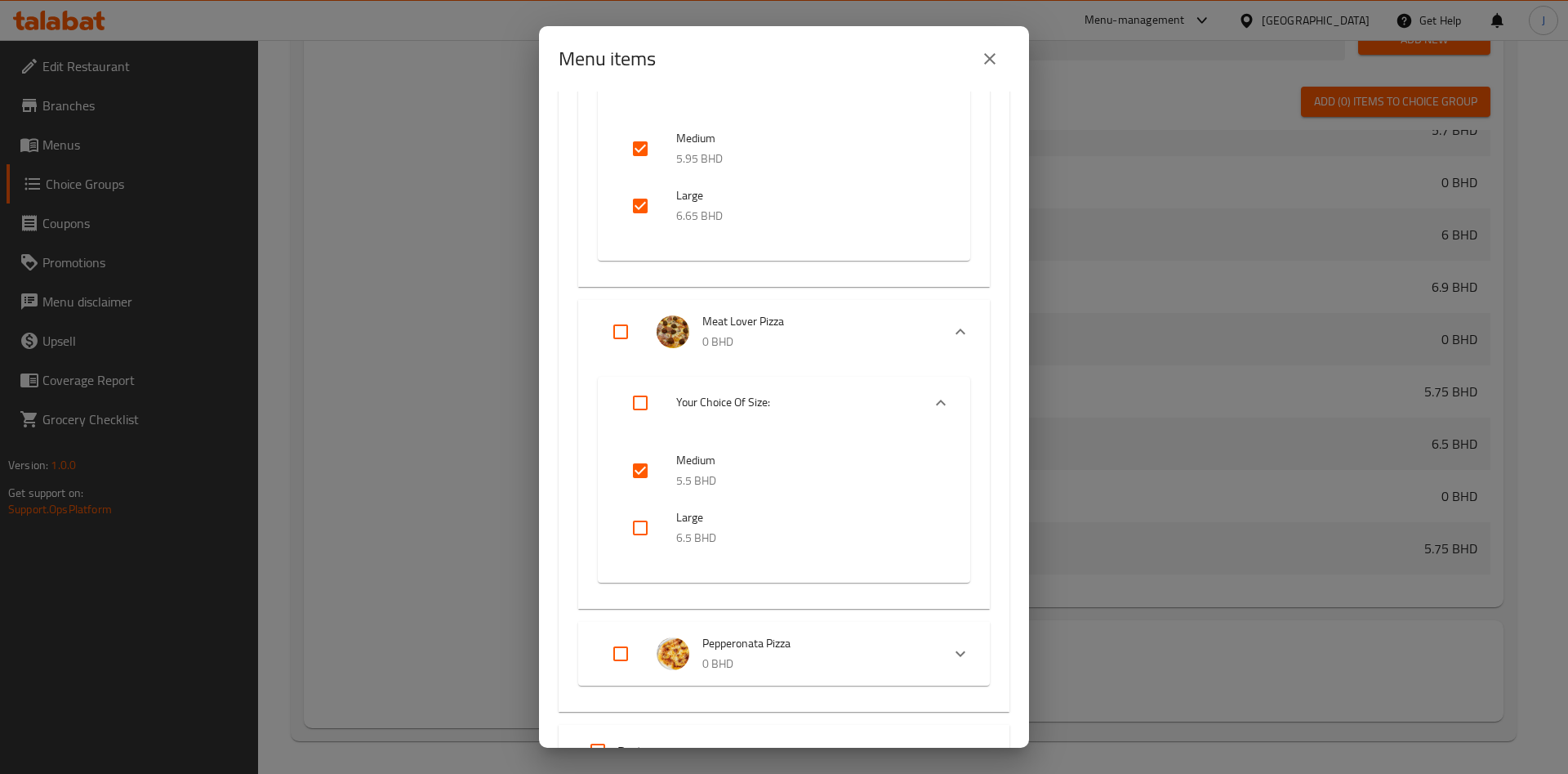
click at [638, 522] on input "checkbox" at bounding box center [640, 528] width 39 height 39
checkbox input "true"
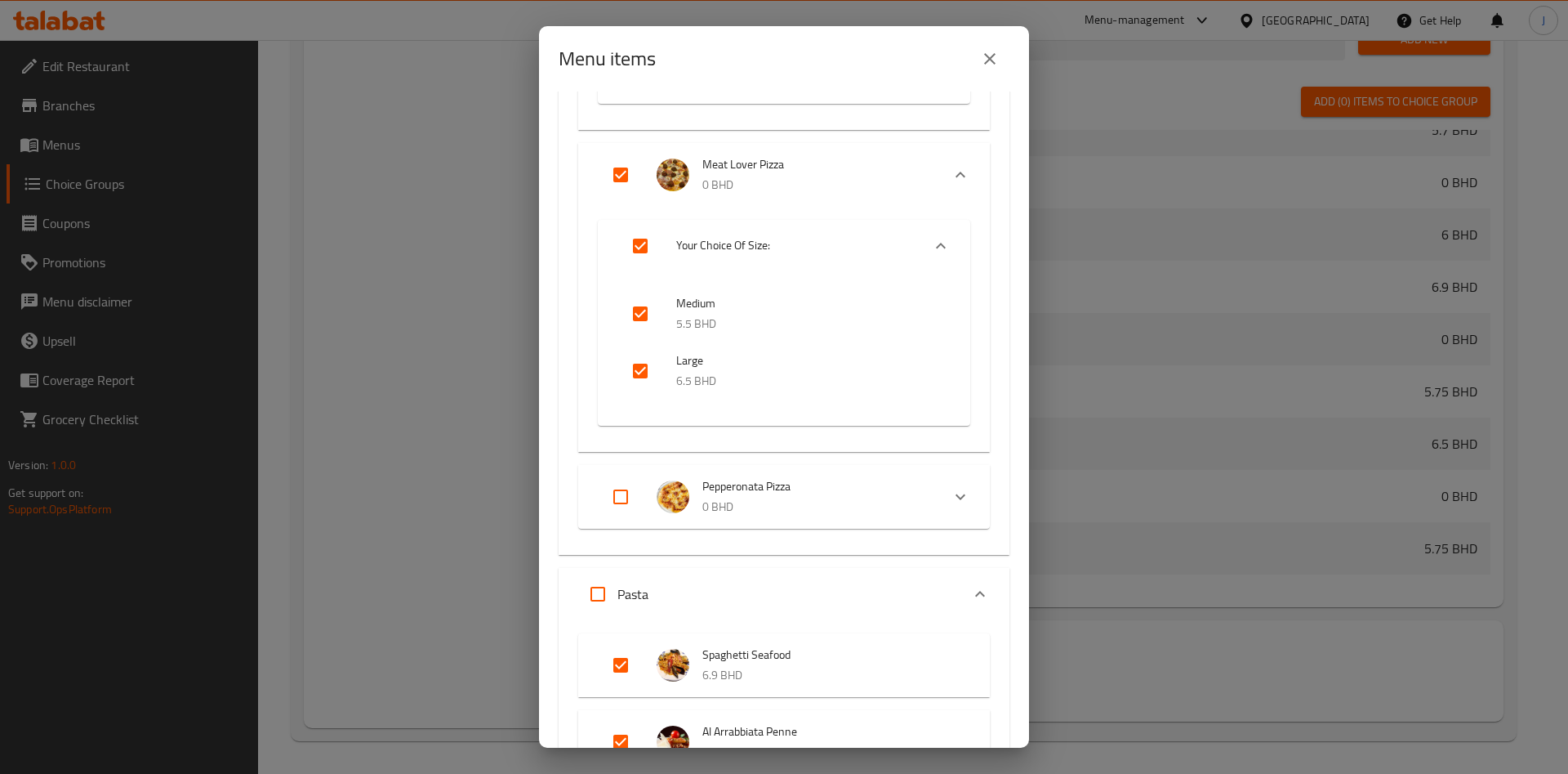
click at [941, 488] on div "Expand" at bounding box center [960, 497] width 39 height 39
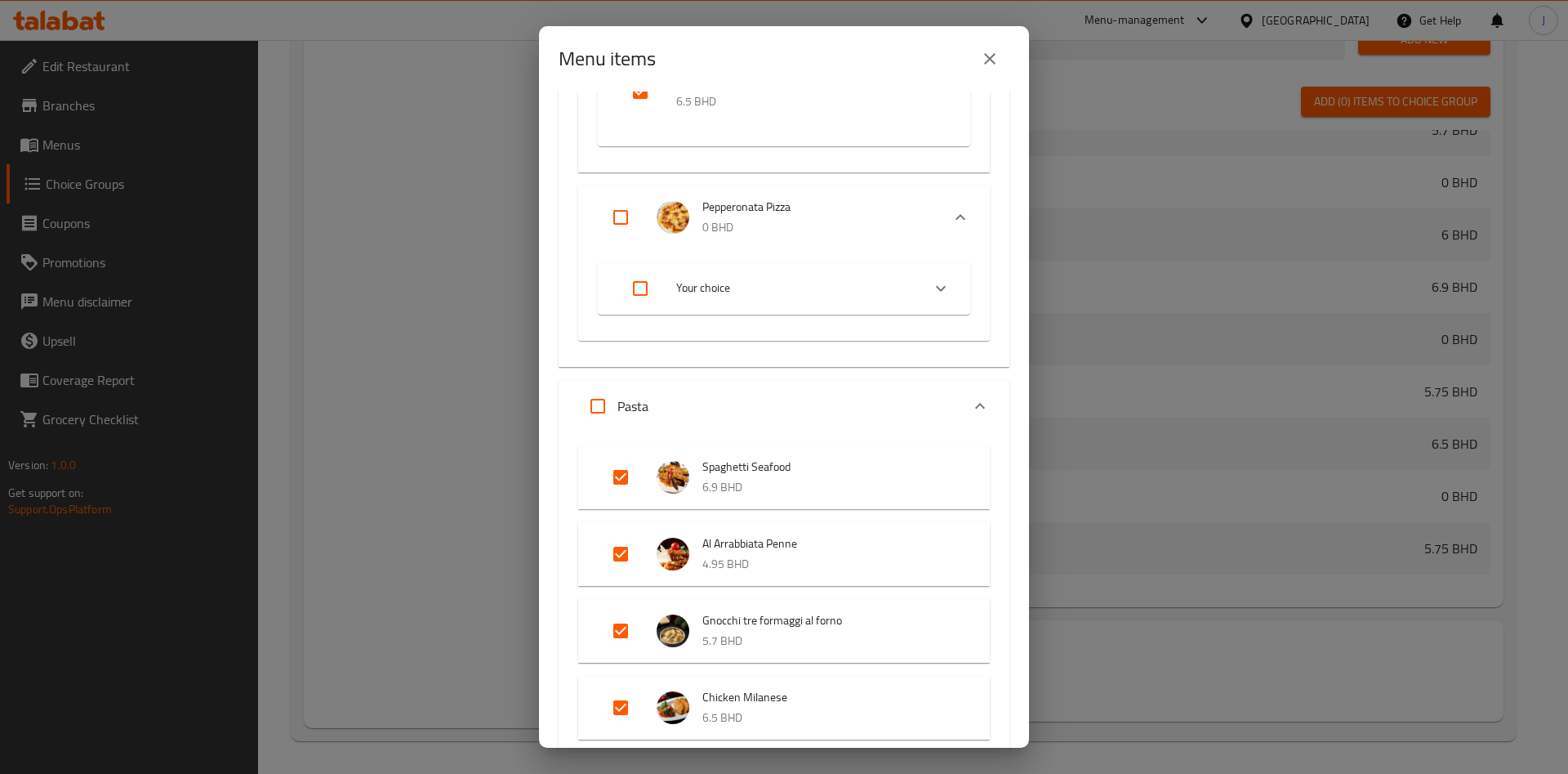
scroll to position [8574, 0]
click at [931, 292] on icon "Expand" at bounding box center [941, 288] width 20 height 20
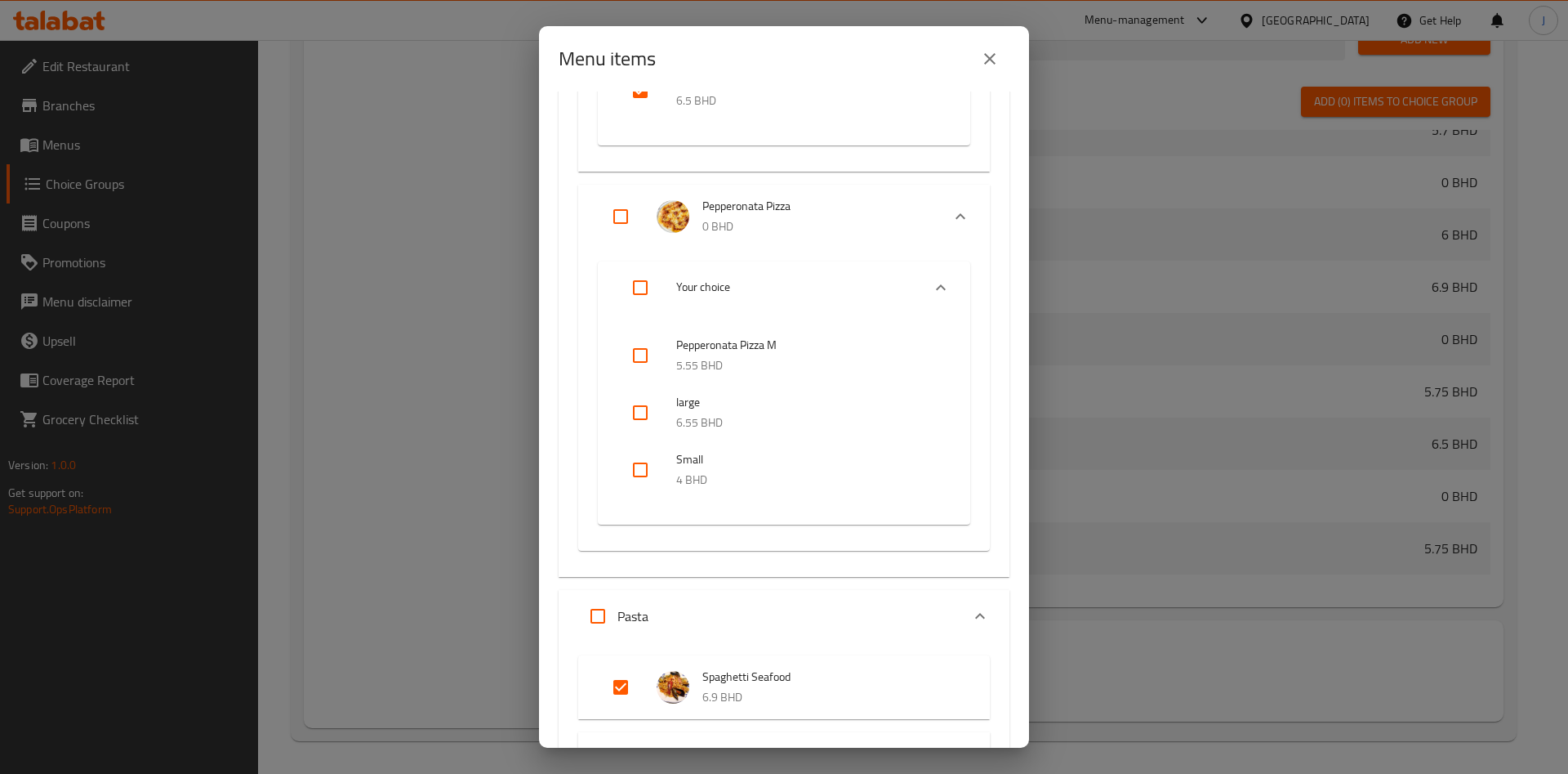
click at [647, 359] on input "checkbox" at bounding box center [640, 355] width 39 height 39
checkbox input "true"
click at [648, 416] on input "checkbox" at bounding box center [640, 412] width 39 height 39
checkbox input "true"
click at [644, 360] on input "checkbox" at bounding box center [640, 355] width 39 height 39
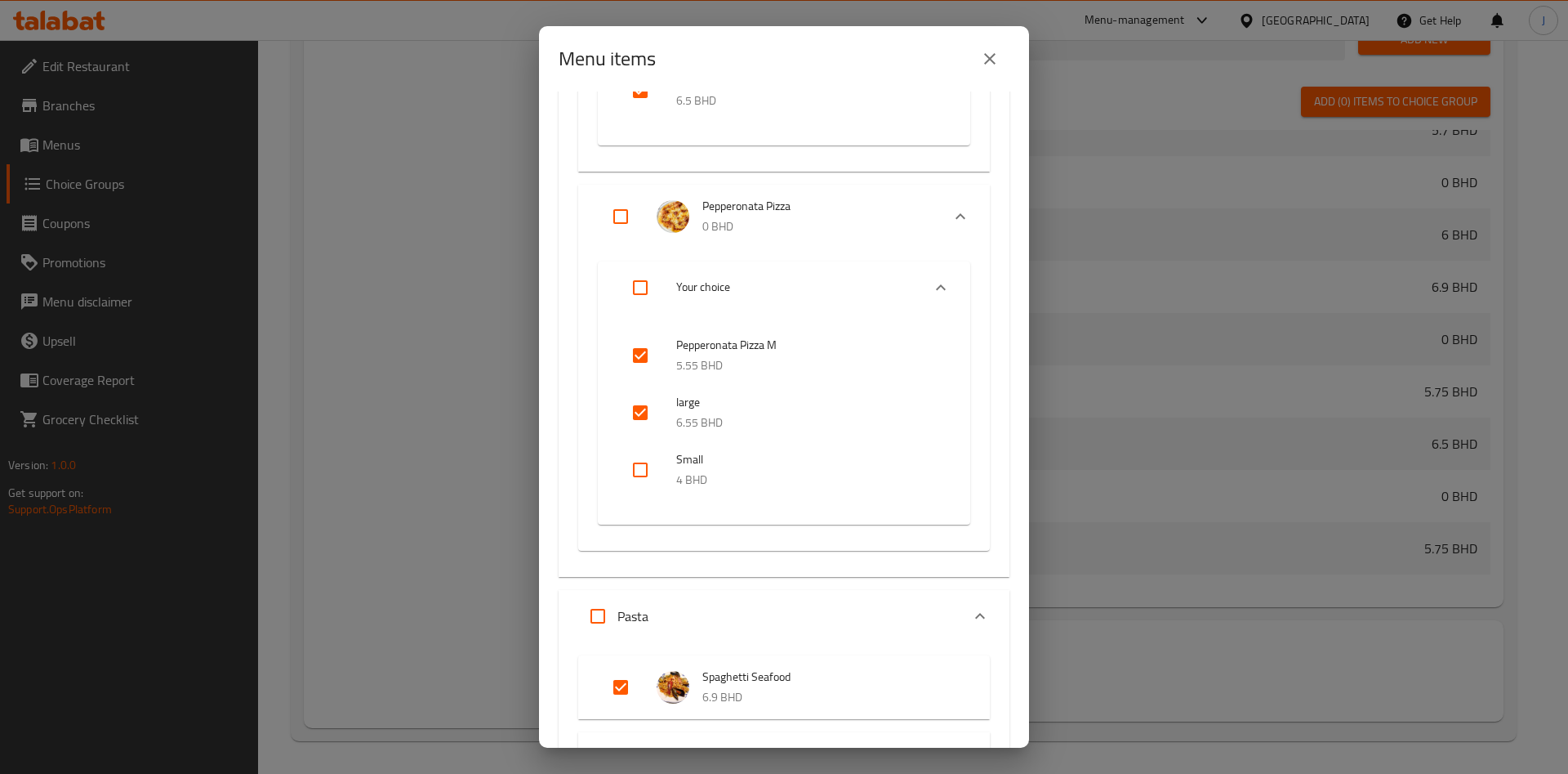
checkbox input "false"
drag, startPoint x: 644, startPoint y: 407, endPoint x: 654, endPoint y: 407, distance: 10.0
click at [643, 407] on input "checkbox" at bounding box center [640, 412] width 39 height 39
checkbox input "false"
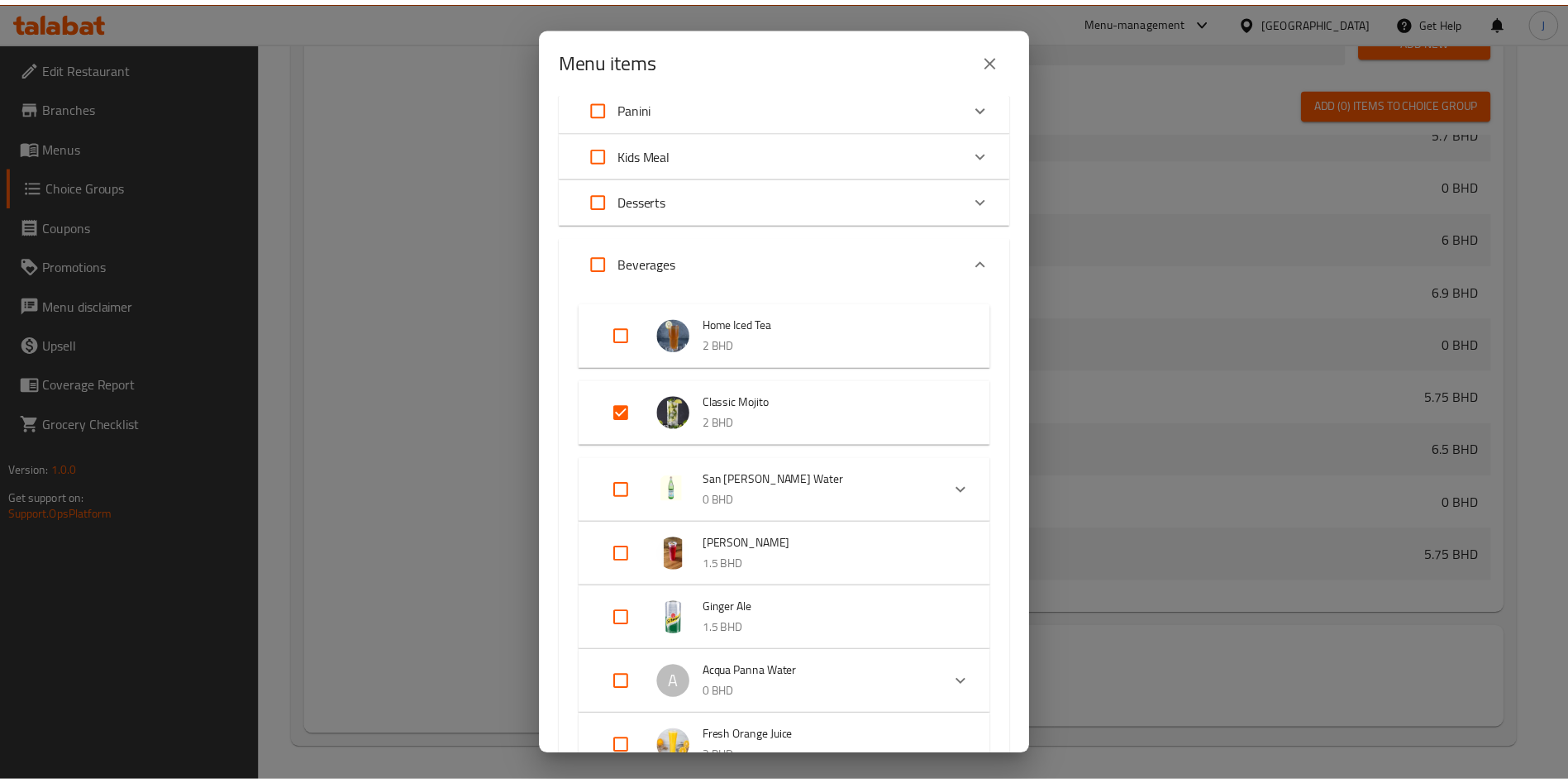
scroll to position [11654, 0]
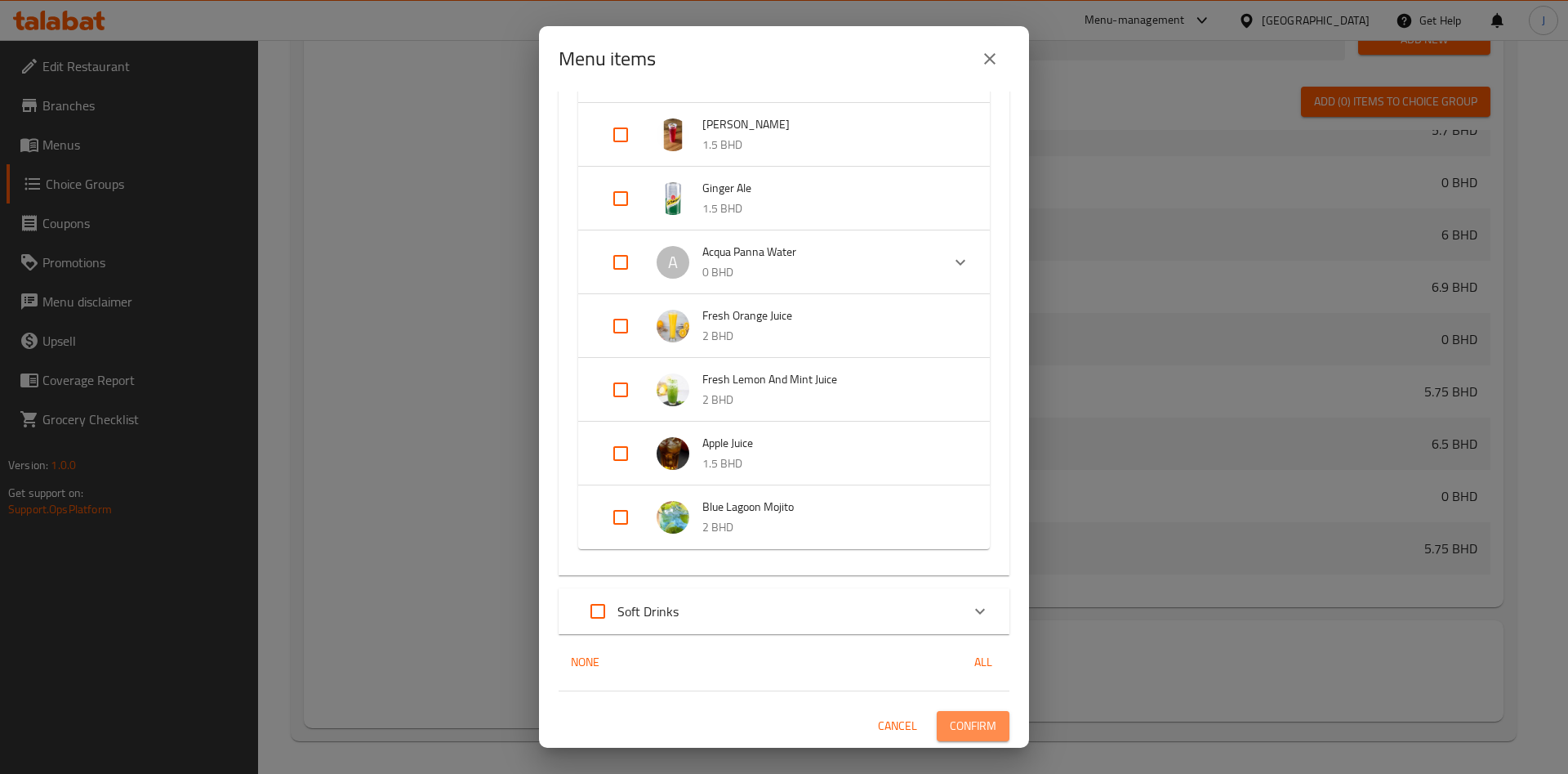
click at [966, 725] on span "Confirm" at bounding box center [973, 726] width 46 height 20
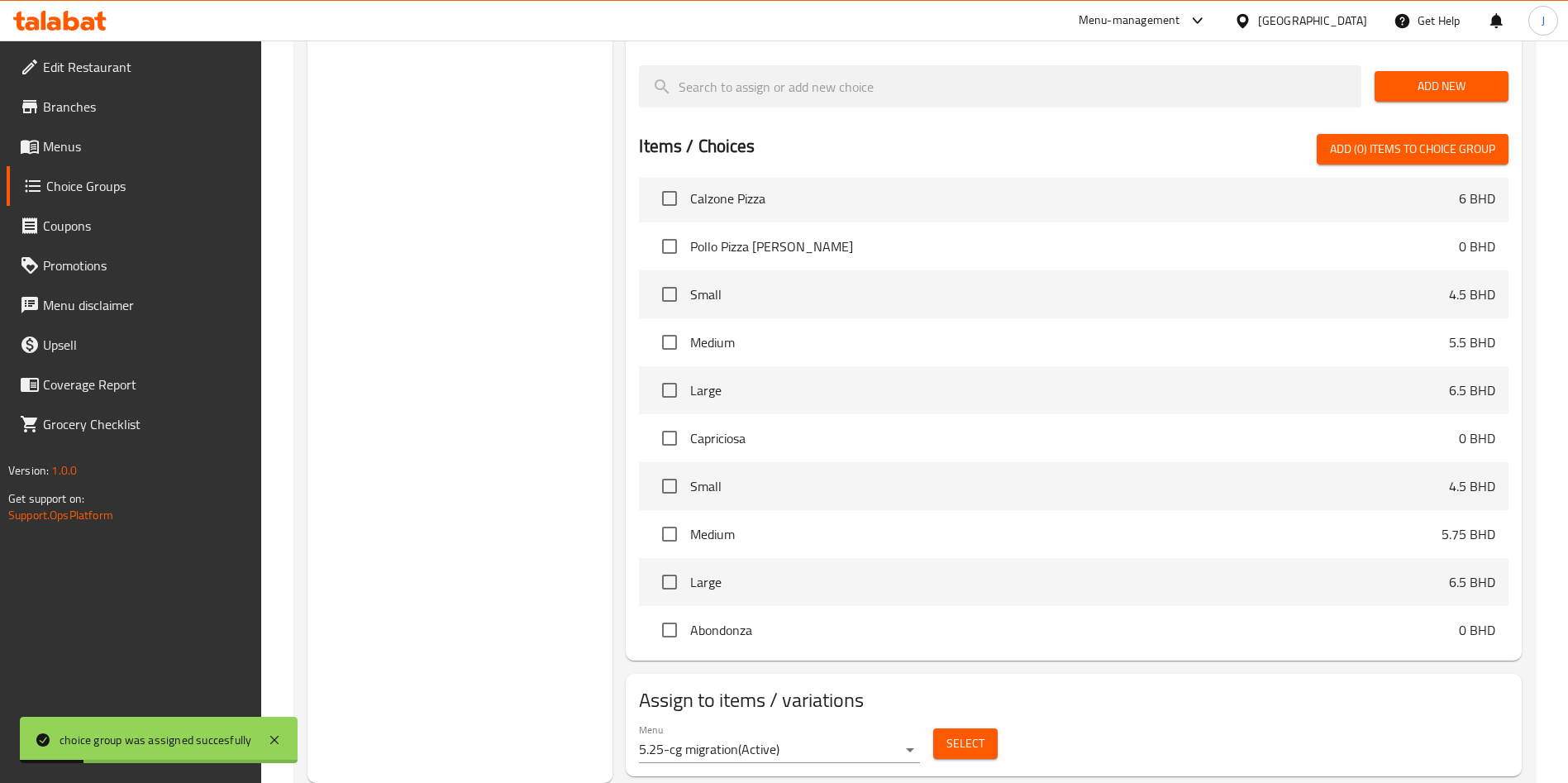
click at [122, 153] on span "Menus" at bounding box center [146, 146] width 206 height 20
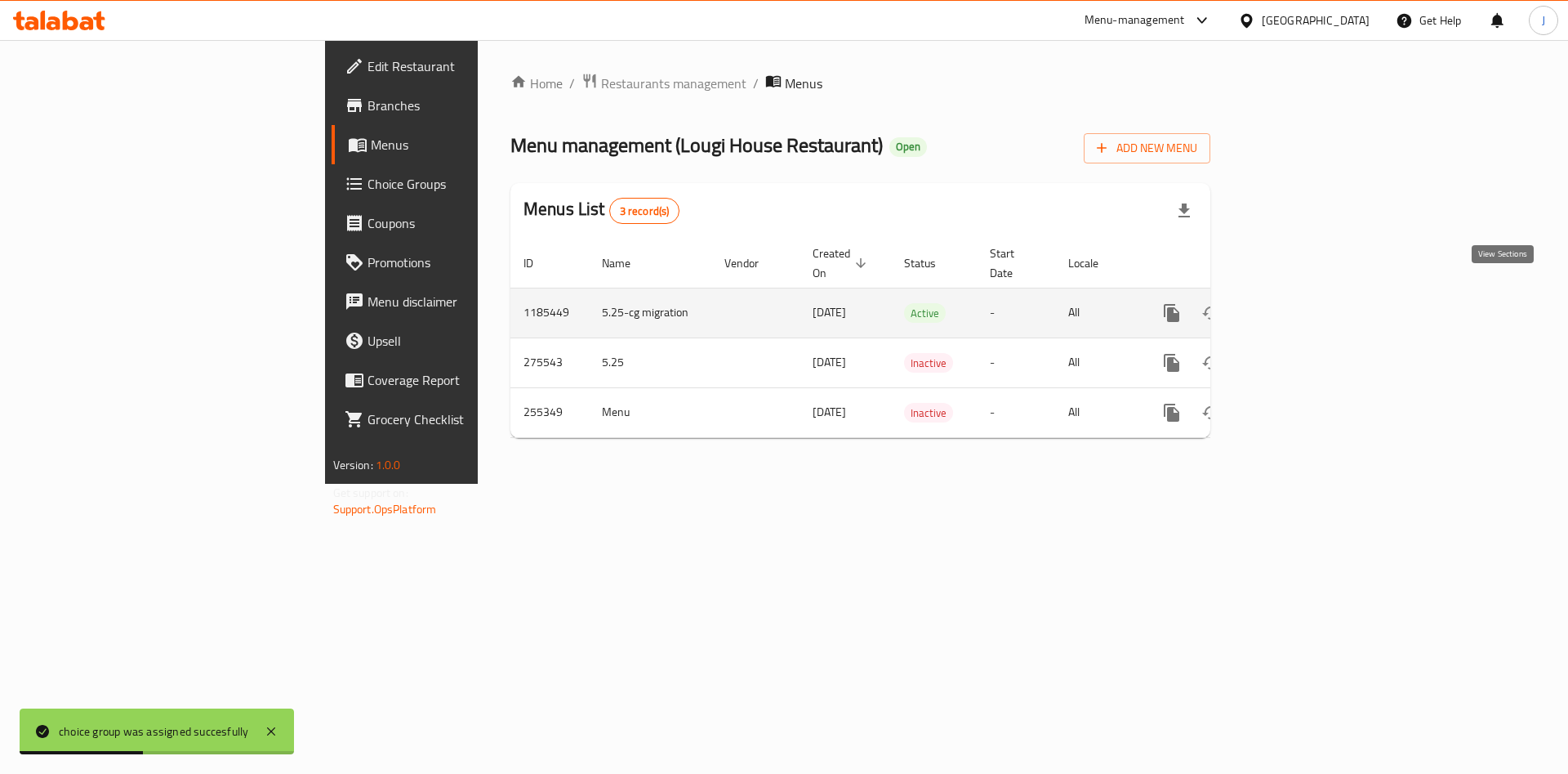
click at [1300, 303] on icon "enhanced table" at bounding box center [1290, 313] width 20 height 20
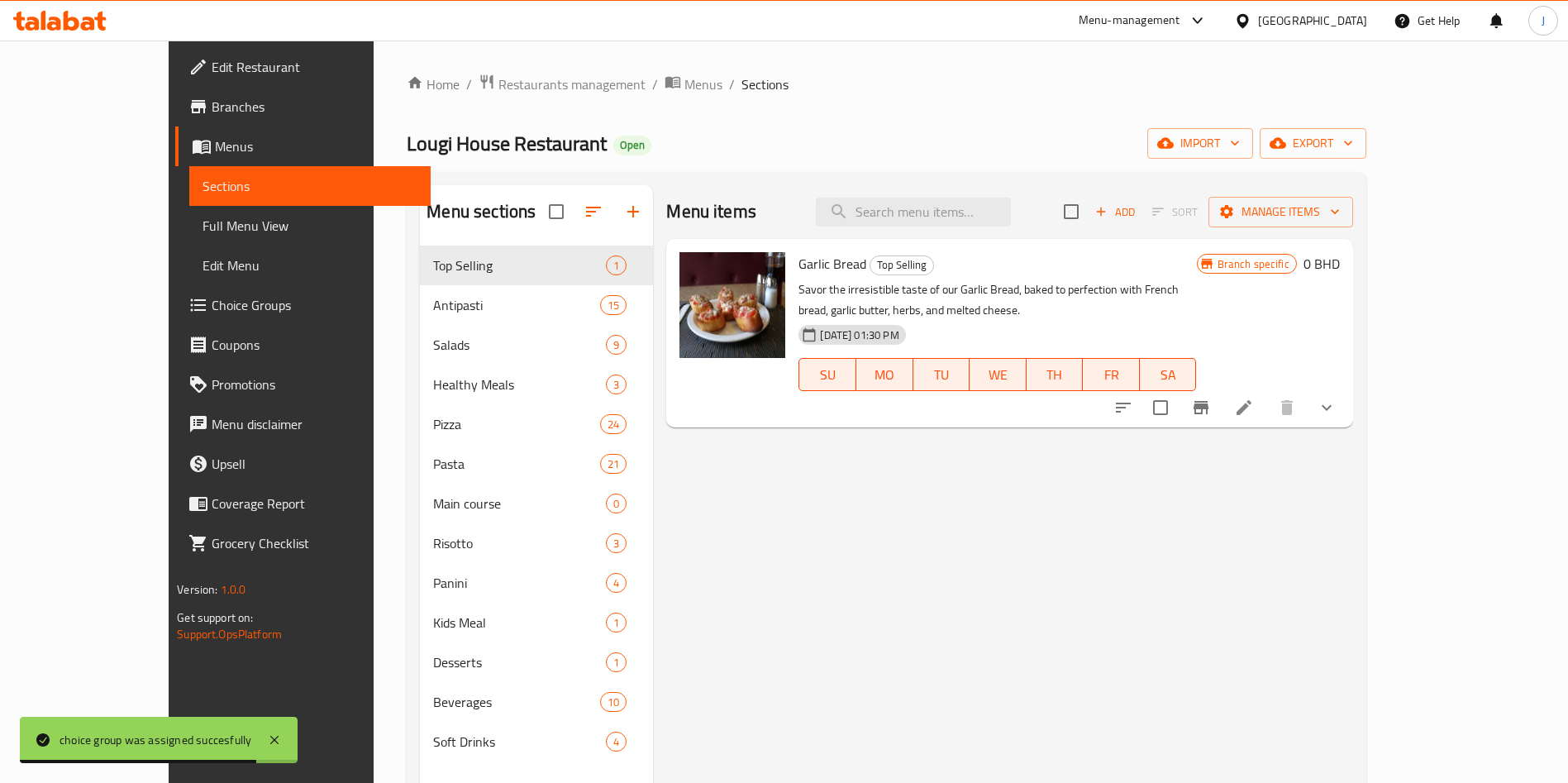
click at [202, 265] on span "Edit Menu" at bounding box center [310, 266] width 215 height 20
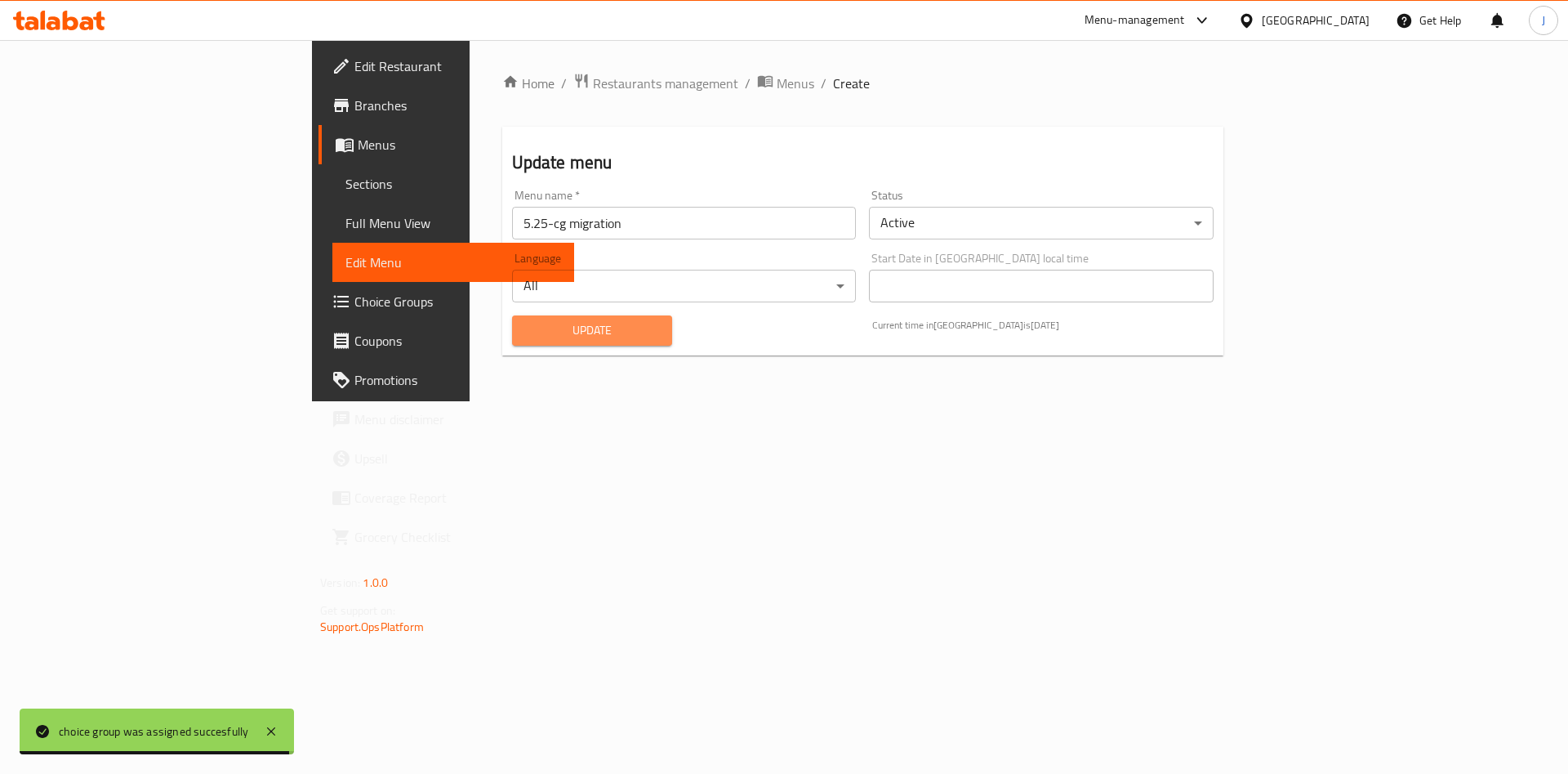
drag, startPoint x: 474, startPoint y: 326, endPoint x: 466, endPoint y: 327, distance: 8.1
click at [525, 326] on span "Update" at bounding box center [593, 330] width 135 height 20
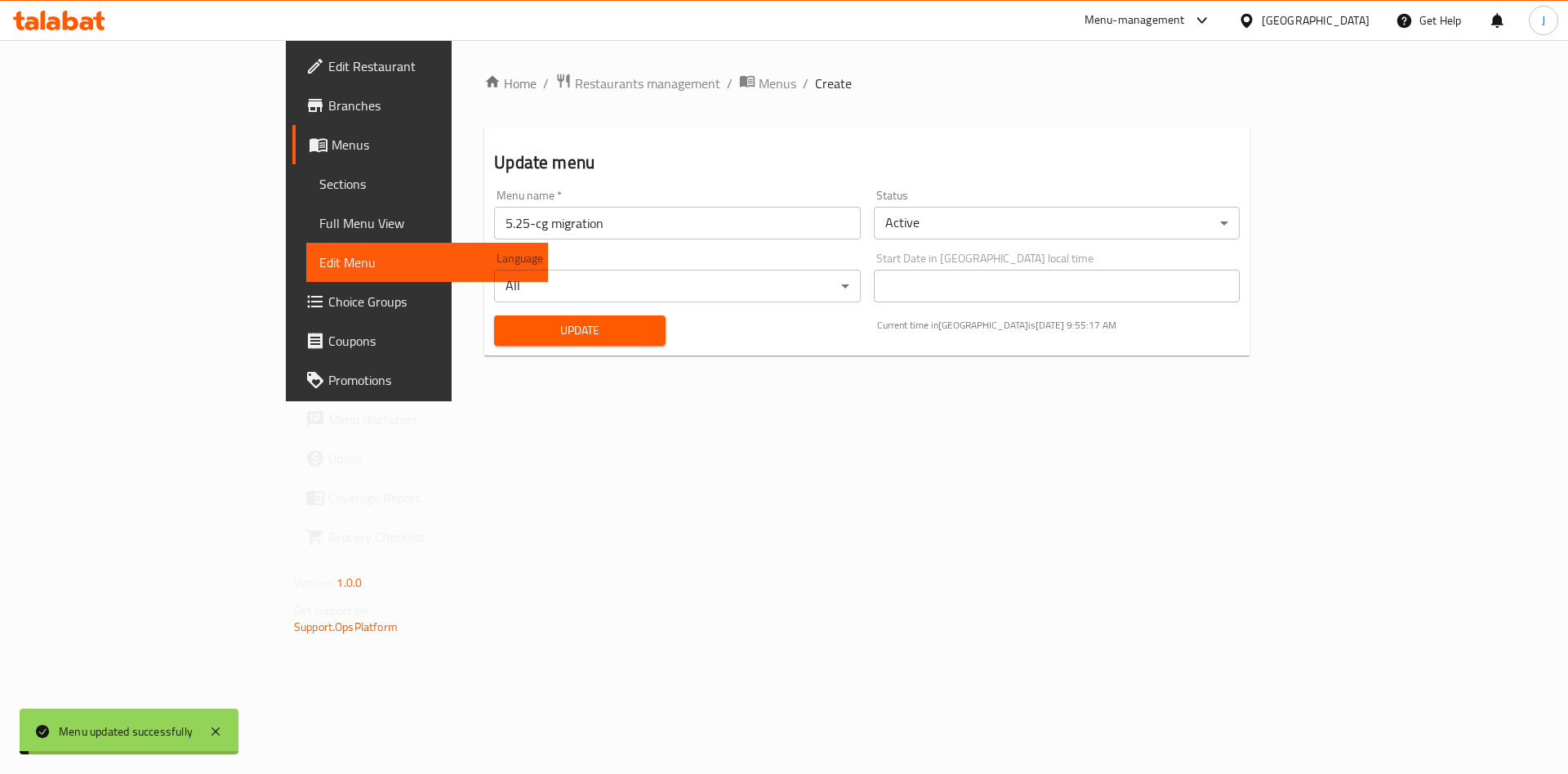
click at [319, 186] on span "Sections" at bounding box center [426, 184] width 215 height 20
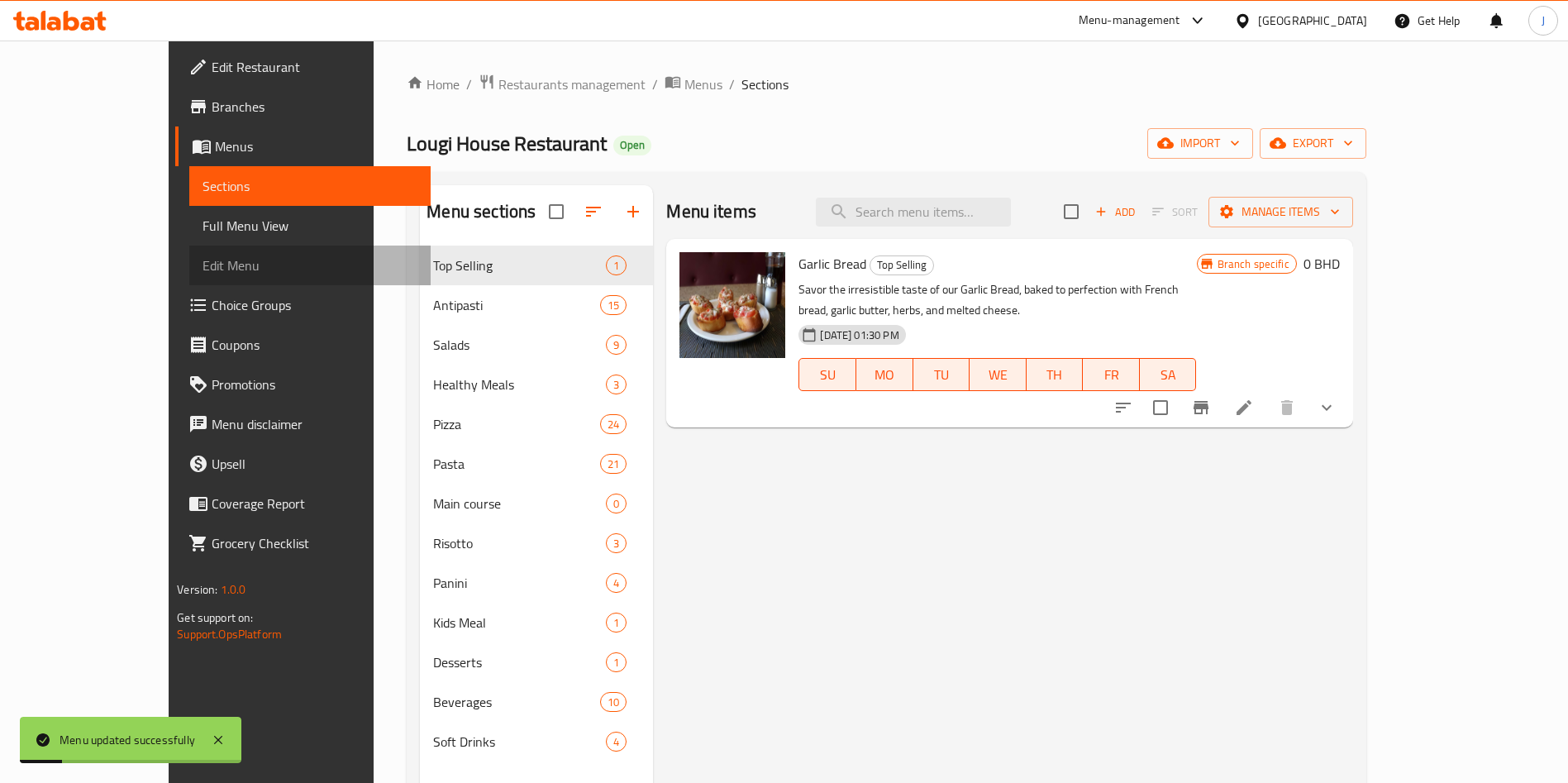
click at [202, 265] on span "Edit Menu" at bounding box center [310, 266] width 215 height 20
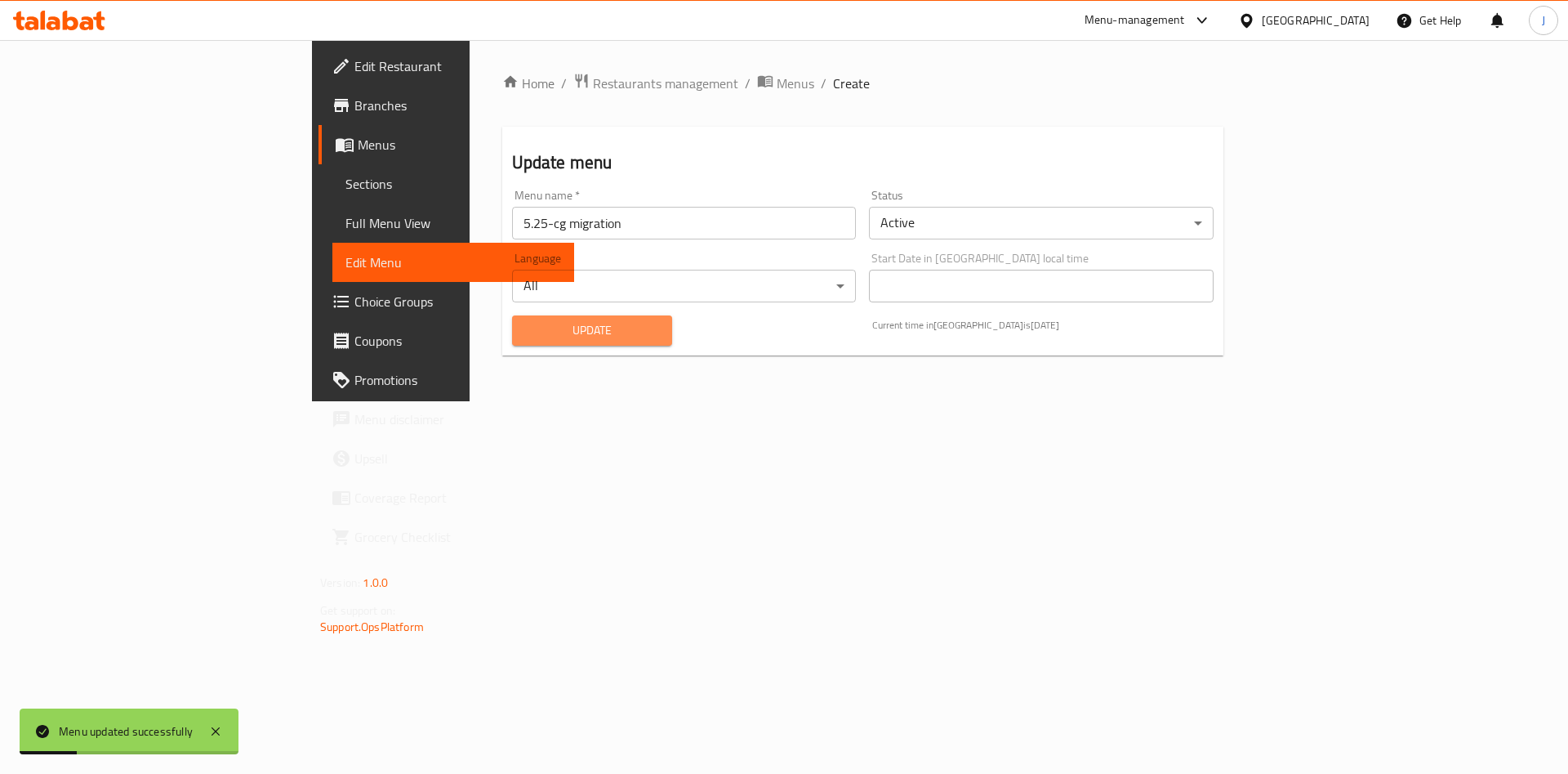
click at [525, 332] on span "Update" at bounding box center [593, 330] width 135 height 20
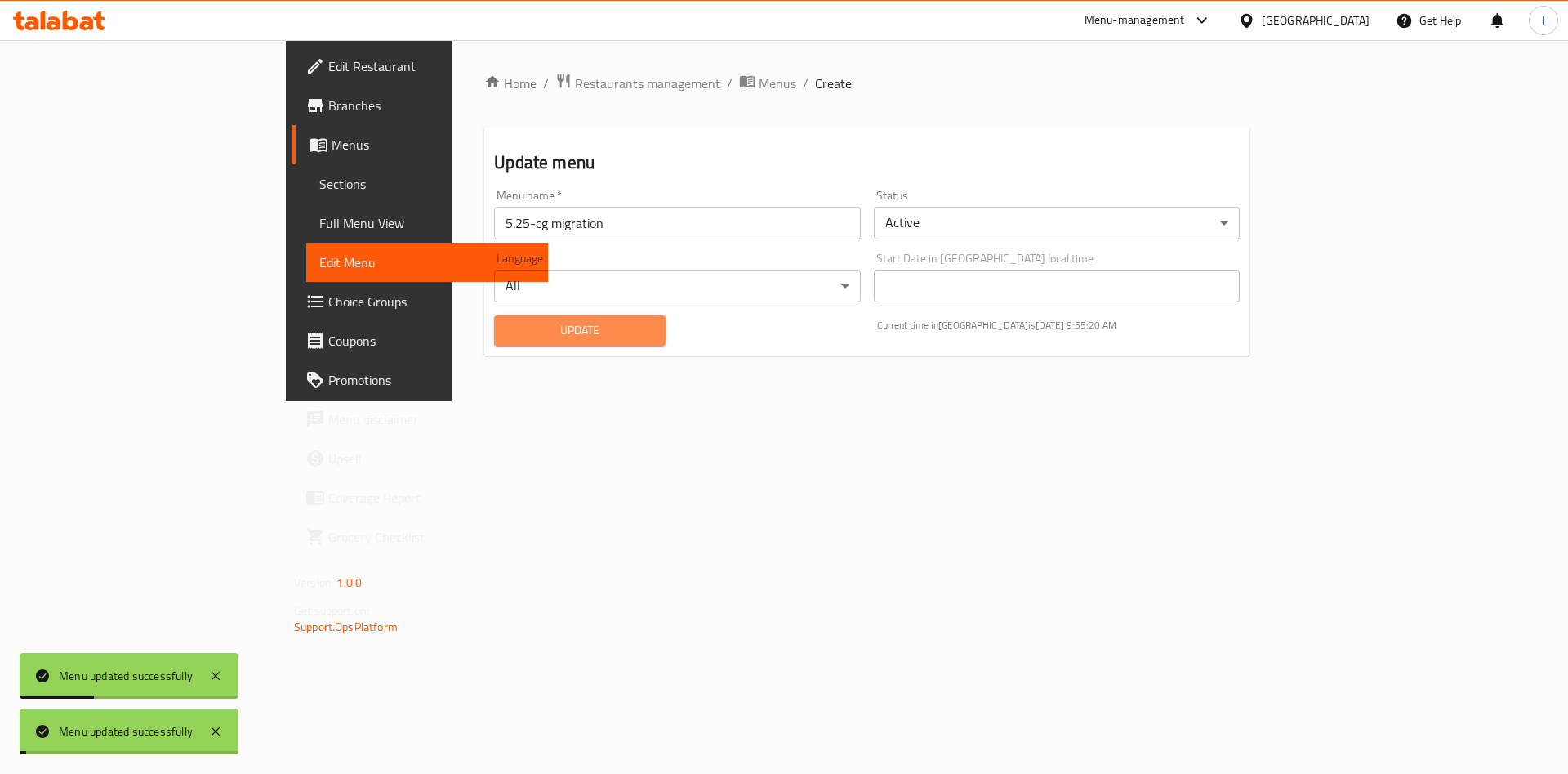
click at [507, 332] on span "Update" at bounding box center [580, 330] width 145 height 20
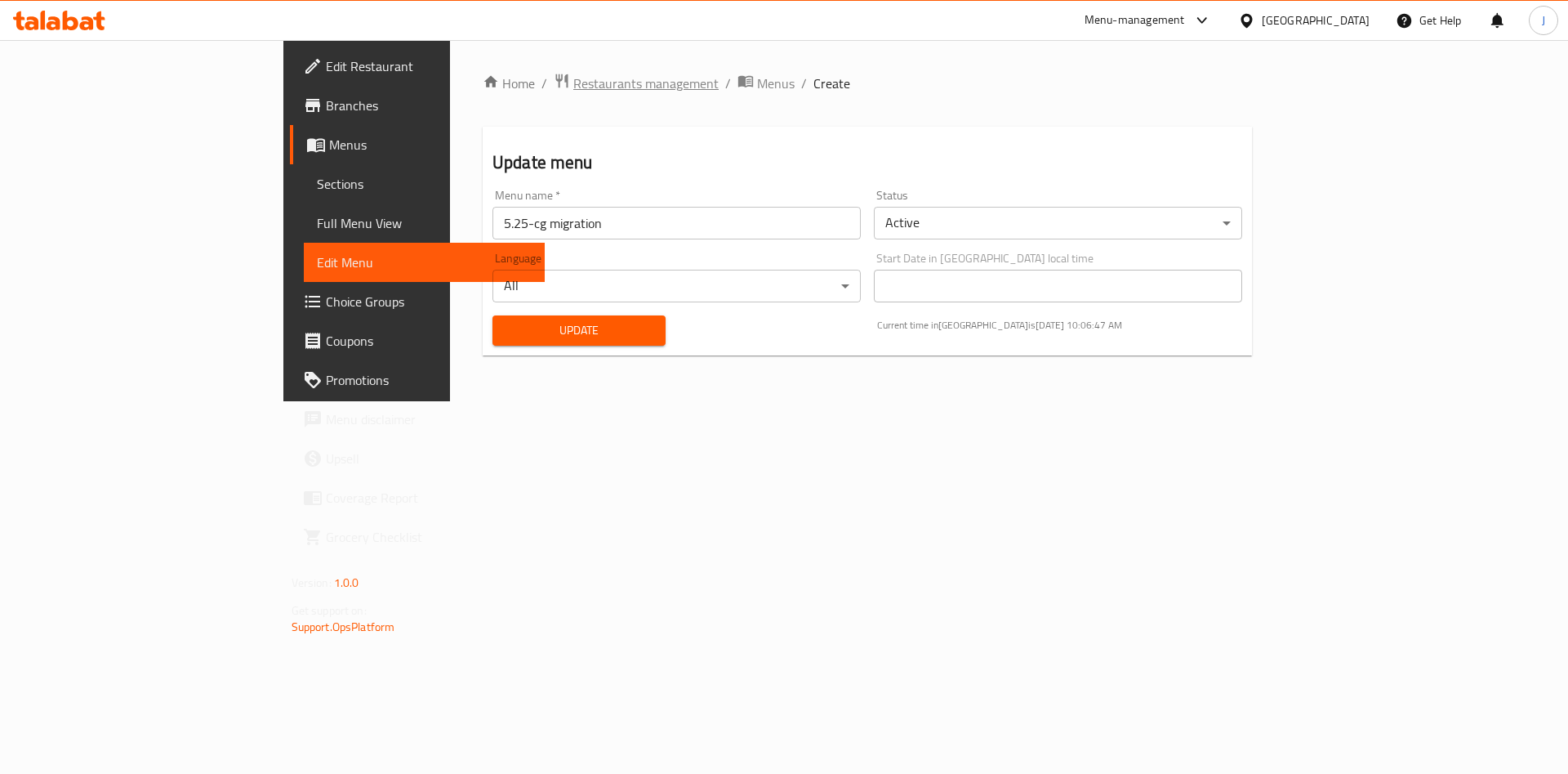
click at [574, 88] on span "Restaurants management" at bounding box center [646, 84] width 145 height 20
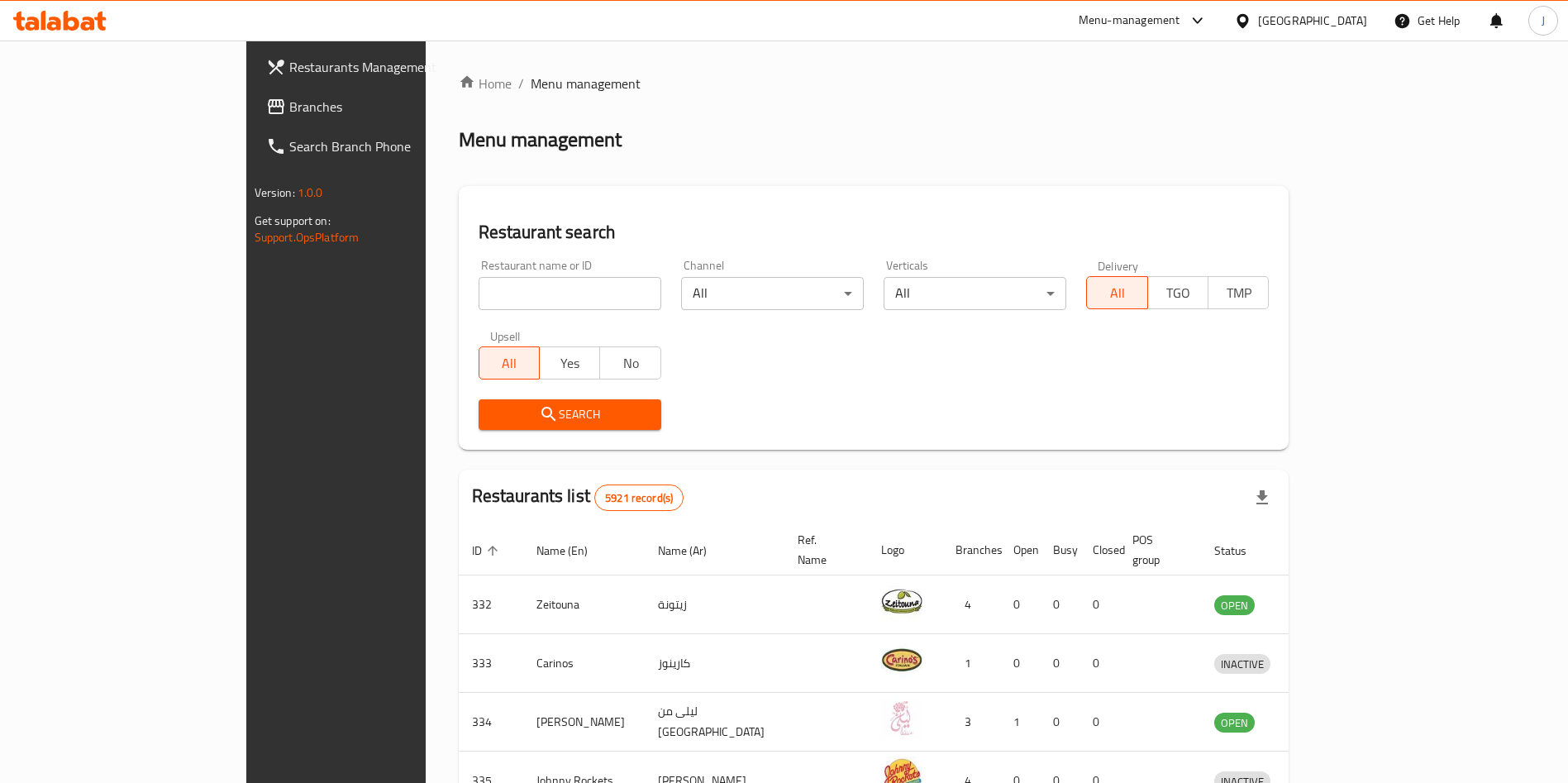
click at [501, 289] on input "search" at bounding box center [569, 294] width 183 height 33
type input "tia betty"
click at [527, 417] on span "Search" at bounding box center [570, 414] width 156 height 20
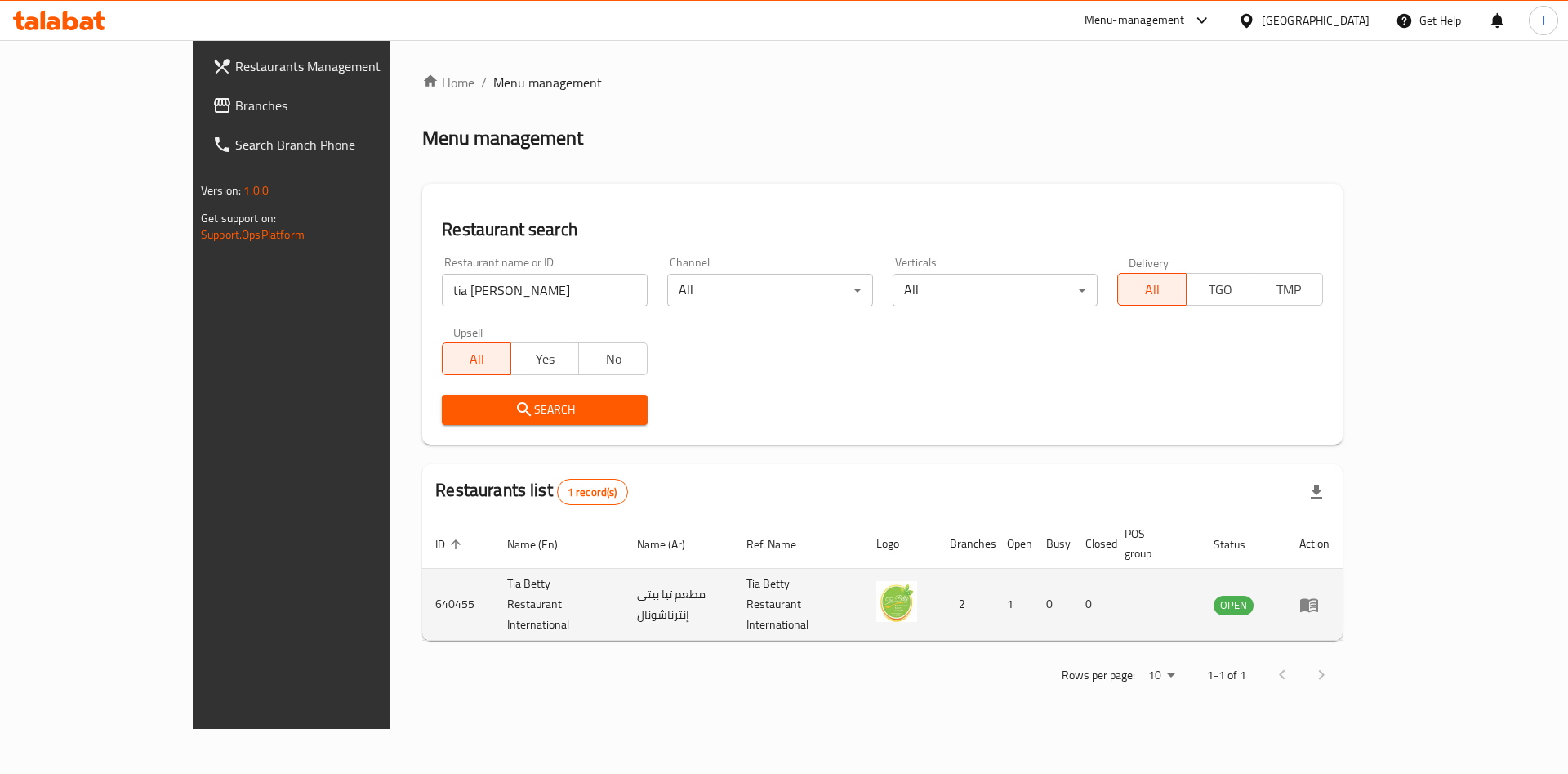
click at [1319, 595] on icon "enhanced table" at bounding box center [1310, 605] width 20 height 20
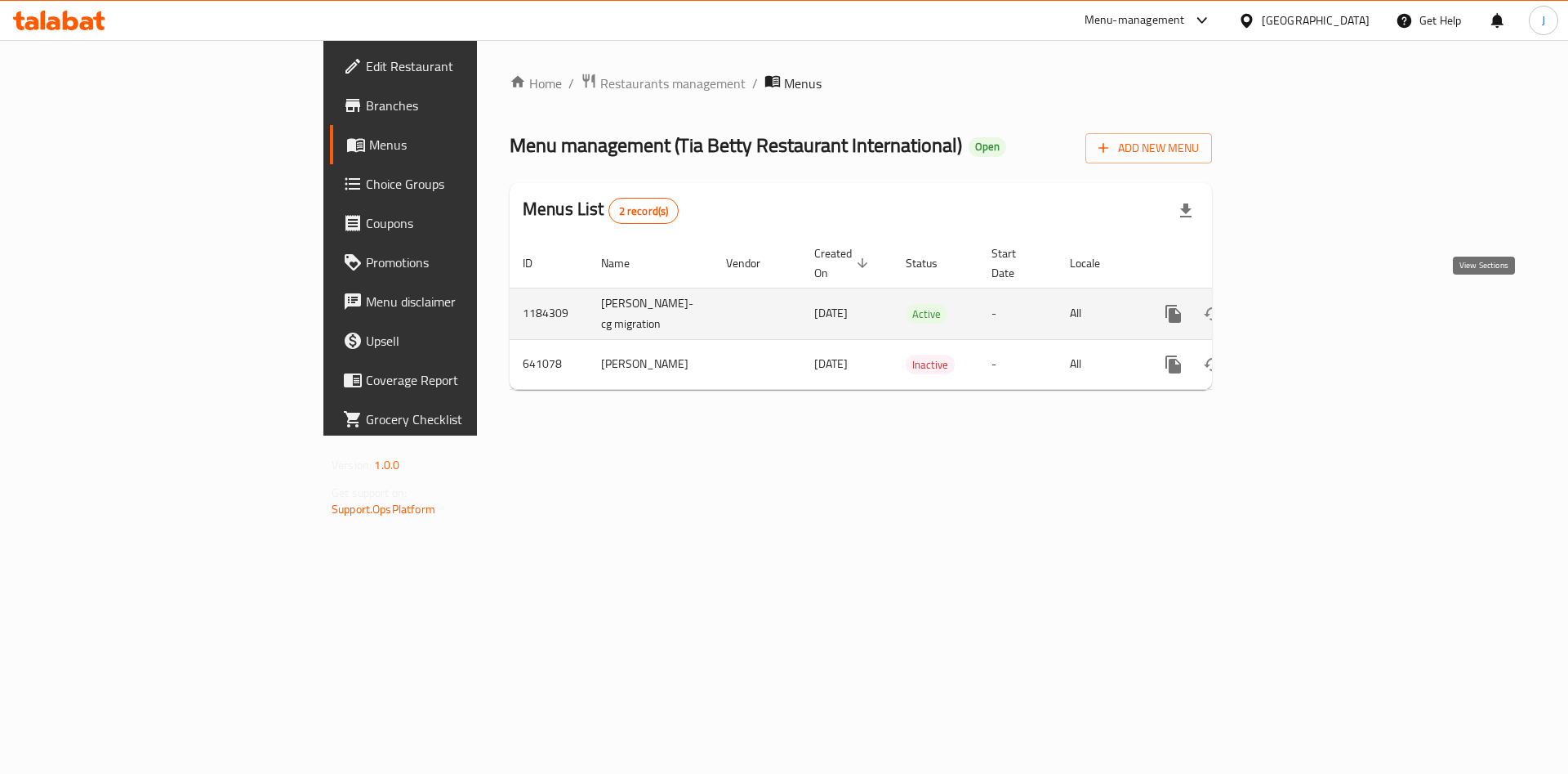
click at [1301, 304] on icon "enhanced table" at bounding box center [1292, 314] width 20 height 20
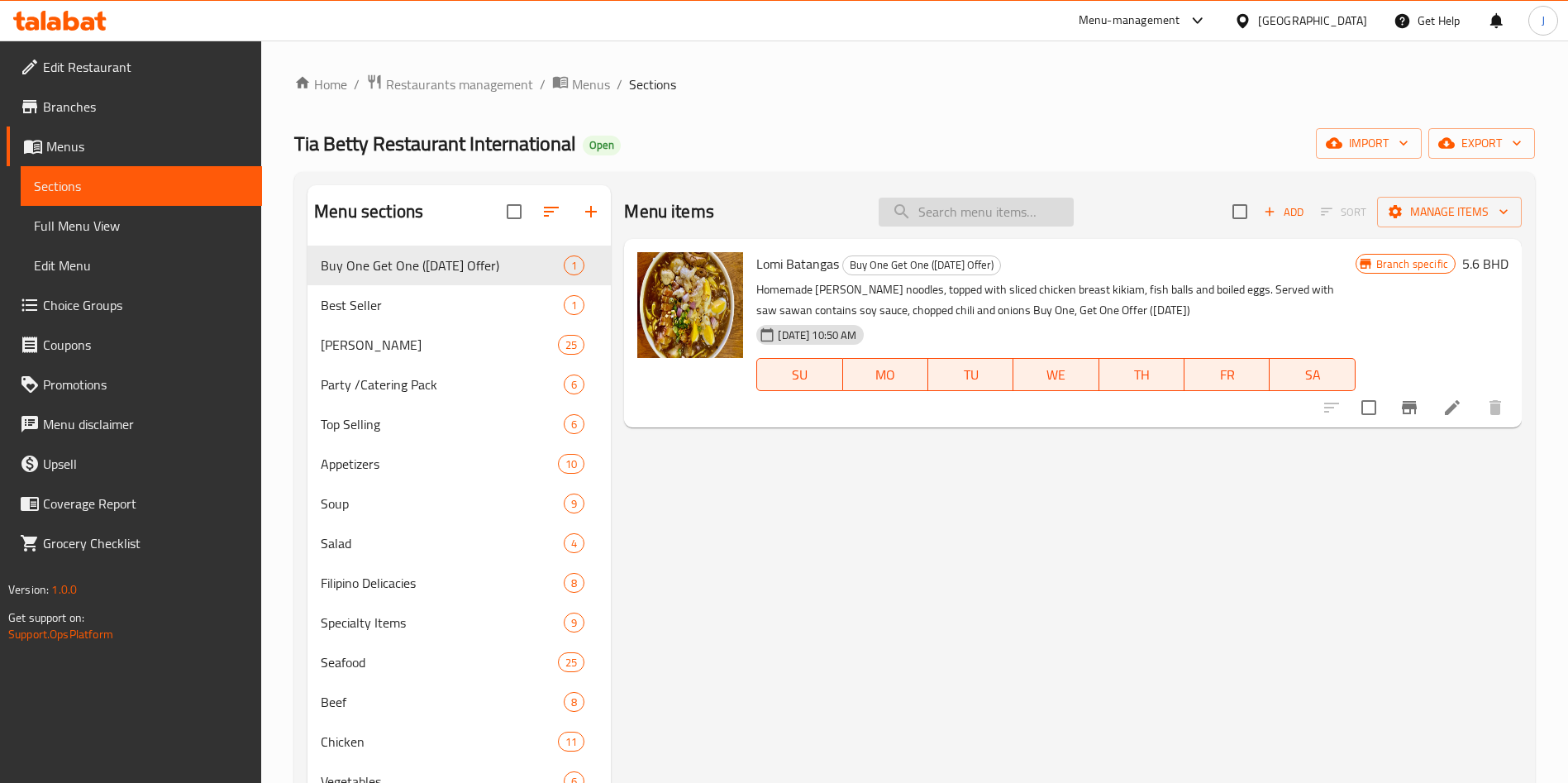
click at [1006, 216] on input "search" at bounding box center [976, 212] width 195 height 29
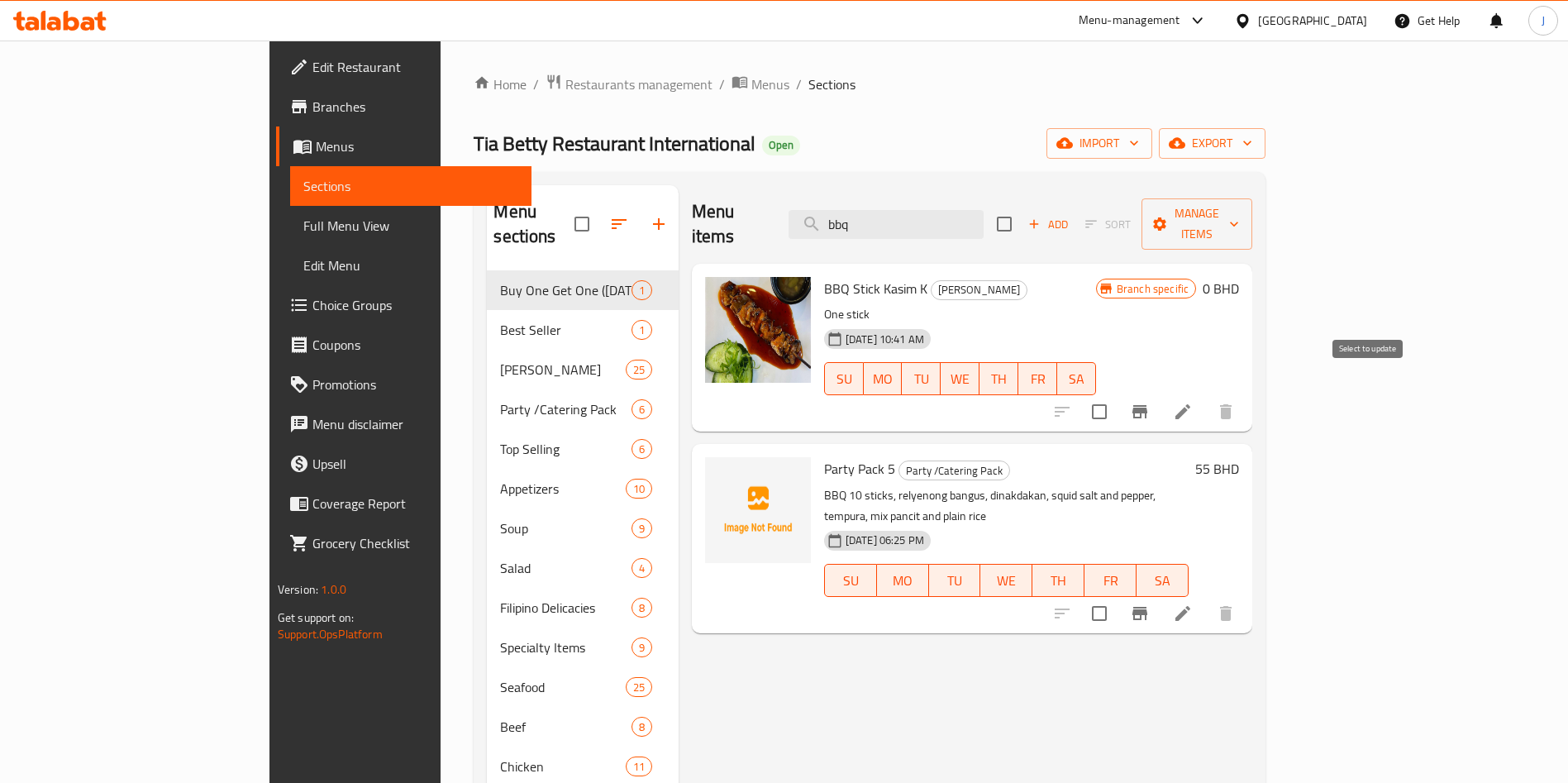
type input "bbq"
click at [1147, 405] on icon "Branch-specific-item" at bounding box center [1139, 411] width 15 height 13
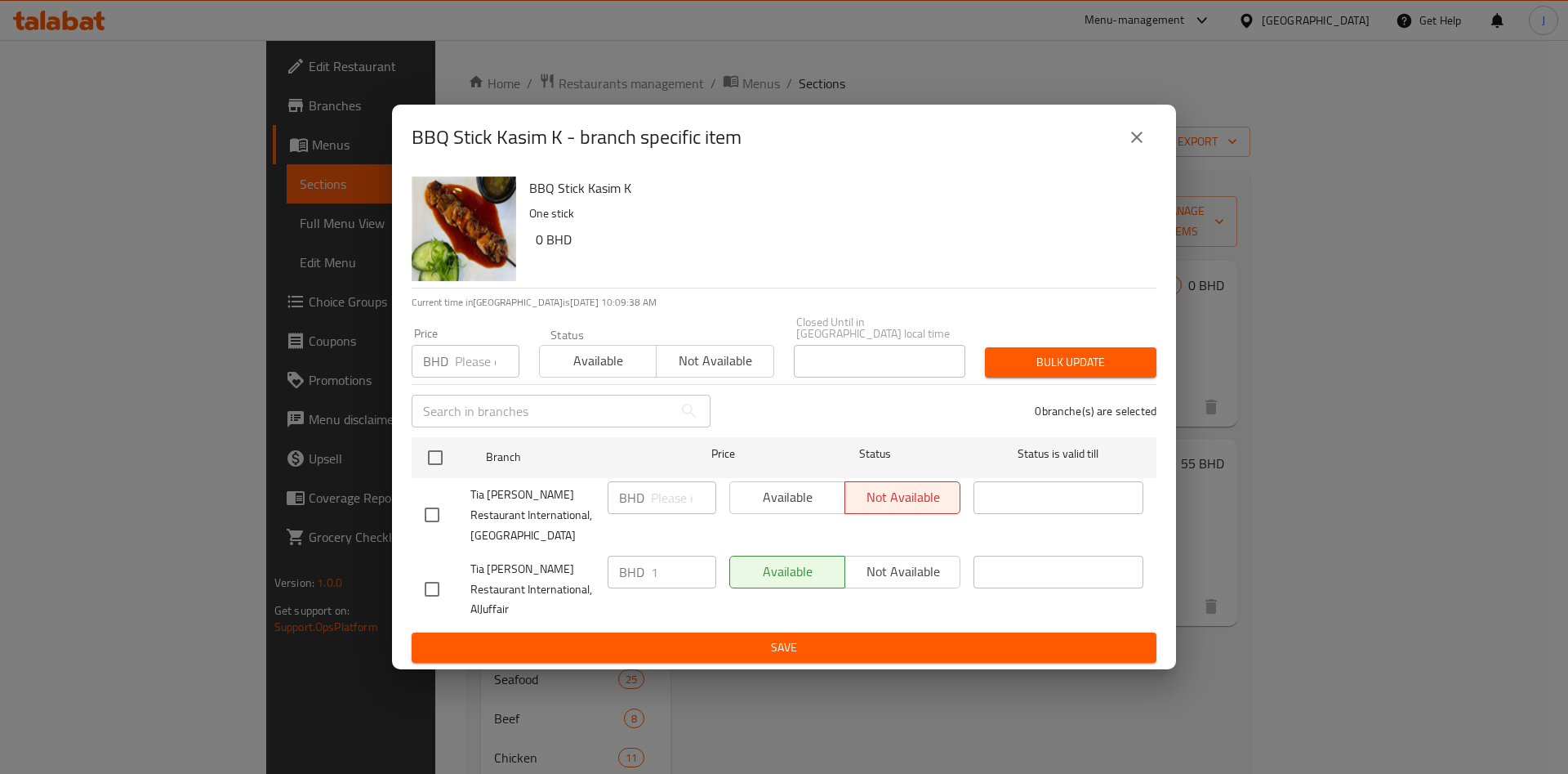
click at [478, 377] on input "number" at bounding box center [486, 361] width 65 height 33
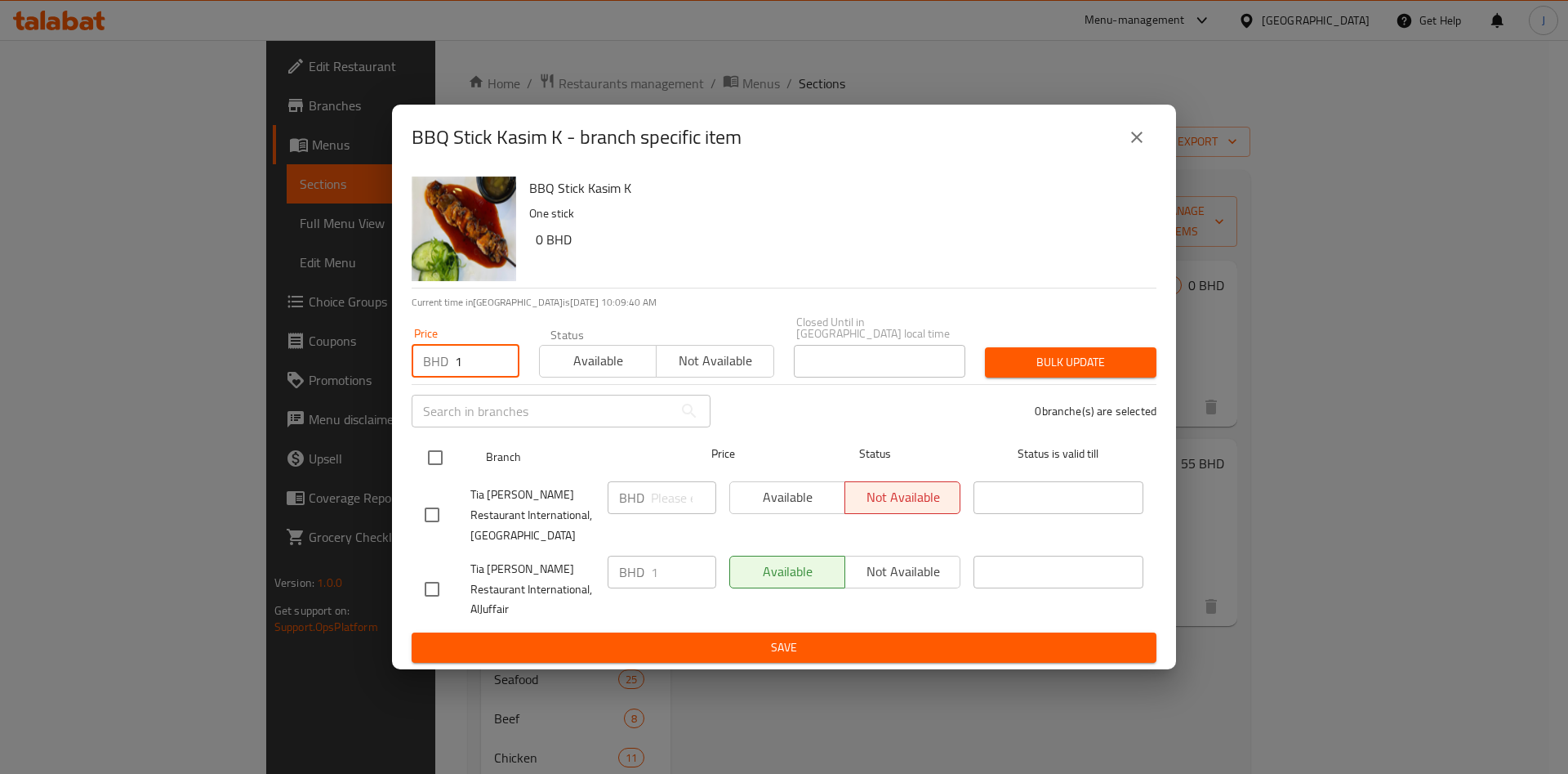
type input "1"
click at [441, 471] on input "checkbox" at bounding box center [435, 457] width 35 height 35
checkbox input "true"
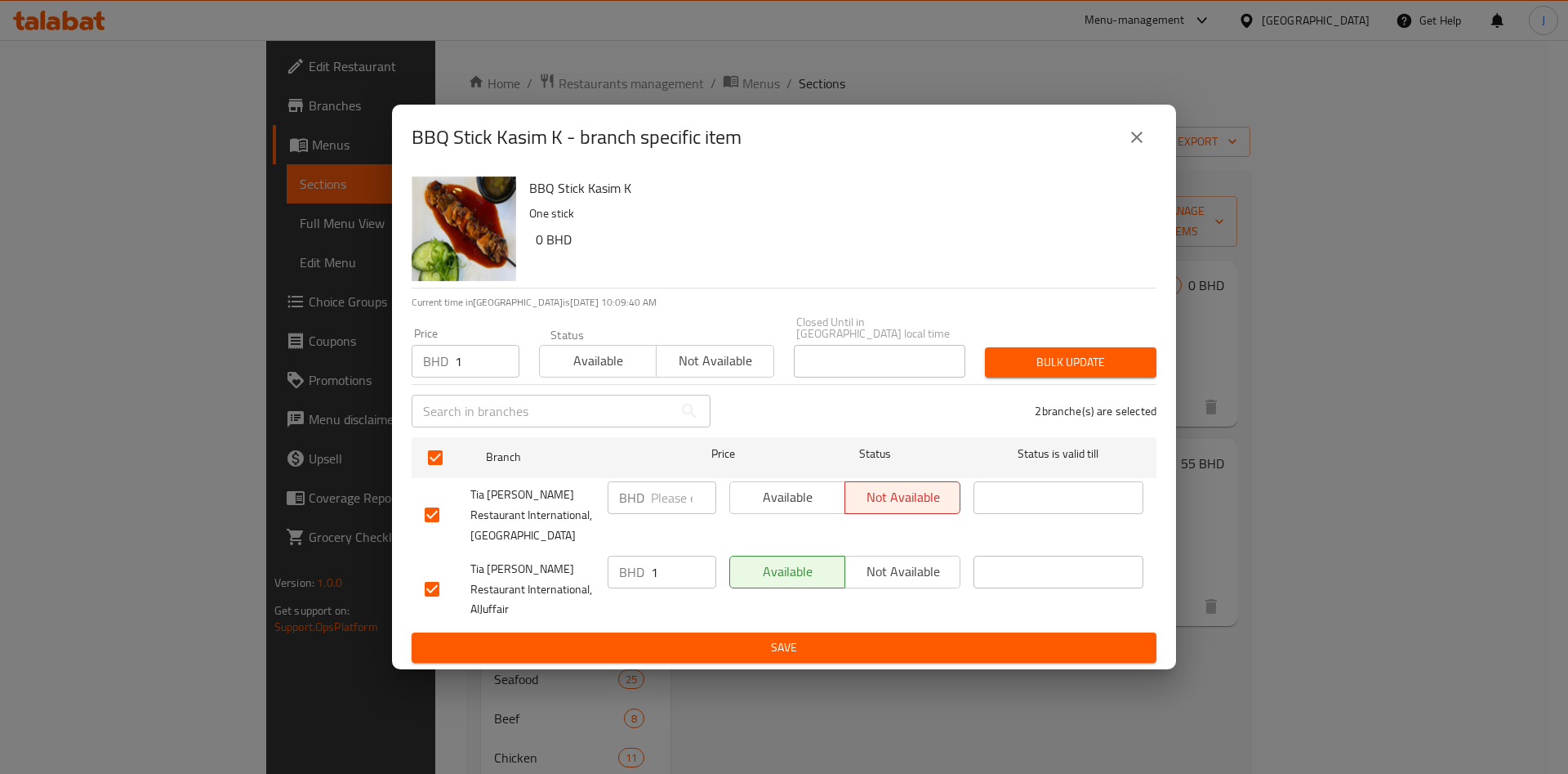
click at [1069, 373] on span "Bulk update" at bounding box center [1071, 362] width 145 height 20
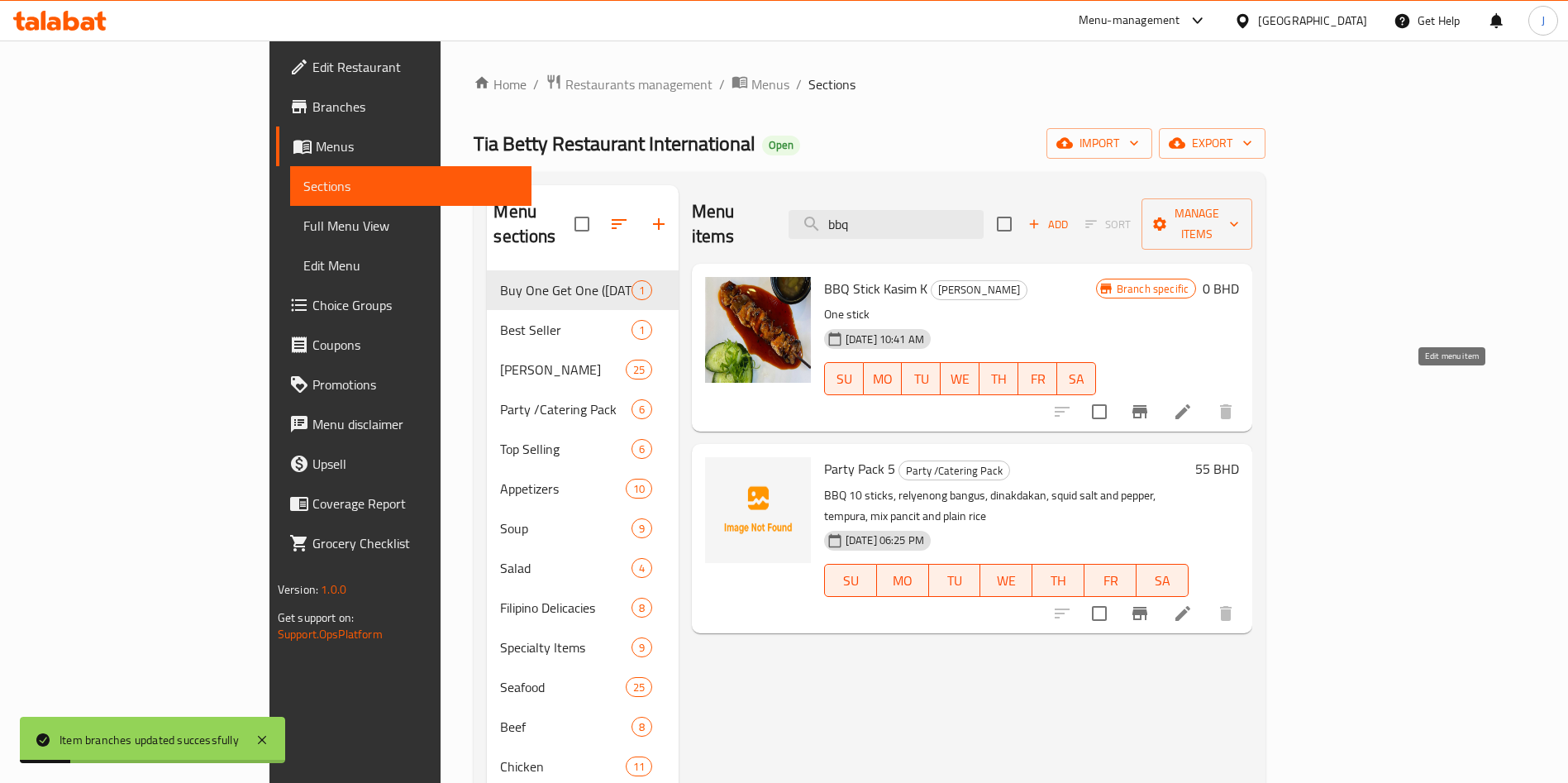
click at [1193, 402] on icon at bounding box center [1183, 412] width 20 height 20
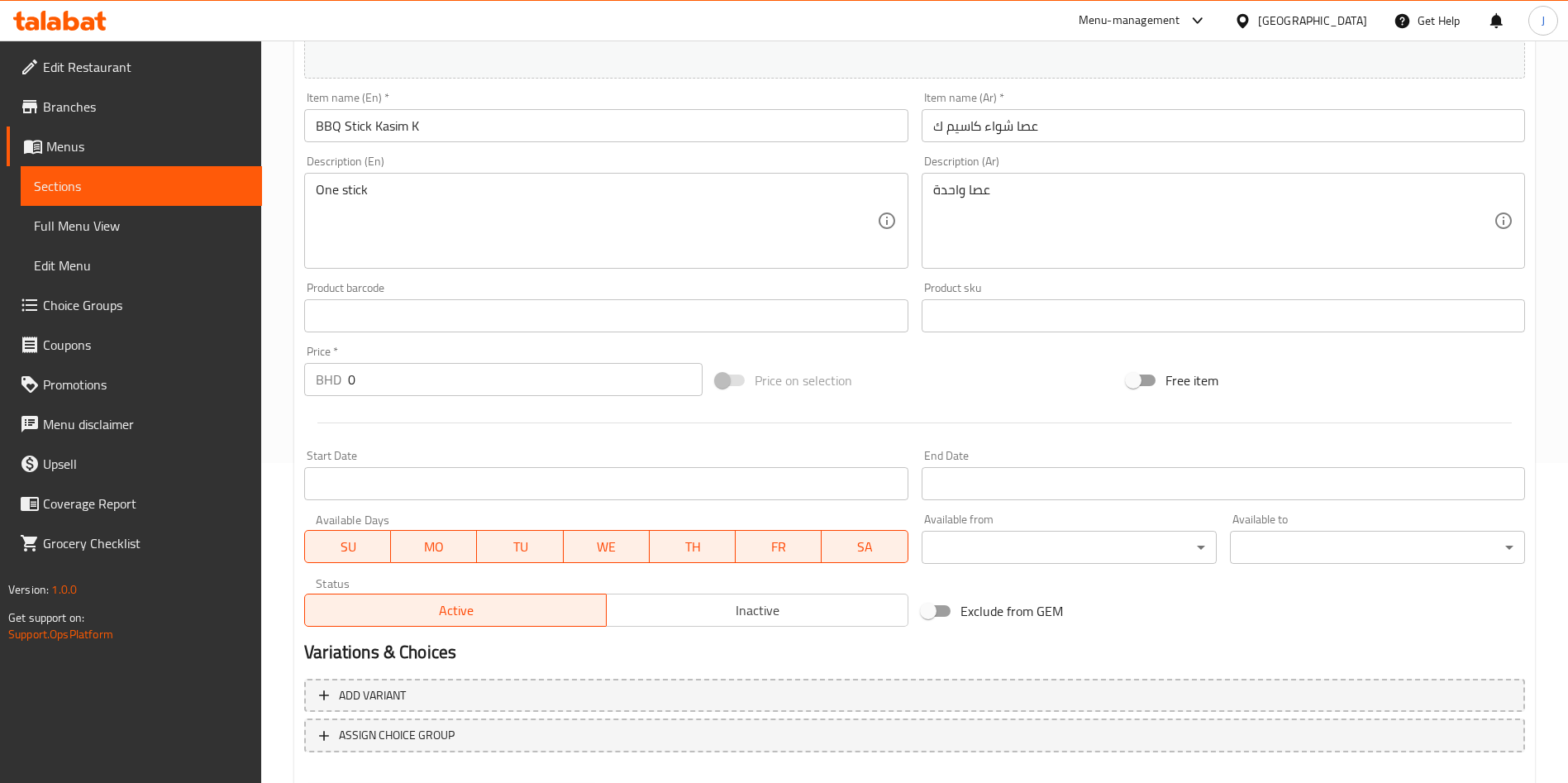
scroll to position [409, 0]
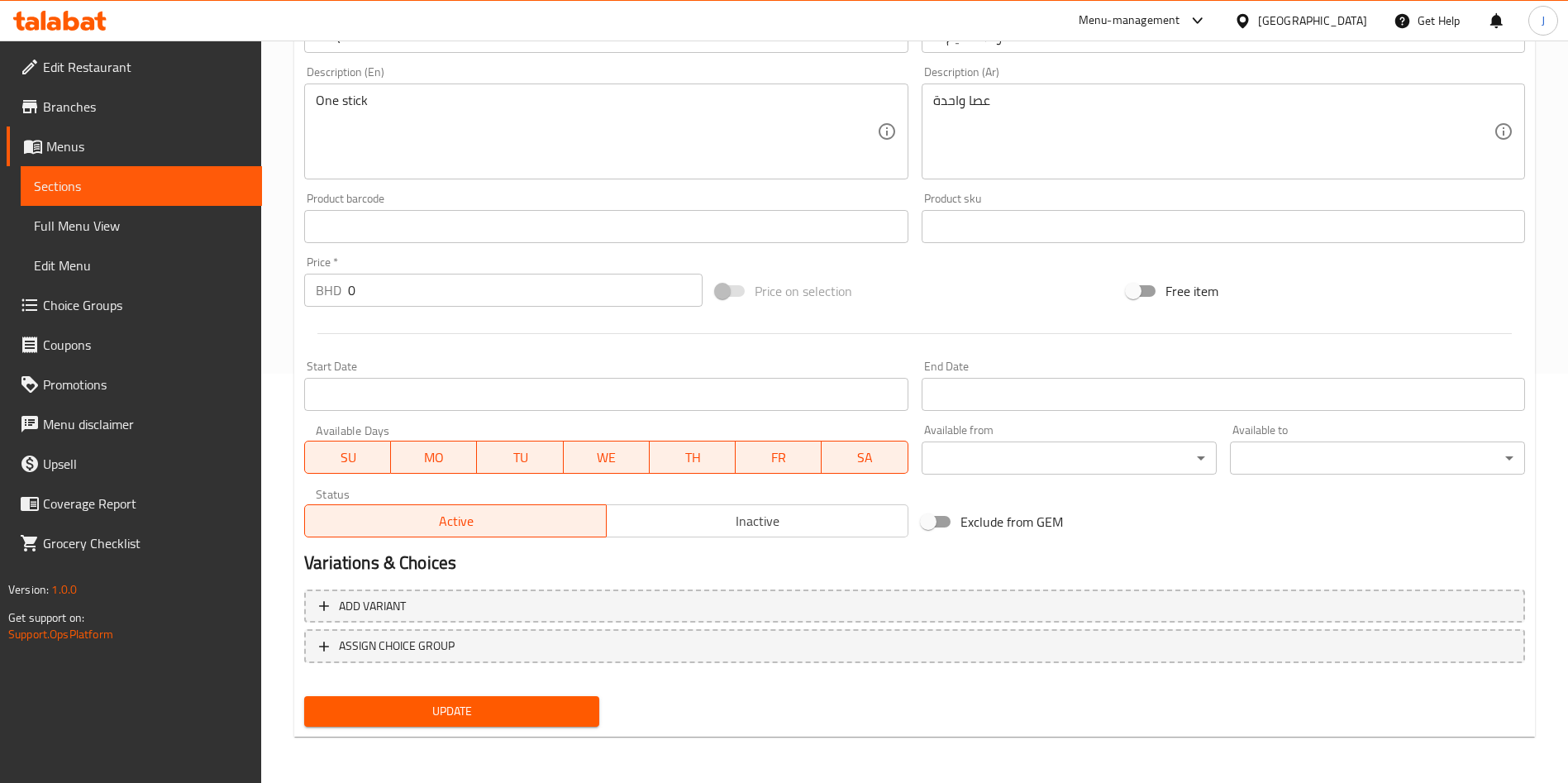
drag, startPoint x: 336, startPoint y: 274, endPoint x: 325, endPoint y: 274, distance: 11.0
click at [325, 274] on div "BHD 0 Price *" at bounding box center [503, 290] width 398 height 33
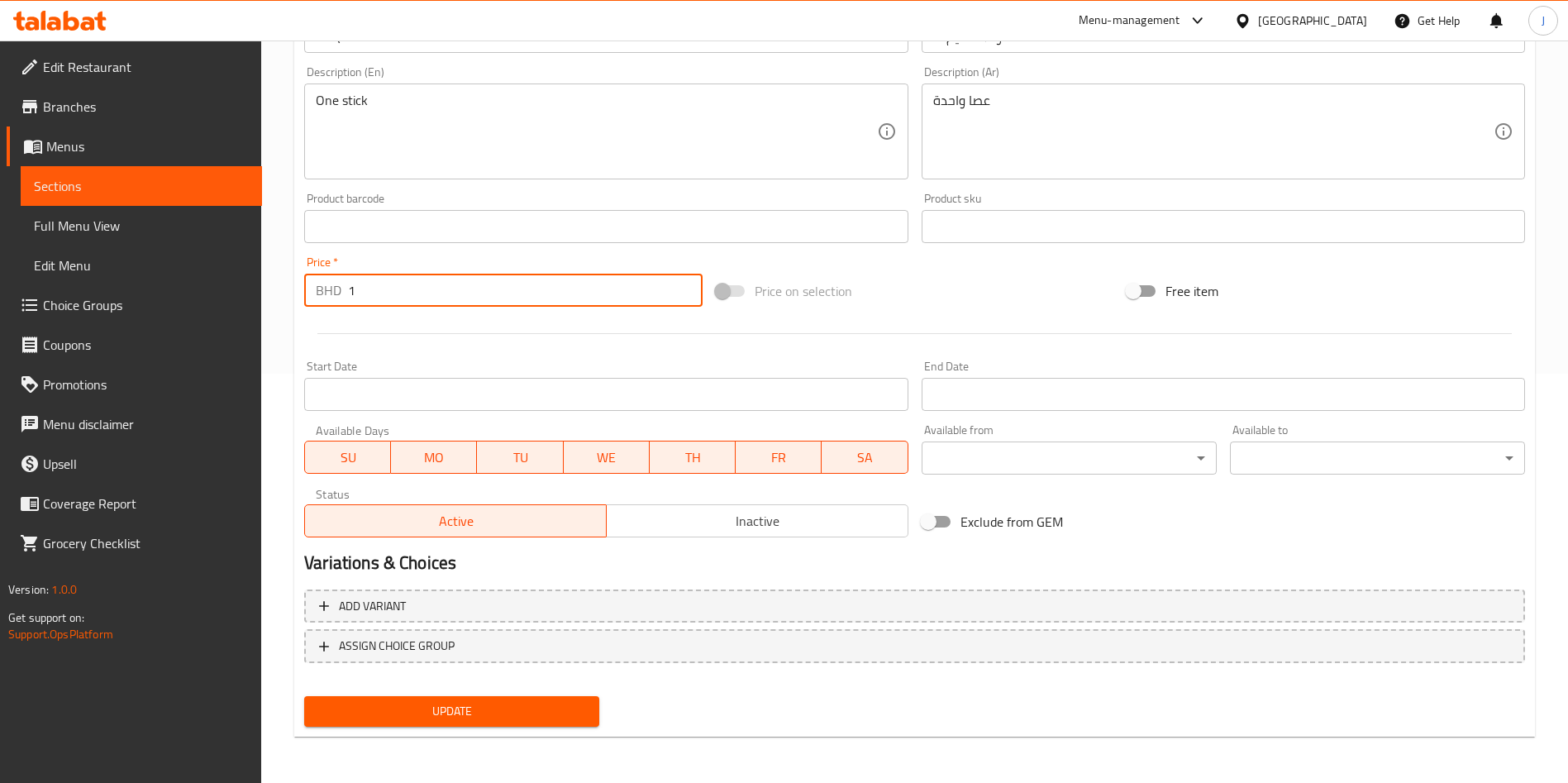
type input "1"
click at [470, 721] on button "Update" at bounding box center [452, 711] width 295 height 30
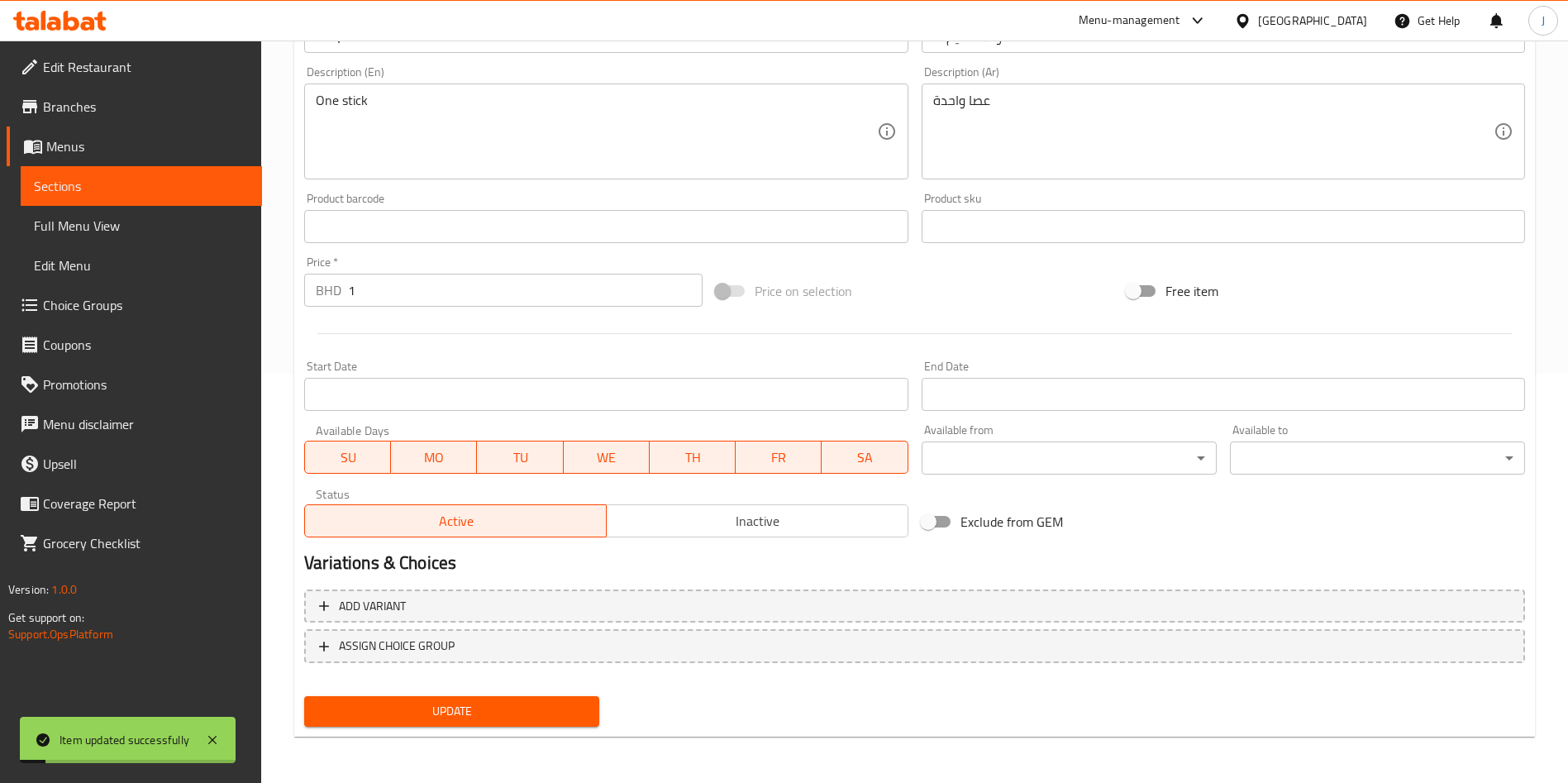
click at [154, 268] on span "Edit Menu" at bounding box center [142, 266] width 215 height 20
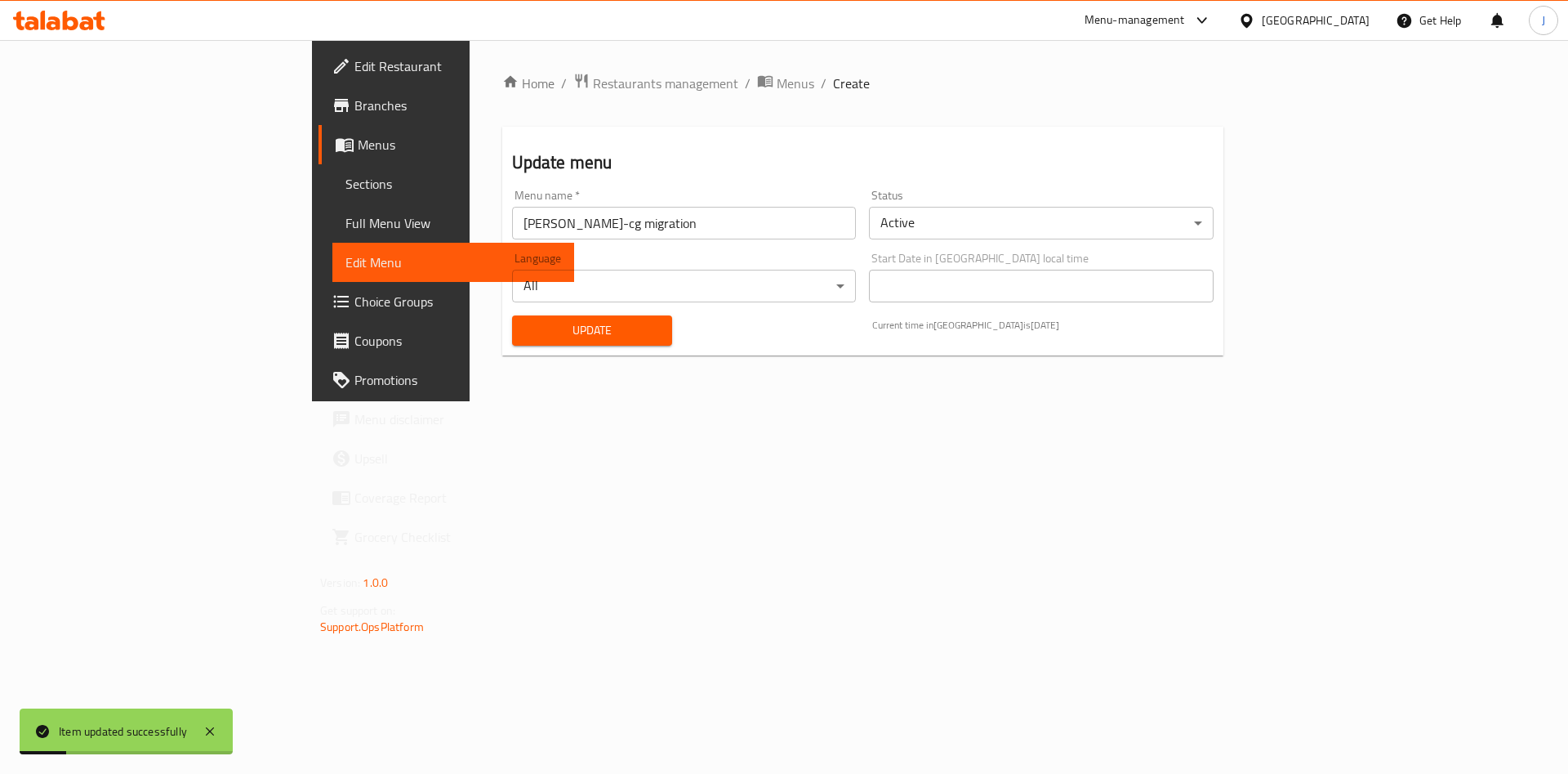
click at [525, 323] on span "Update" at bounding box center [593, 330] width 135 height 20
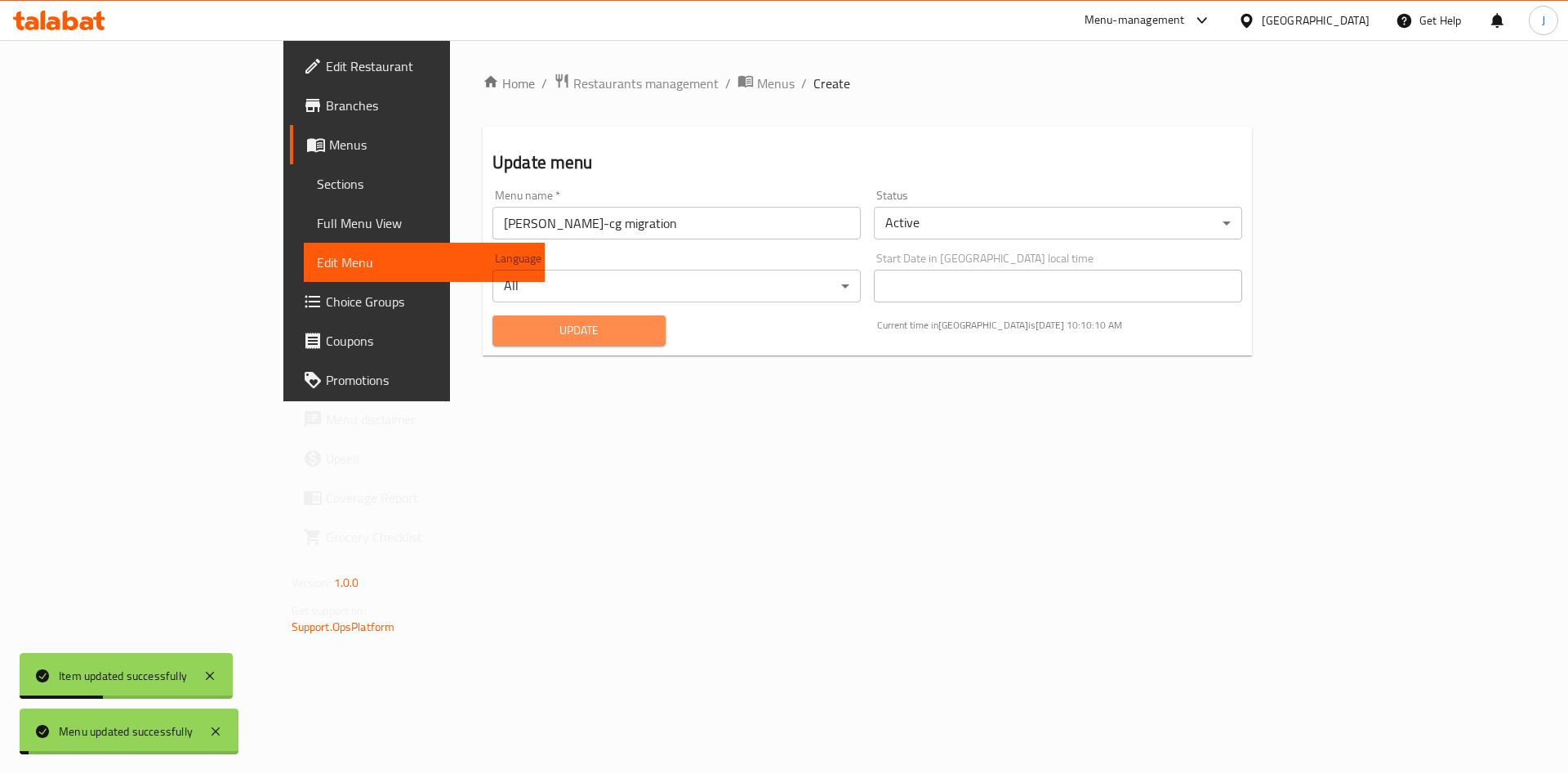
click at [505, 331] on span "Update" at bounding box center [579, 330] width 147 height 20
